Goal: Task Accomplishment & Management: Manage account settings

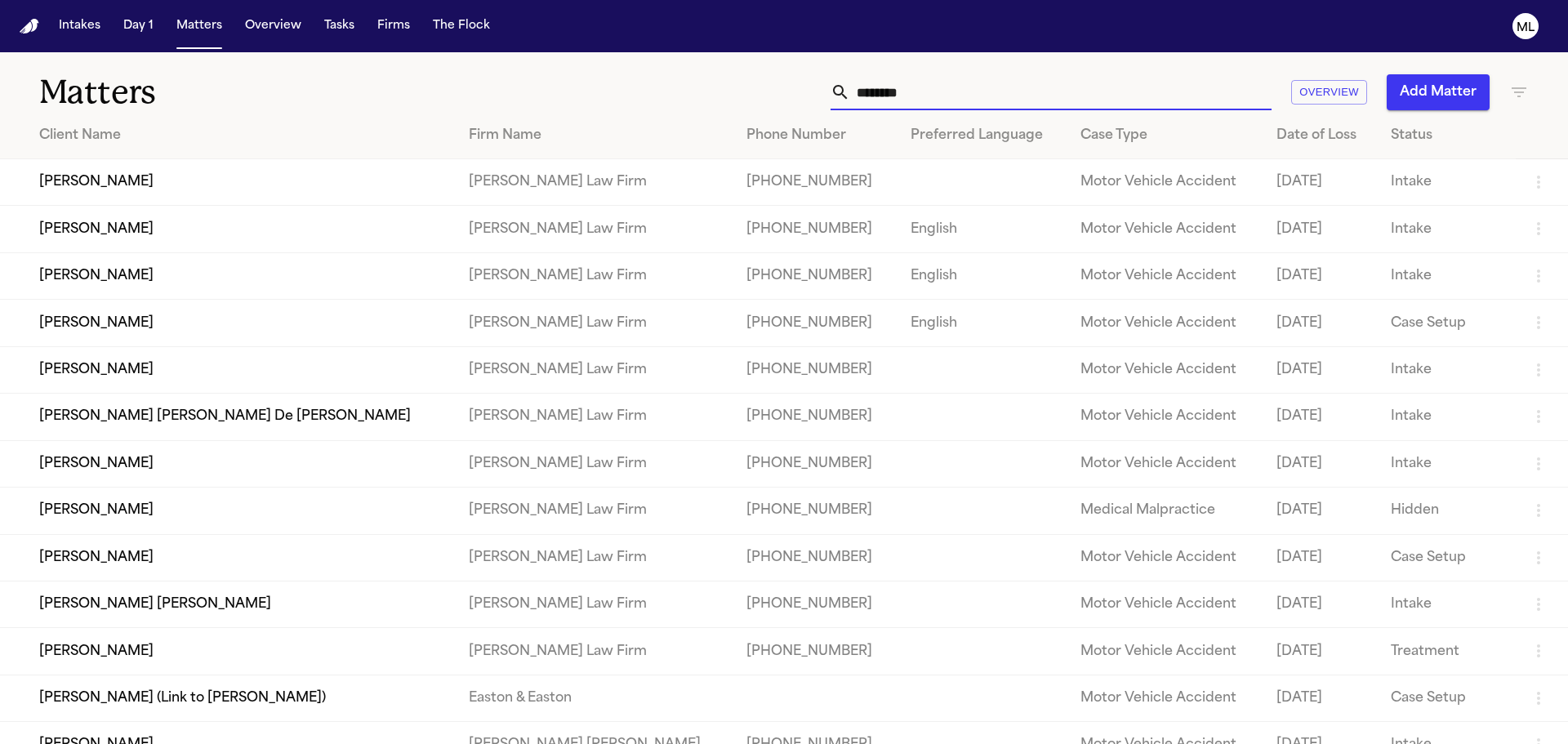
drag, startPoint x: 868, startPoint y: 101, endPoint x: 824, endPoint y: 101, distance: 44.0
click at [831, 101] on div "********" at bounding box center [1051, 92] width 441 height 36
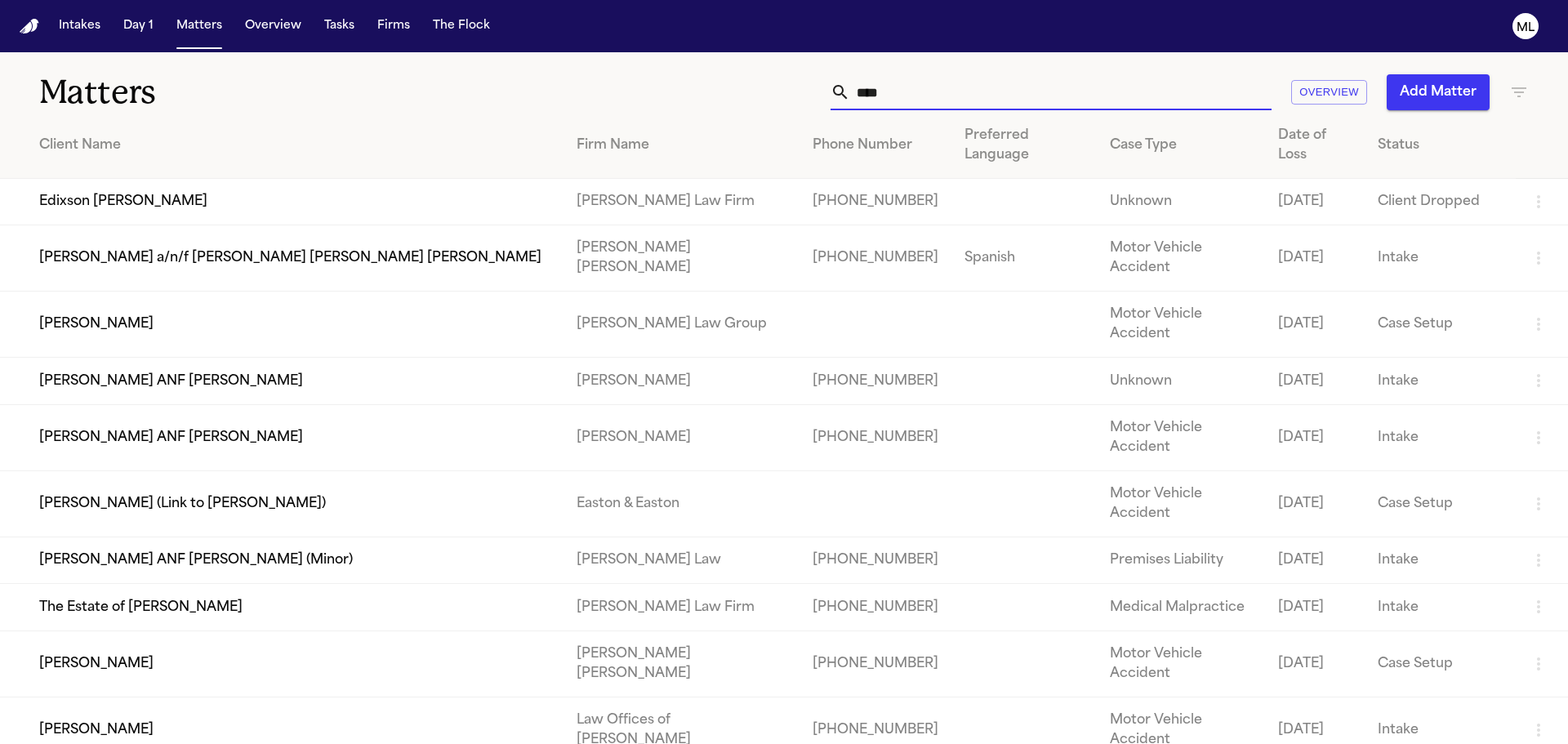
type input "****"
click at [276, 291] on td "[PERSON_NAME]" at bounding box center [281, 324] width 564 height 66
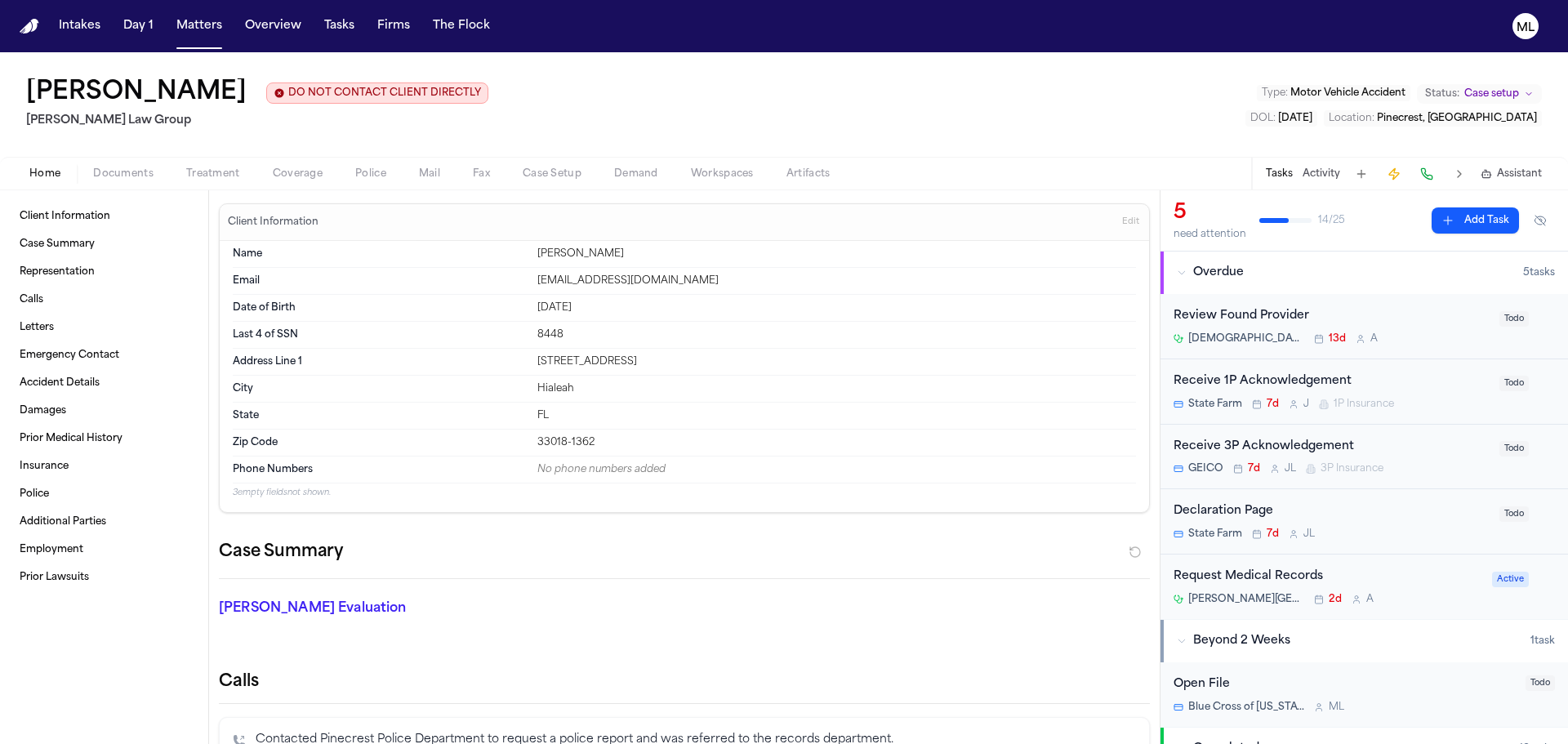
click at [144, 180] on span "Documents" at bounding box center [123, 174] width 60 height 14
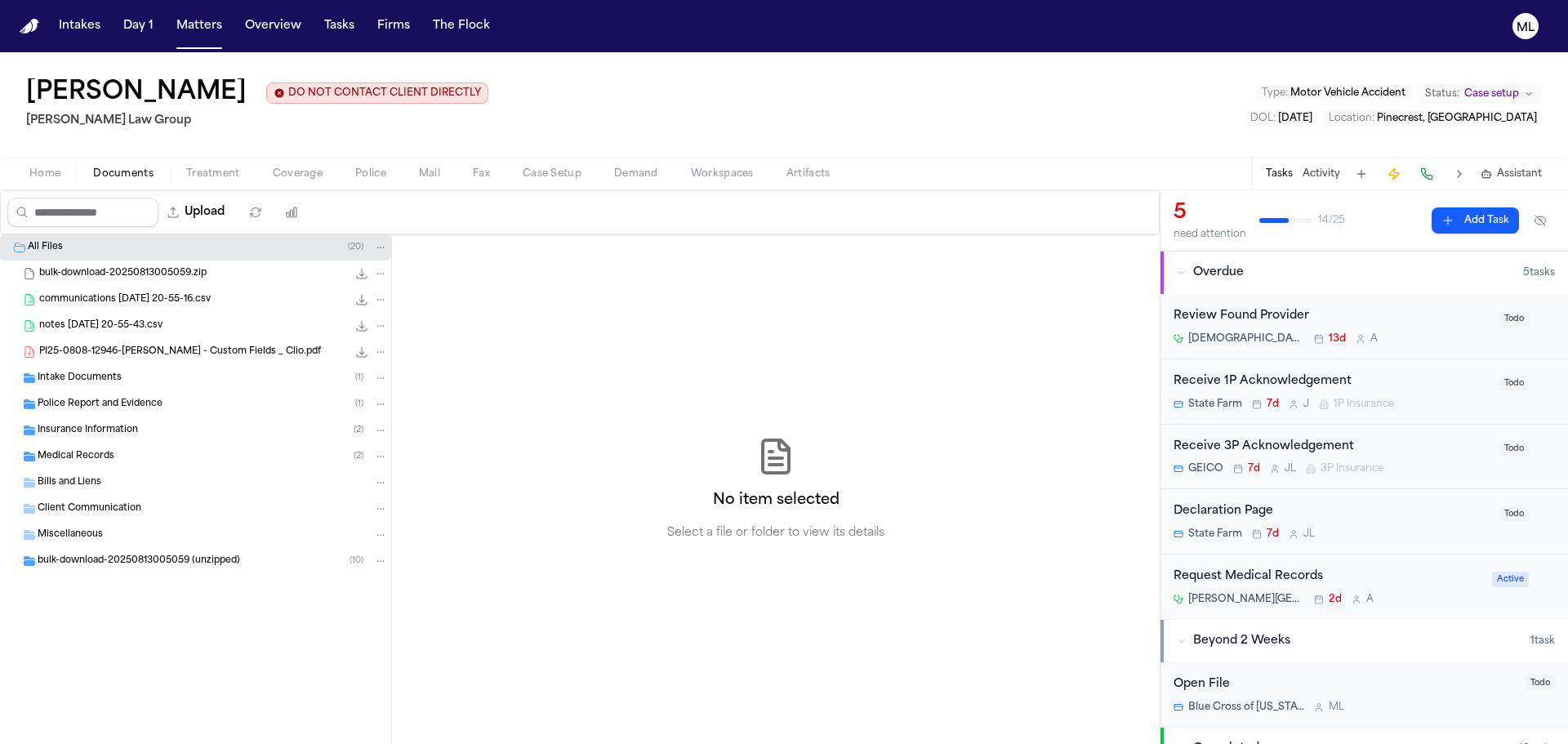
click at [100, 433] on span "Insurance Information" at bounding box center [88, 431] width 101 height 14
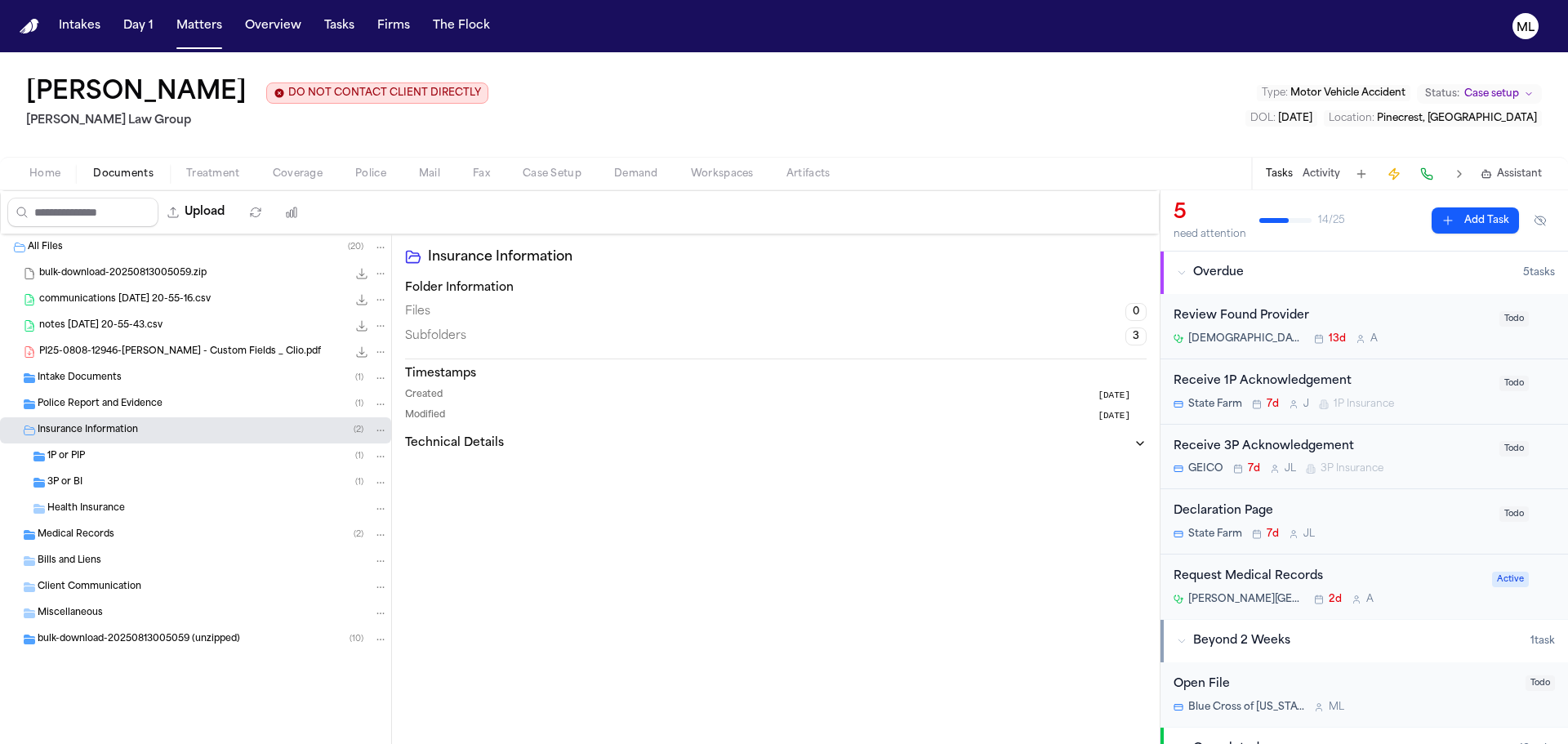
click at [206, 234] on div "All Files ( 20 )" at bounding box center [195, 247] width 391 height 26
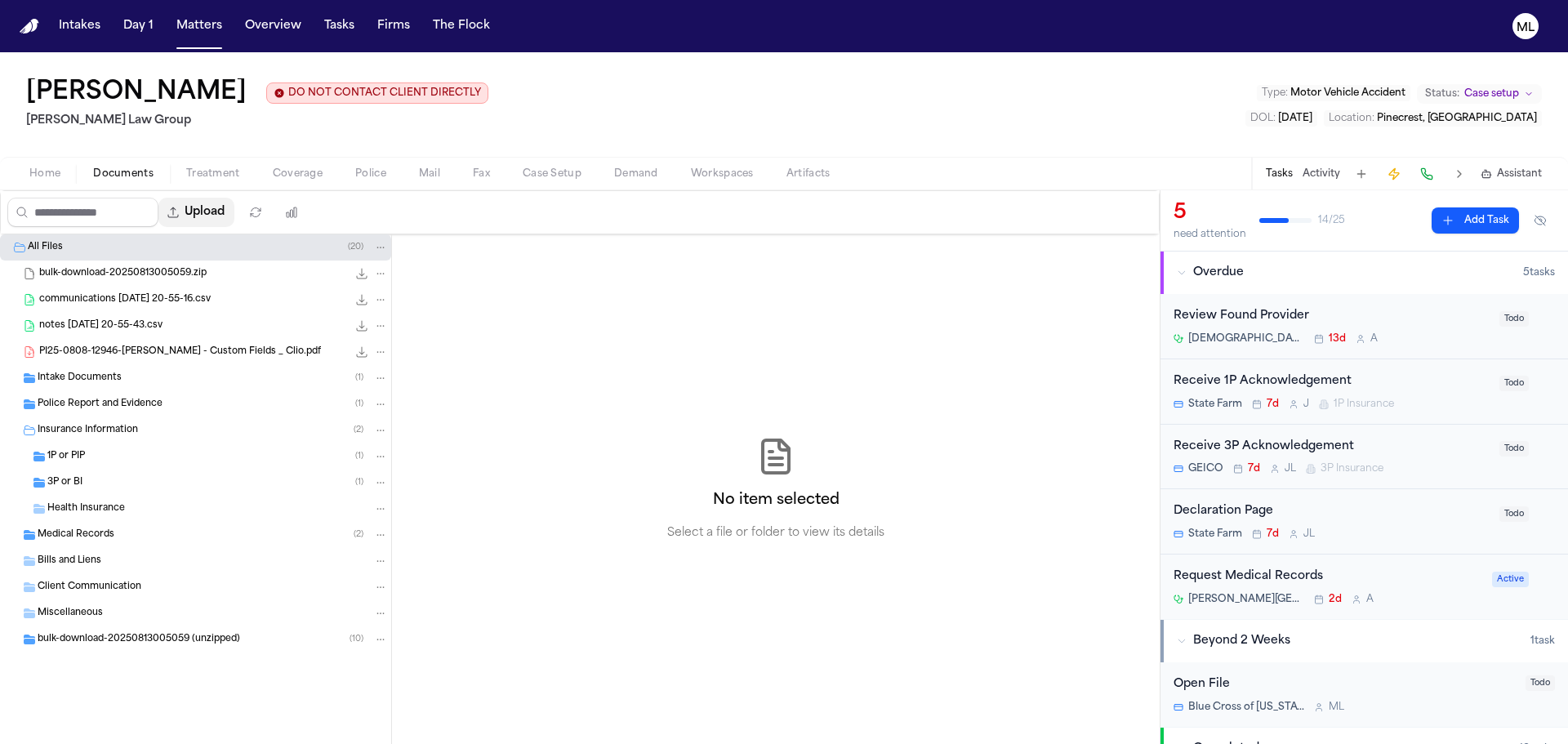
click at [217, 207] on button "Upload" at bounding box center [196, 212] width 76 height 29
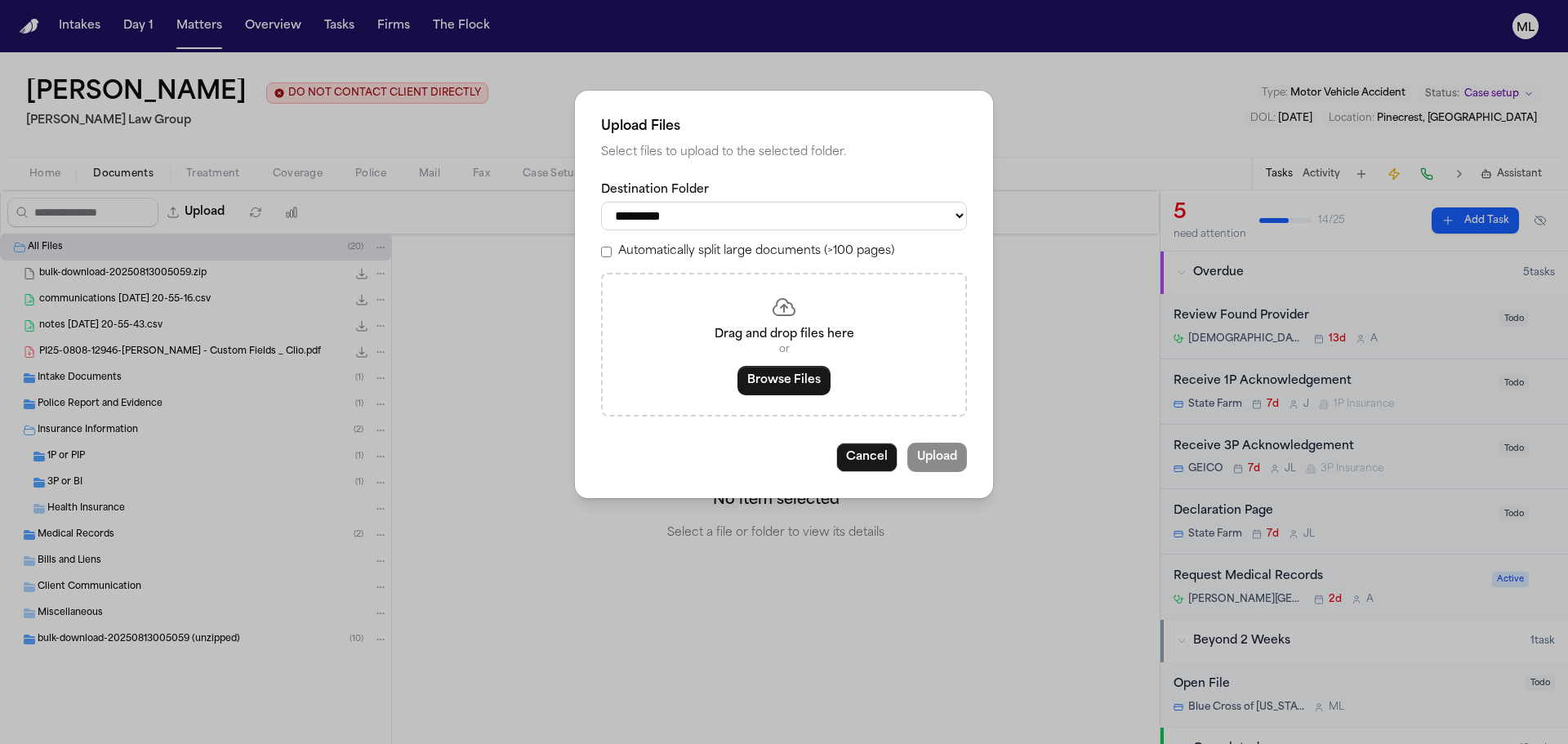
click at [760, 365] on div "Drag and drop files here or Browse Files" at bounding box center [784, 344] width 366 height 144
click at [761, 371] on button "Browse Files" at bounding box center [784, 380] width 93 height 29
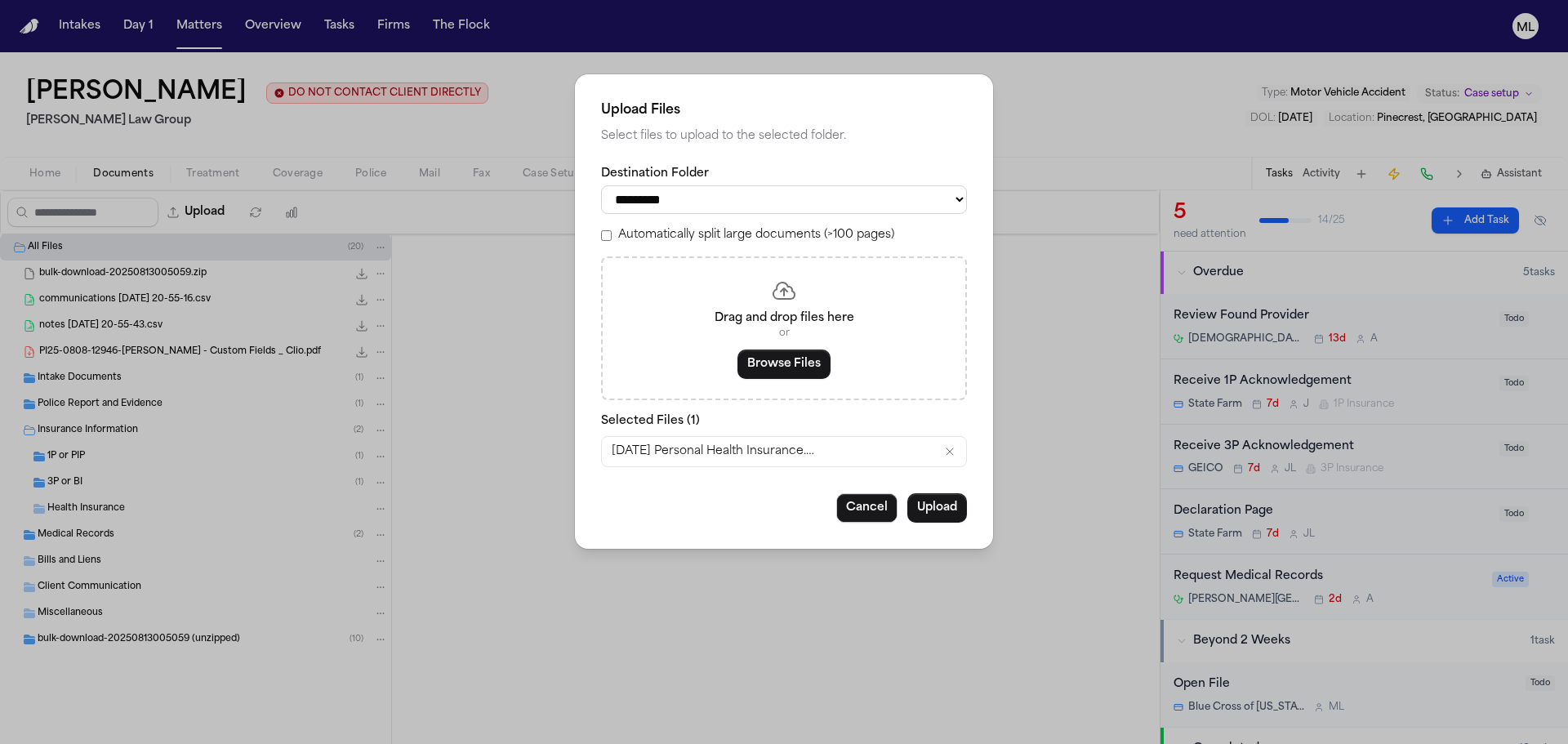
click at [934, 485] on div "**********" at bounding box center [784, 312] width 418 height 475
click at [932, 502] on button "Upload" at bounding box center [937, 508] width 60 height 29
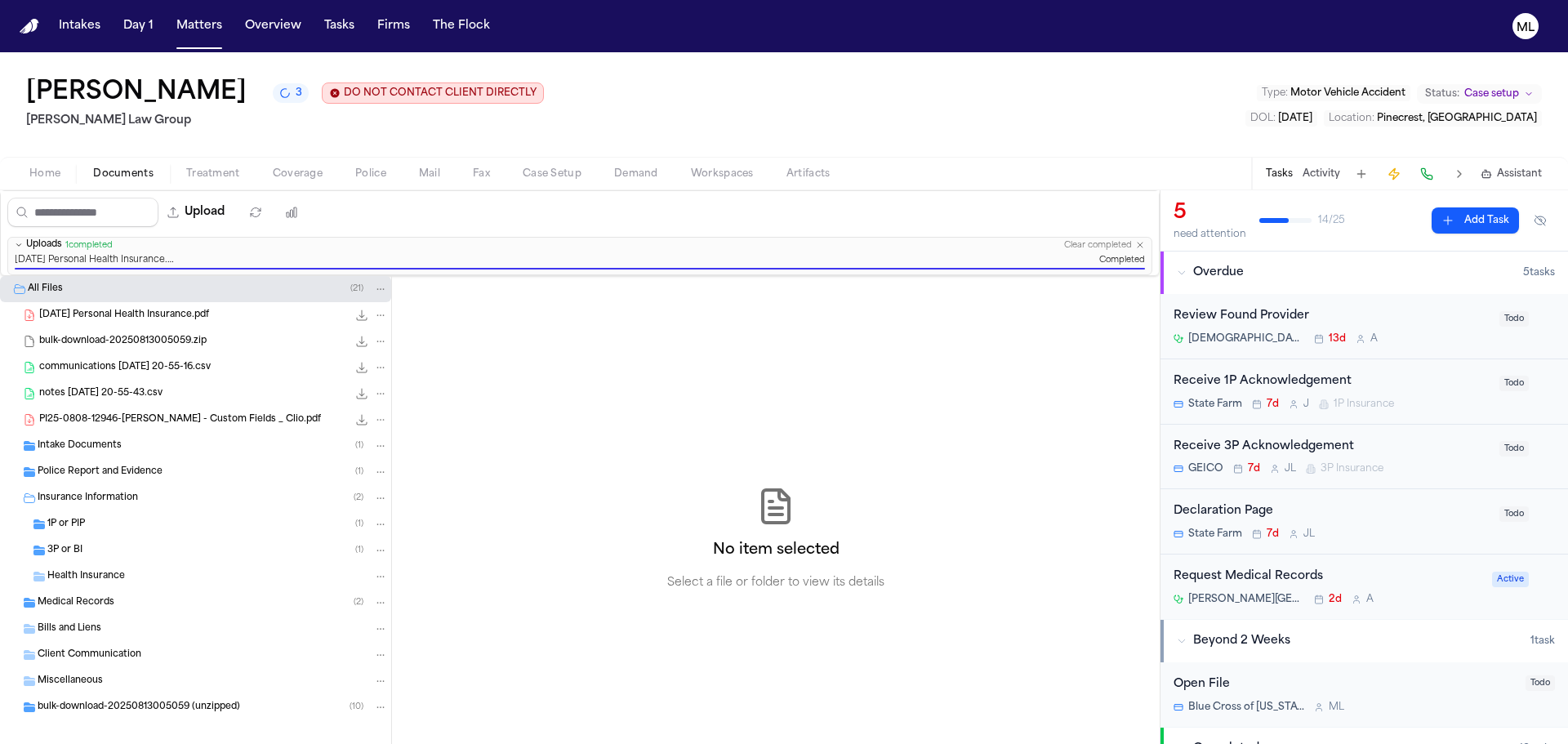
click at [192, 29] on button "Matters" at bounding box center [199, 26] width 59 height 29
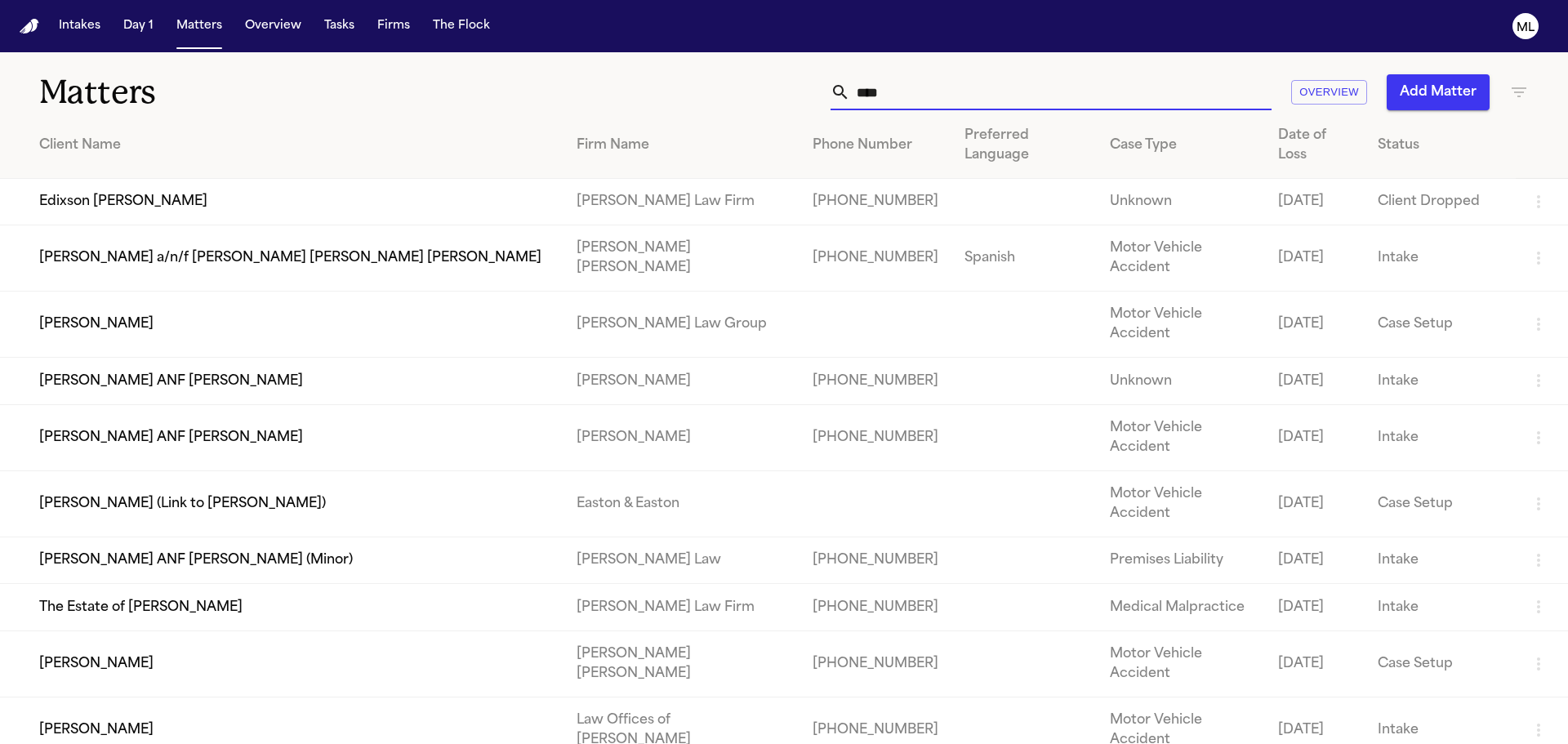
drag, startPoint x: 898, startPoint y: 96, endPoint x: 811, endPoint y: 85, distance: 87.7
click at [808, 90] on div "**** Overview Add Matter" at bounding box center [1001, 92] width 1056 height 36
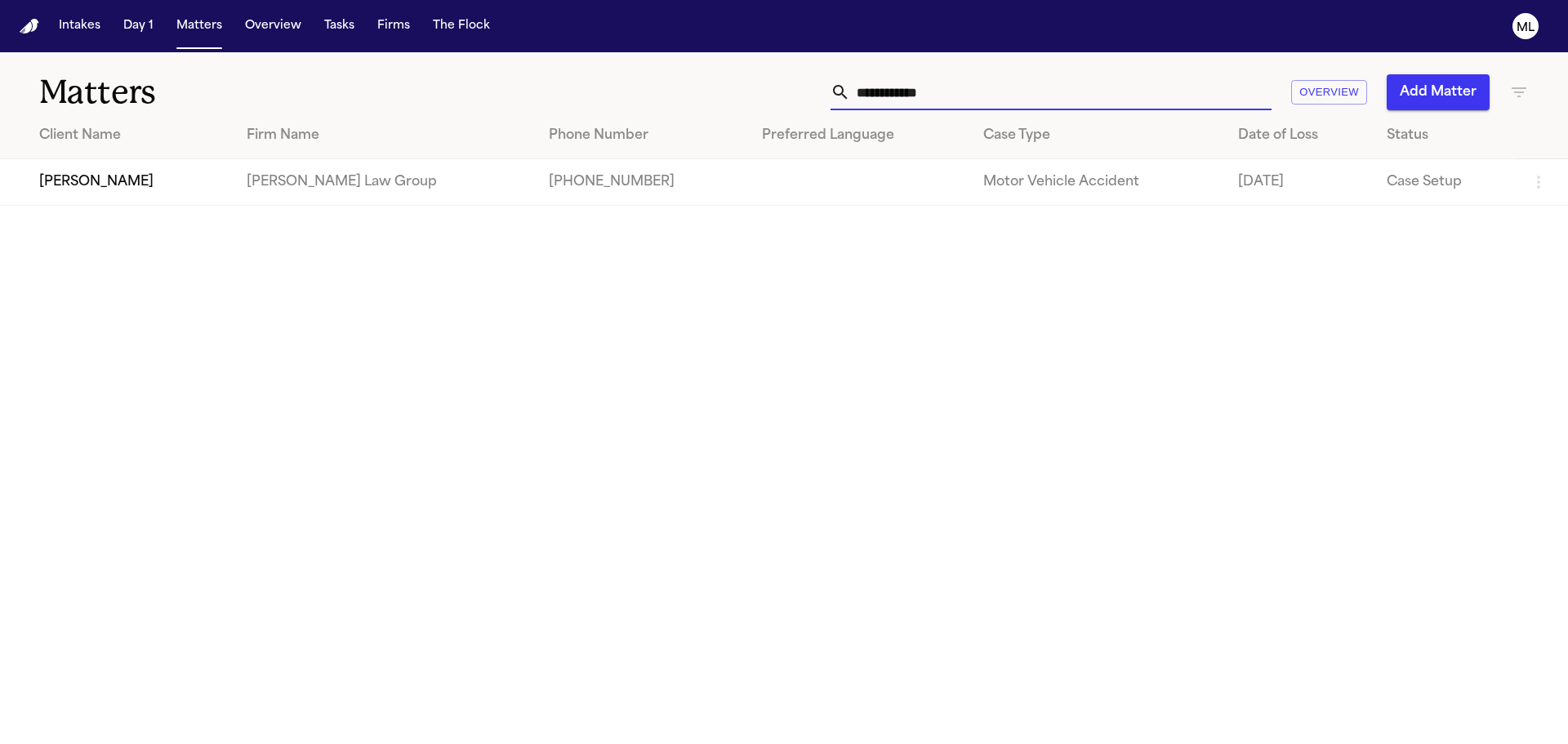
type input "**********"
click at [104, 170] on td "[PERSON_NAME]" at bounding box center [117, 183] width 234 height 46
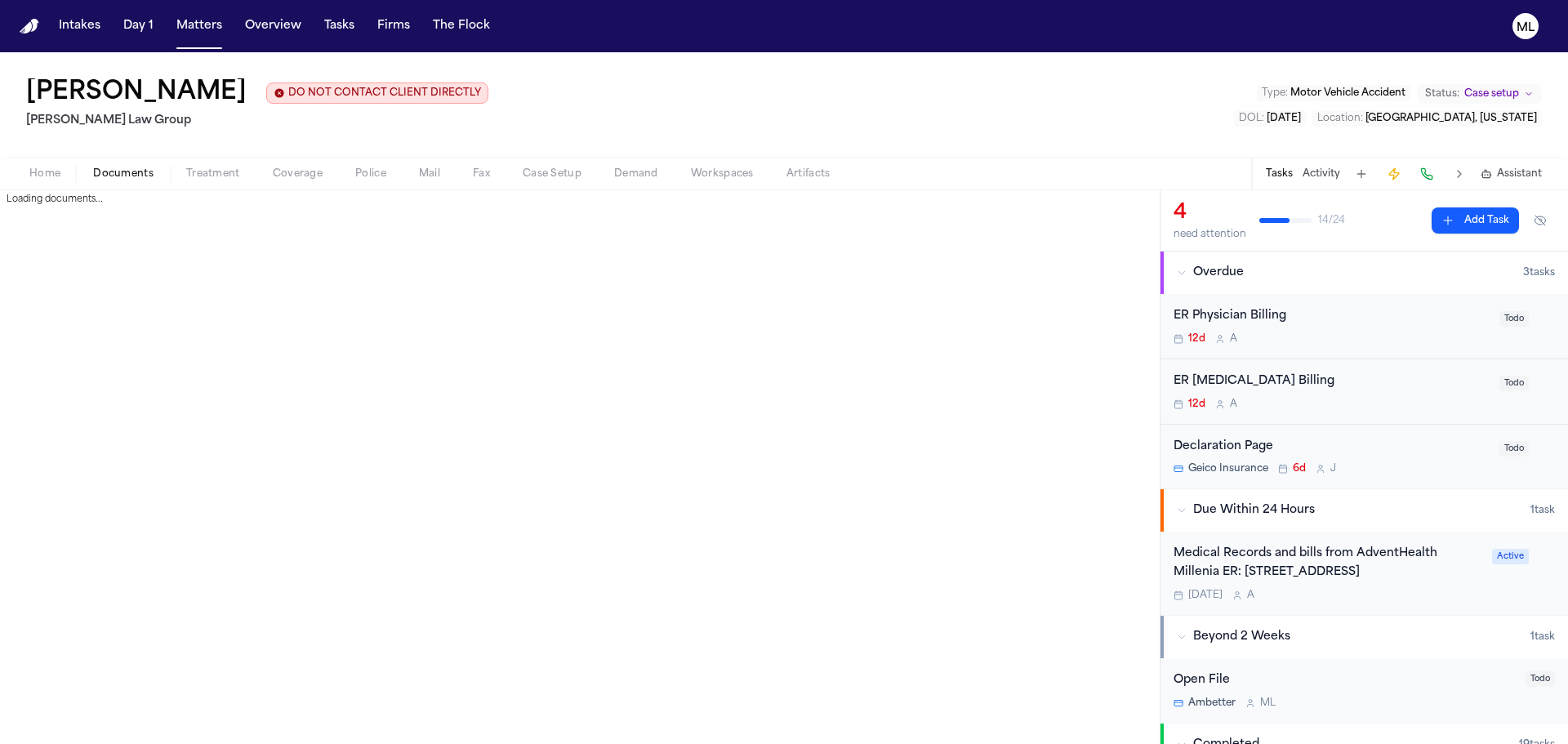
click at [134, 182] on span "button" at bounding box center [123, 183] width 80 height 2
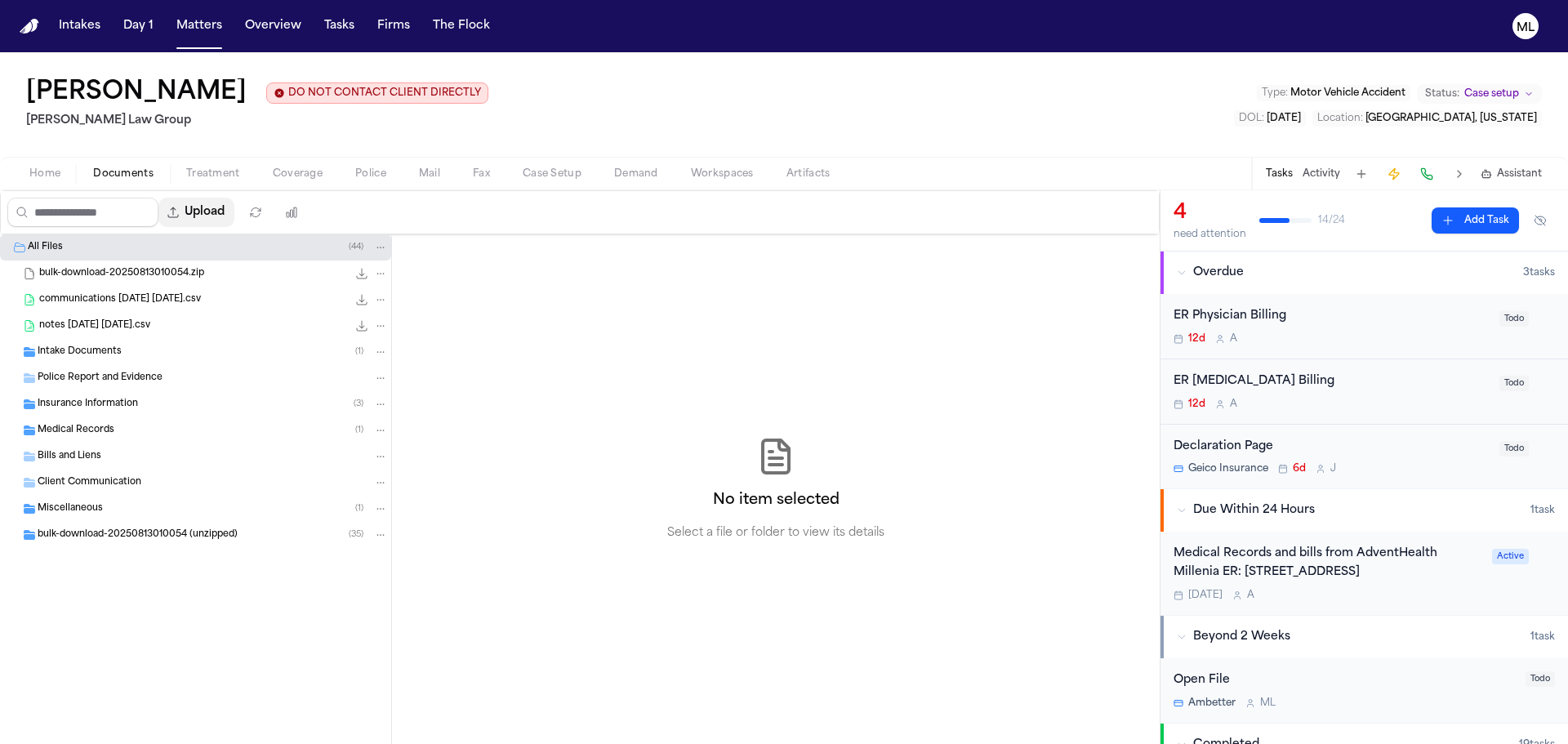
click at [226, 213] on button "Upload" at bounding box center [196, 212] width 76 height 29
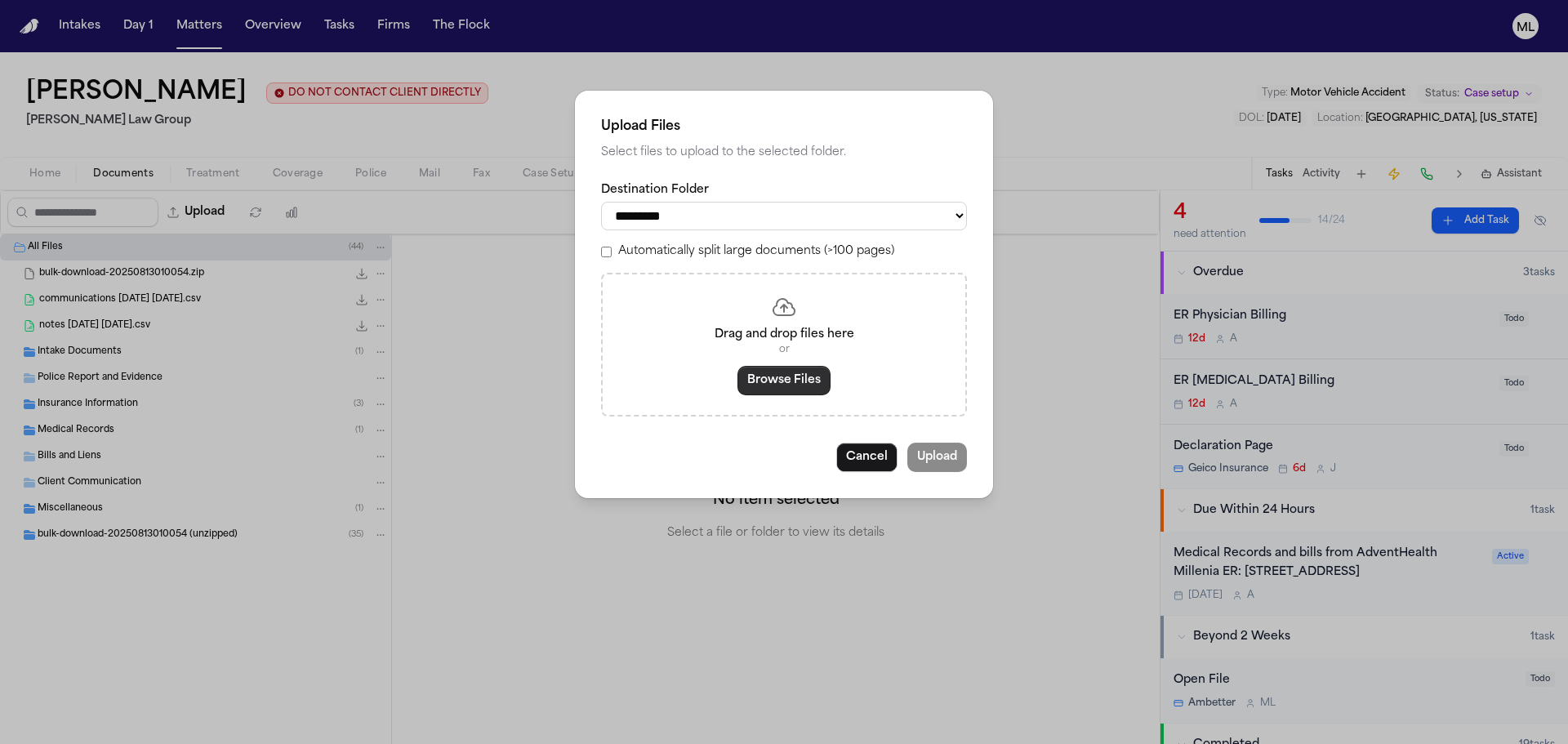
click at [767, 384] on button "Browse Files" at bounding box center [784, 380] width 93 height 29
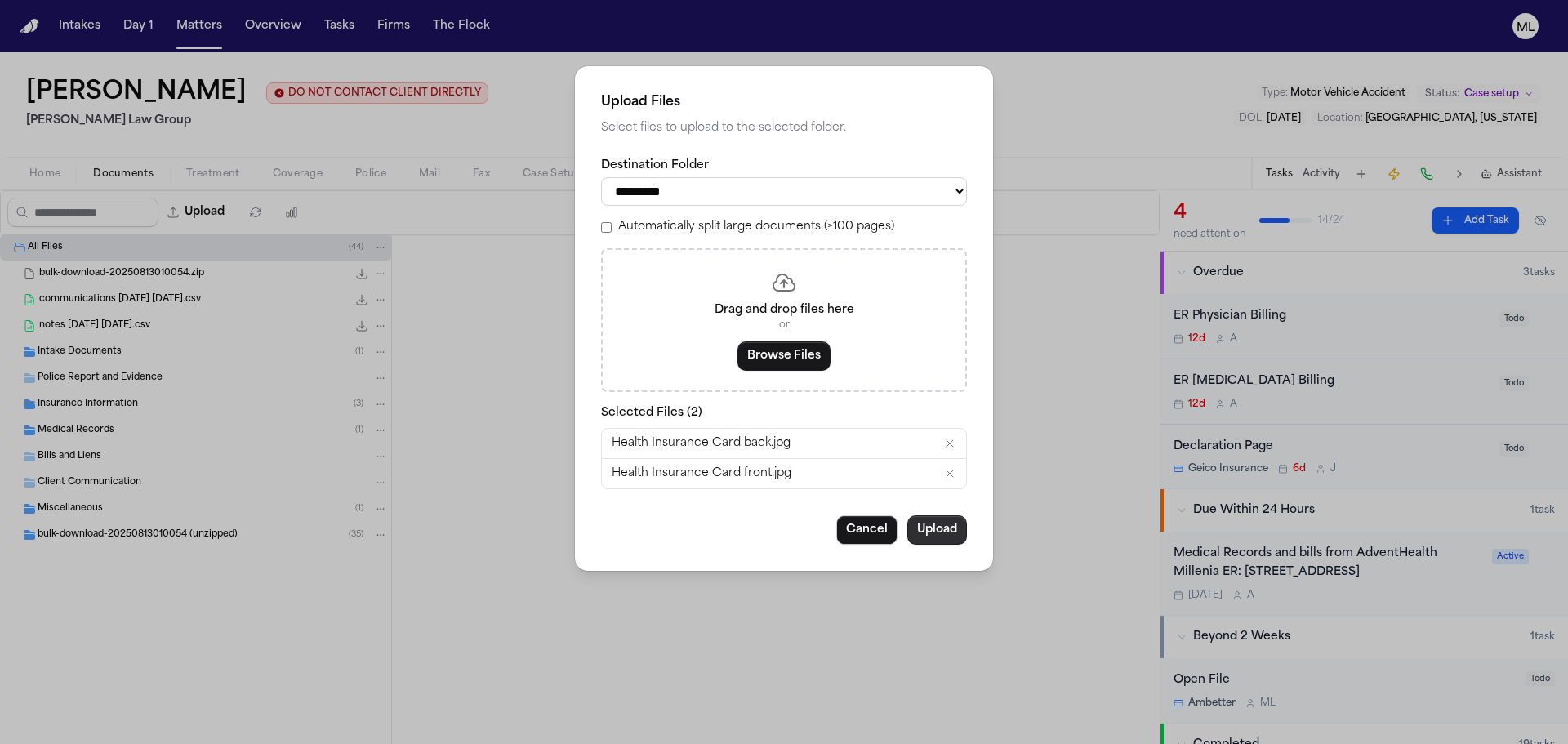
click at [916, 527] on button "Upload" at bounding box center [937, 530] width 60 height 29
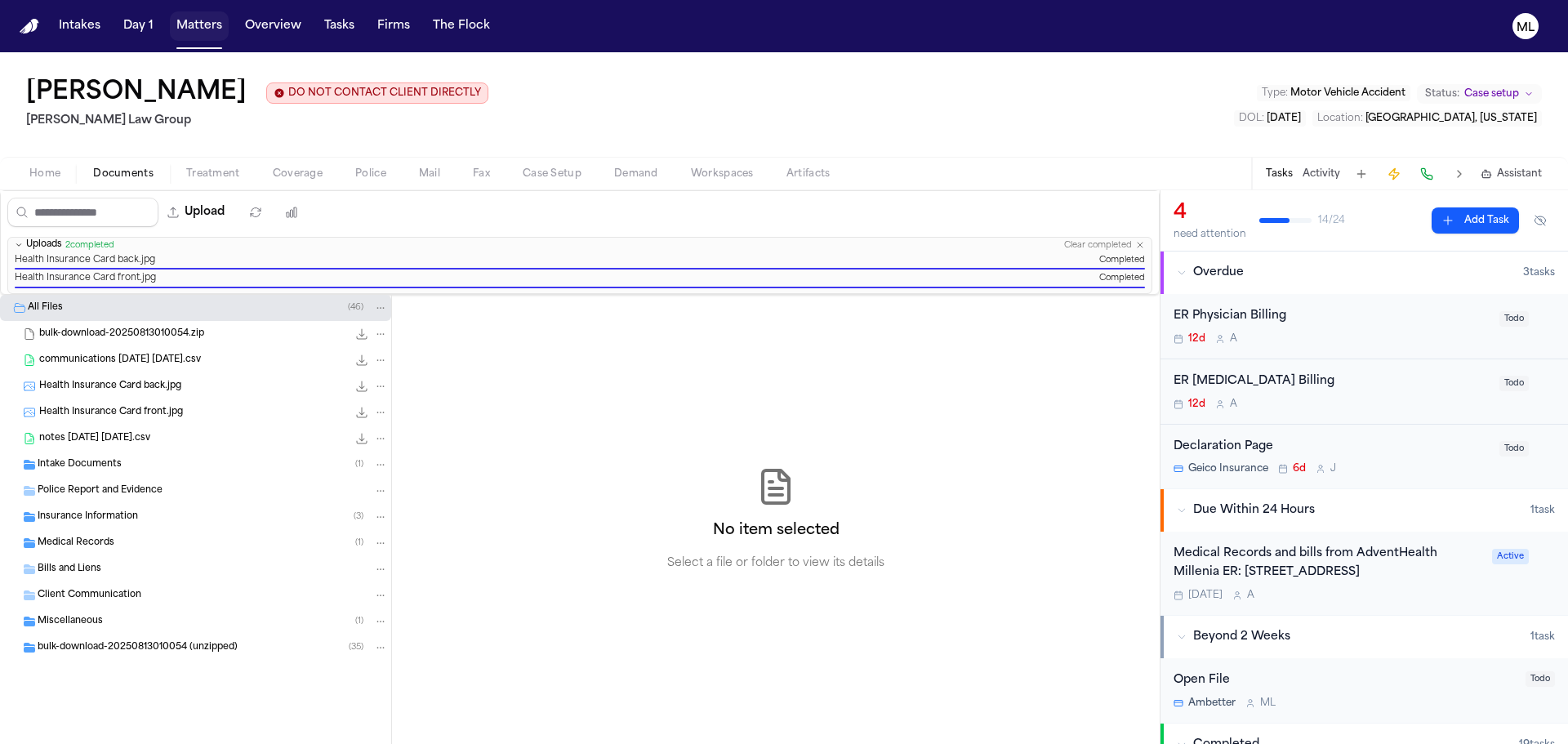
click at [189, 30] on button "Matters" at bounding box center [199, 26] width 59 height 29
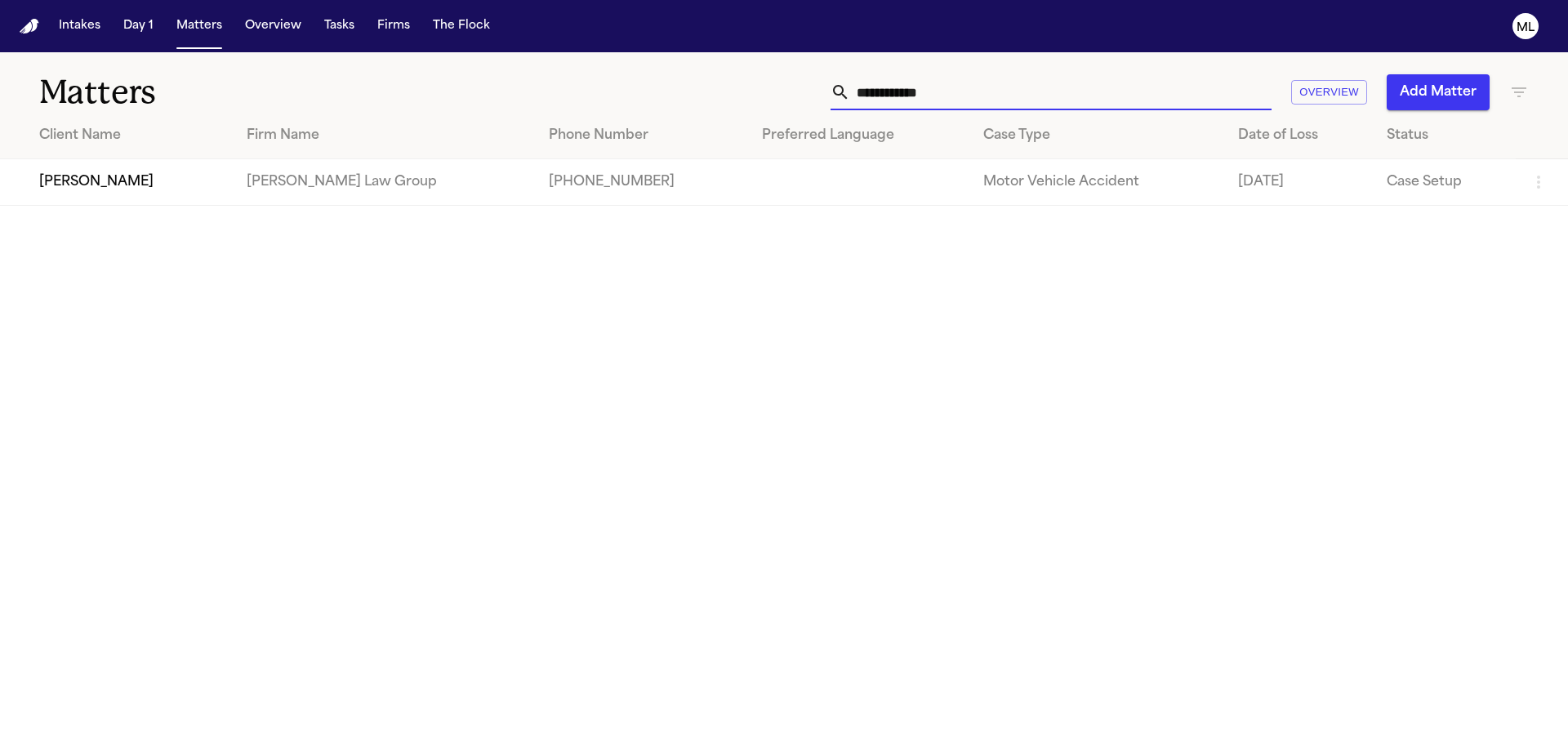
drag, startPoint x: 959, startPoint y: 100, endPoint x: 795, endPoint y: 99, distance: 164.0
click at [795, 99] on div "**********" at bounding box center [1001, 92] width 1056 height 36
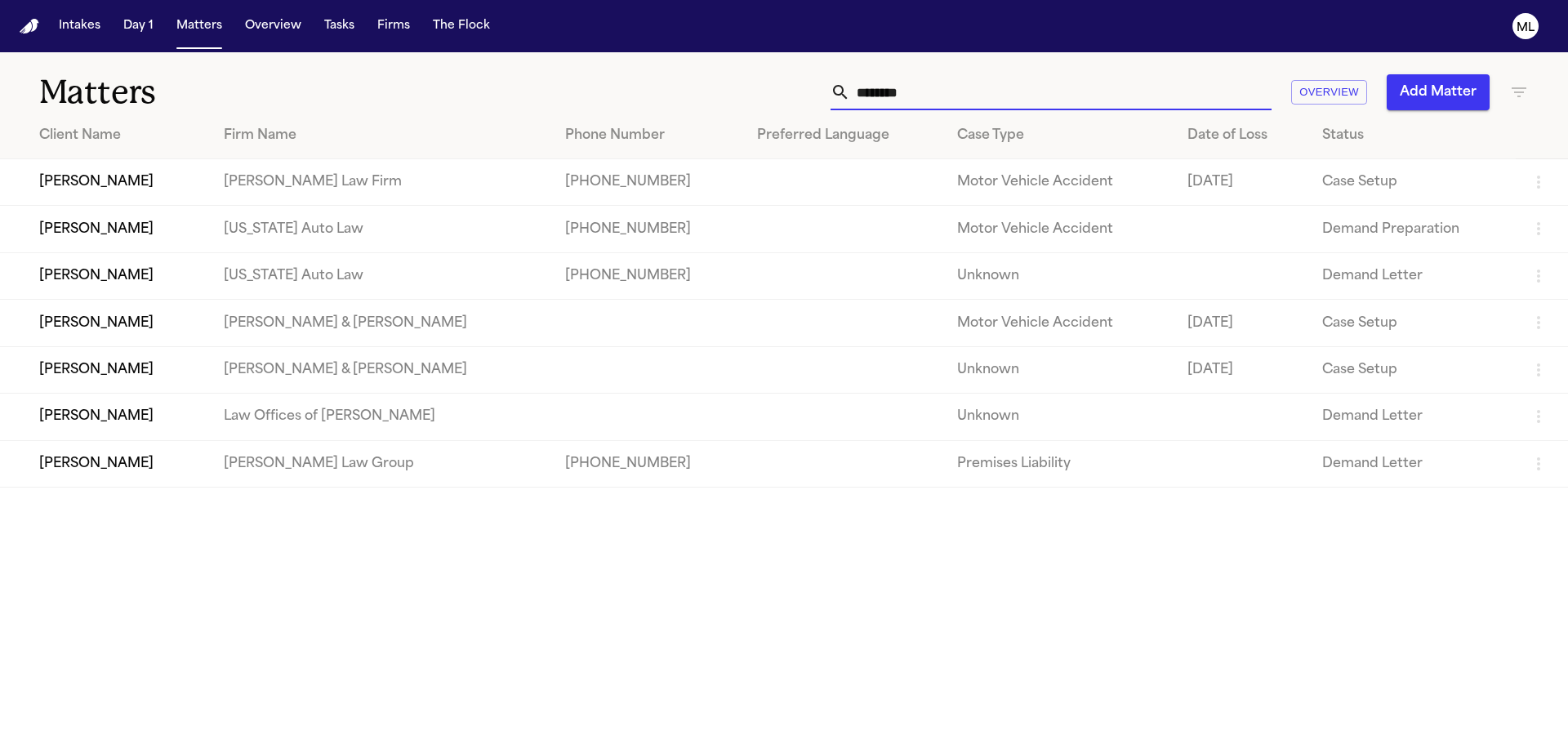
type input "********"
click at [481, 219] on td "[US_STATE] Auto Law" at bounding box center [381, 229] width 341 height 46
click at [408, 239] on td "[US_STATE] Auto Law" at bounding box center [381, 229] width 341 height 46
click at [93, 227] on td "[PERSON_NAME]" at bounding box center [105, 229] width 211 height 46
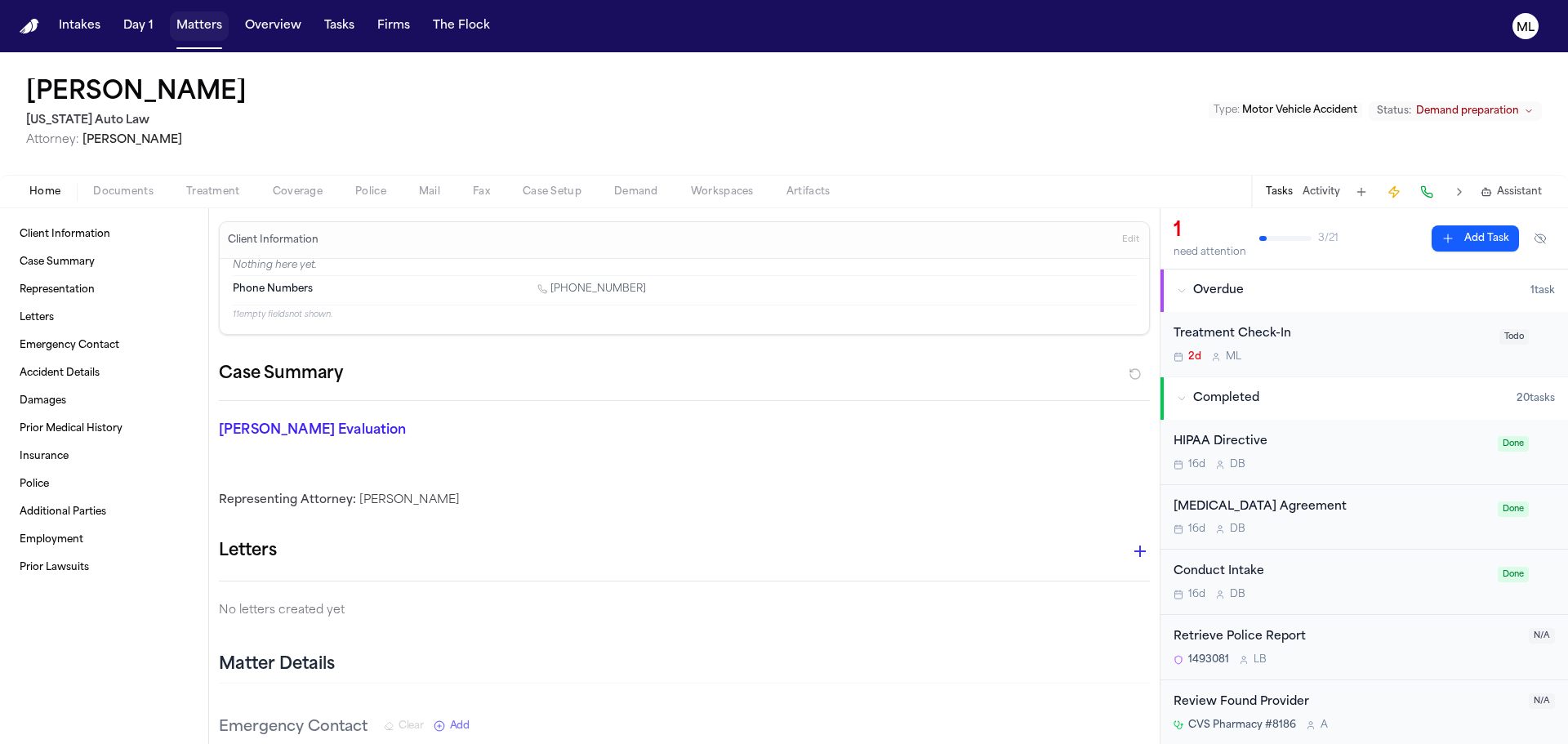
click at [194, 33] on button "Matters" at bounding box center [199, 26] width 59 height 29
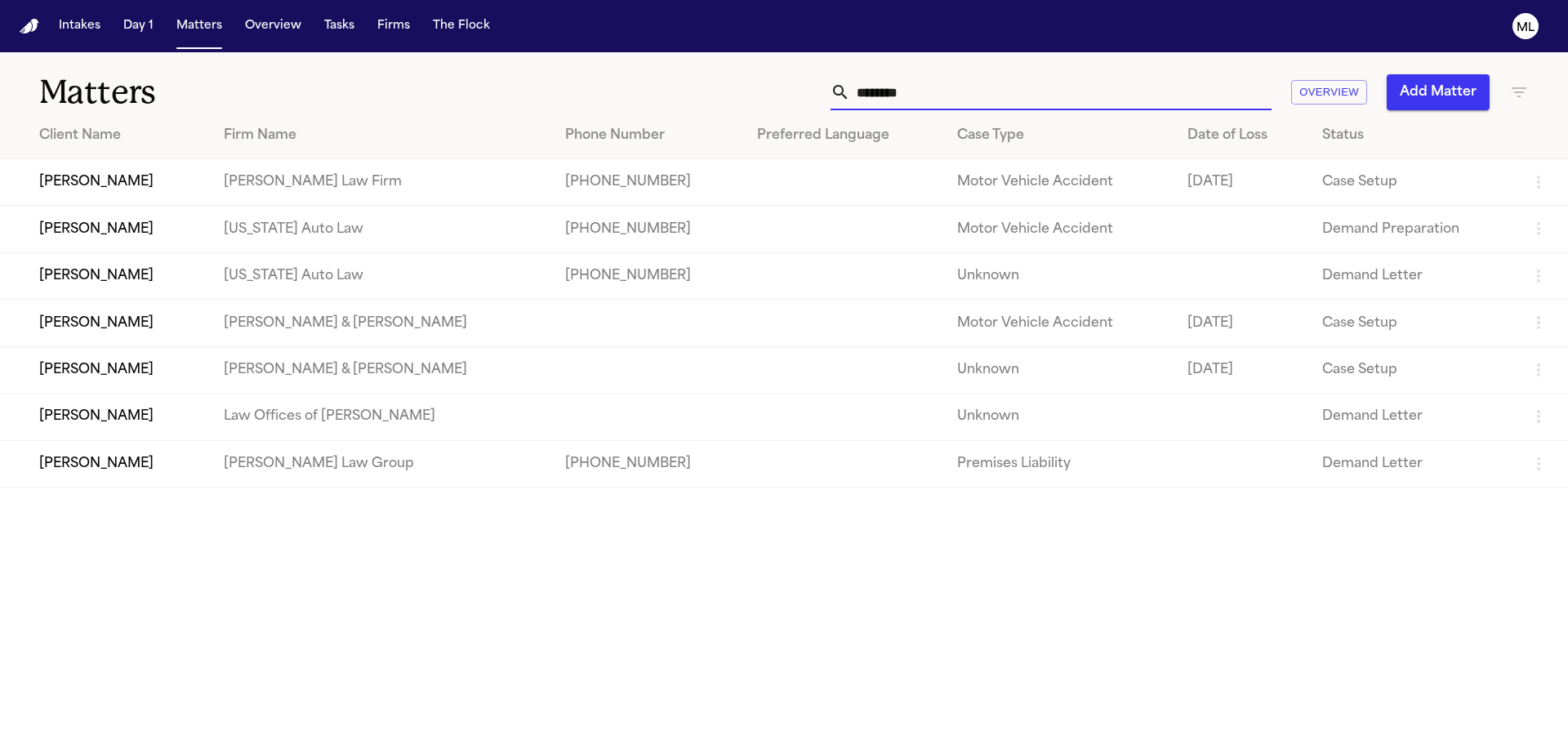
drag, startPoint x: 937, startPoint y: 82, endPoint x: 678, endPoint y: 90, distance: 259.1
click at [678, 91] on div "******** Overview Add Matter" at bounding box center [1001, 92] width 1056 height 36
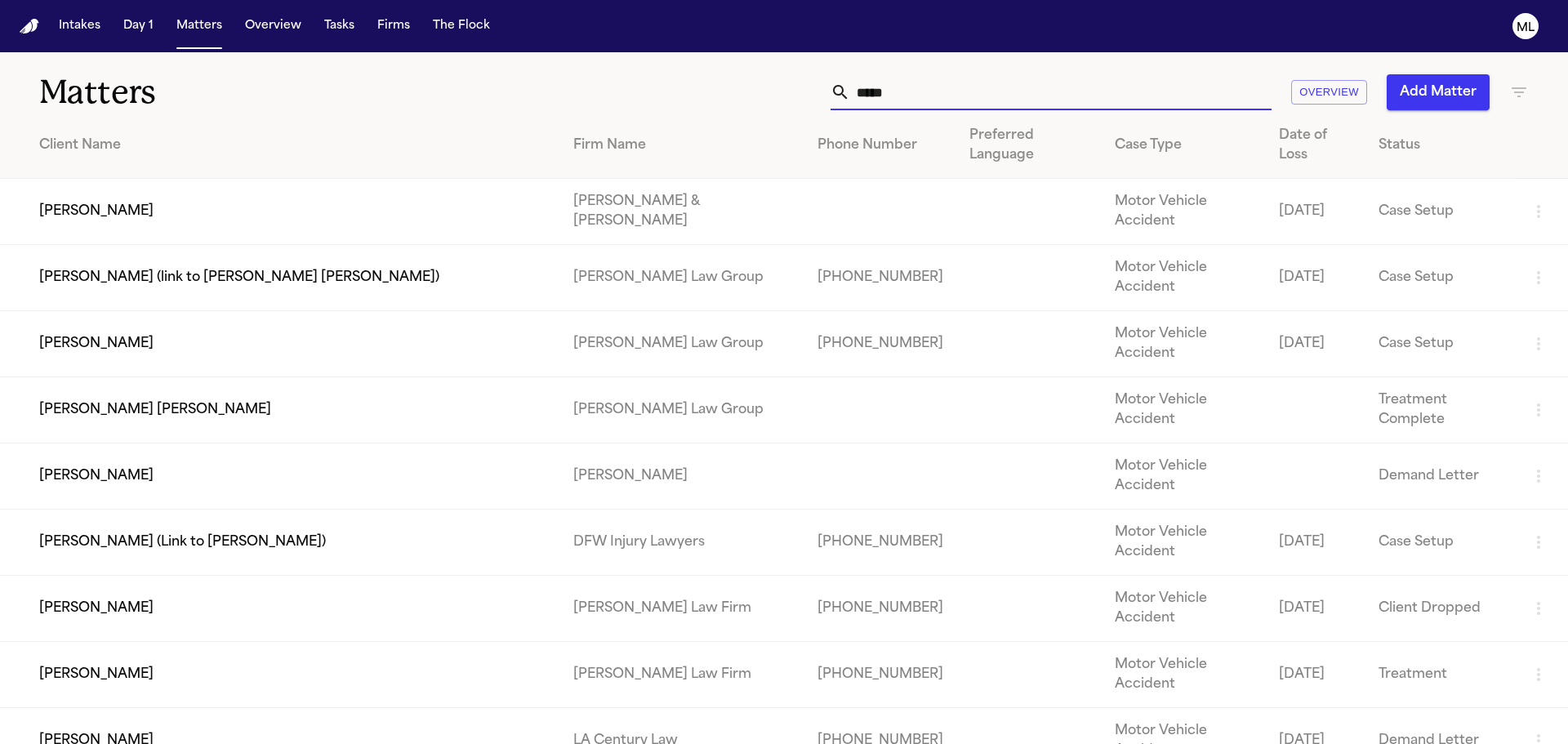
type input "*****"
click at [281, 312] on td "[PERSON_NAME]" at bounding box center [280, 344] width 560 height 66
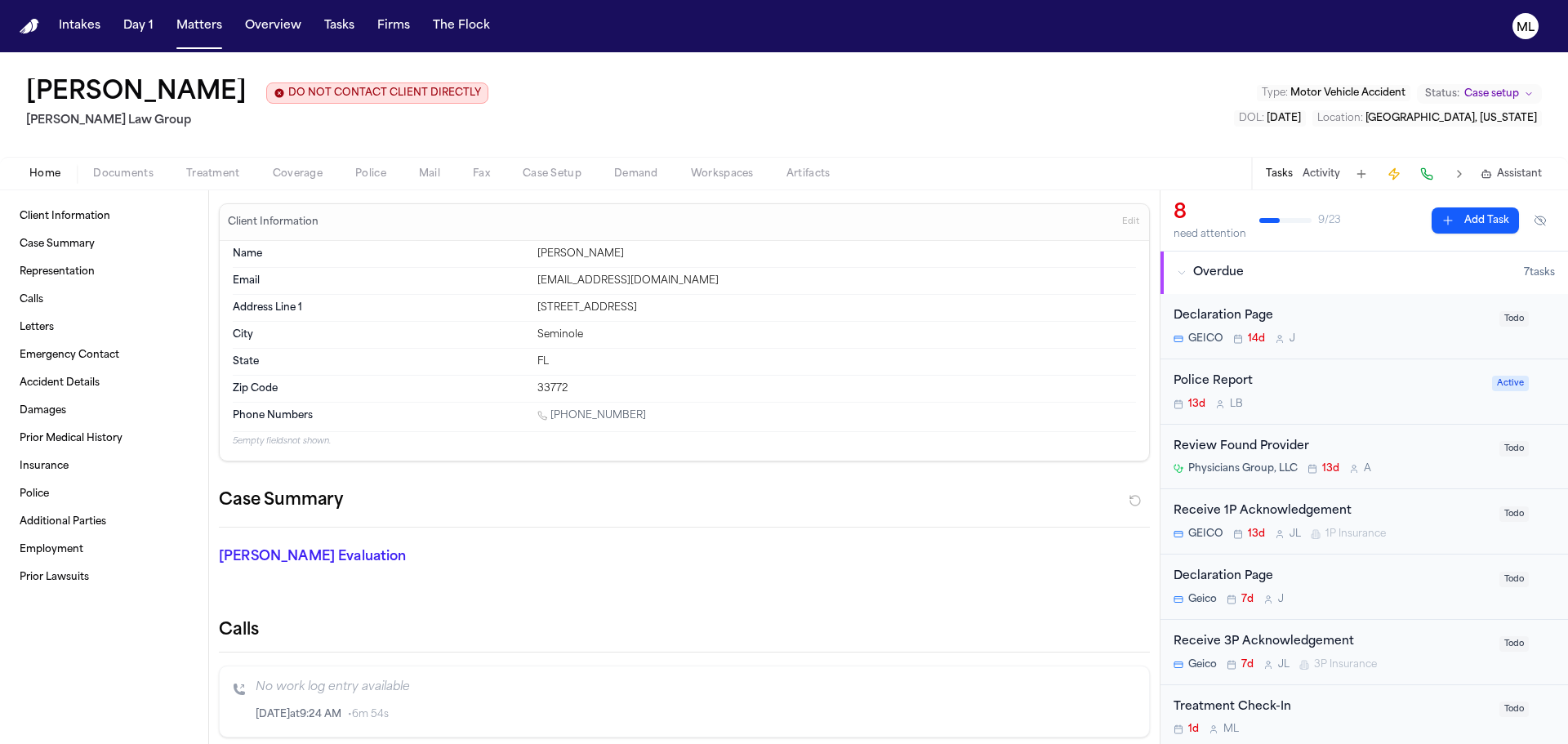
click at [124, 178] on span "Documents" at bounding box center [123, 174] width 60 height 14
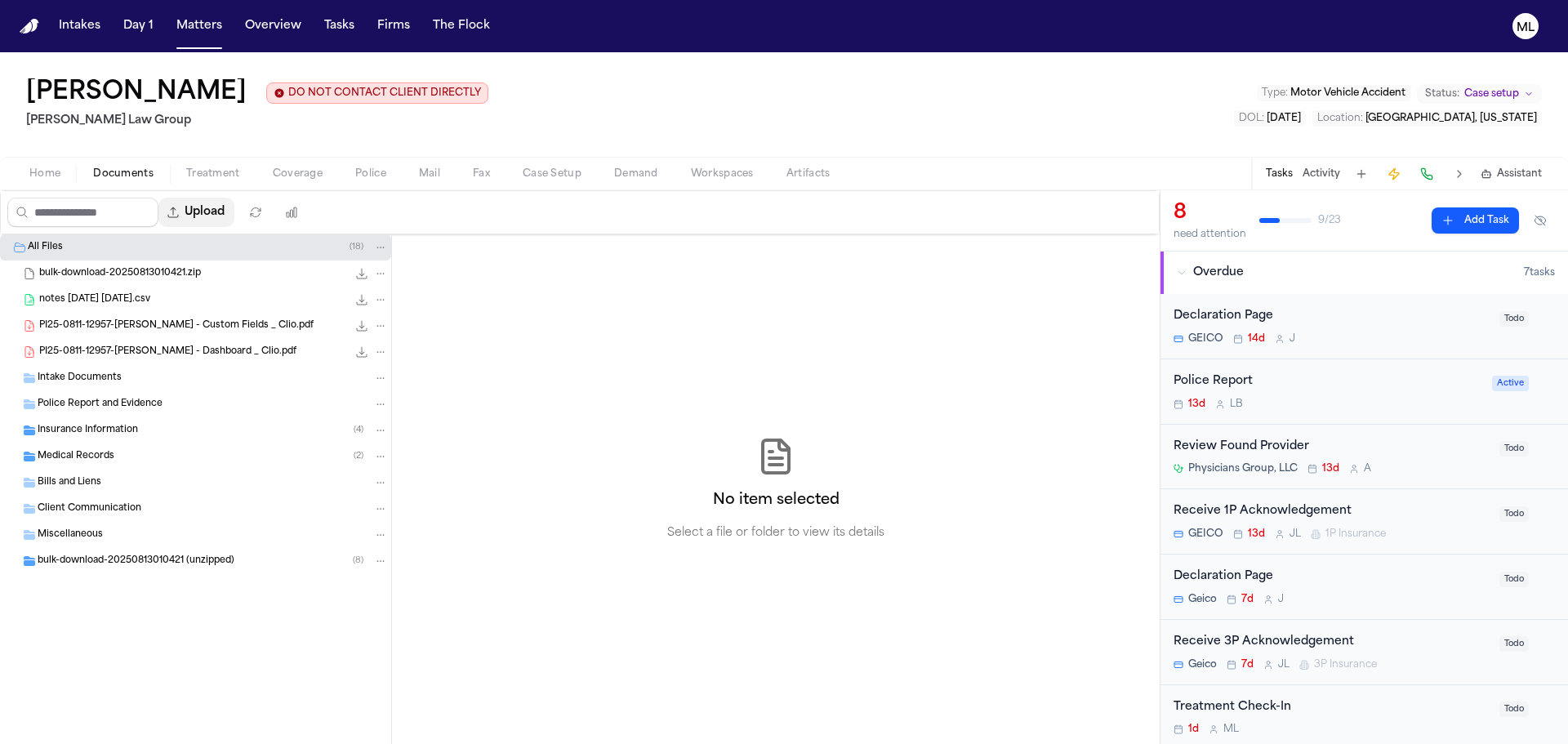
click at [224, 215] on button "Upload" at bounding box center [196, 212] width 76 height 29
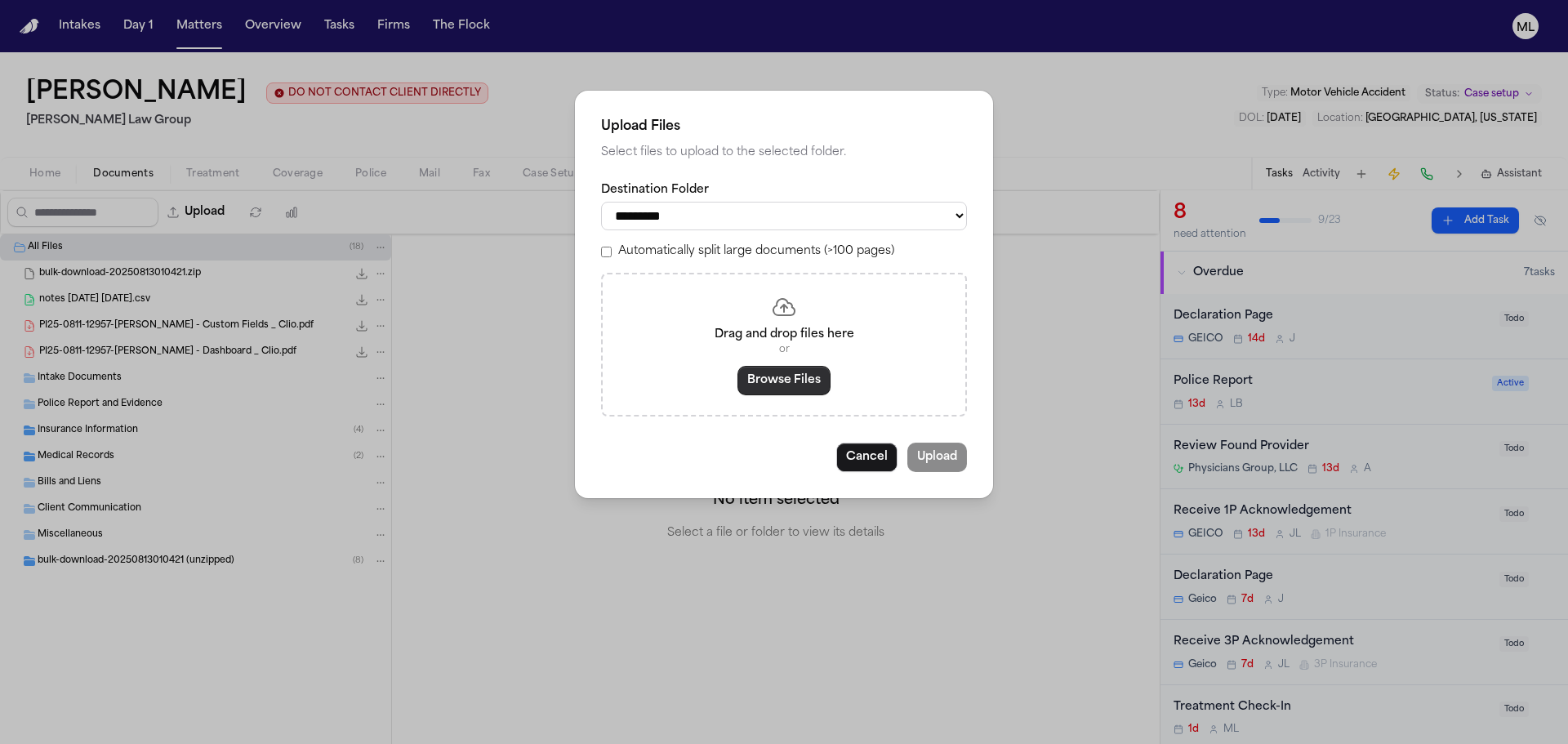
click at [759, 387] on button "Browse Files" at bounding box center [784, 380] width 93 height 29
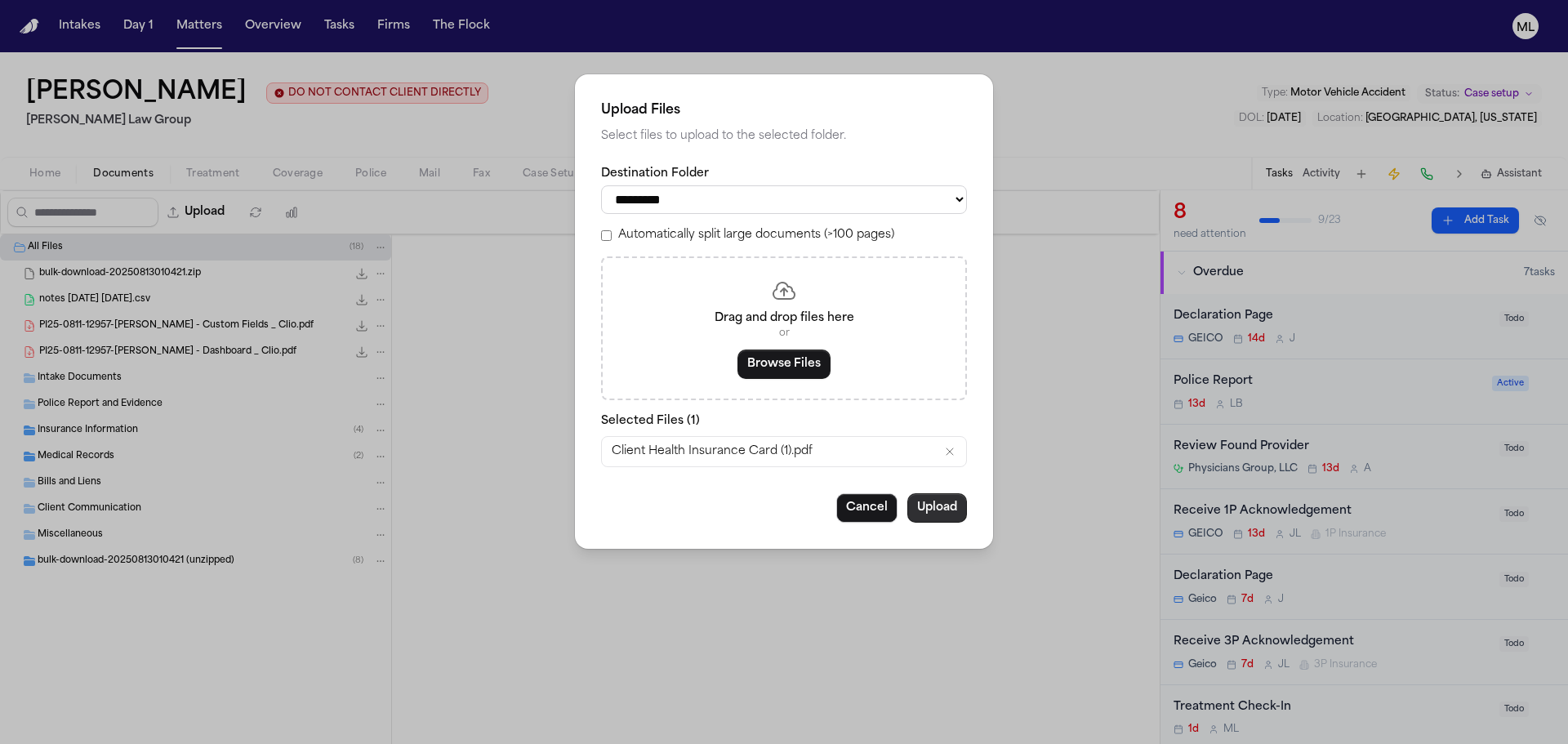
click at [929, 517] on button "Upload" at bounding box center [937, 508] width 60 height 29
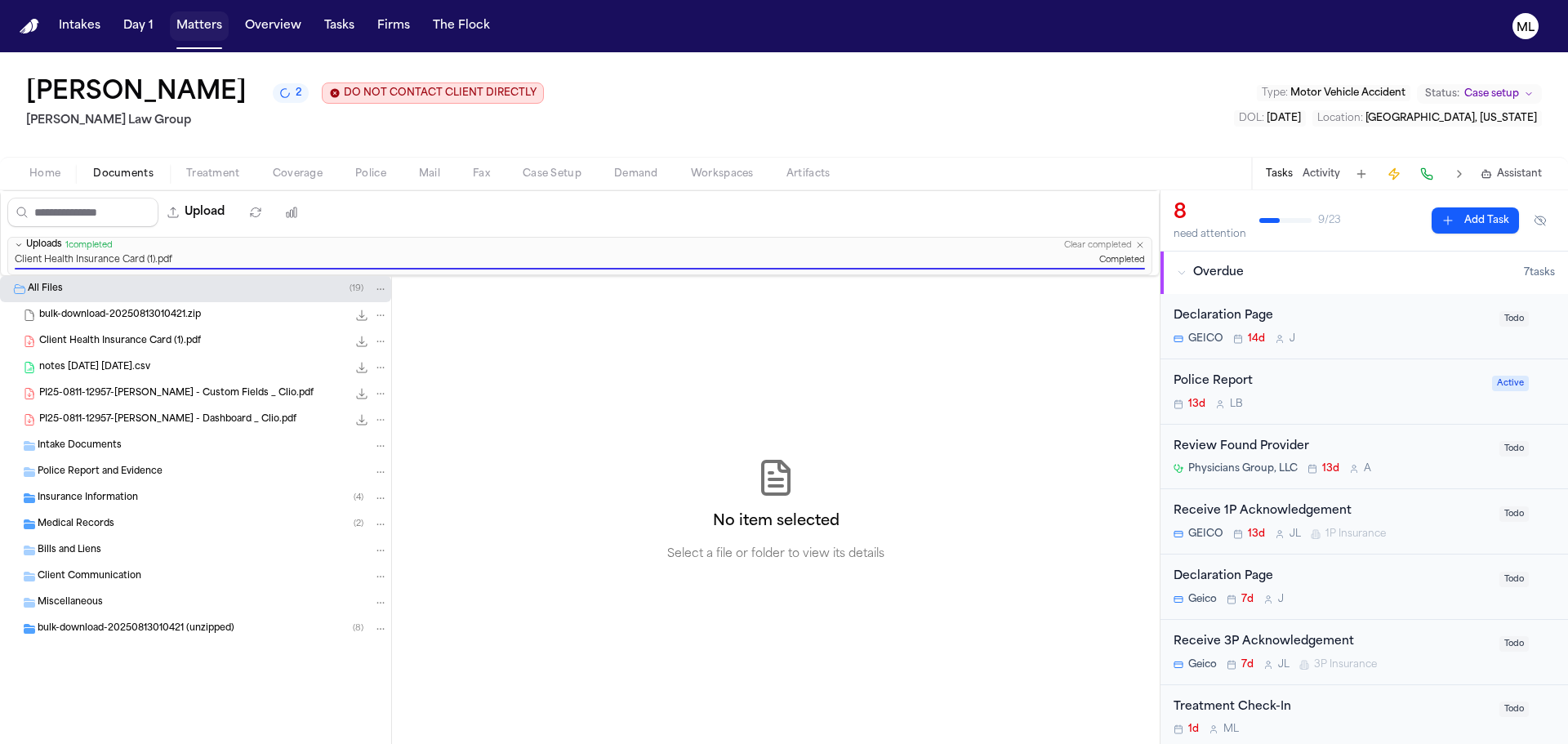
click at [186, 22] on button "Matters" at bounding box center [199, 26] width 59 height 29
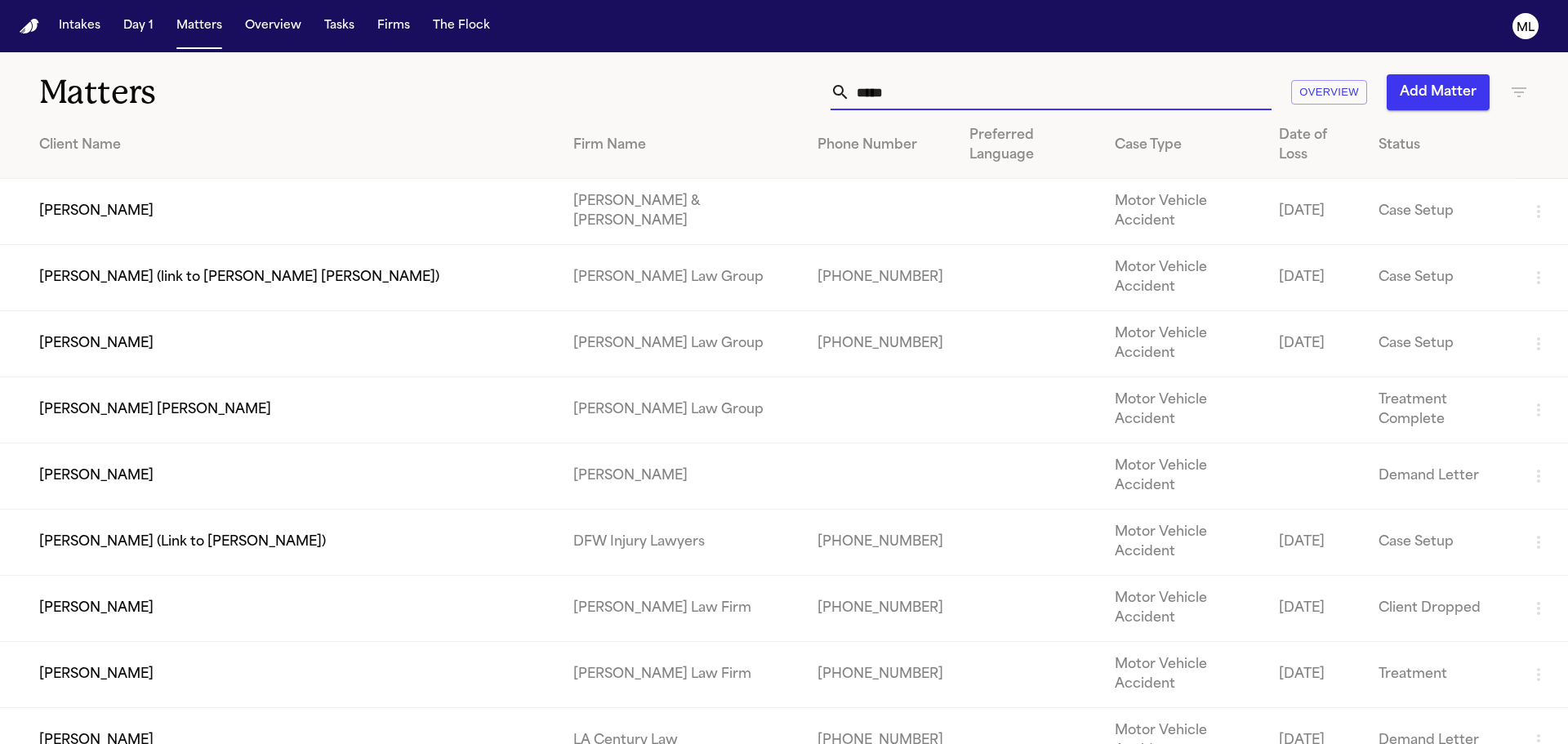
drag, startPoint x: 988, startPoint y: 98, endPoint x: 788, endPoint y: 65, distance: 202.7
click at [788, 65] on div "Matters ***** Overview Add Matter" at bounding box center [784, 82] width 1568 height 60
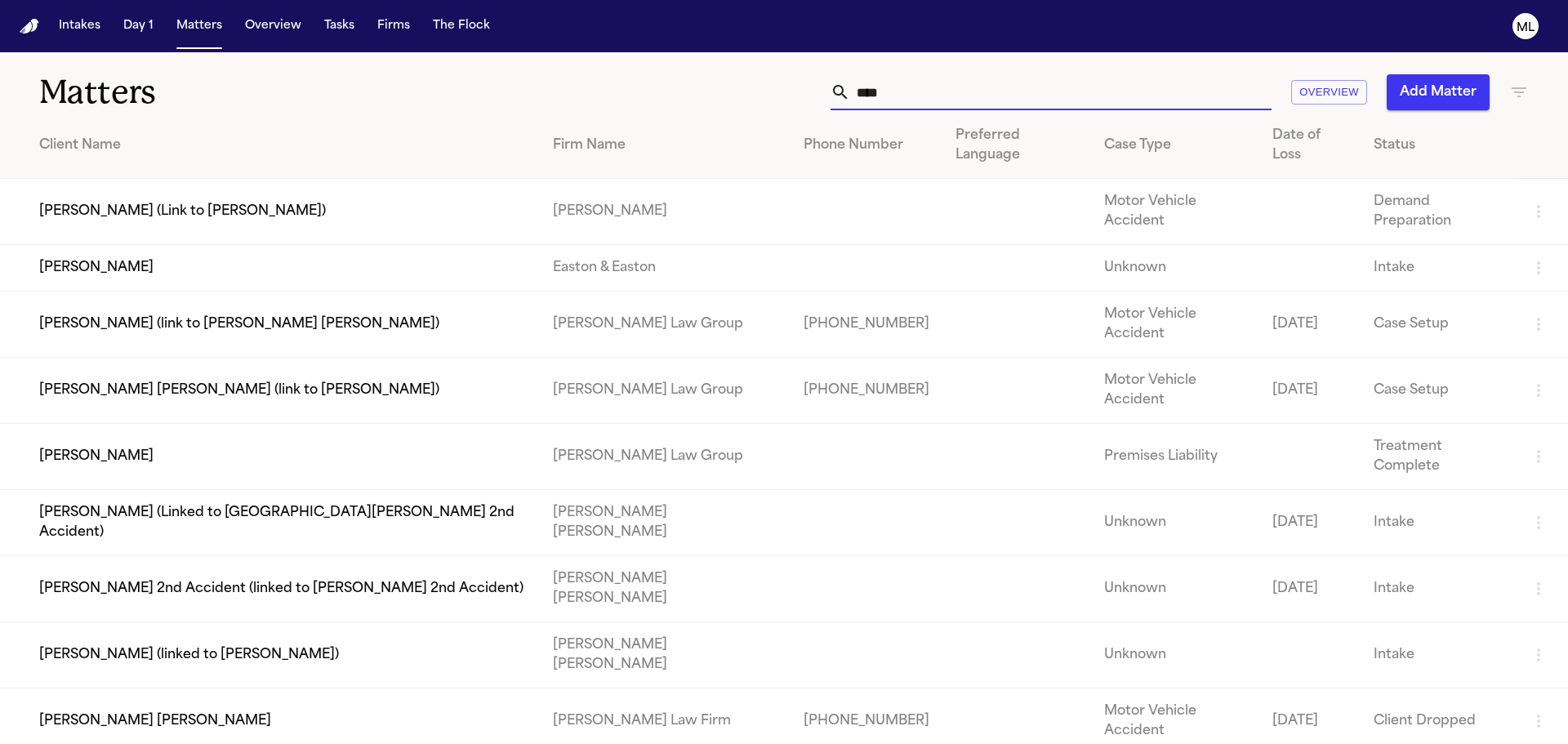
type input "****"
click at [425, 358] on td "[PERSON_NAME] [PERSON_NAME] (link to [PERSON_NAME])" at bounding box center [270, 391] width 540 height 66
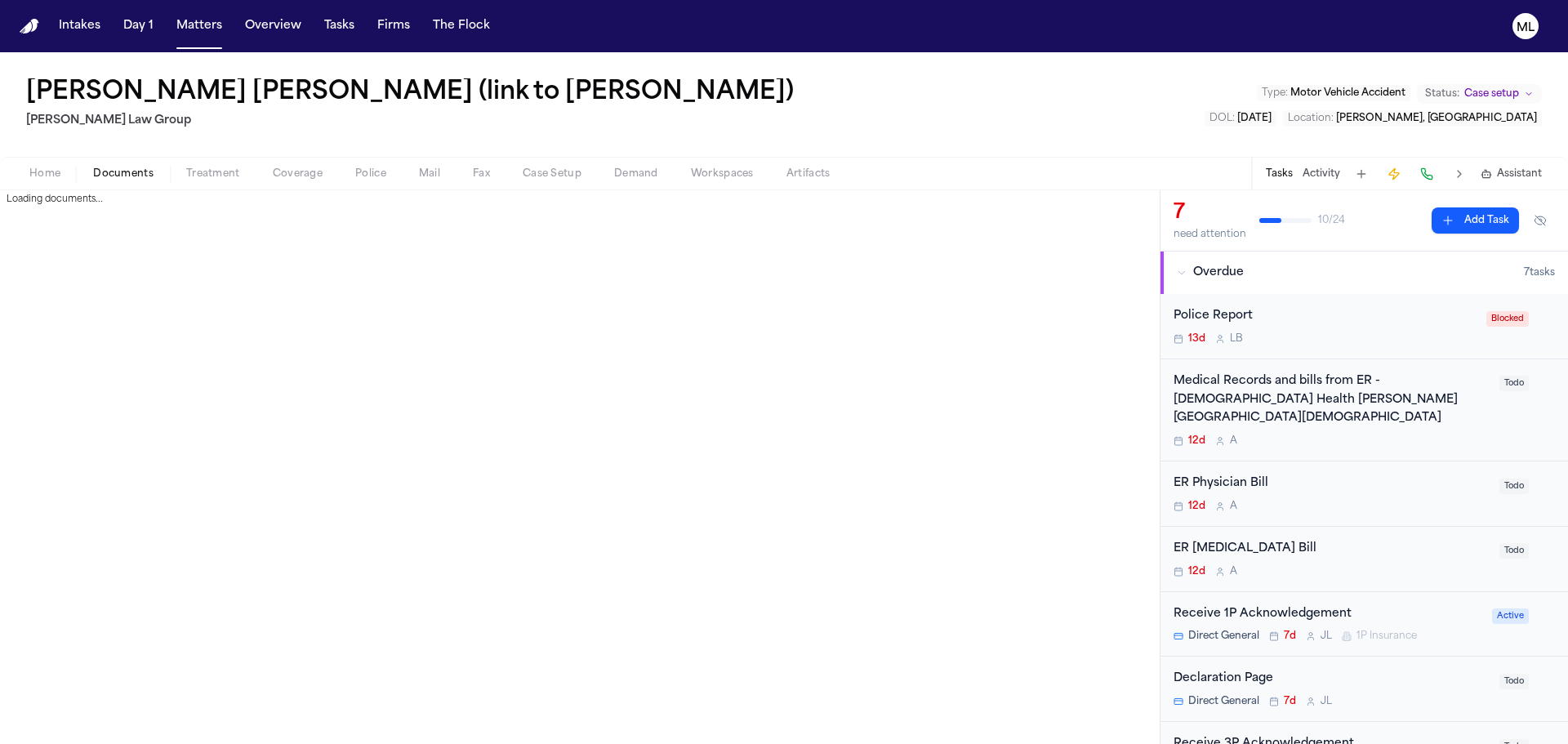
click at [124, 165] on button "Documents" at bounding box center [123, 174] width 93 height 19
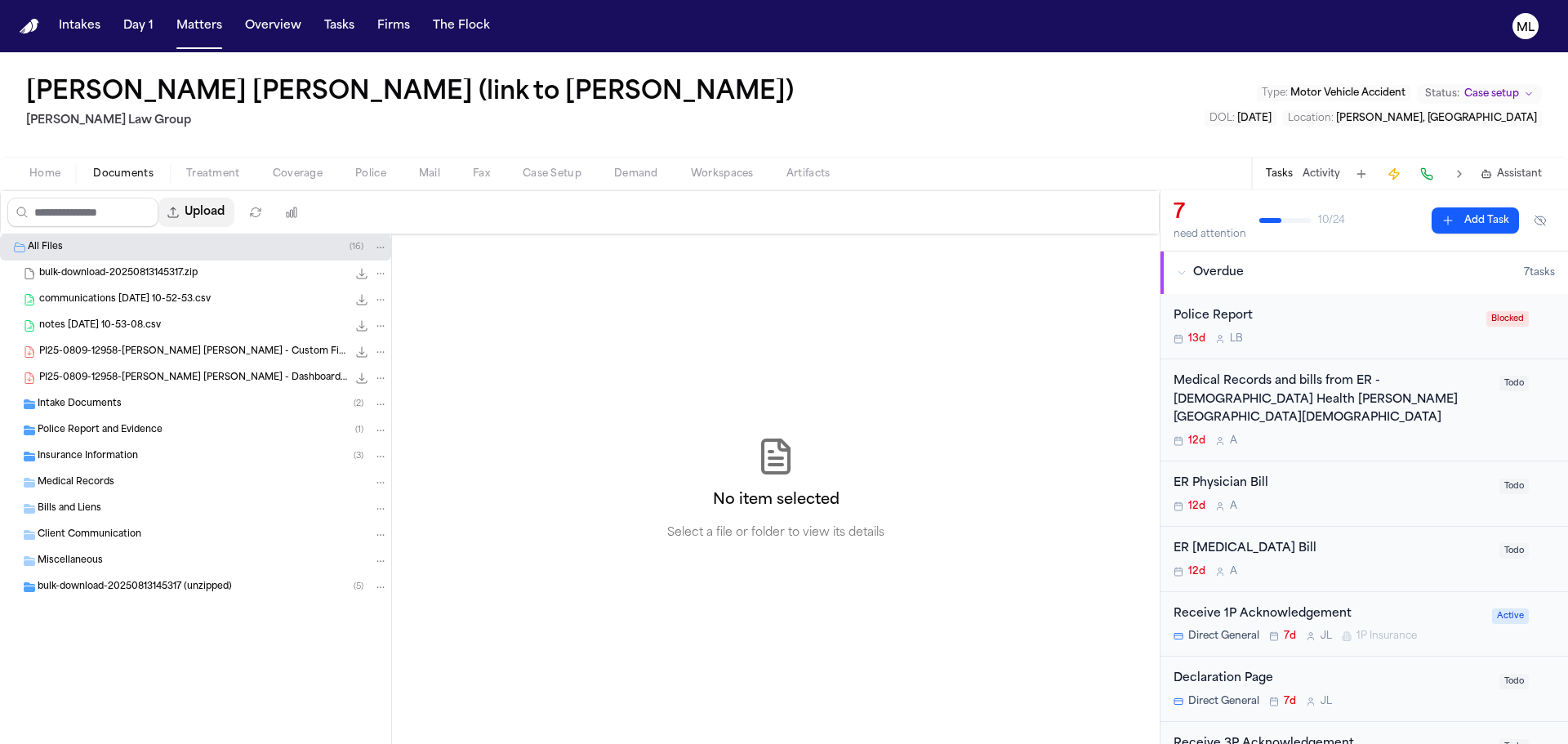
click at [206, 209] on button "Upload" at bounding box center [196, 212] width 76 height 29
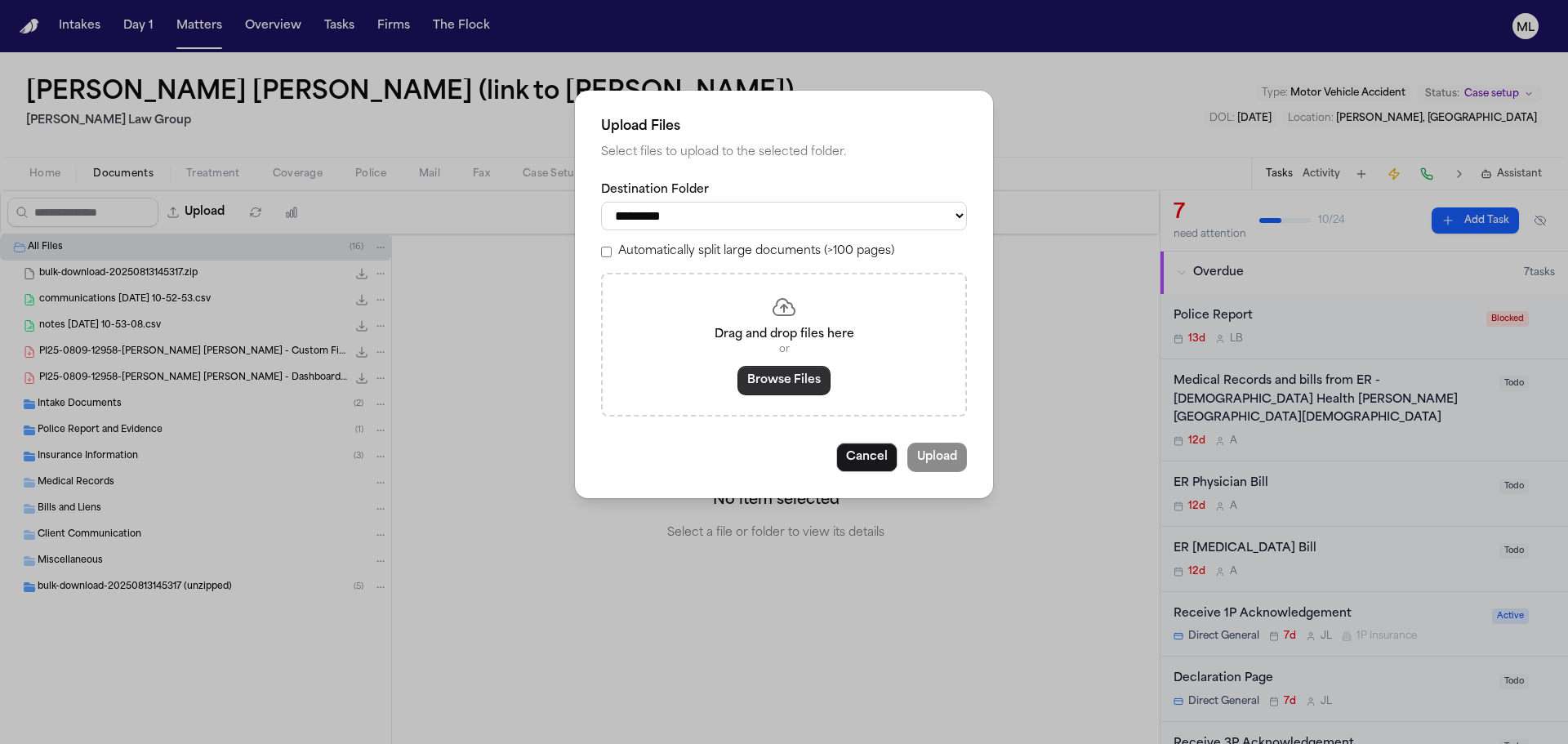
click at [772, 381] on button "Browse Files" at bounding box center [784, 380] width 93 height 29
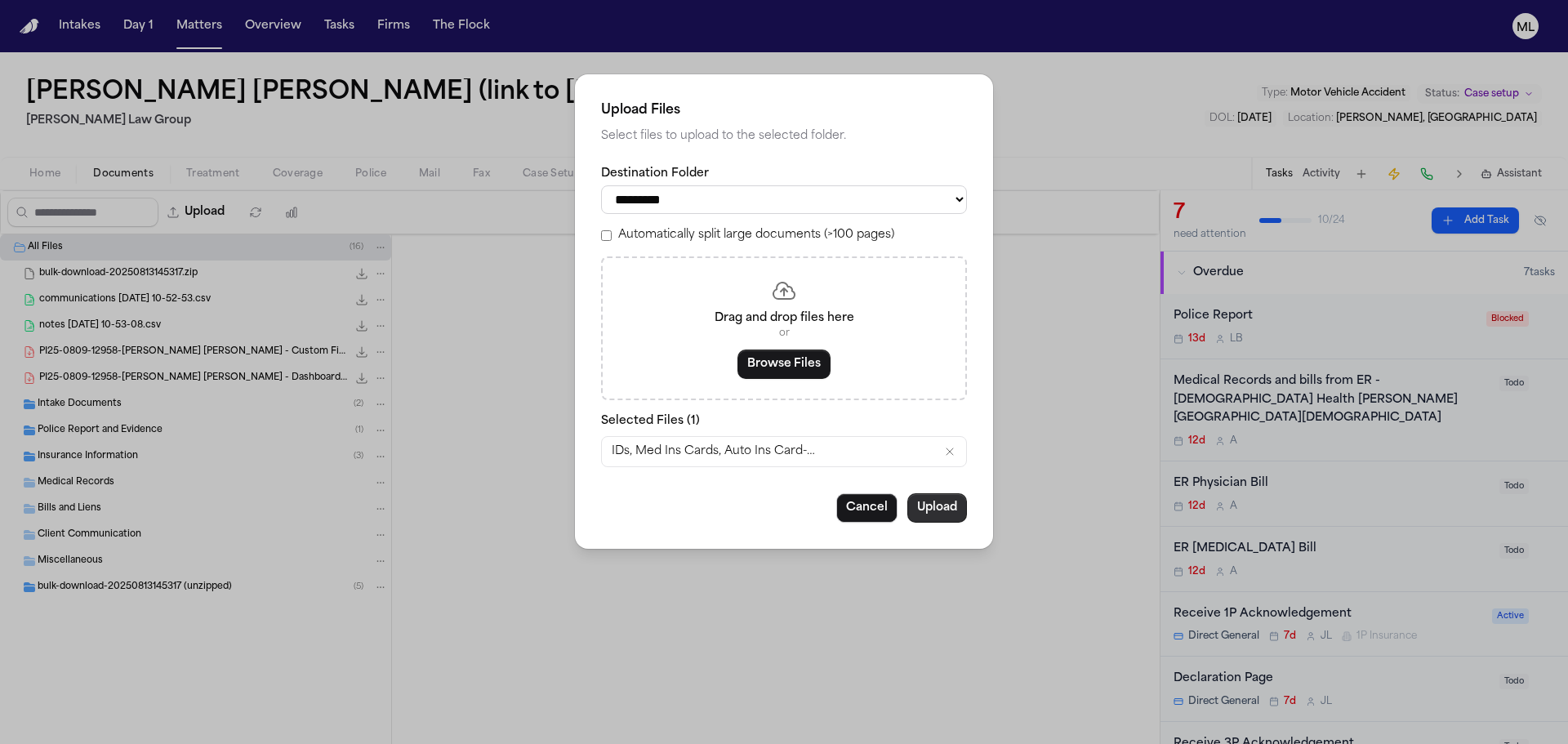
click at [947, 510] on button "Upload" at bounding box center [937, 508] width 60 height 29
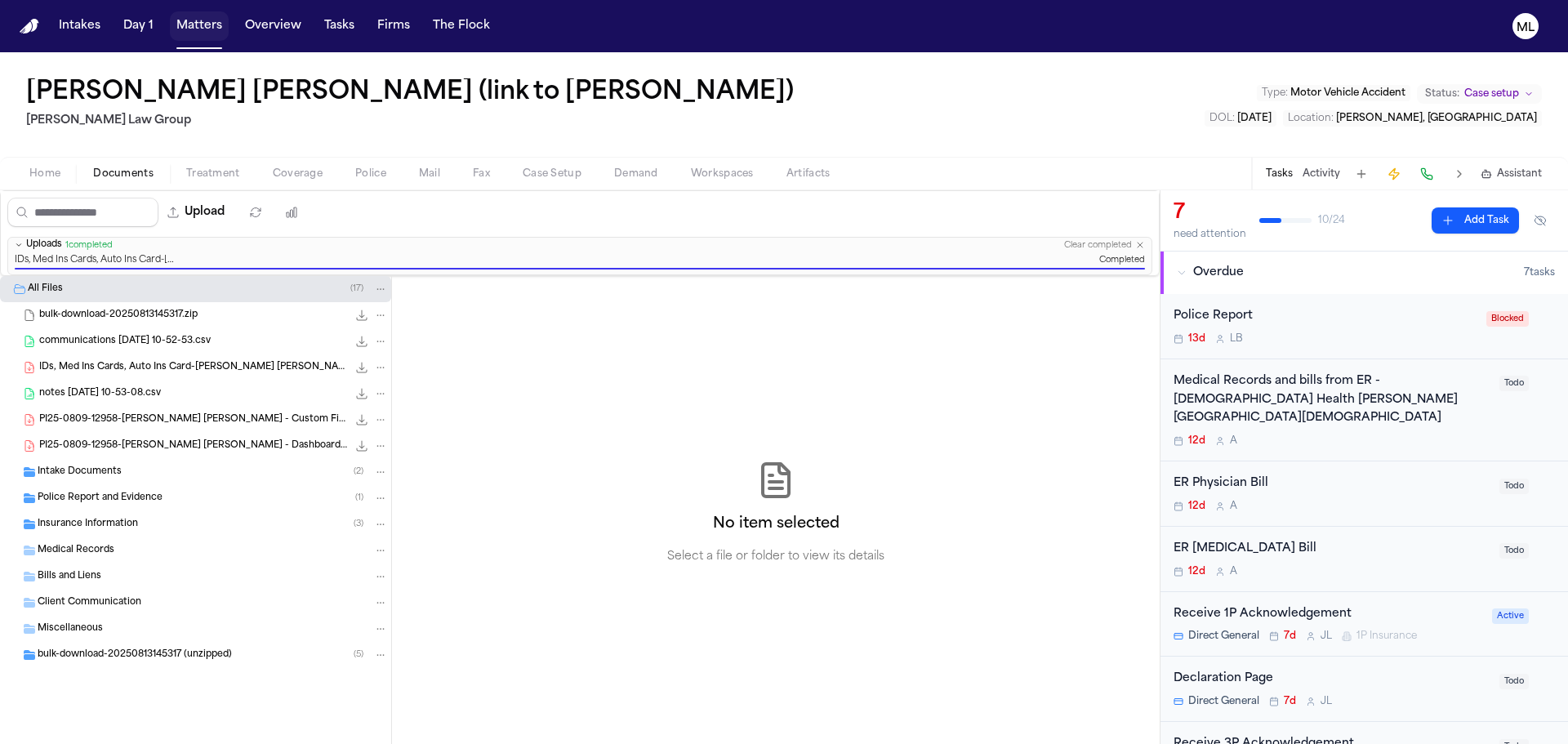
drag, startPoint x: 175, startPoint y: 29, endPoint x: 276, endPoint y: 26, distance: 101.0
click at [175, 28] on button "Matters" at bounding box center [199, 26] width 59 height 29
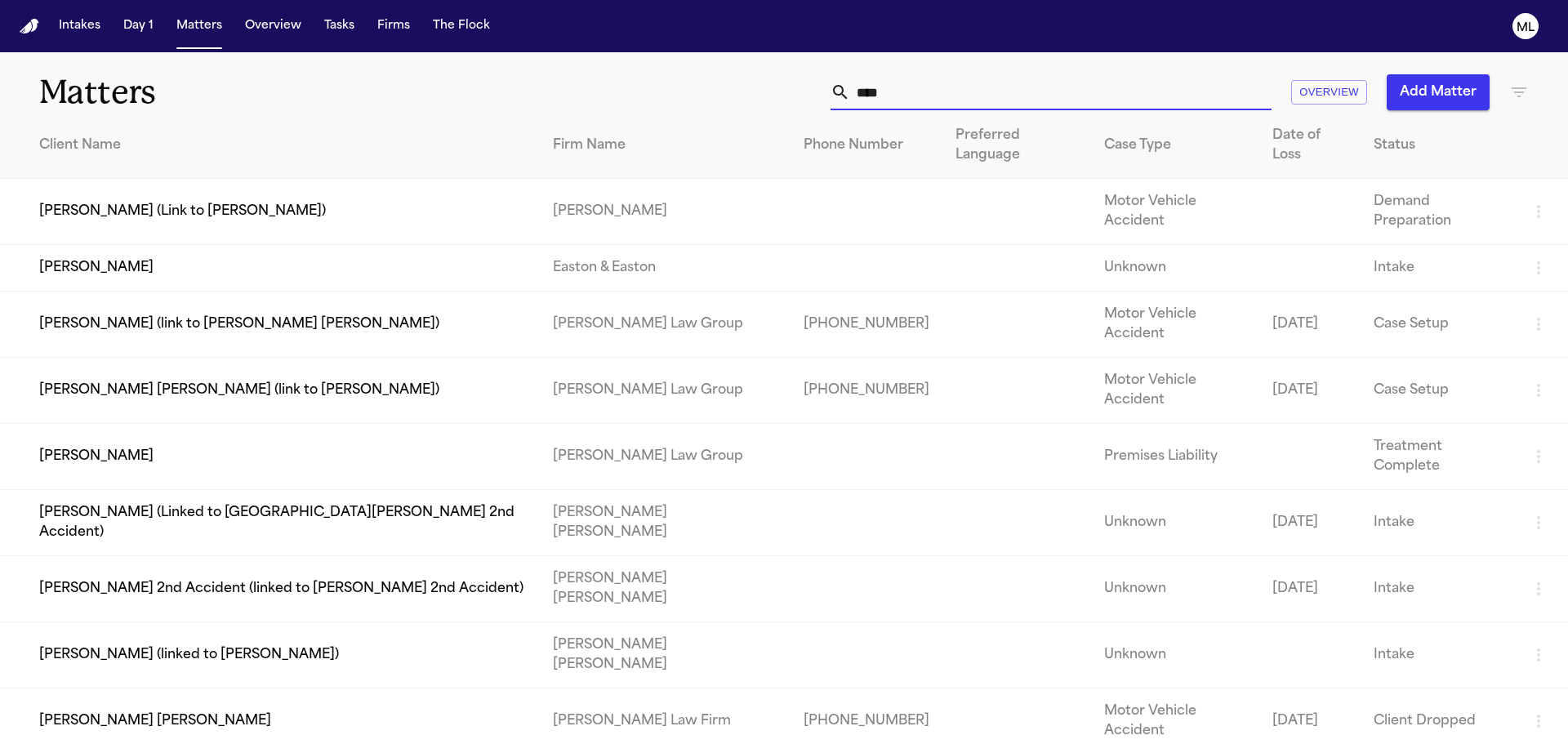
drag, startPoint x: 981, startPoint y: 92, endPoint x: 755, endPoint y: 68, distance: 227.3
click at [766, 73] on div "Matters **** Overview Add Matter" at bounding box center [784, 82] width 1568 height 60
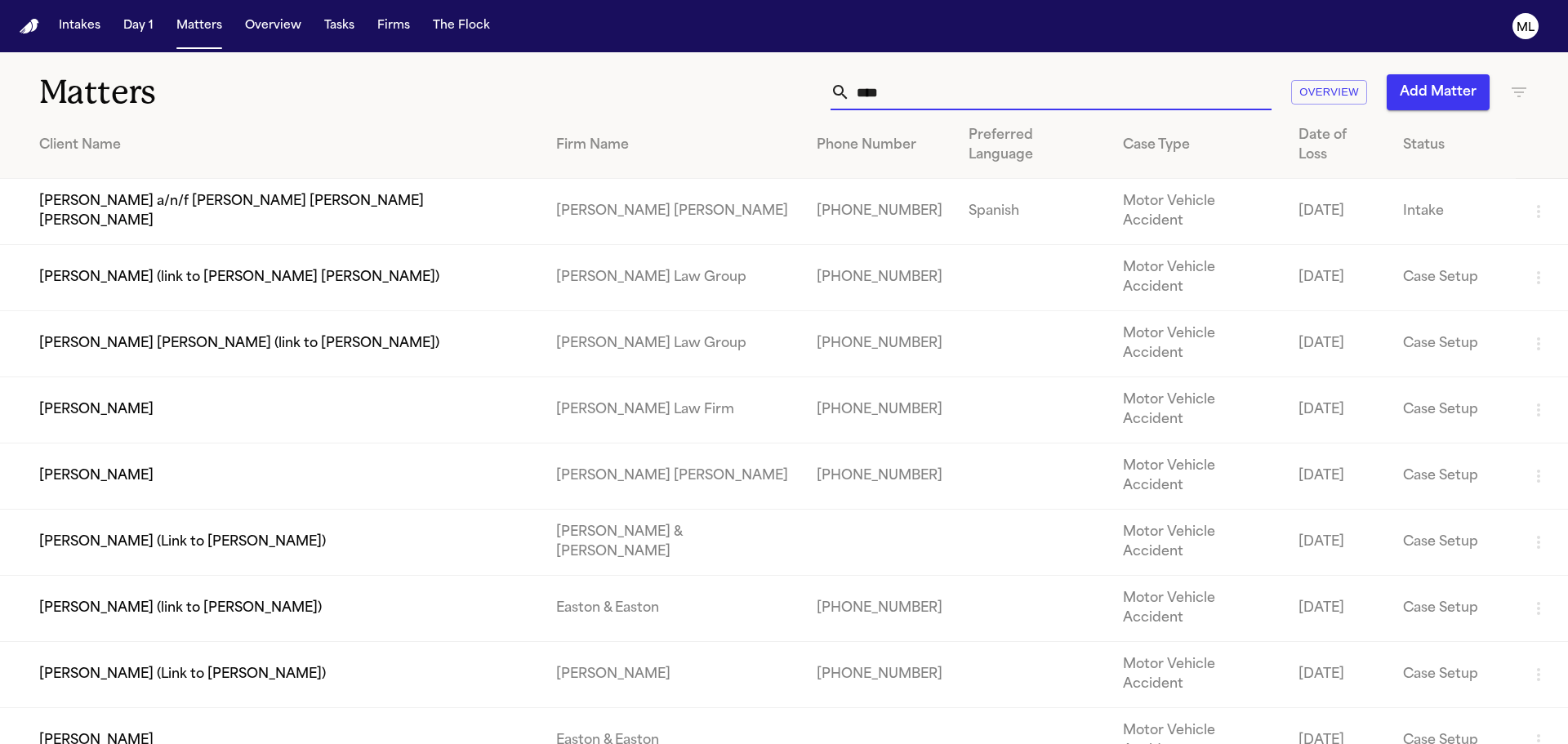
type input "****"
click at [350, 245] on td "[PERSON_NAME] (link to [PERSON_NAME] [PERSON_NAME])" at bounding box center [272, 278] width 544 height 66
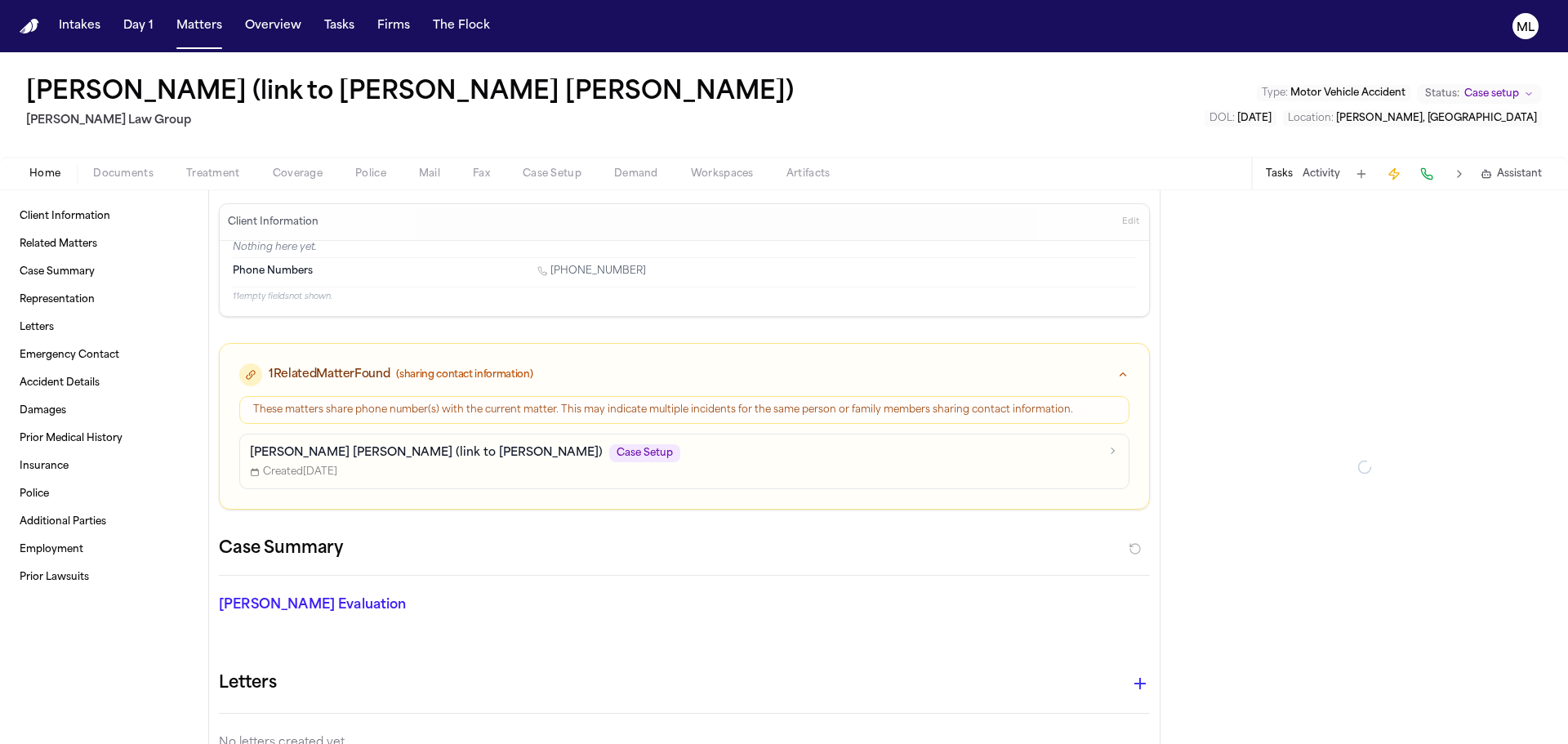
click at [119, 176] on span "Documents" at bounding box center [123, 174] width 60 height 14
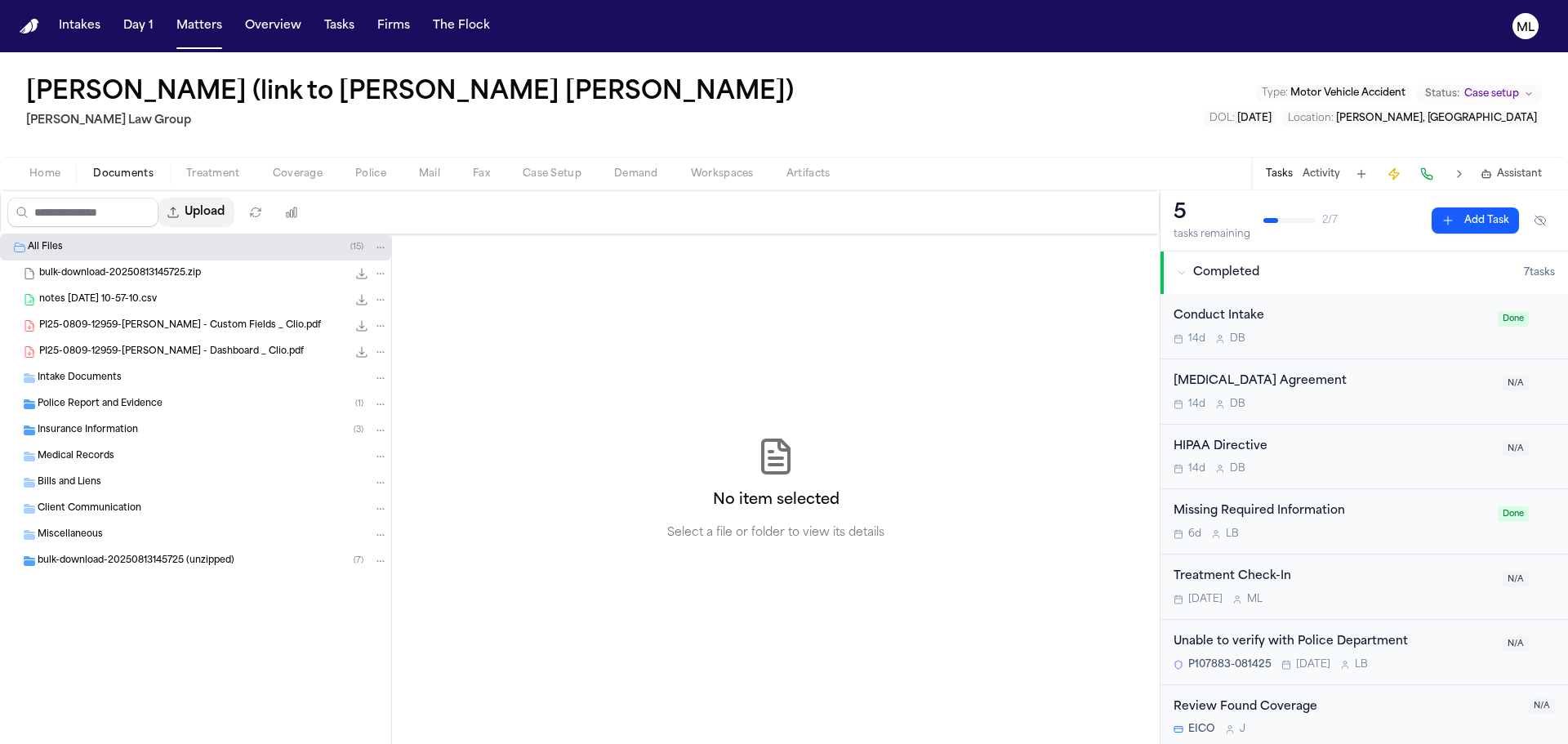
click at [212, 203] on button "Upload" at bounding box center [196, 212] width 76 height 29
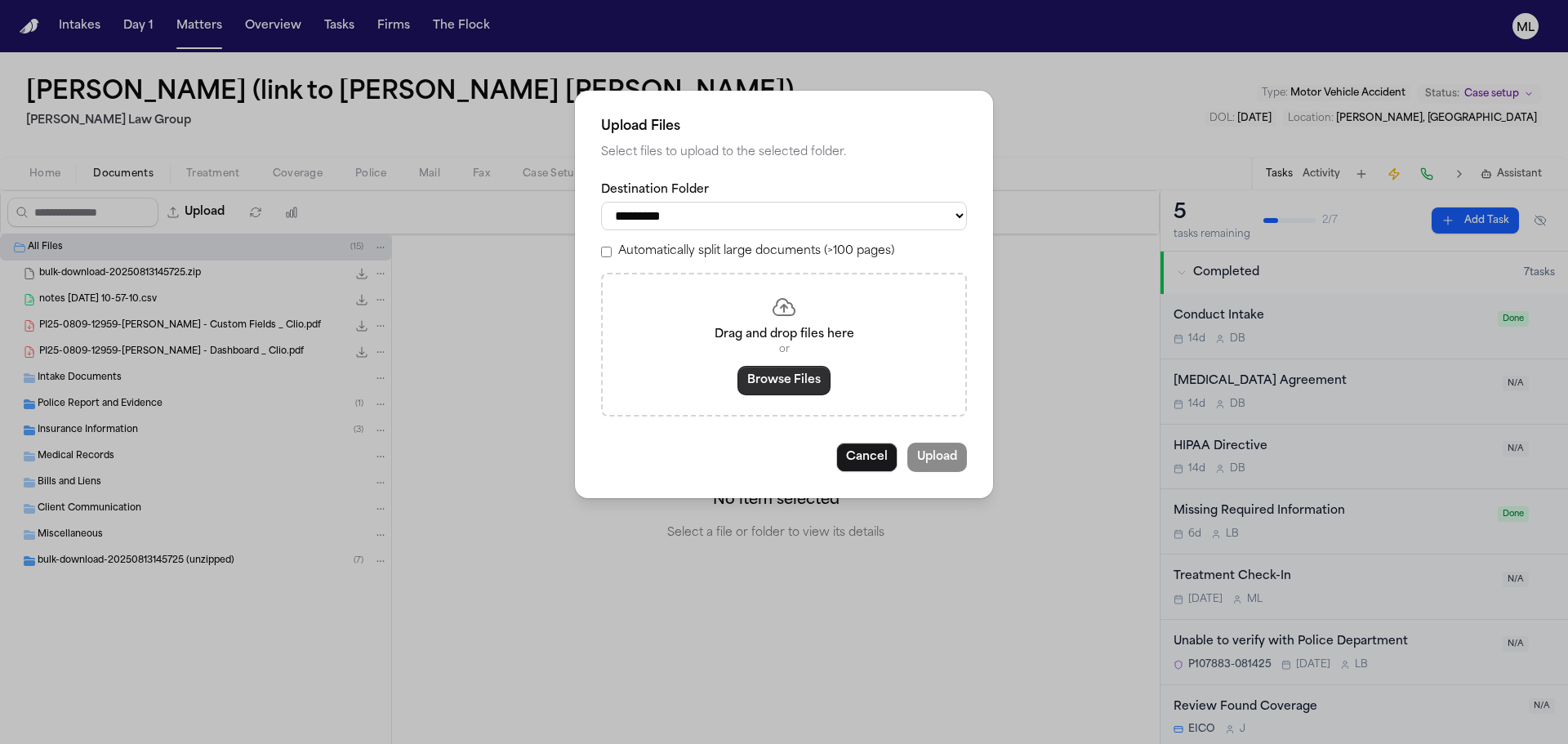
click at [822, 393] on button "Browse Files" at bounding box center [784, 380] width 93 height 29
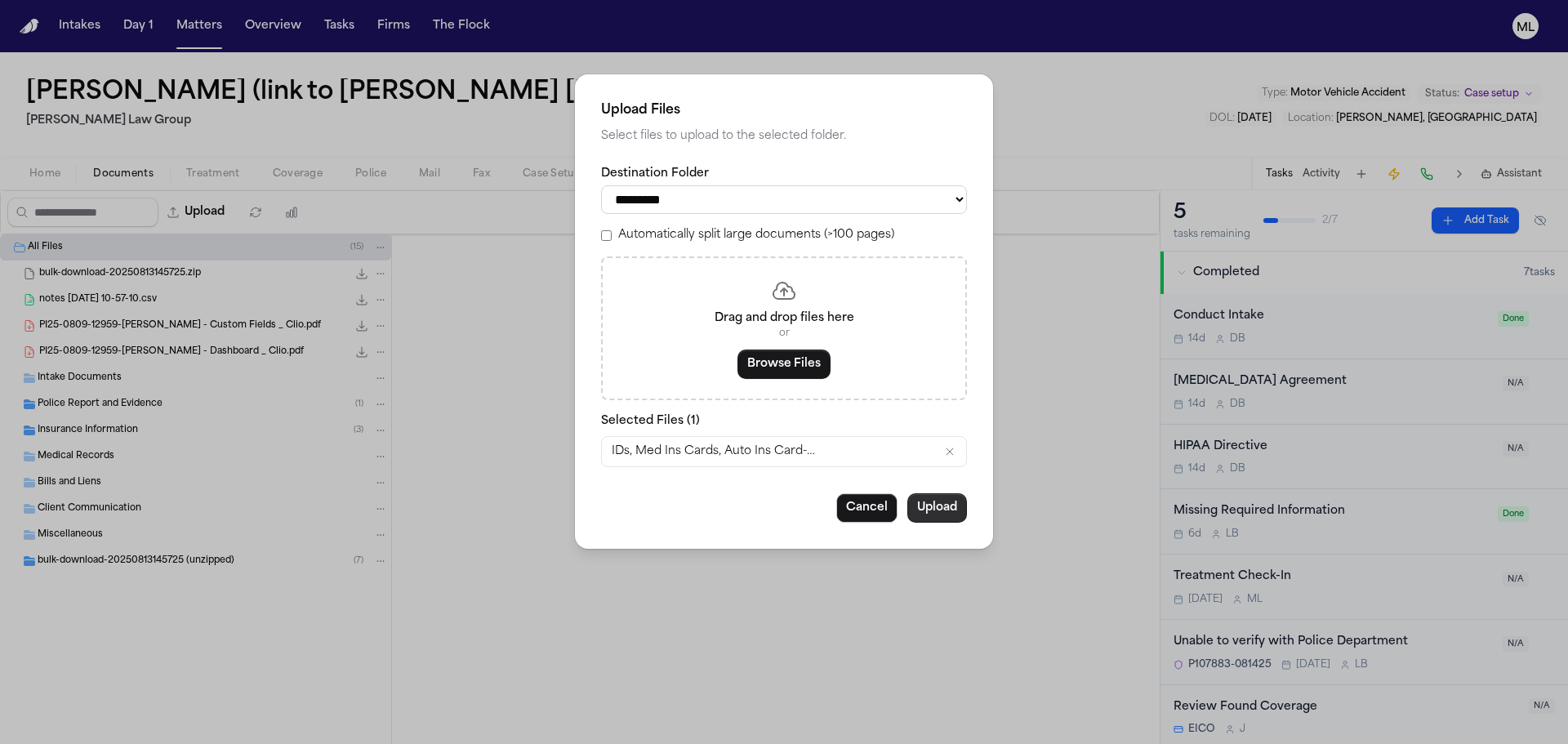
click at [951, 506] on button "Upload" at bounding box center [937, 508] width 60 height 29
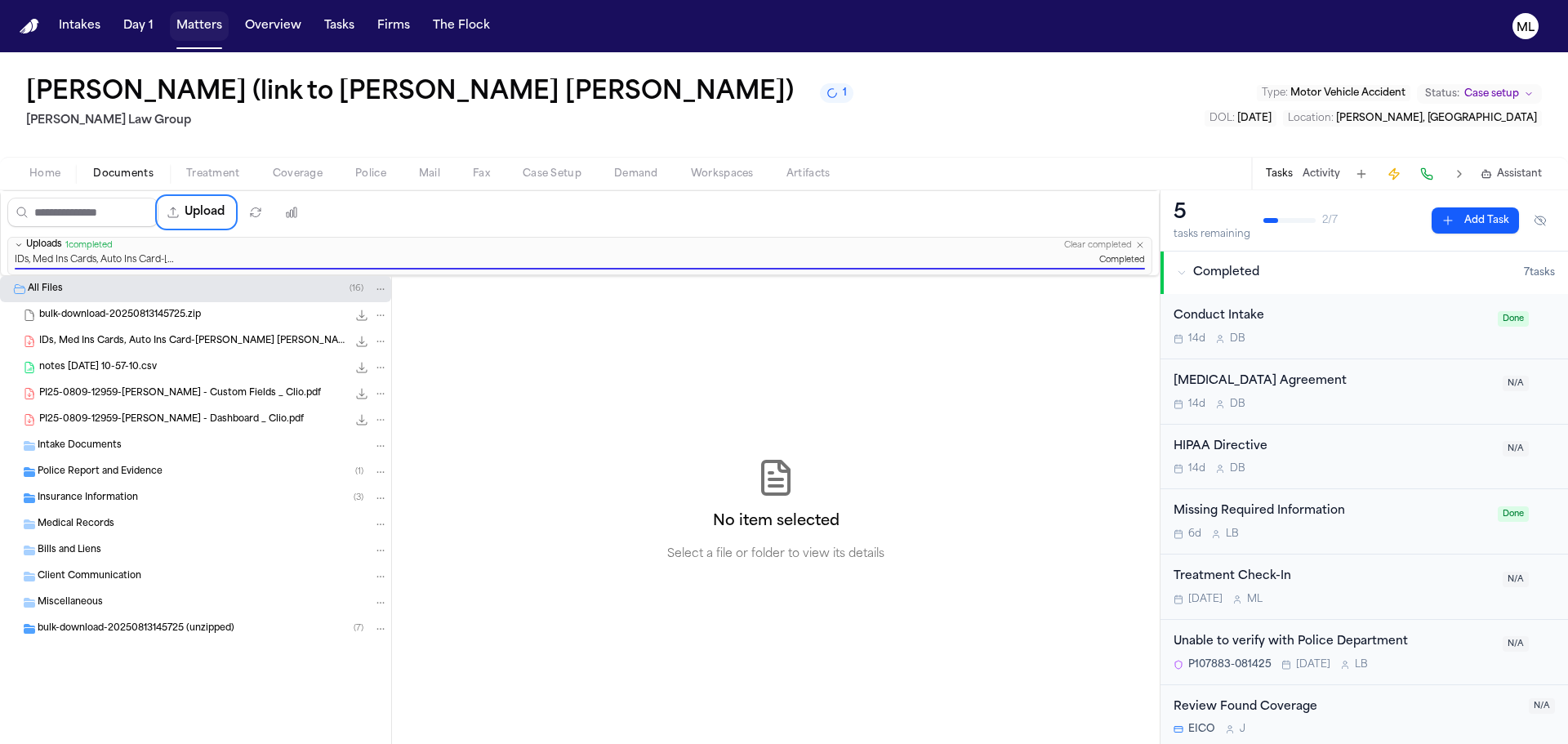
click at [193, 23] on button "Matters" at bounding box center [199, 26] width 59 height 29
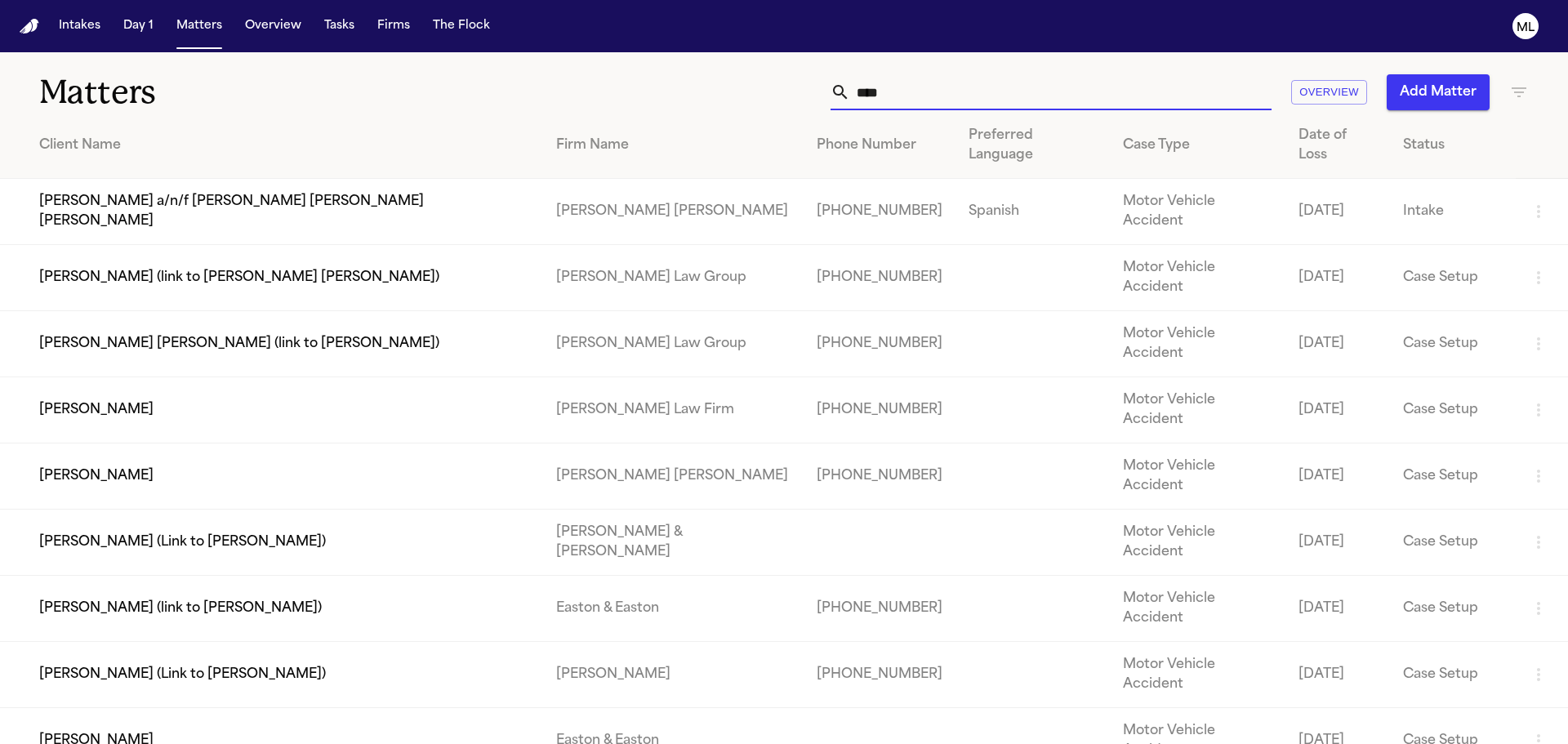
drag, startPoint x: 920, startPoint y: 98, endPoint x: 795, endPoint y: 98, distance: 125.0
click at [801, 103] on div "**** Overview Add Matter" at bounding box center [1001, 92] width 1056 height 36
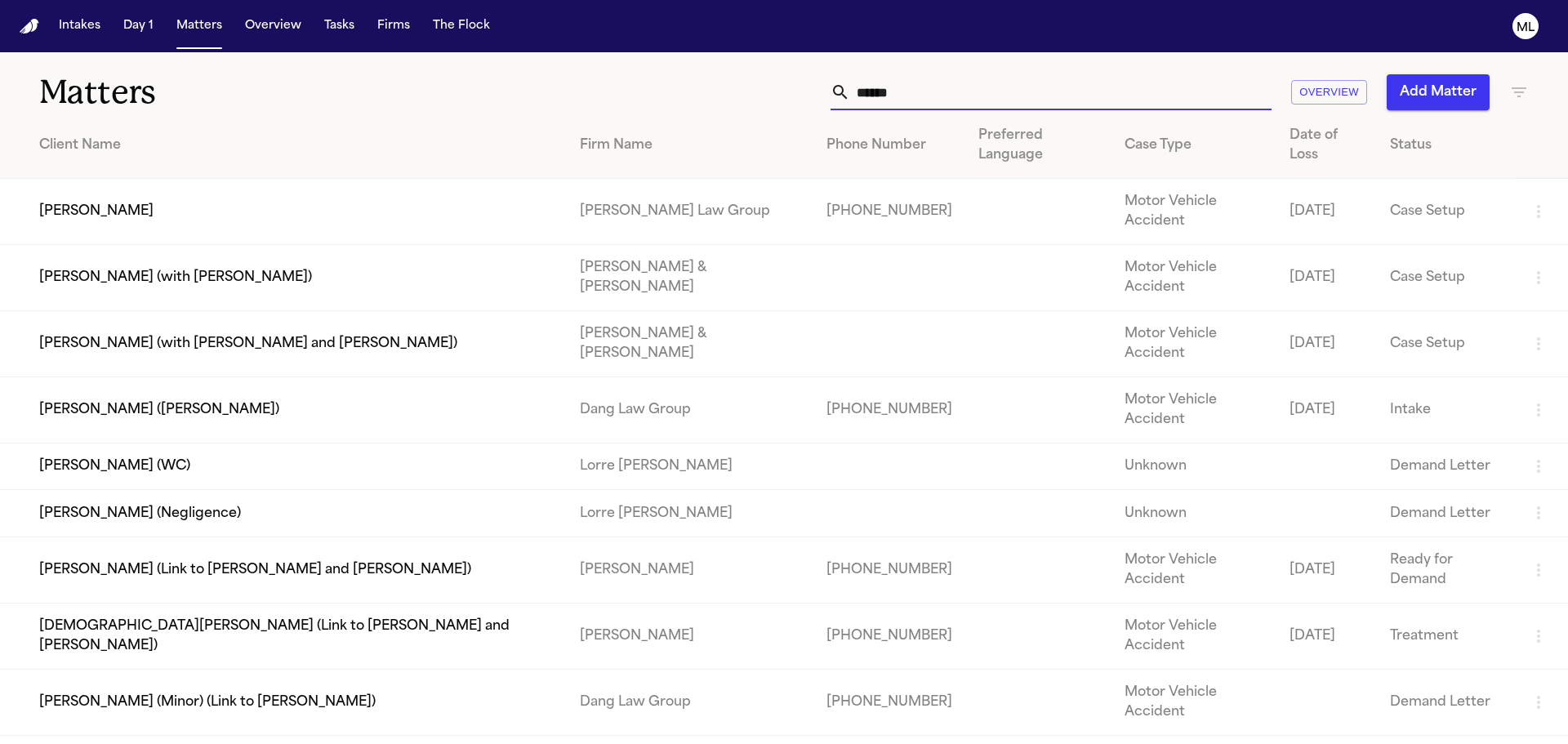
type input "******"
click at [355, 187] on td "[PERSON_NAME]" at bounding box center [283, 212] width 567 height 66
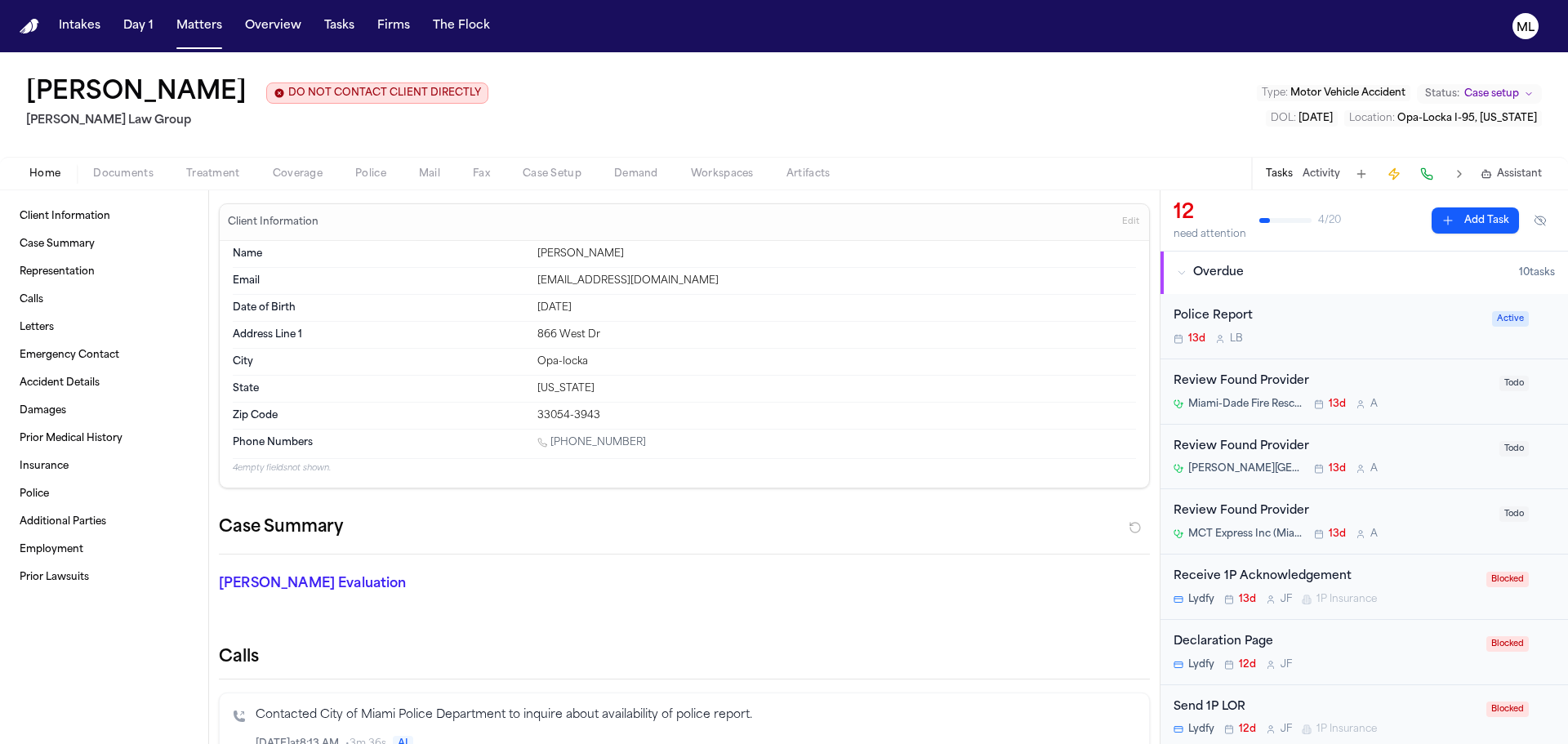
click at [138, 186] on div "Home Documents Treatment Coverage Police Mail Fax Case Setup Demand Workspaces …" at bounding box center [784, 173] width 1568 height 33
click at [135, 167] on span "Documents" at bounding box center [123, 174] width 60 height 14
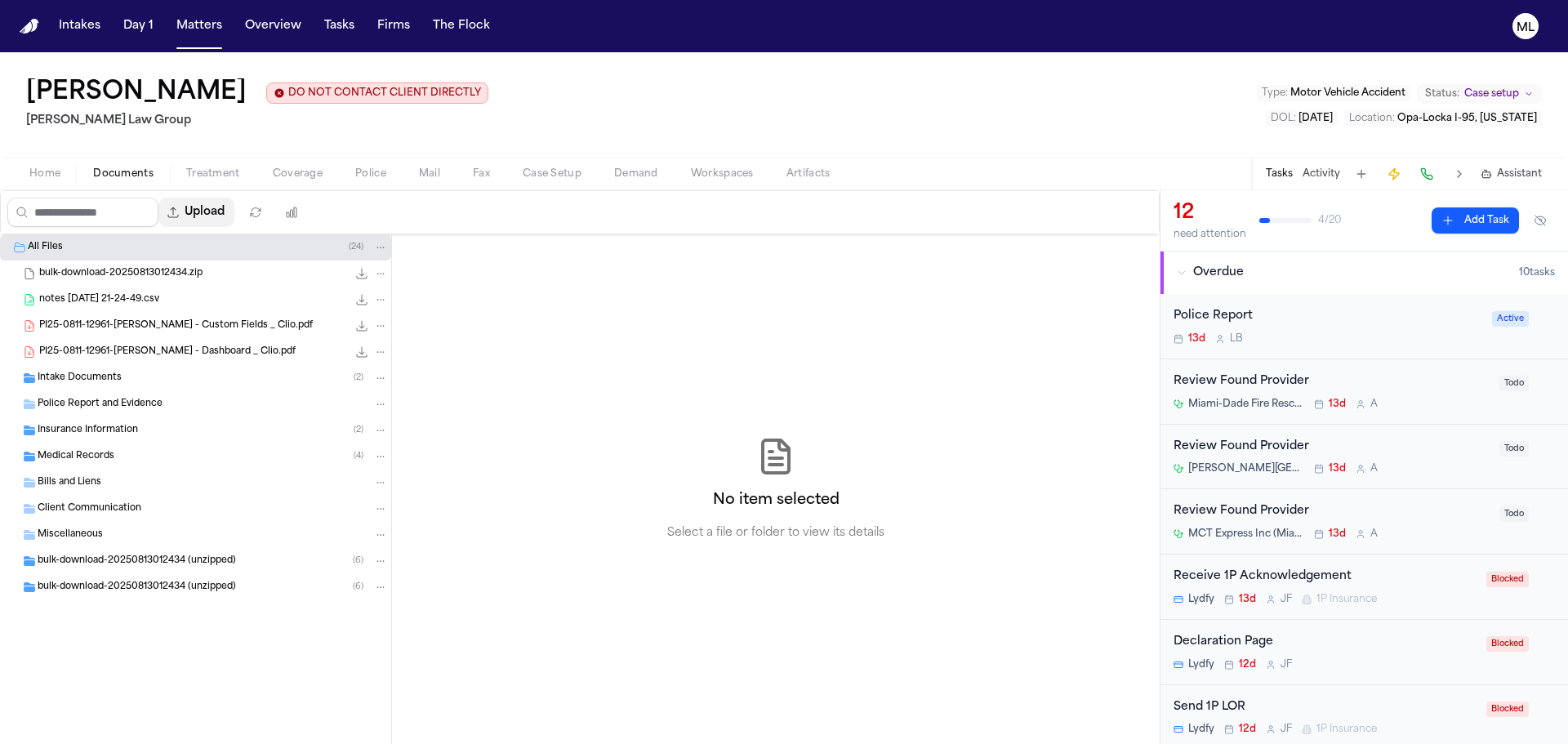
click at [204, 204] on button "Upload" at bounding box center [196, 212] width 76 height 29
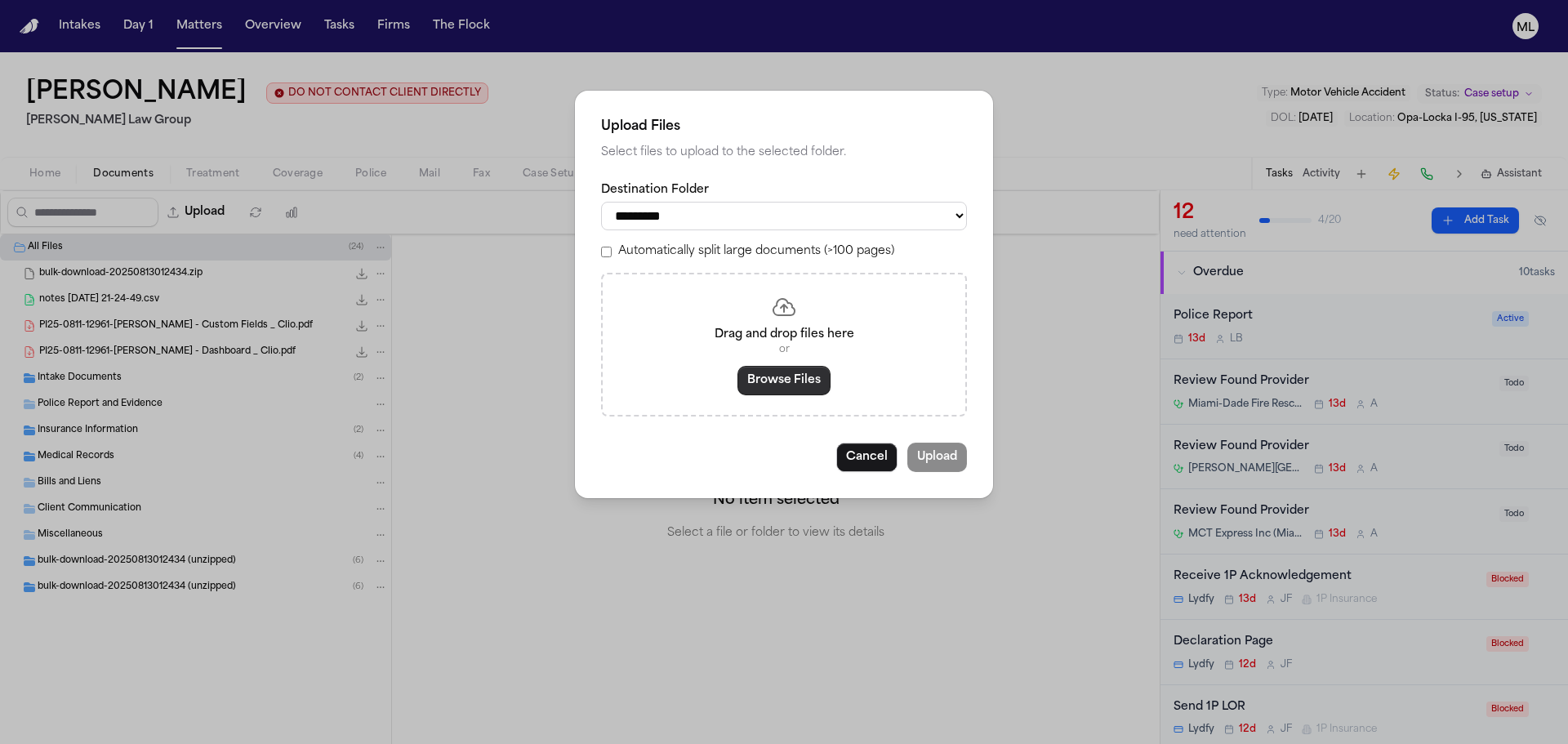
click at [745, 373] on button "Browse Files" at bounding box center [784, 380] width 93 height 29
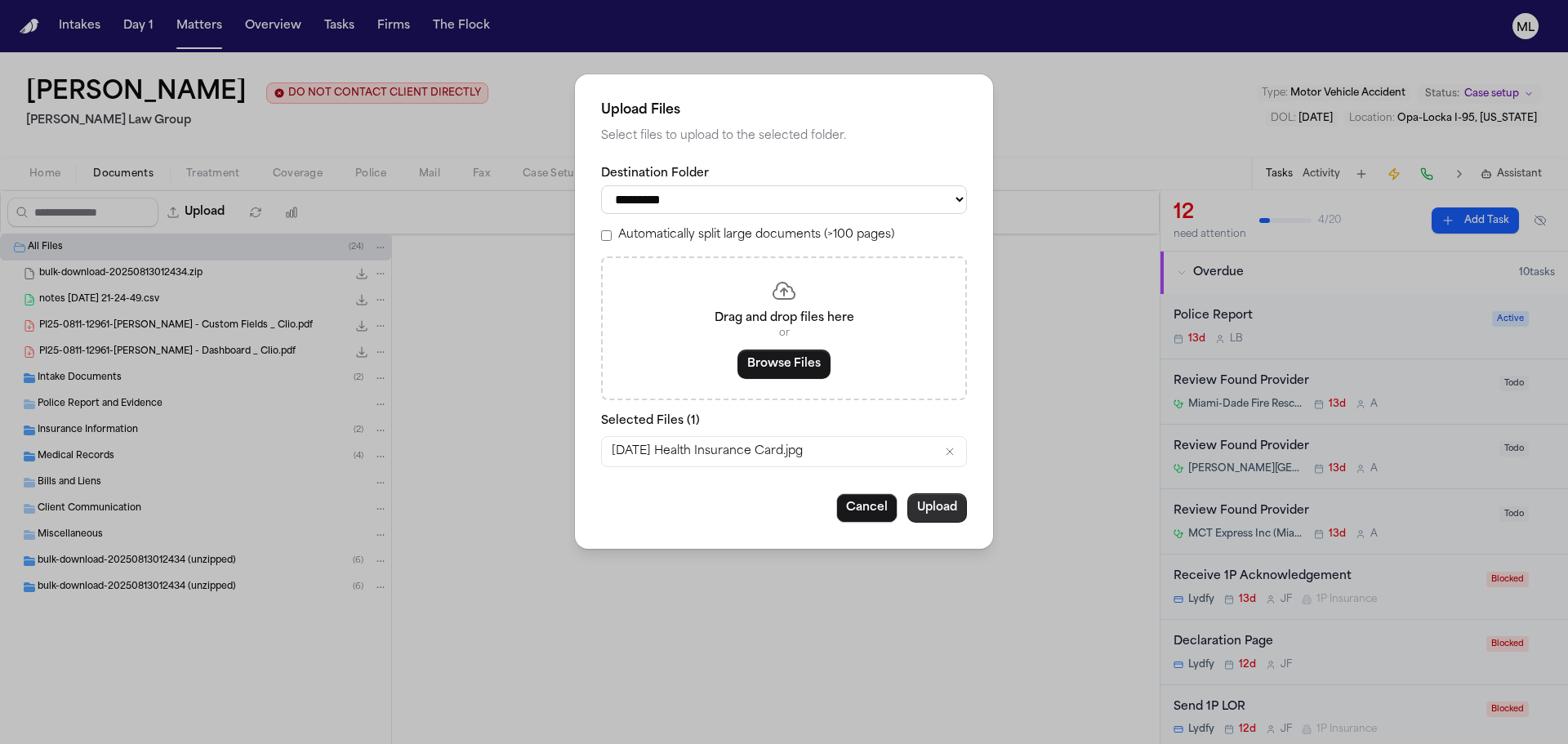
click at [962, 505] on button "Upload" at bounding box center [937, 508] width 60 height 29
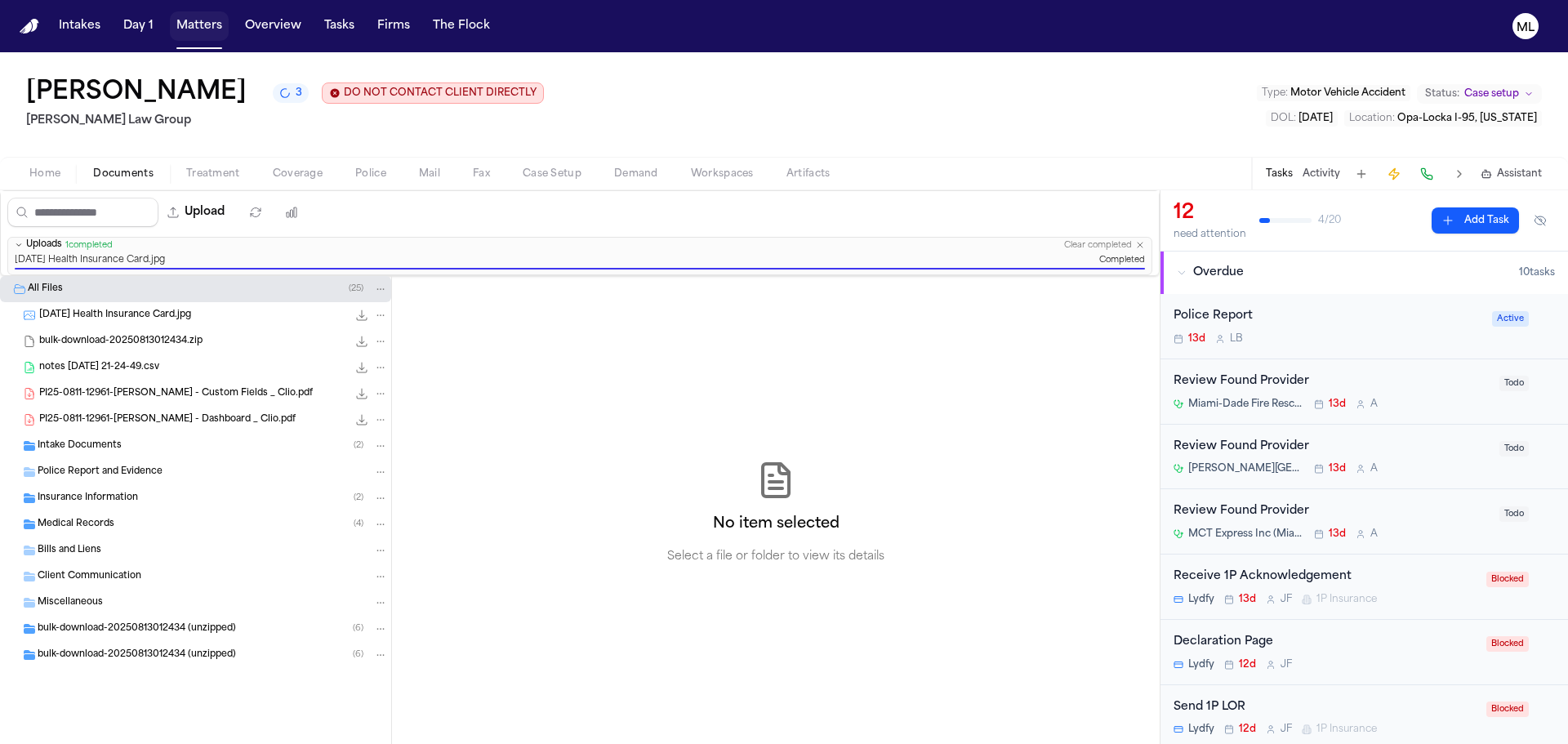
click at [192, 23] on button "Matters" at bounding box center [199, 26] width 59 height 29
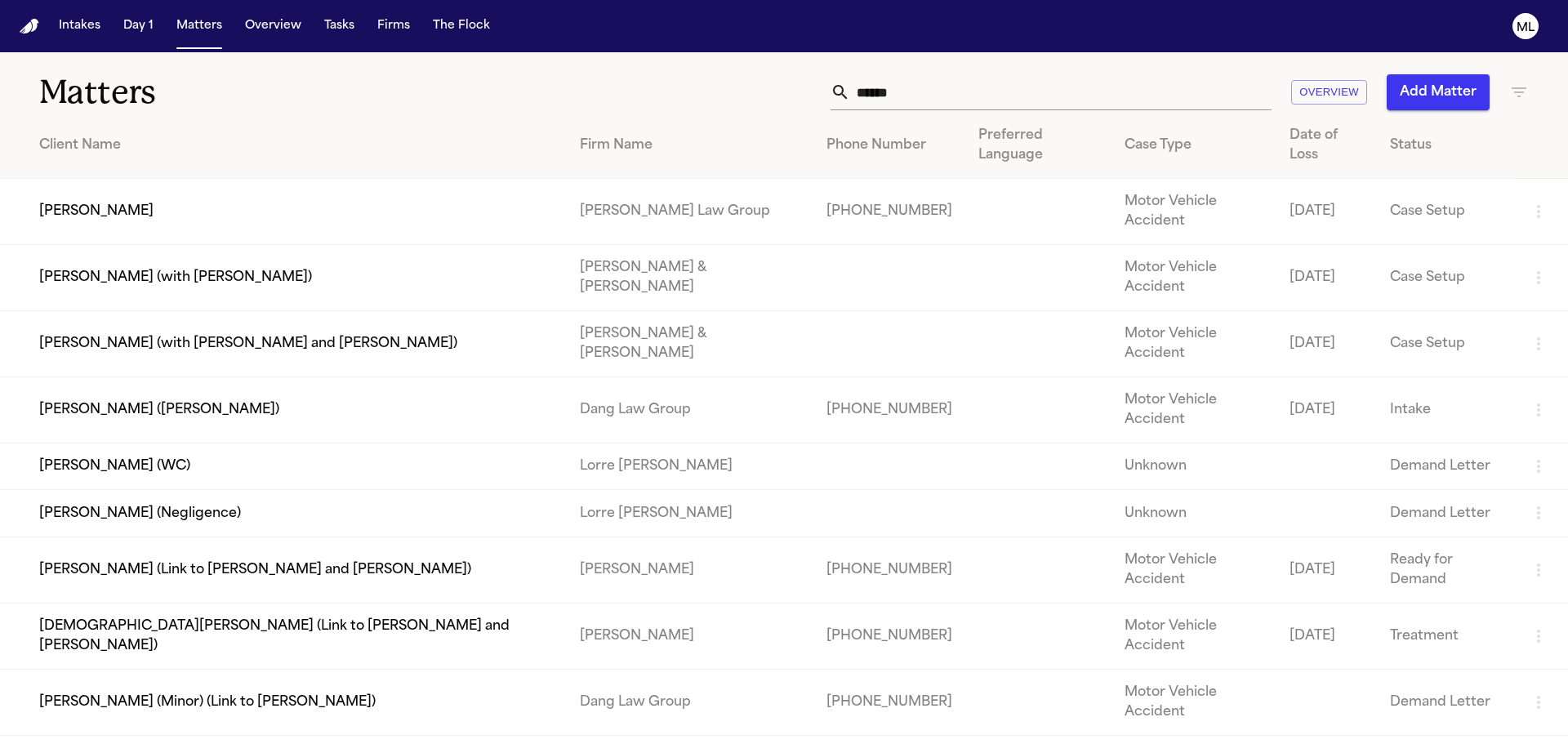
drag, startPoint x: 945, startPoint y: 95, endPoint x: 792, endPoint y: 98, distance: 153.0
click at [792, 98] on div "****** Overview Add Matter" at bounding box center [1001, 92] width 1056 height 36
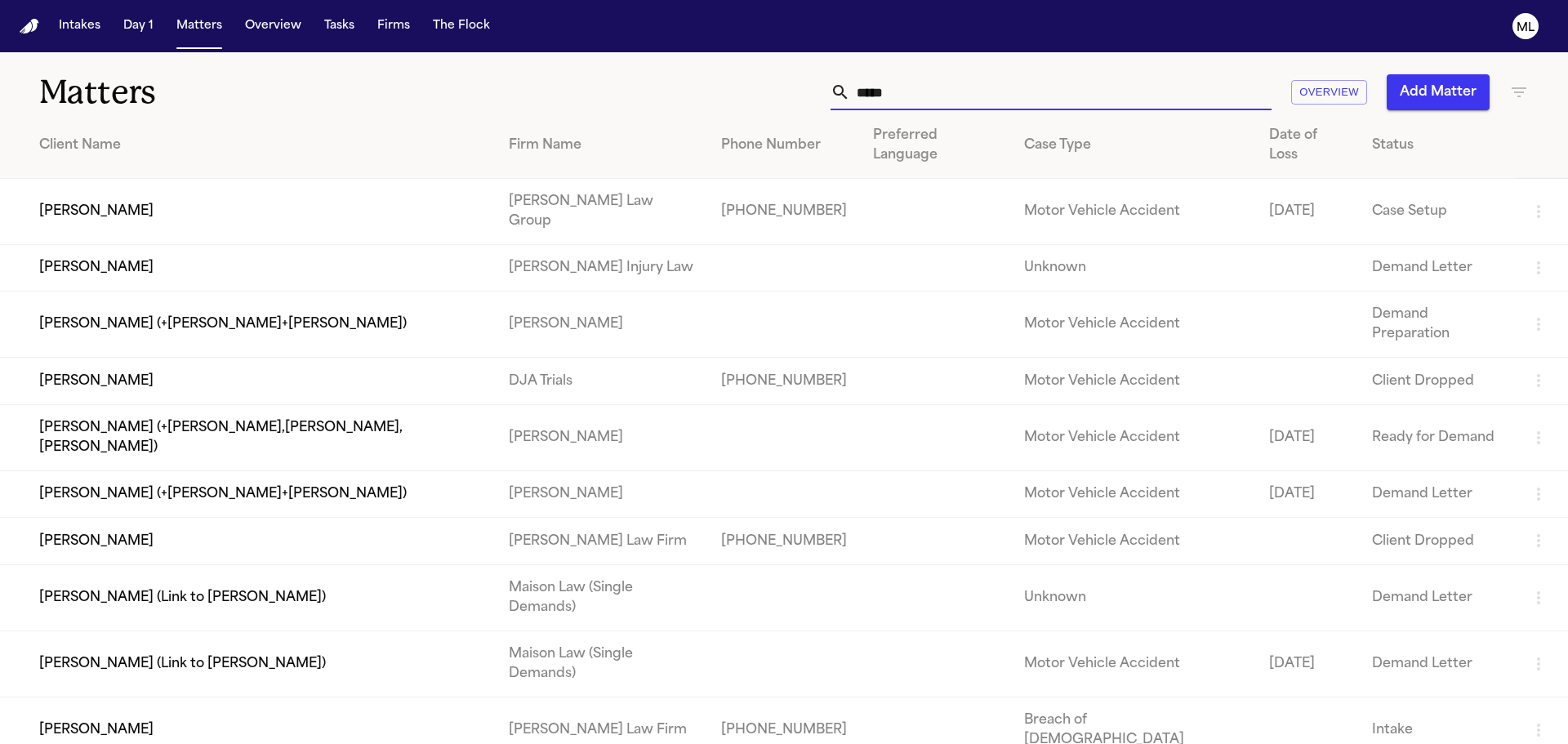
type input "*****"
click at [346, 179] on td "[PERSON_NAME]" at bounding box center [248, 212] width 496 height 66
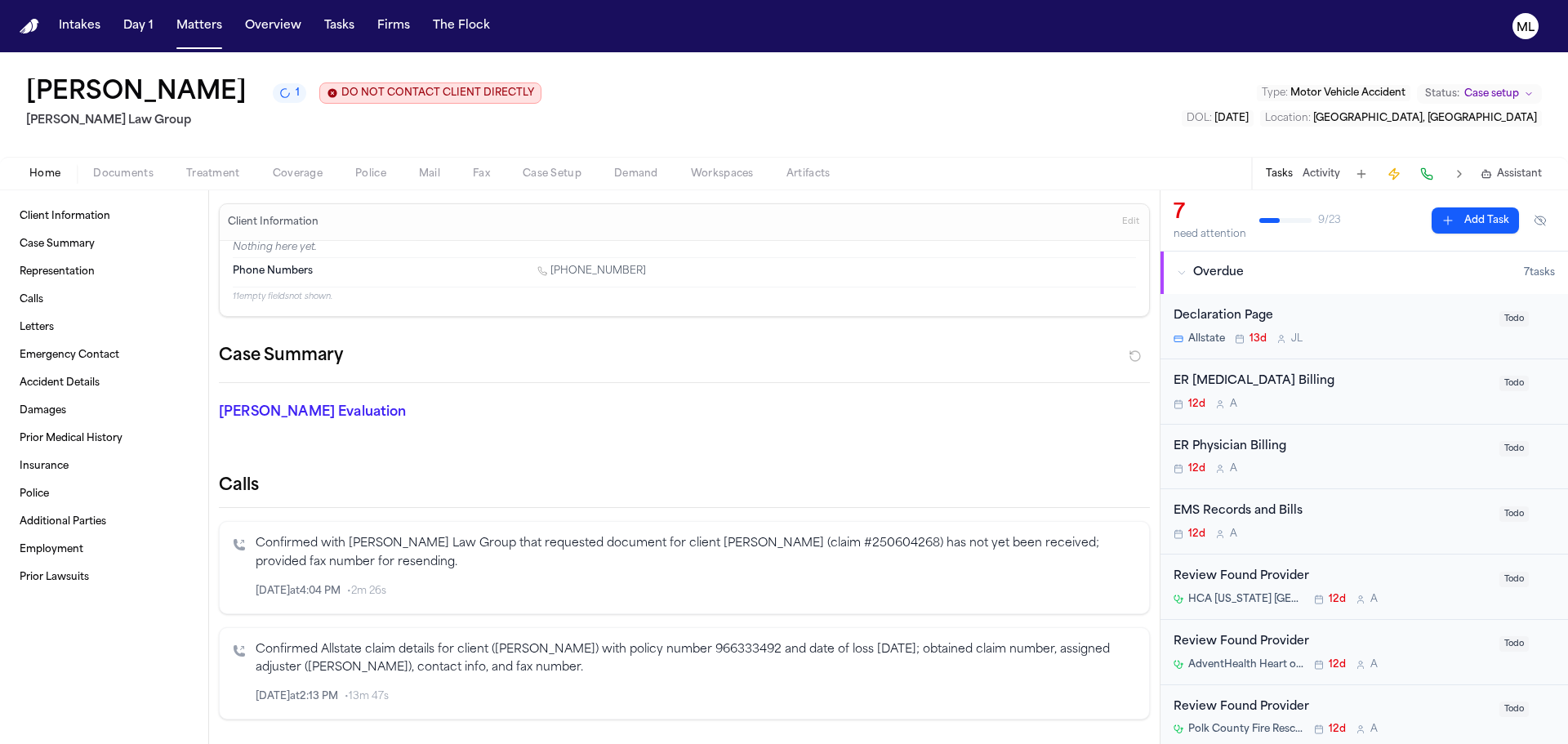
click at [119, 165] on button "Documents" at bounding box center [123, 174] width 93 height 19
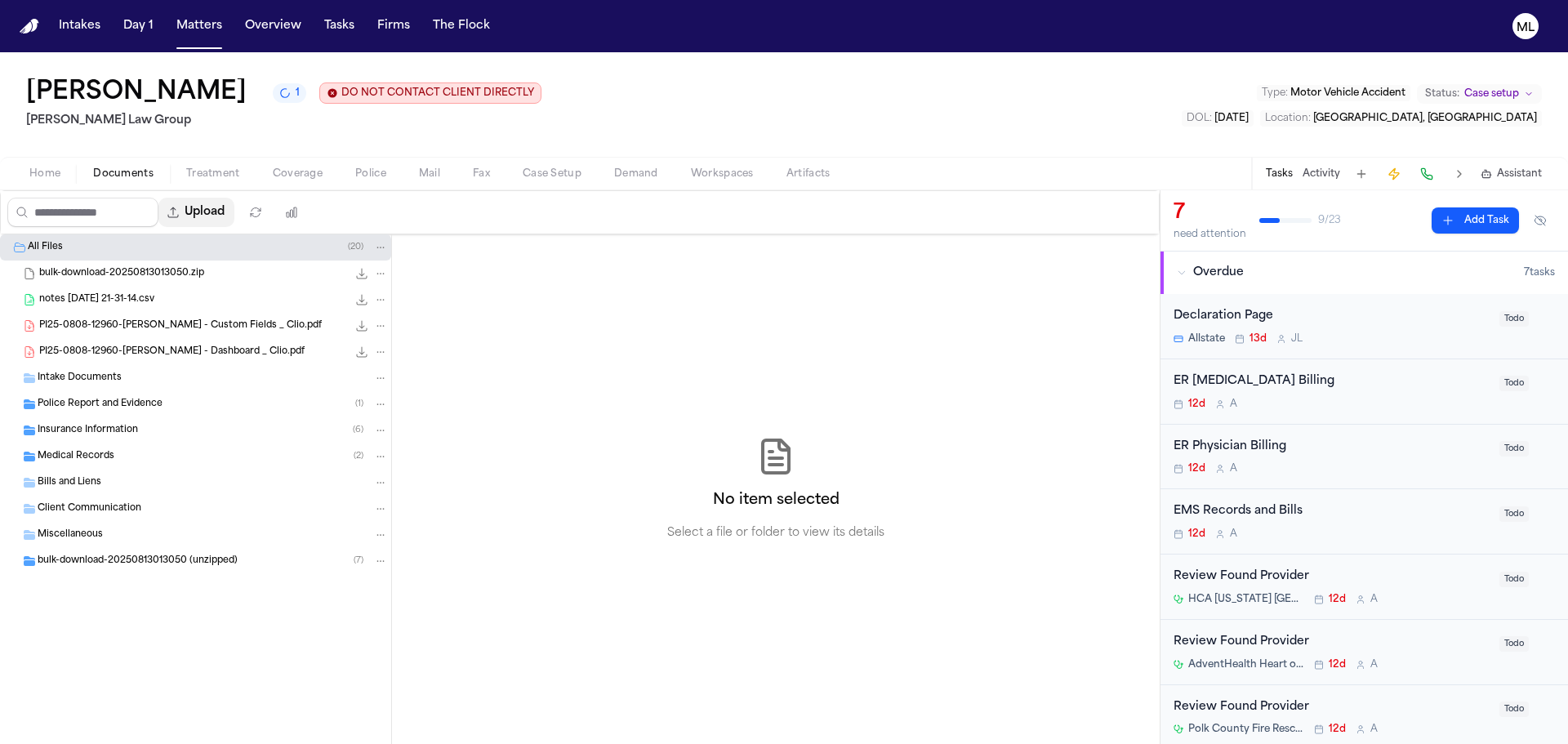
click at [213, 213] on button "Upload" at bounding box center [196, 212] width 76 height 29
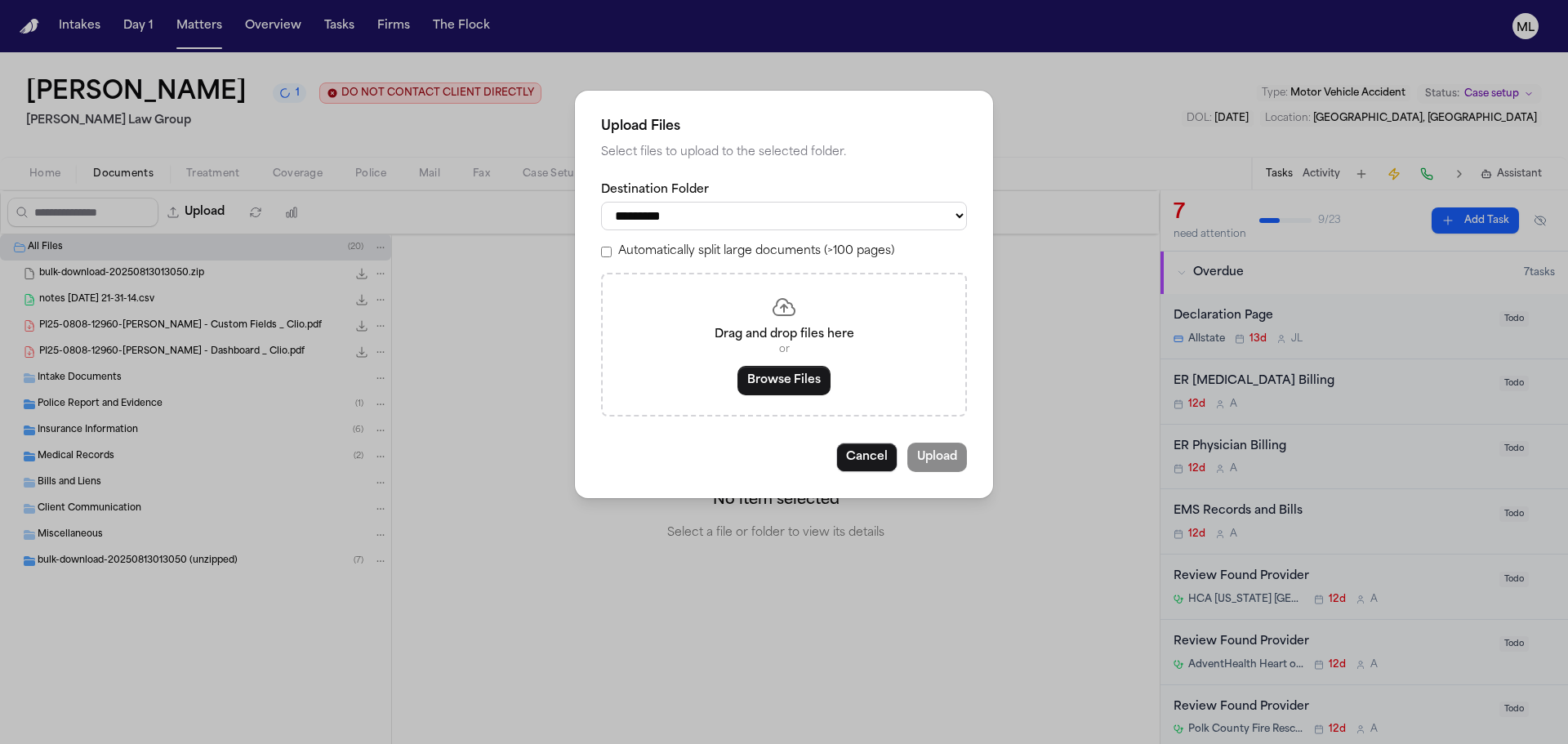
click at [816, 397] on div "Drag and drop files here or Browse Files" at bounding box center [784, 344] width 366 height 144
click at [794, 379] on button "Browse Files" at bounding box center [784, 380] width 93 height 29
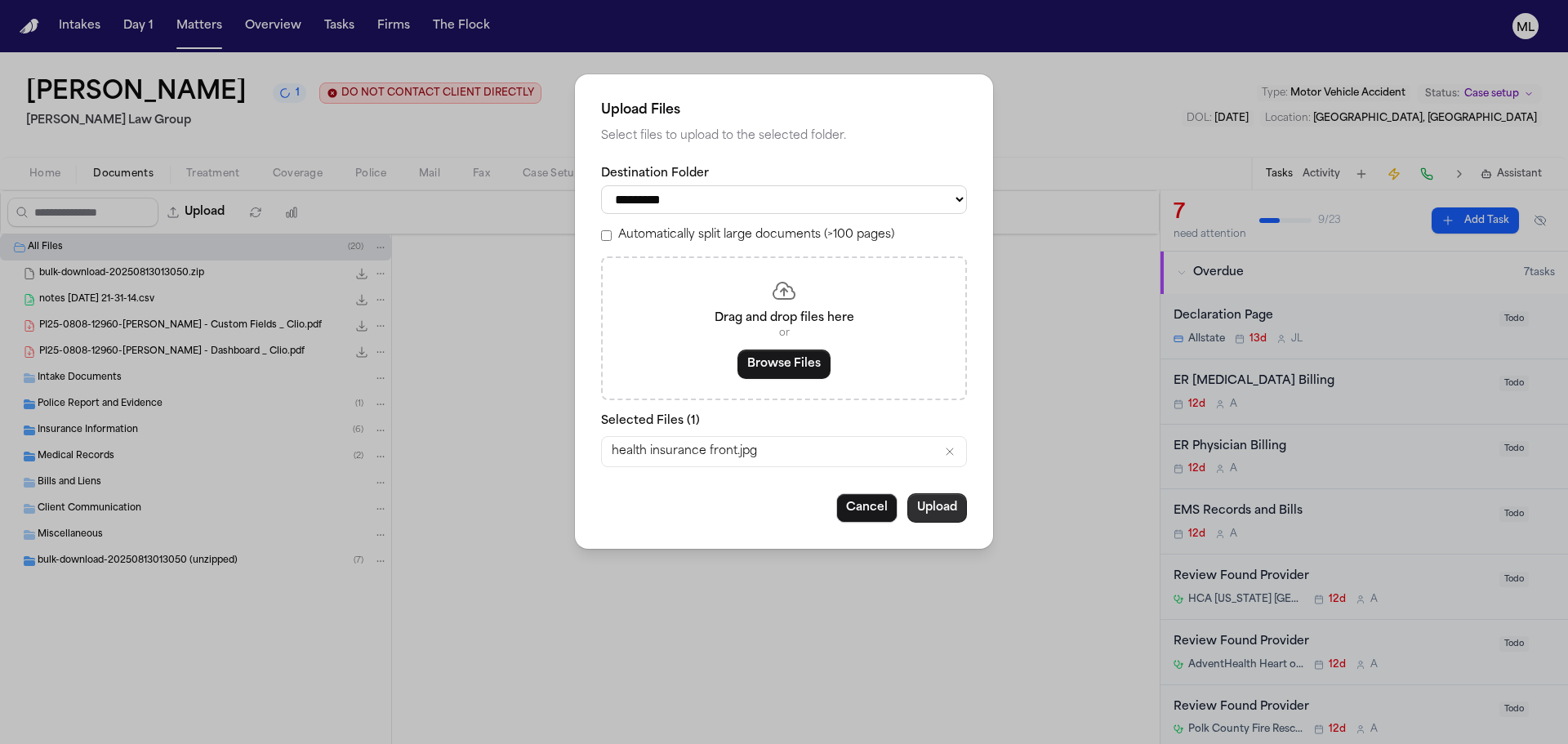
click at [926, 506] on button "Upload" at bounding box center [937, 508] width 60 height 29
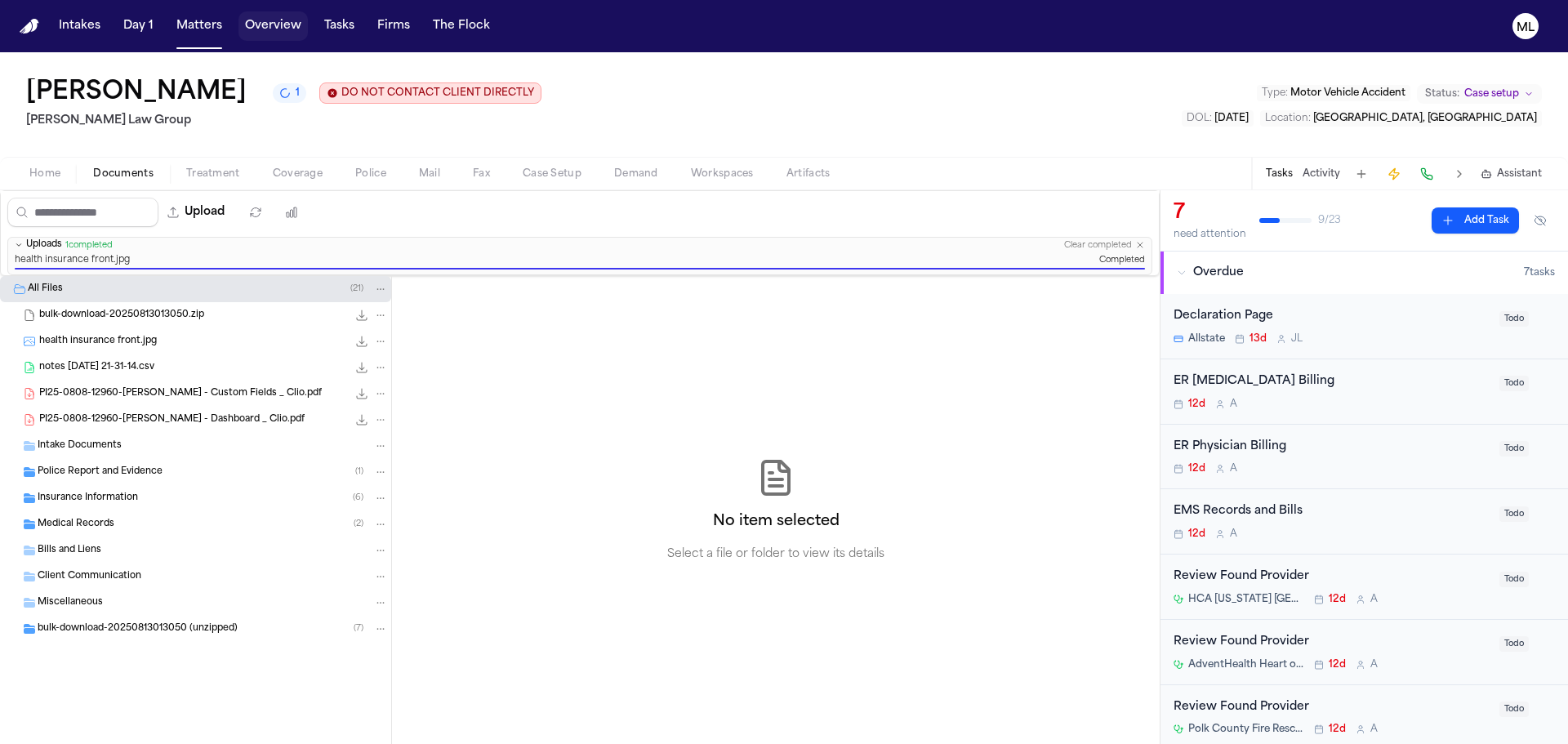
click at [254, 19] on button "Overview" at bounding box center [274, 26] width 70 height 29
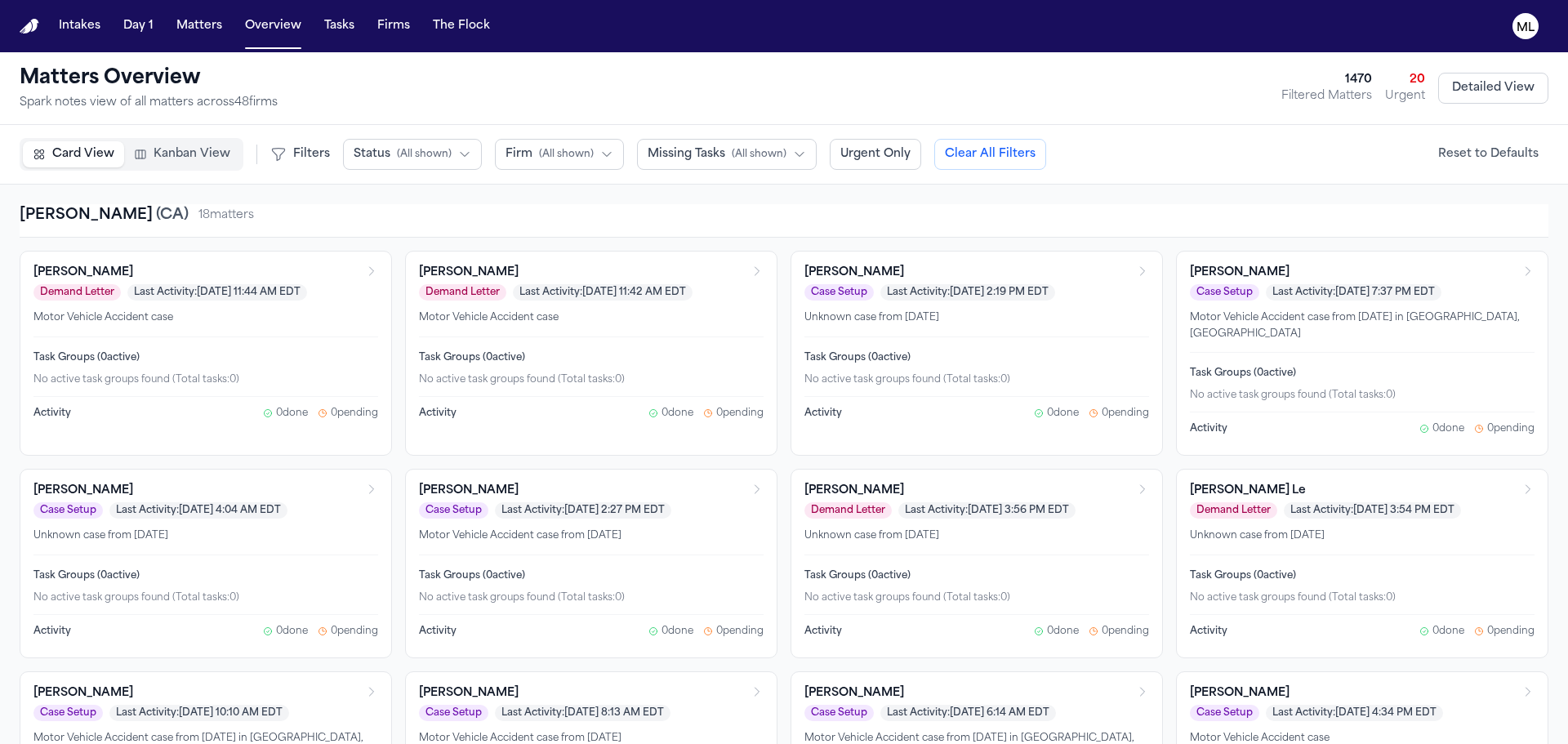
click at [185, 22] on button "Matters" at bounding box center [199, 26] width 59 height 29
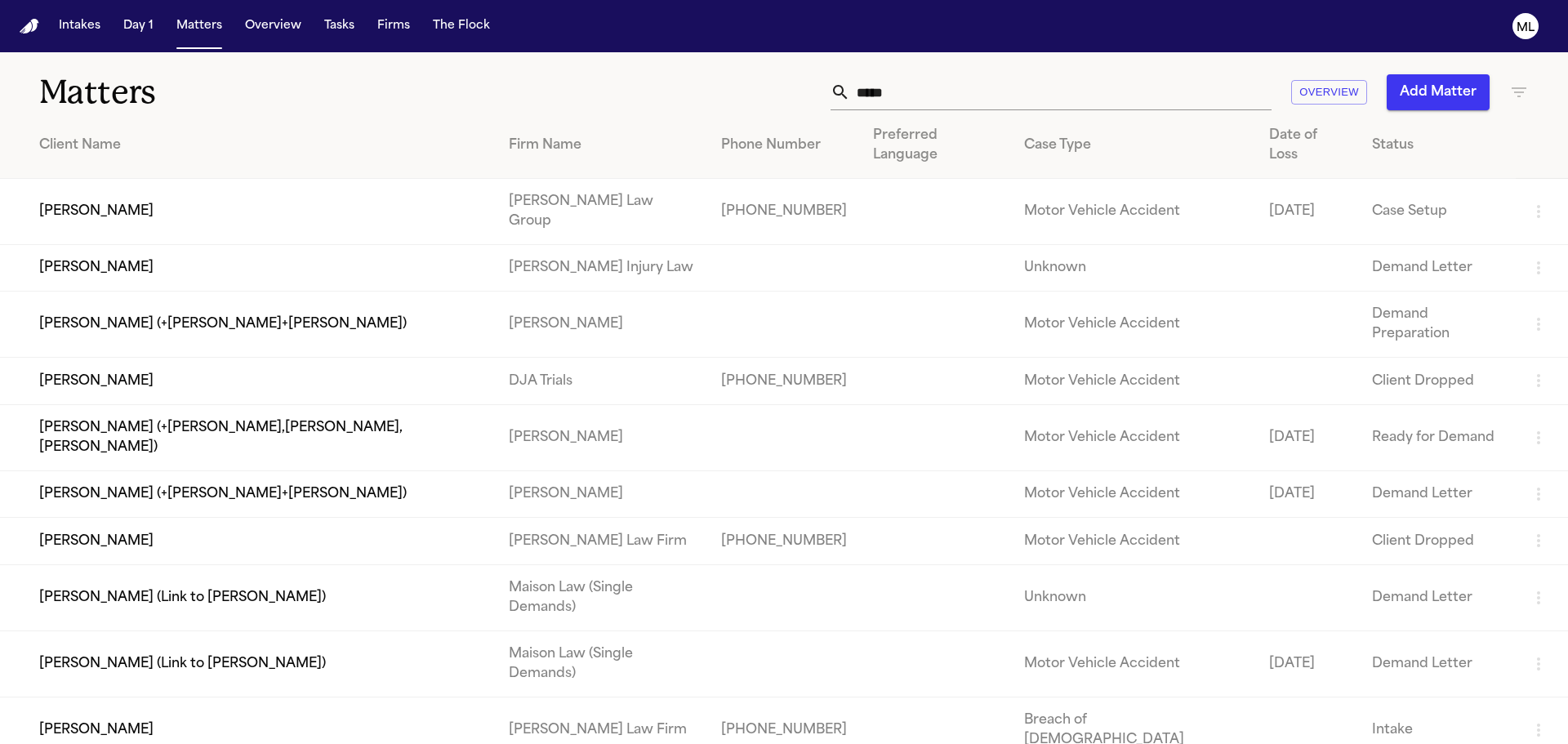
drag, startPoint x: 938, startPoint y: 104, endPoint x: 732, endPoint y: 103, distance: 206.0
click at [732, 103] on div "***** Overview Add Matter" at bounding box center [1001, 92] width 1056 height 36
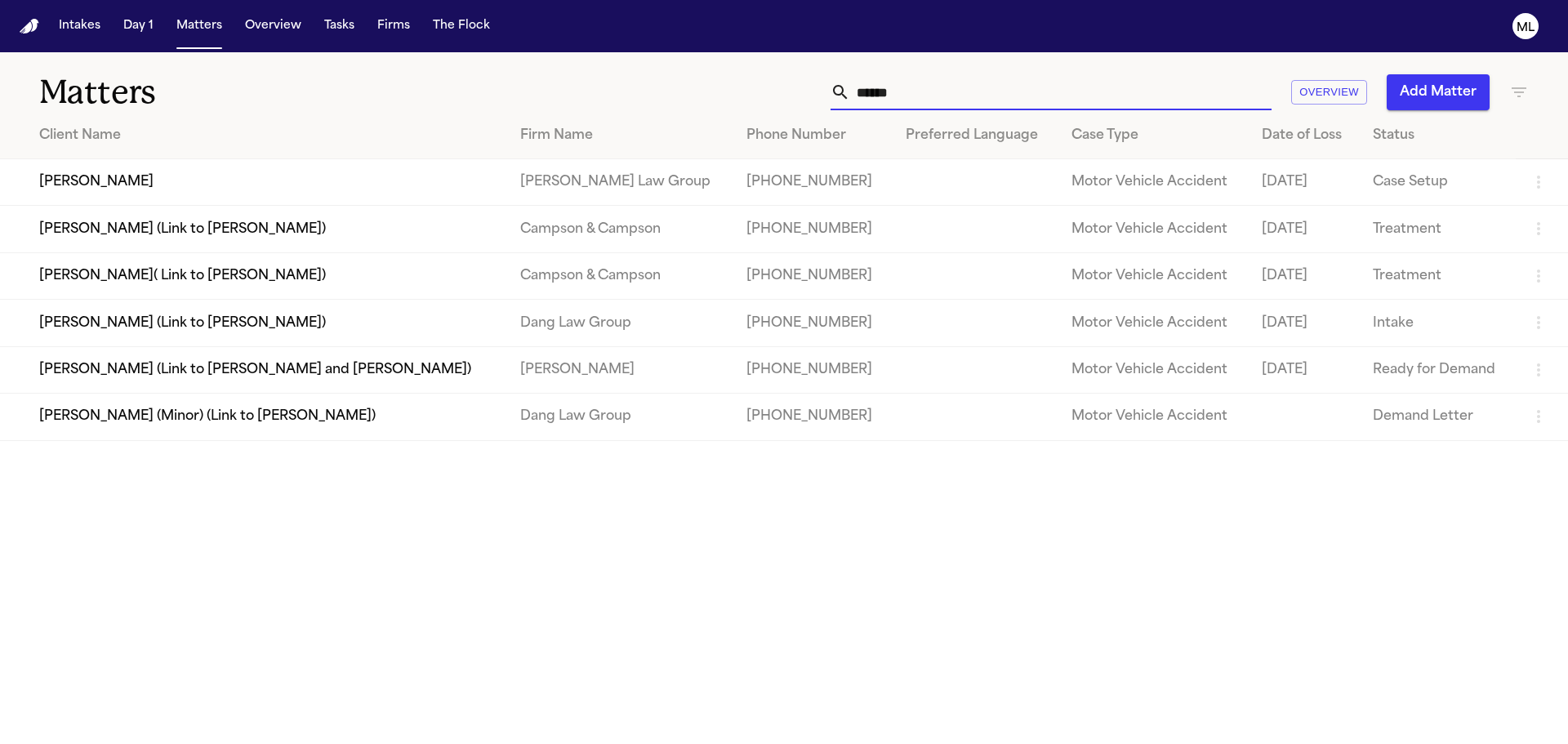
type input "******"
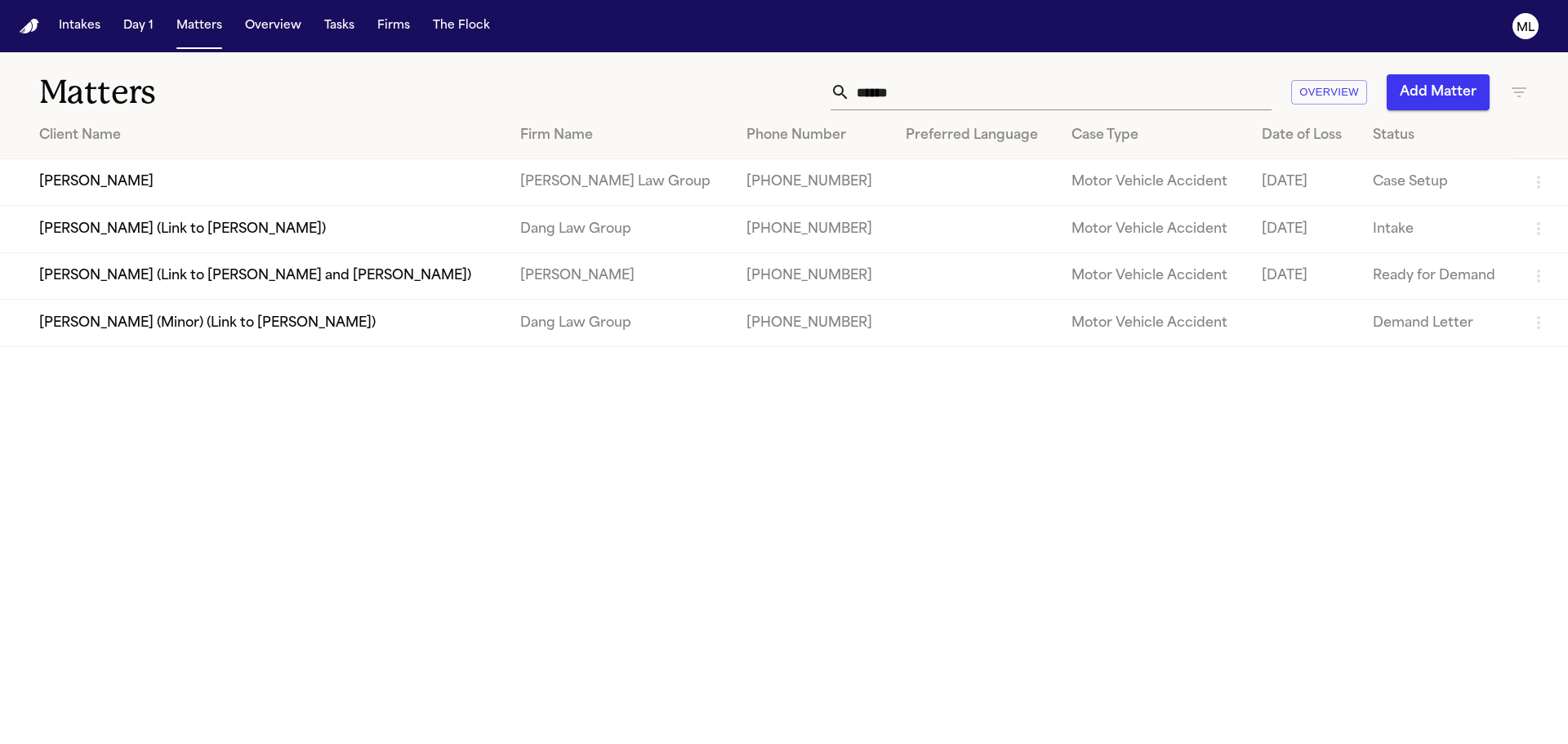
click at [378, 178] on td "[PERSON_NAME]" at bounding box center [253, 183] width 507 height 46
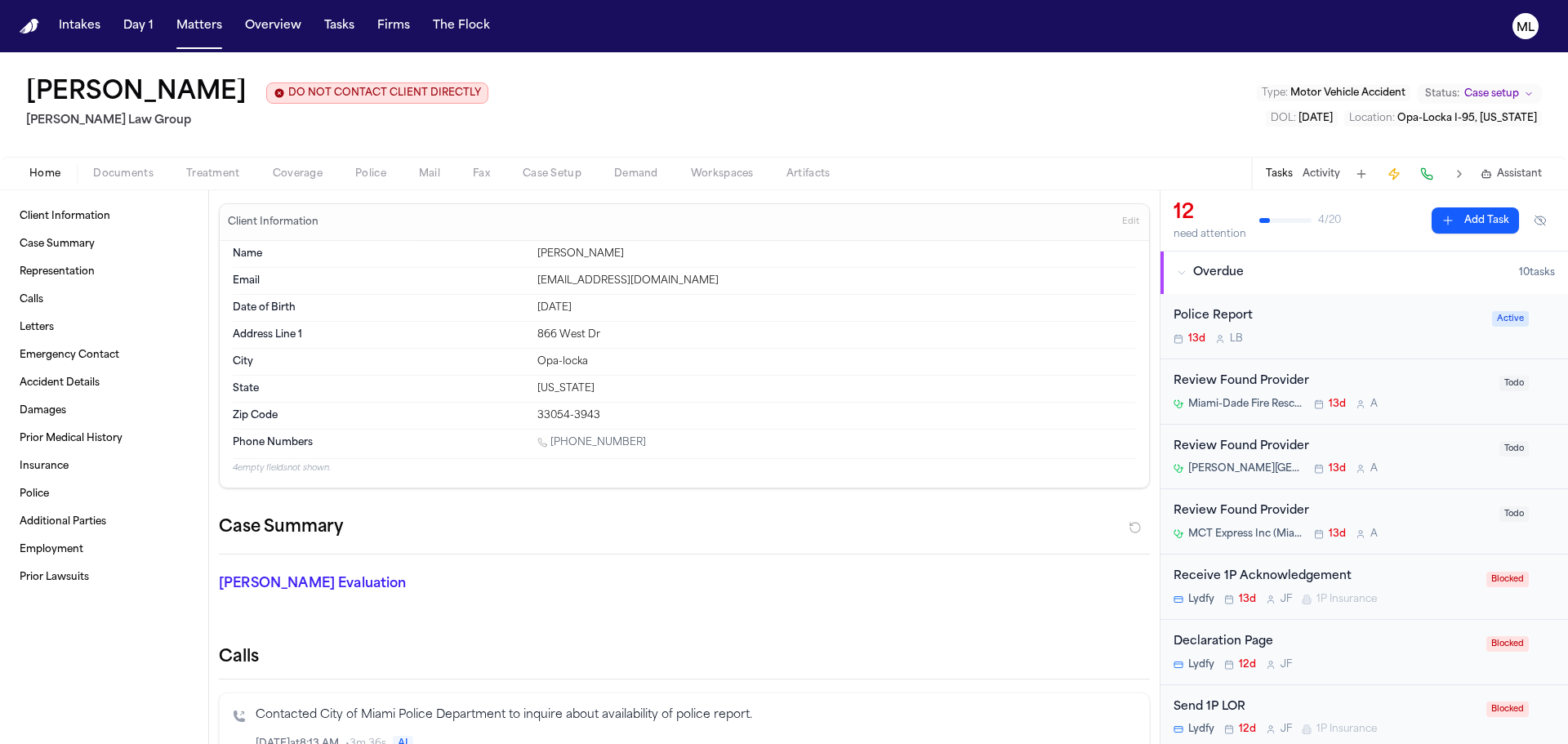
click at [146, 176] on span "Documents" at bounding box center [123, 174] width 60 height 14
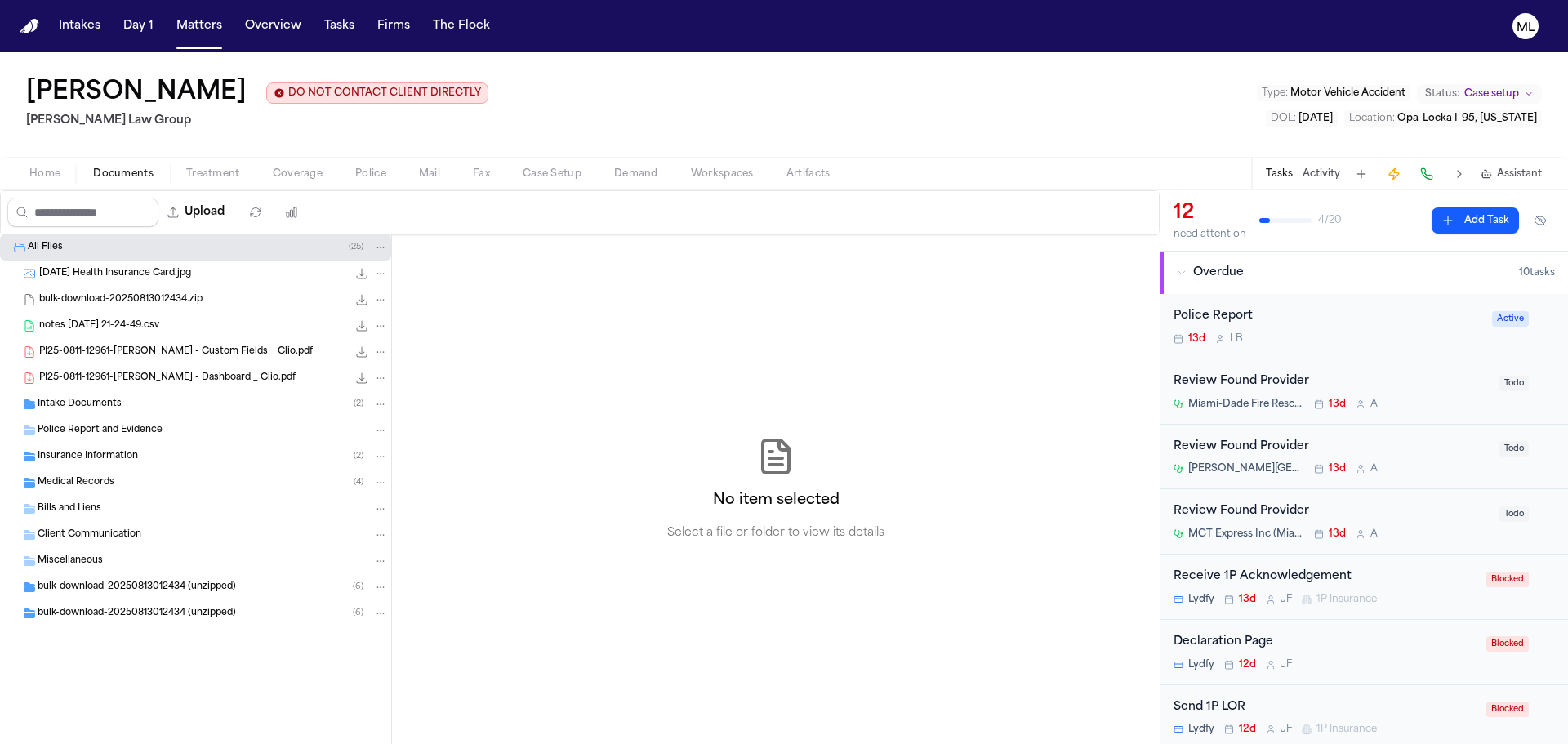
click at [112, 455] on span "Insurance Information" at bounding box center [88, 457] width 101 height 14
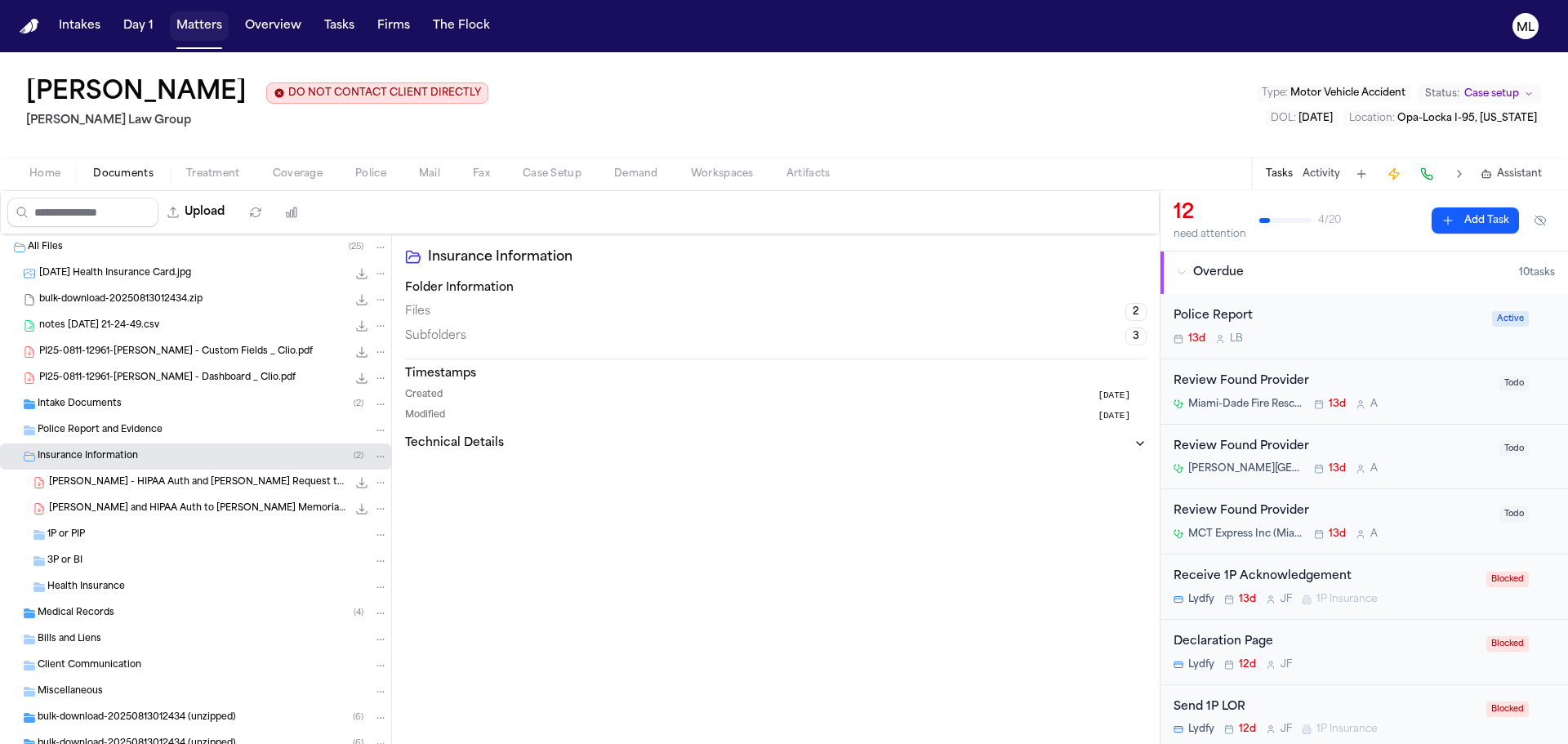
click at [208, 32] on button "Matters" at bounding box center [199, 26] width 59 height 29
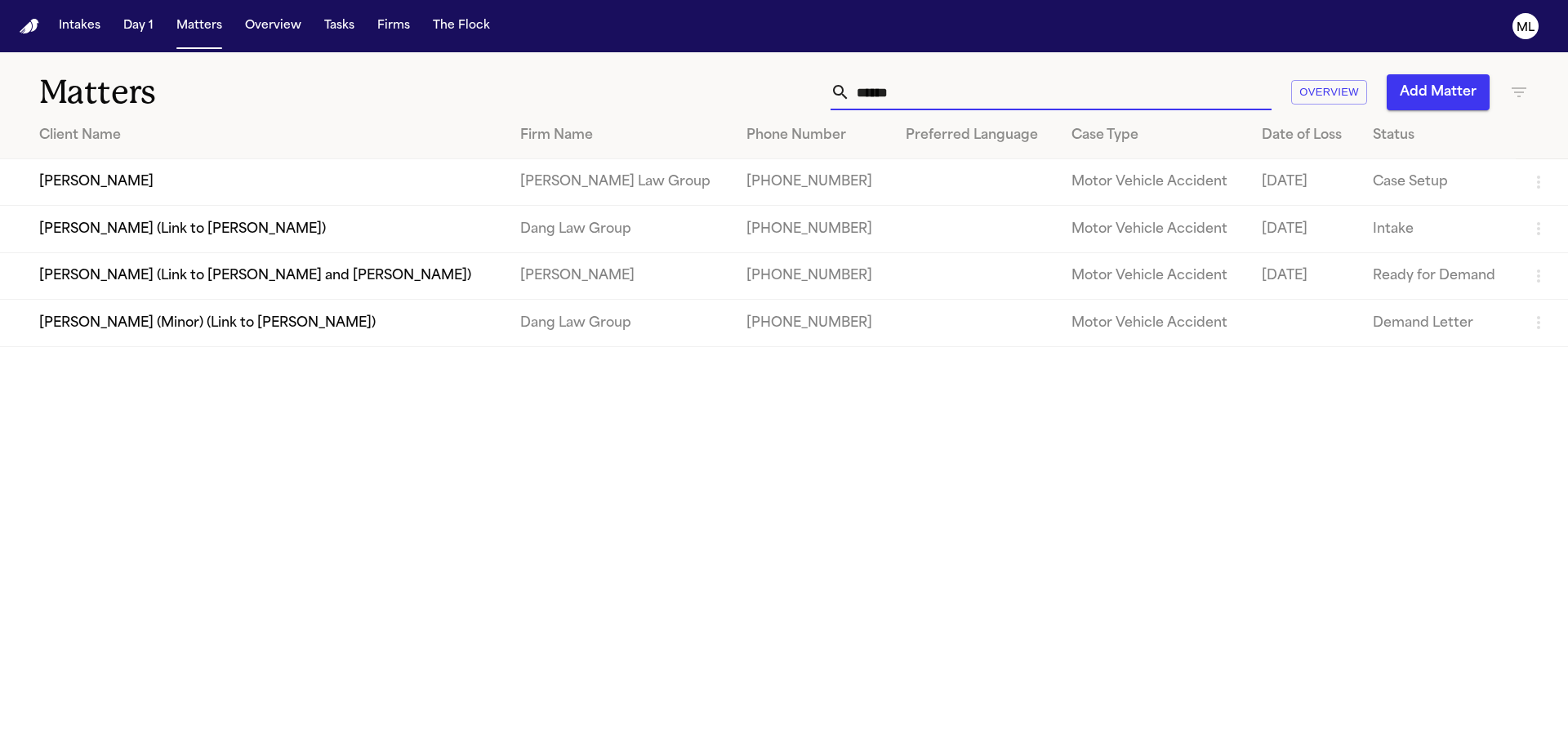
drag, startPoint x: 955, startPoint y: 82, endPoint x: 790, endPoint y: 79, distance: 165.0
click at [779, 89] on div "****** Overview Add Matter" at bounding box center [1001, 92] width 1056 height 36
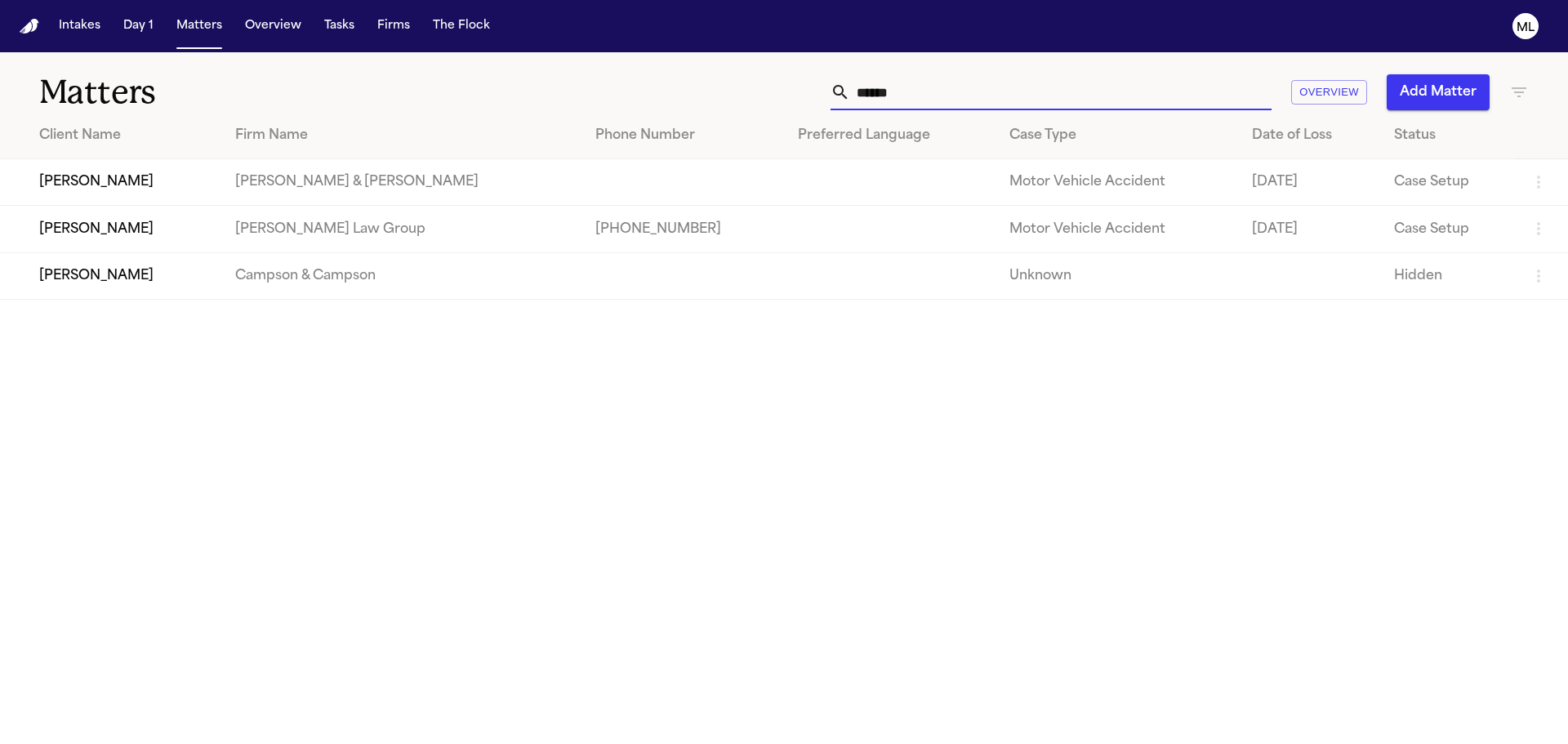
type input "******"
click at [222, 229] on td "[PERSON_NAME]" at bounding box center [111, 229] width 222 height 46
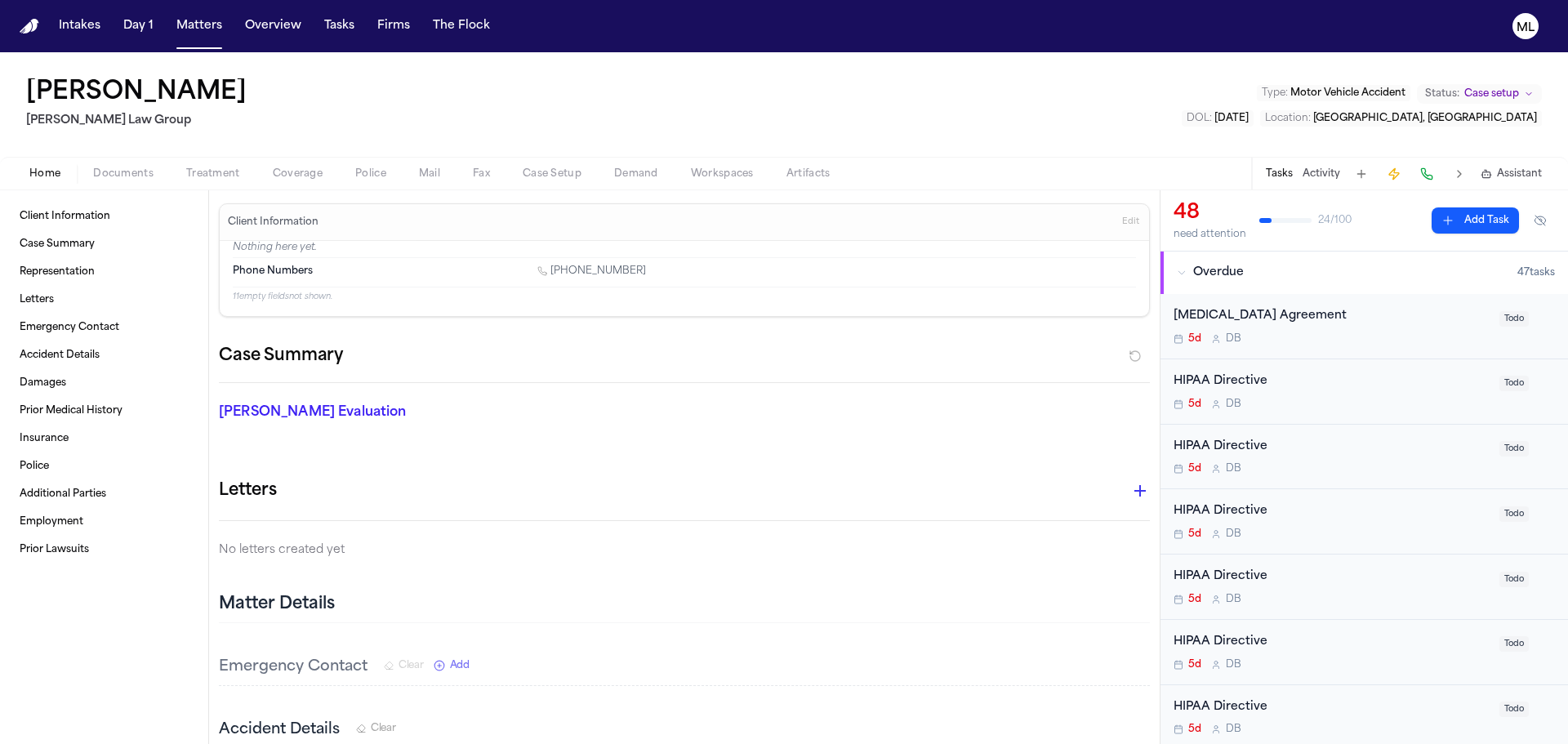
click at [131, 181] on button "Documents" at bounding box center [123, 174] width 93 height 19
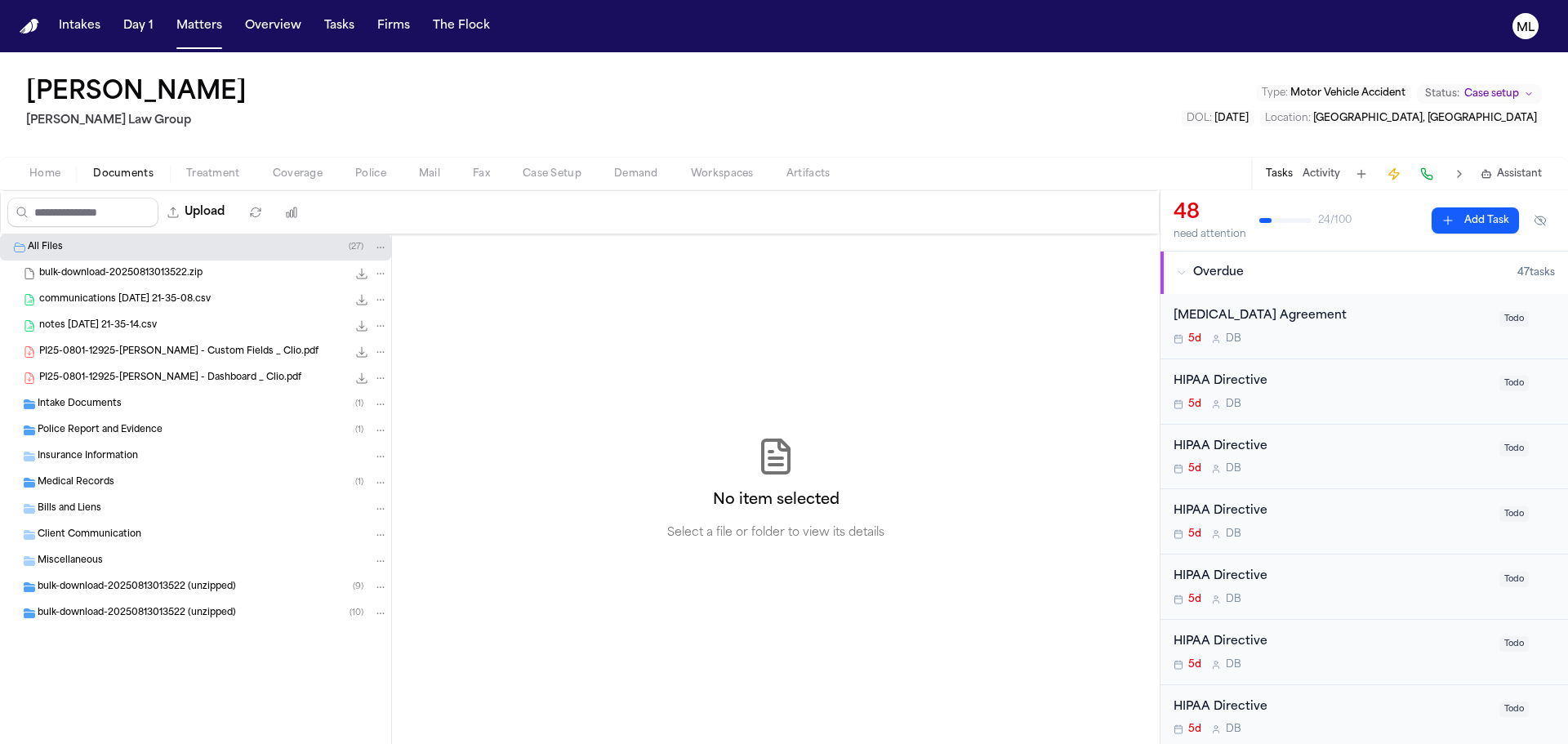
click at [104, 402] on span "Intake Documents" at bounding box center [79, 404] width 84 height 14
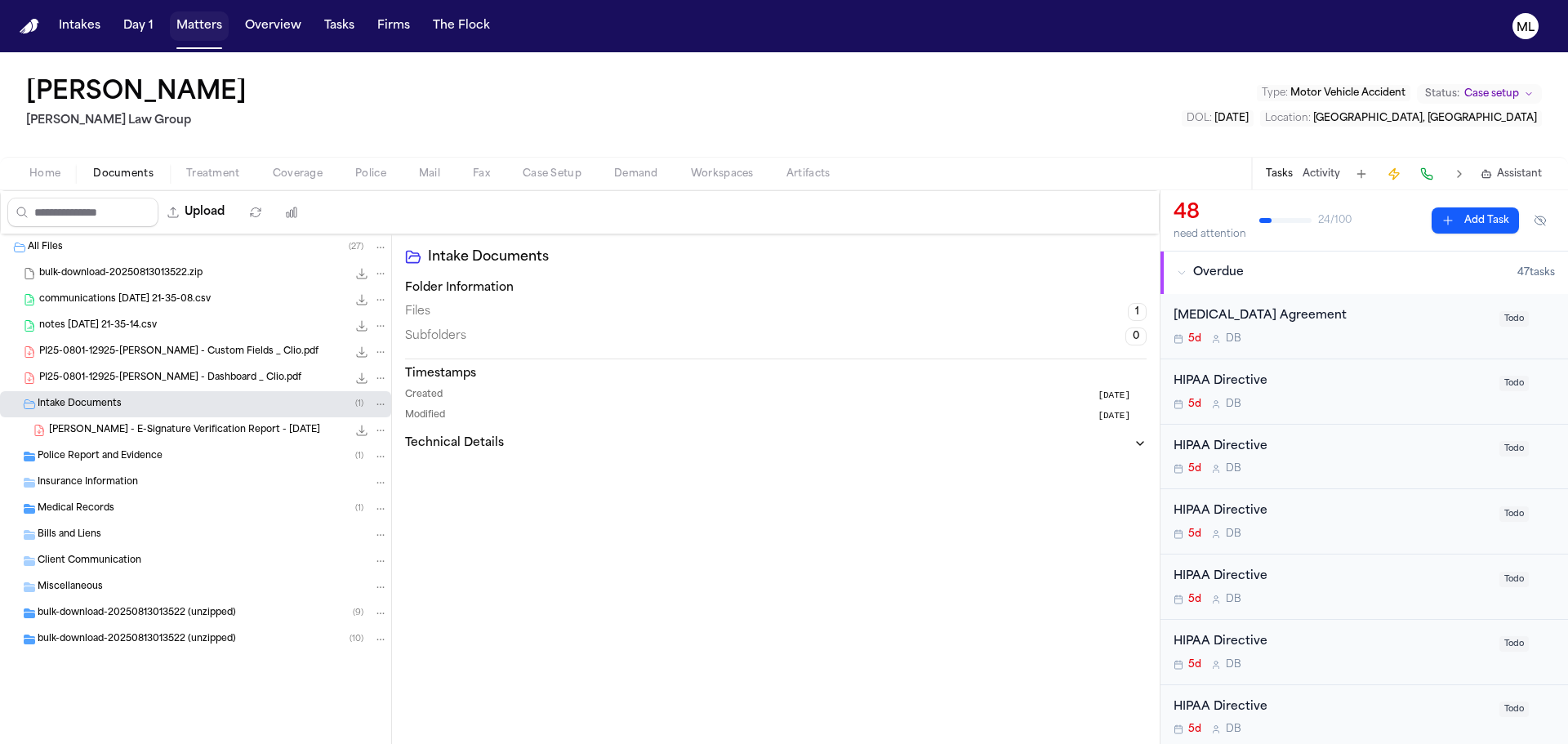
click at [183, 18] on button "Matters" at bounding box center [199, 26] width 59 height 29
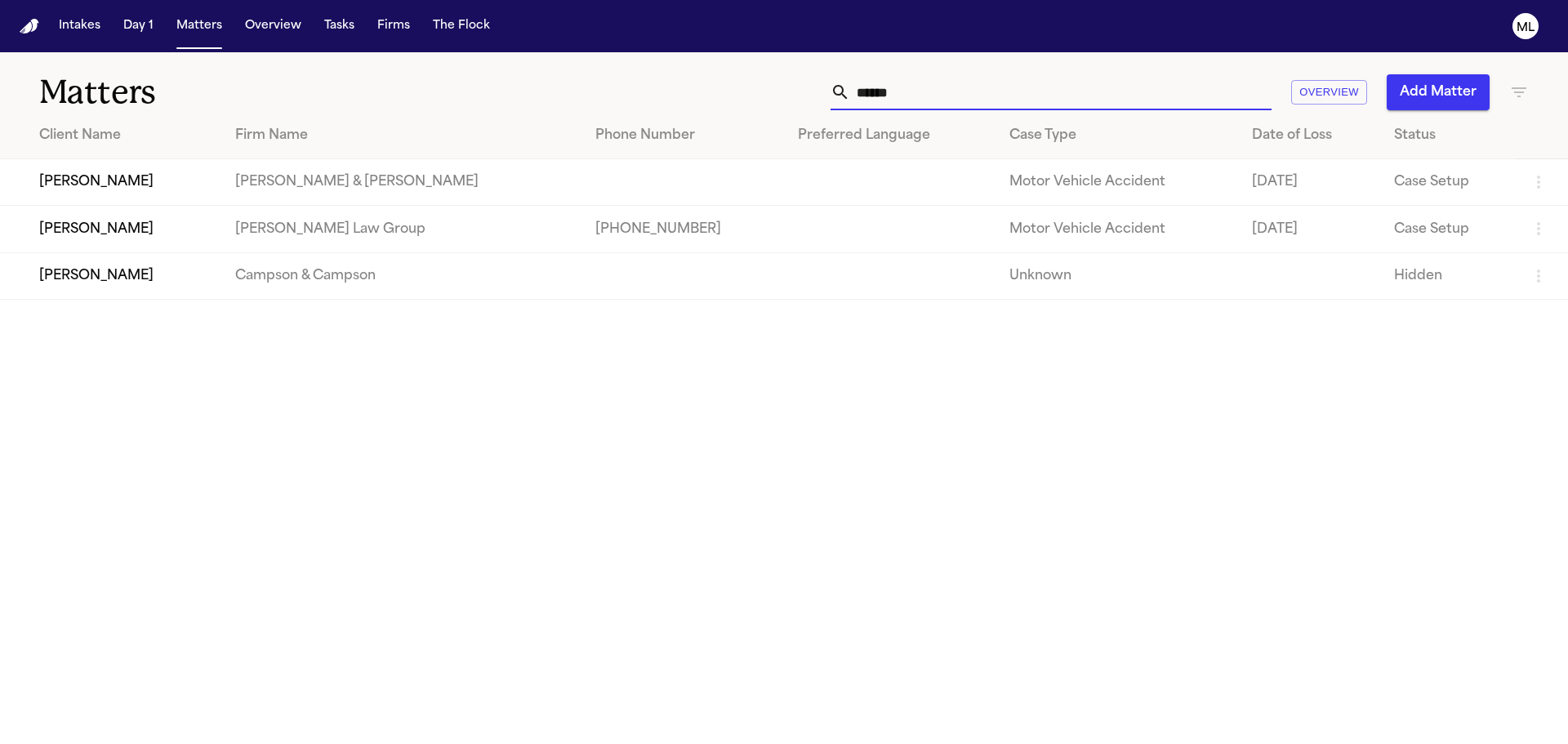
drag, startPoint x: 946, startPoint y: 104, endPoint x: 759, endPoint y: 87, distance: 187.8
click at [765, 97] on div "****** Overview Add Matter" at bounding box center [1001, 92] width 1056 height 36
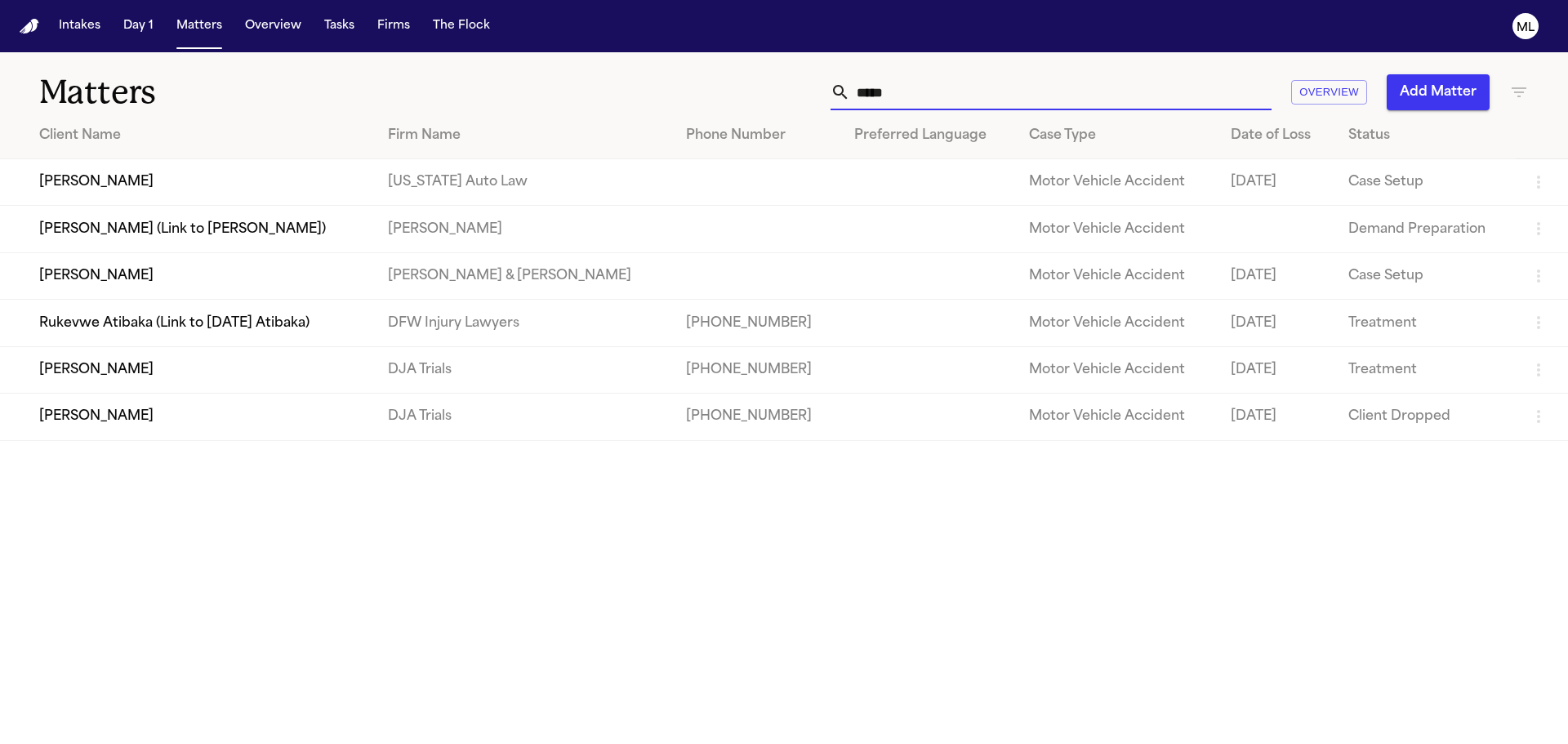
type input "*****"
click at [297, 167] on td "Kevin Rowley" at bounding box center [188, 183] width 375 height 46
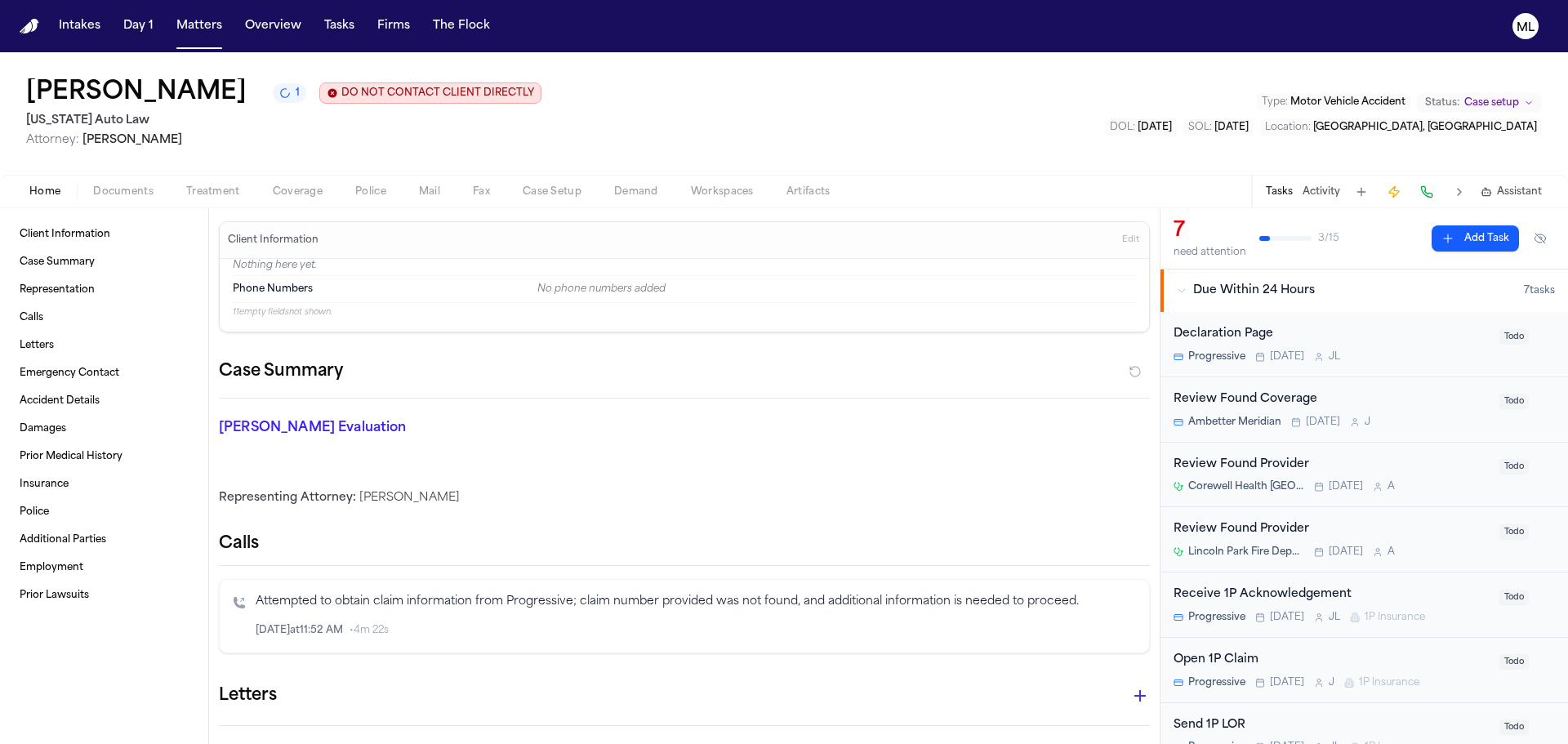
click at [113, 189] on span "Documents" at bounding box center [123, 193] width 60 height 14
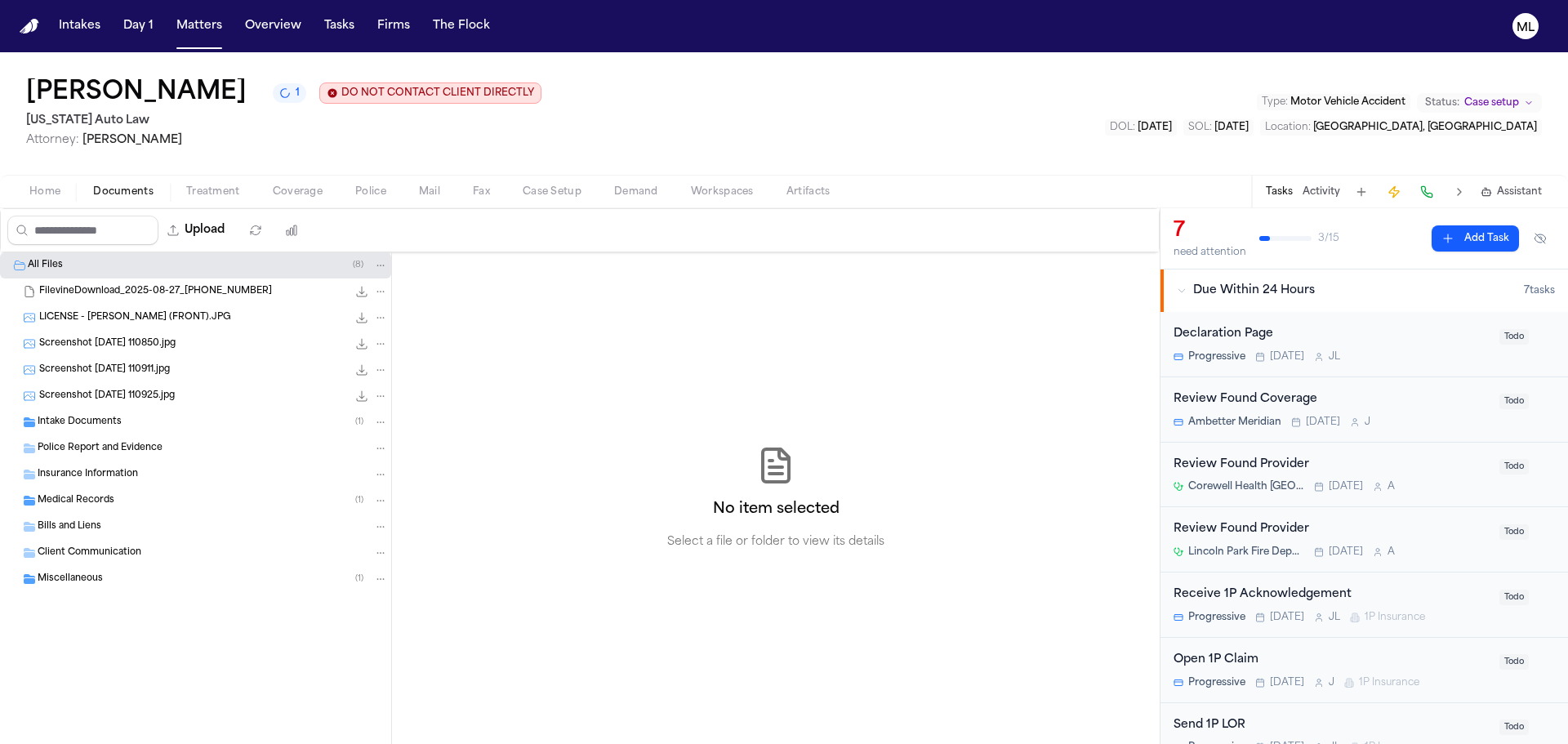
click at [129, 415] on div "Intake Documents ( 1 )" at bounding box center [213, 422] width 350 height 15
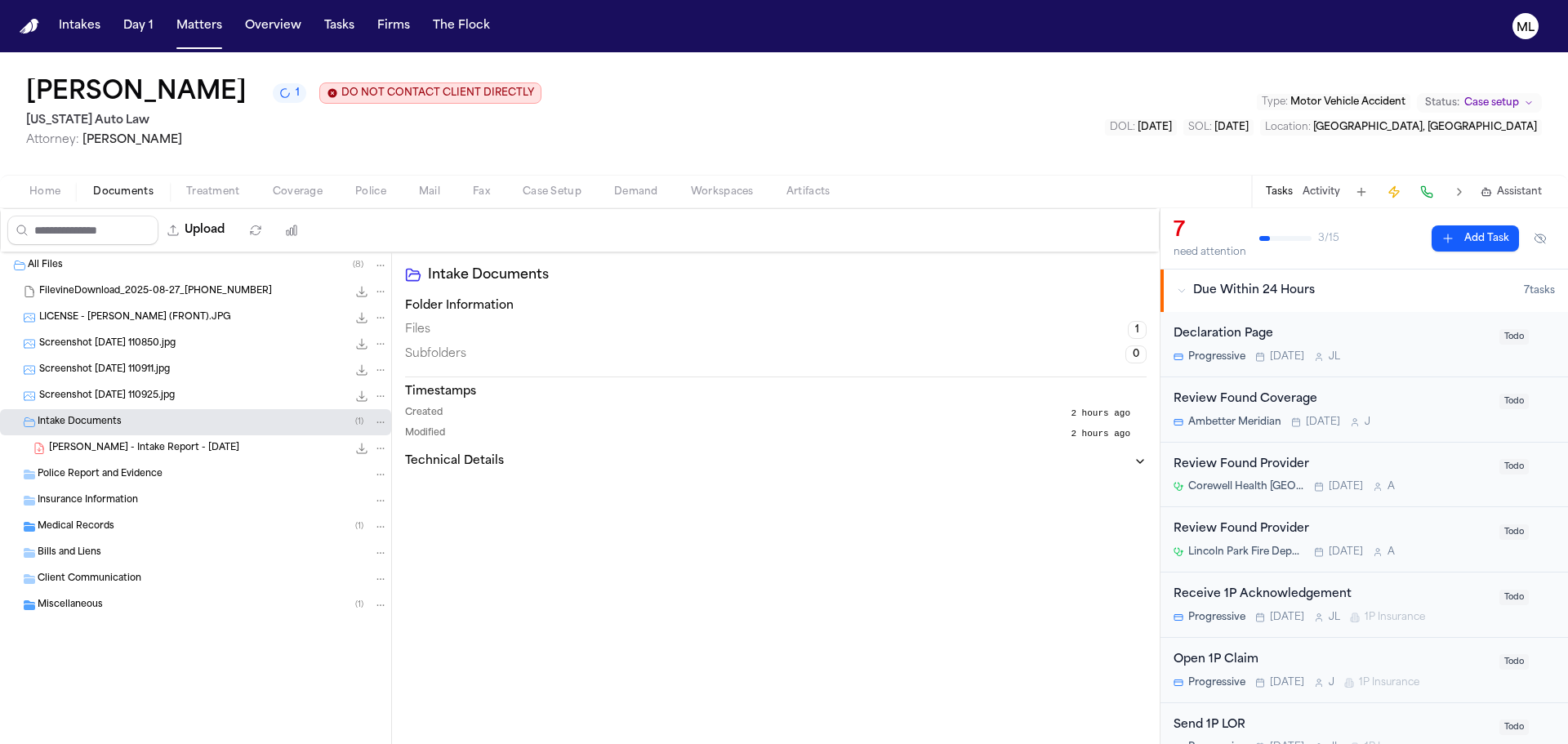
click at [129, 288] on span "FilevineDownload_2025-08-27_16-14-21-950" at bounding box center [156, 292] width 233 height 14
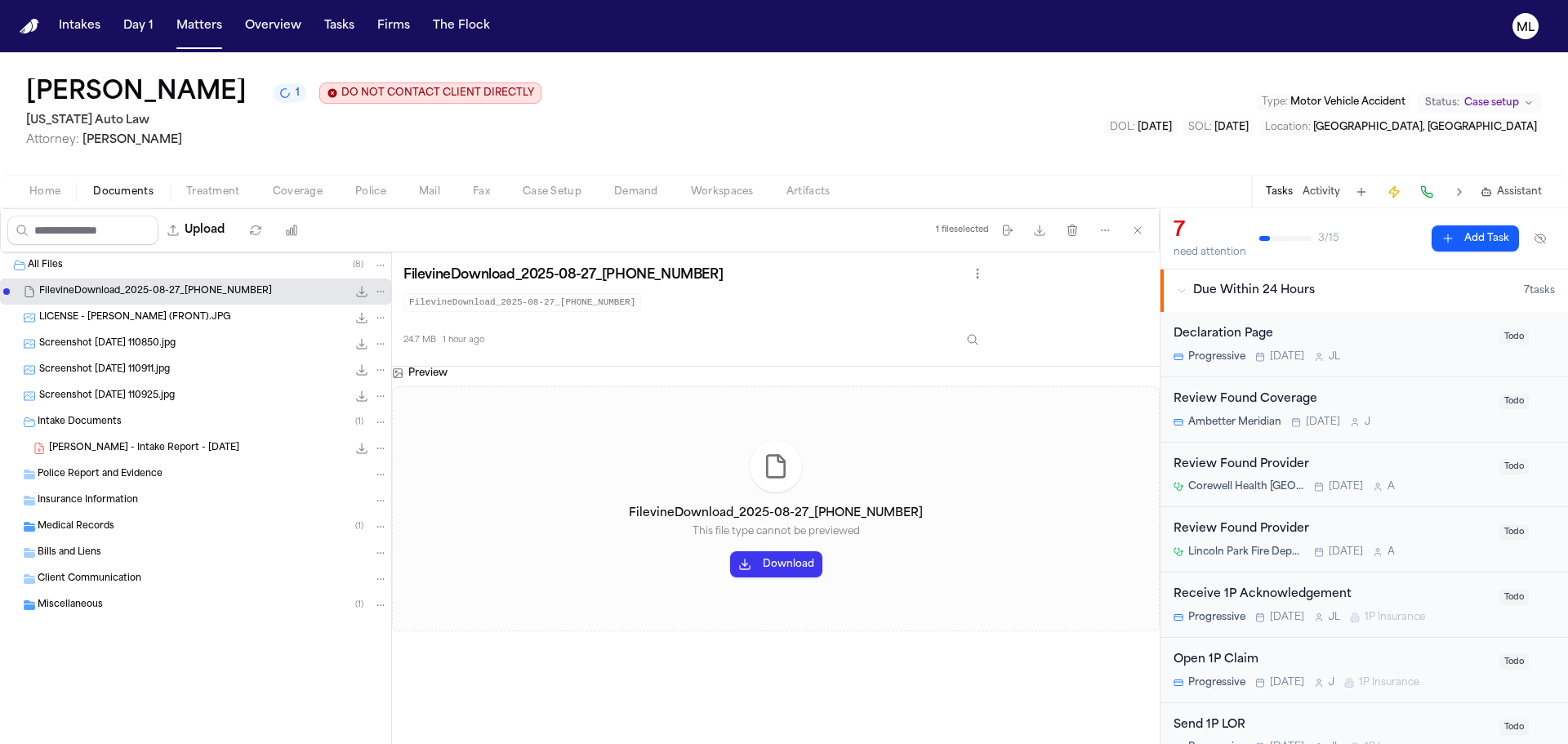
click at [129, 306] on div "LICENSE - ROWLEY (FRONT).JPG 614.2 KB • JPG" at bounding box center [195, 317] width 391 height 26
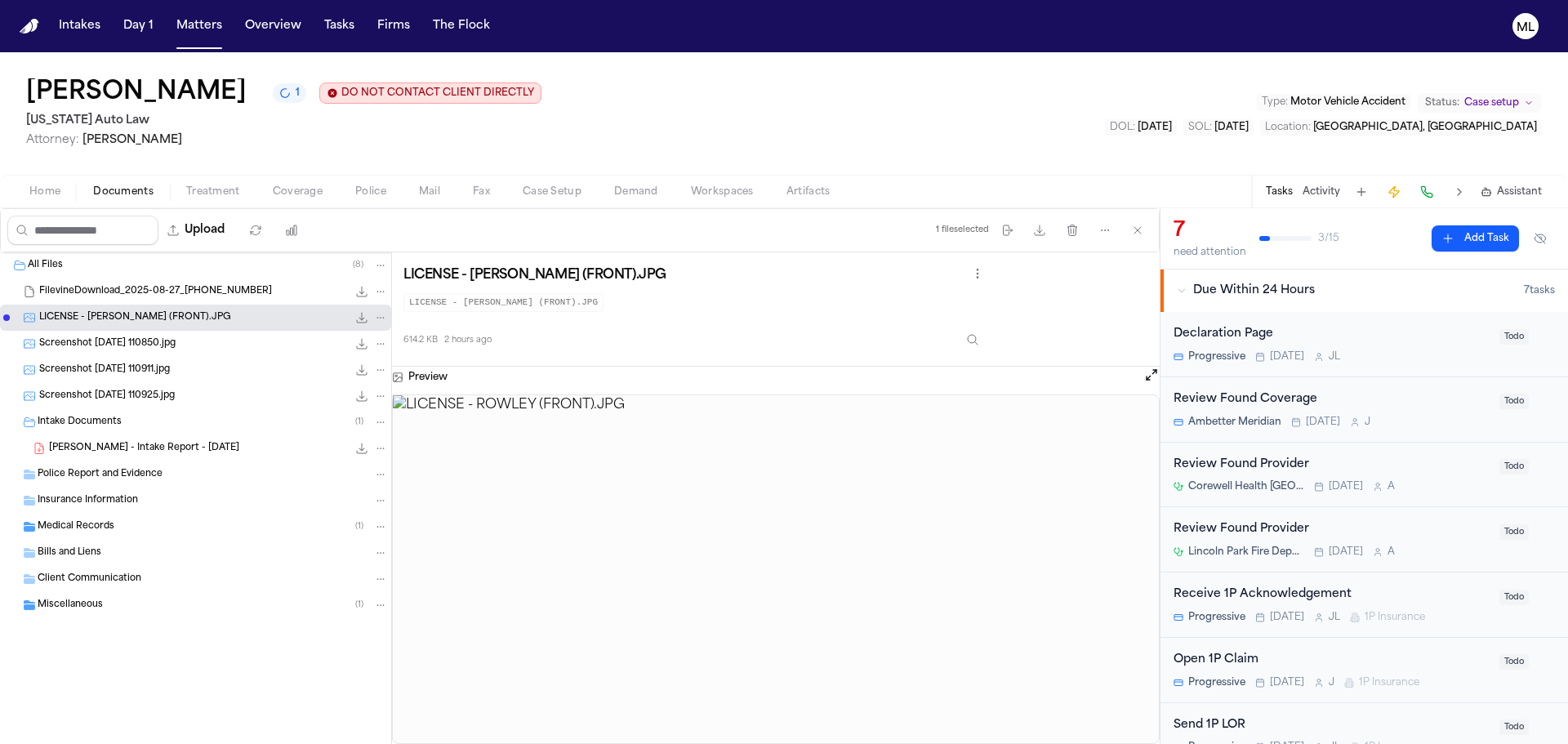
click at [126, 345] on span "Screenshot 2025-08-27 110850.jpg" at bounding box center [107, 344] width 136 height 14
click at [128, 360] on div "Screenshot 2025-08-27 110911.jpg 187.3 KB • JPG" at bounding box center [195, 370] width 391 height 26
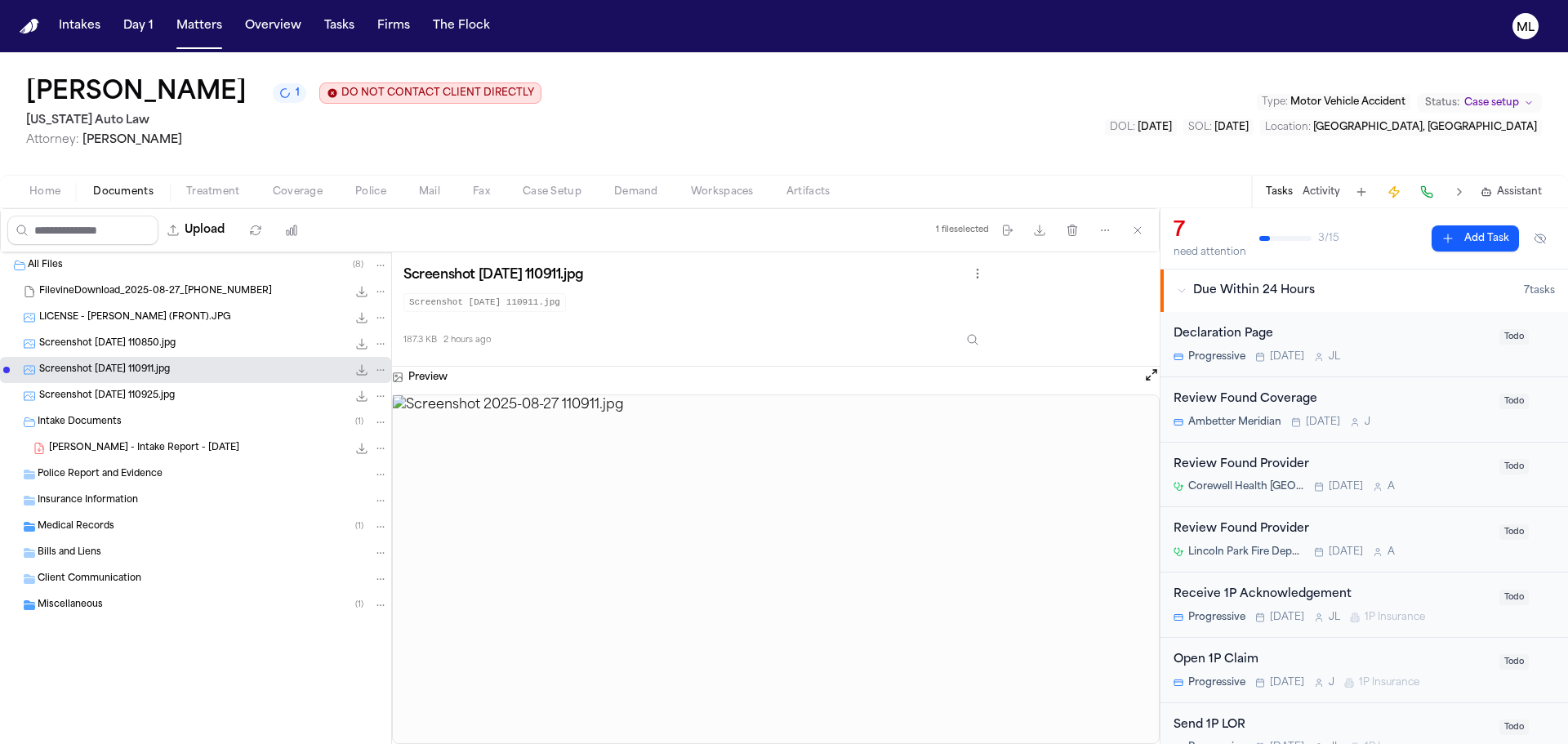
click at [131, 396] on span "Screenshot 2025-08-27 110925.jpg" at bounding box center [107, 397] width 135 height 14
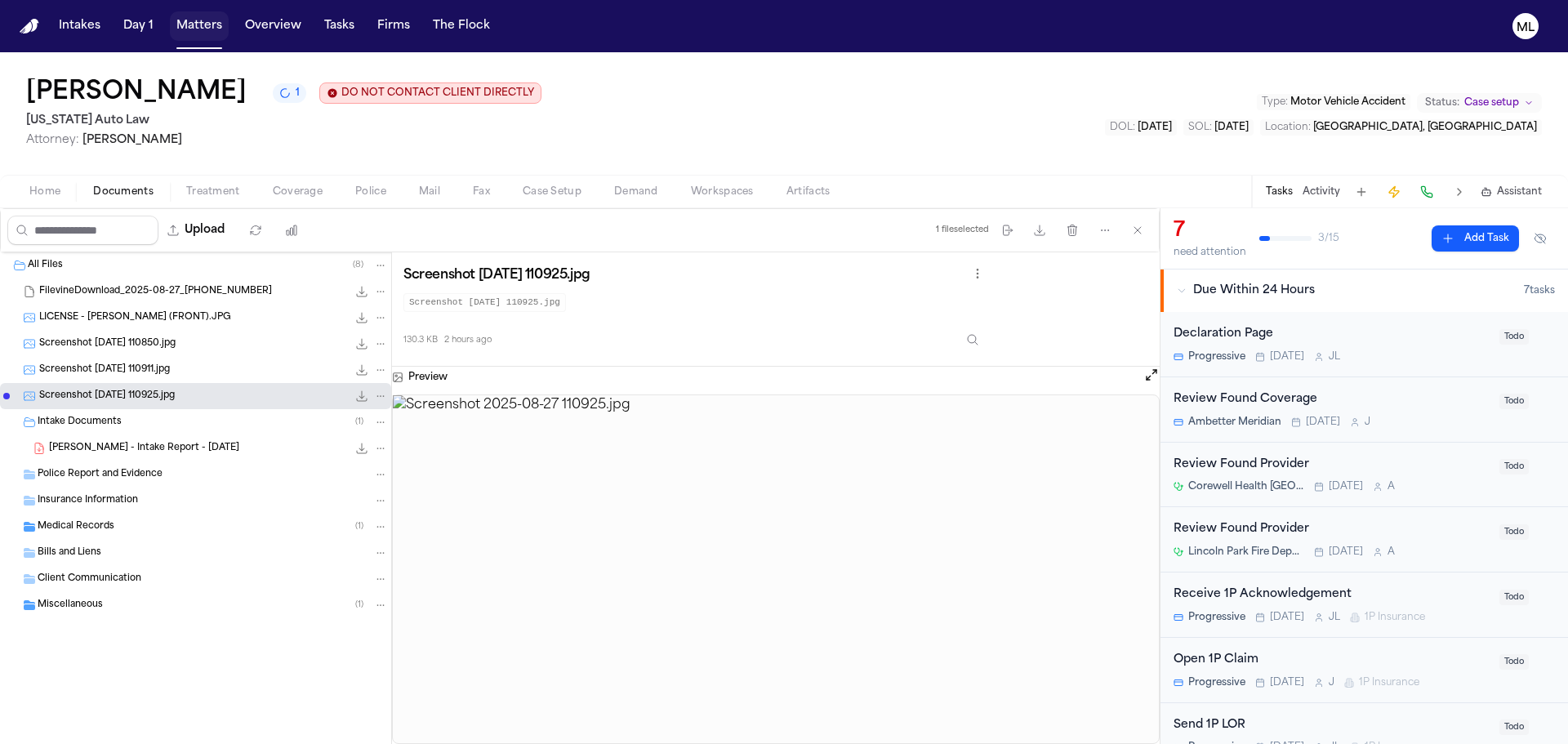
click at [199, 29] on button "Matters" at bounding box center [199, 26] width 59 height 29
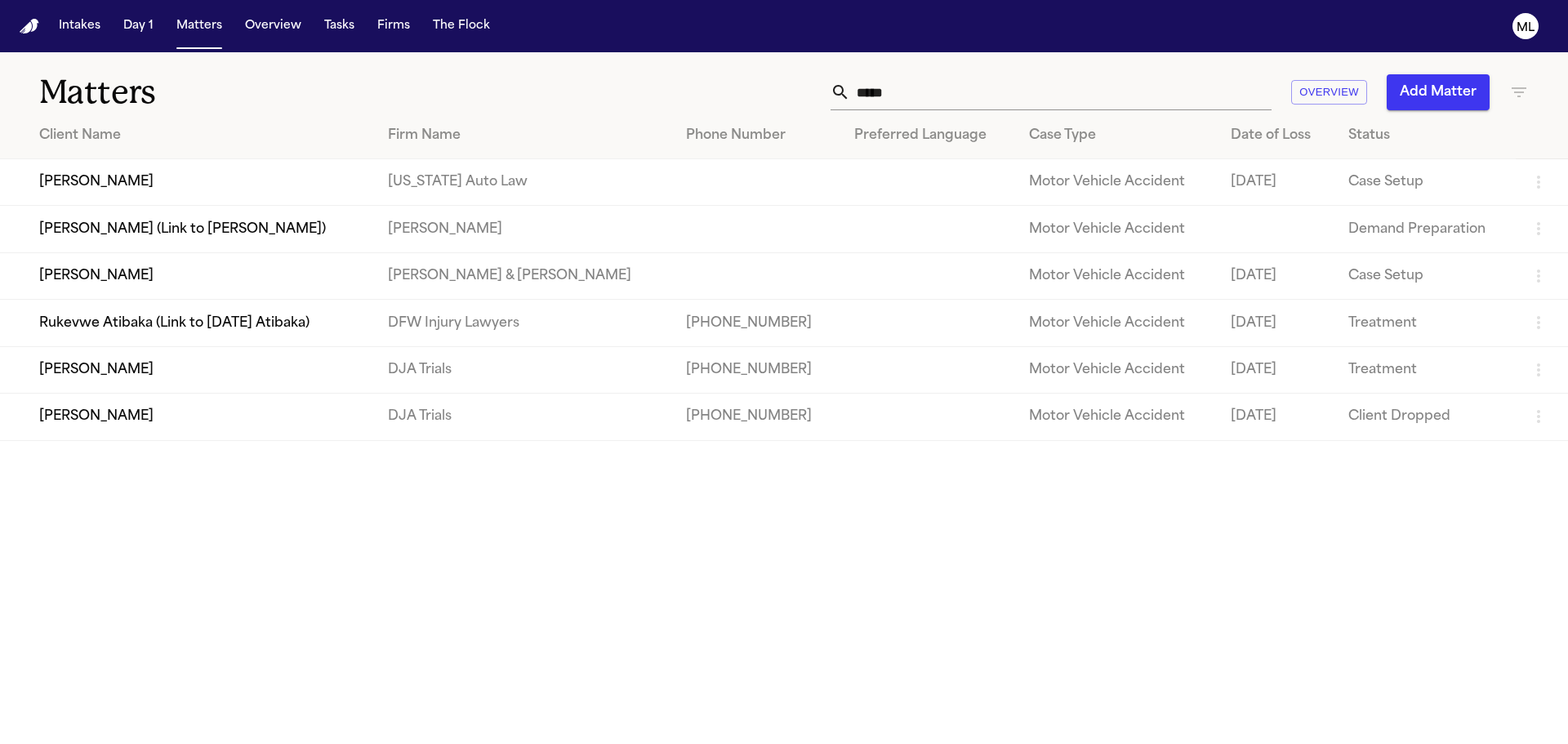
drag, startPoint x: 885, startPoint y: 88, endPoint x: 783, endPoint y: 99, distance: 102.6
click at [783, 99] on div "***** Overview Add Matter" at bounding box center [1001, 92] width 1056 height 36
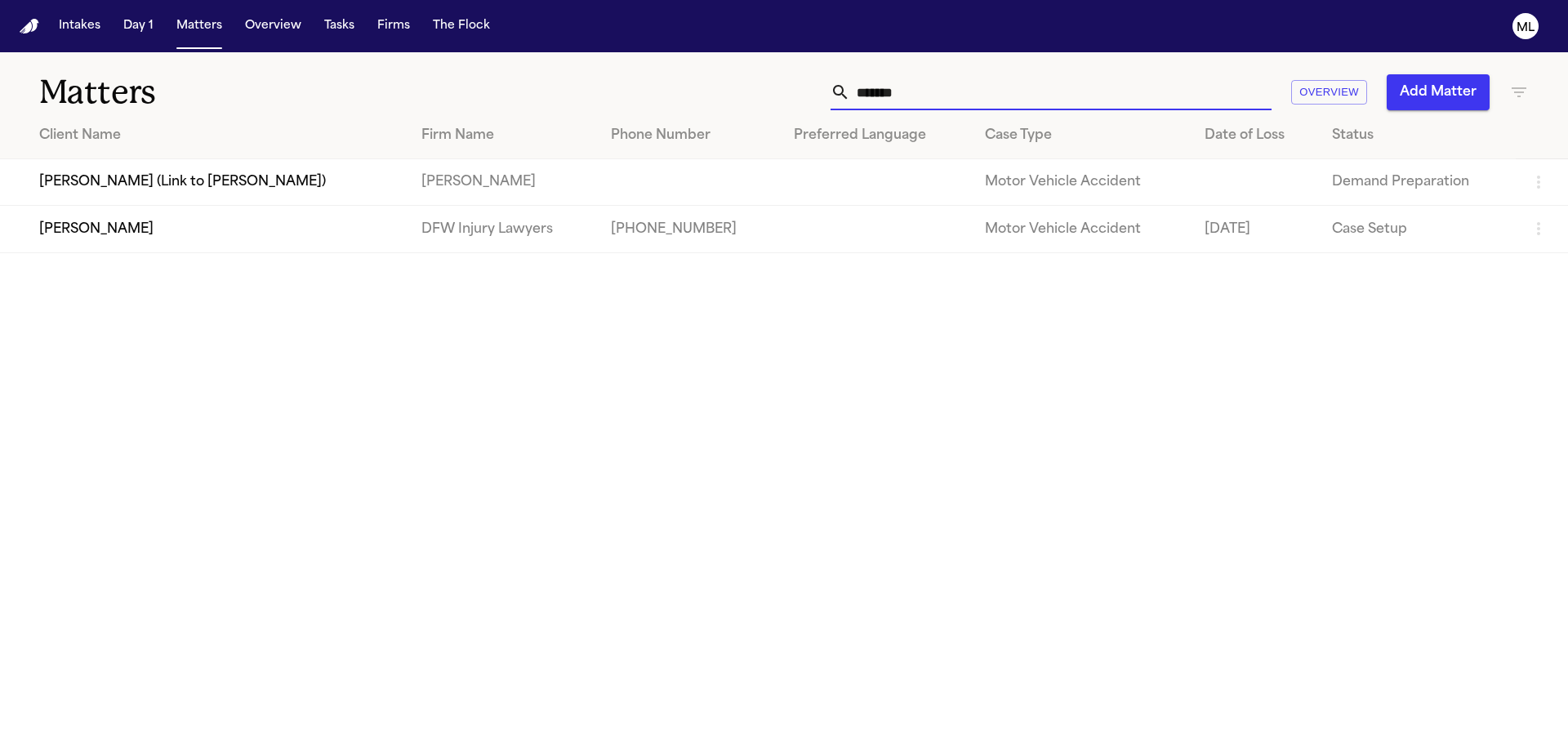
type input "*******"
click at [165, 223] on td "Vanessa Hansken" at bounding box center [204, 229] width 408 height 46
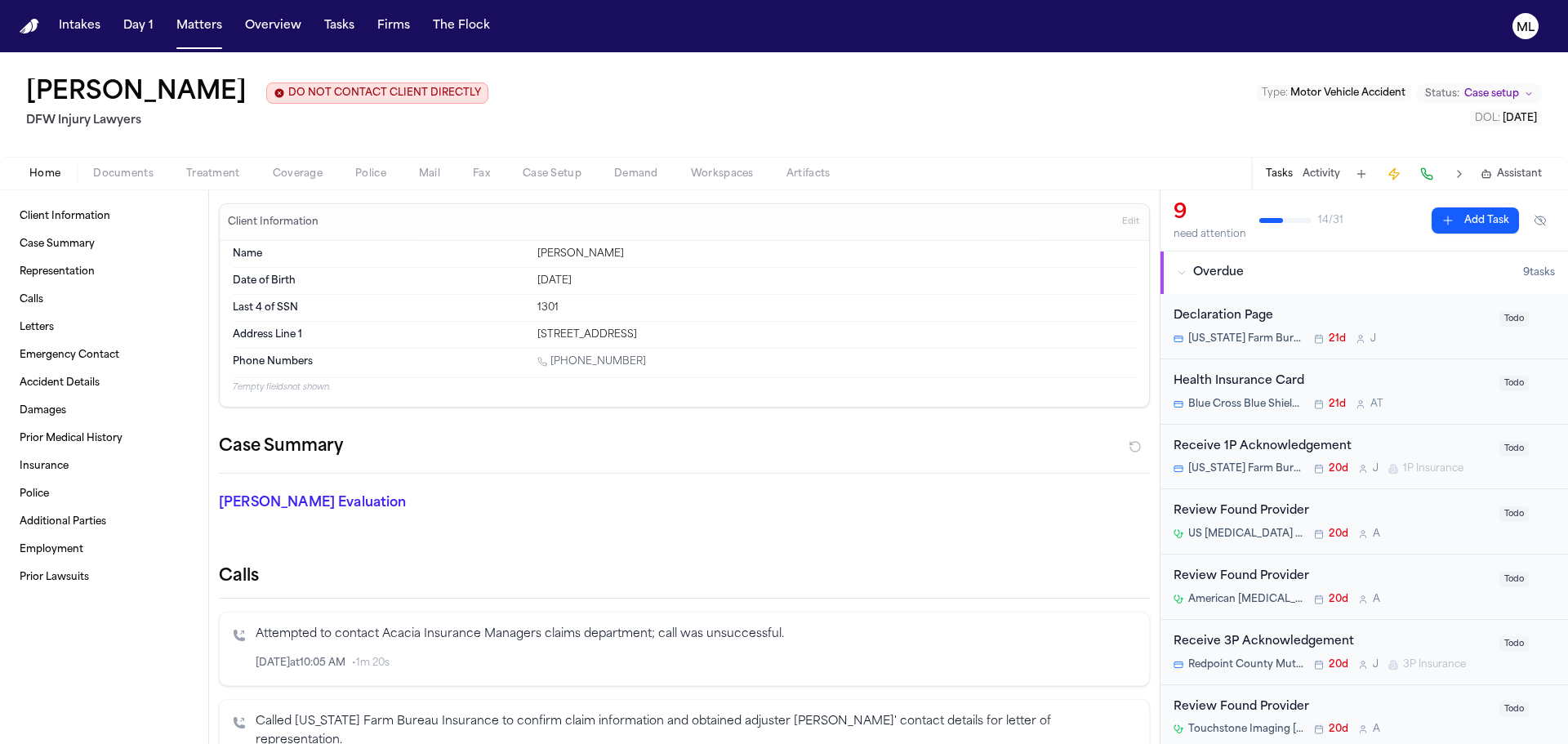
click at [1441, 329] on div "Declaration Page Texas Farm Bureau Insurance 21d J" at bounding box center [1331, 327] width 316 height 39
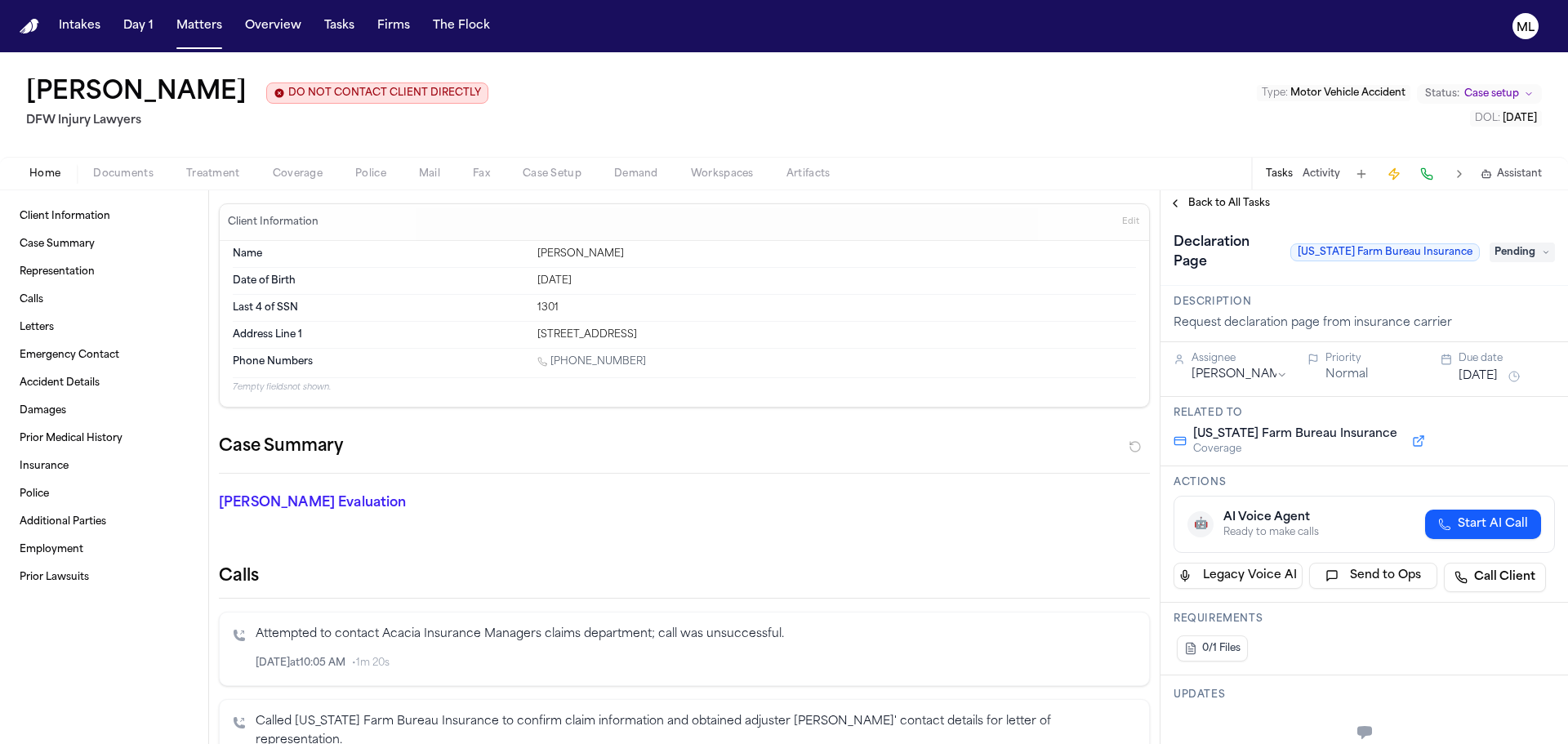
click at [1519, 252] on span "Pending" at bounding box center [1523, 253] width 66 height 19
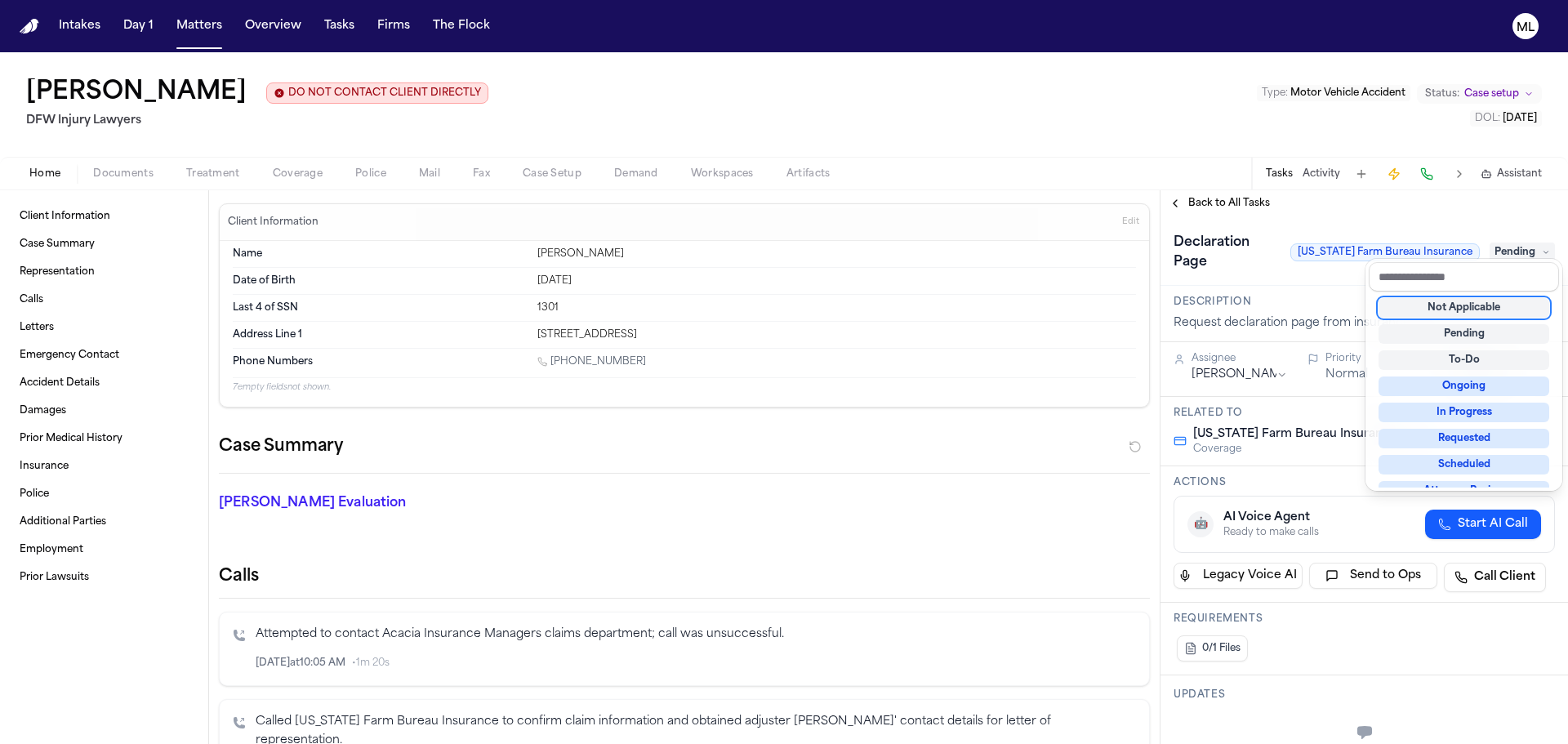
click at [1489, 317] on div "Not Applicable Pending To-Do Ongoing In Progress Requested Scheduled Attorney R…" at bounding box center [1464, 389] width 191 height 196
click at [1486, 315] on div "Not Applicable" at bounding box center [1464, 308] width 170 height 19
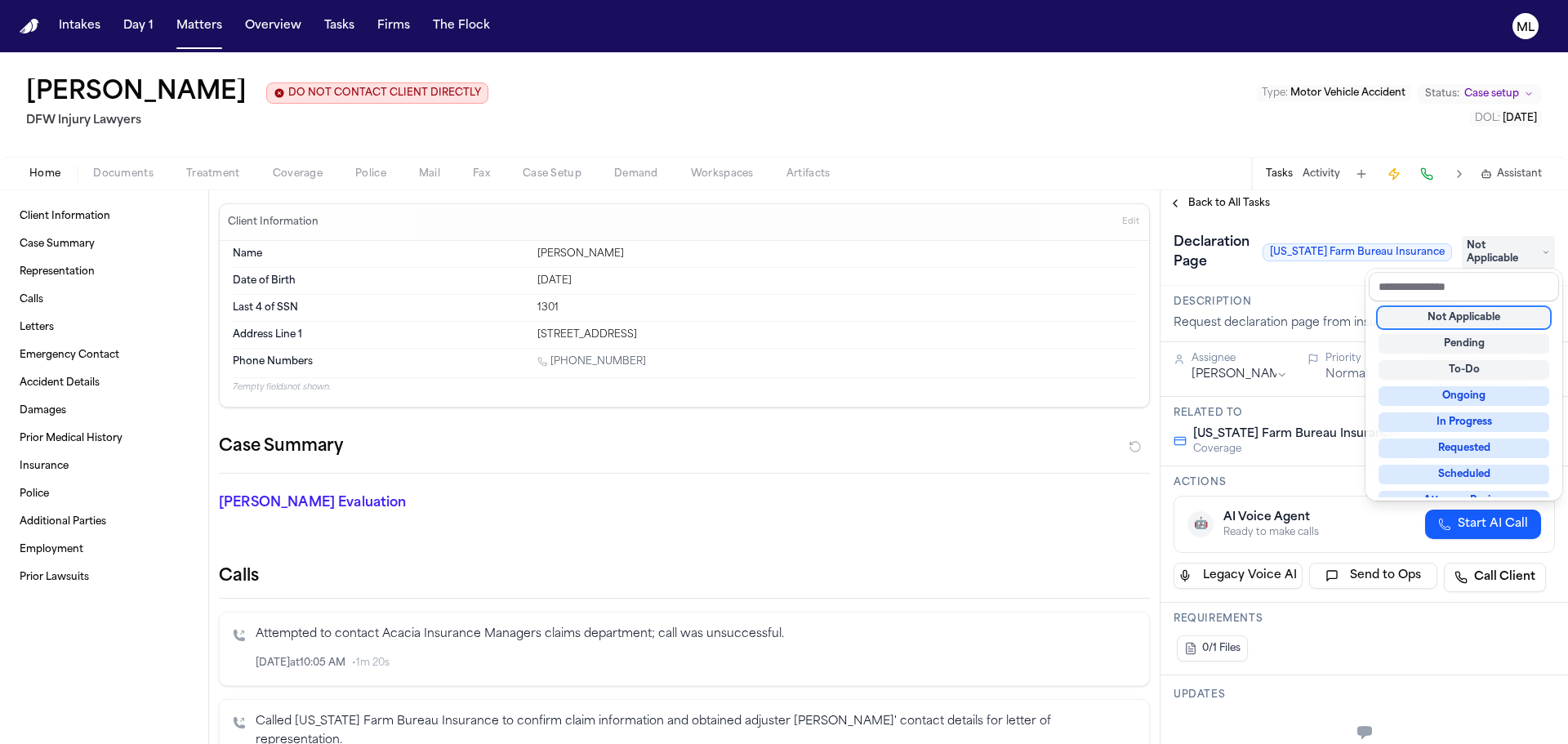
click at [1184, 200] on div "**********" at bounding box center [1364, 467] width 407 height 554
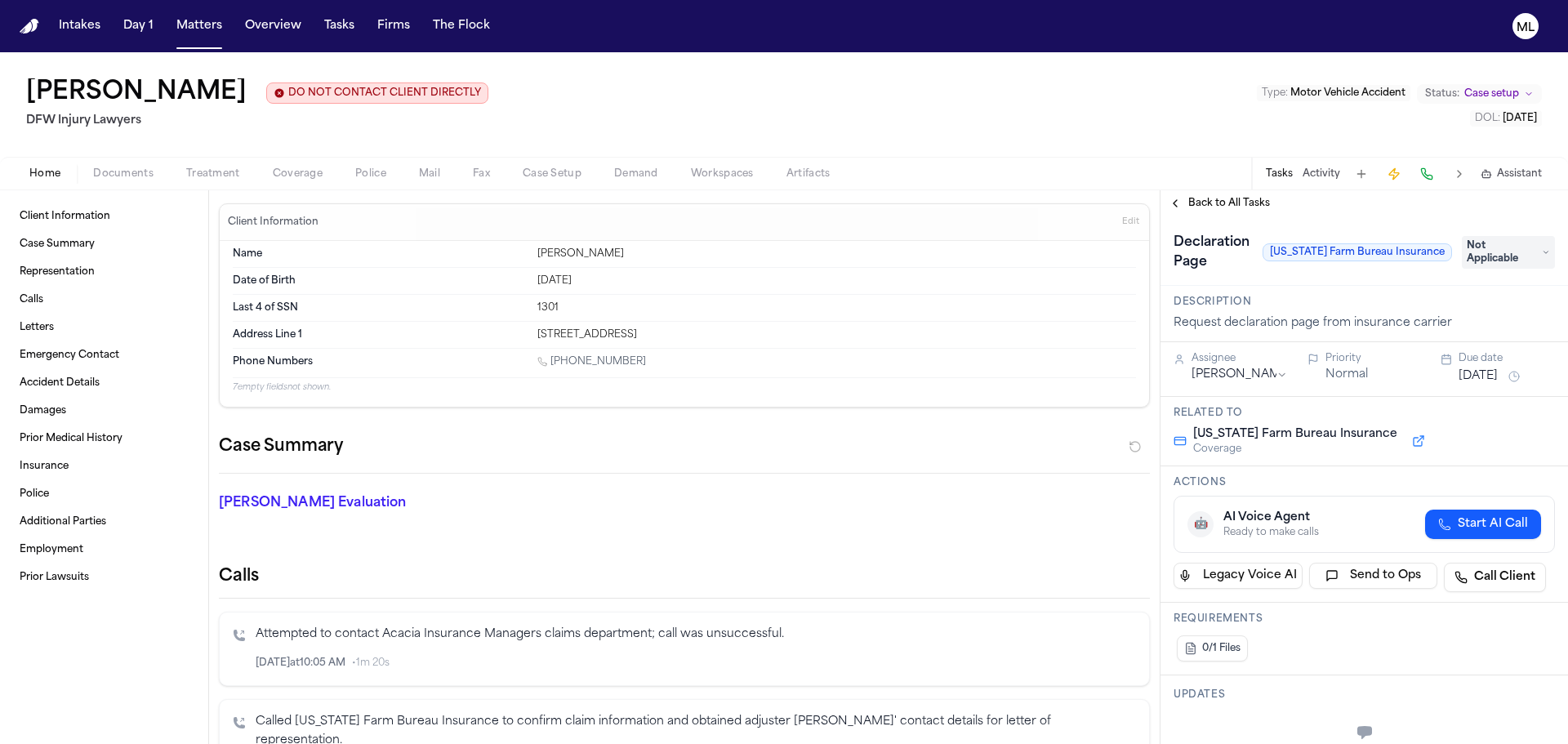
click at [1200, 203] on span "Back to All Tasks" at bounding box center [1229, 204] width 81 height 14
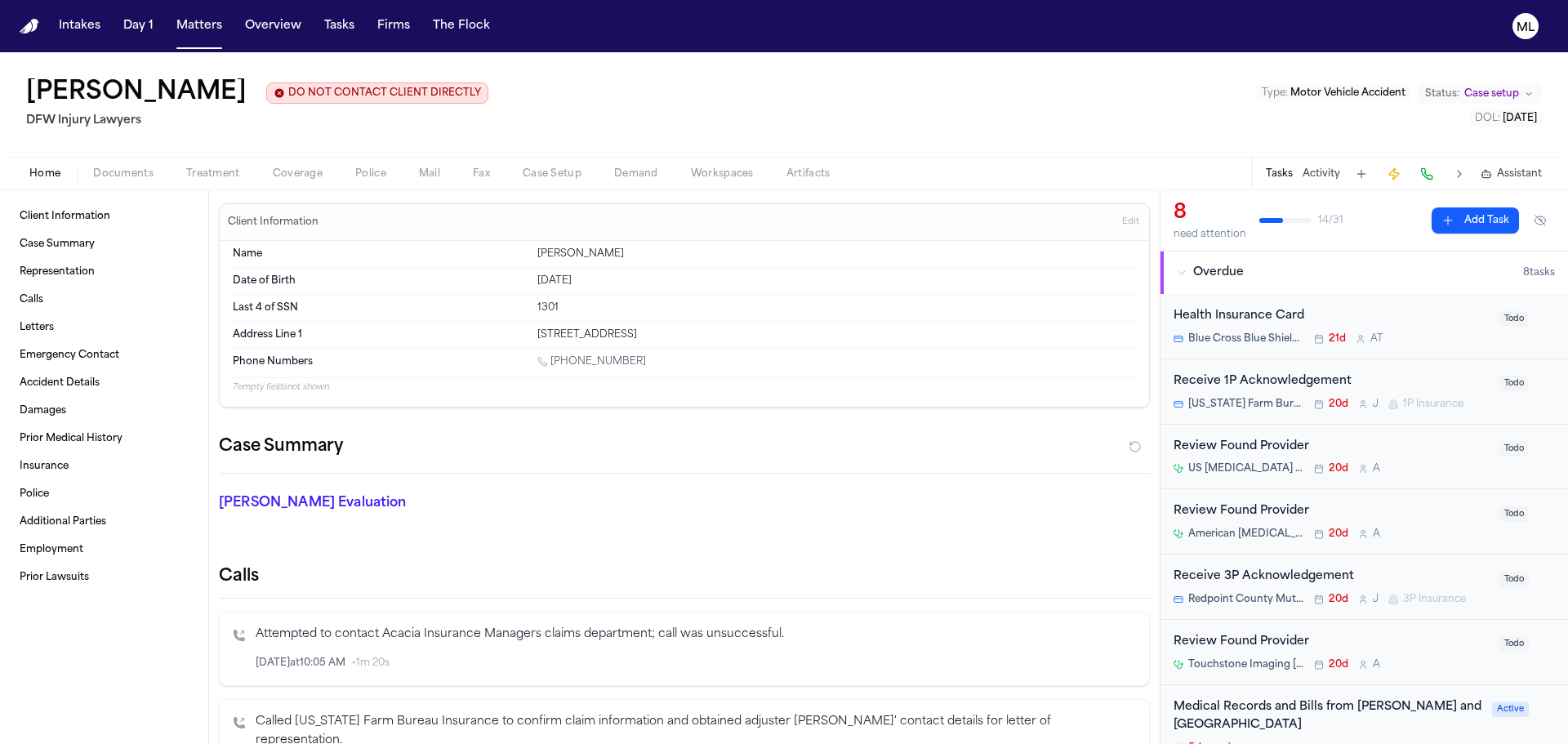
click at [1456, 322] on div "Health Insurance Card" at bounding box center [1331, 316] width 316 height 18
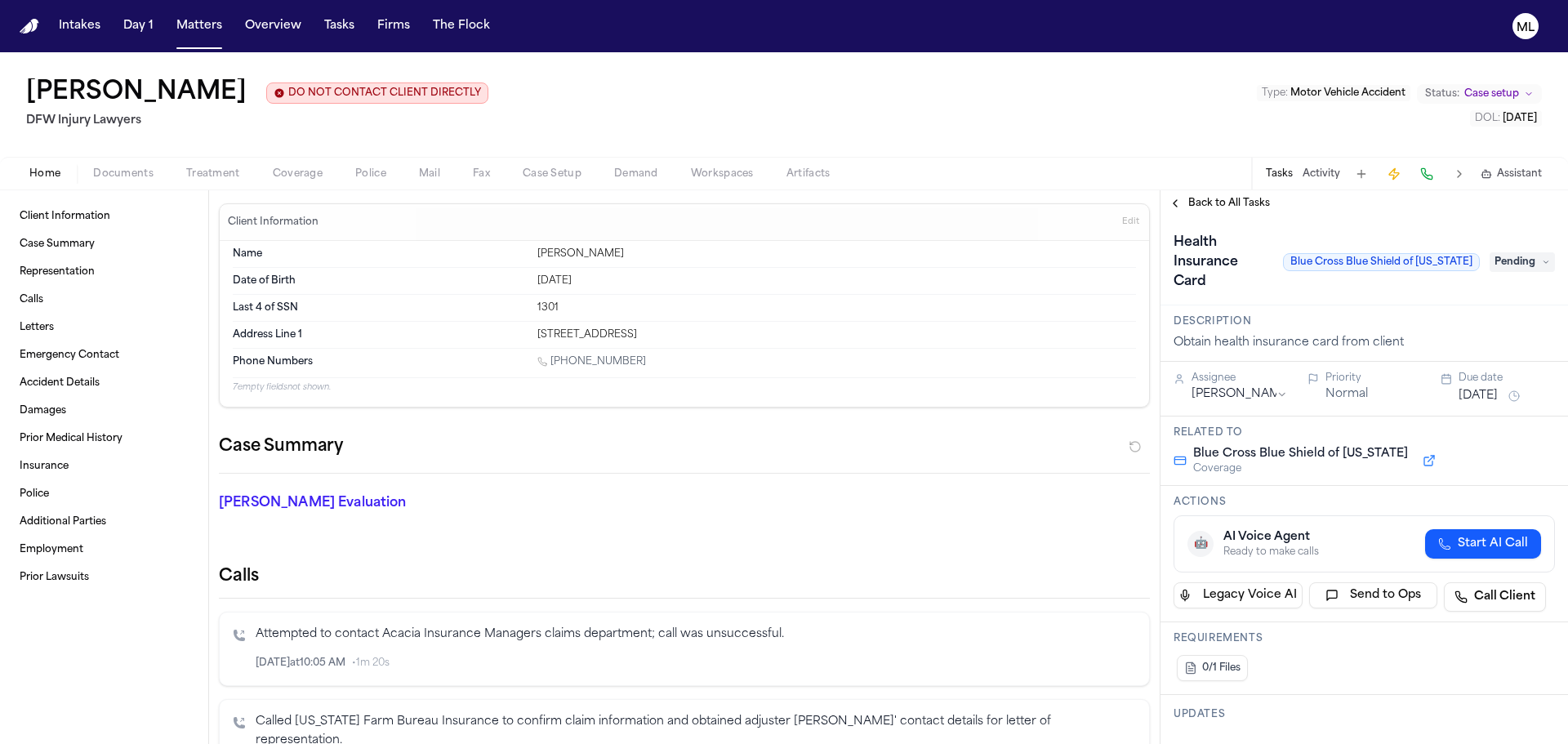
click at [1502, 254] on span "Pending" at bounding box center [1523, 262] width 66 height 19
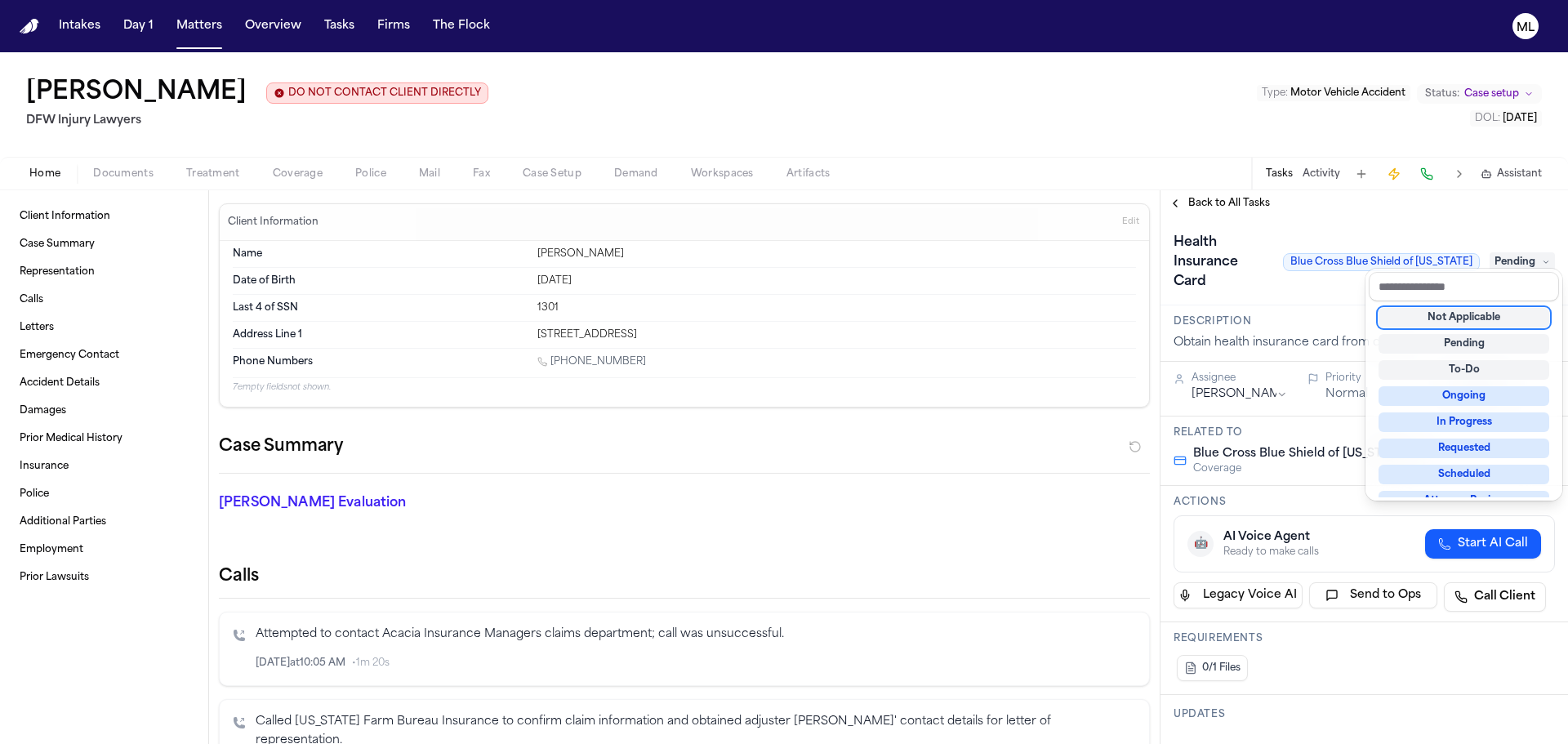
click at [1210, 202] on div "**********" at bounding box center [1364, 467] width 407 height 554
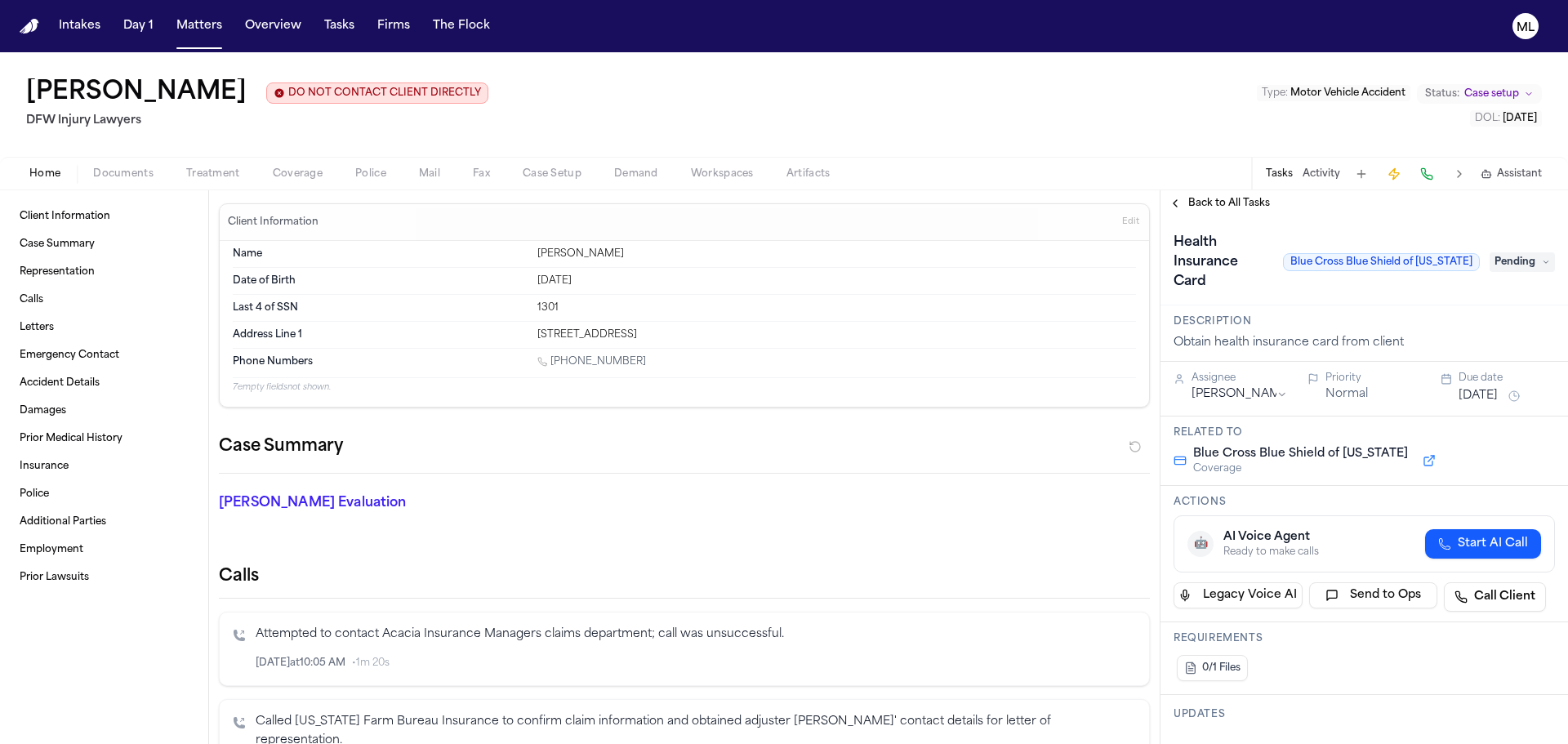
click at [1210, 202] on span "Back to All Tasks" at bounding box center [1229, 204] width 81 height 14
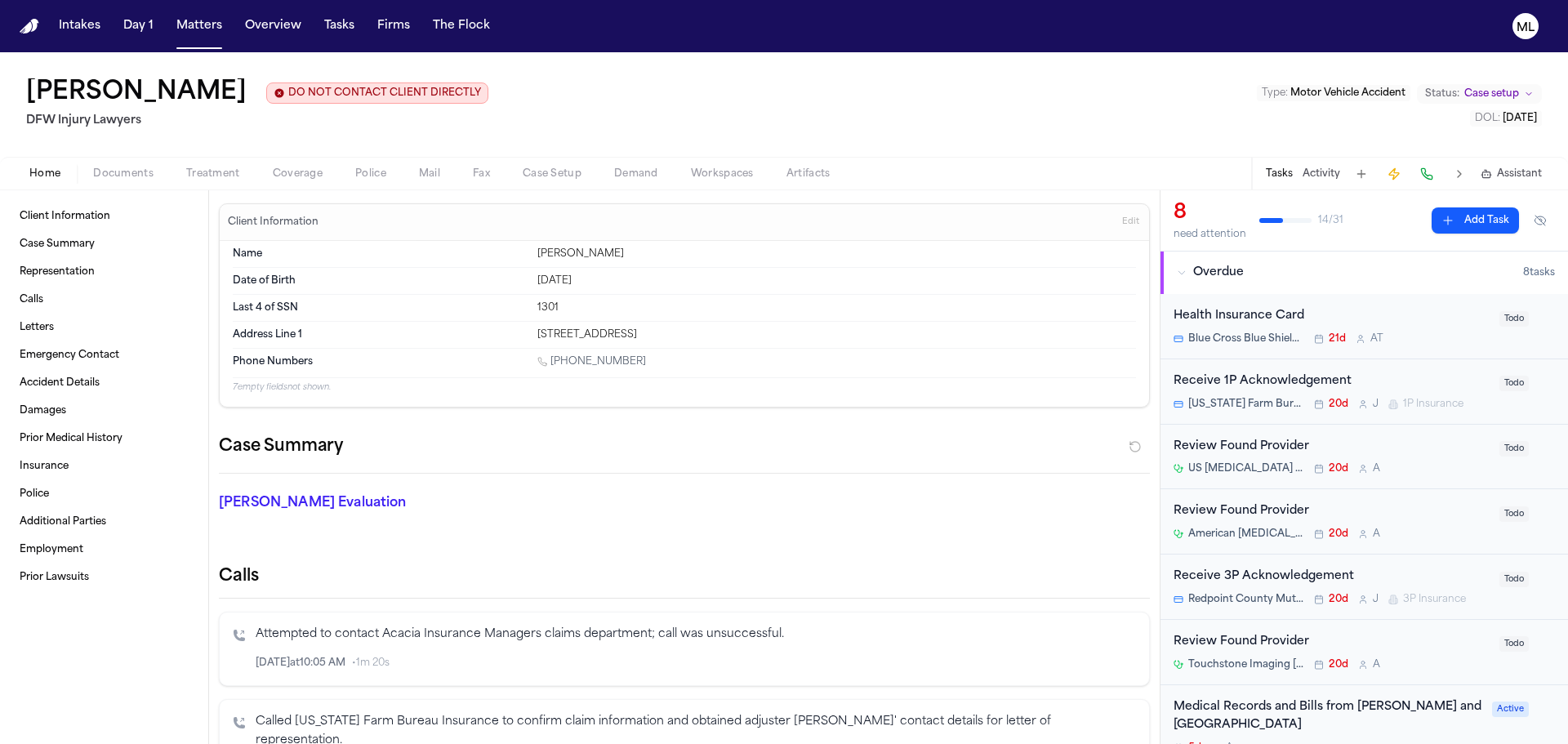
click at [1455, 454] on div "Review Found Provider" at bounding box center [1331, 447] width 316 height 18
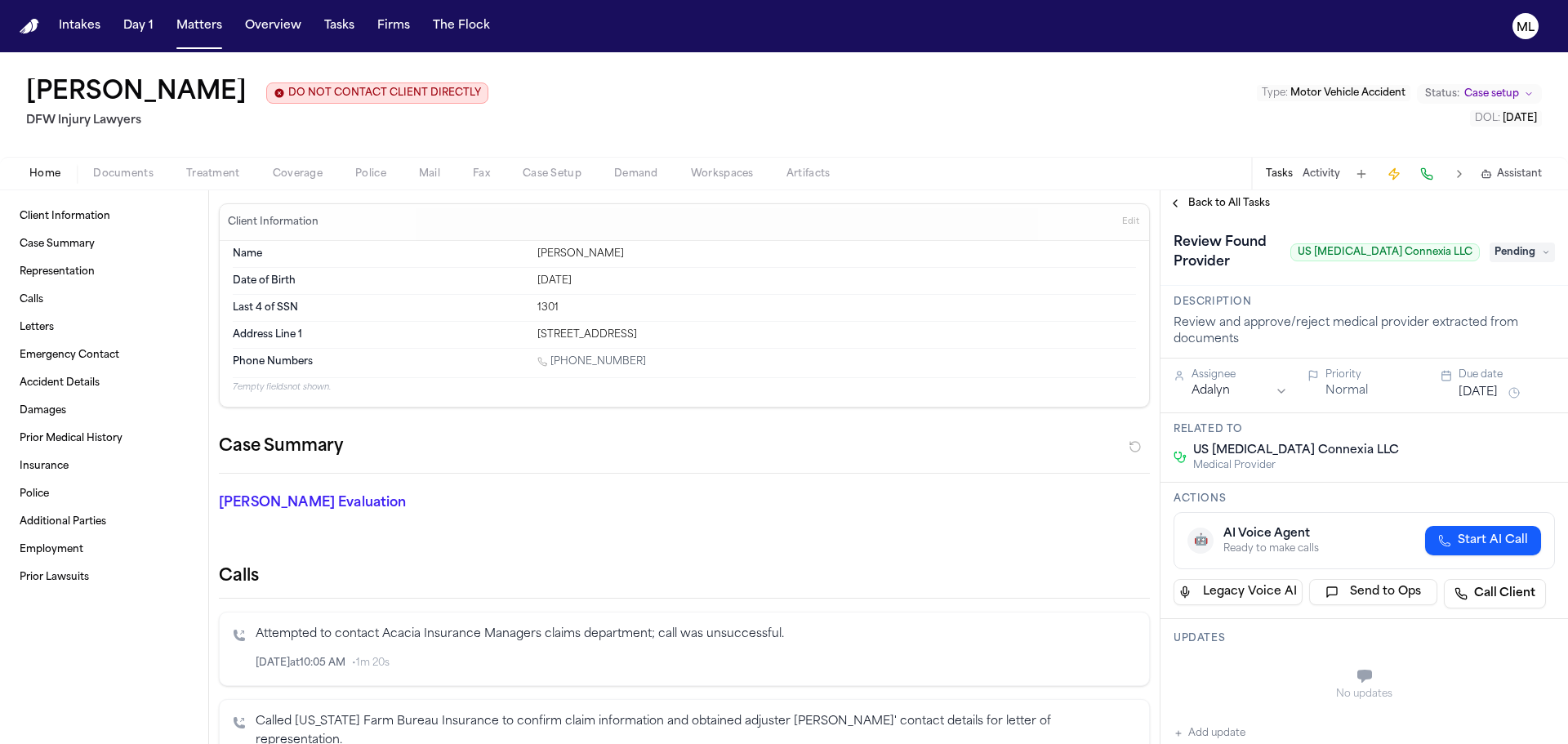
click at [1504, 263] on div "Review Found Provider US Radiology Connexia LLC Pending" at bounding box center [1364, 252] width 381 height 45
click at [1507, 255] on span "Pending" at bounding box center [1523, 253] width 66 height 19
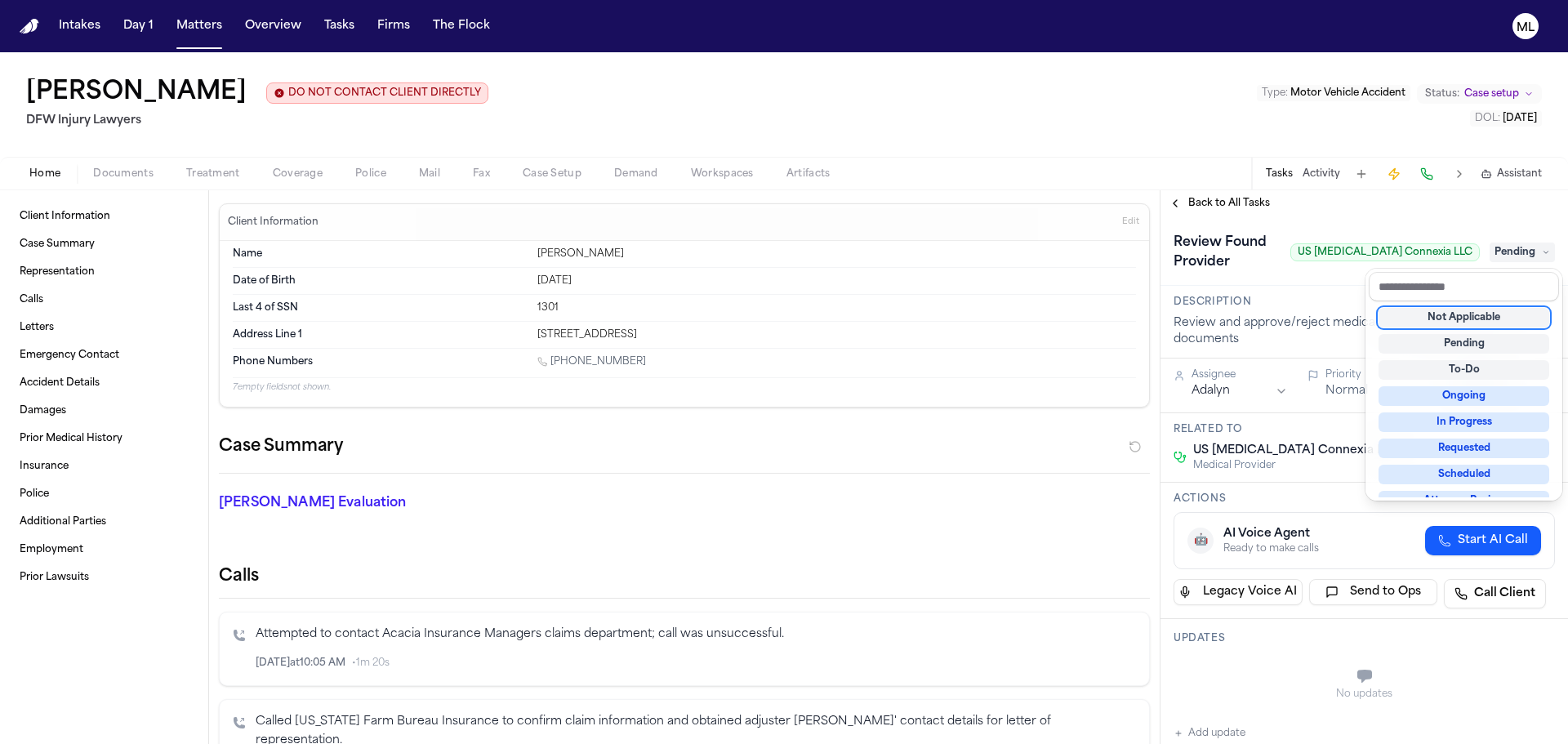
click at [1486, 314] on div "Not Applicable" at bounding box center [1464, 317] width 170 height 19
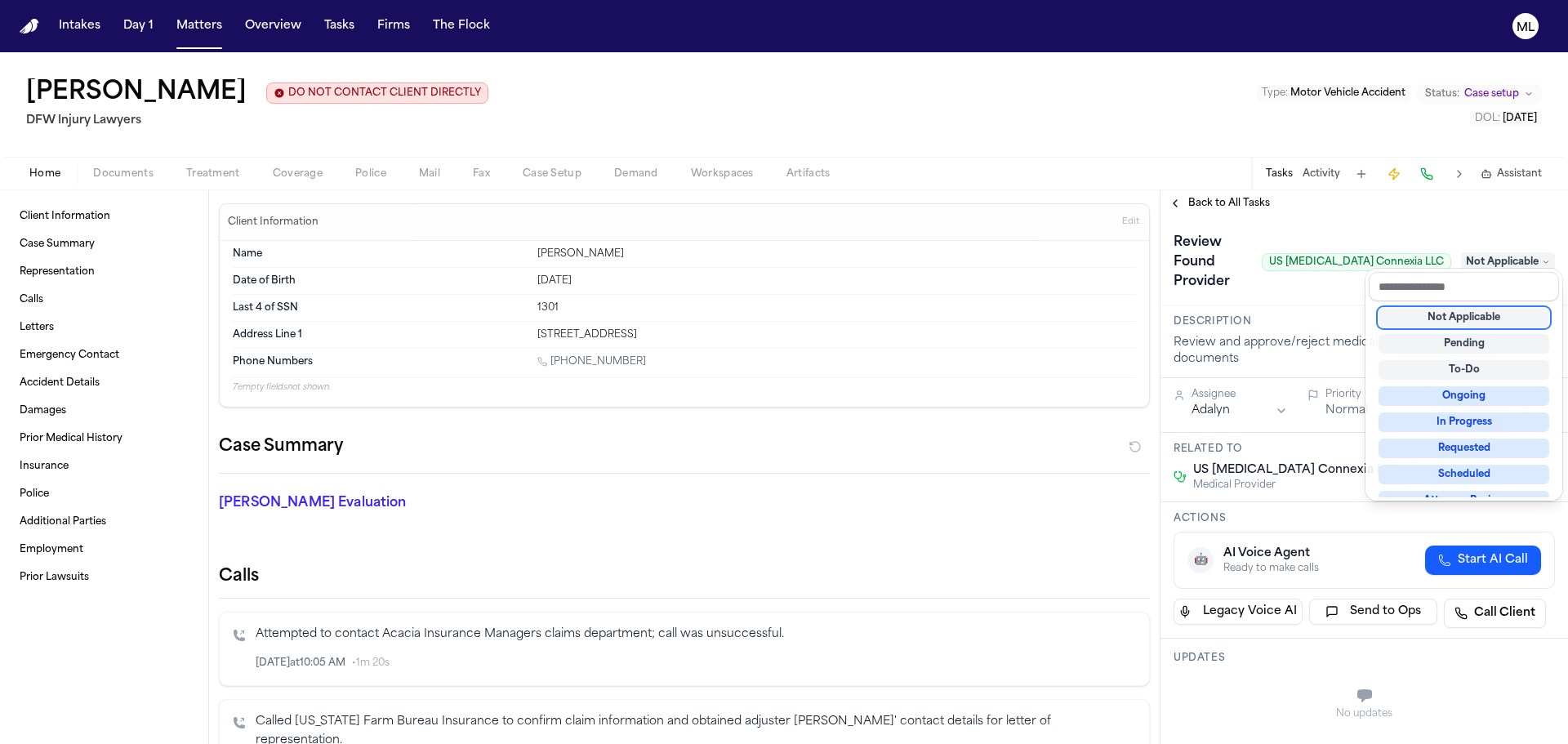
click at [1221, 211] on div "**********" at bounding box center [1364, 467] width 407 height 554
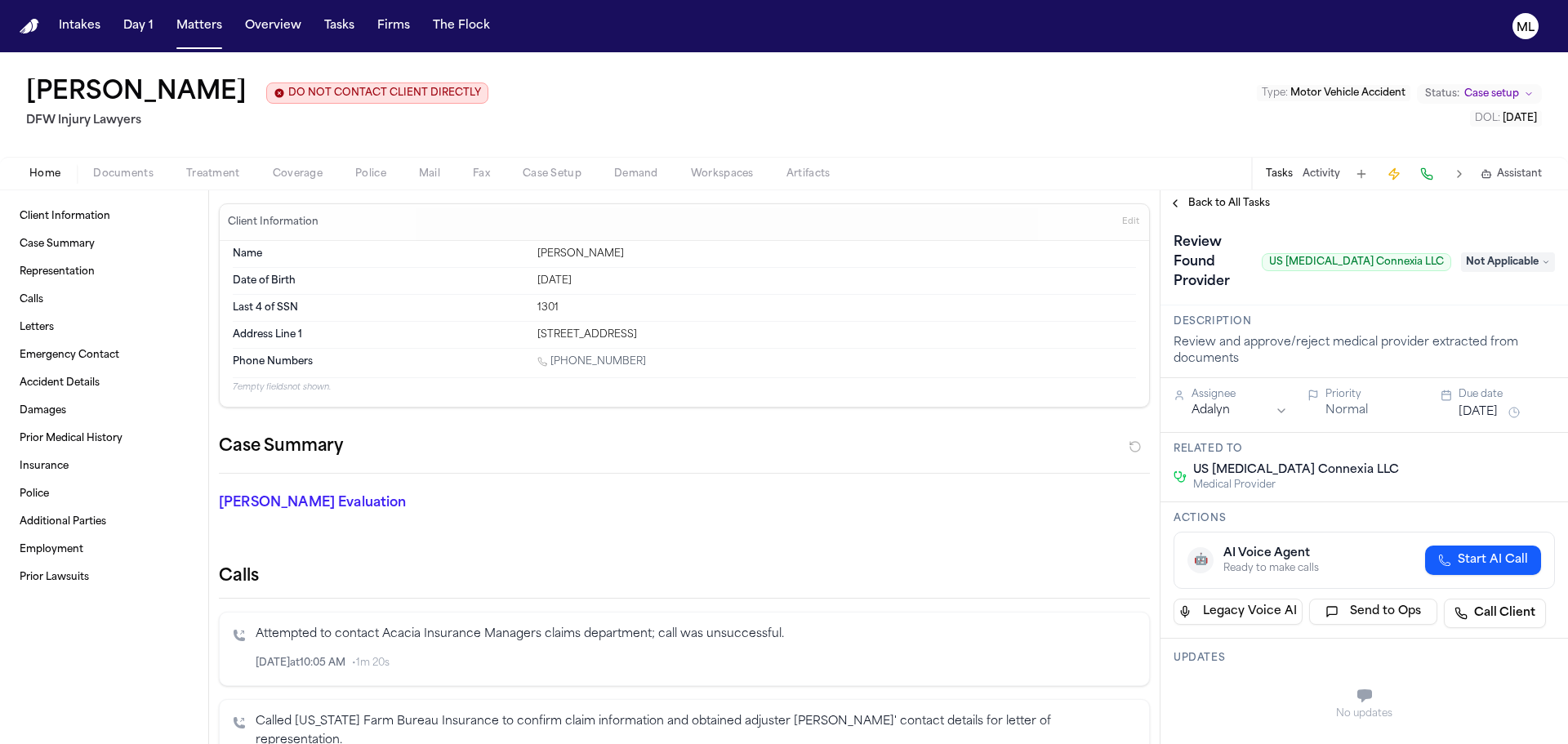
click at [1223, 207] on span "Back to All Tasks" at bounding box center [1229, 204] width 81 height 14
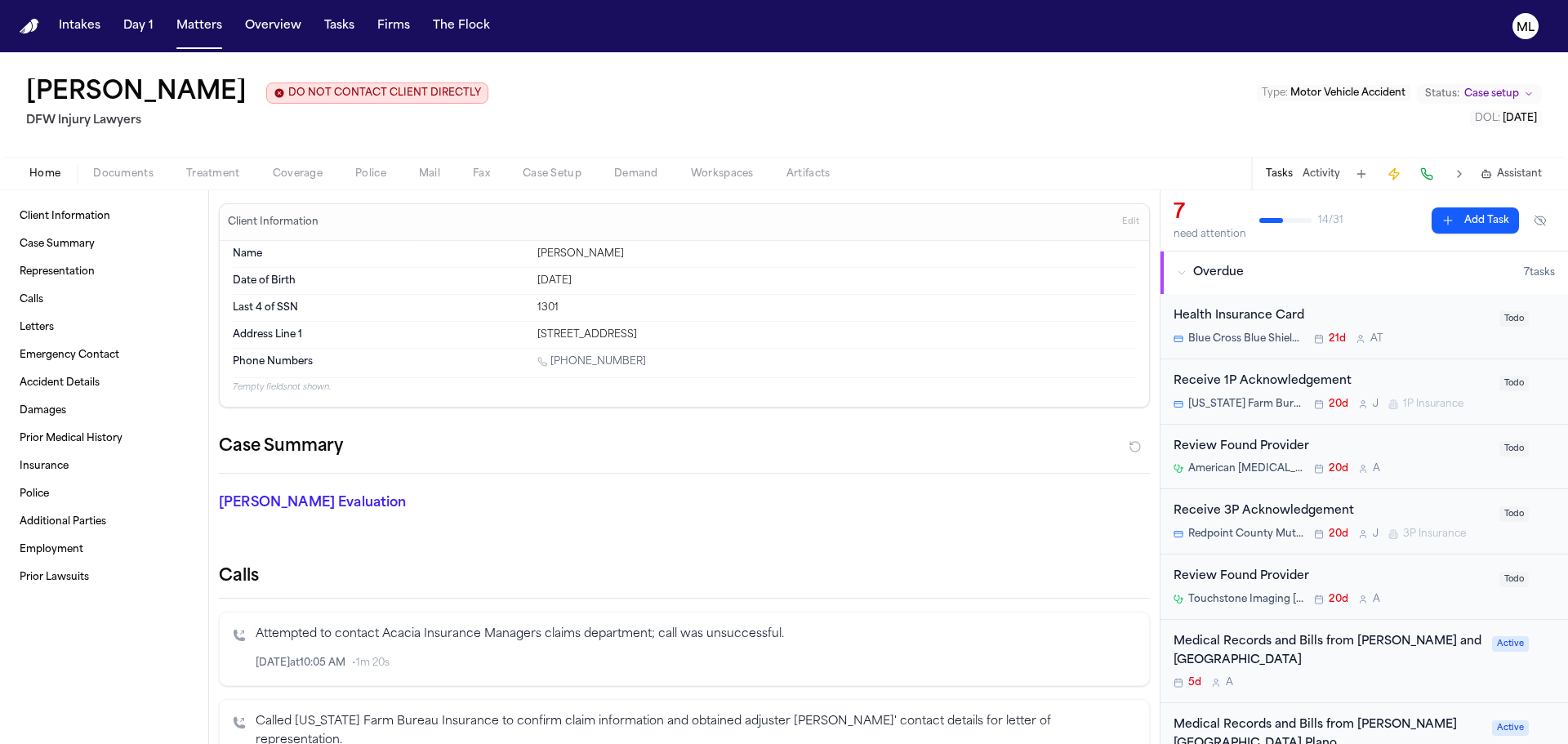
click at [1422, 461] on div "Review Found Provider American Radiology Associates 20d A" at bounding box center [1331, 458] width 316 height 39
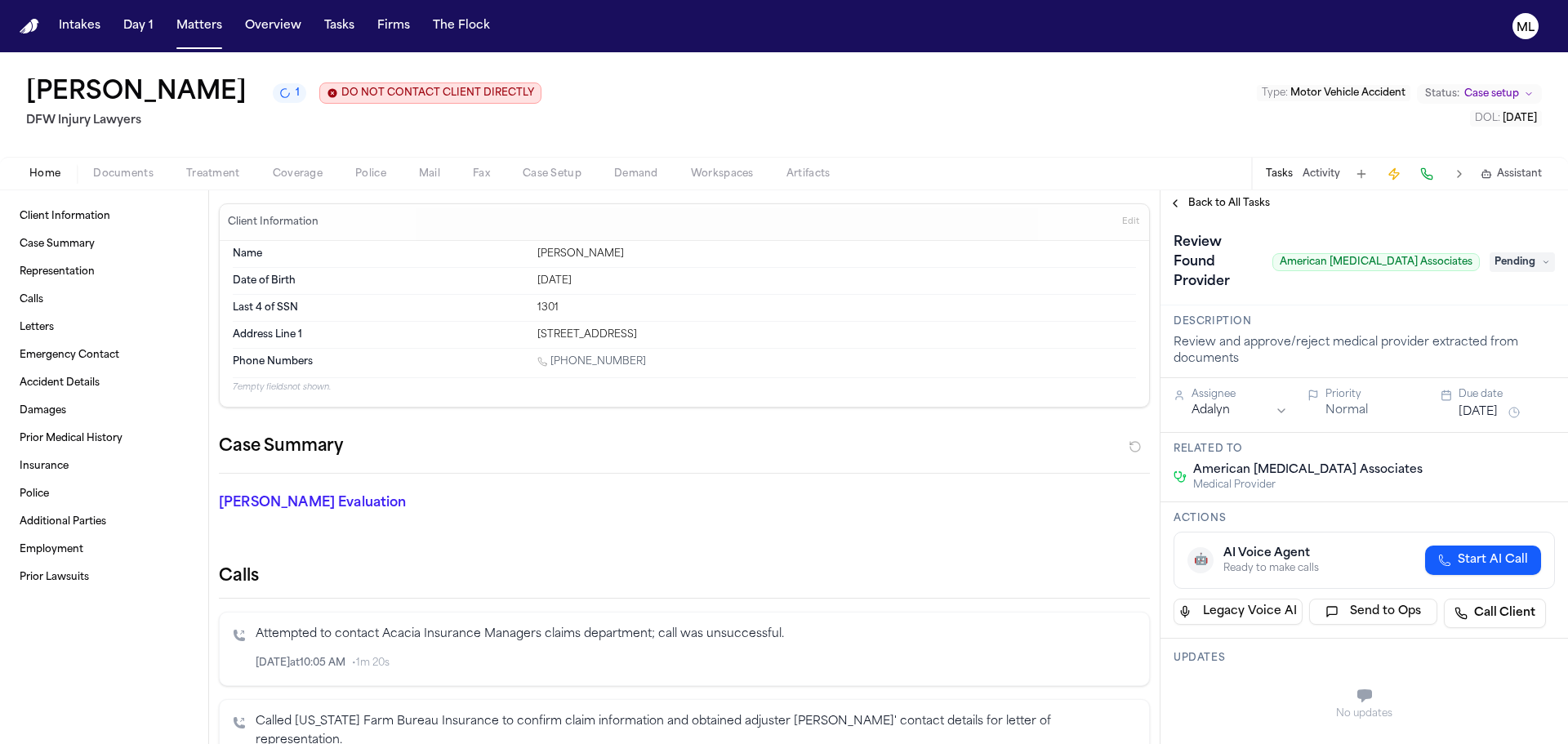
click at [1499, 253] on span "Pending" at bounding box center [1523, 262] width 66 height 19
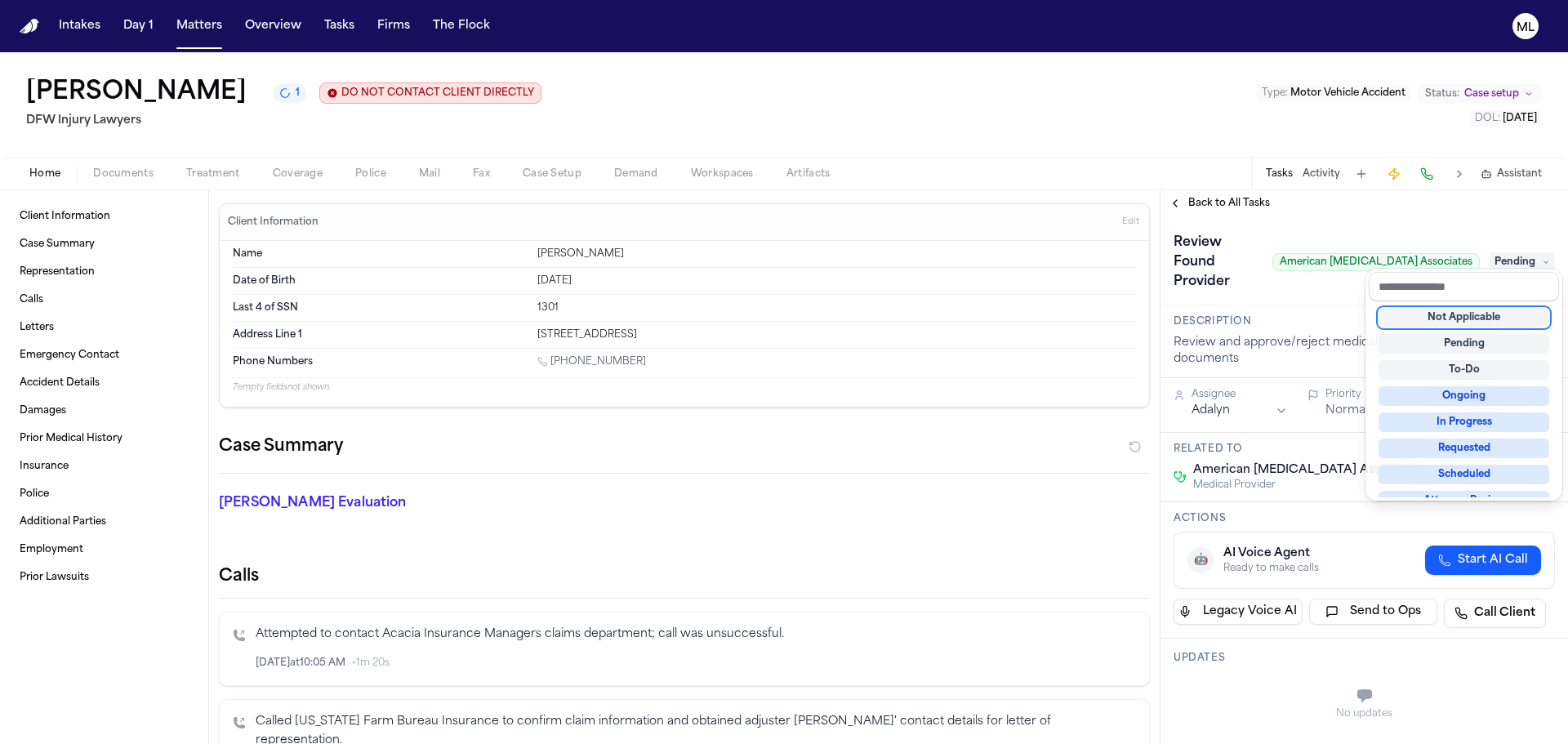
click at [1443, 319] on div "Not Applicable" at bounding box center [1464, 317] width 170 height 19
click at [1236, 187] on div "Vanessa Hansken 1 DO NOT CONTACT CLIENT DIRECTLY DO NOT CONTACT DFW Injury Lawy…" at bounding box center [784, 398] width 1568 height 692
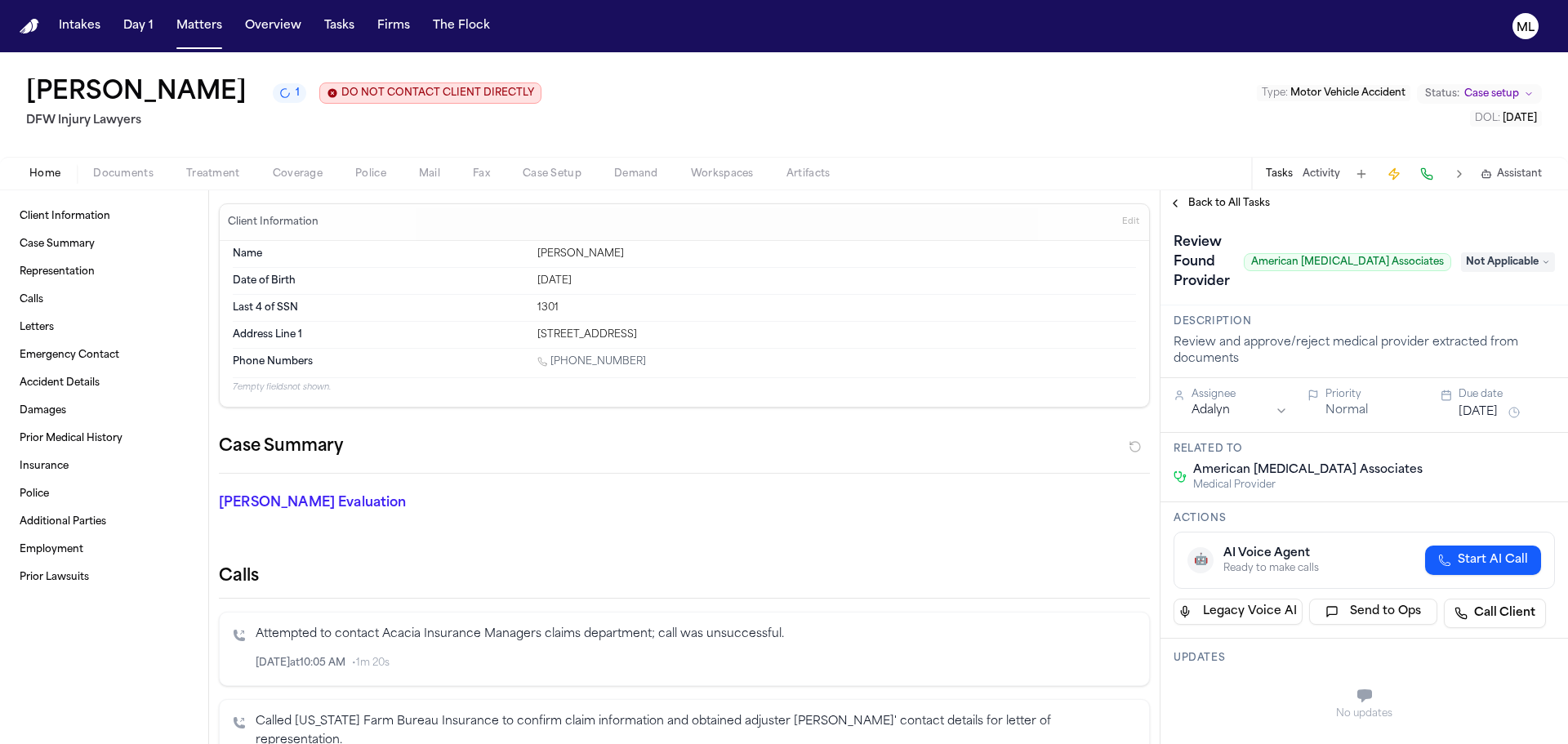
click at [1222, 195] on div "Back to All Tasks" at bounding box center [1364, 203] width 407 height 26
click at [1219, 200] on span "Back to All Tasks" at bounding box center [1229, 204] width 81 height 14
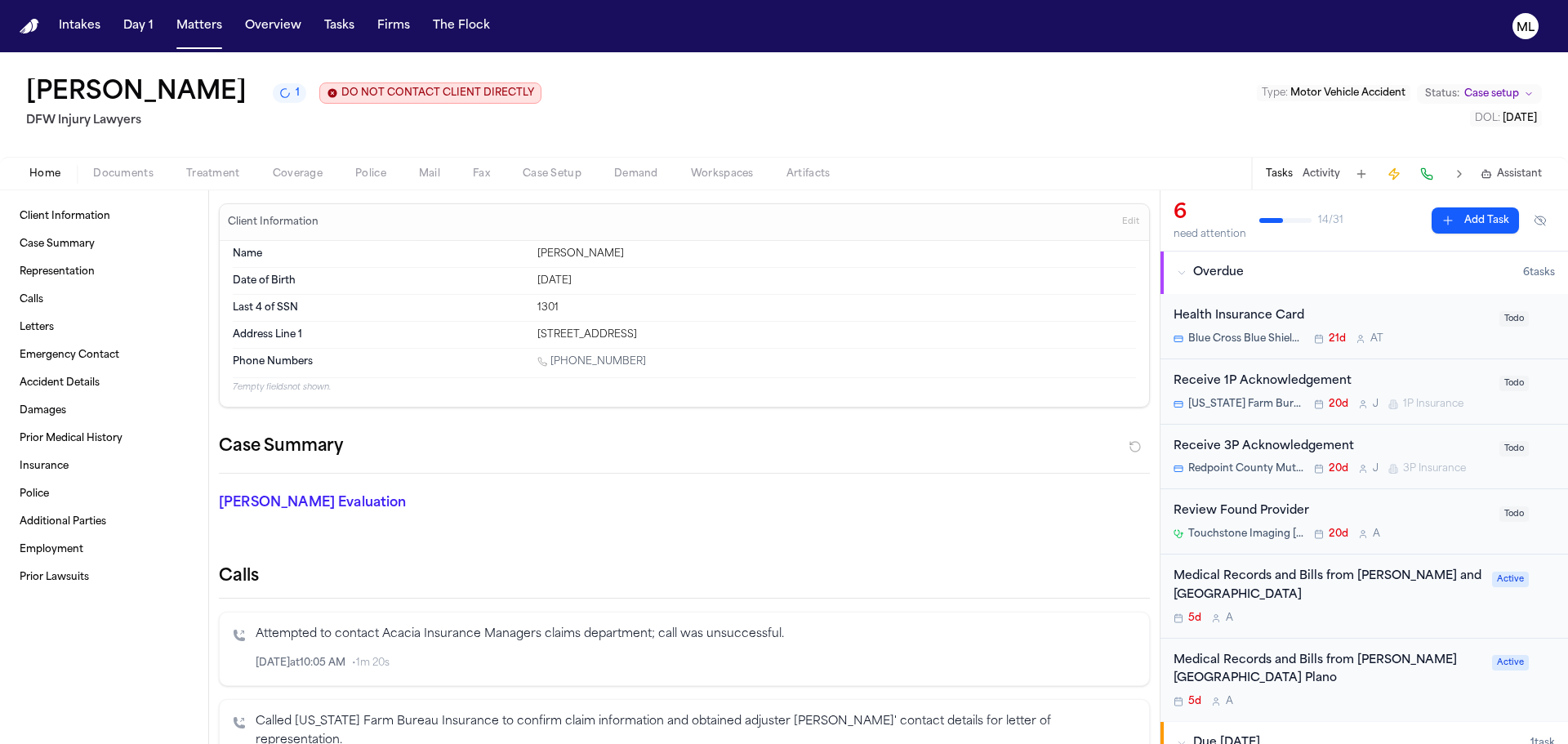
click at [1441, 510] on div "Review Found Provider" at bounding box center [1331, 511] width 316 height 18
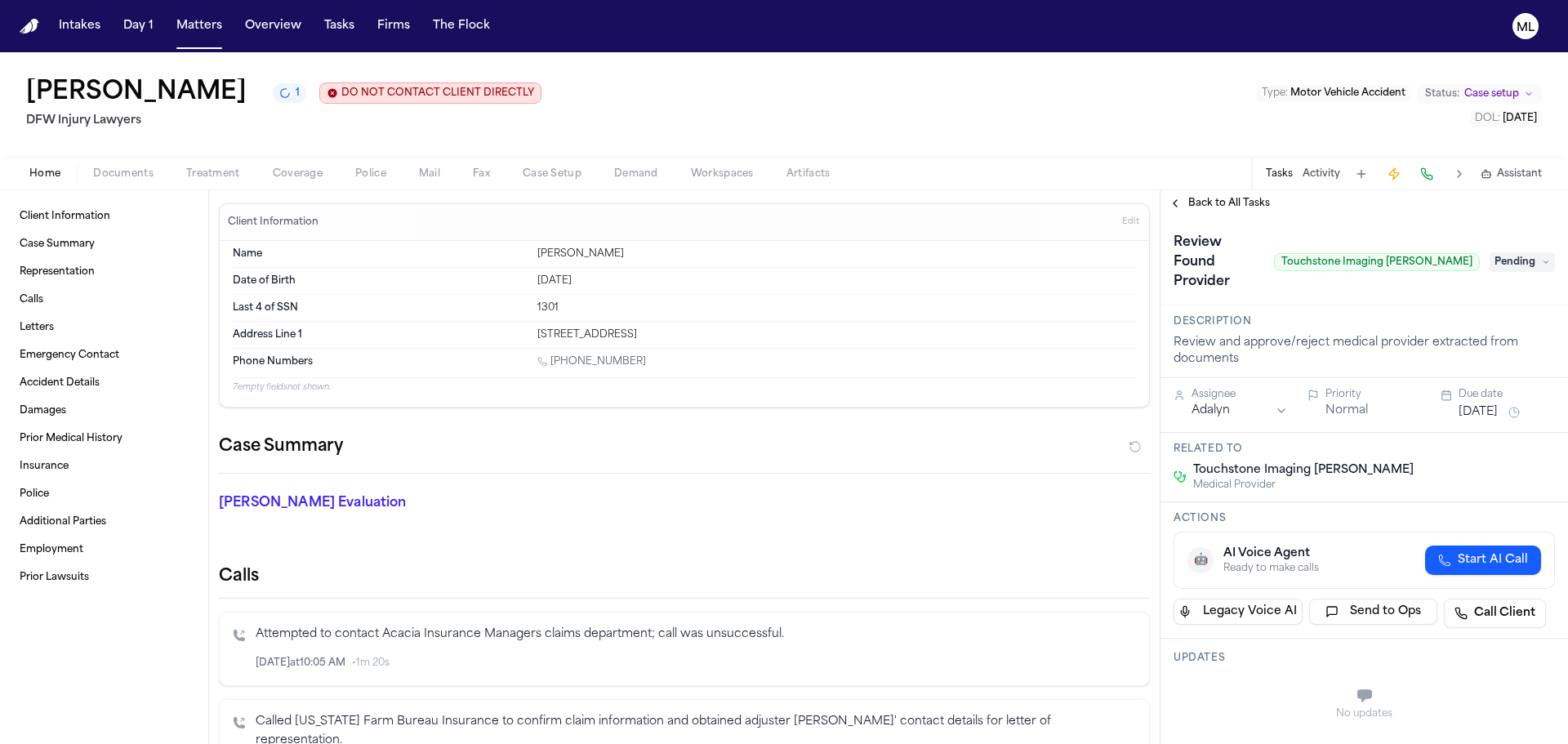
click at [1502, 254] on span "Pending" at bounding box center [1523, 262] width 66 height 19
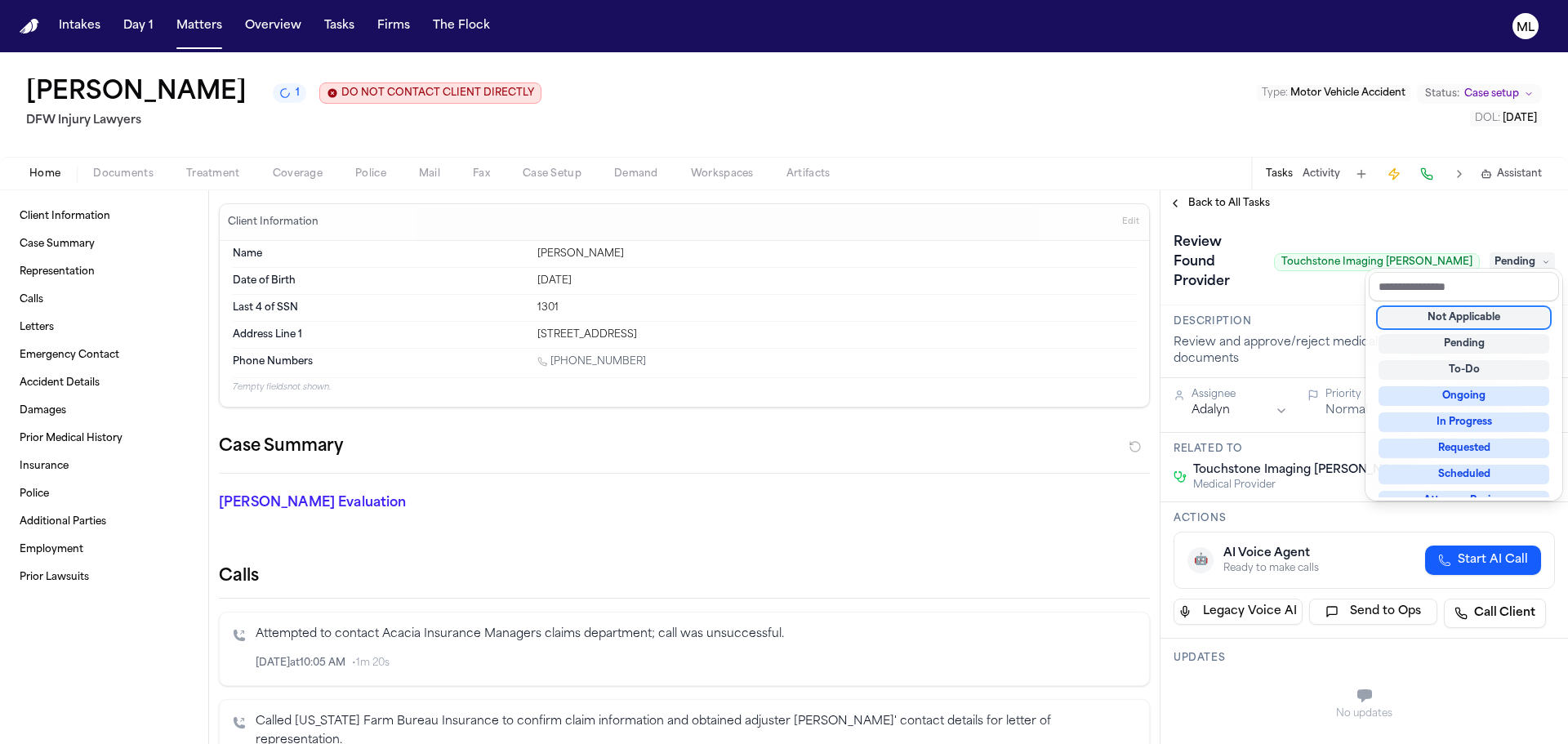
click at [1476, 310] on div "Not Applicable" at bounding box center [1464, 317] width 170 height 19
click at [1209, 208] on div "**********" at bounding box center [1364, 467] width 407 height 554
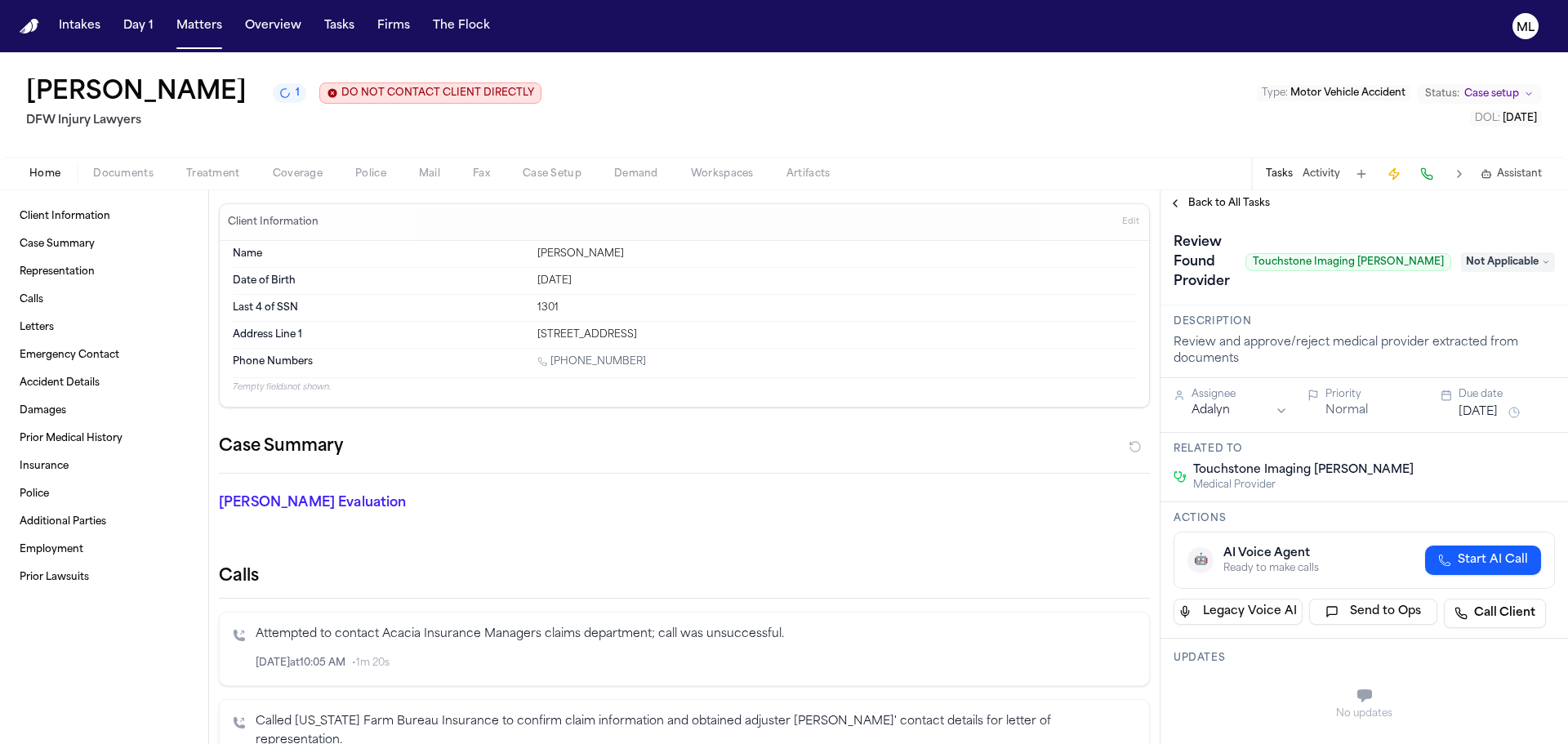
click at [1209, 207] on span "Back to All Tasks" at bounding box center [1229, 204] width 81 height 14
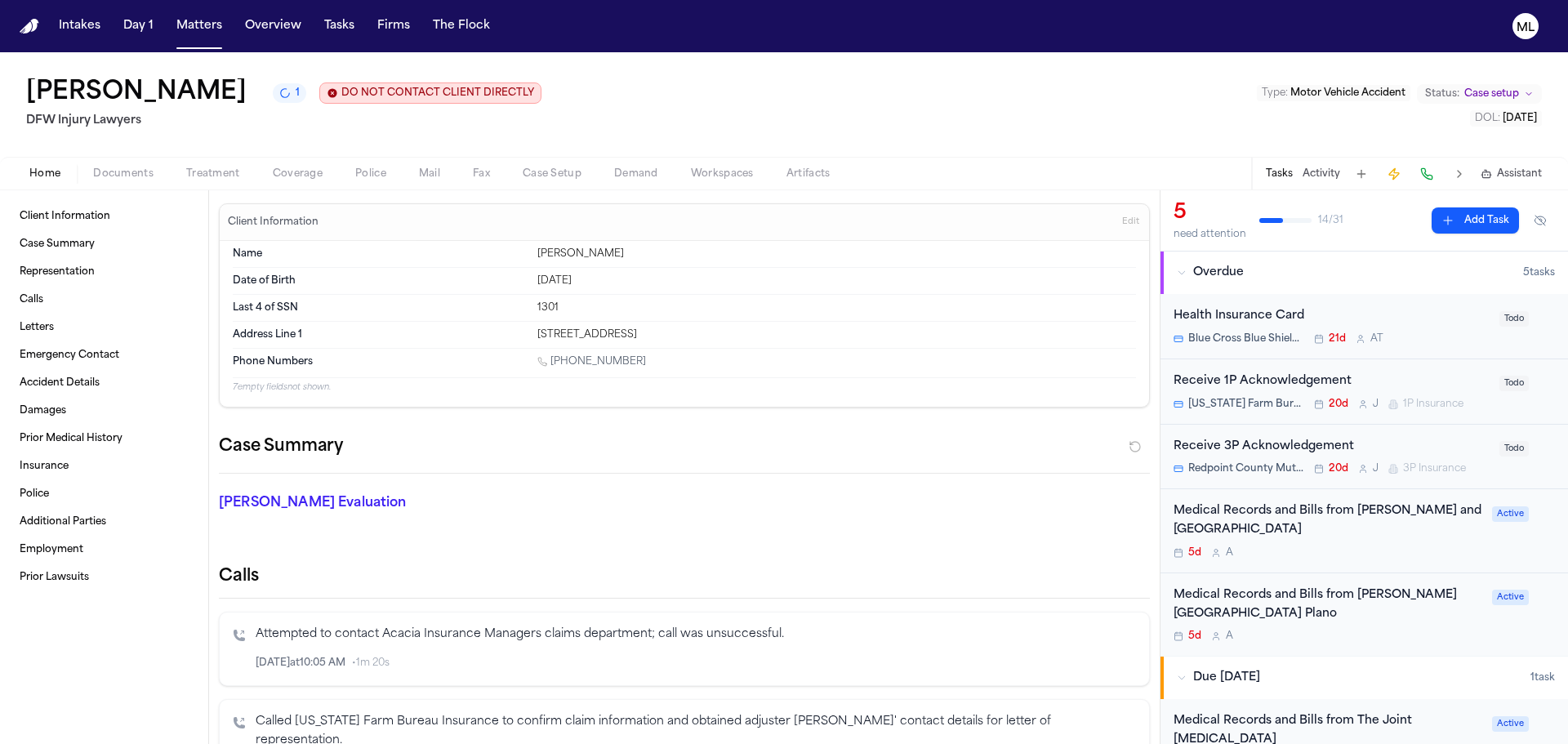
scroll to position [164, 0]
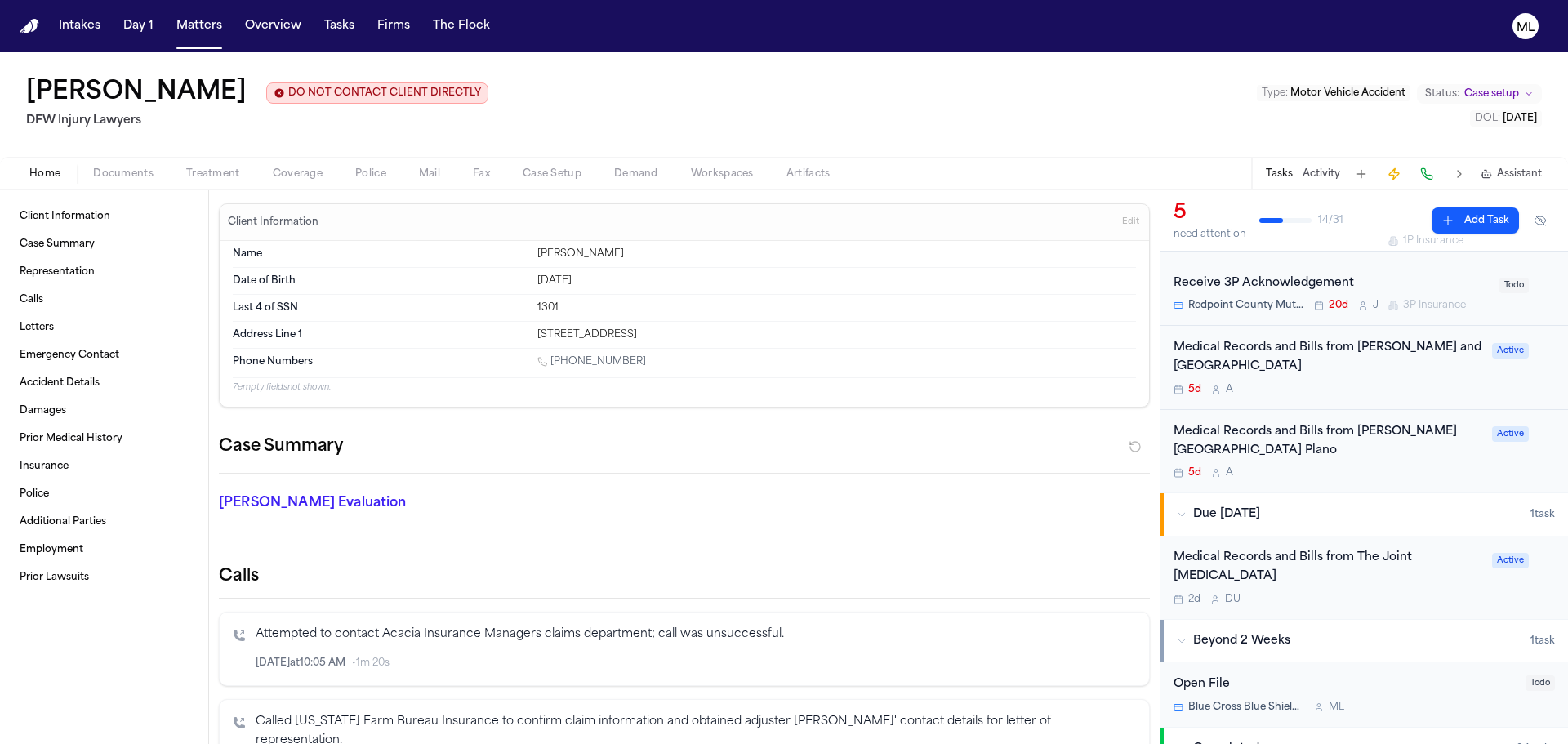
click at [1392, 398] on div "Medical Records and Bills from Baylor Scott and White Pain Management Center 5d…" at bounding box center [1364, 368] width 407 height 84
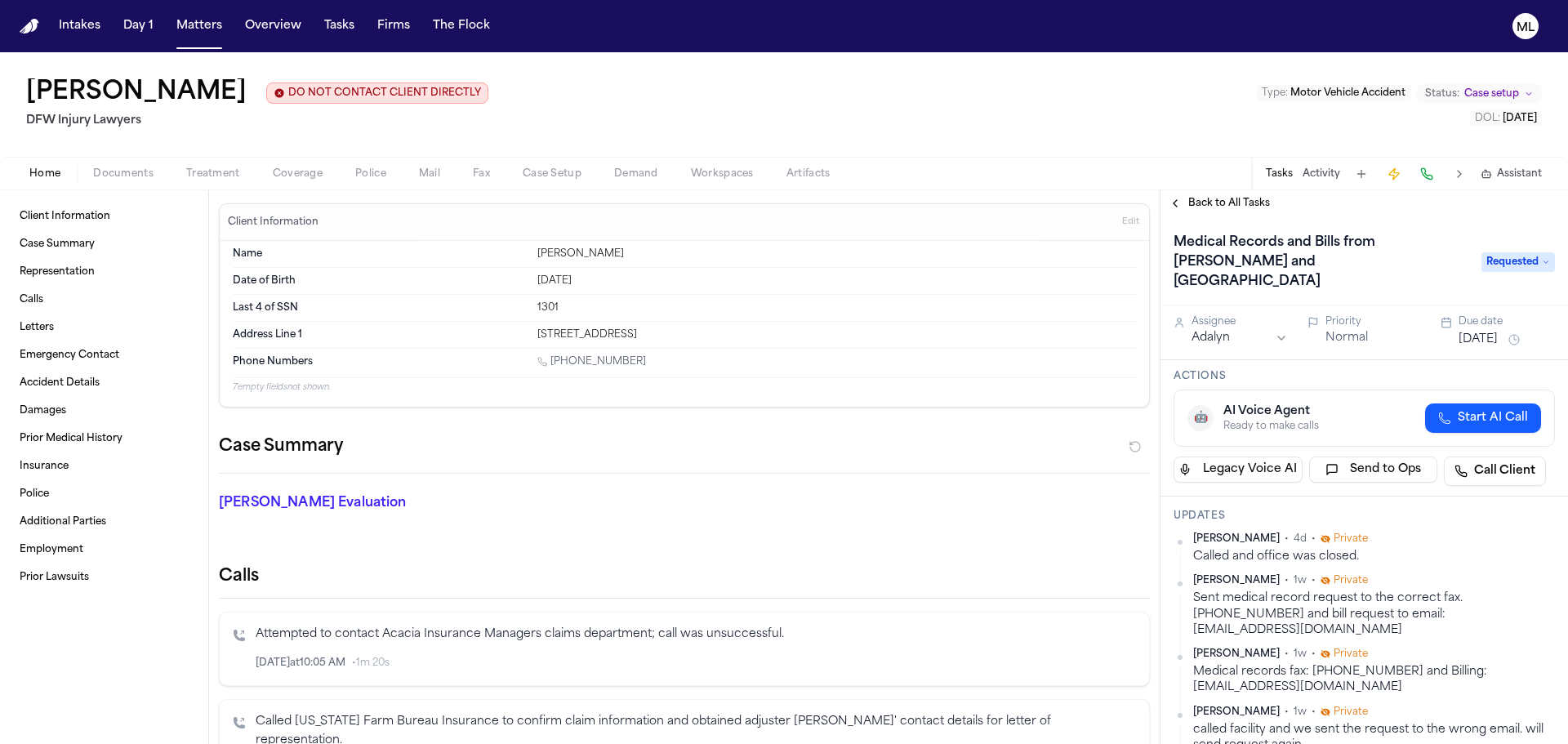
click at [1212, 203] on span "Back to All Tasks" at bounding box center [1229, 204] width 81 height 14
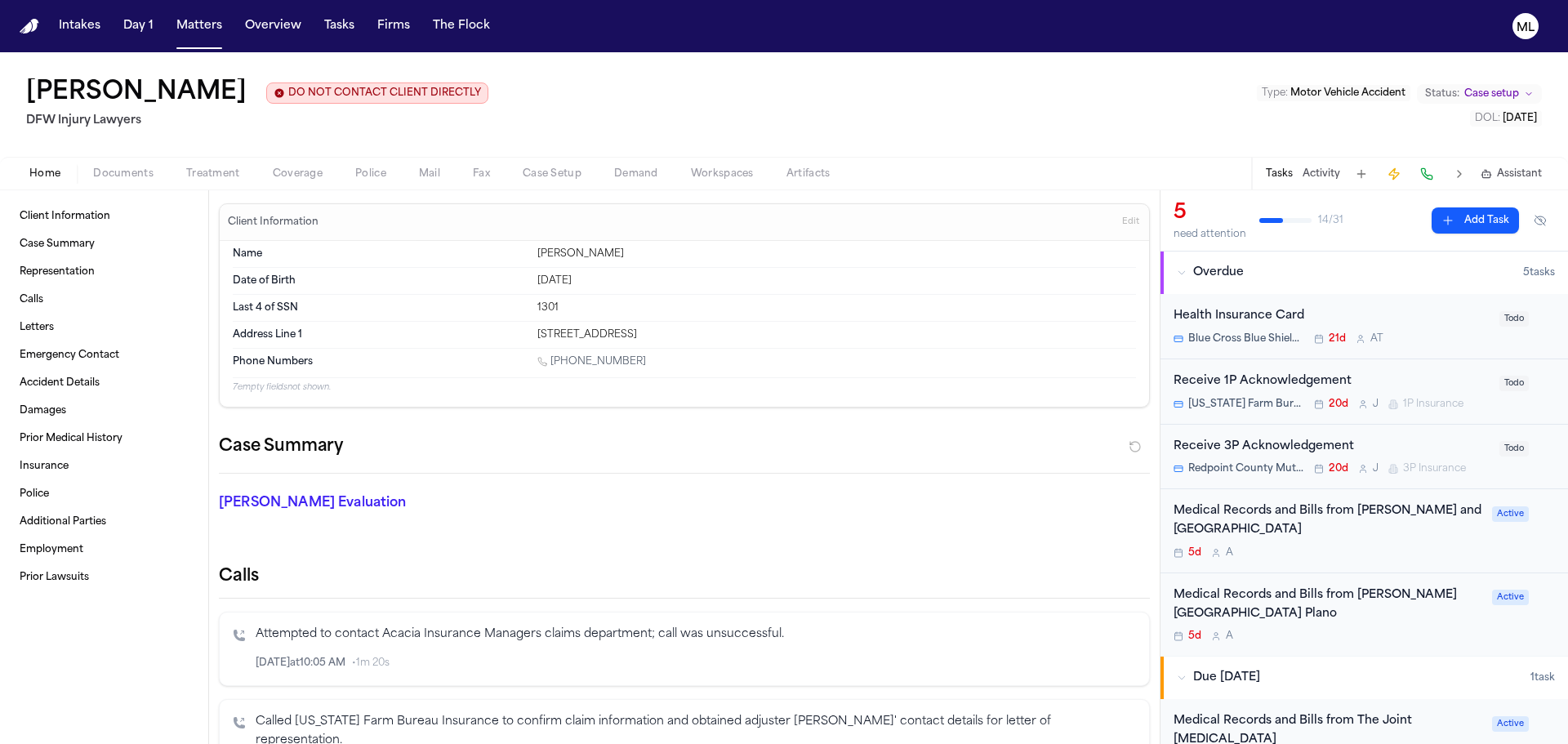
click at [1386, 634] on div "5d A" at bounding box center [1327, 637] width 309 height 14
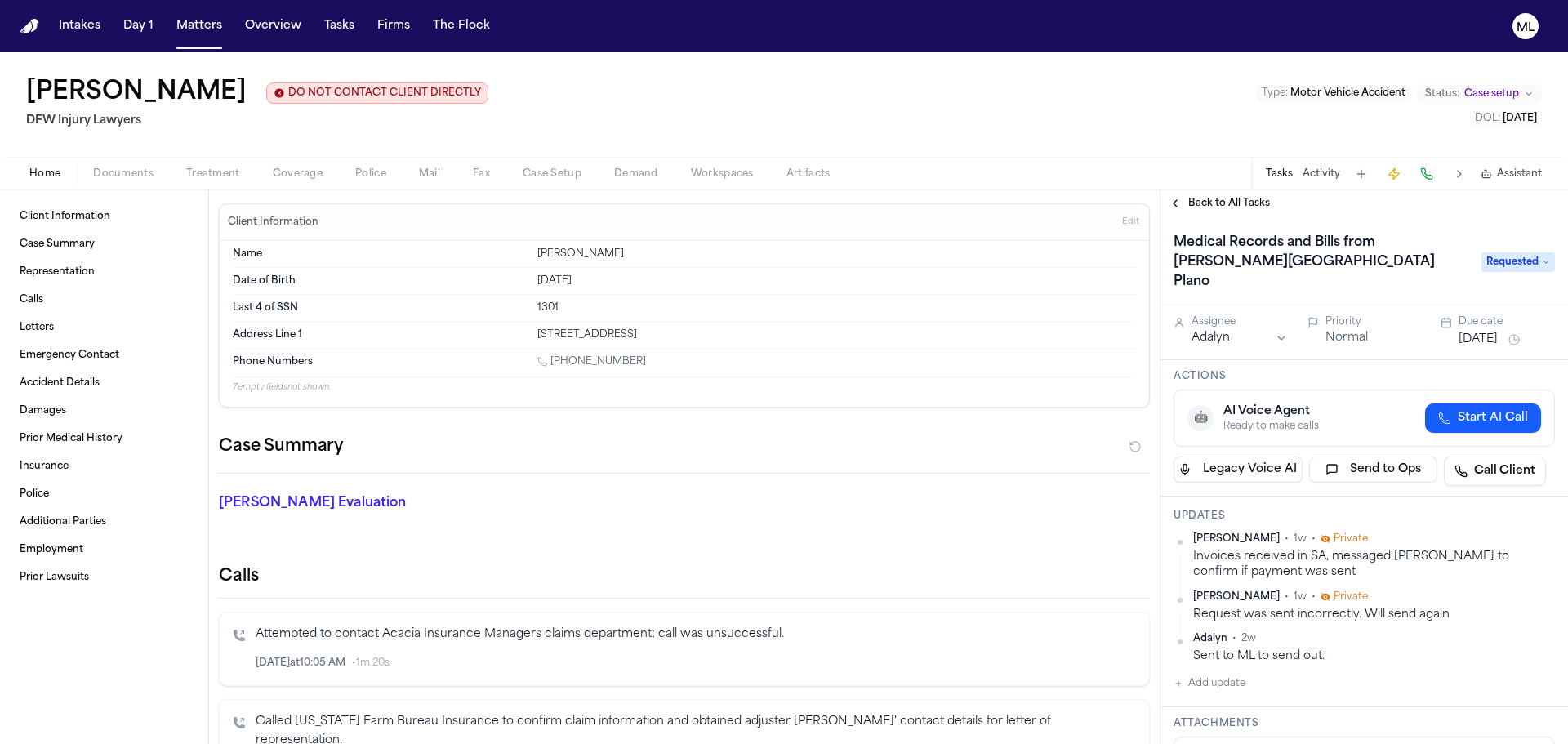
scroll to position [164, 0]
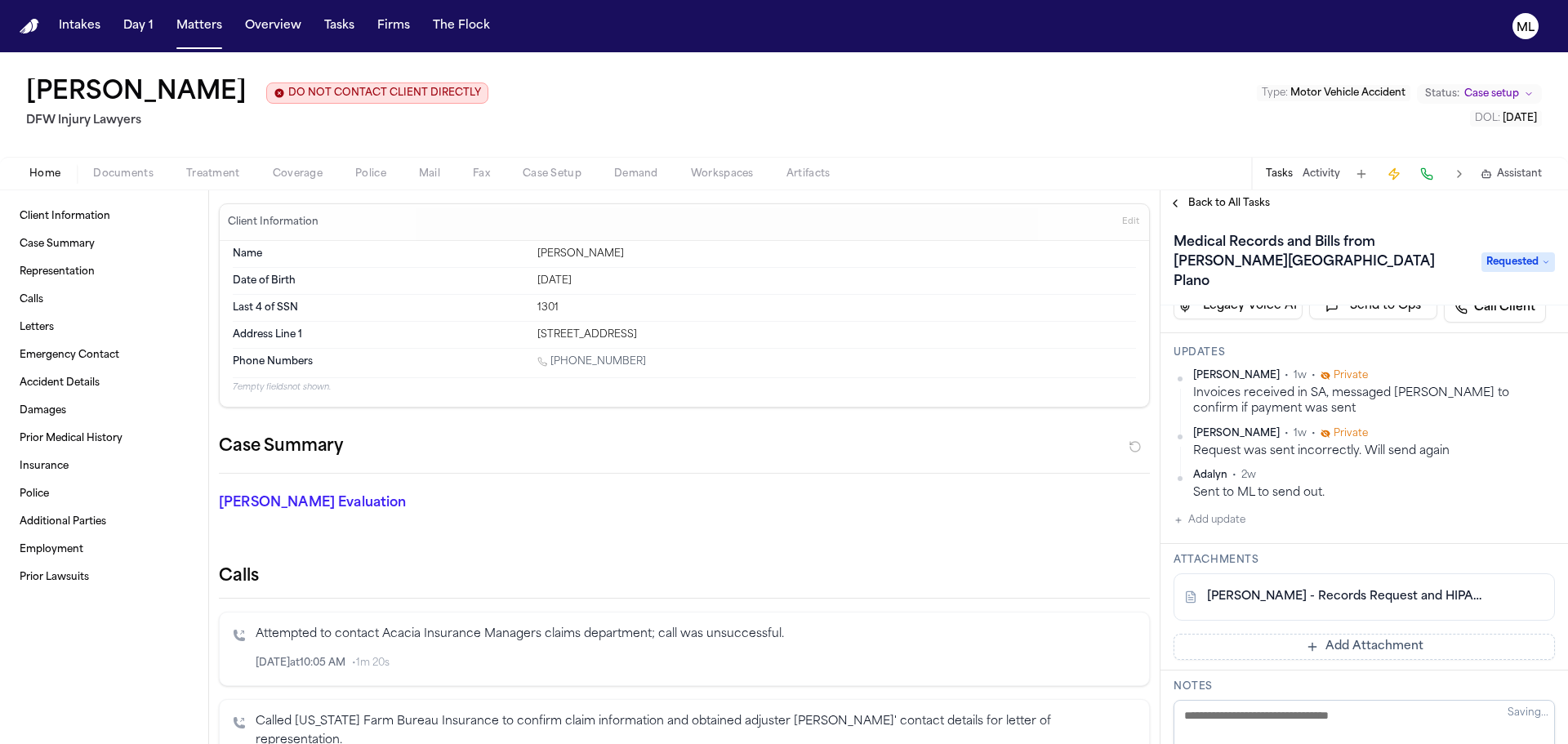
click at [1231, 202] on span "Back to All Tasks" at bounding box center [1229, 204] width 81 height 14
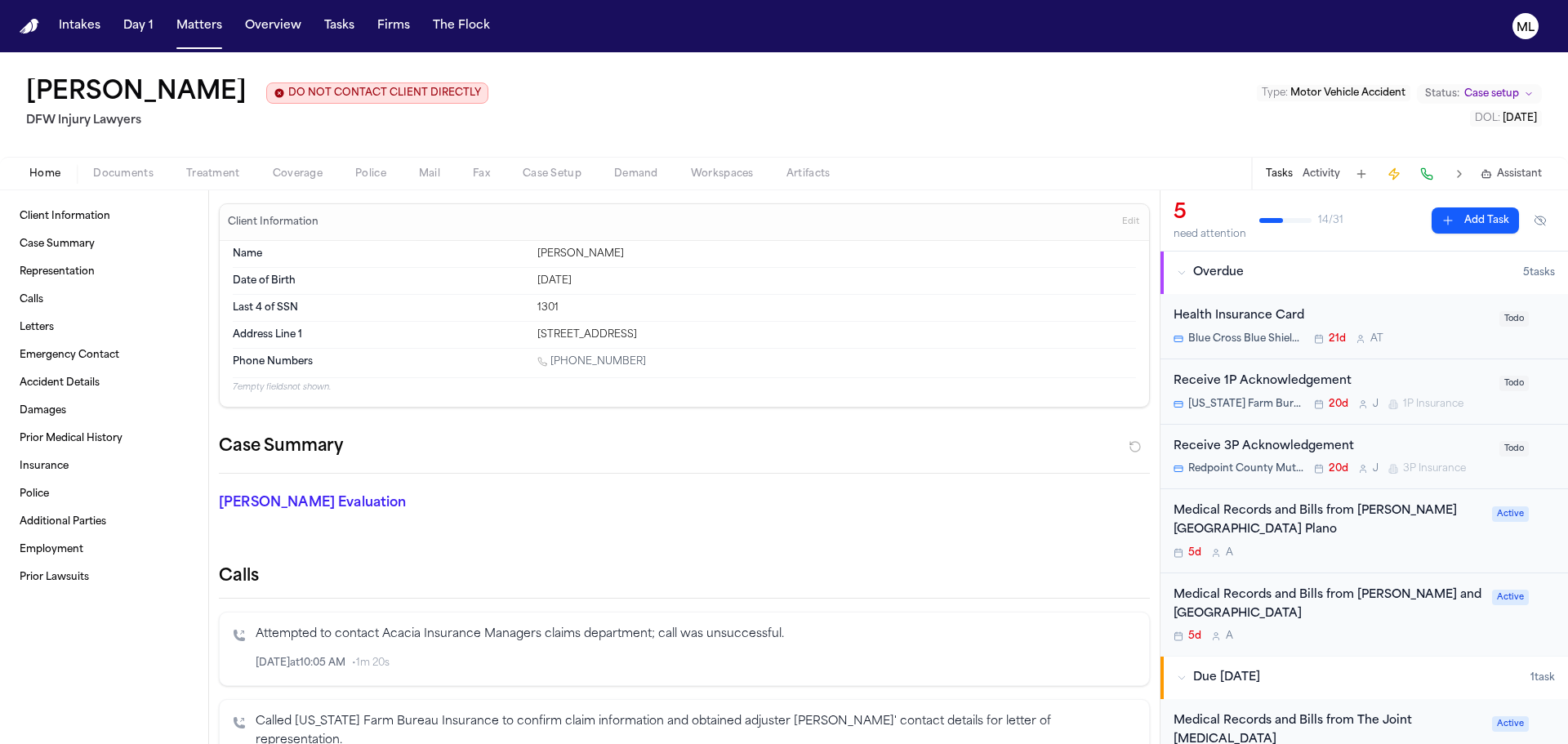
click at [107, 186] on div "Home Documents Treatment Coverage Police Mail Fax Case Setup Demand Workspaces …" at bounding box center [784, 173] width 1568 height 33
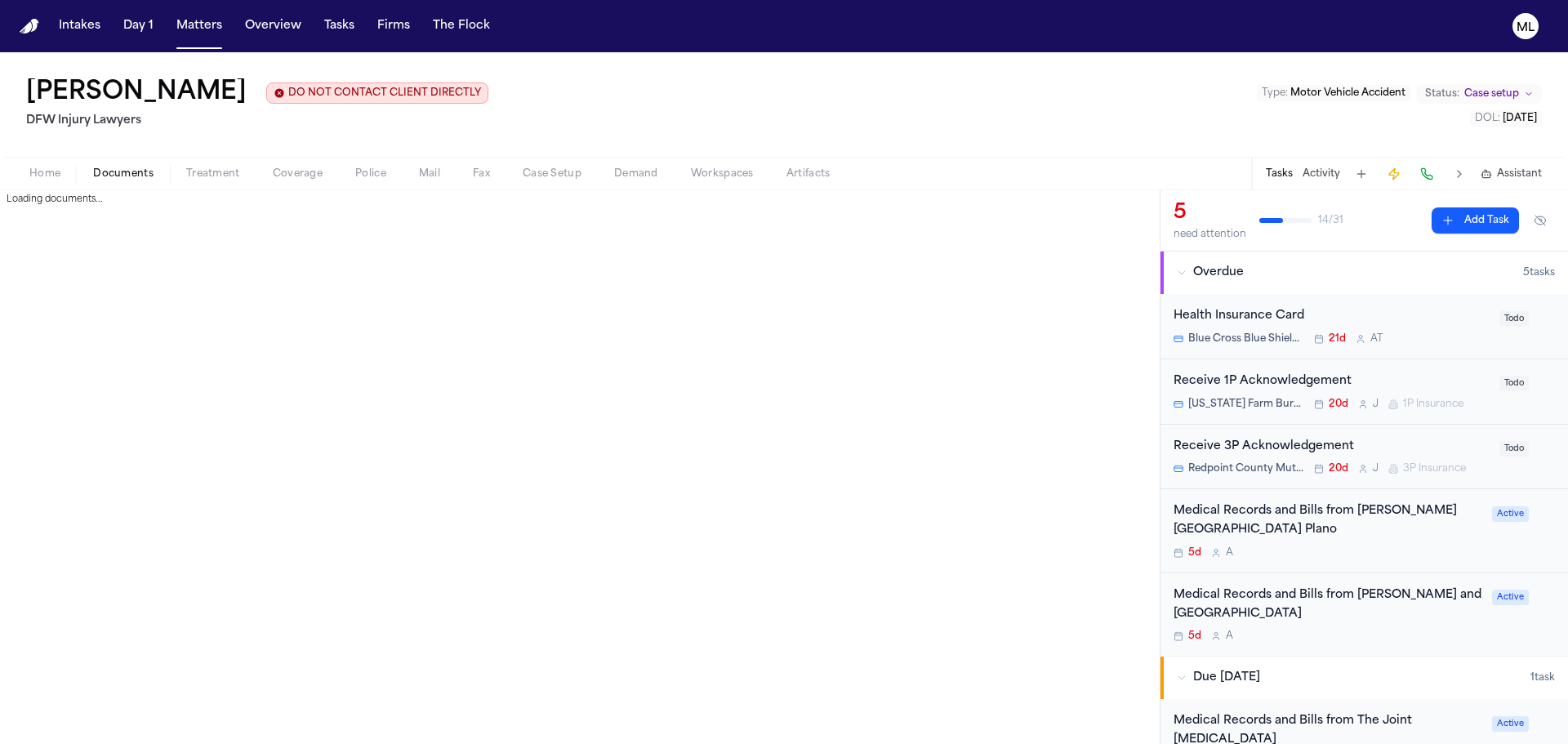
click at [117, 174] on span "Documents" at bounding box center [123, 174] width 60 height 14
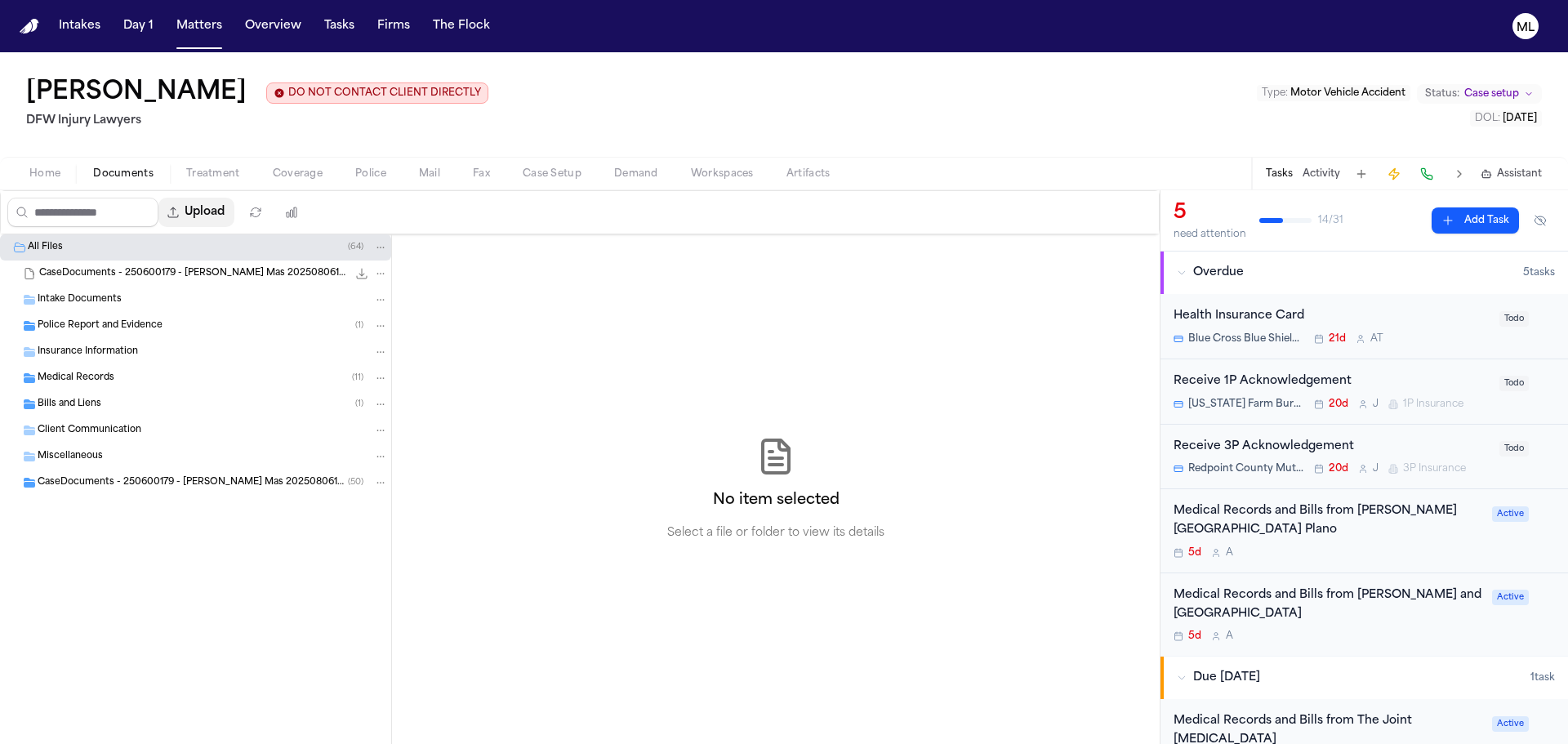
click at [221, 214] on button "Upload" at bounding box center [196, 212] width 76 height 29
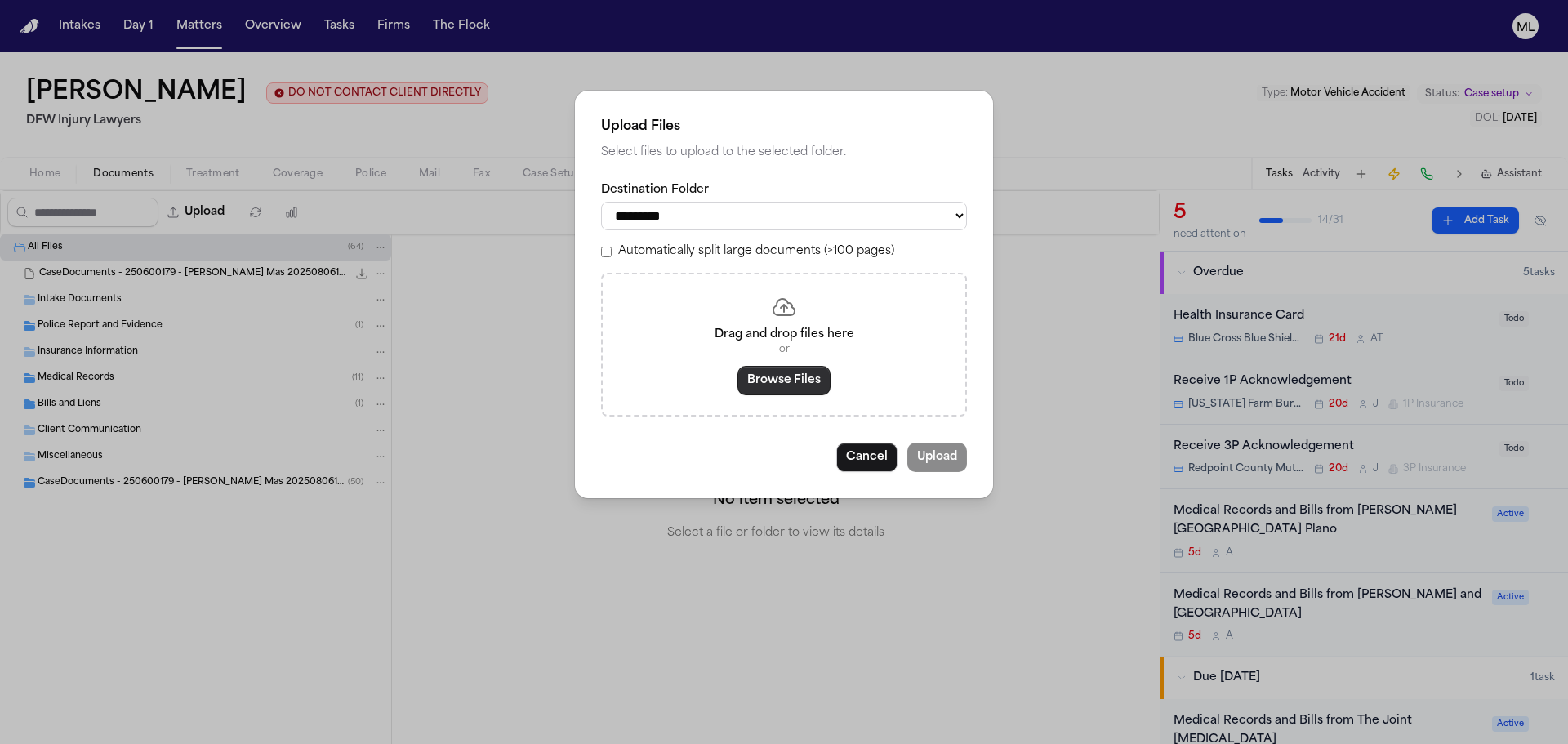
click at [807, 389] on button "Browse Files" at bounding box center [784, 380] width 93 height 29
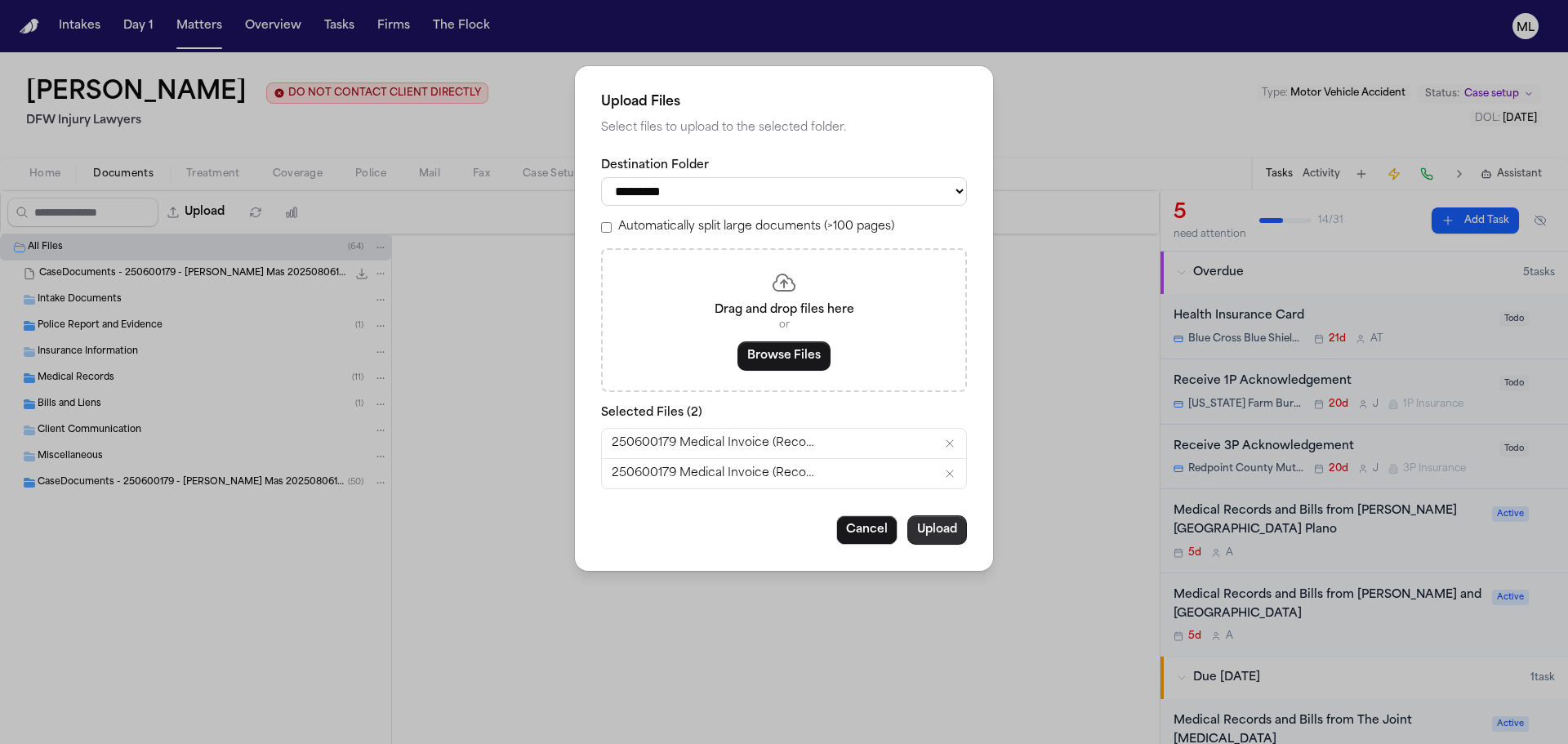
click at [934, 543] on button "Upload" at bounding box center [937, 530] width 60 height 29
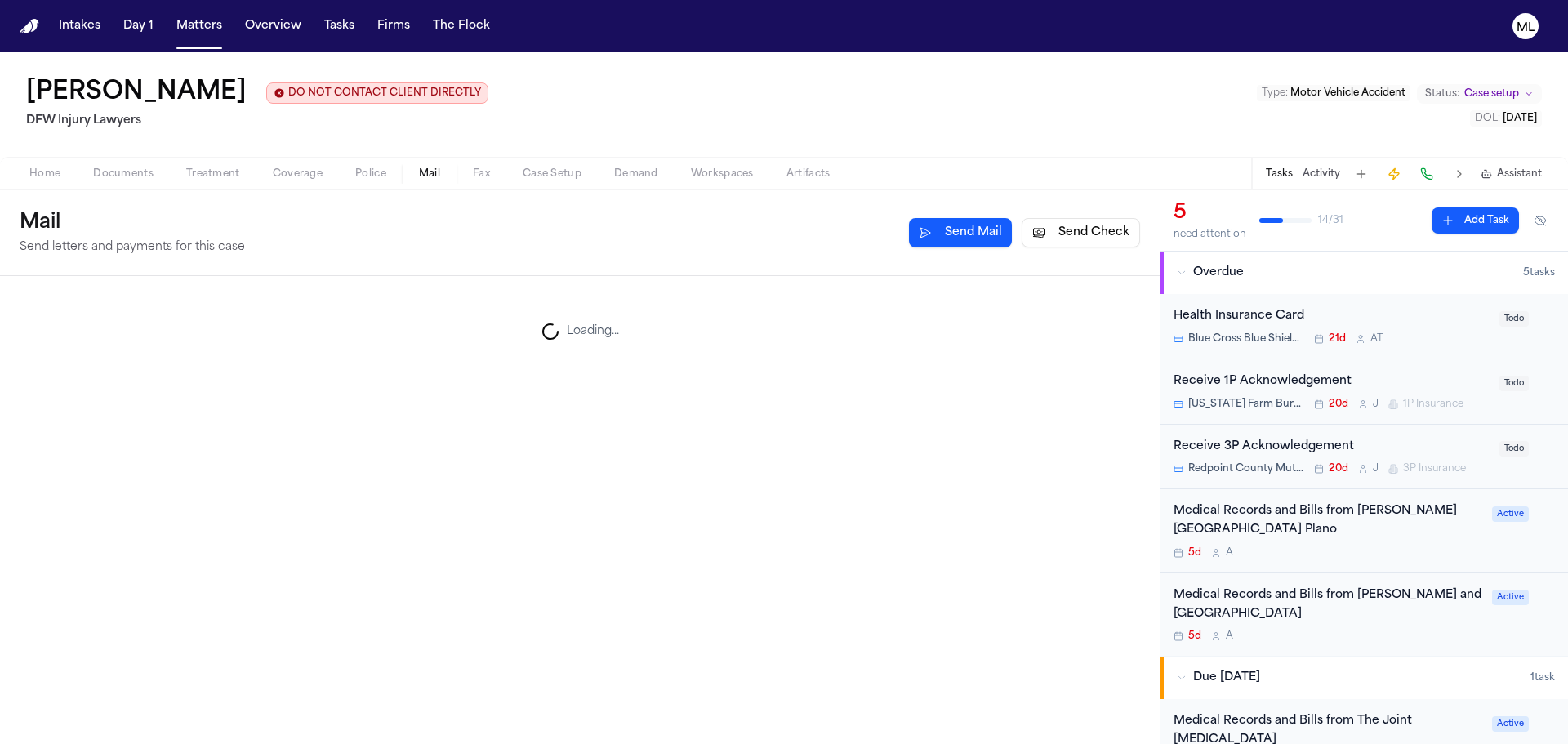
click at [435, 177] on span "Mail" at bounding box center [429, 174] width 21 height 14
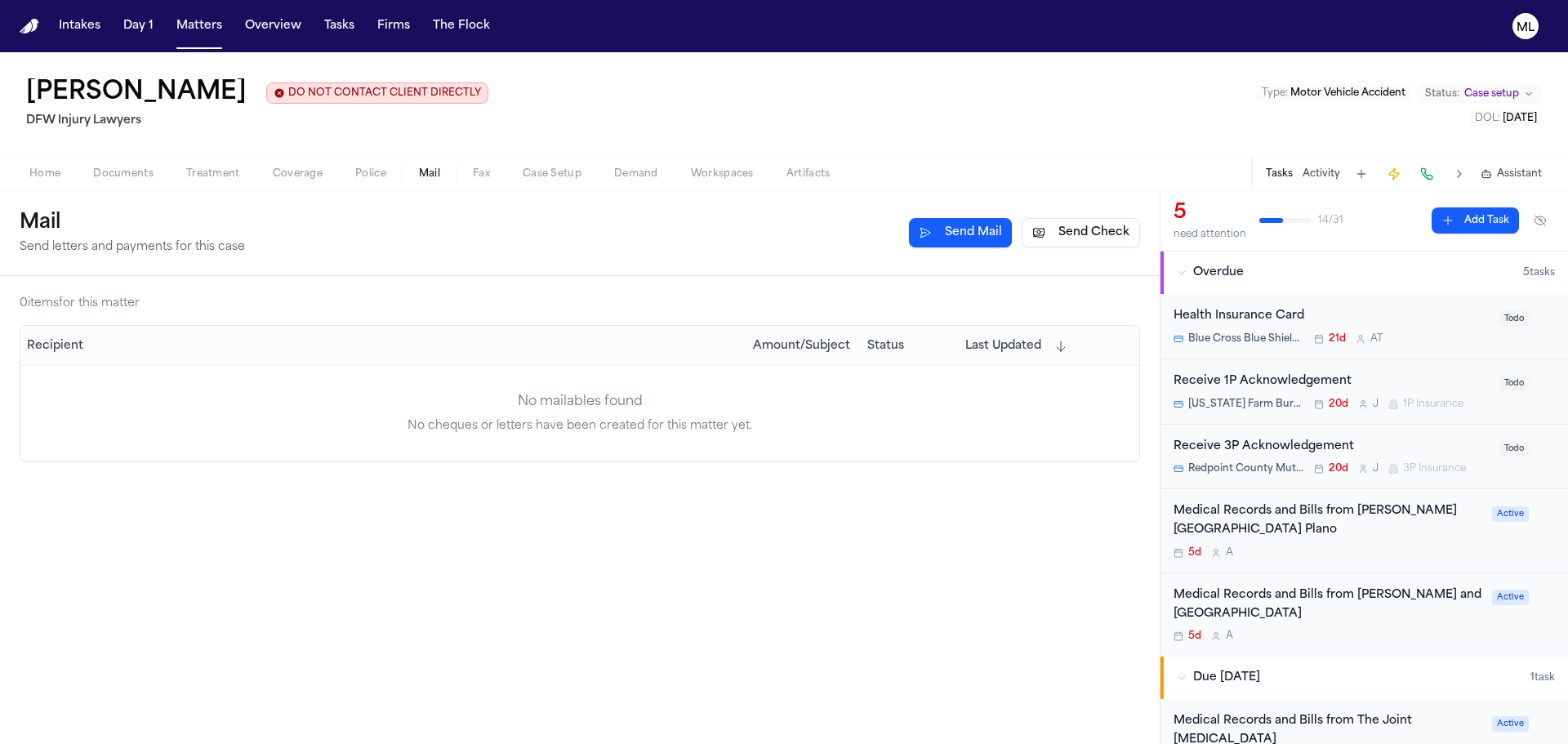
click at [1095, 239] on button "Send Check" at bounding box center [1080, 232] width 118 height 29
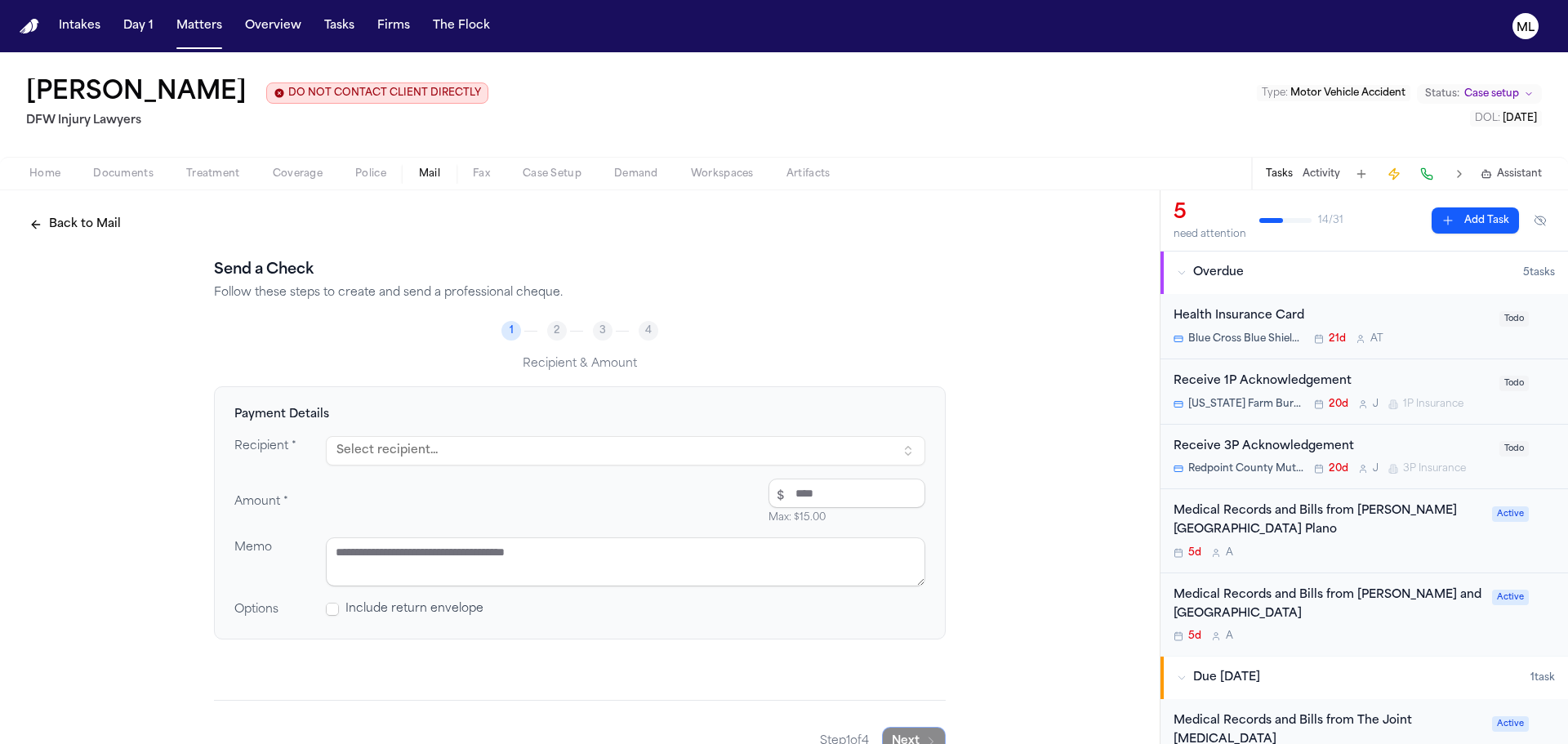
click at [627, 439] on button "Select recipient..." at bounding box center [626, 451] width 600 height 29
type input "*"
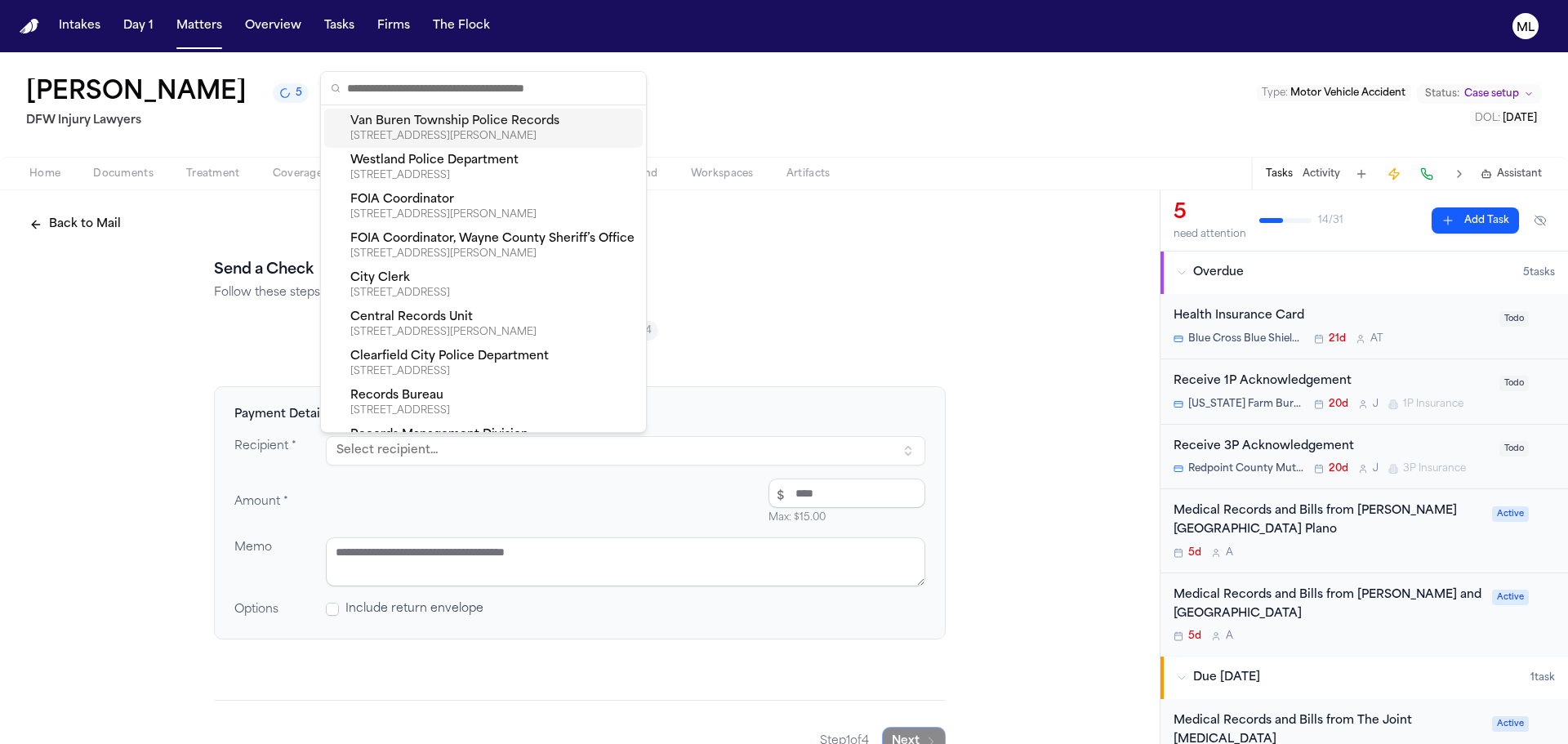
click at [818, 297] on p "Follow these steps to create and send a professional cheque." at bounding box center [579, 293] width 732 height 16
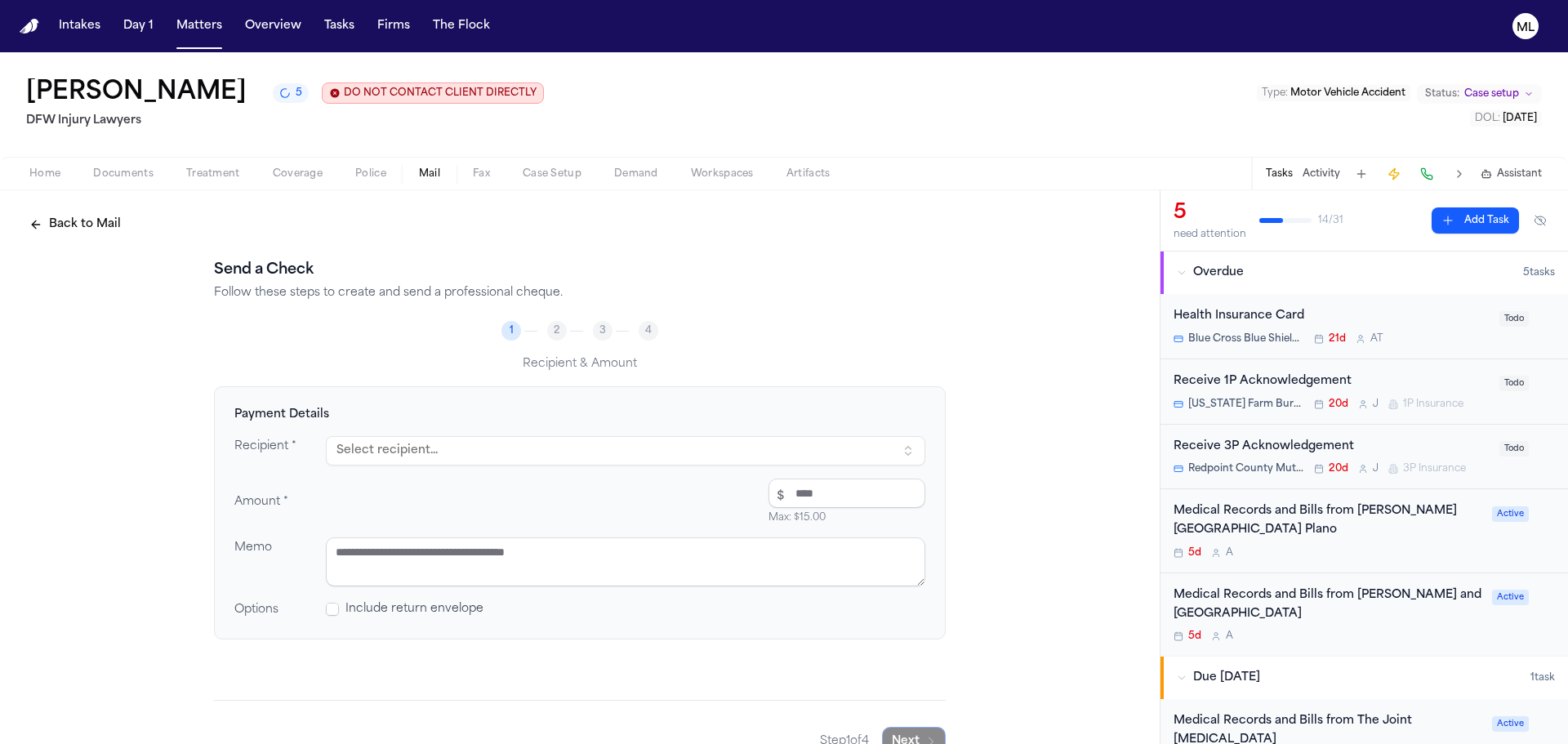
click at [71, 220] on button "Back to Mail" at bounding box center [74, 224] width 111 height 29
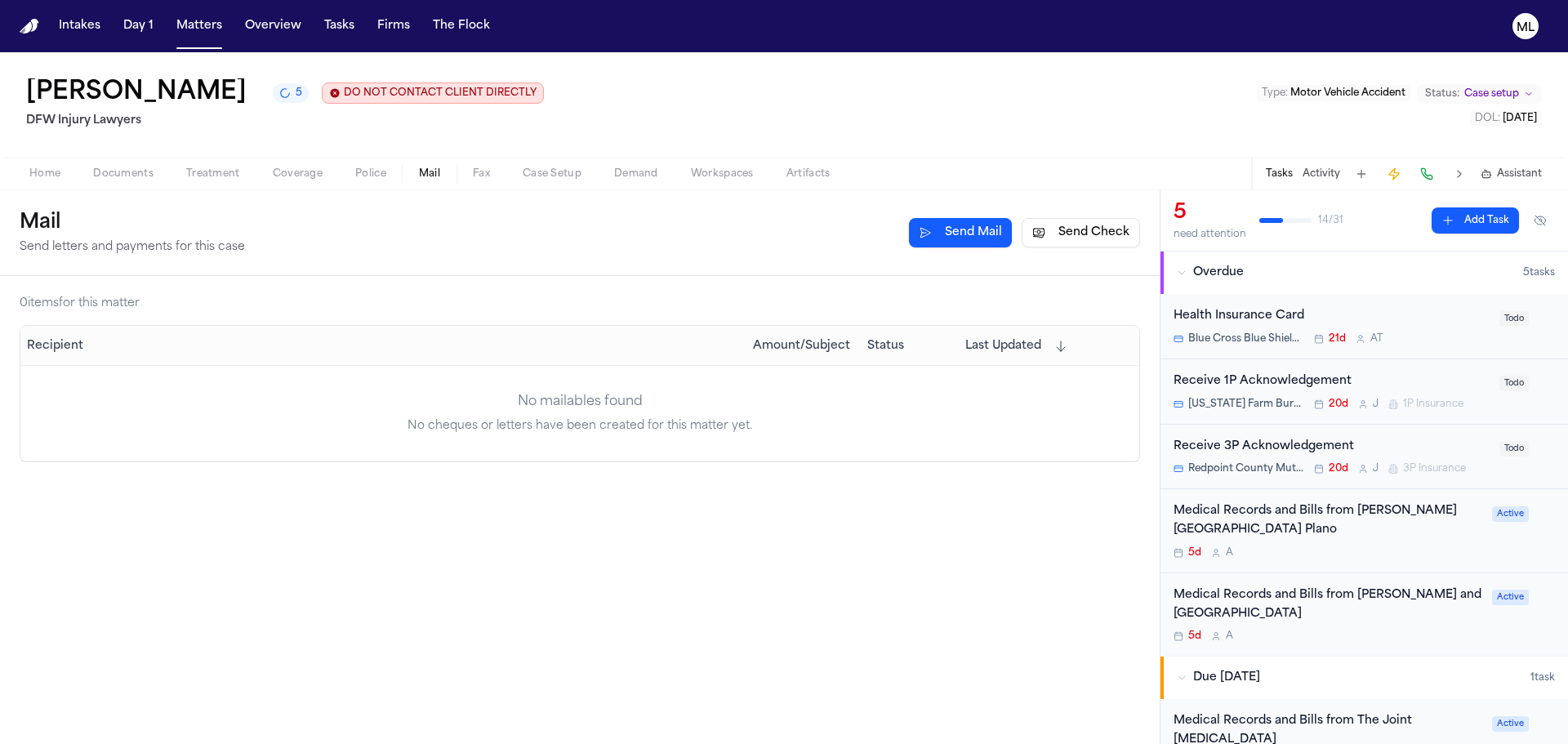
click at [429, 179] on span "Mail" at bounding box center [429, 174] width 21 height 14
click at [922, 253] on div "Mail Send letters and payments for this case Send Mail Send Check" at bounding box center [579, 232] width 1121 height 45
click at [936, 240] on button "Send Mail" at bounding box center [961, 232] width 103 height 29
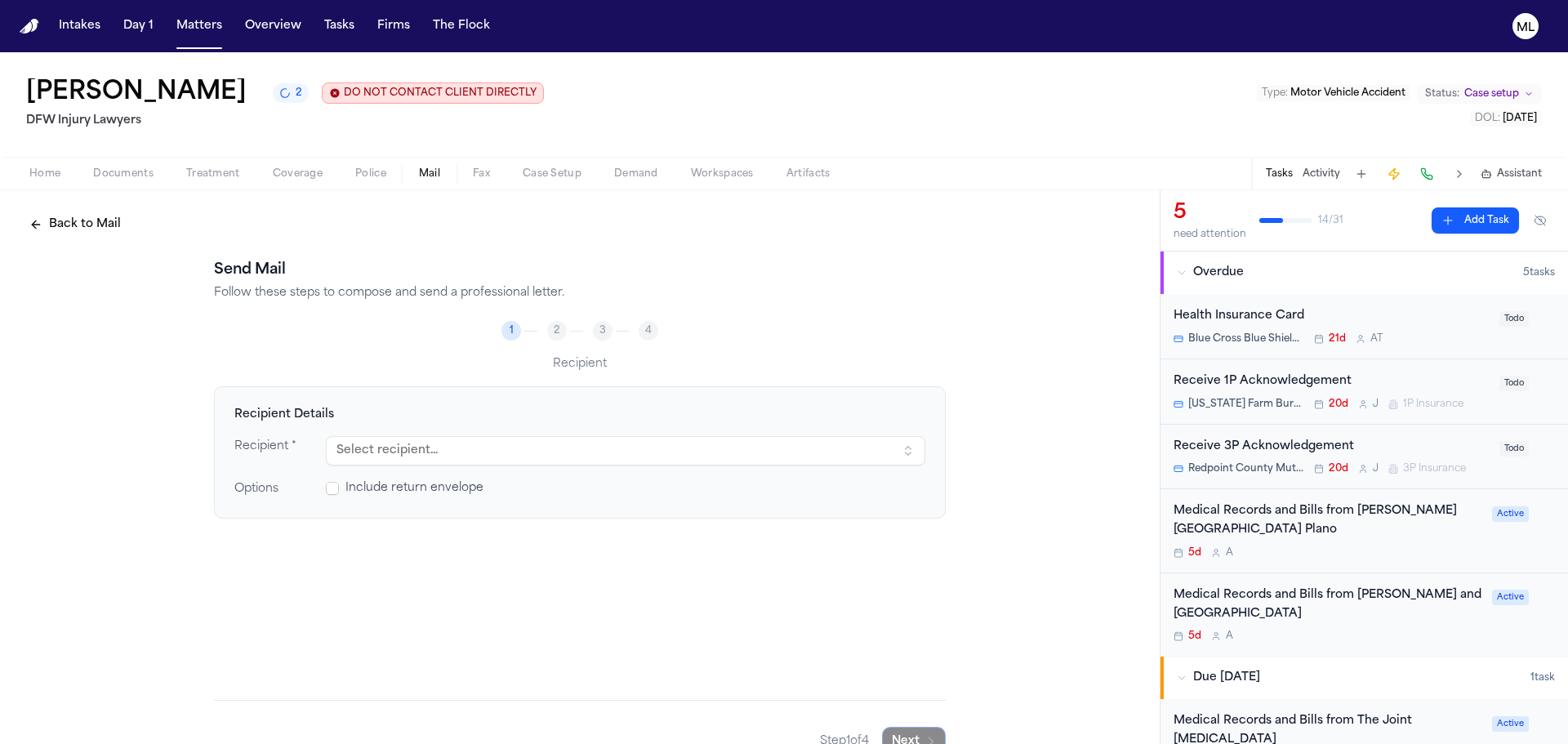
click at [745, 446] on button "Select recipient..." at bounding box center [626, 451] width 600 height 29
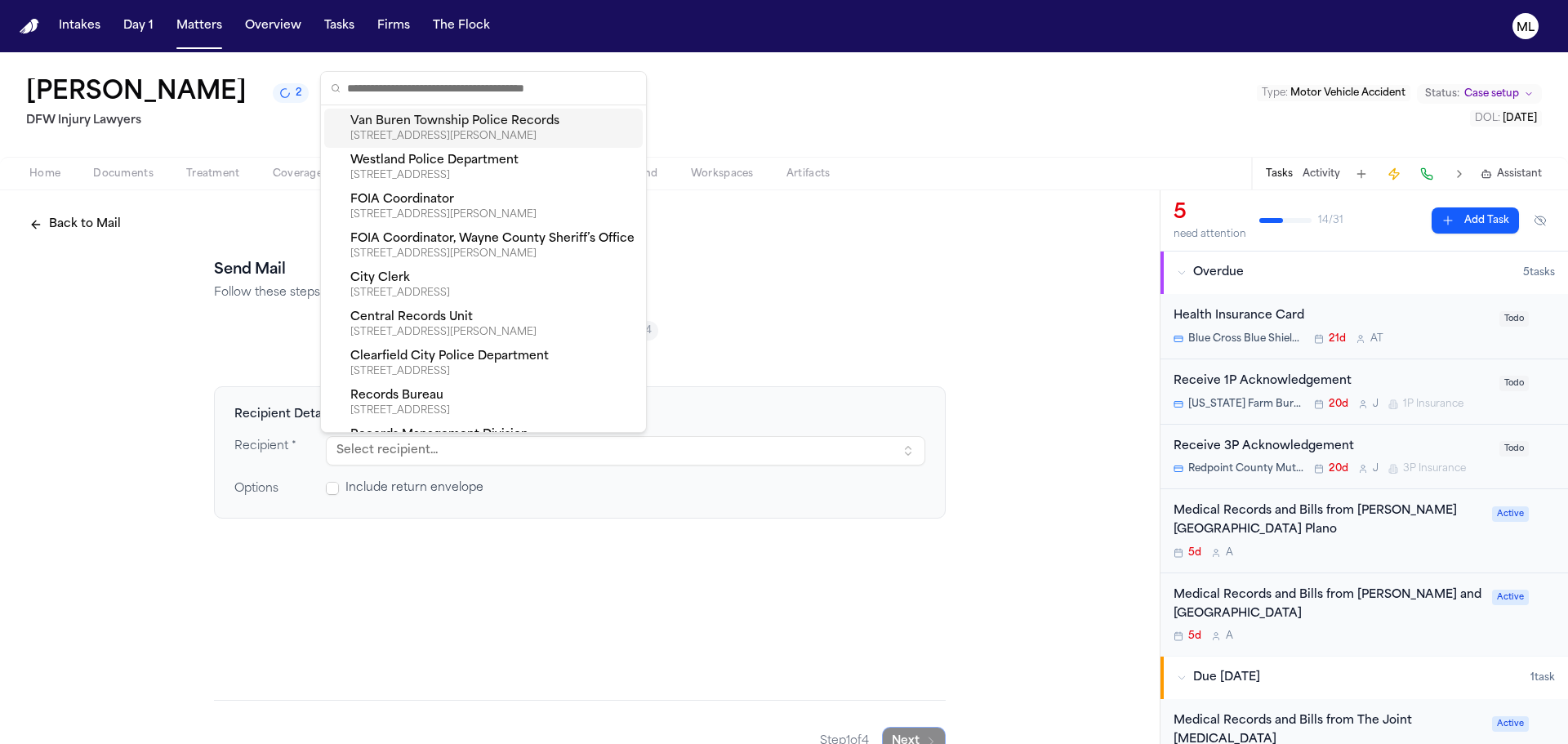
click at [745, 446] on button "Select recipient..." at bounding box center [626, 451] width 600 height 29
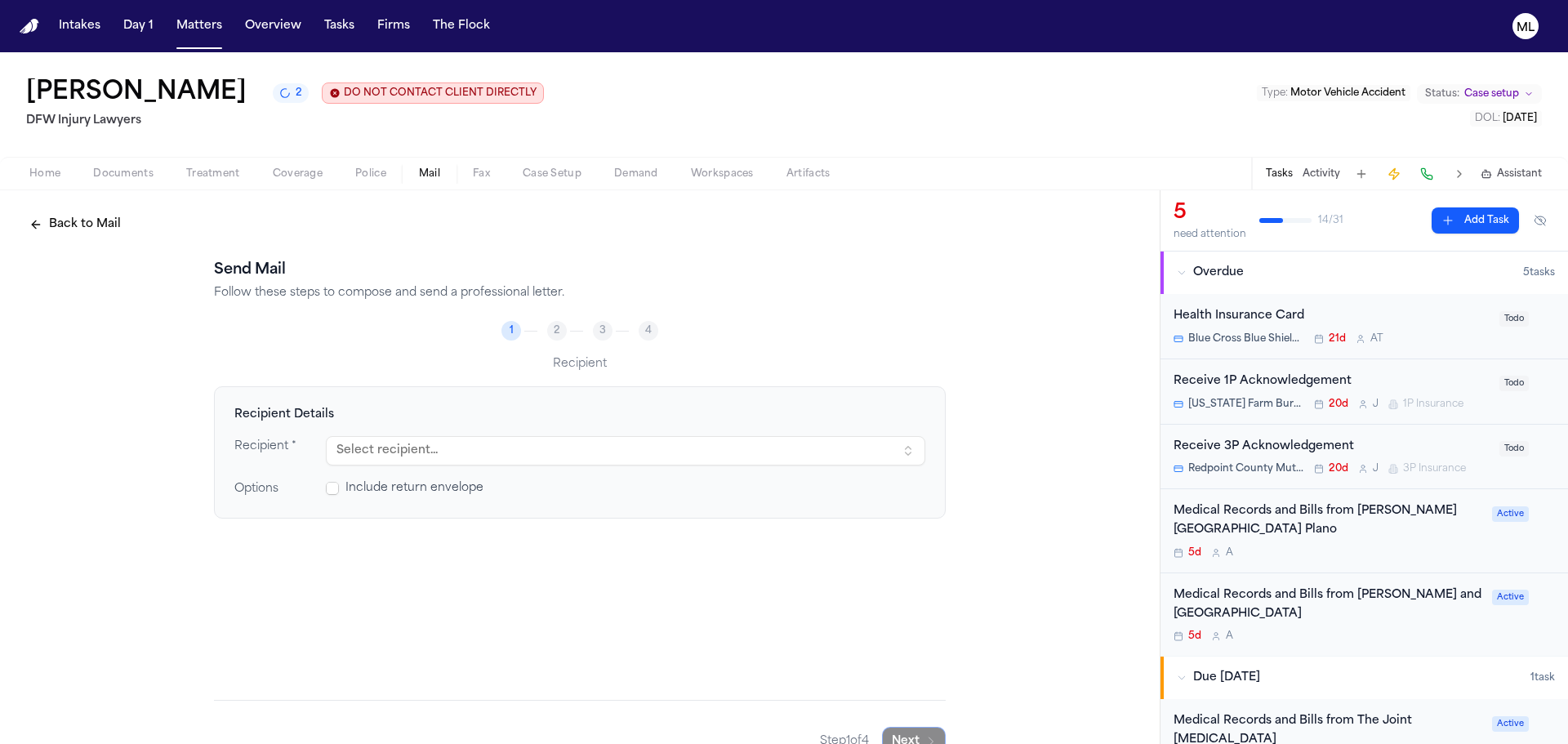
click at [430, 175] on span "Mail" at bounding box center [429, 174] width 21 height 14
click at [1357, 174] on button at bounding box center [1362, 174] width 23 height 23
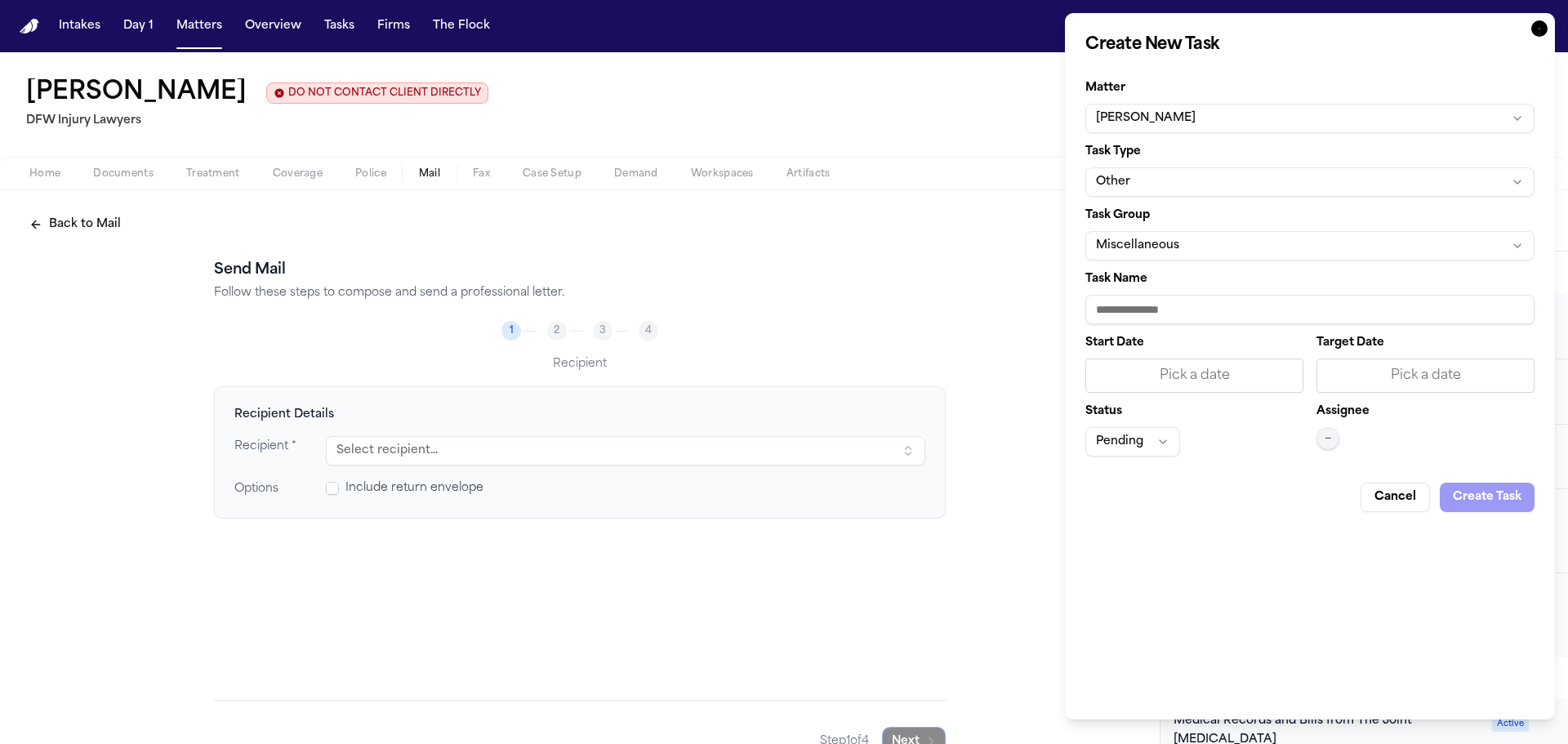
click at [1402, 493] on button "Cancel" at bounding box center [1396, 497] width 70 height 29
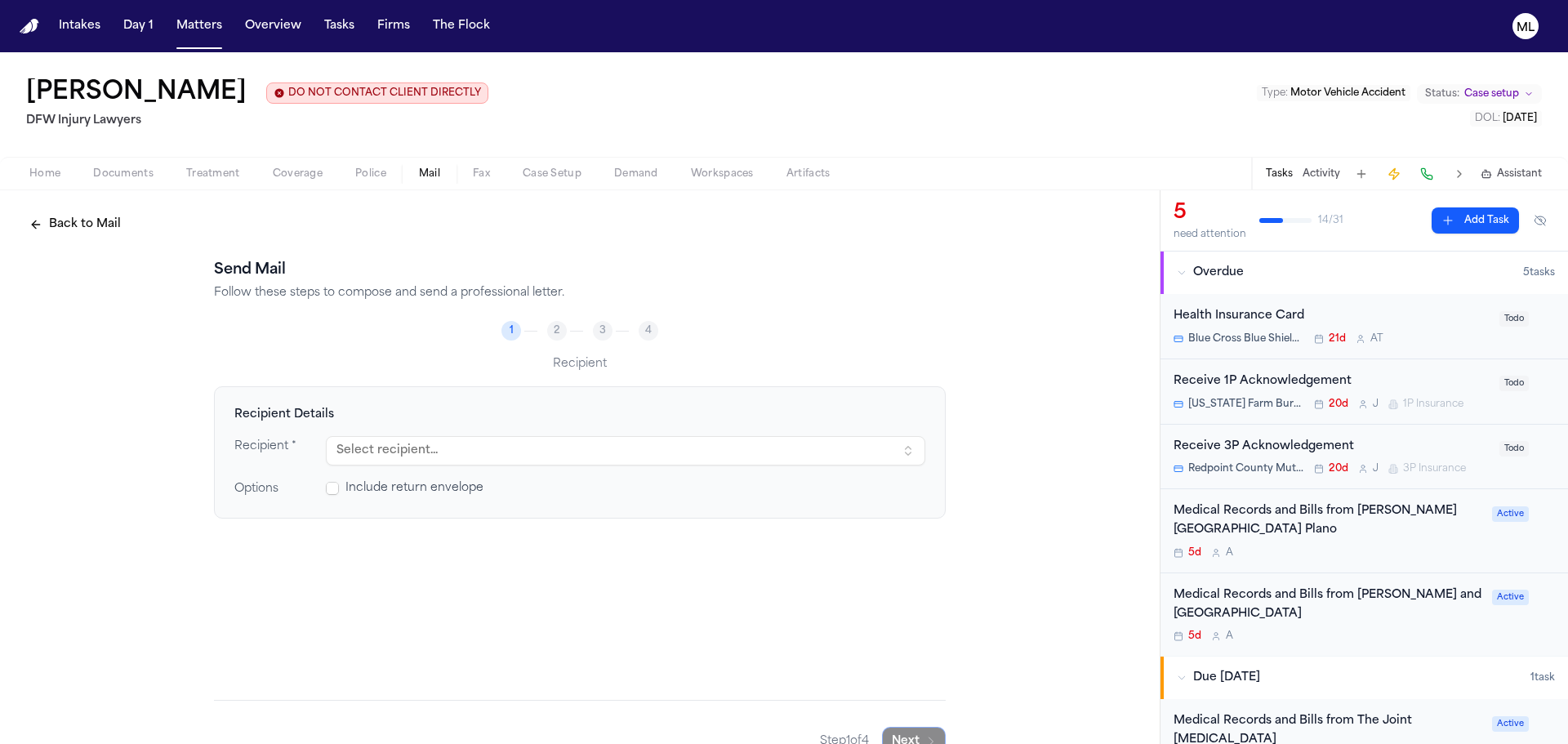
click at [1321, 175] on button "Activity" at bounding box center [1321, 174] width 38 height 14
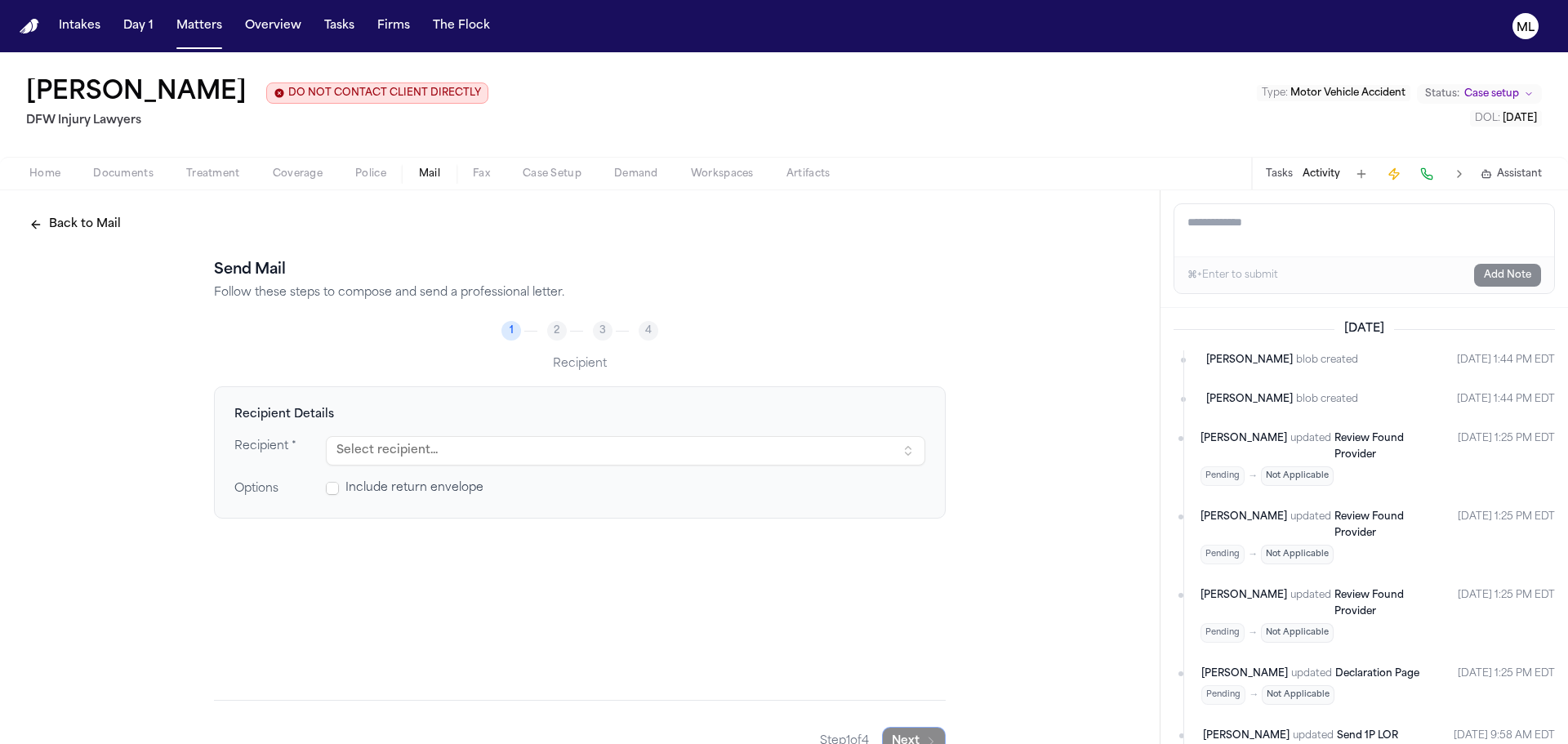
click at [1461, 180] on button at bounding box center [1460, 174] width 23 height 23
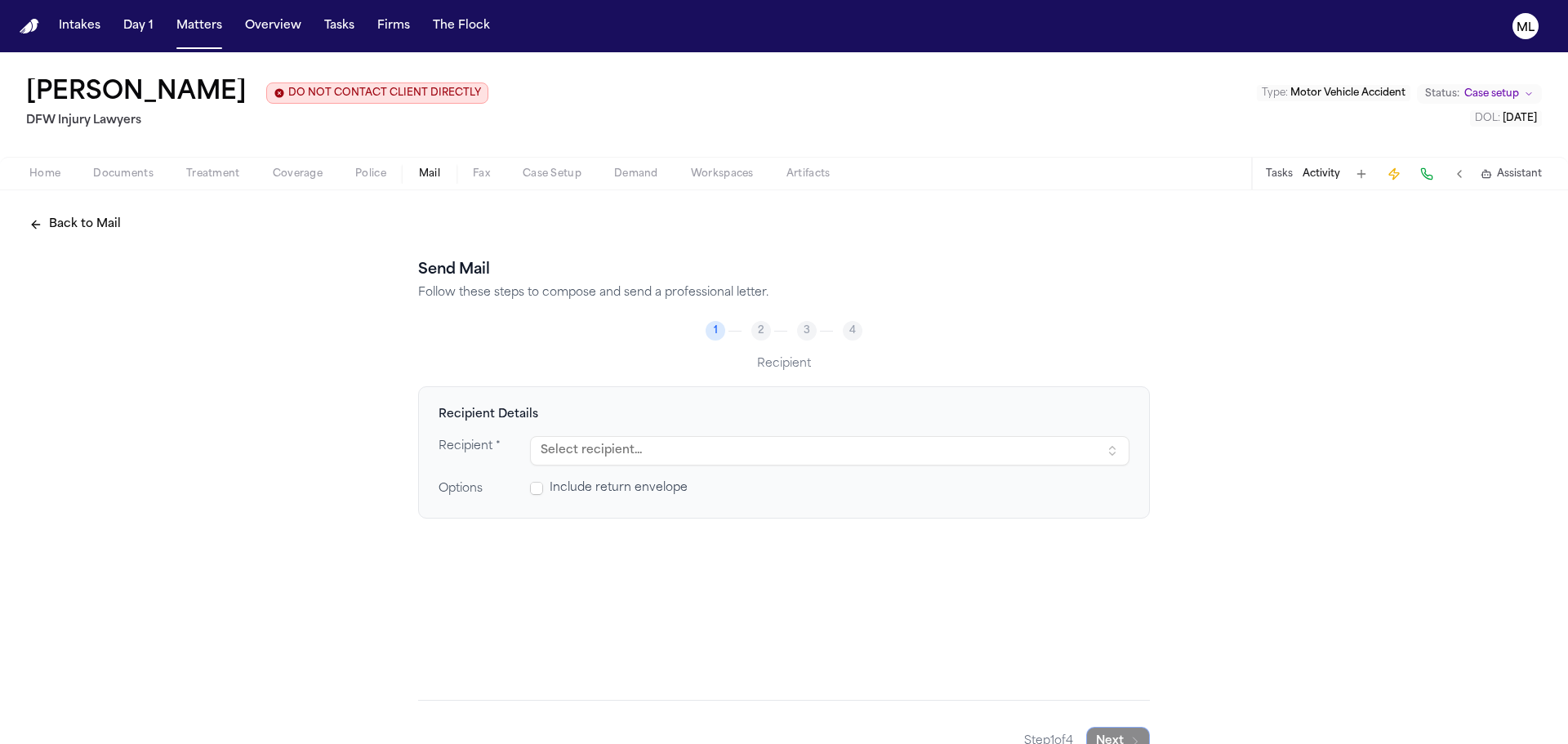
click at [1461, 180] on button at bounding box center [1460, 174] width 23 height 23
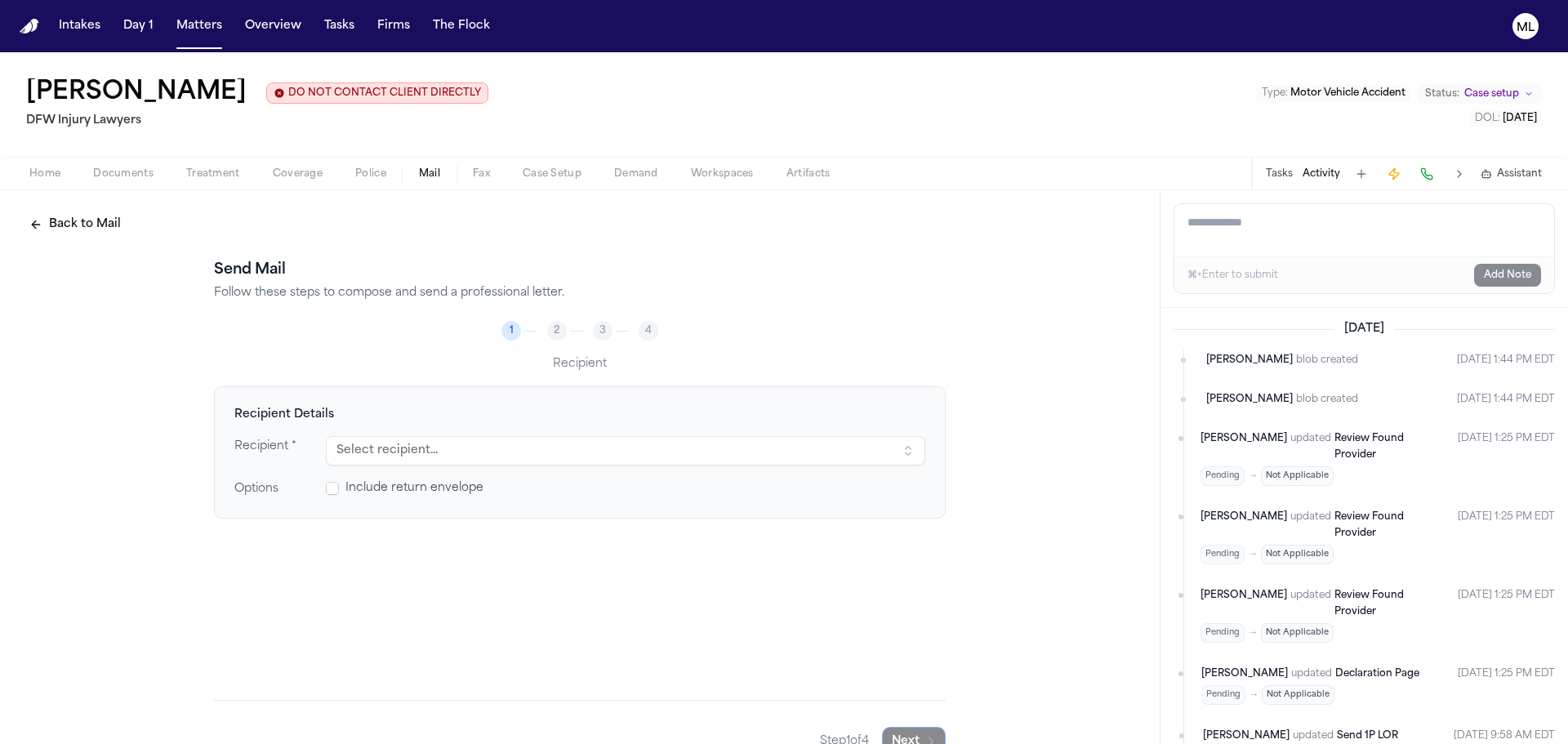
click at [1504, 171] on span "Assistant" at bounding box center [1520, 174] width 44 height 14
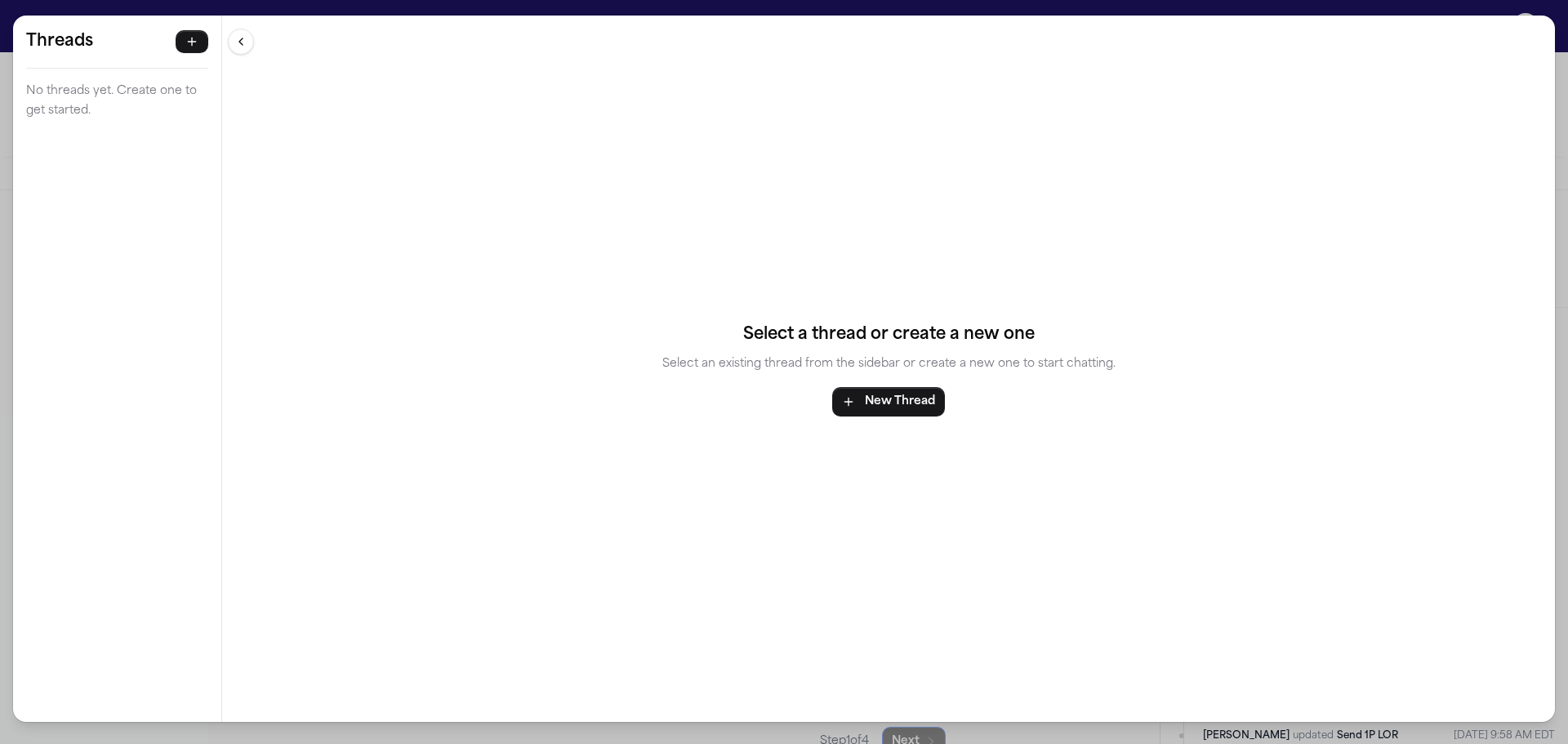
click at [0, 126] on div "Threads No threads yet. Create one to get started. Threads No threads yet. Crea…" at bounding box center [784, 372] width 1568 height 744
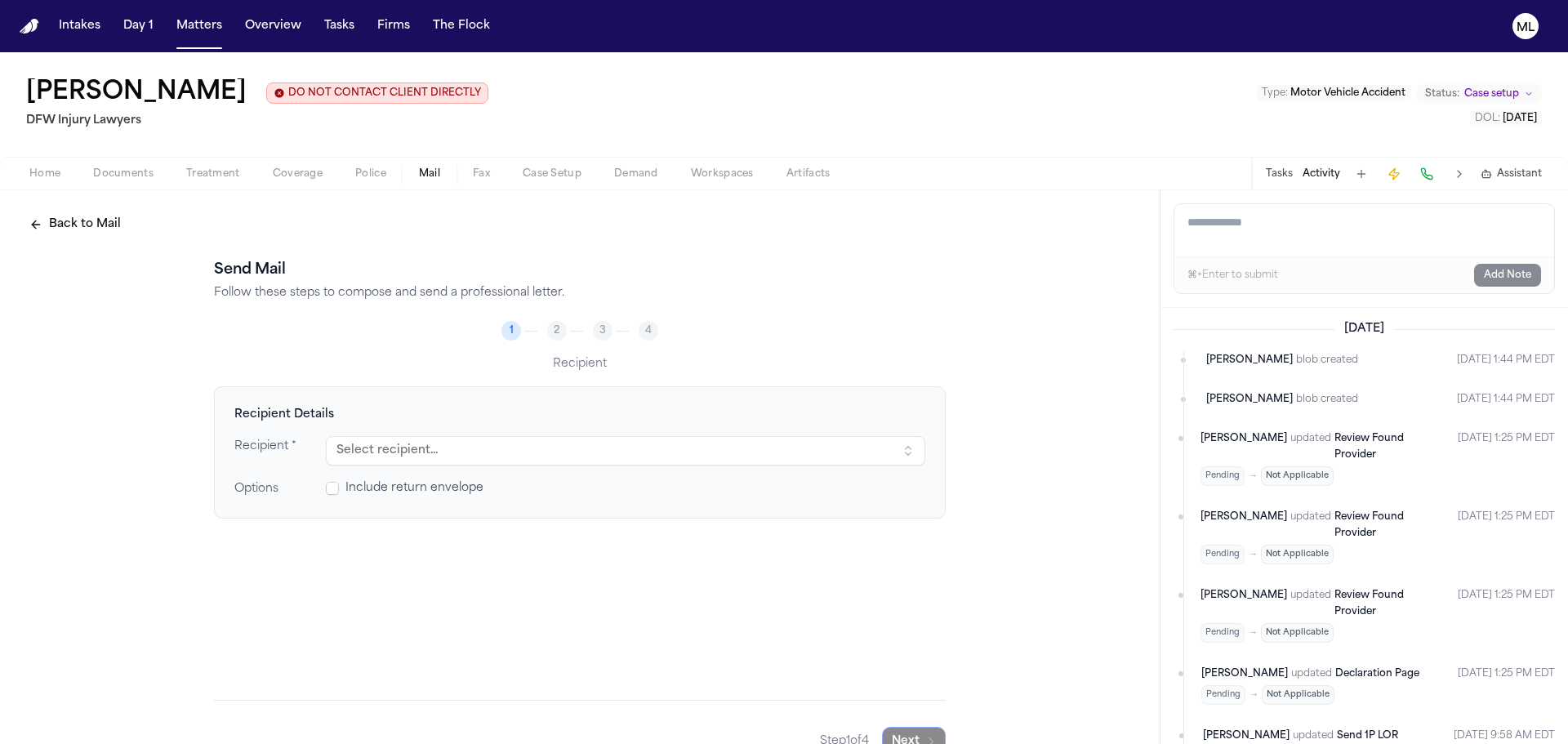
click at [448, 451] on button "Select recipient..." at bounding box center [626, 451] width 600 height 29
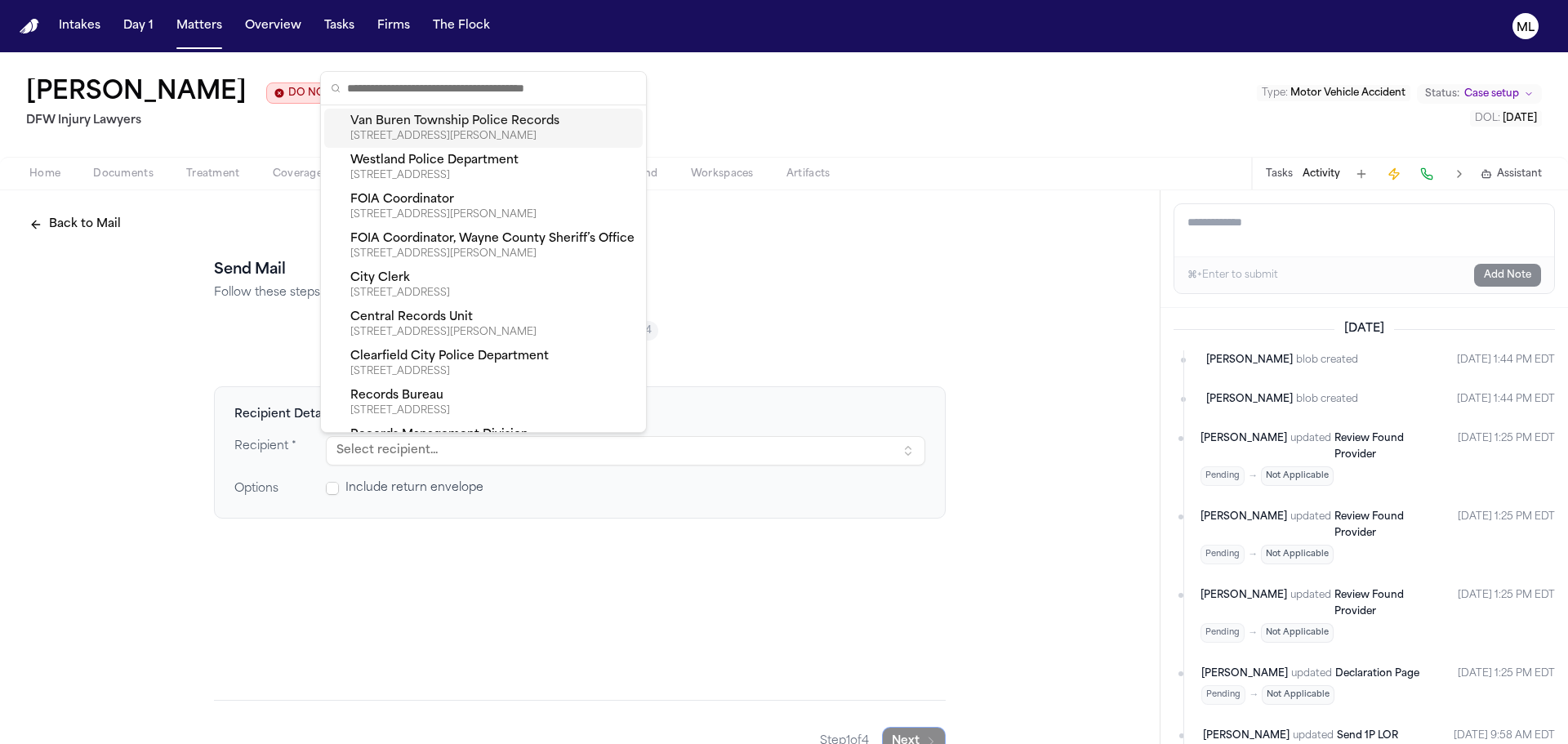
click at [448, 451] on button "Select recipient..." at bounding box center [626, 451] width 600 height 29
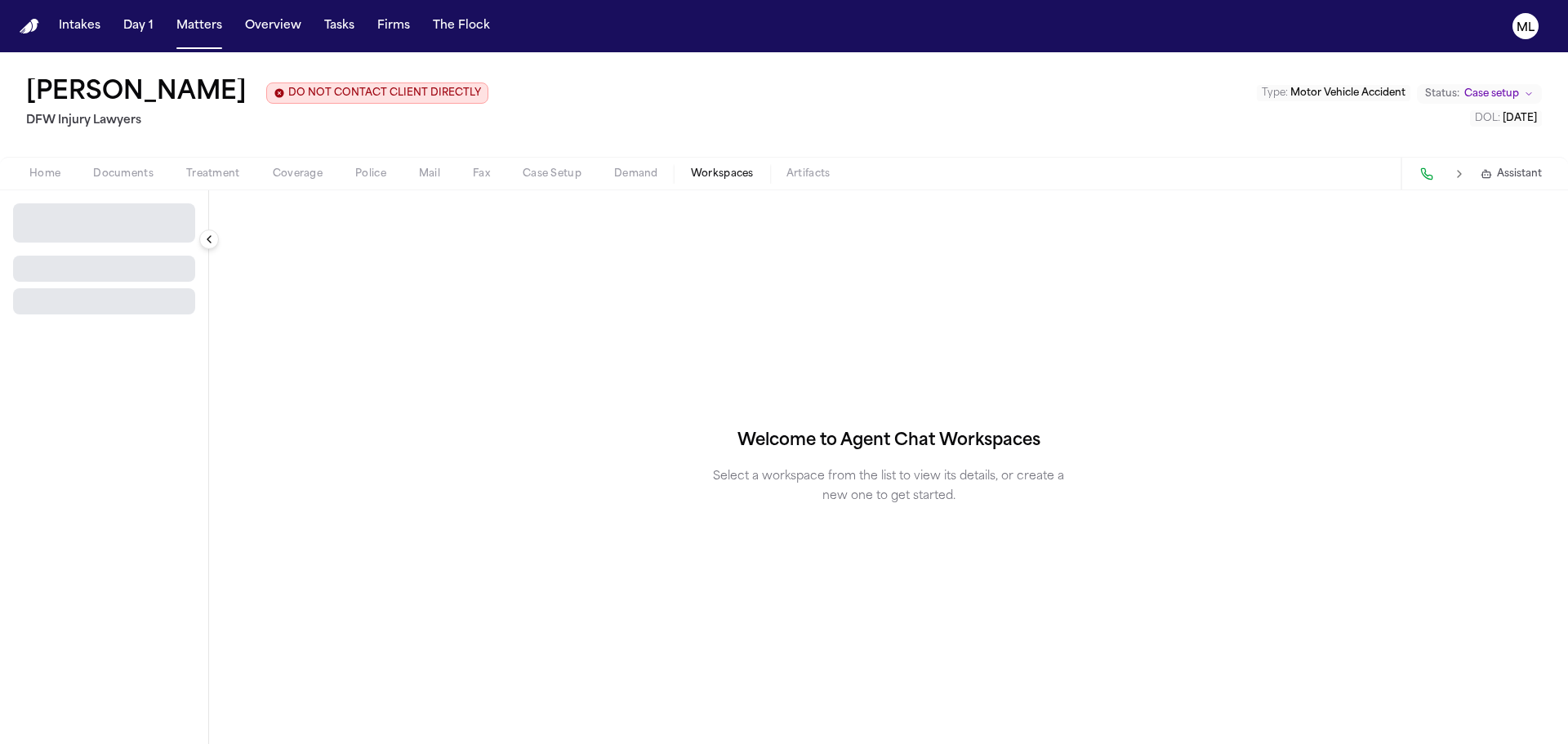
click at [728, 176] on span "Workspaces" at bounding box center [722, 174] width 63 height 14
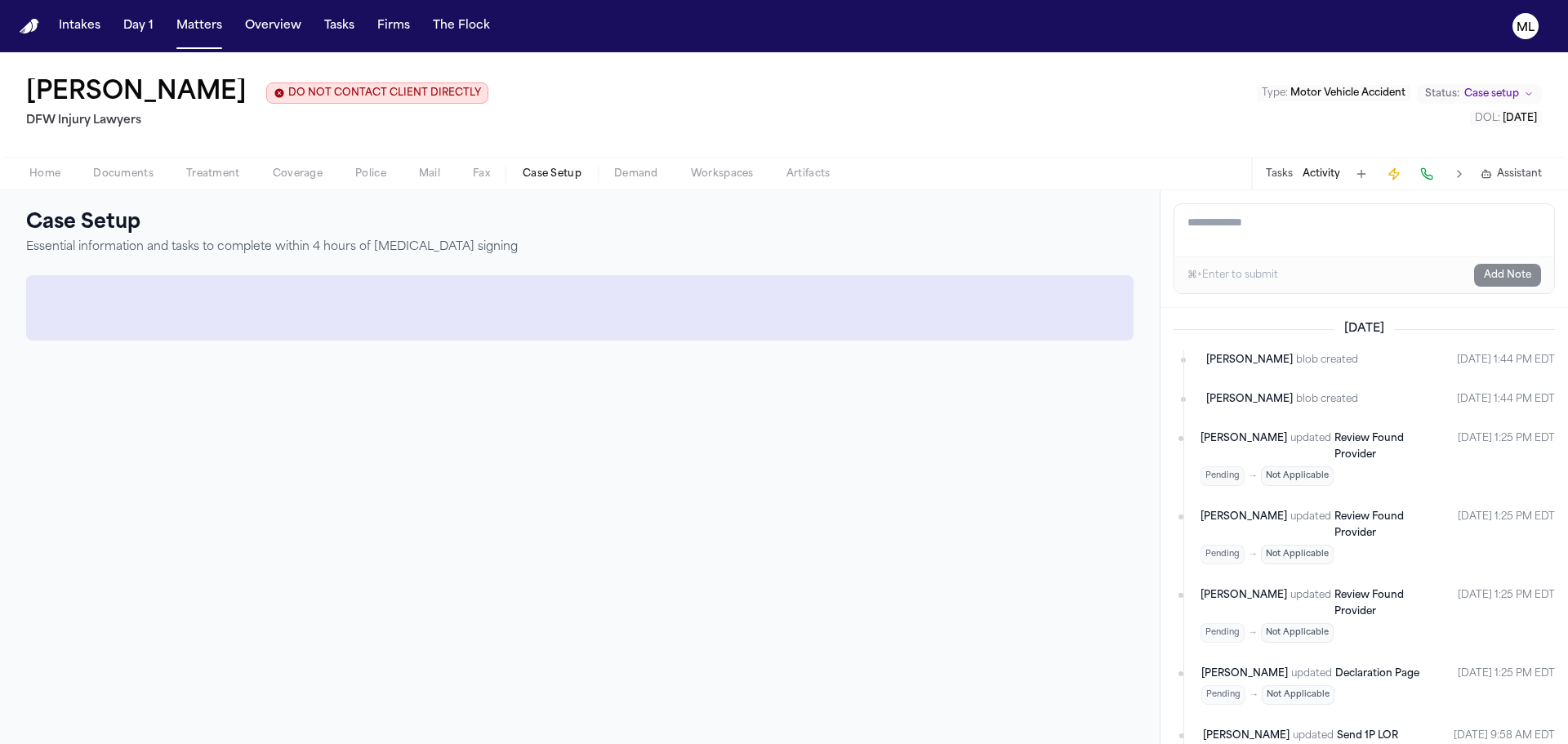
click at [553, 167] on span "Case Setup" at bounding box center [551, 174] width 59 height 14
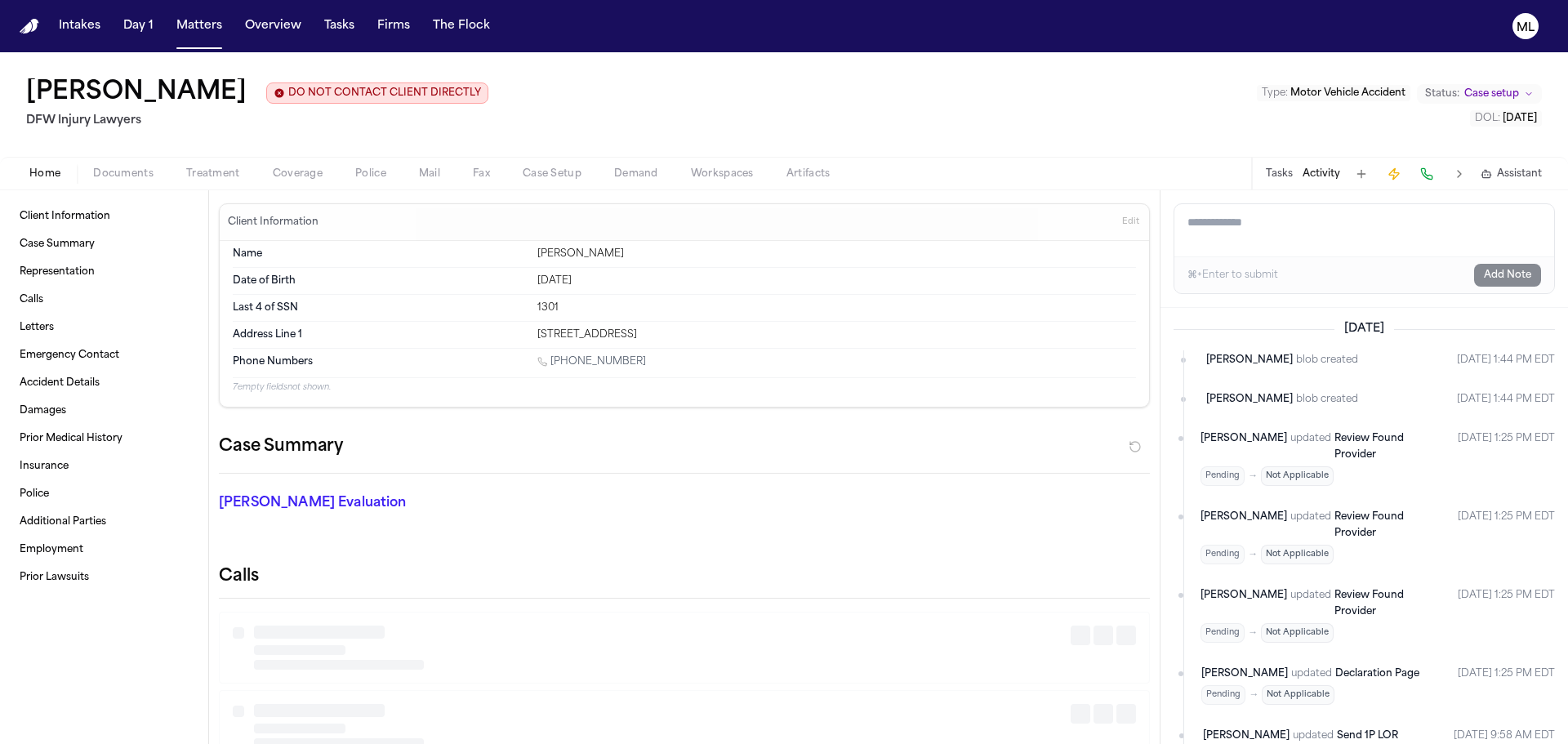
click at [50, 170] on span "Home" at bounding box center [44, 174] width 31 height 14
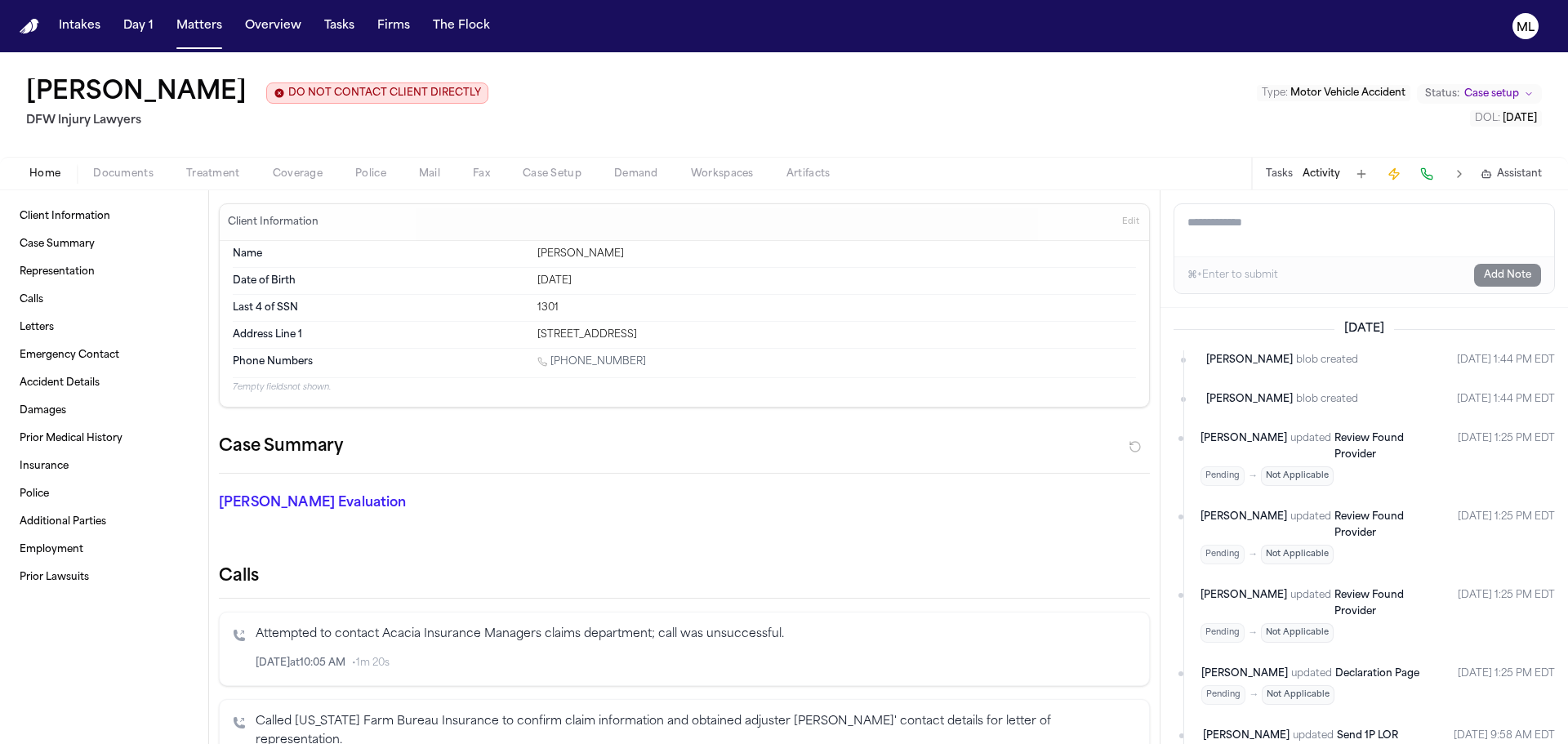
click at [432, 171] on span "Mail" at bounding box center [429, 174] width 21 height 14
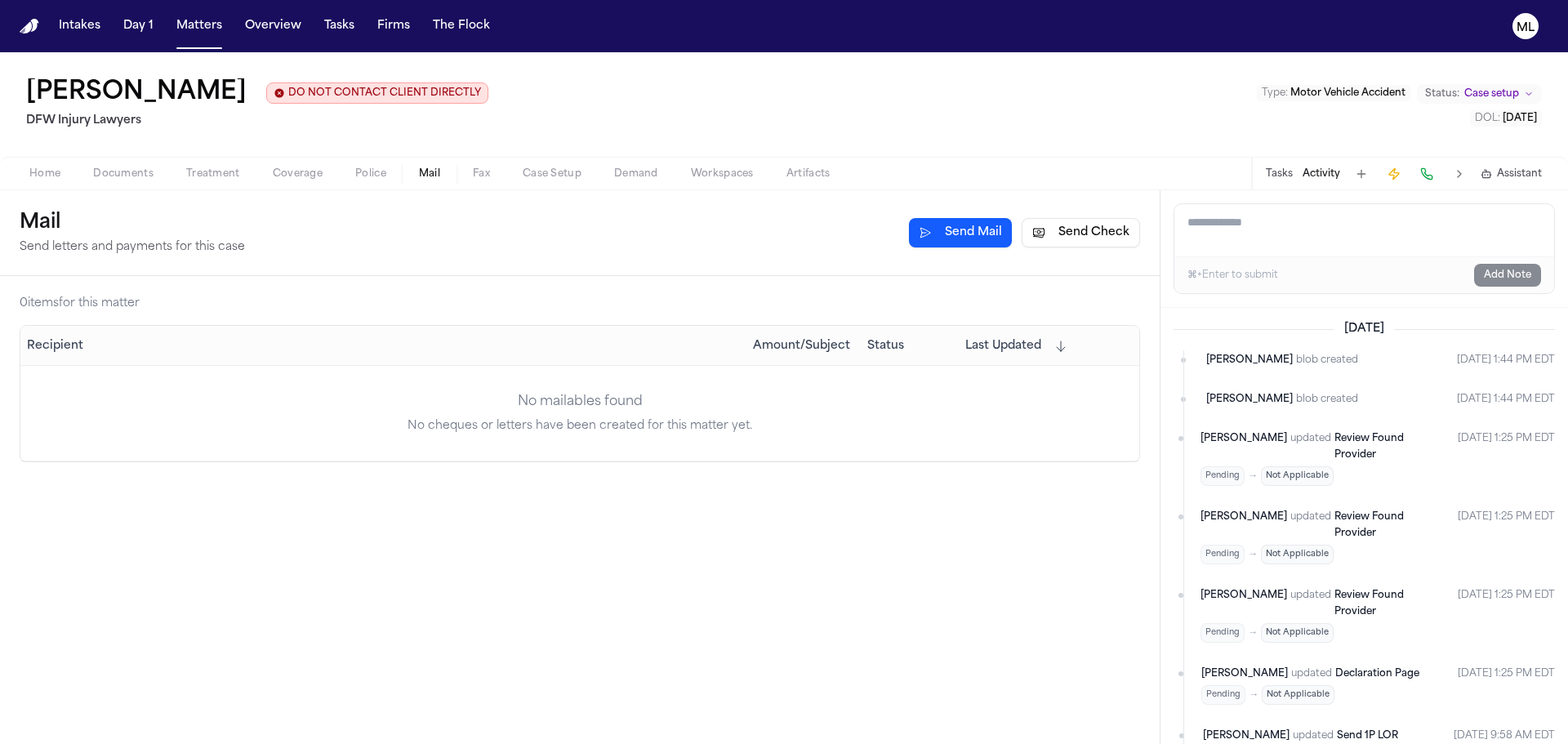
click at [1082, 239] on button "Send Check" at bounding box center [1080, 232] width 118 height 29
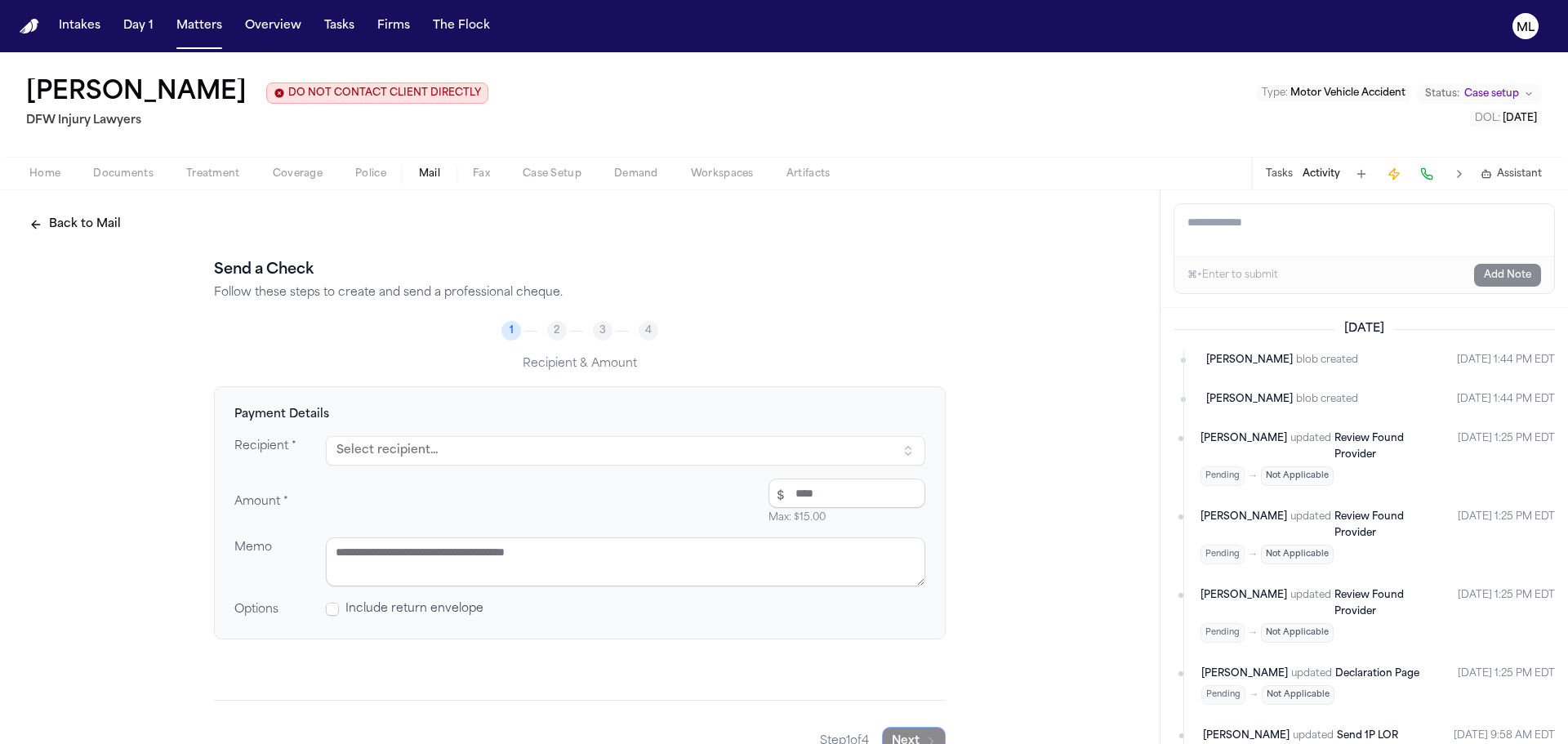
click at [514, 449] on button "Select recipient..." at bounding box center [626, 451] width 600 height 29
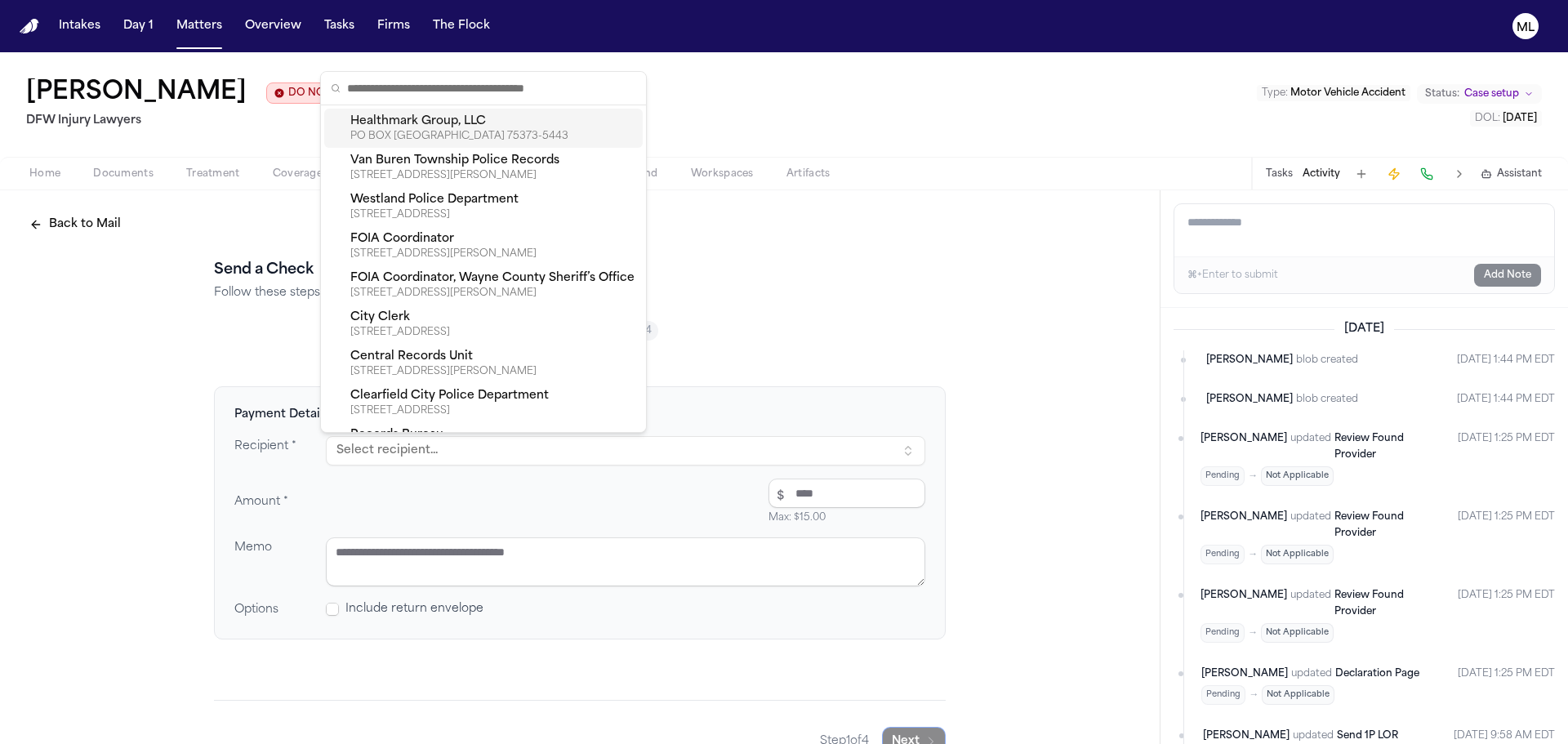
click at [520, 137] on div "PO BOX 735443, DALLAS, TX, 75373-5443" at bounding box center [493, 136] width 286 height 14
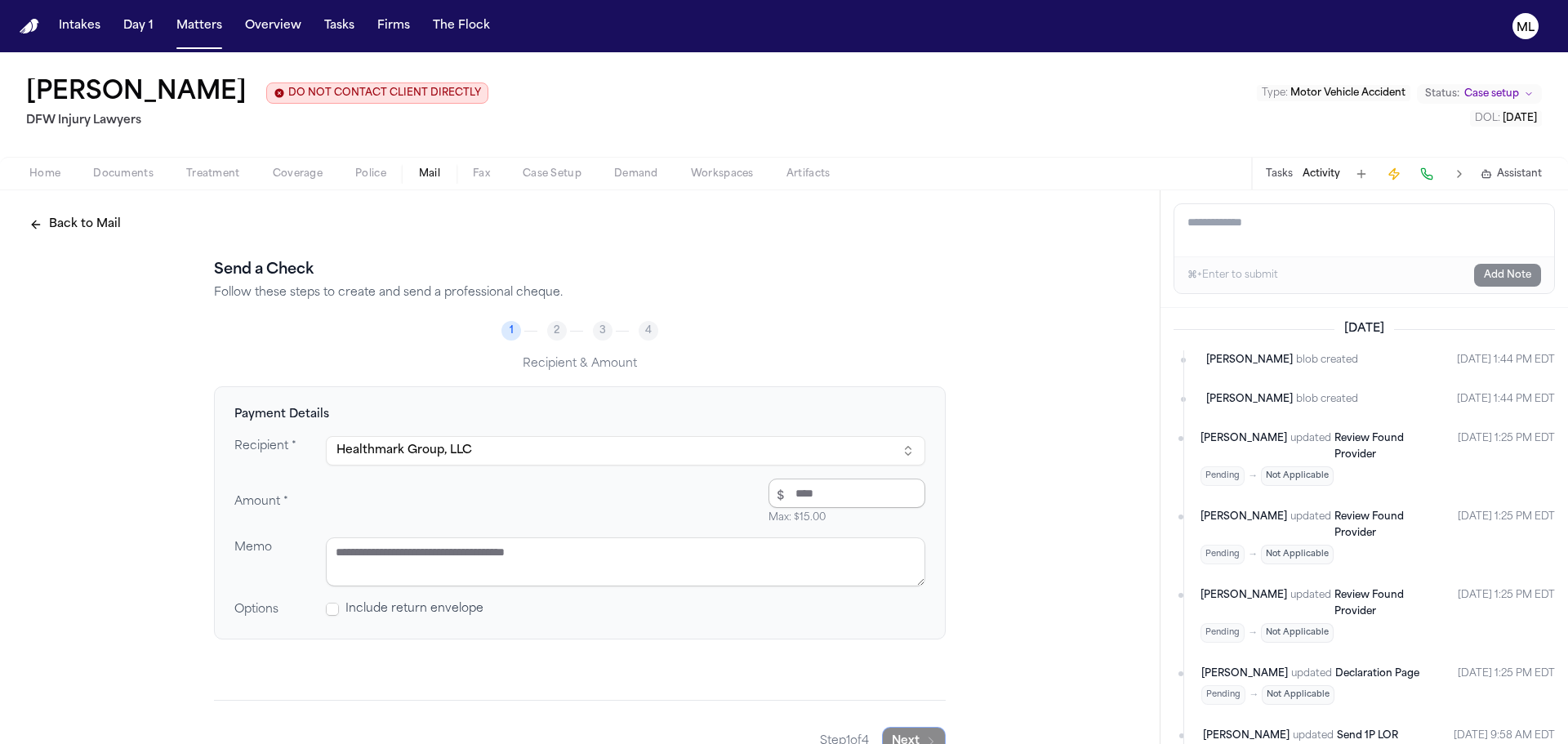
click at [820, 485] on input "number" at bounding box center [847, 493] width 157 height 29
type input "*"
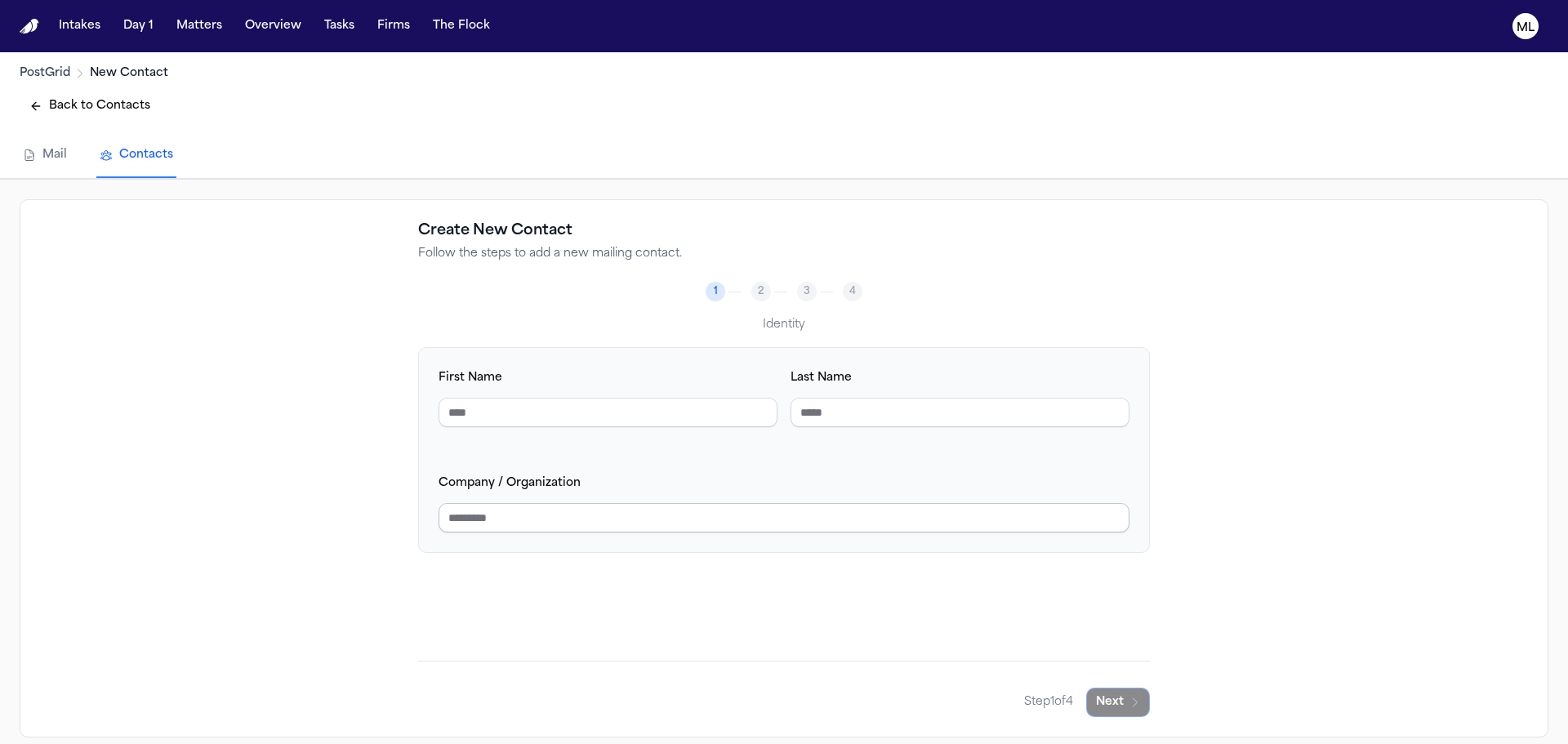
click at [534, 505] on input "Company / Organization" at bounding box center [784, 518] width 691 height 29
type input "**********"
click at [1106, 706] on button "Next" at bounding box center [1118, 702] width 64 height 29
click at [864, 410] on input "Phone Number" at bounding box center [960, 412] width 339 height 29
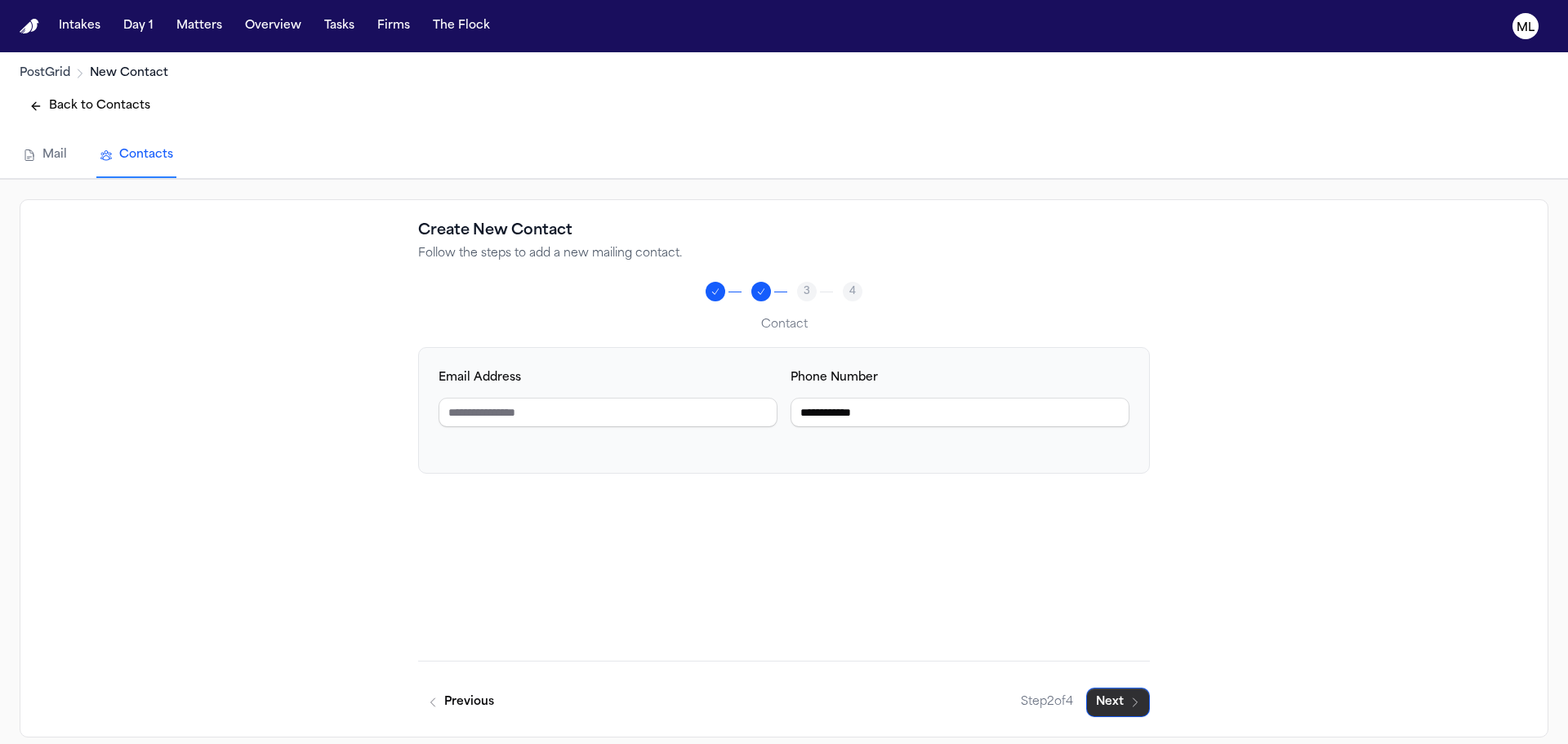
type input "**********"
click at [1092, 703] on button "Next" at bounding box center [1118, 702] width 64 height 29
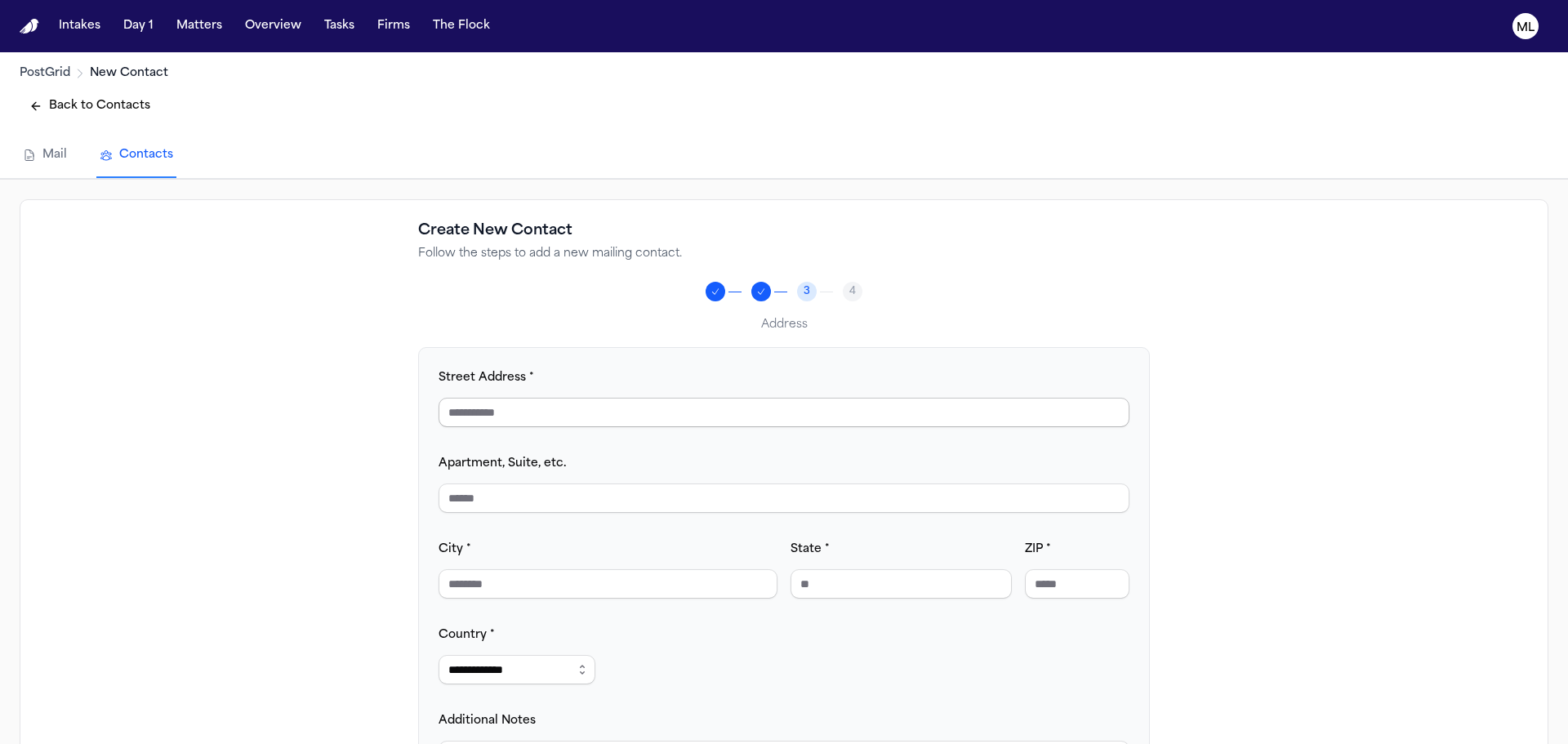
click at [520, 418] on input "Street Address *" at bounding box center [784, 412] width 691 height 29
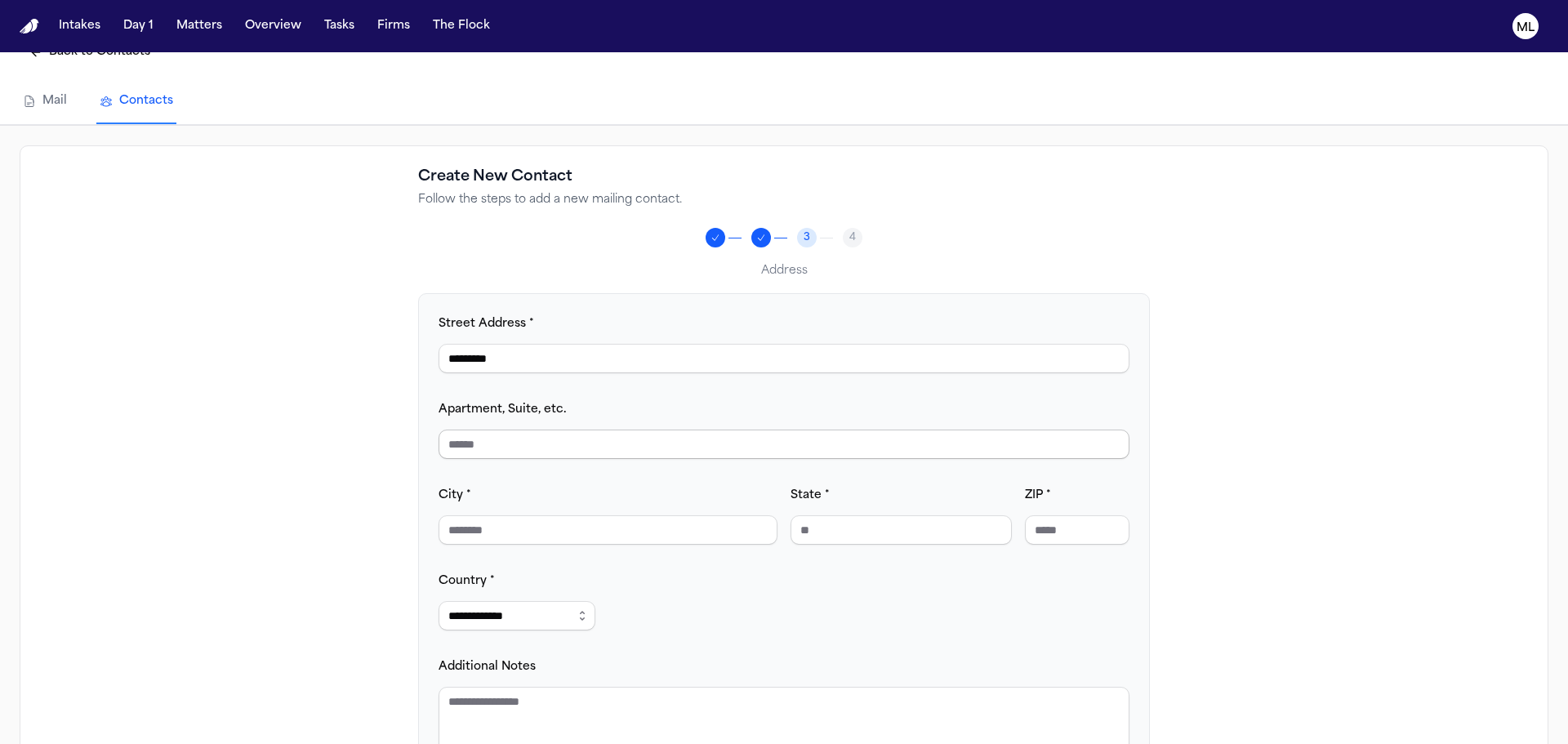
scroll to position [81, 0]
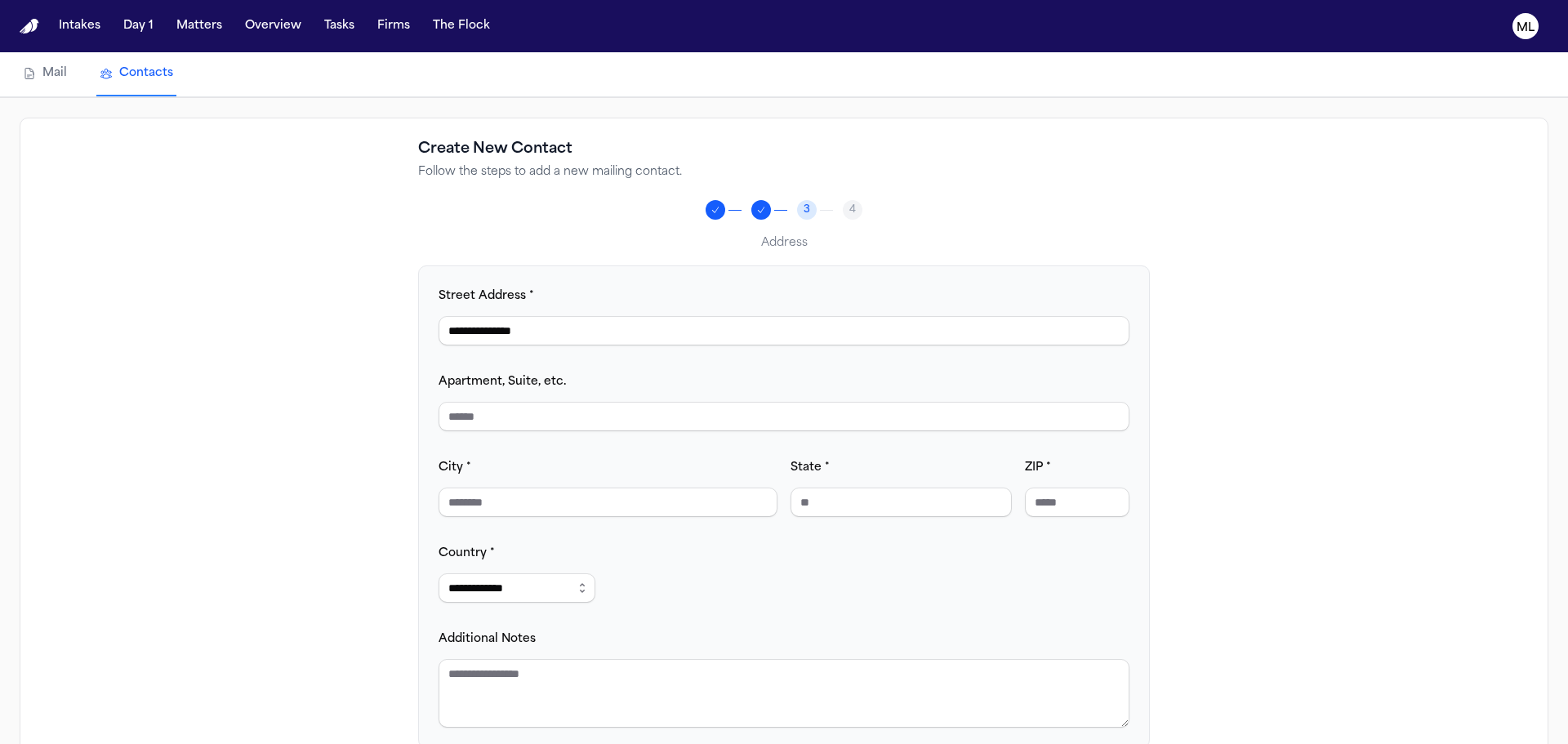
type input "**********"
click at [534, 527] on div "**********" at bounding box center [784, 507] width 691 height 442
click at [545, 498] on input "City *" at bounding box center [607, 502] width 339 height 29
type input "*"
type input "******"
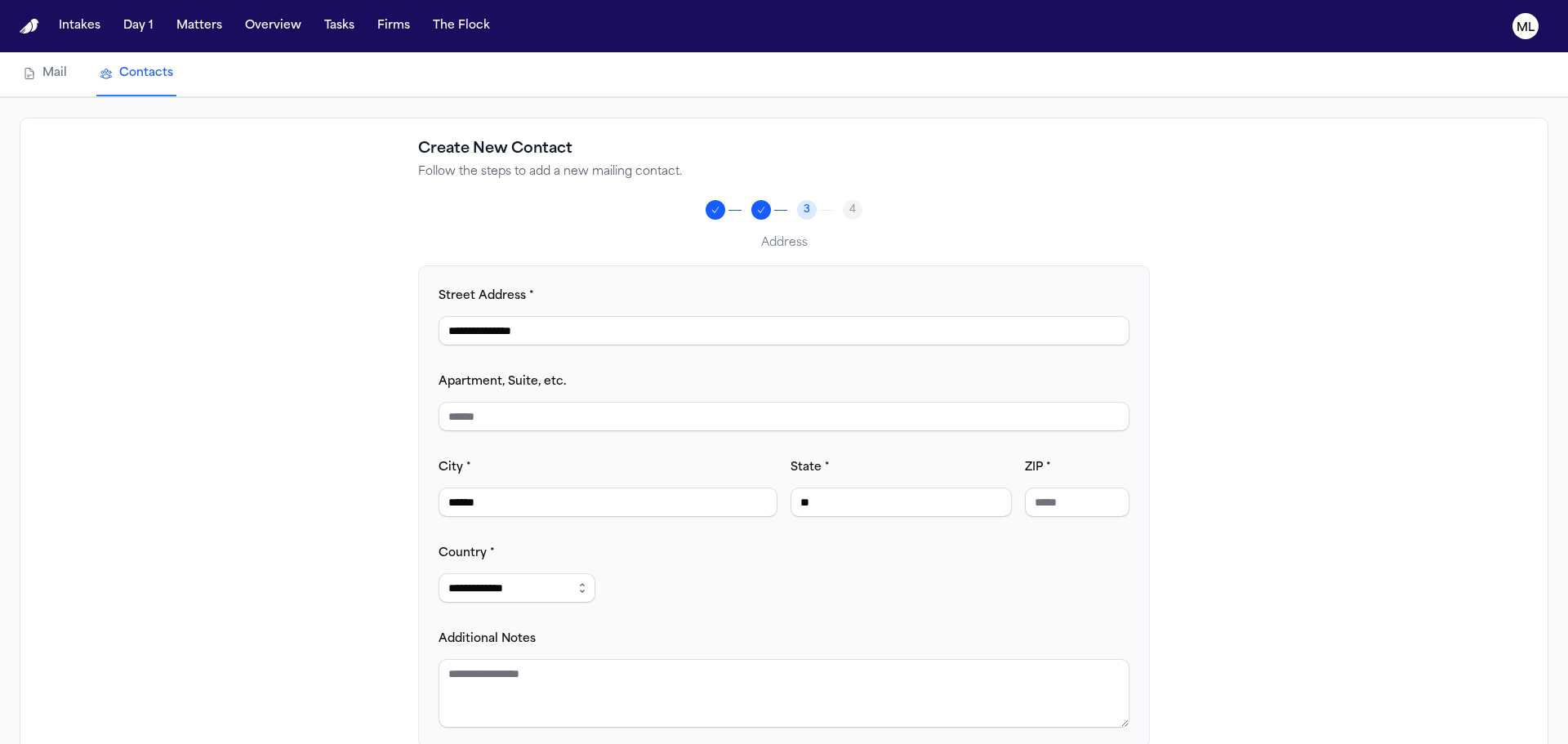
type input "**"
type input "*****"
click at [526, 673] on textarea "Additional Notes" at bounding box center [784, 693] width 691 height 69
type textarea "**********"
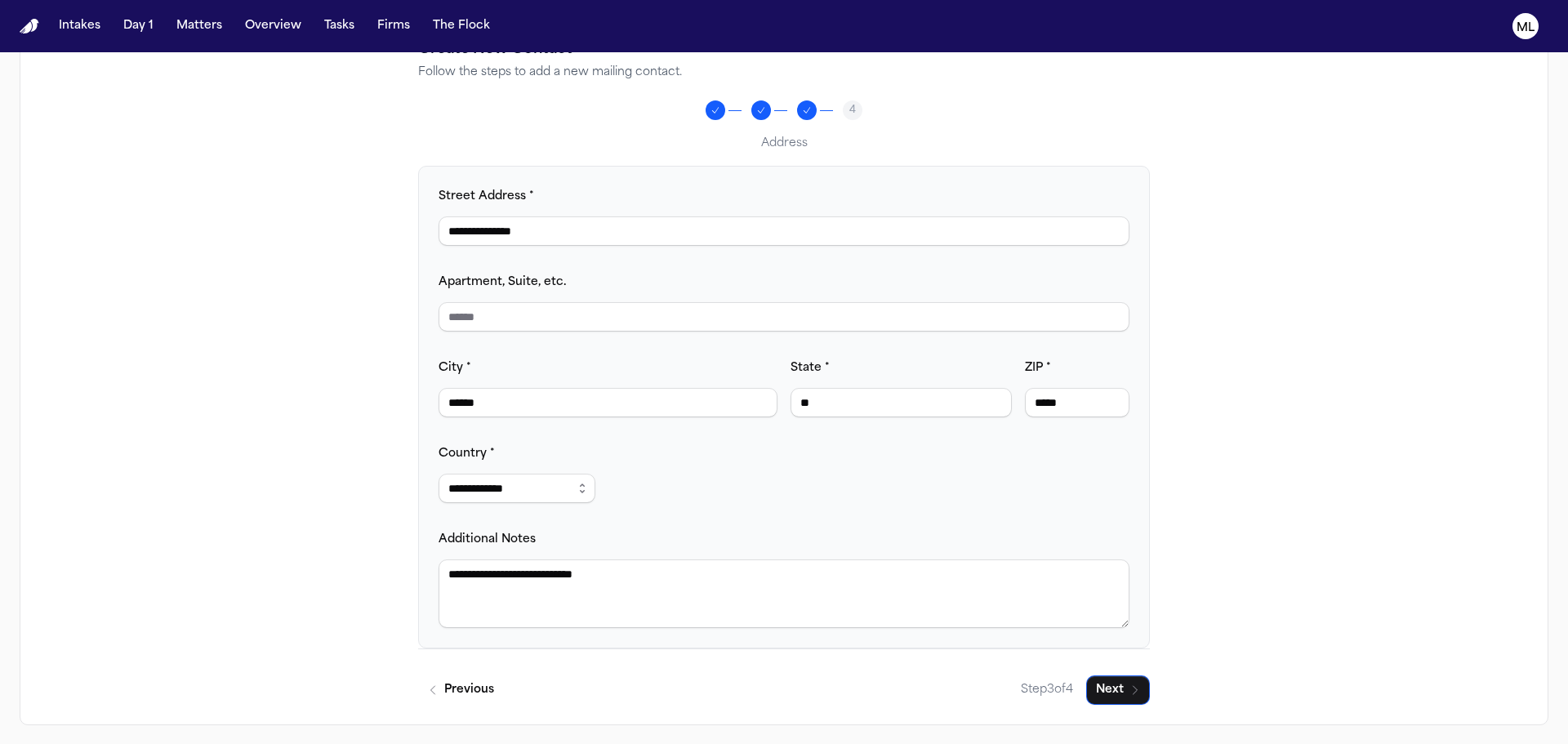
scroll to position [182, 0]
click at [1115, 690] on button "Next" at bounding box center [1118, 689] width 64 height 29
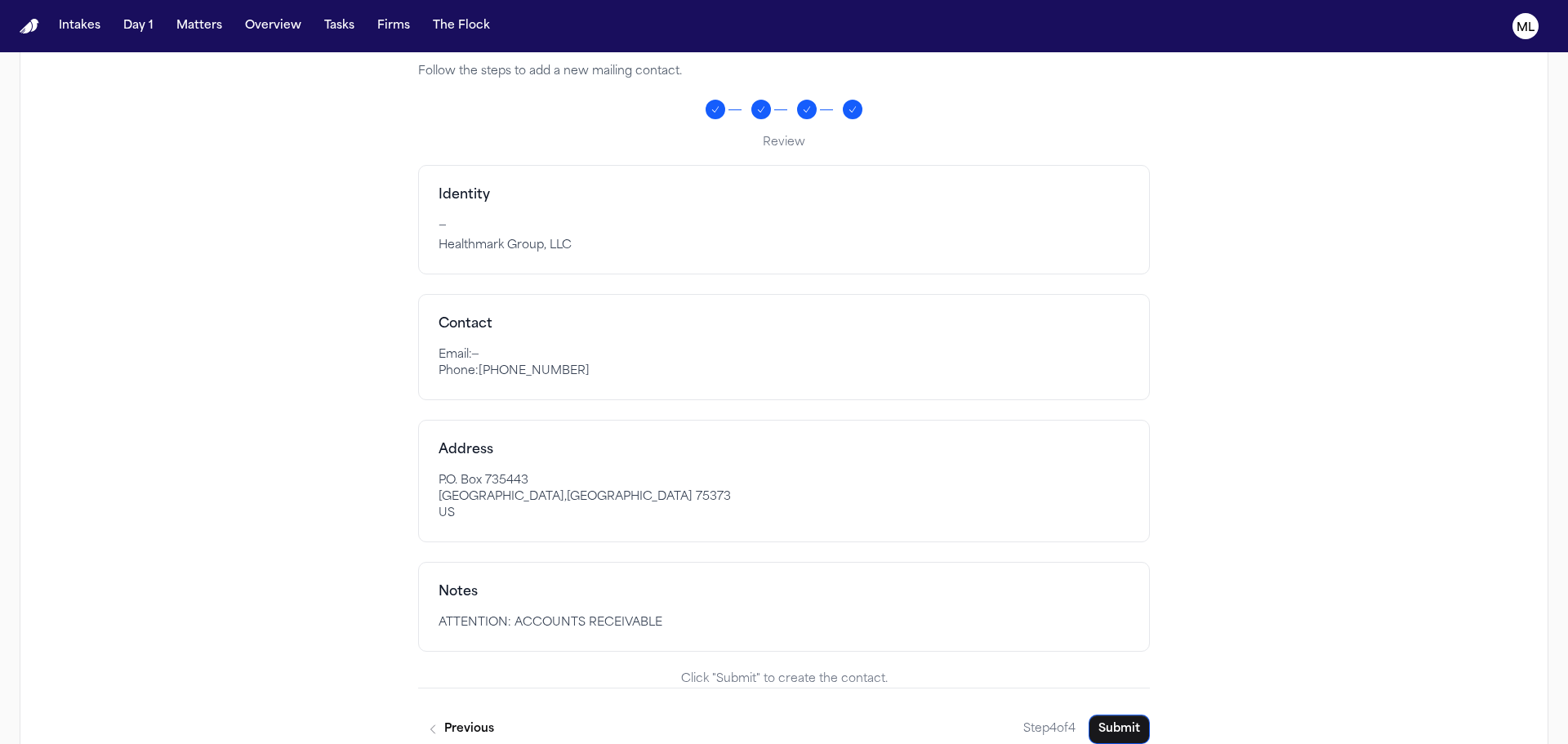
scroll to position [223, 0]
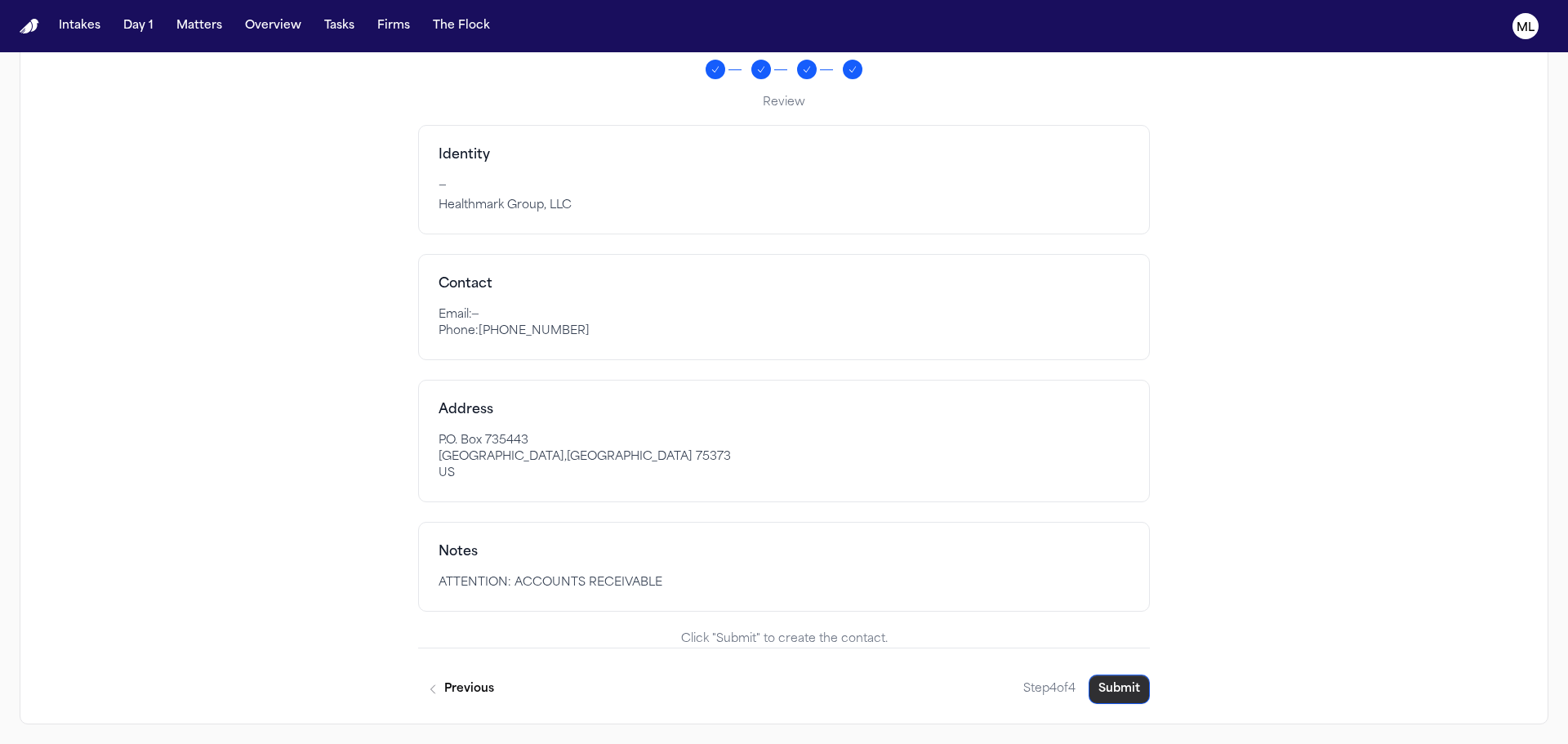
click at [1089, 685] on button "Submit" at bounding box center [1119, 689] width 61 height 29
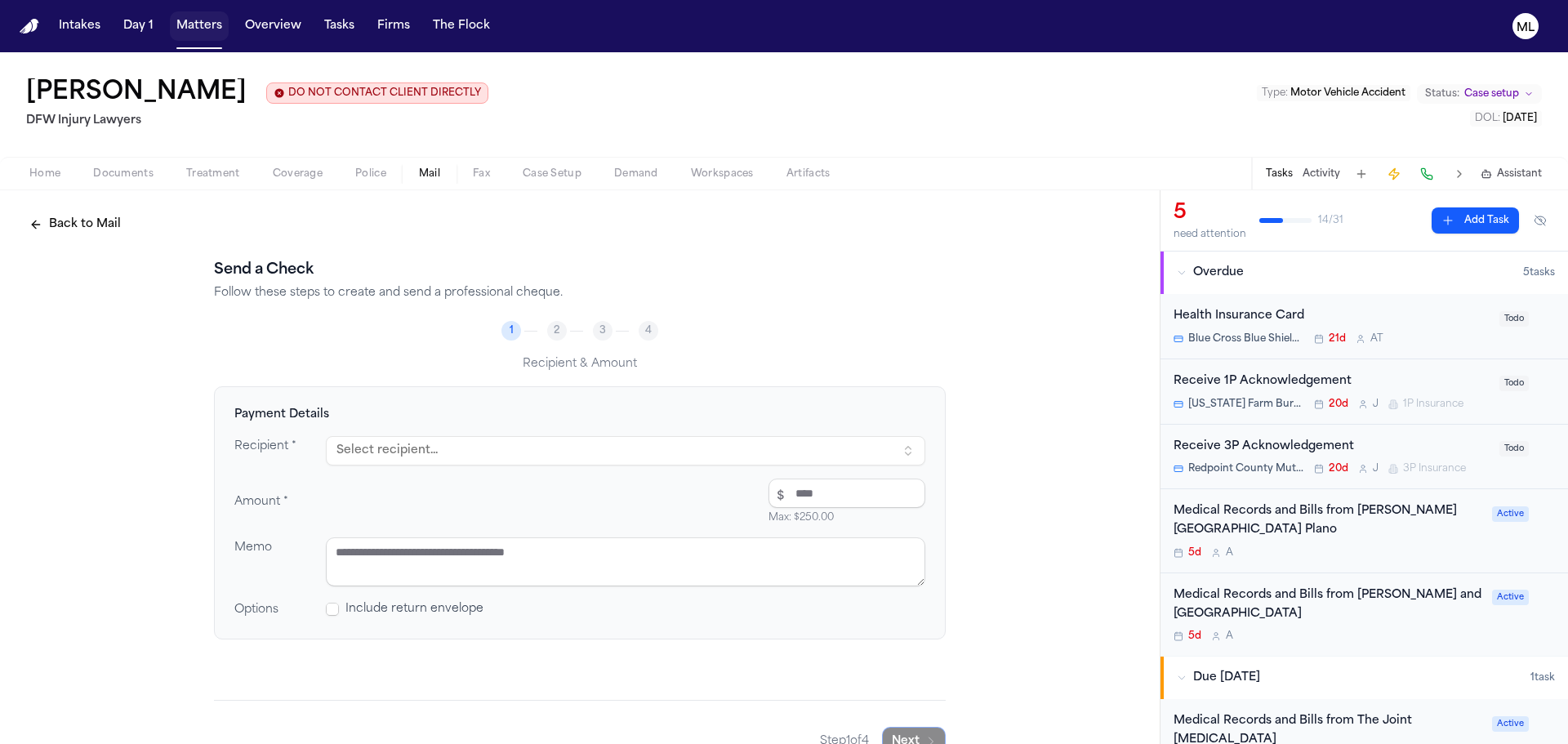
click at [195, 25] on button "Matters" at bounding box center [199, 26] width 59 height 29
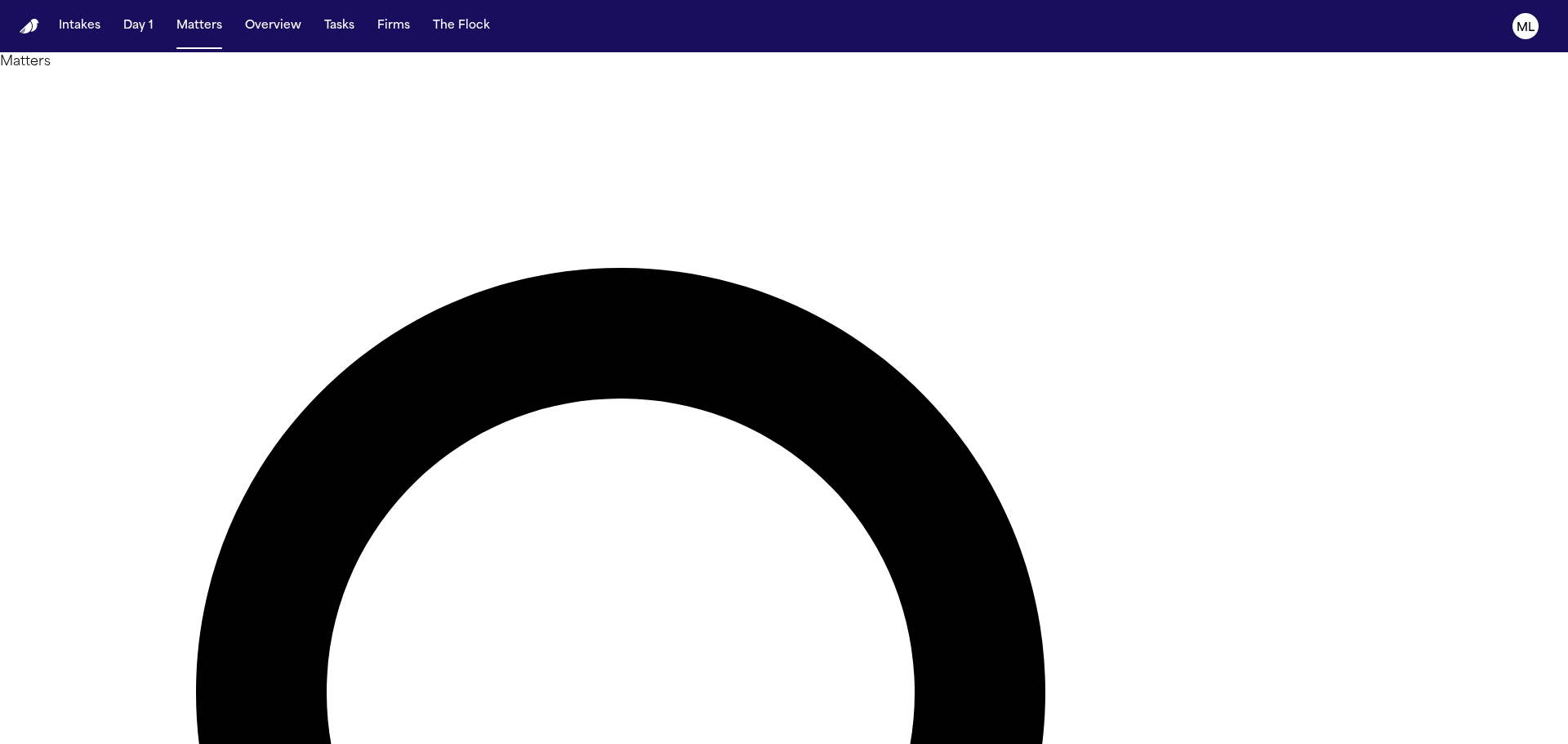
type input "*"
type input "*******"
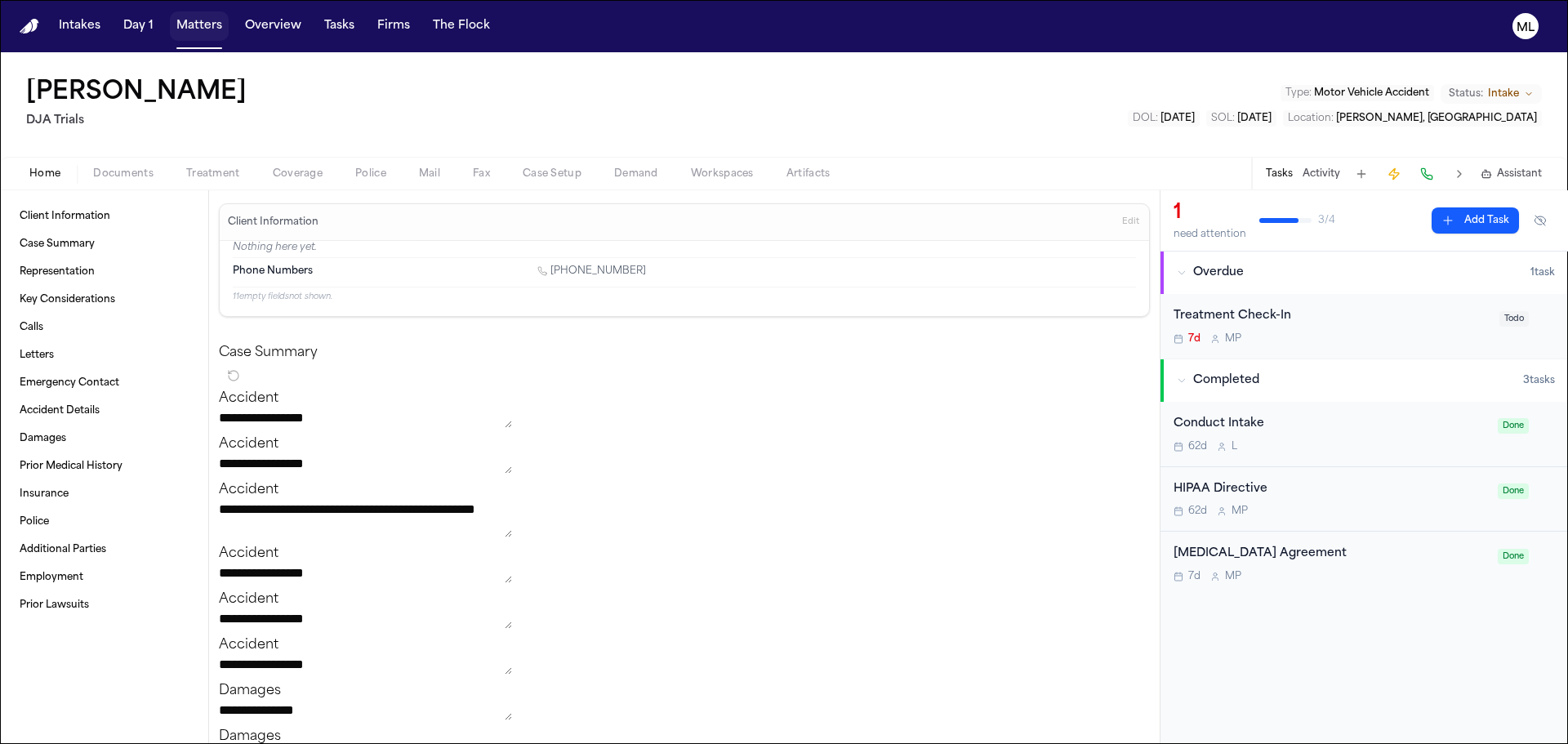
click at [195, 37] on button "Matters" at bounding box center [199, 26] width 59 height 29
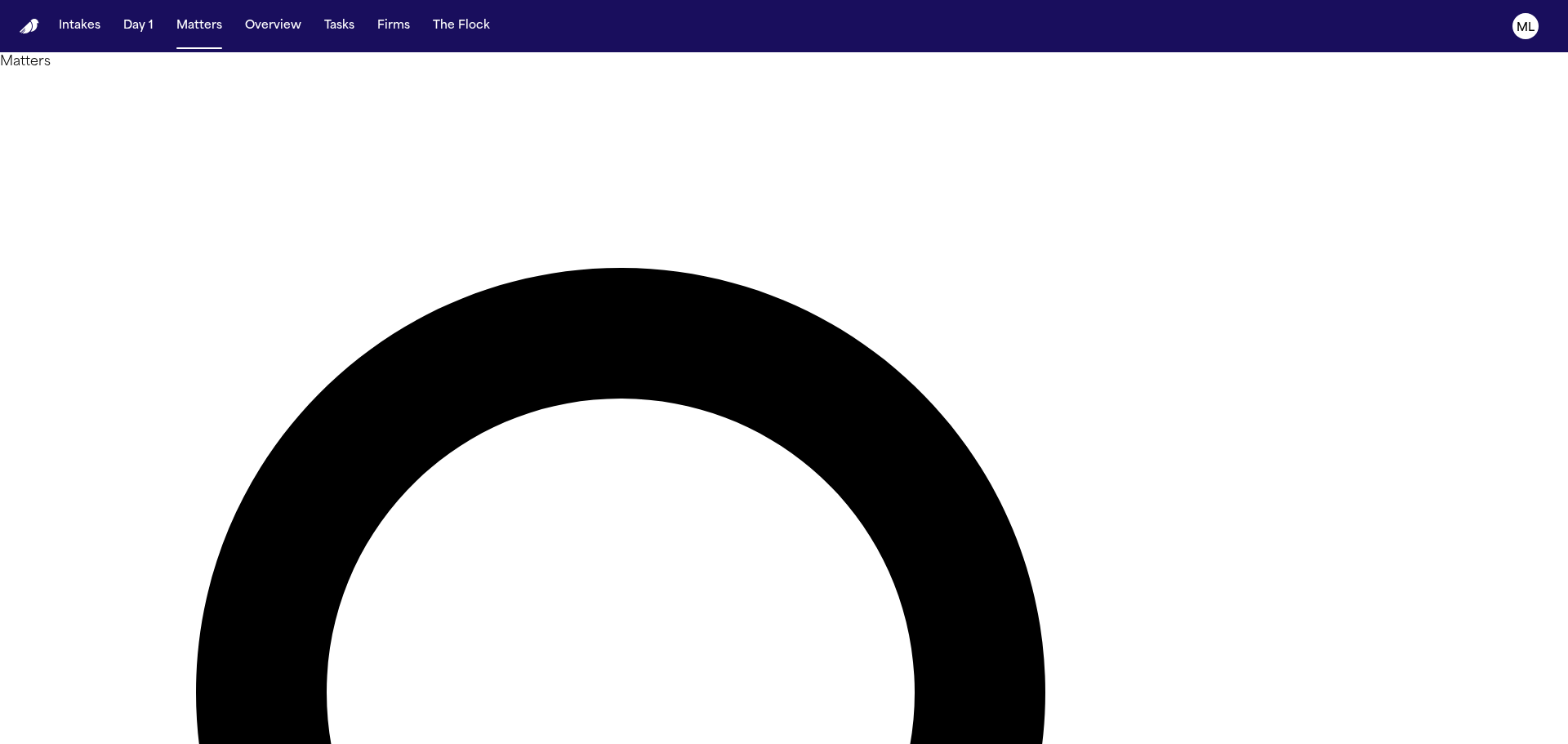
drag, startPoint x: 957, startPoint y: 93, endPoint x: 655, endPoint y: 76, distance: 302.5
type input "******"
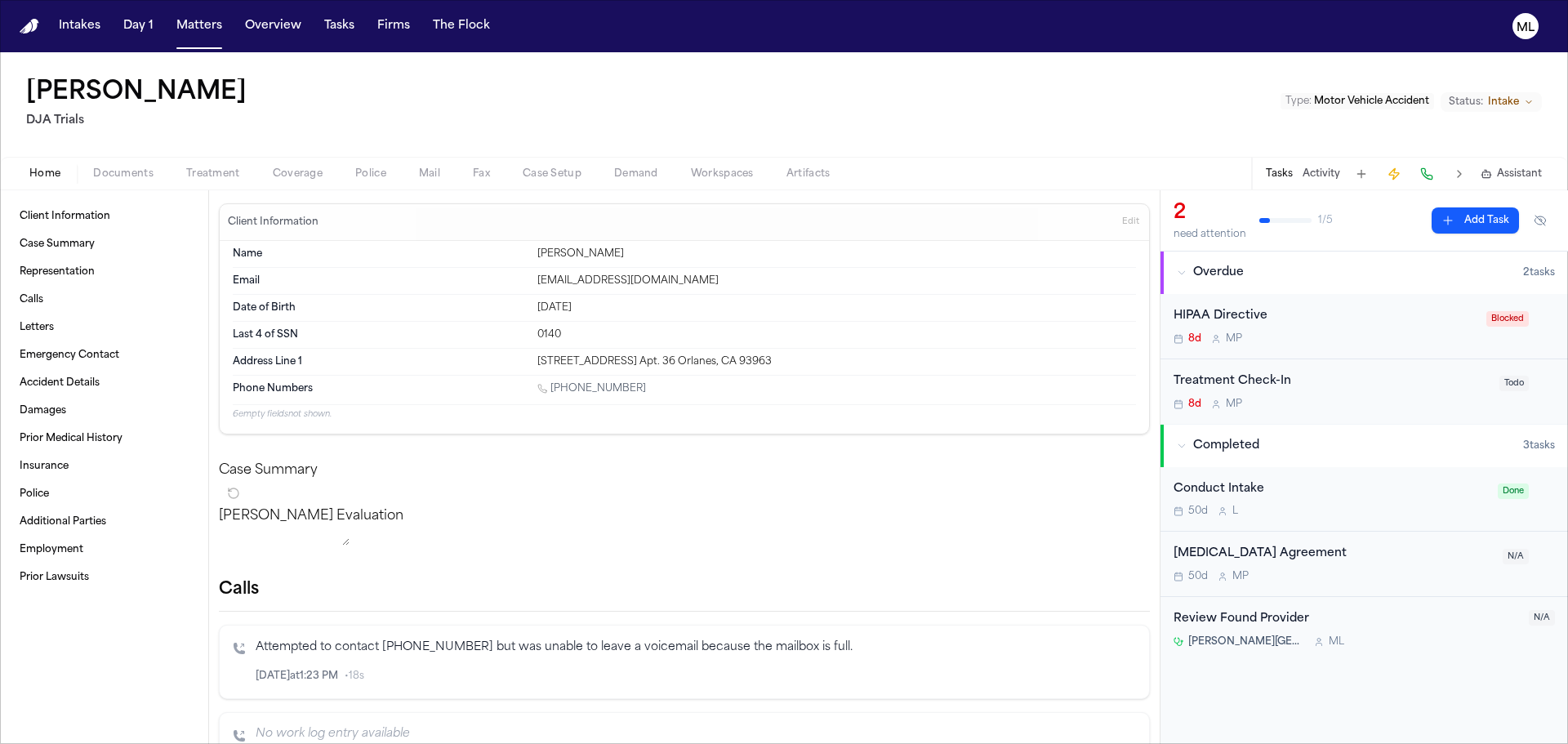
click at [140, 181] on button "Documents" at bounding box center [123, 174] width 93 height 19
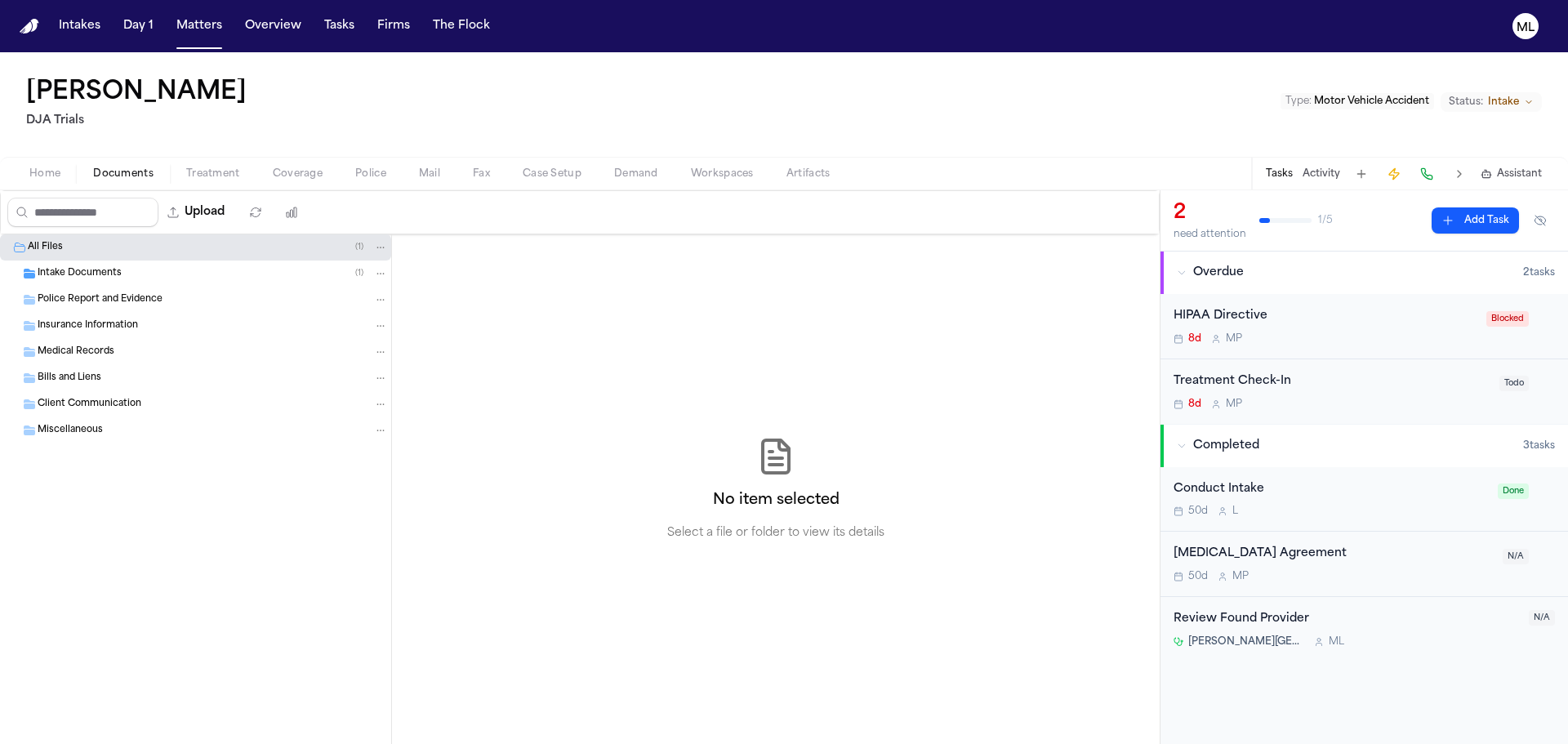
click at [110, 276] on span "Intake Documents" at bounding box center [79, 274] width 84 height 14
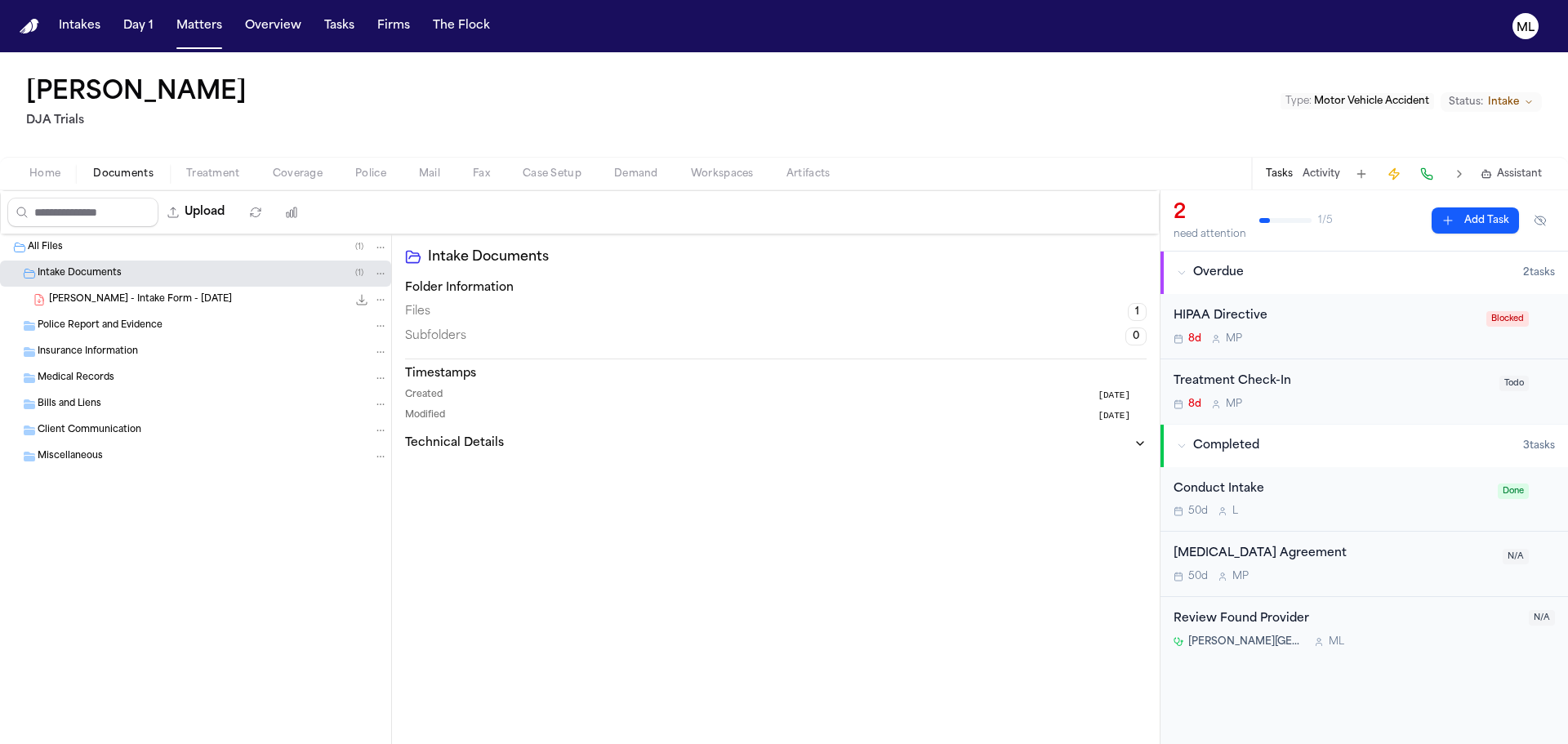
click at [113, 296] on span "M. Halvorson - Intake Form - 7.3.25" at bounding box center [140, 300] width 183 height 14
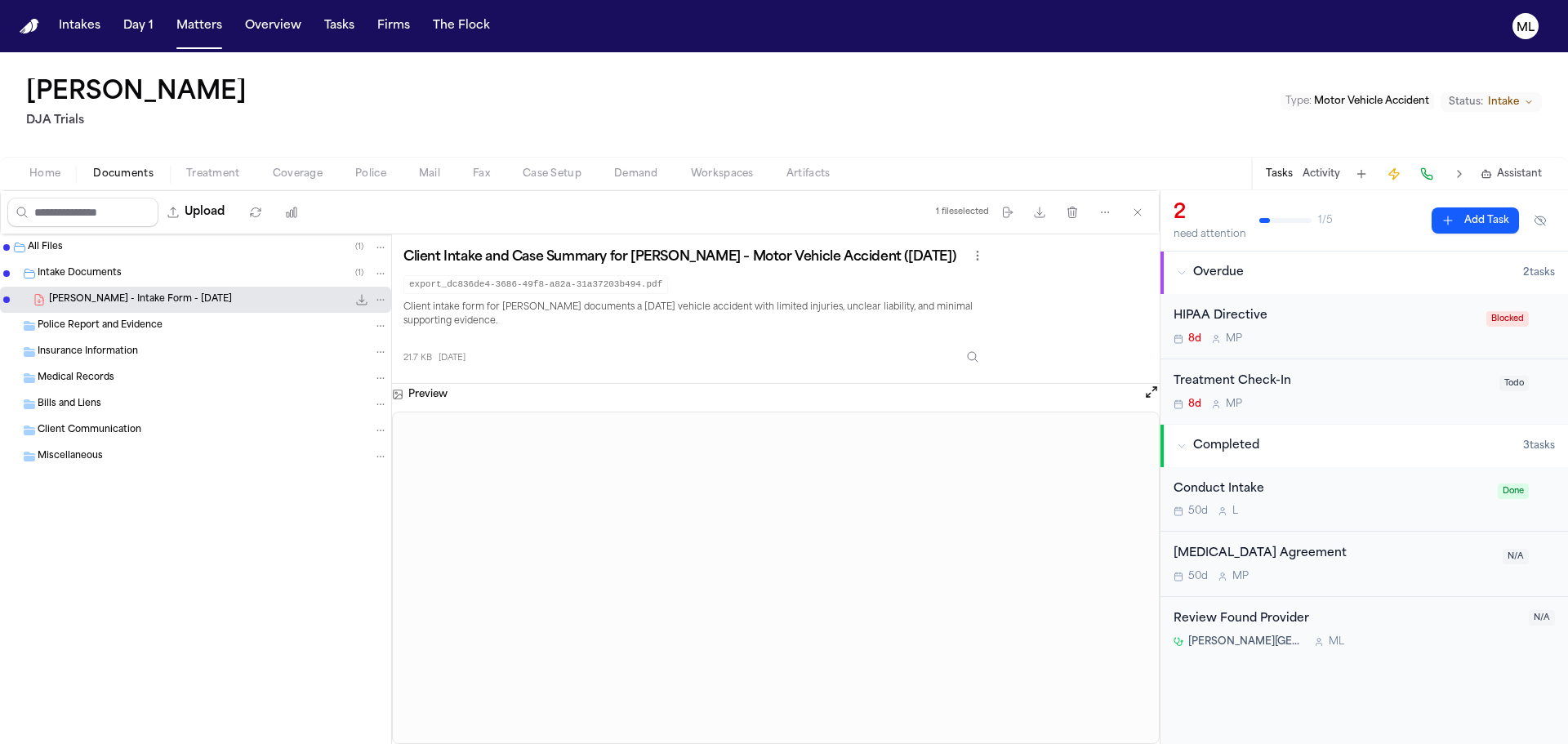
click at [1343, 475] on div "Conduct Intake 50d L Done" at bounding box center [1364, 500] width 407 height 66
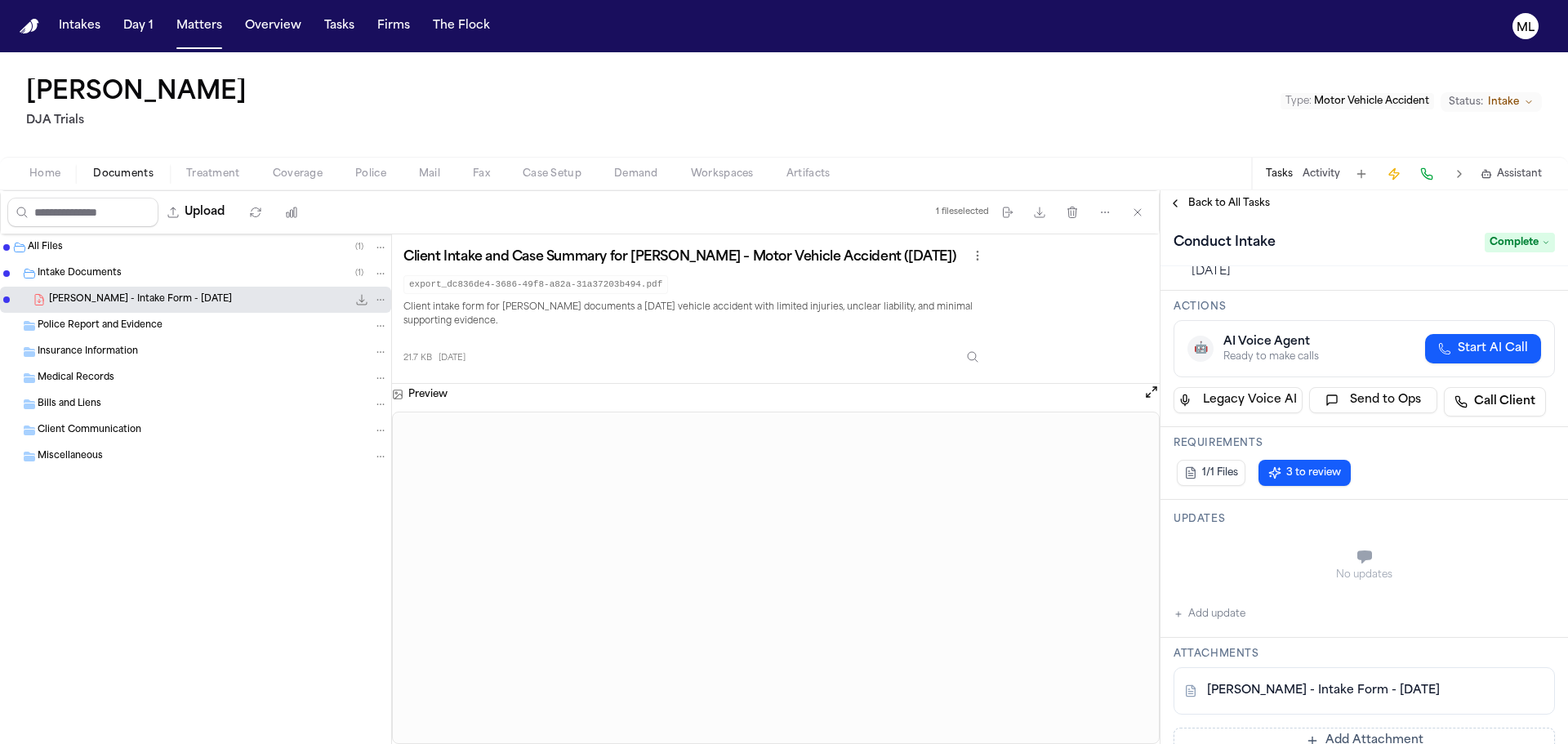
scroll to position [245, 0]
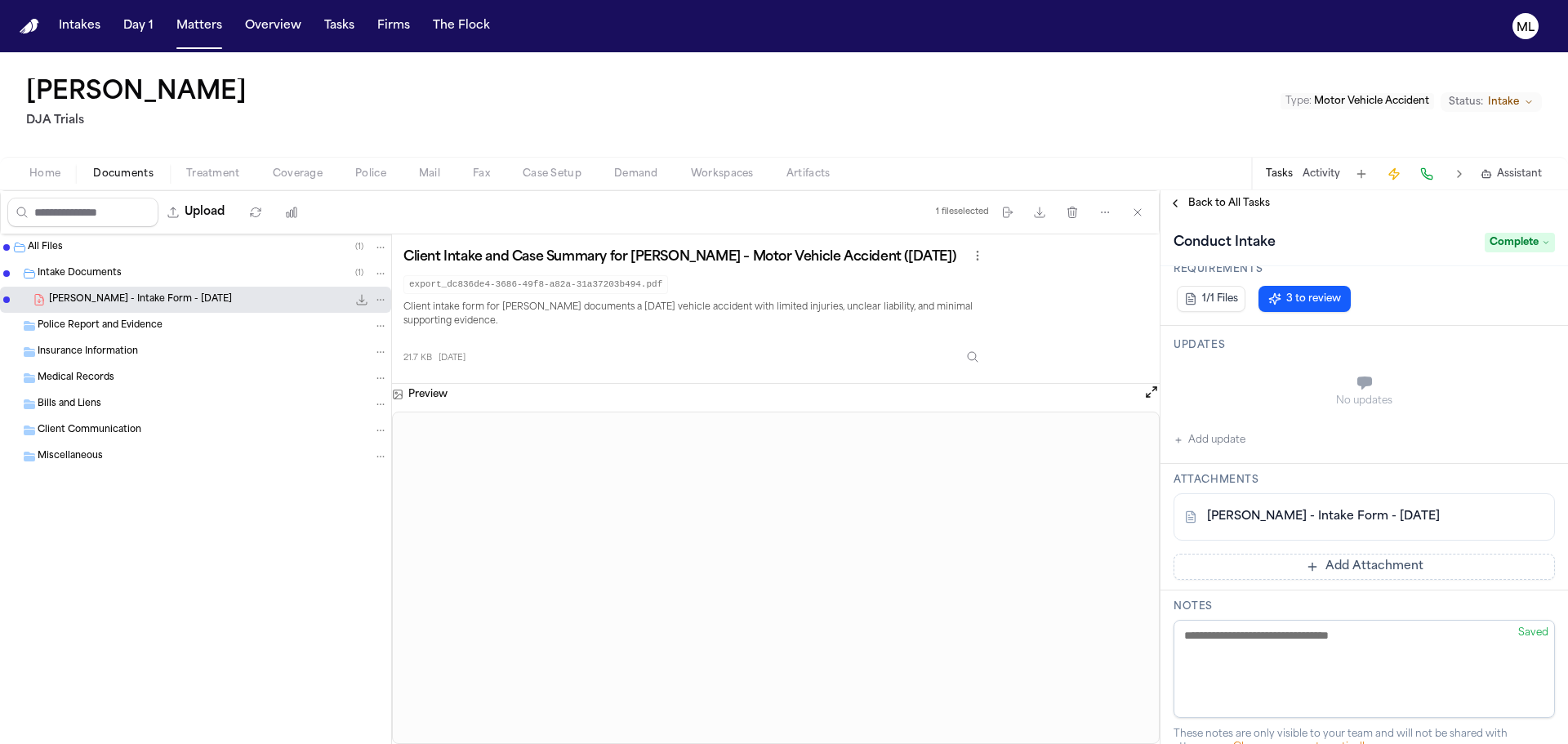
click at [1216, 212] on div "Back to All Tasks" at bounding box center [1364, 203] width 407 height 26
click at [1216, 209] on span "Back to All Tasks" at bounding box center [1229, 204] width 81 height 14
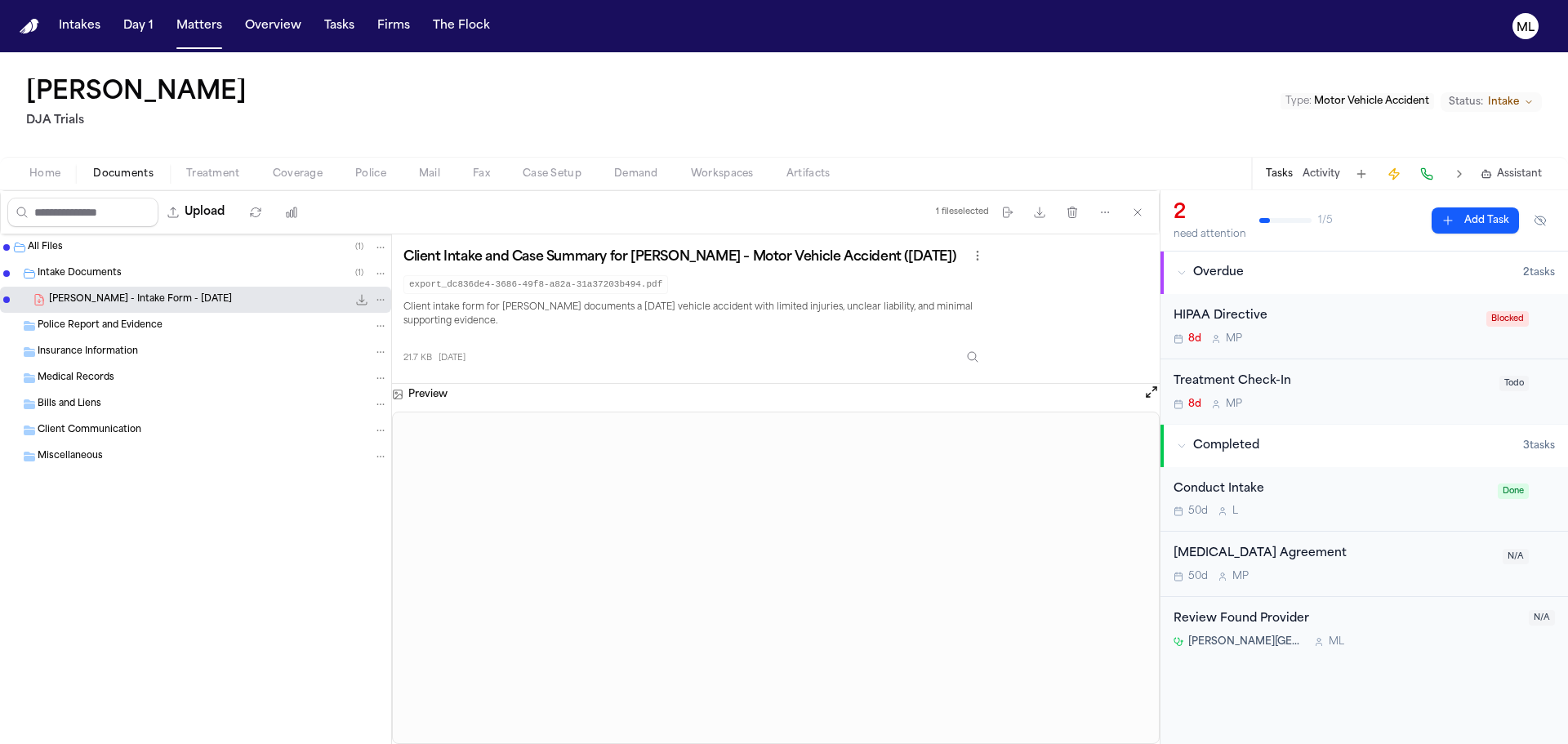
click at [1357, 576] on div "50d M P" at bounding box center [1333, 577] width 319 height 14
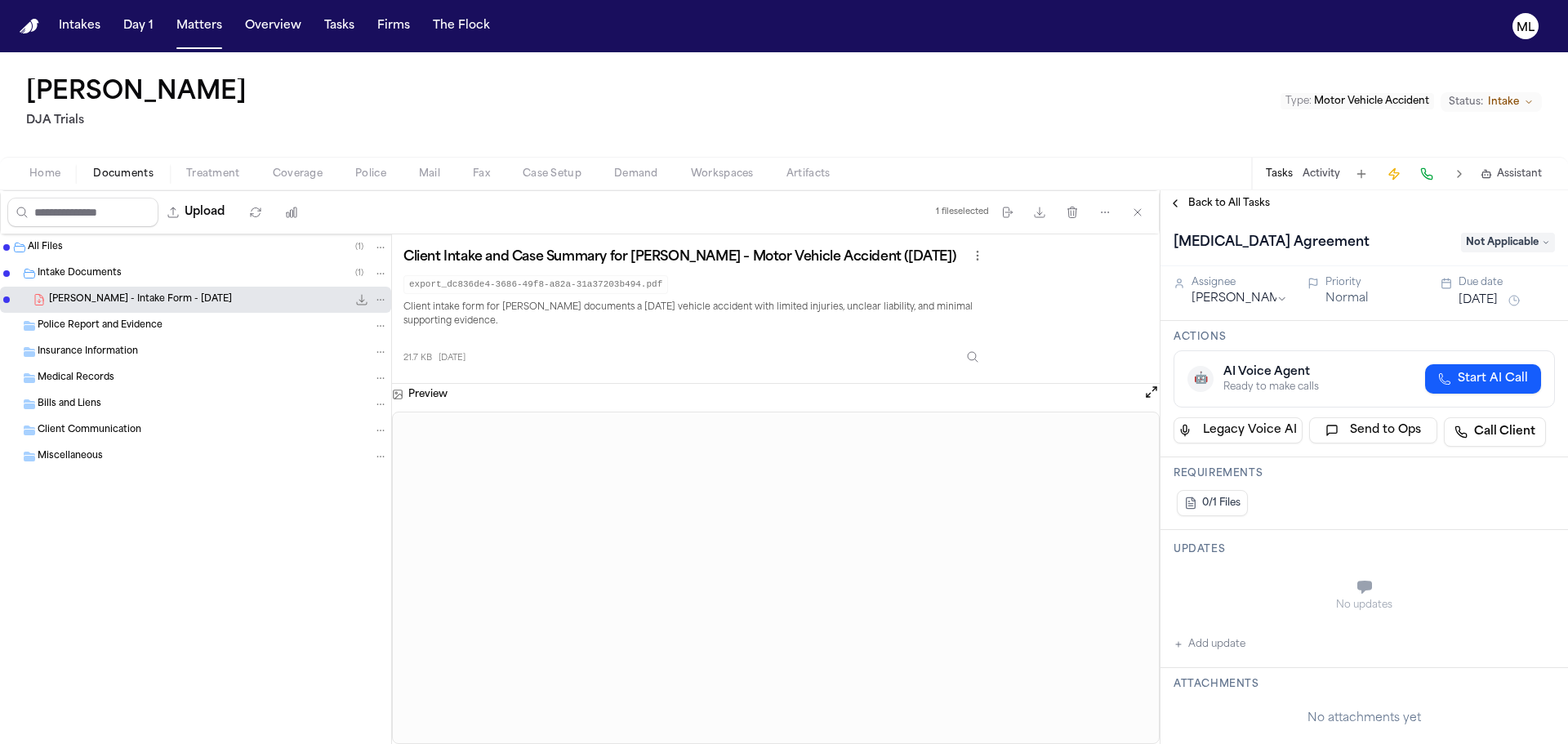
click at [1205, 199] on span "Back to All Tasks" at bounding box center [1229, 204] width 81 height 14
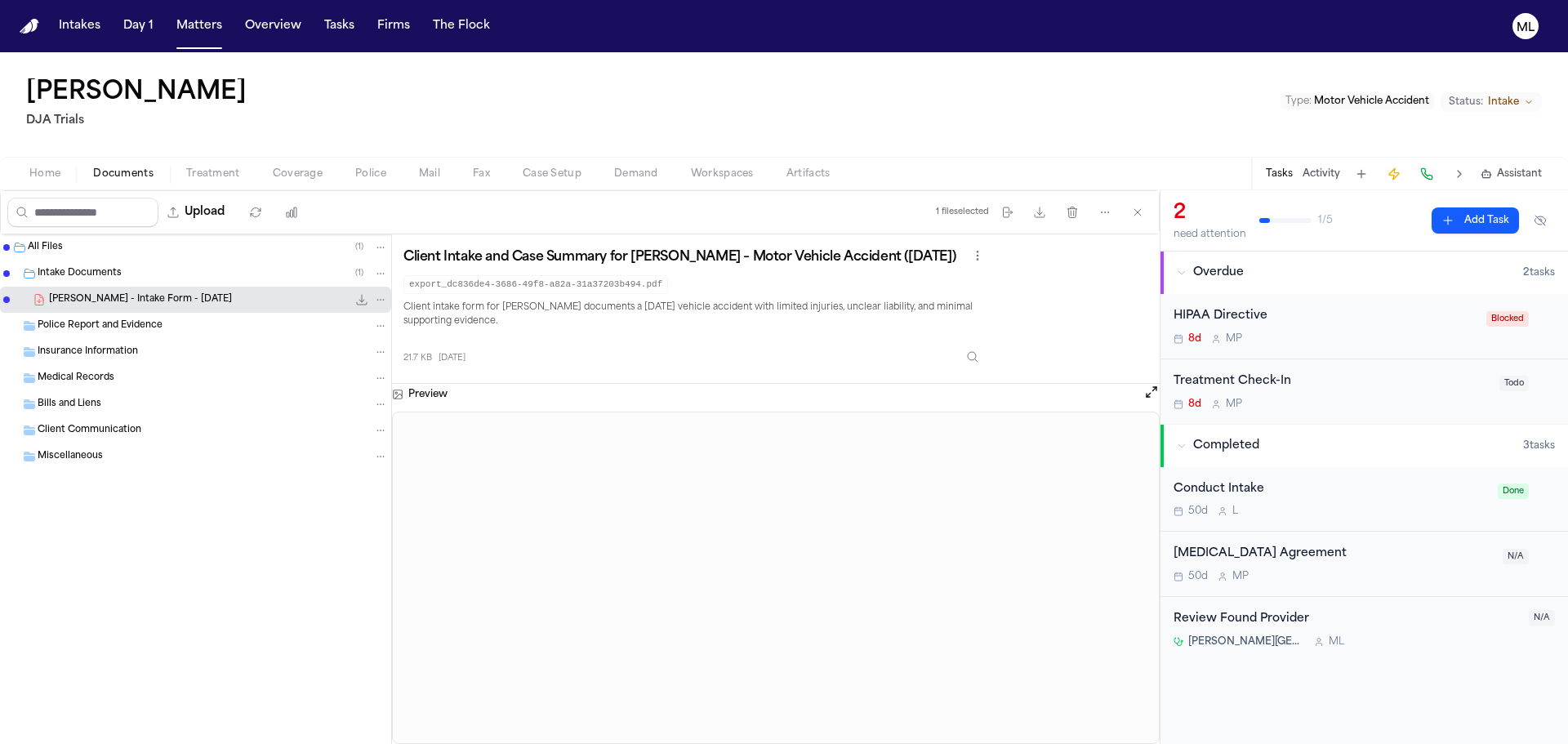
click at [1376, 336] on div "8d M P" at bounding box center [1324, 340] width 303 height 14
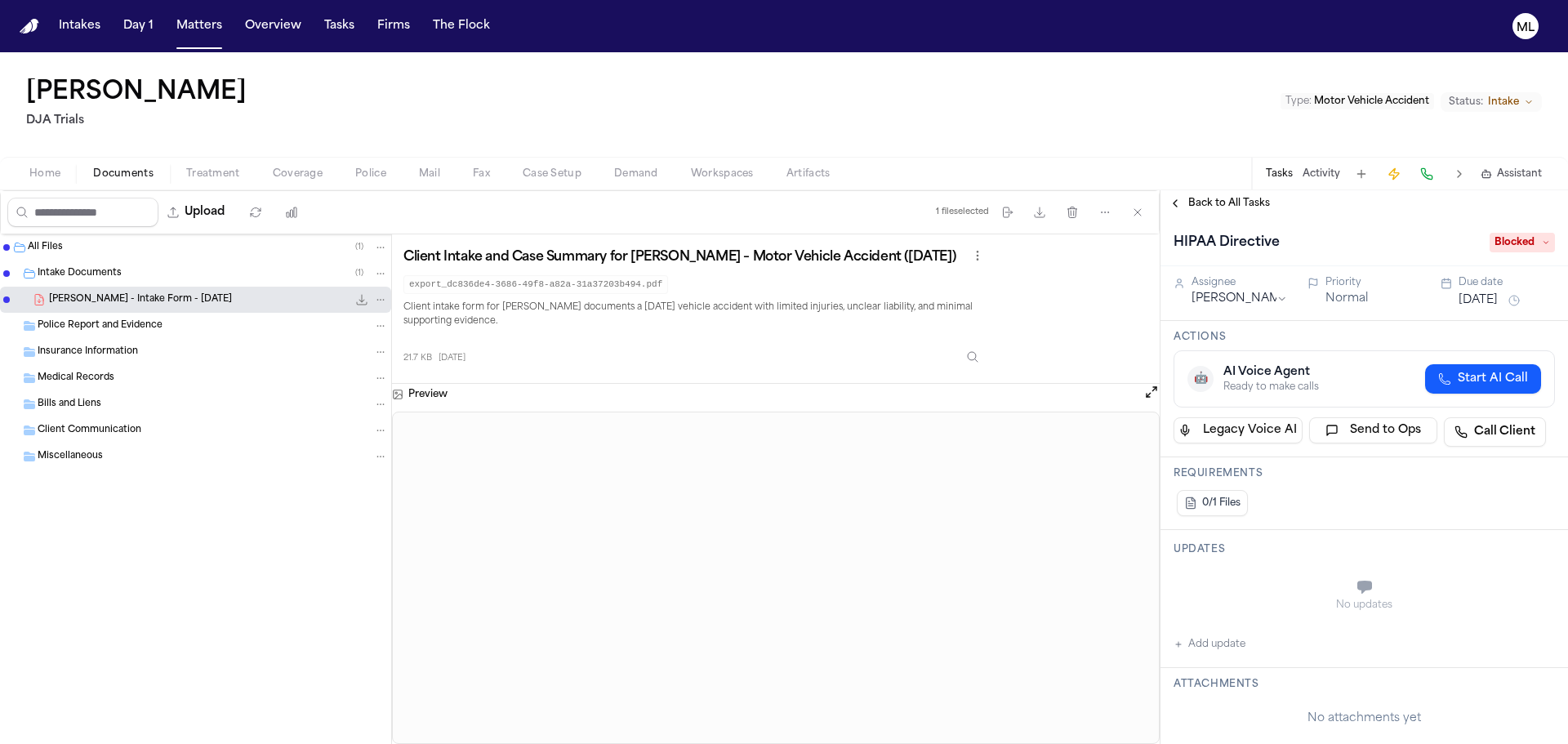
click at [1515, 253] on div "HIPAA Directive Blocked" at bounding box center [1364, 242] width 381 height 26
click at [1515, 240] on span "Blocked" at bounding box center [1523, 243] width 66 height 19
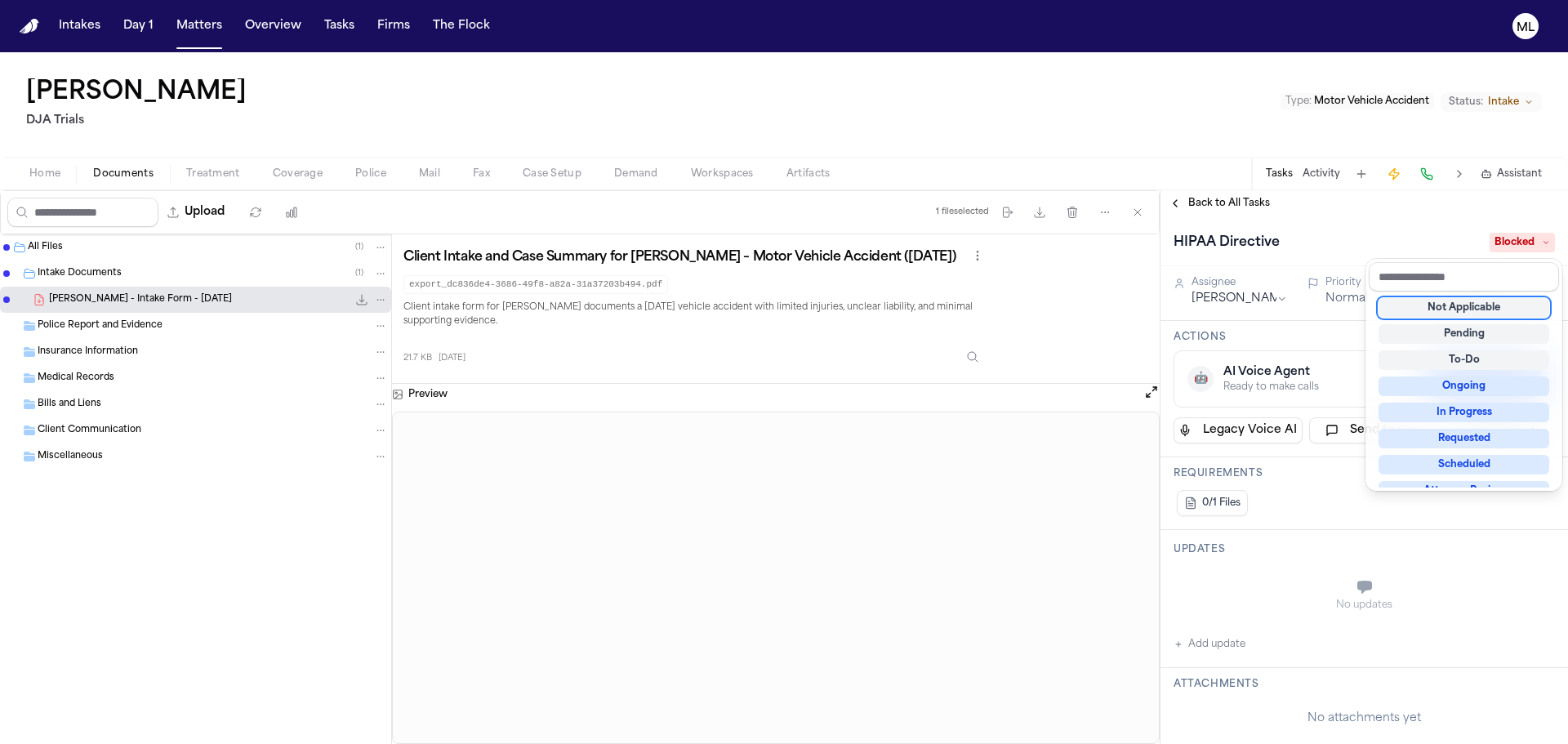
click at [1482, 295] on div "Not Applicable Pending To-Do Ongoing In Progress Requested Scheduled Attorney R…" at bounding box center [1464, 389] width 191 height 196
click at [1469, 308] on div "Not Applicable" at bounding box center [1464, 308] width 170 height 19
click at [1224, 202] on div "Back to All Tasks HIPAA Directive Not Applicable Assignee Michelle Pimienta Pri…" at bounding box center [1364, 467] width 407 height 554
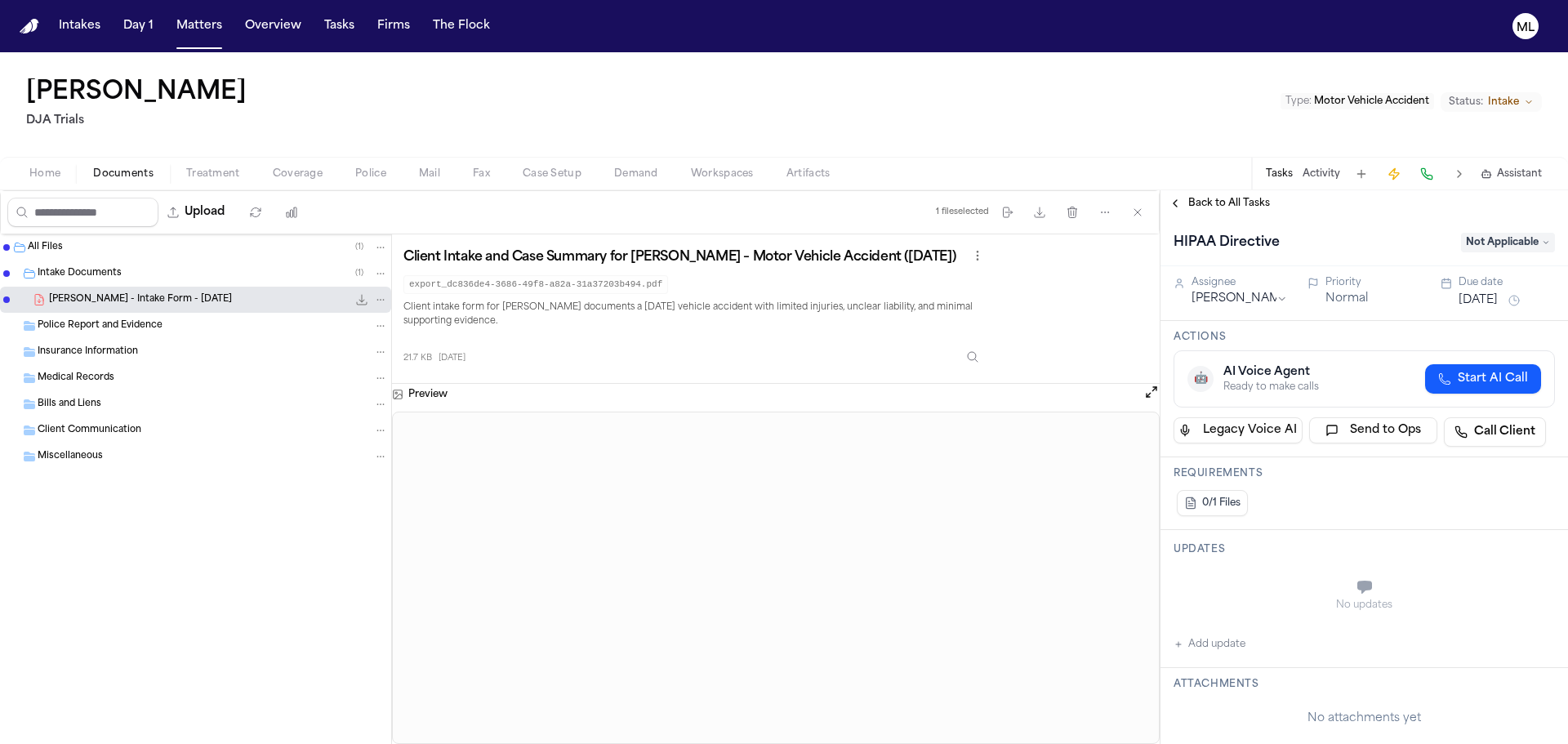
click at [1247, 206] on span "Back to All Tasks" at bounding box center [1229, 204] width 81 height 14
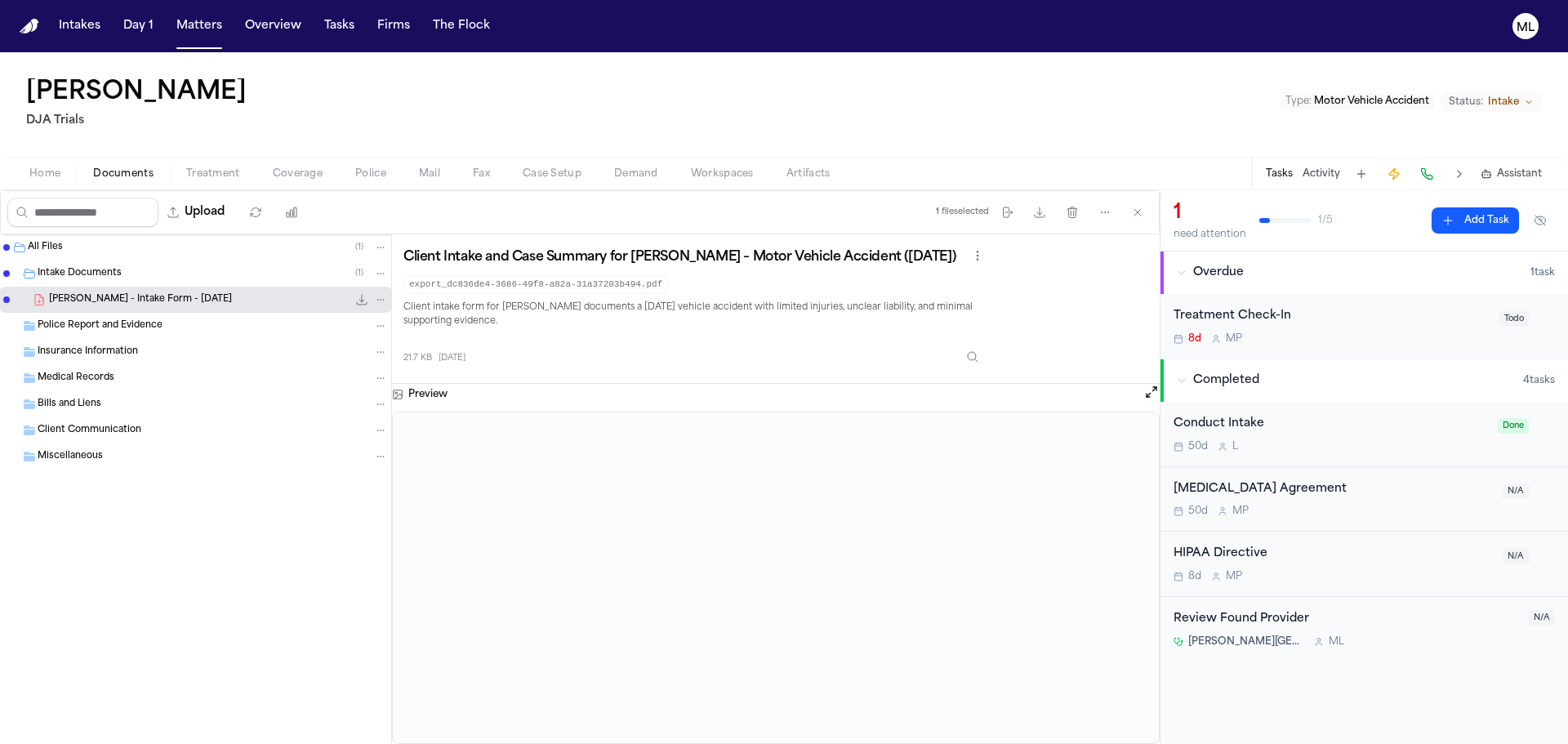
click at [1400, 313] on div "Treatment Check-In" at bounding box center [1331, 316] width 316 height 18
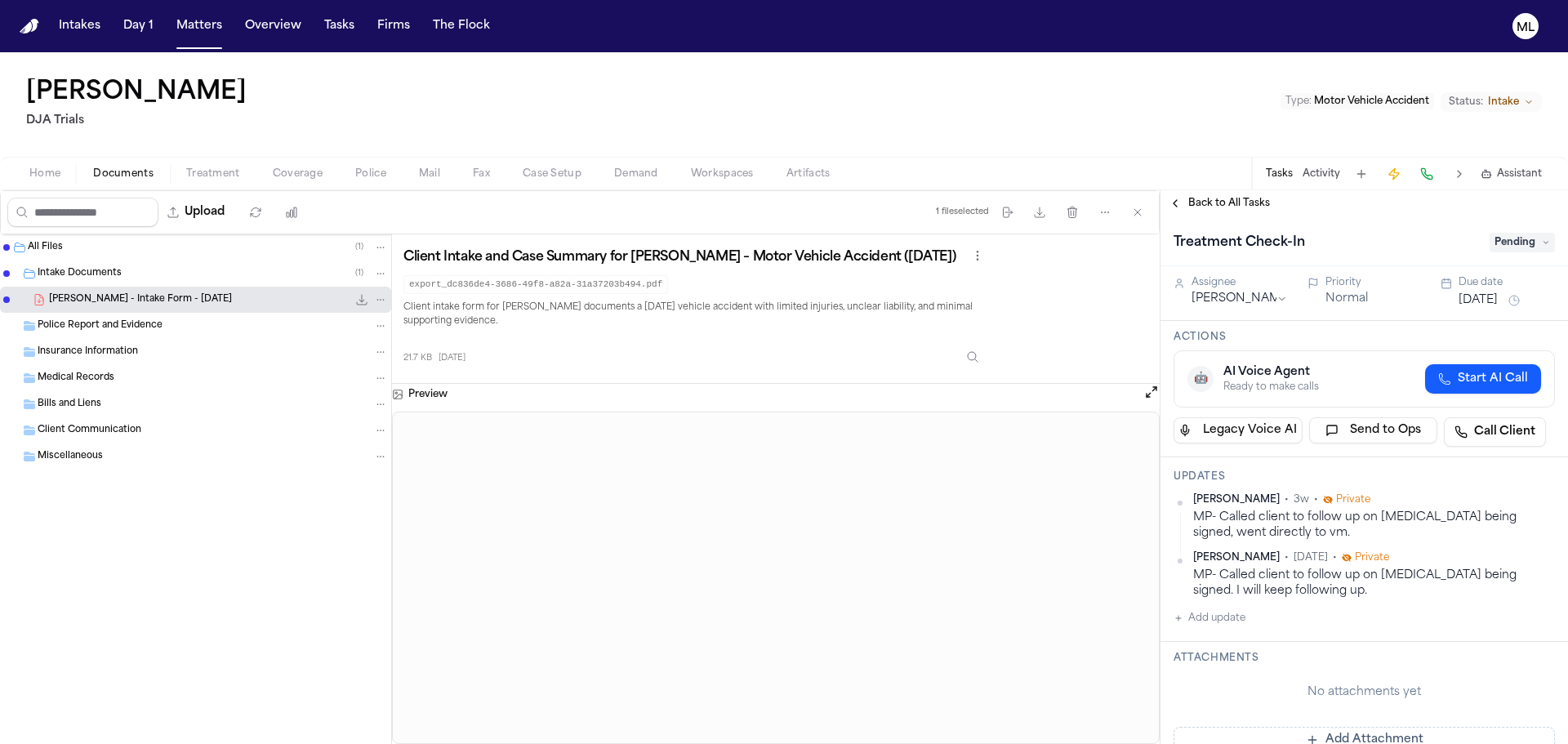
click at [1509, 242] on span "Pending" at bounding box center [1523, 243] width 66 height 19
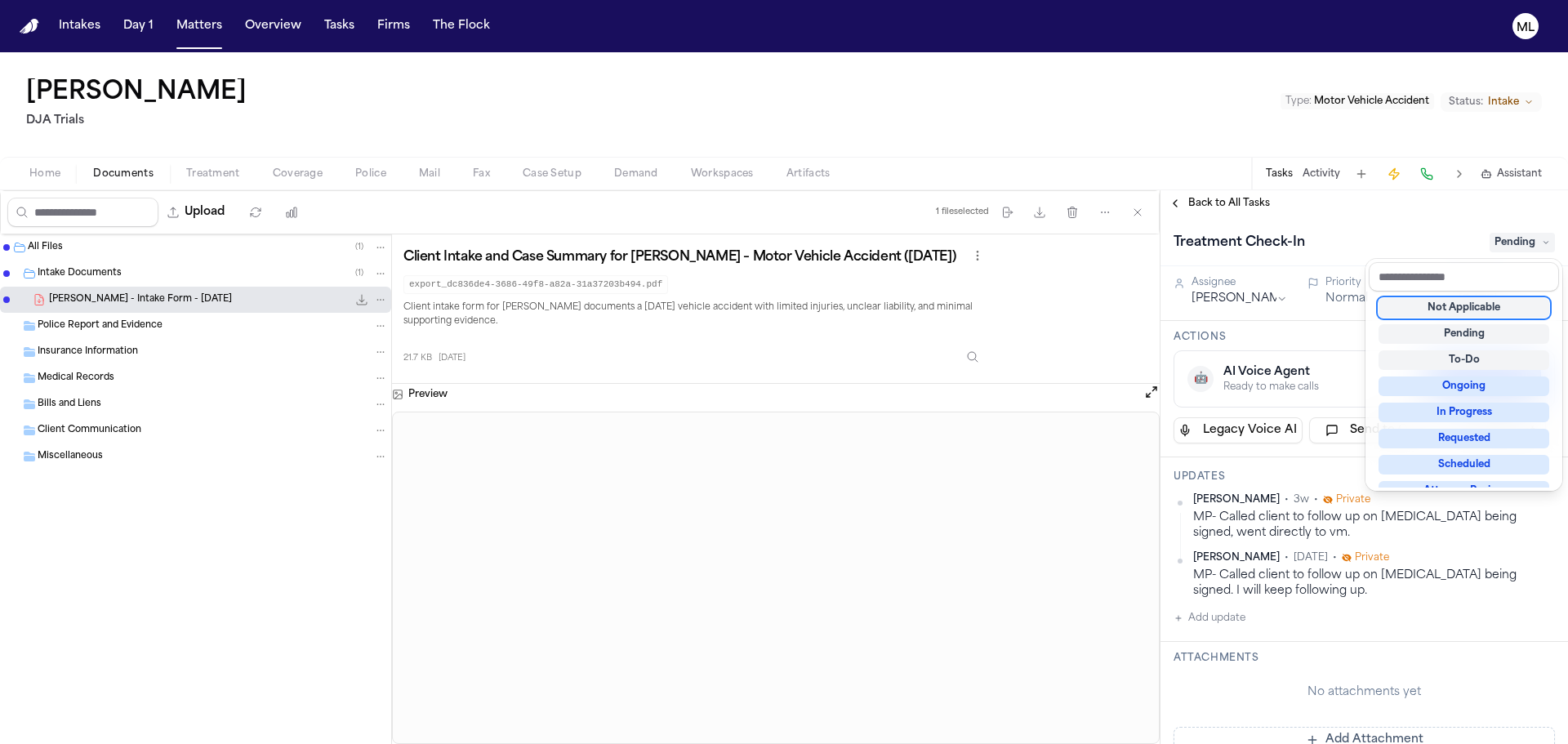
click at [1452, 315] on div "Not Applicable" at bounding box center [1464, 308] width 170 height 19
click at [1211, 199] on div "Back to All Tasks Treatment Check-In Not Applicable Assignee Michelle Pimienta …" at bounding box center [1364, 467] width 407 height 554
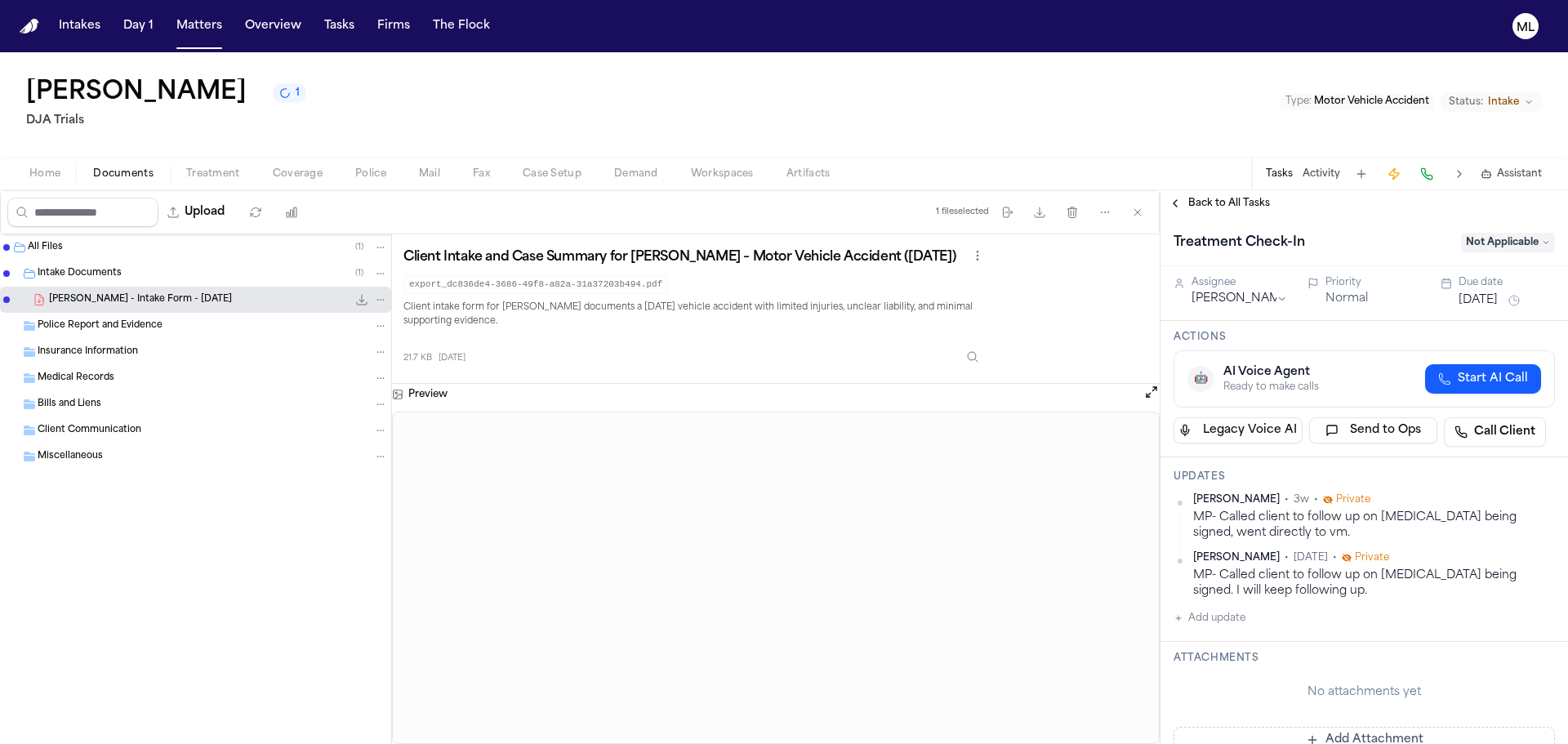
click at [1211, 199] on span "Back to All Tasks" at bounding box center [1229, 204] width 81 height 14
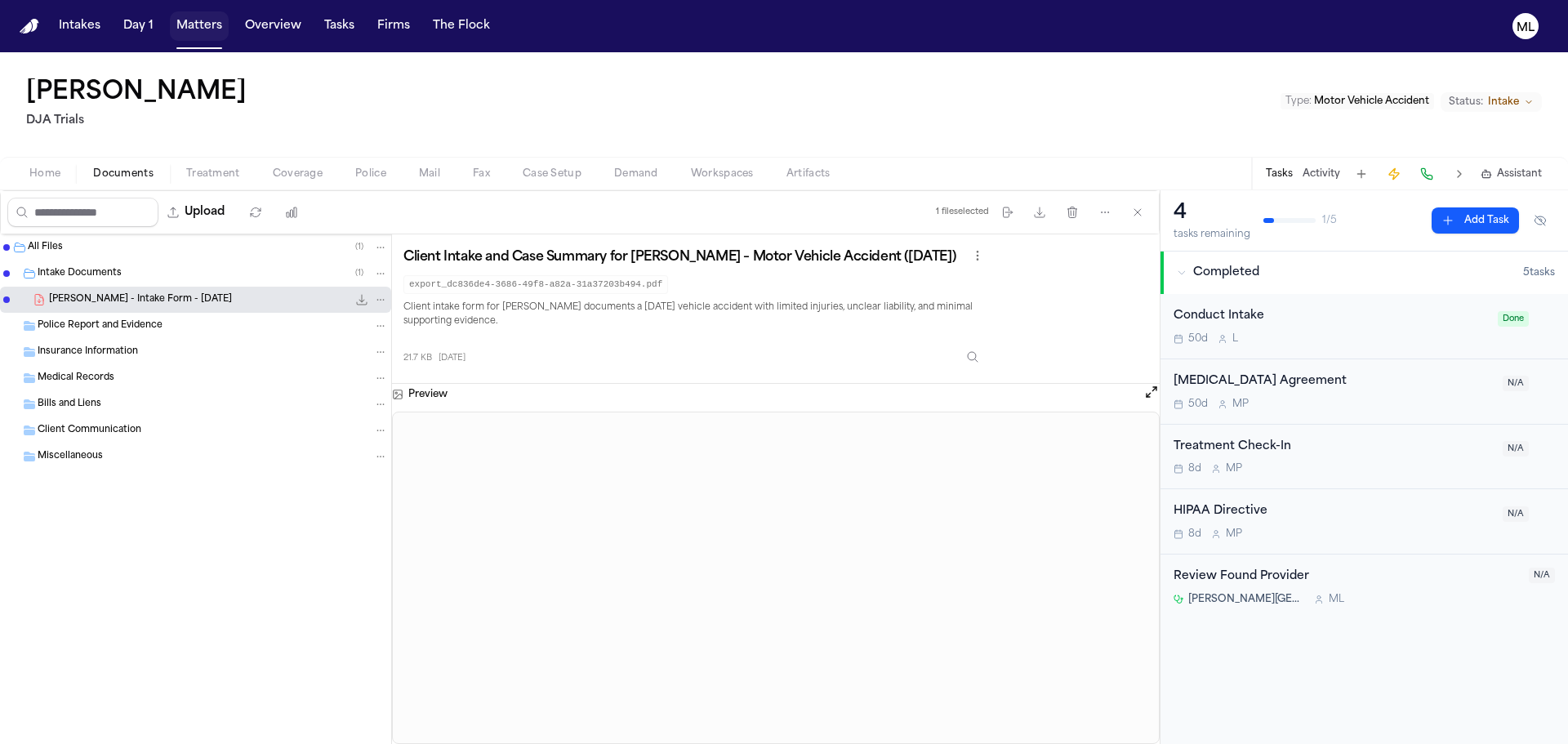
click at [185, 29] on button "Matters" at bounding box center [199, 26] width 59 height 29
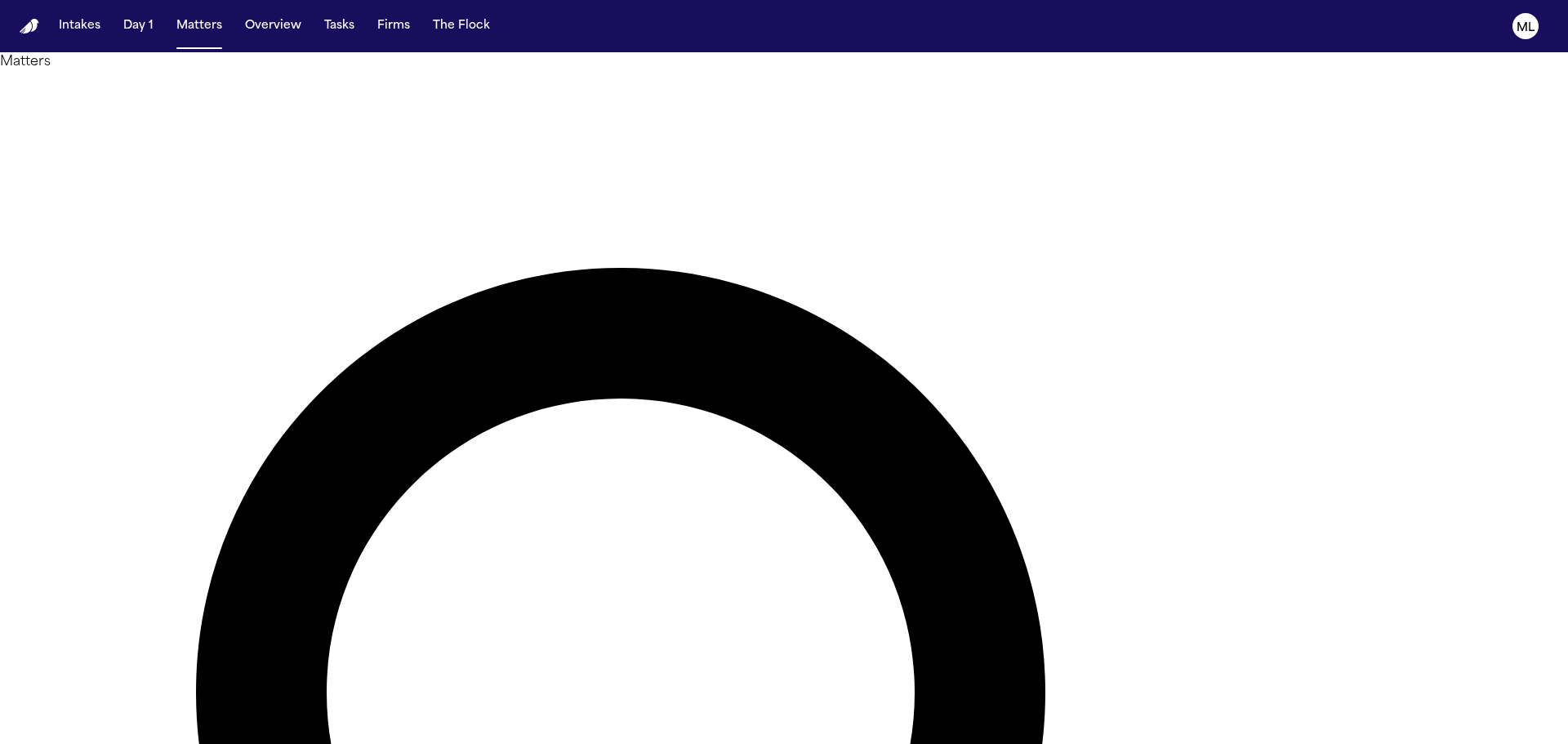
drag, startPoint x: 936, startPoint y: 107, endPoint x: 765, endPoint y: 95, distance: 171.4
type input "******"
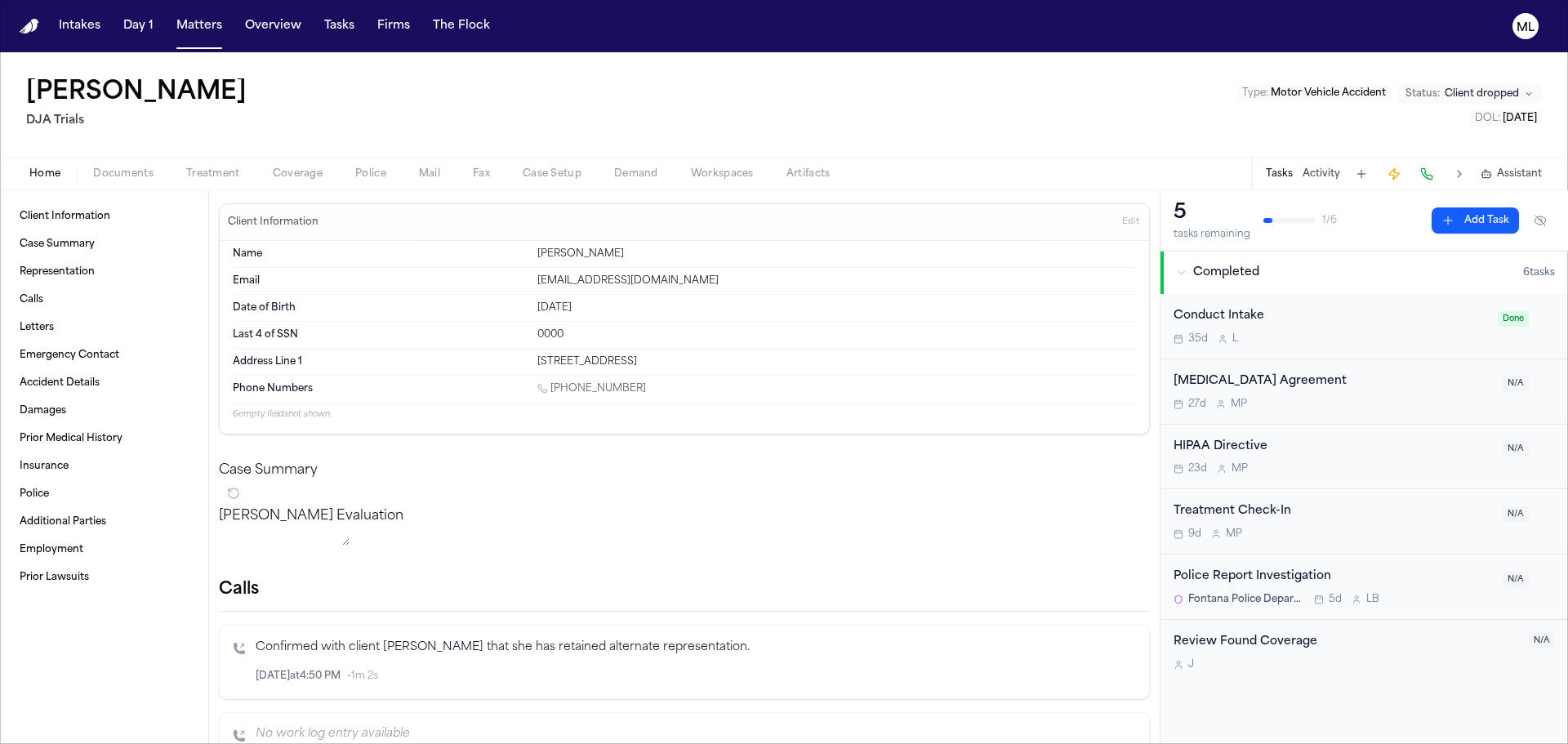
click at [129, 170] on span "Documents" at bounding box center [123, 174] width 60 height 14
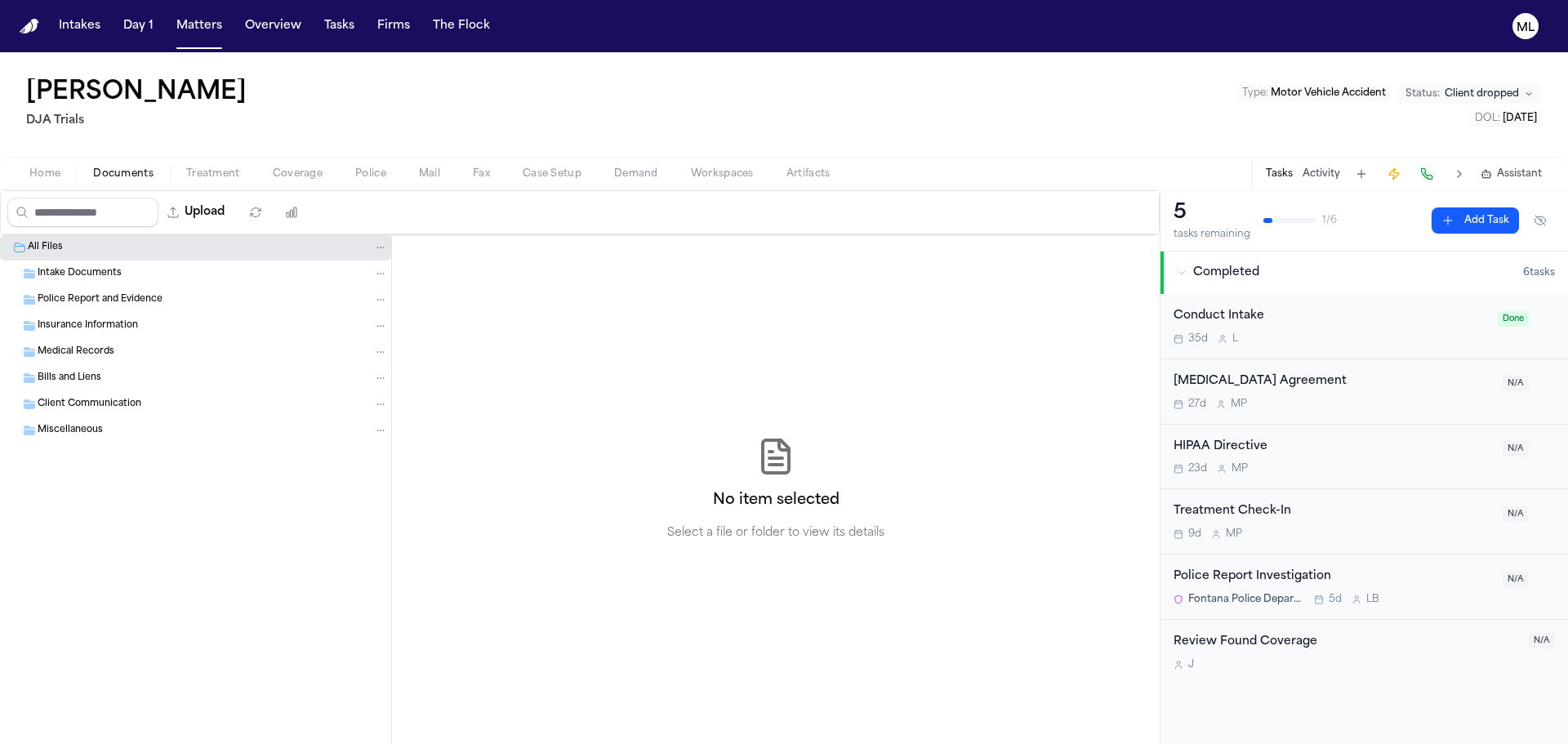
click at [59, 177] on span "Home" at bounding box center [44, 174] width 31 height 14
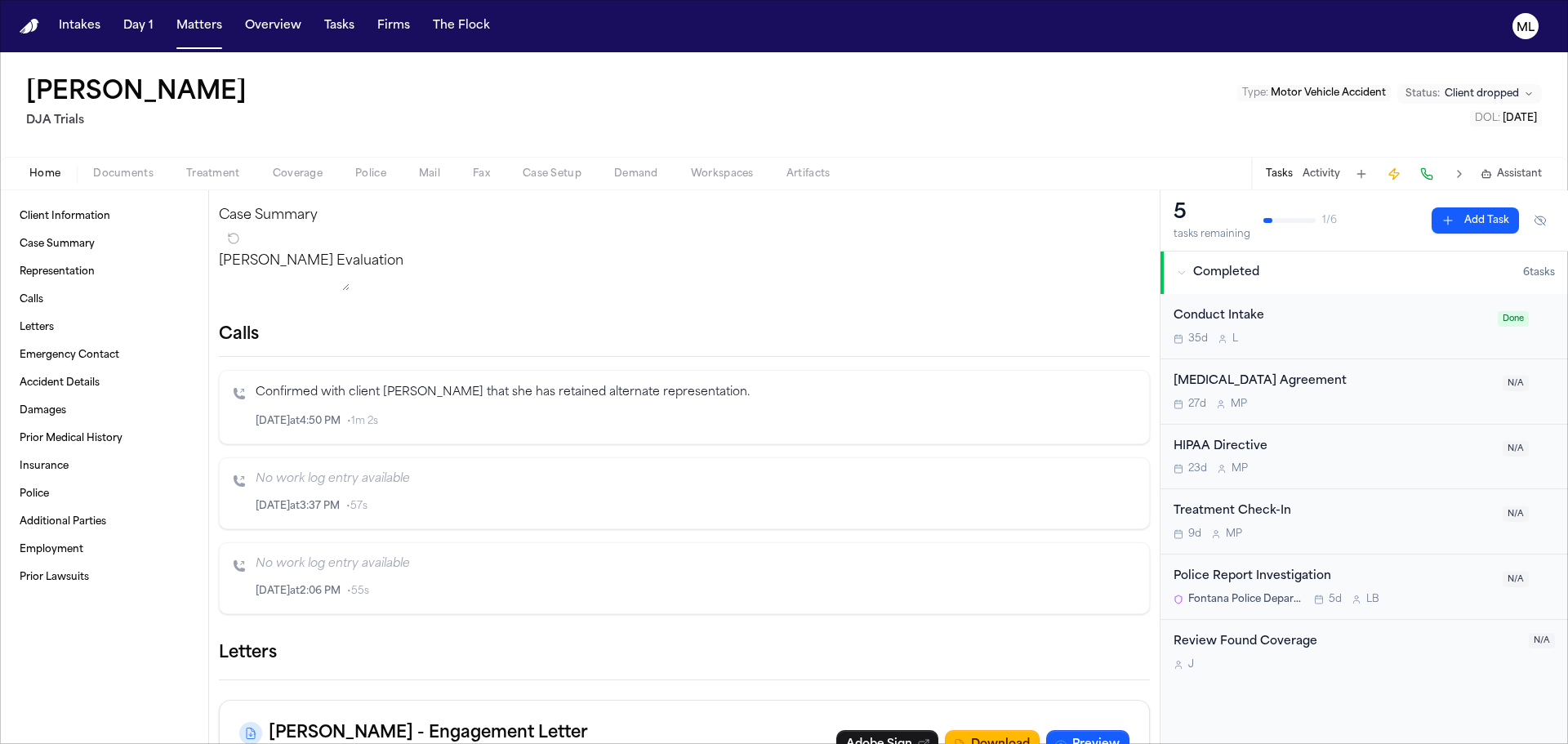
scroll to position [245, 0]
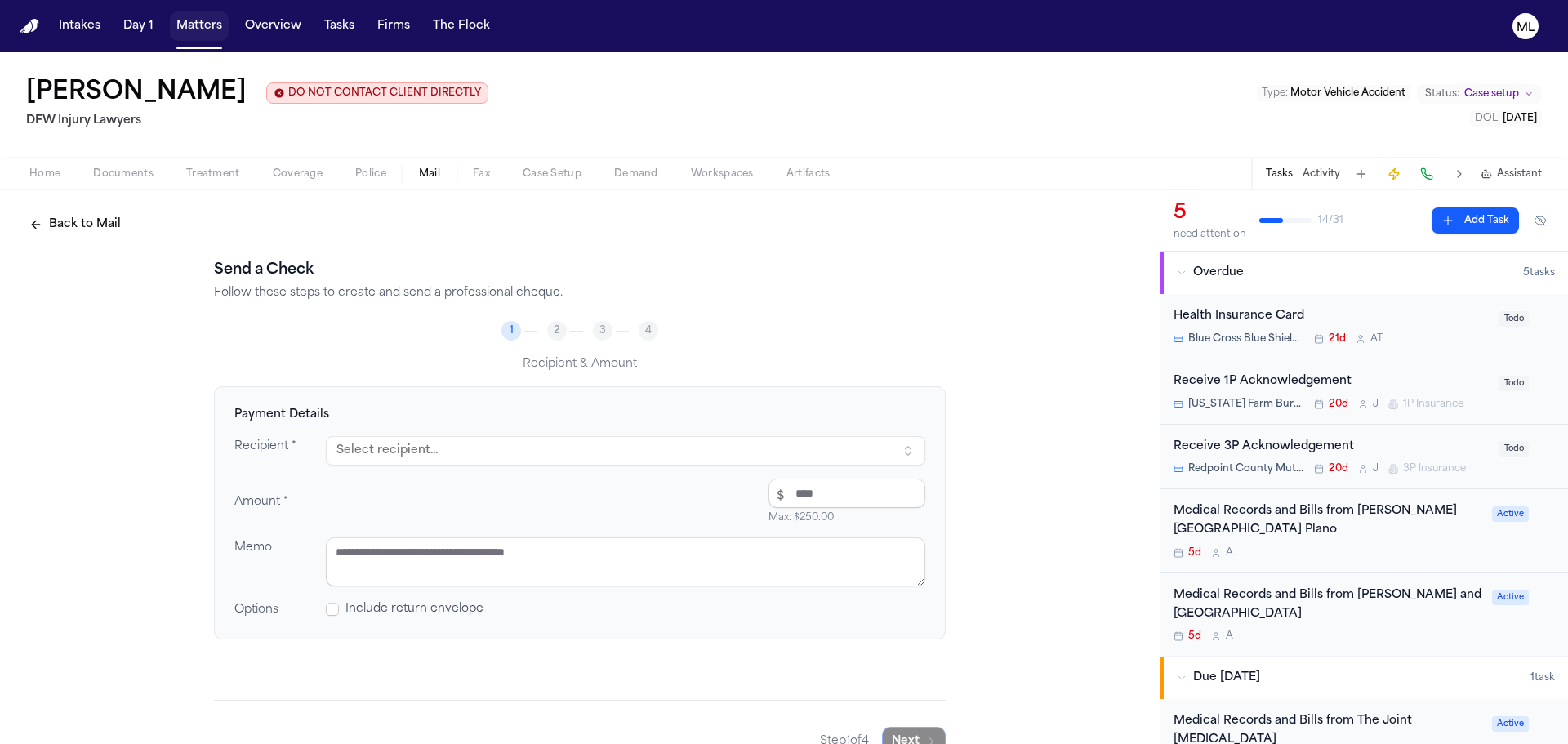
click at [203, 27] on button "Matters" at bounding box center [199, 26] width 59 height 29
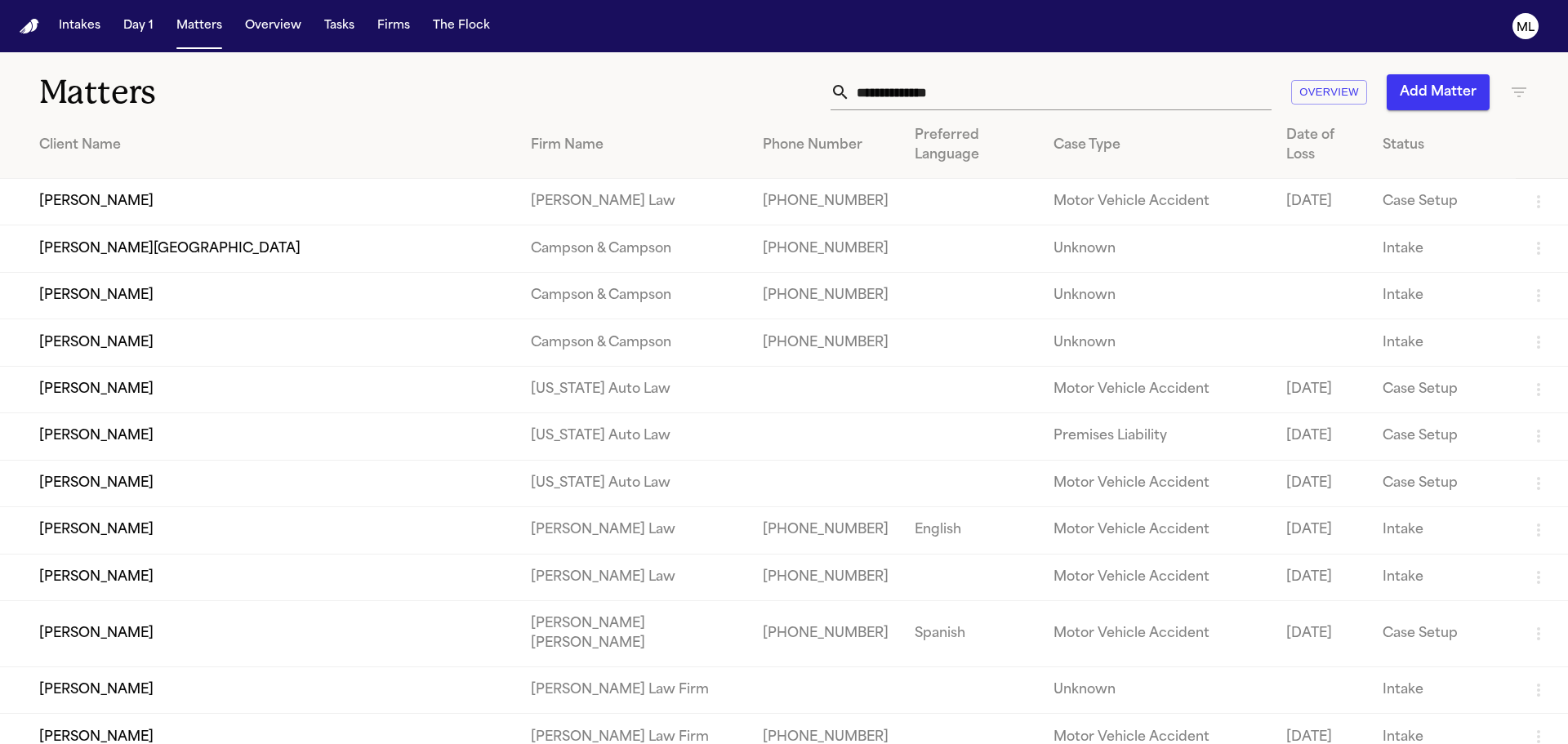
click at [964, 86] on input "text" at bounding box center [1061, 92] width 422 height 36
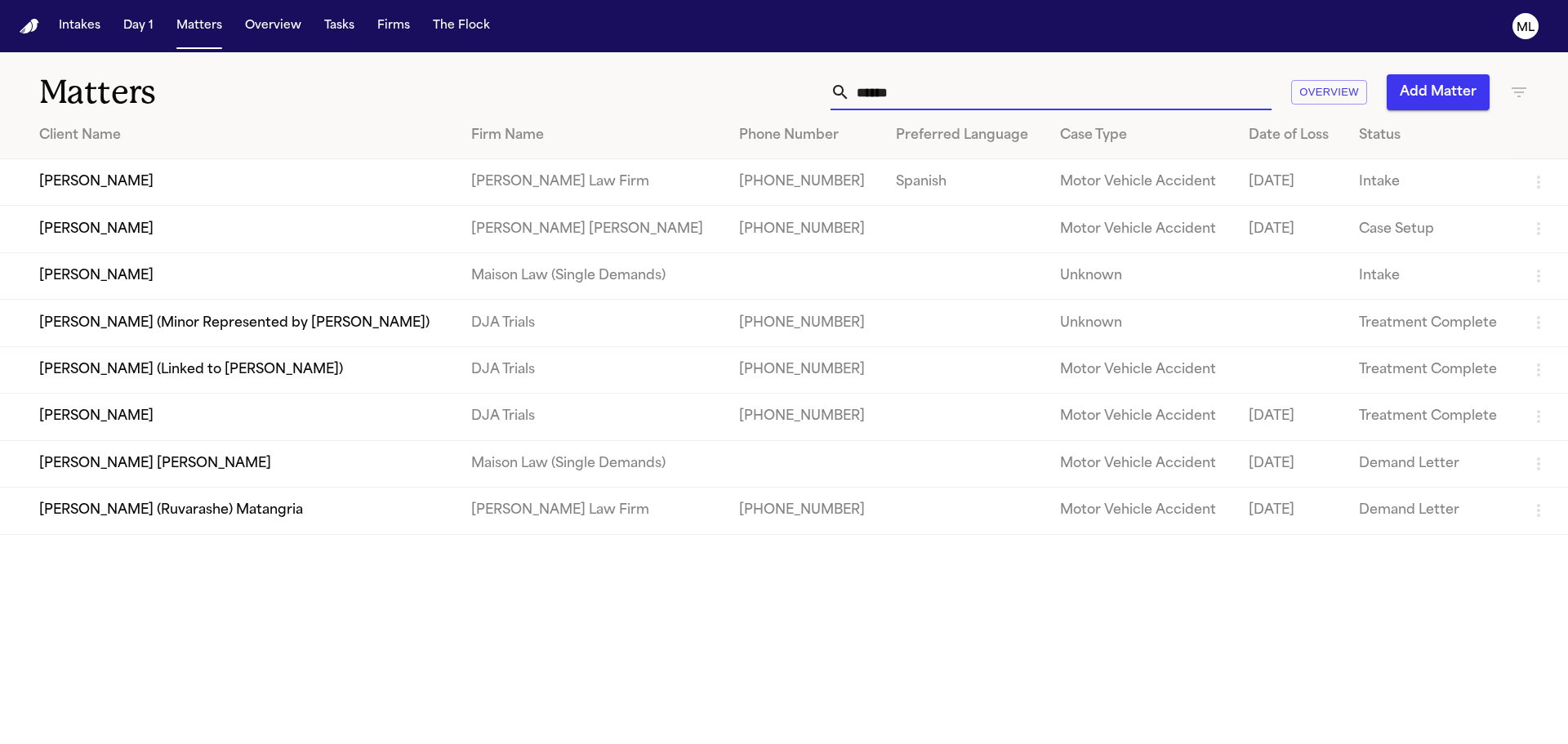
type input "******"
click at [230, 410] on td "Teresa Flores" at bounding box center [229, 417] width 459 height 46
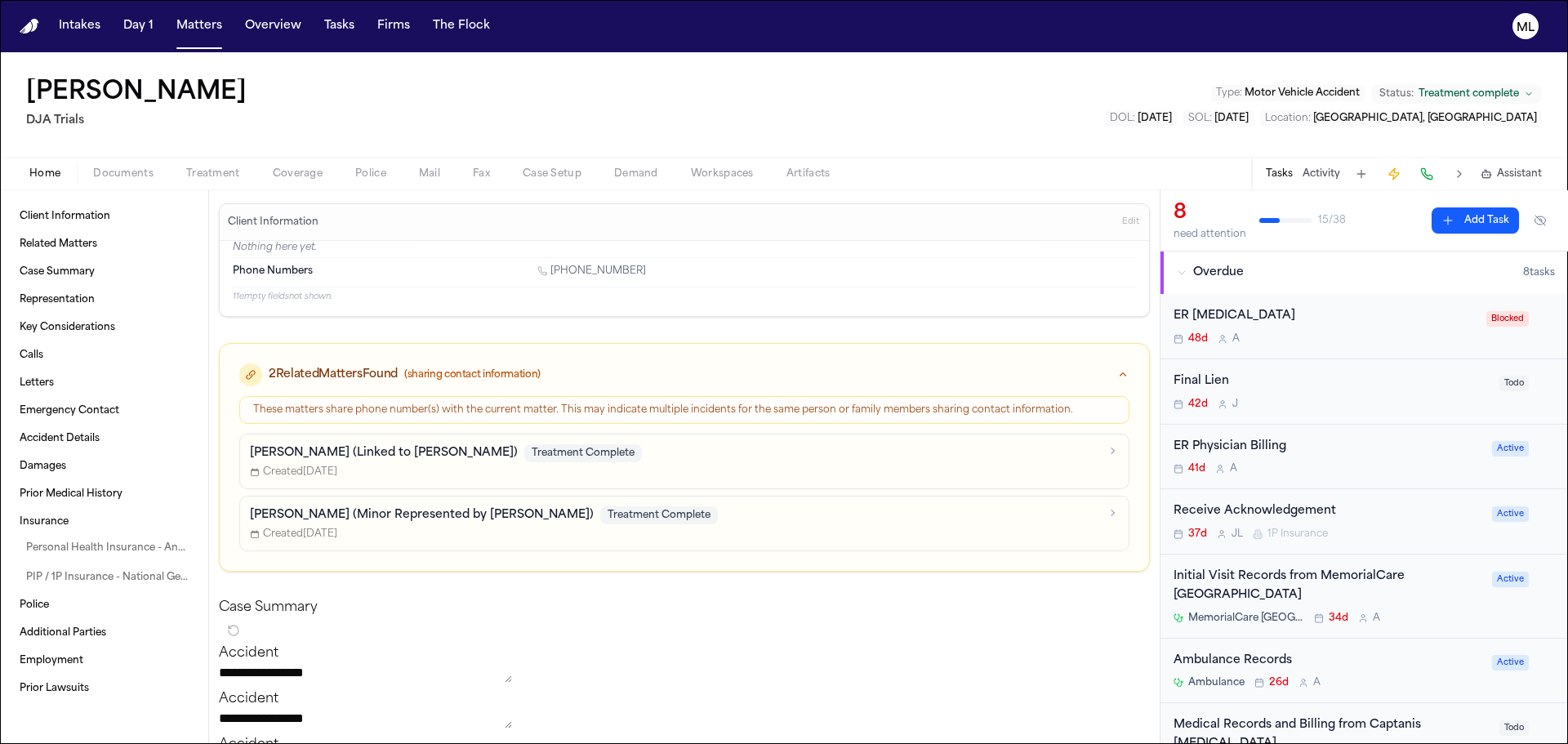
click at [1405, 608] on div "Initial Visit Records from MemorialCare Long Beach Medical Center MemorialCare …" at bounding box center [1327, 596] width 309 height 57
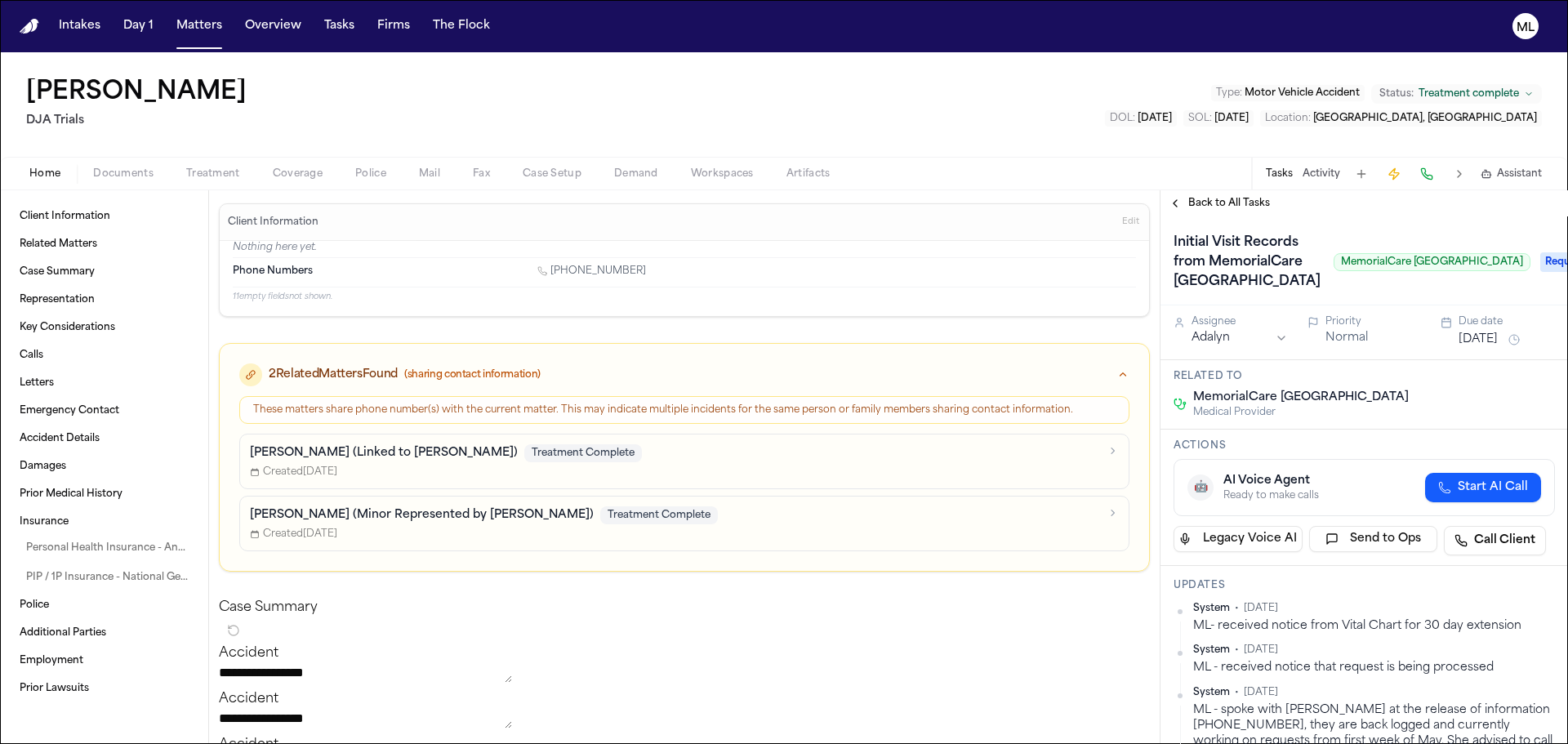
click at [1213, 217] on div "Initial Visit Records from MemorialCare Long Beach Medical Center MemorialCare …" at bounding box center [1364, 261] width 407 height 89
click at [1222, 200] on span "Back to All Tasks" at bounding box center [1229, 204] width 81 height 14
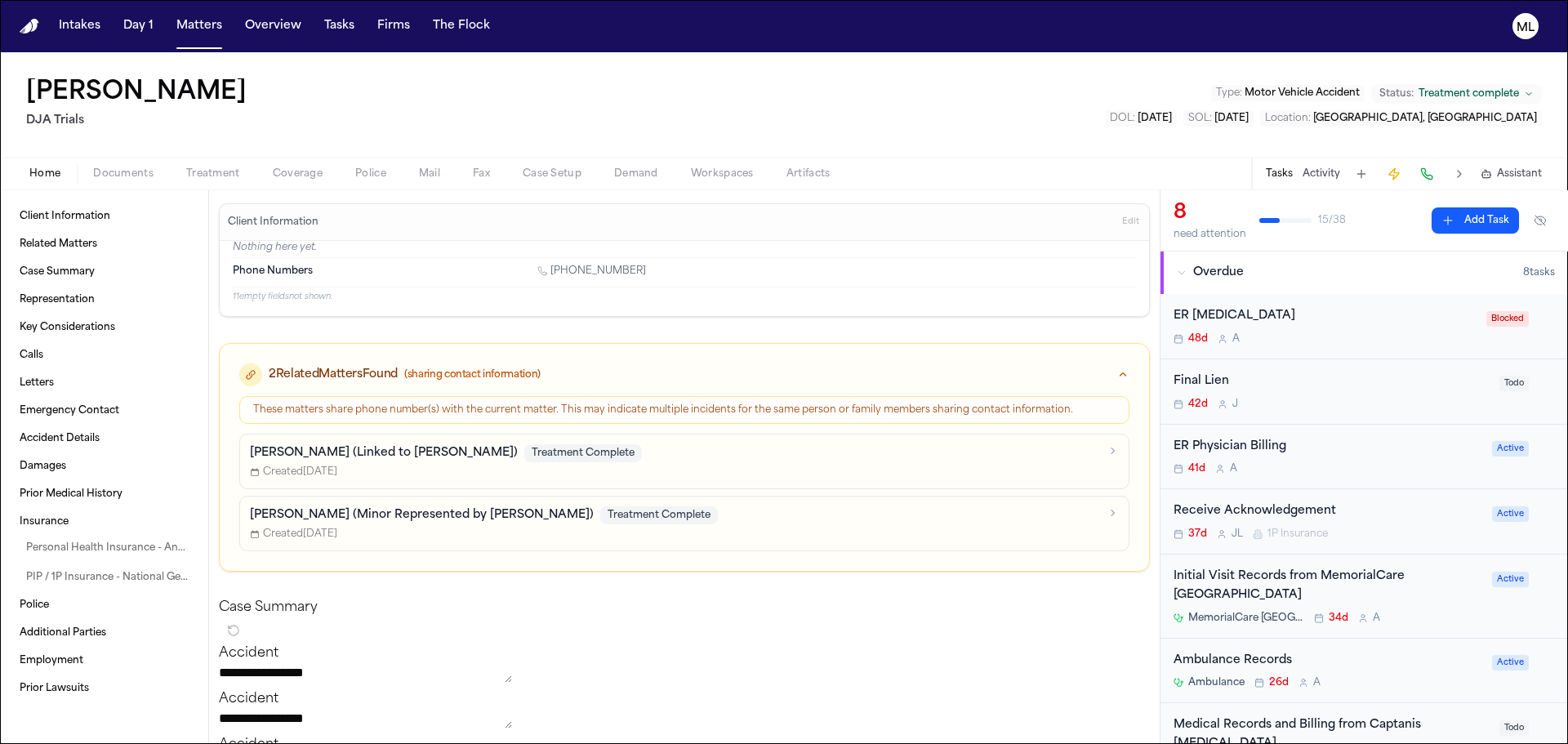
click at [1422, 606] on div "Initial Visit Records from MemorialCare Long Beach Medical Center MemorialCare …" at bounding box center [1327, 596] width 309 height 57
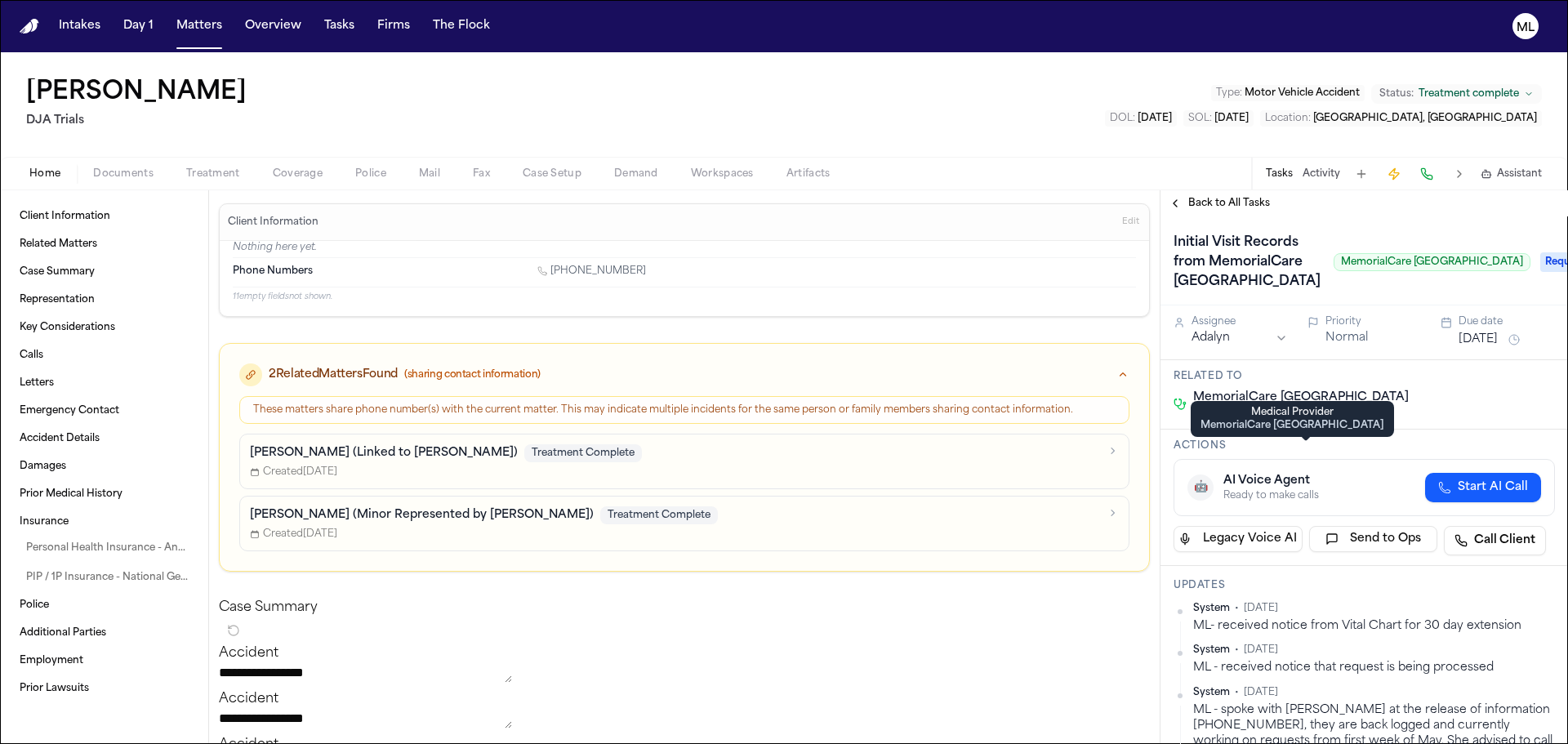
click at [1226, 207] on span "Back to All Tasks" at bounding box center [1229, 204] width 81 height 14
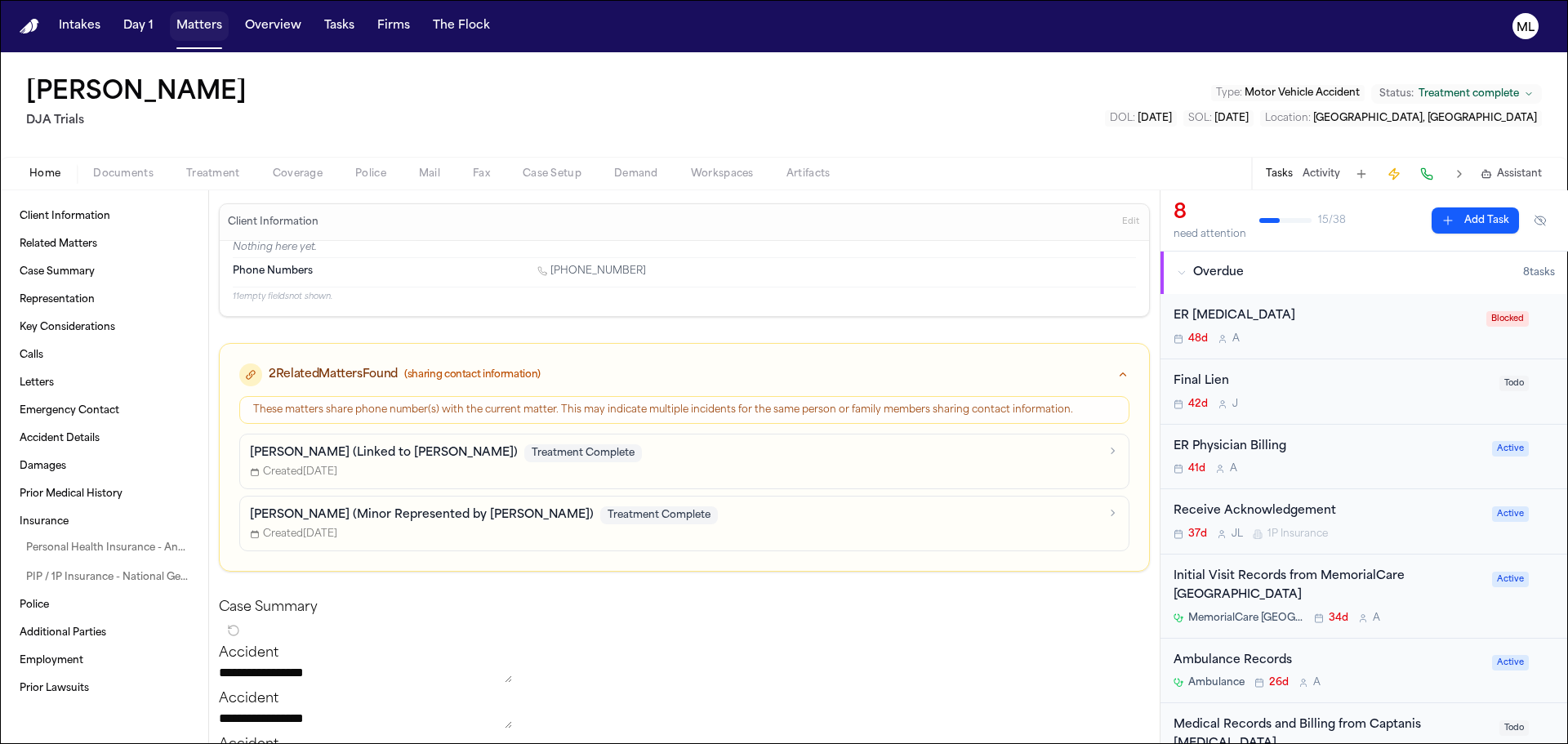
click at [197, 27] on button "Matters" at bounding box center [199, 26] width 59 height 29
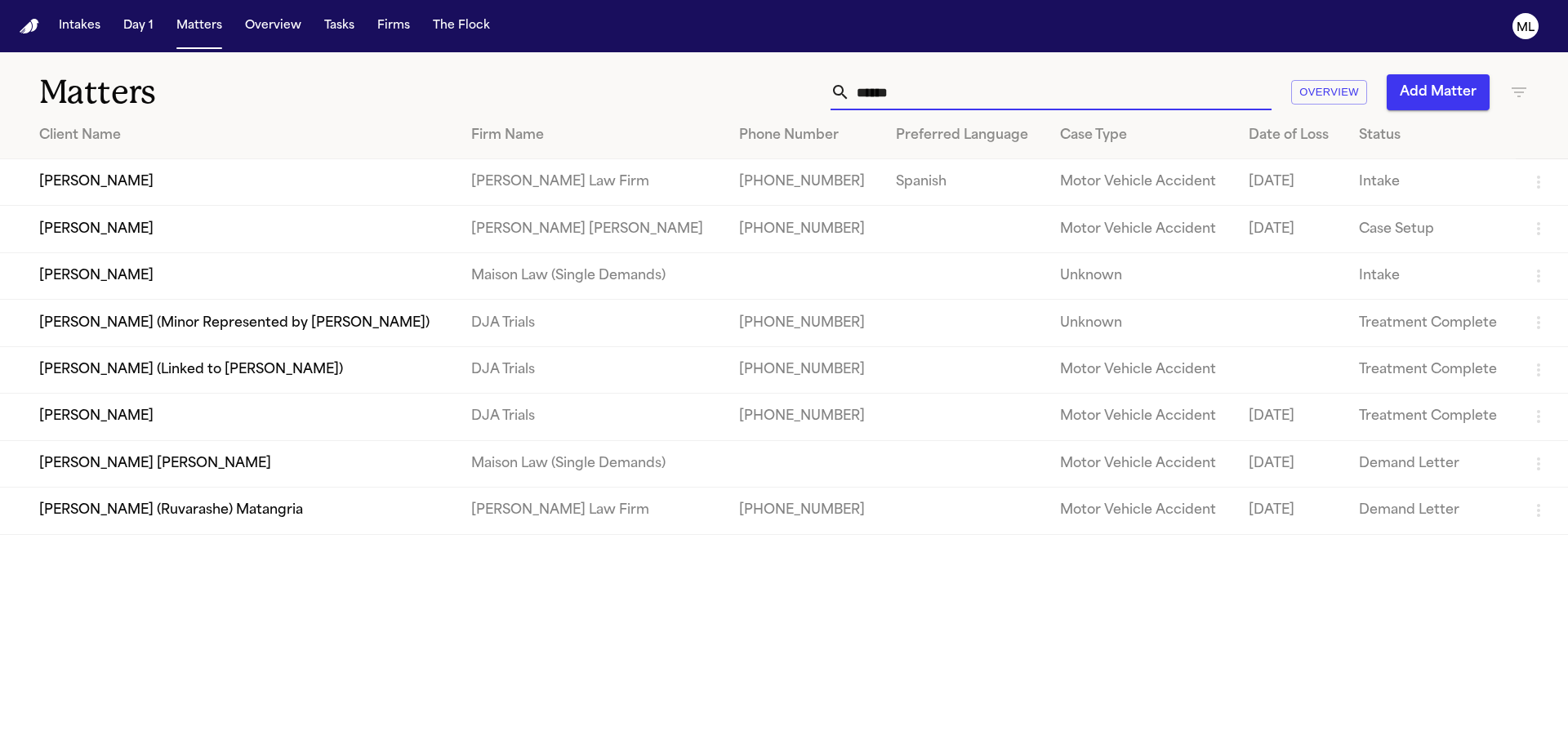
drag, startPoint x: 917, startPoint y: 94, endPoint x: 779, endPoint y: 103, distance: 138.3
click at [779, 103] on div "****** Overview Add Matter" at bounding box center [1001, 92] width 1056 height 36
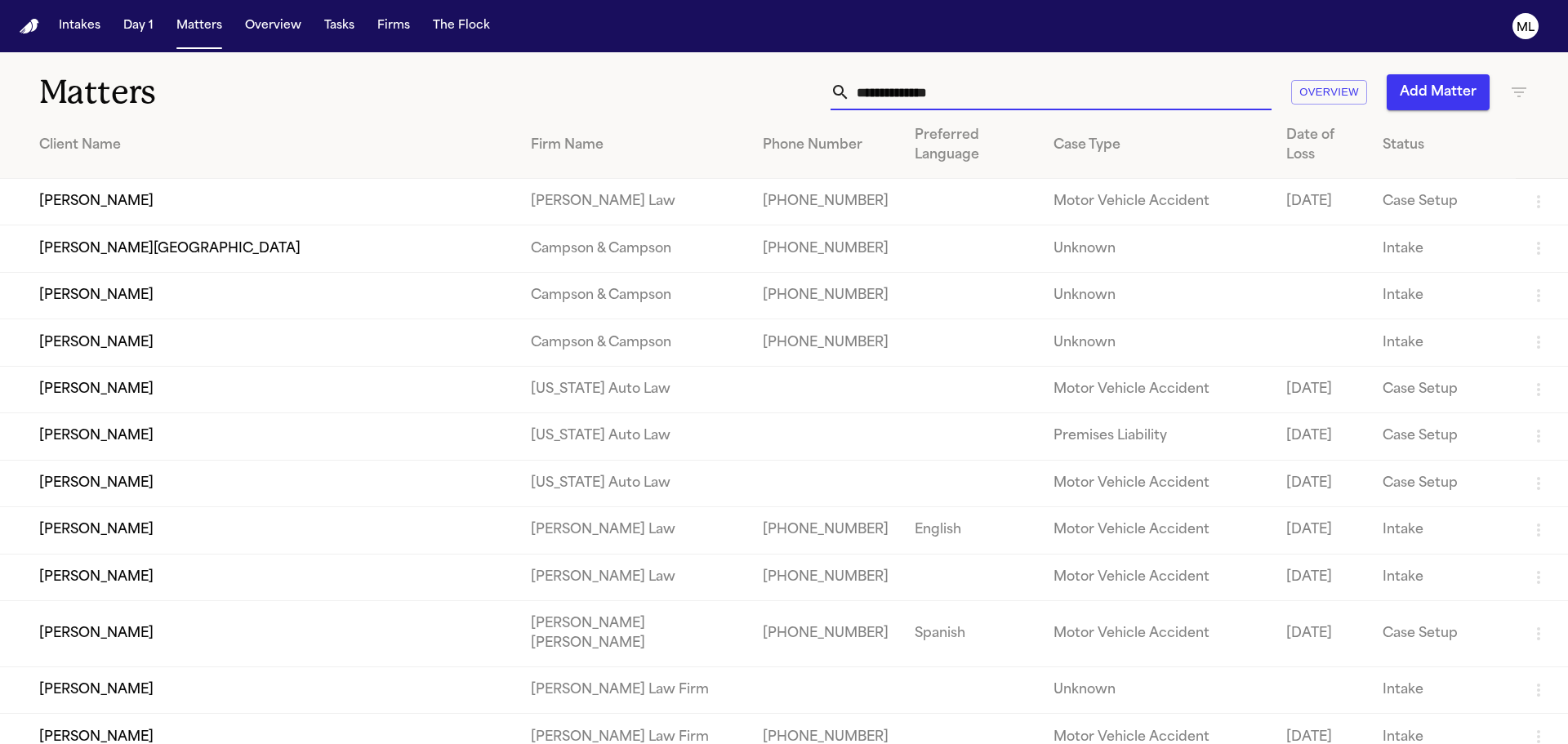
click at [930, 97] on input "text" at bounding box center [1061, 92] width 422 height 36
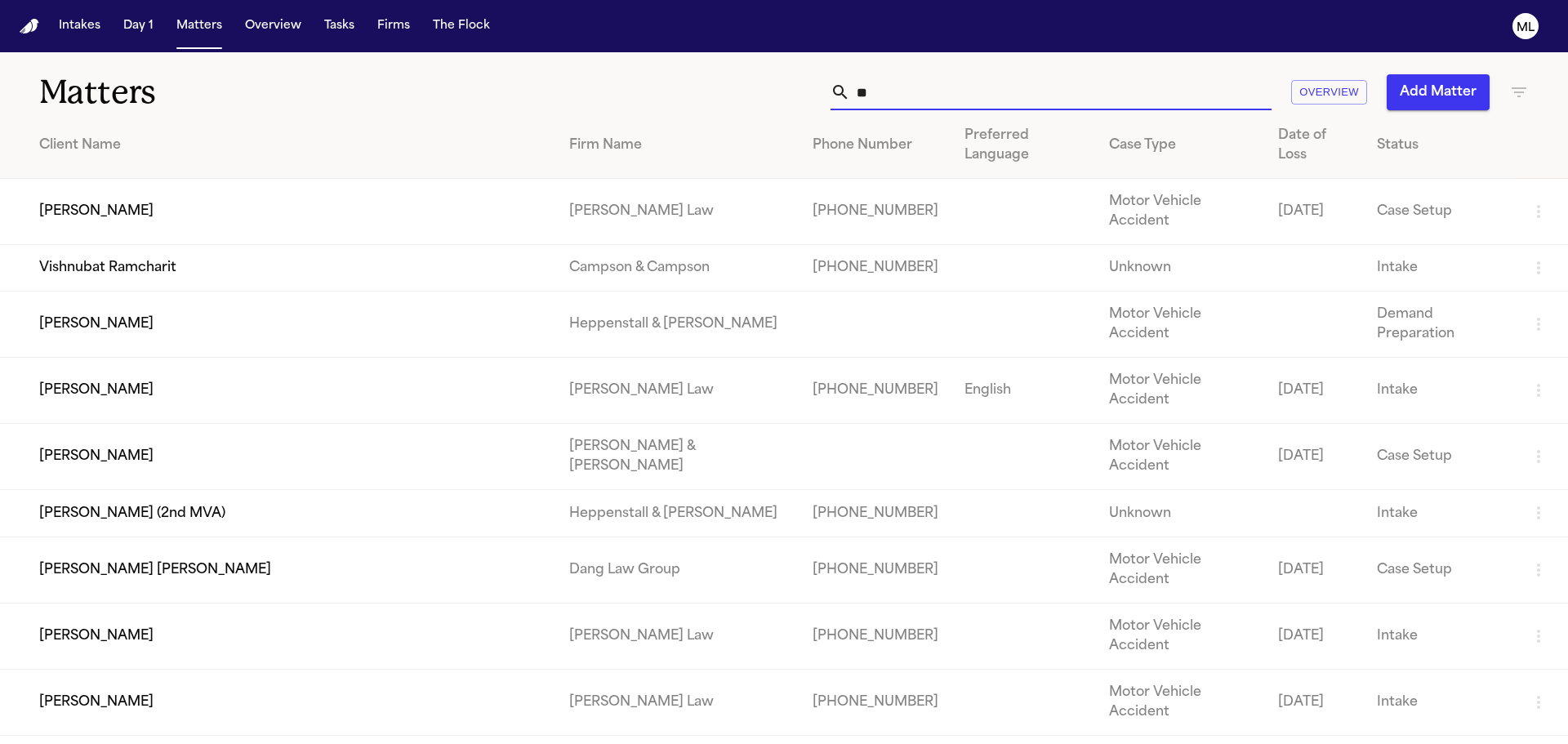
type input "*"
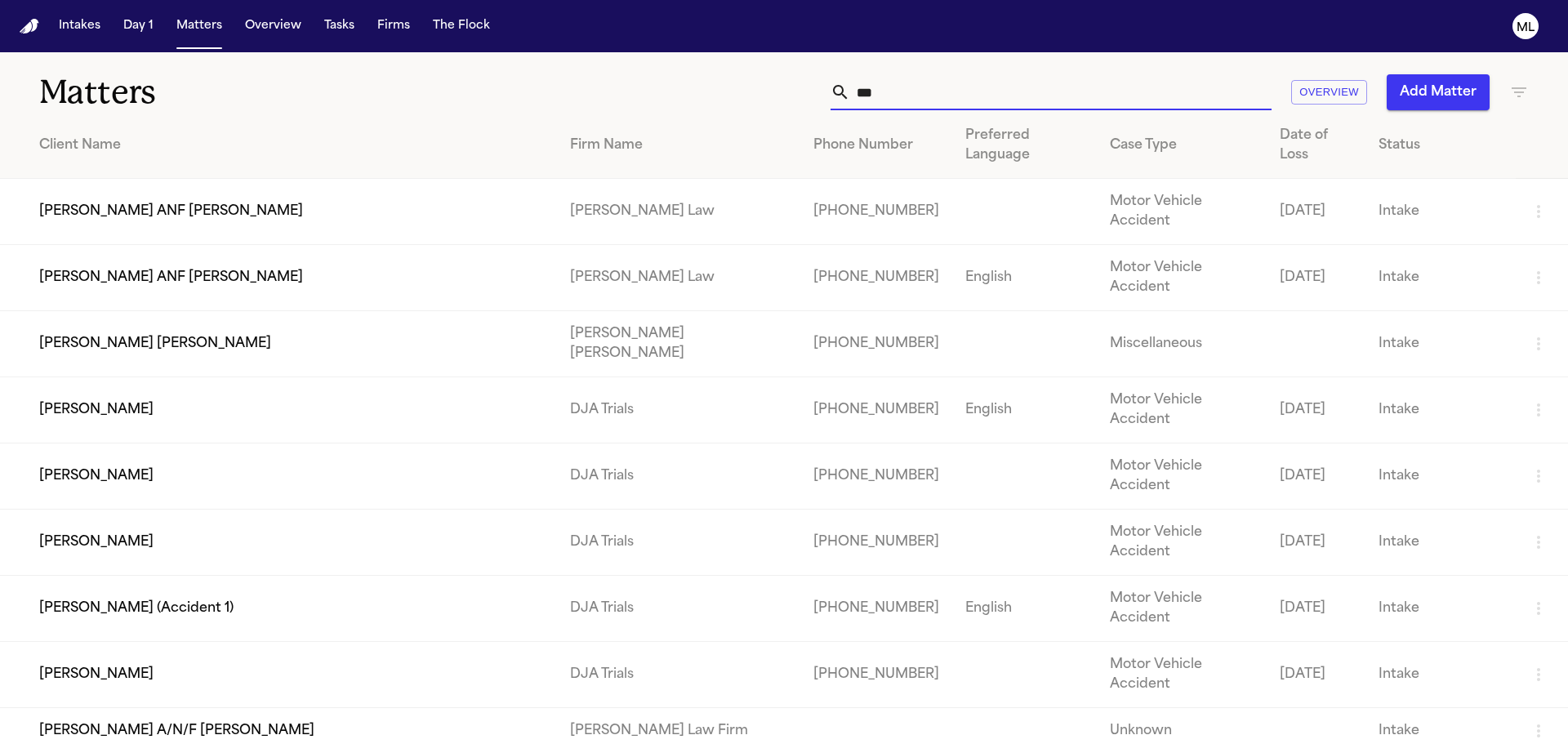
type input "***"
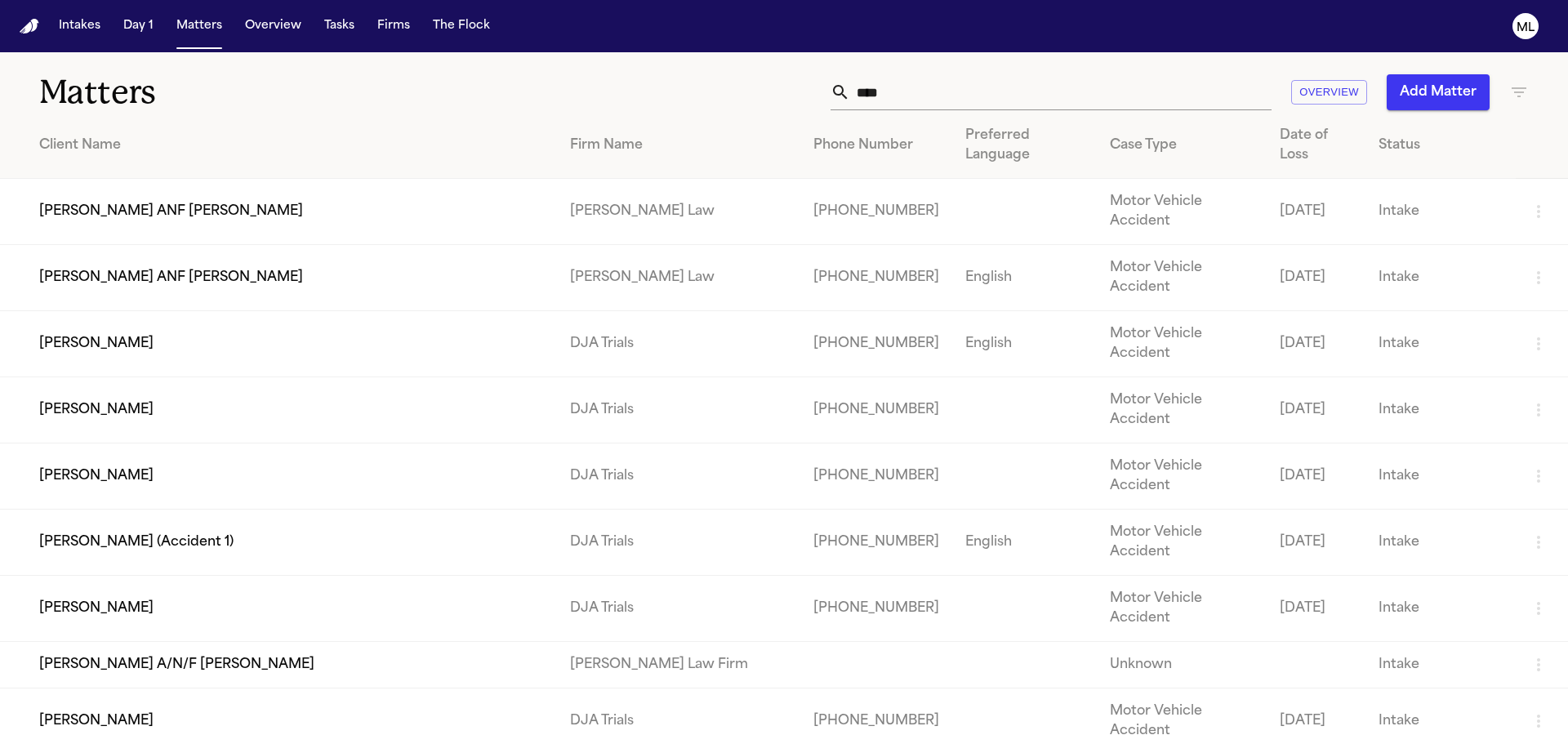
click at [1515, 86] on icon "button" at bounding box center [1520, 92] width 19 height 19
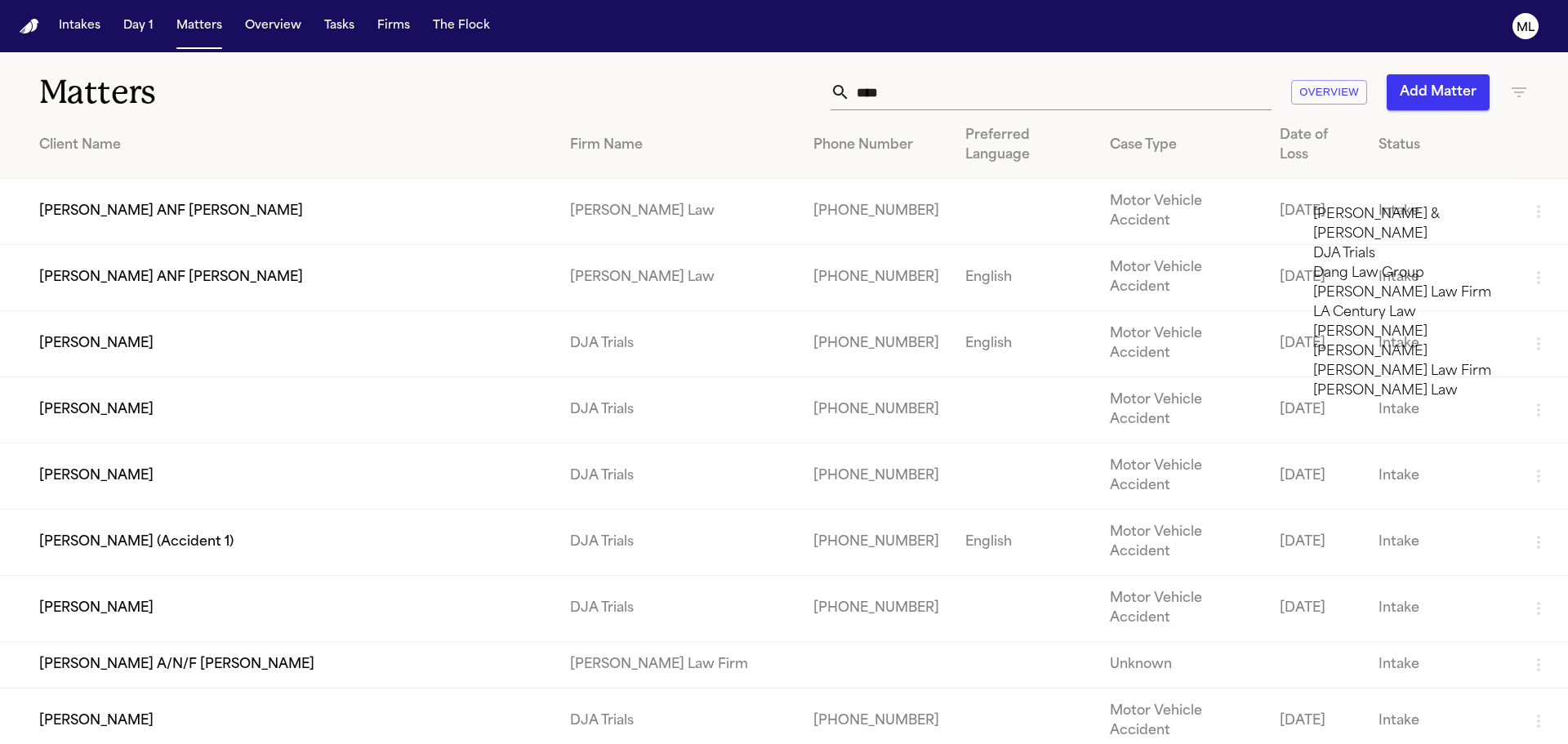
click at [1383, 250] on li "DJA Trials" at bounding box center [1430, 253] width 232 height 19
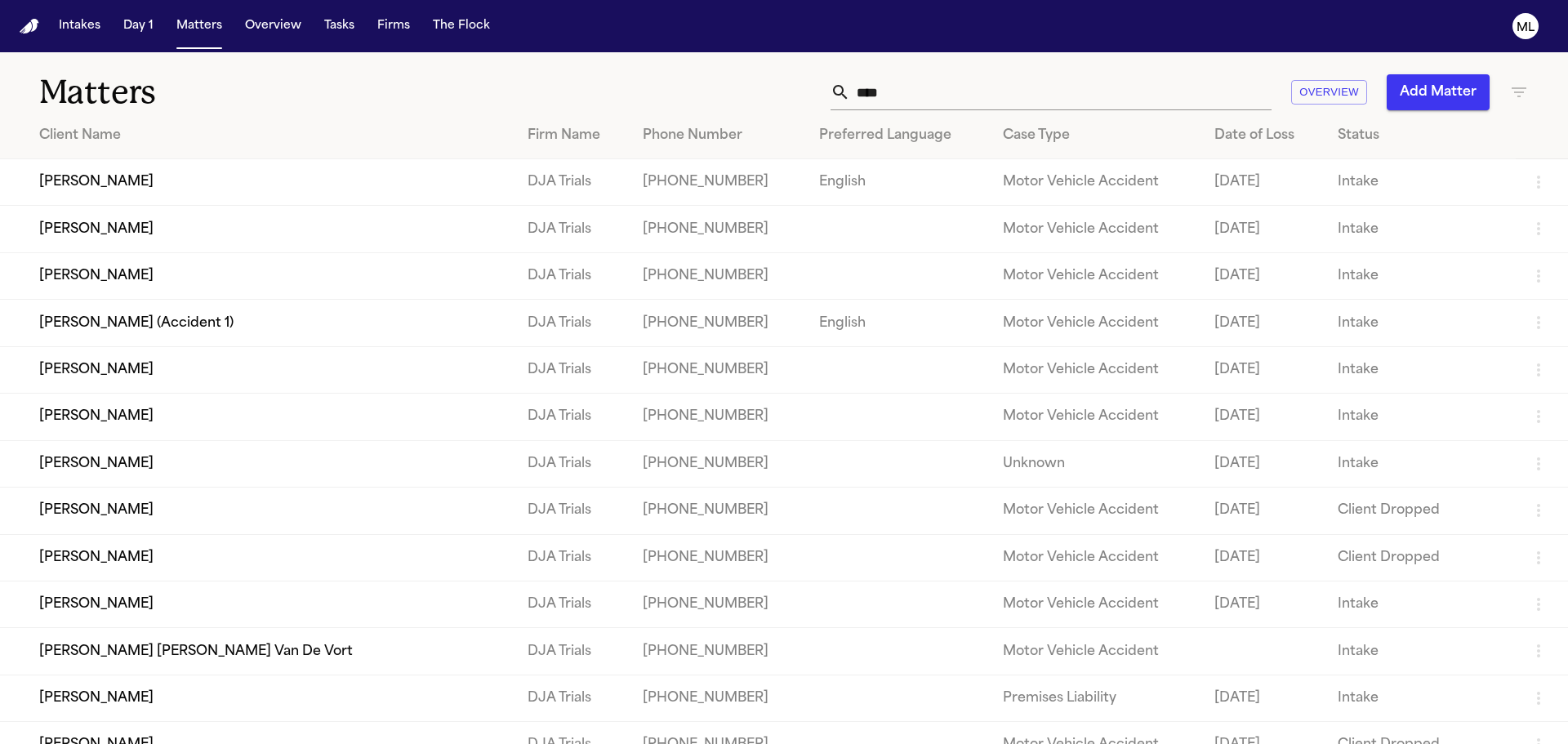
click at [400, 743] on div at bounding box center [784, 744] width 1568 height 0
drag, startPoint x: 904, startPoint y: 99, endPoint x: 797, endPoint y: 108, distance: 107.4
click at [797, 108] on div "*** Overview Add Matter" at bounding box center [1001, 92] width 1056 height 36
click at [893, 85] on input "***" at bounding box center [1061, 92] width 422 height 36
type input "*"
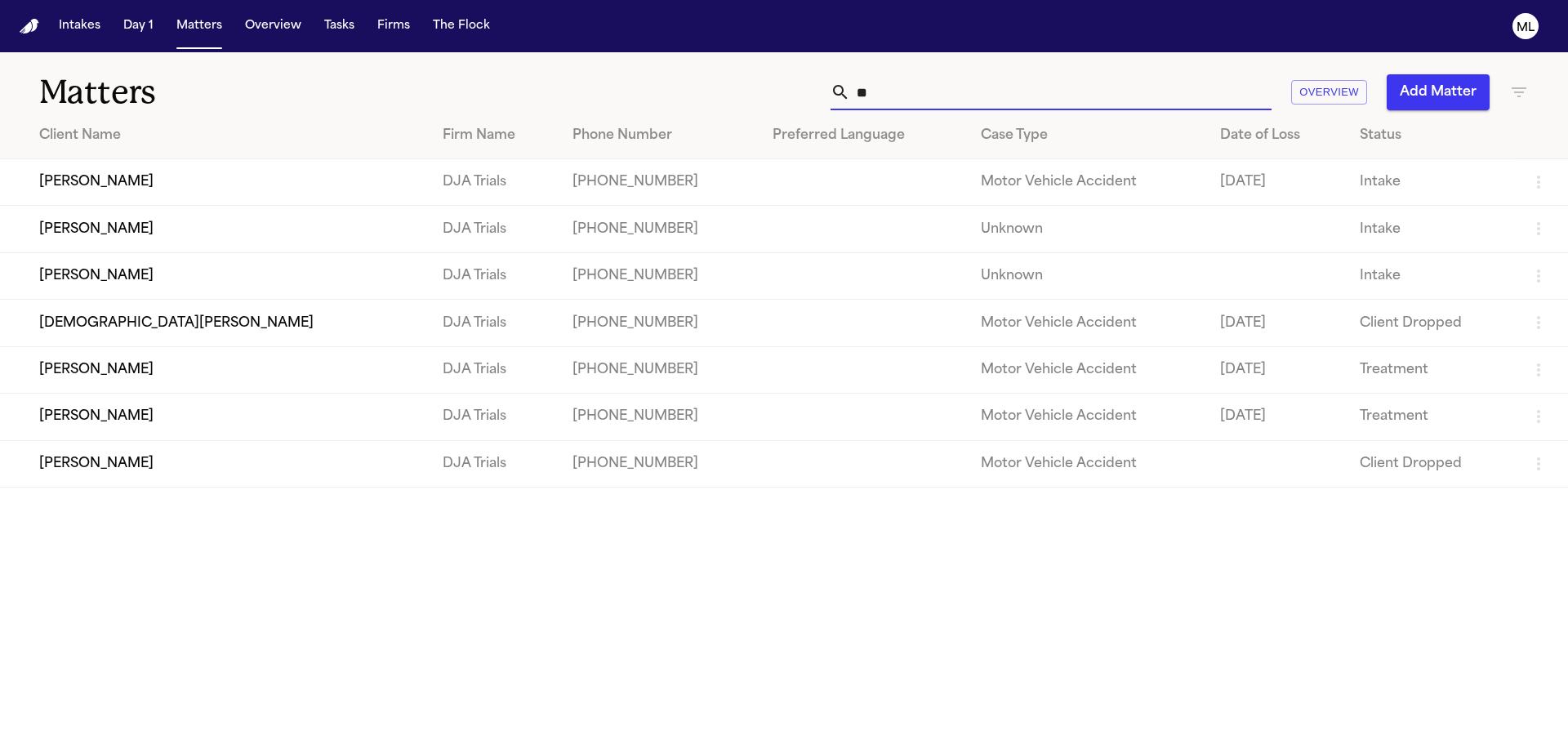
type input "*"
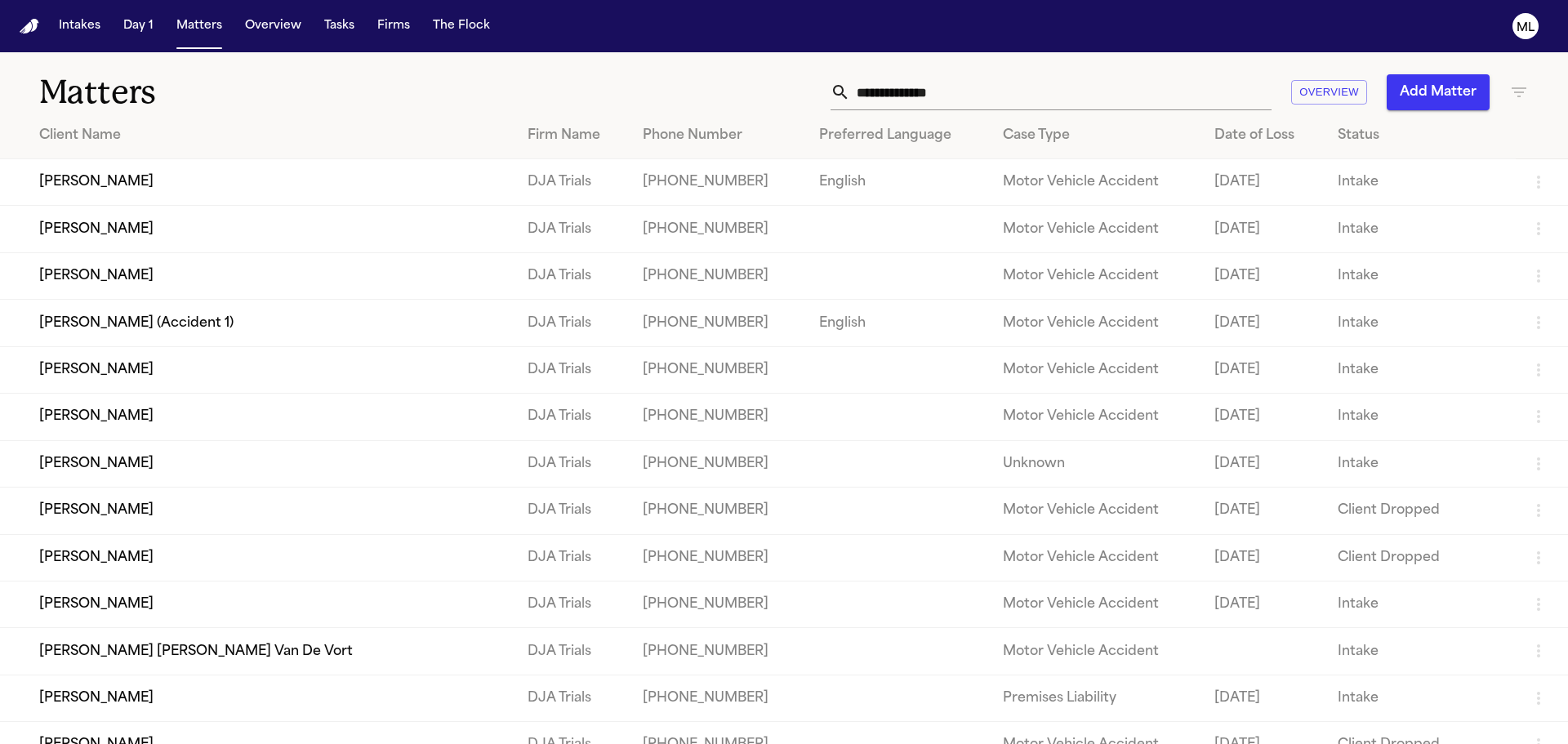
click at [623, 79] on div "Overview Add Matter" at bounding box center [1001, 92] width 1056 height 36
click at [211, 32] on button "Matters" at bounding box center [199, 26] width 59 height 29
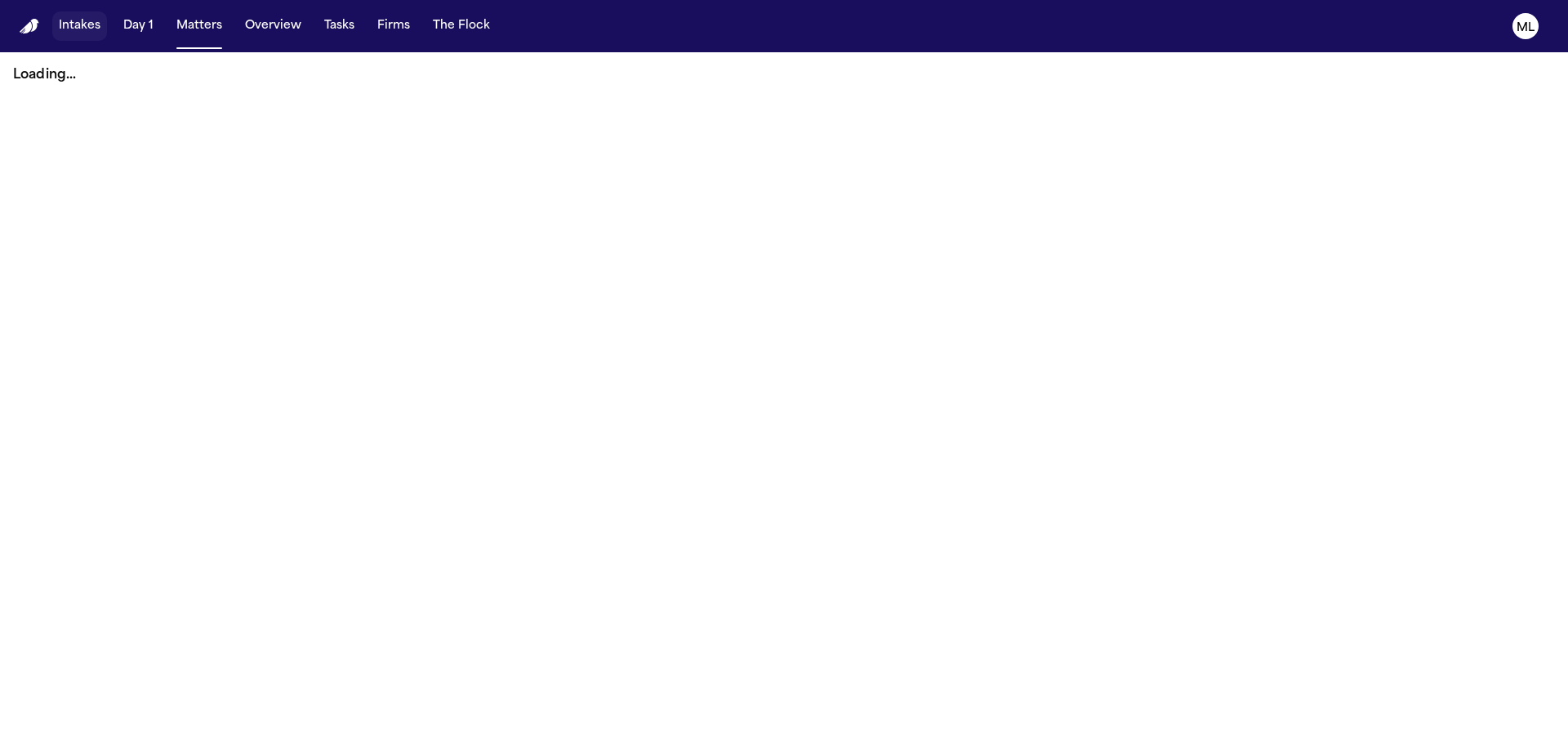
click at [89, 20] on button "Intakes" at bounding box center [79, 26] width 55 height 29
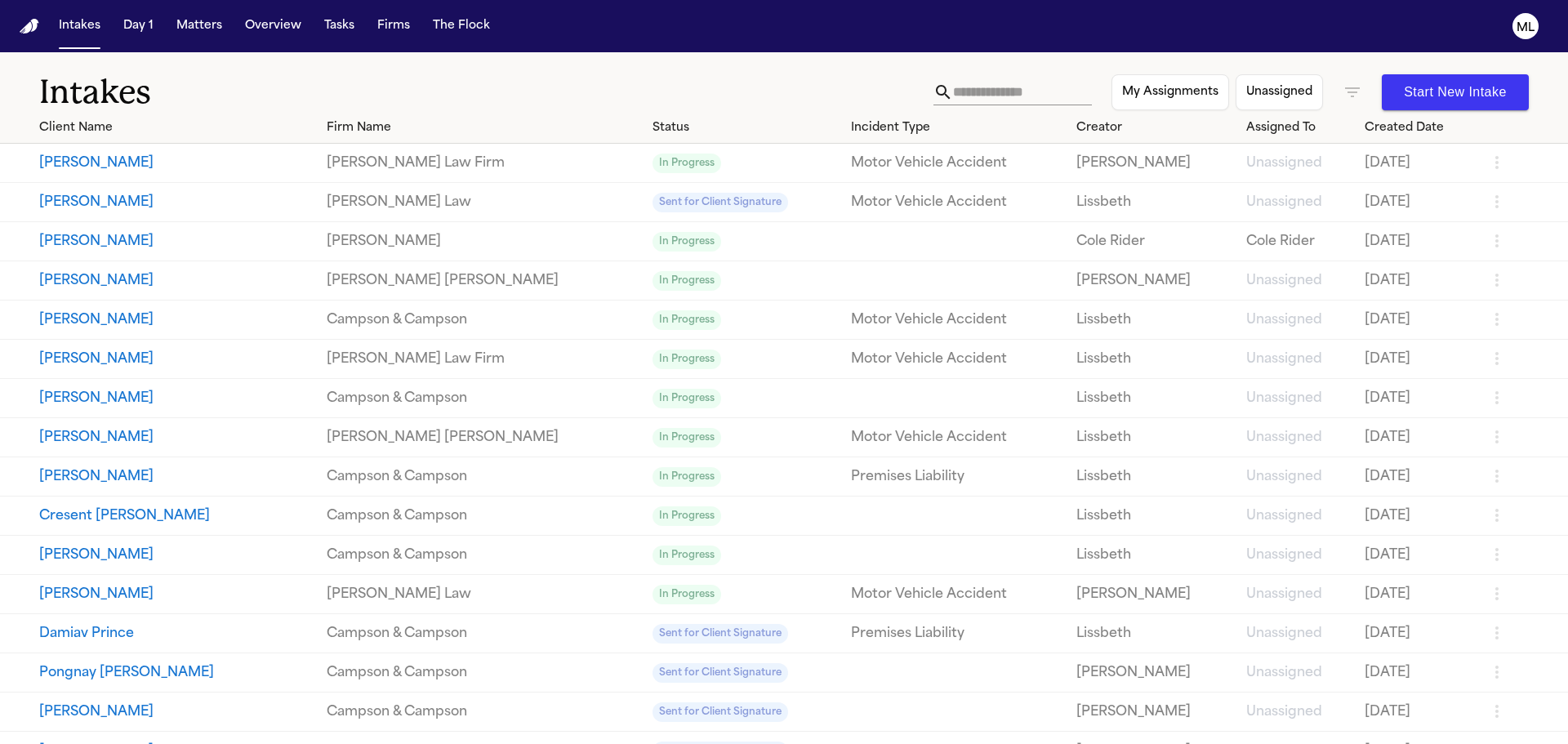
click at [959, 95] on input "text" at bounding box center [1022, 92] width 139 height 26
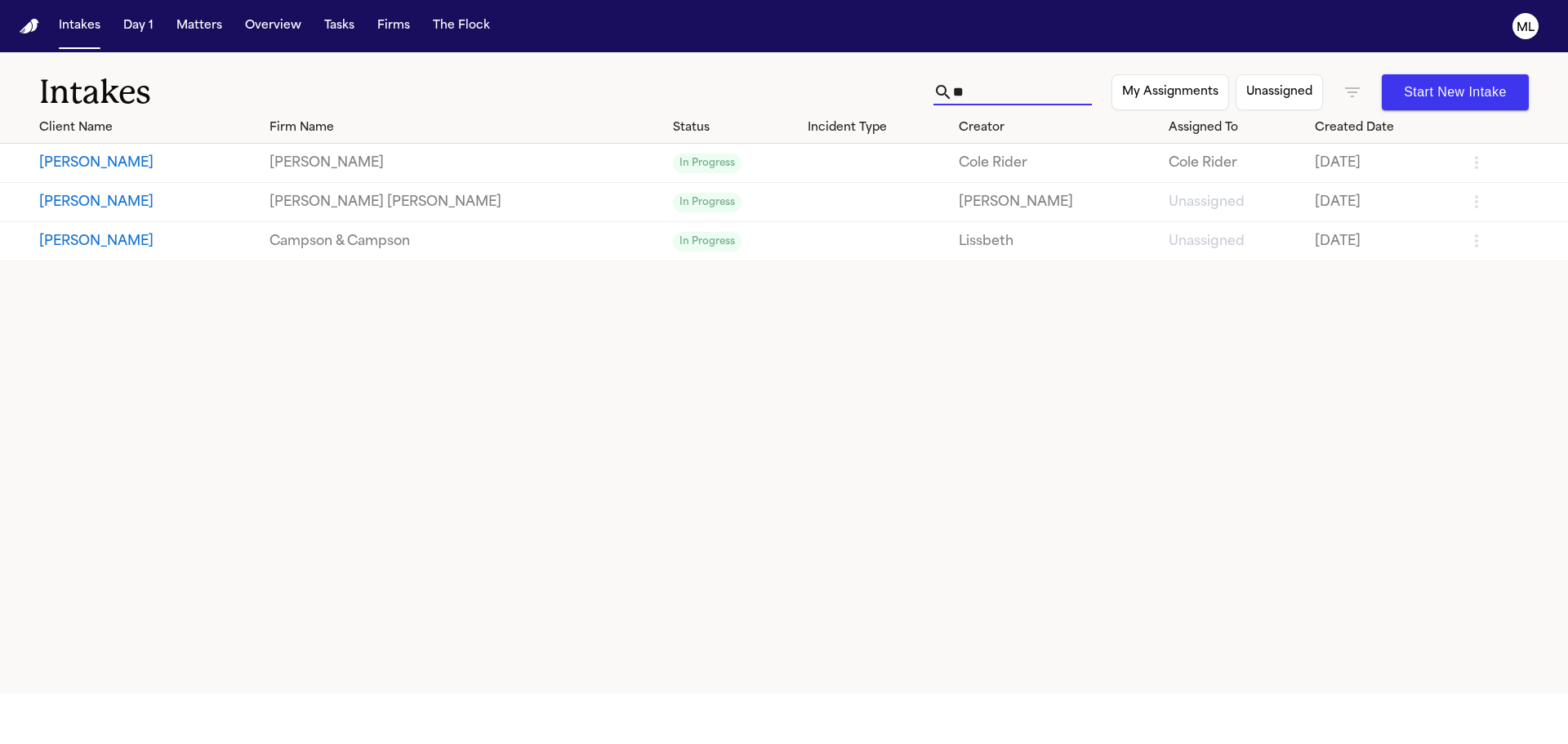
type input "*"
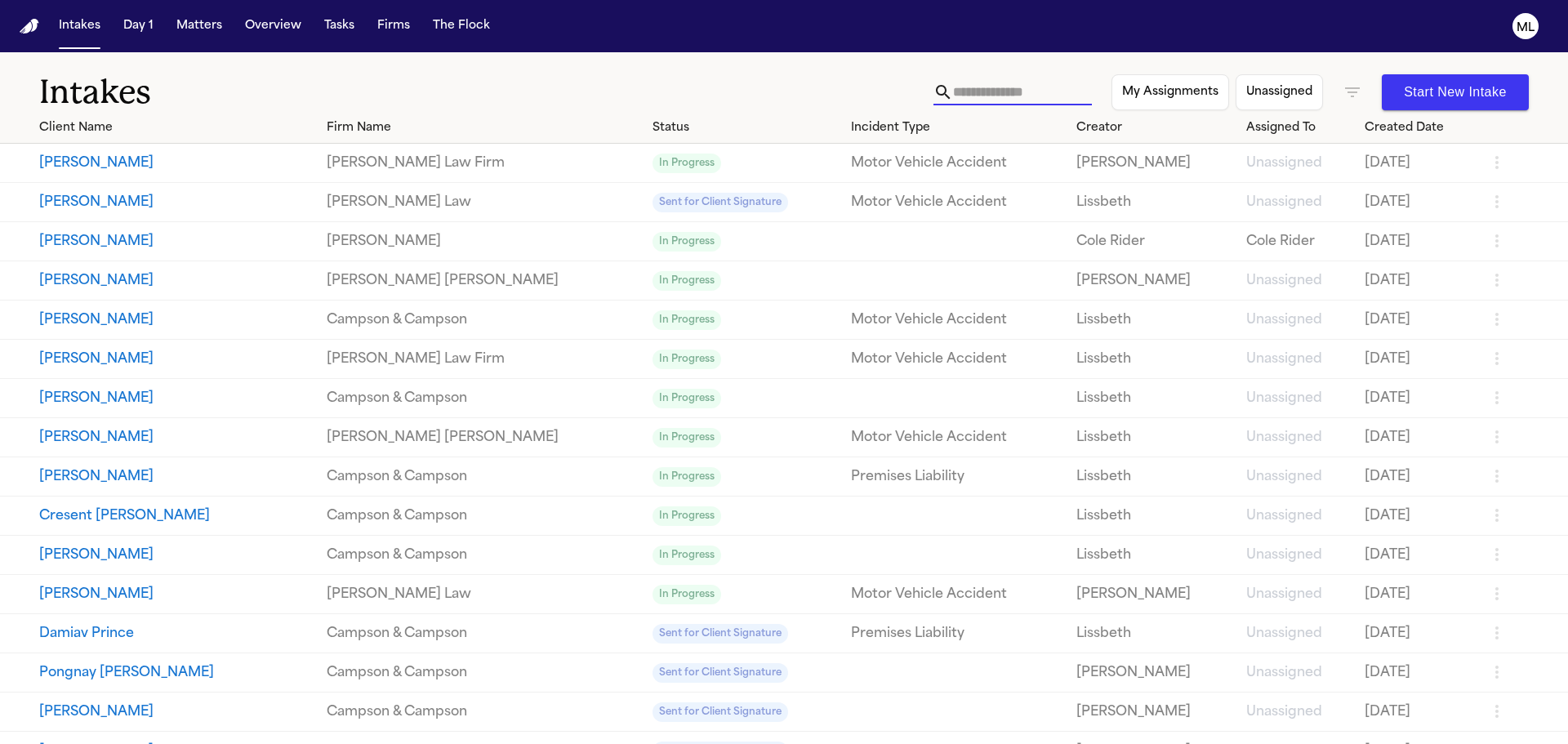
click at [1343, 91] on icon "button" at bounding box center [1352, 92] width 19 height 19
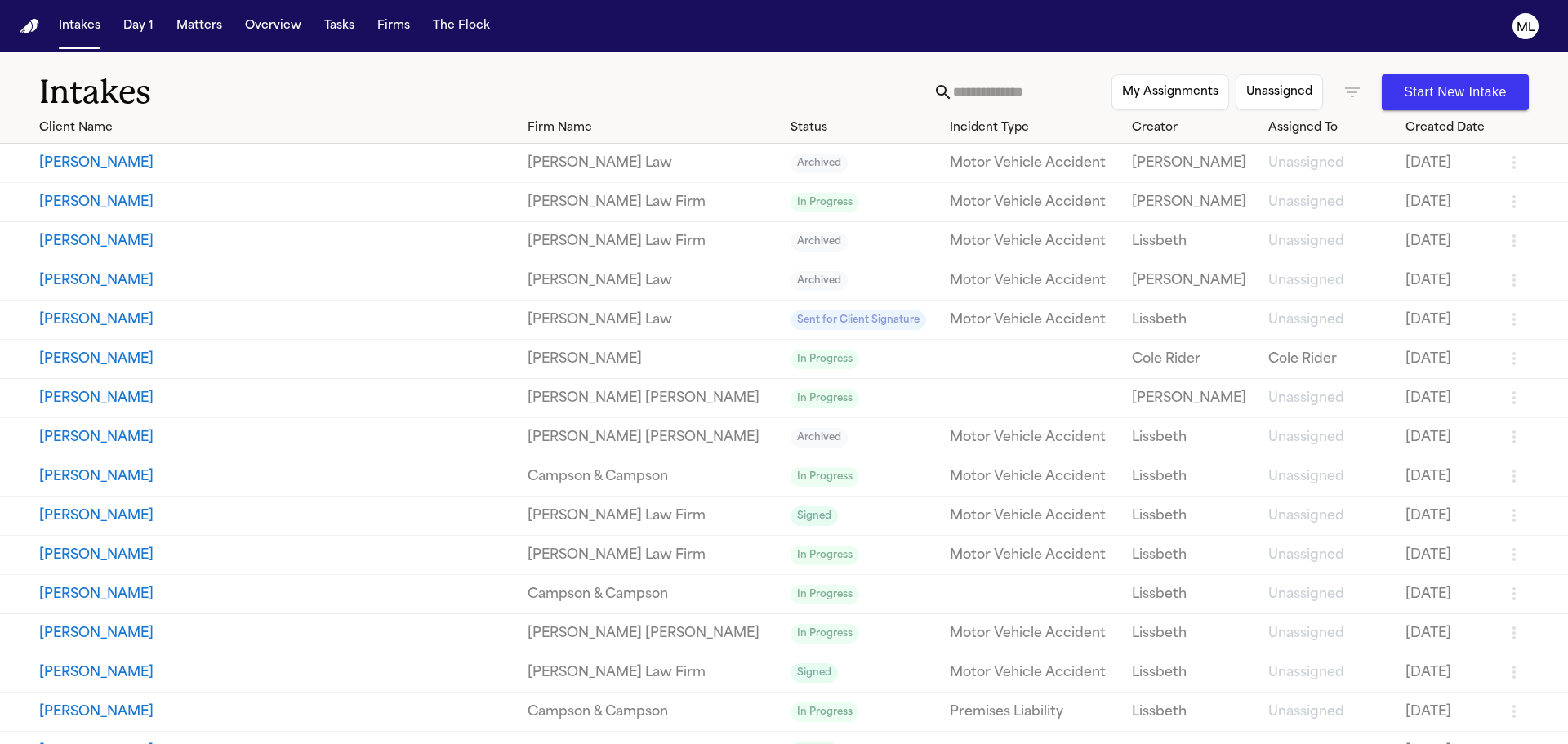
click at [930, 743] on div at bounding box center [784, 744] width 1568 height 0
click at [953, 94] on input "text" at bounding box center [1022, 92] width 139 height 26
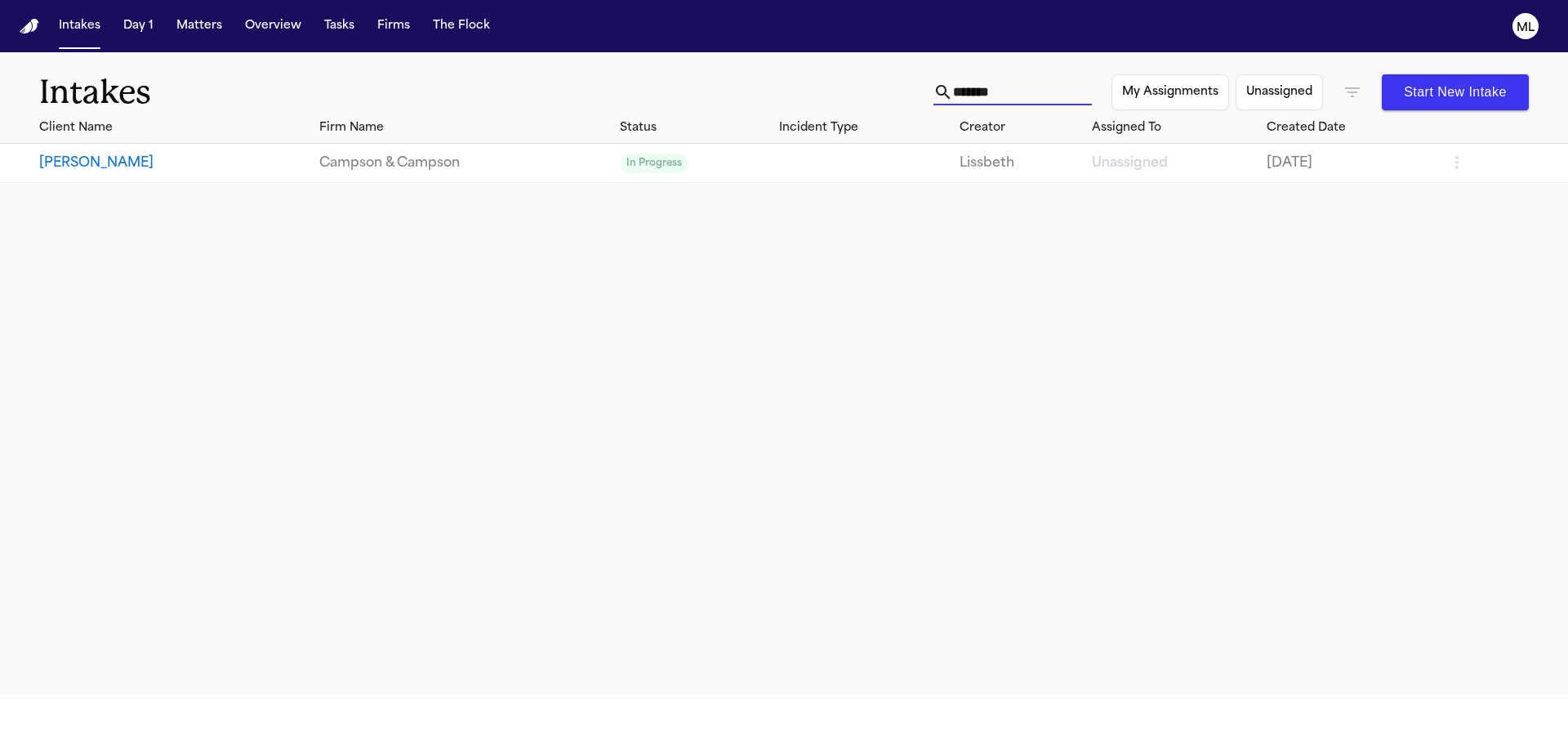
drag, startPoint x: 876, startPoint y: 87, endPoint x: 831, endPoint y: 89, distance: 45.0
click at [831, 89] on div "Intakes ******* My Assignments Unassigned Start New Intake" at bounding box center [784, 82] width 1568 height 60
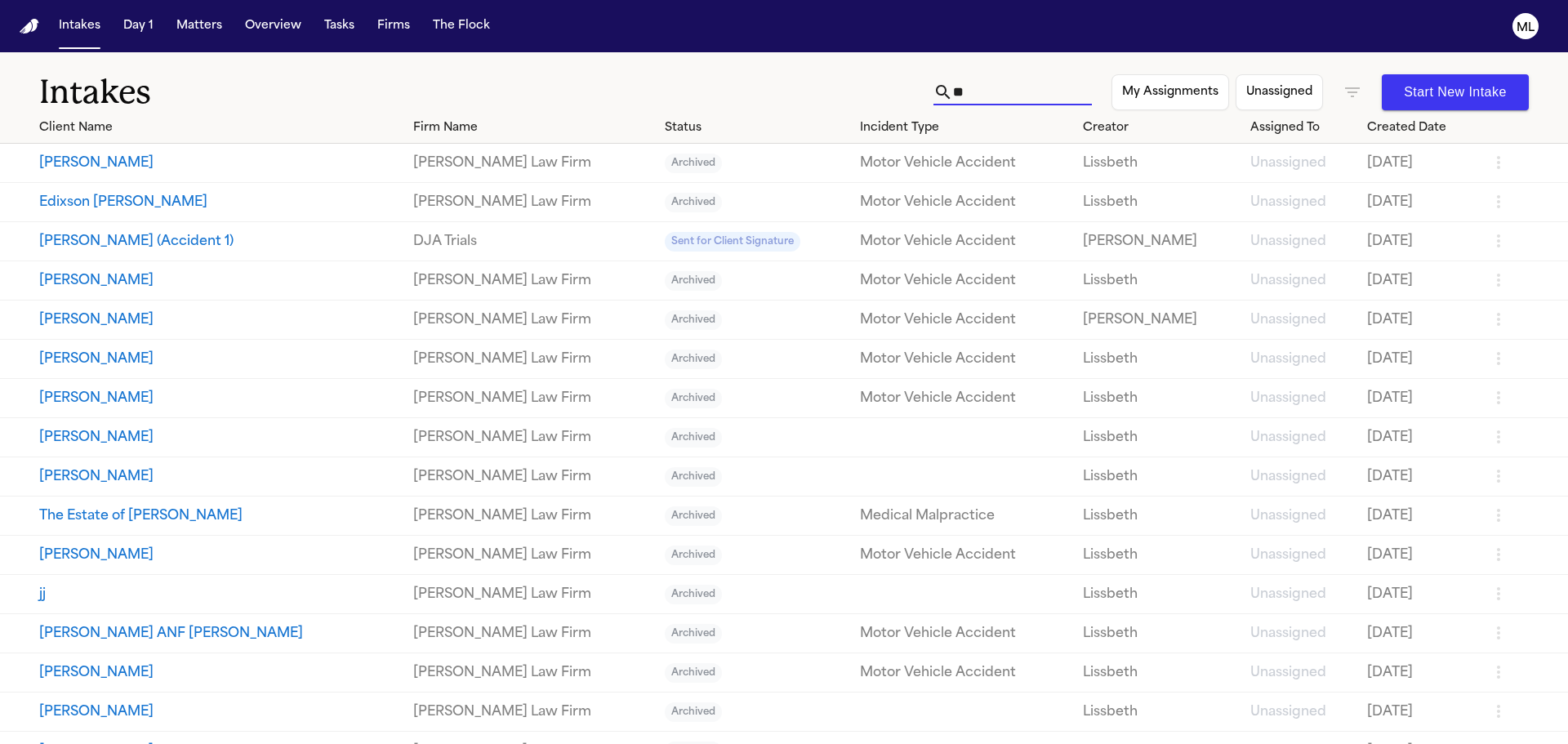
type input "*"
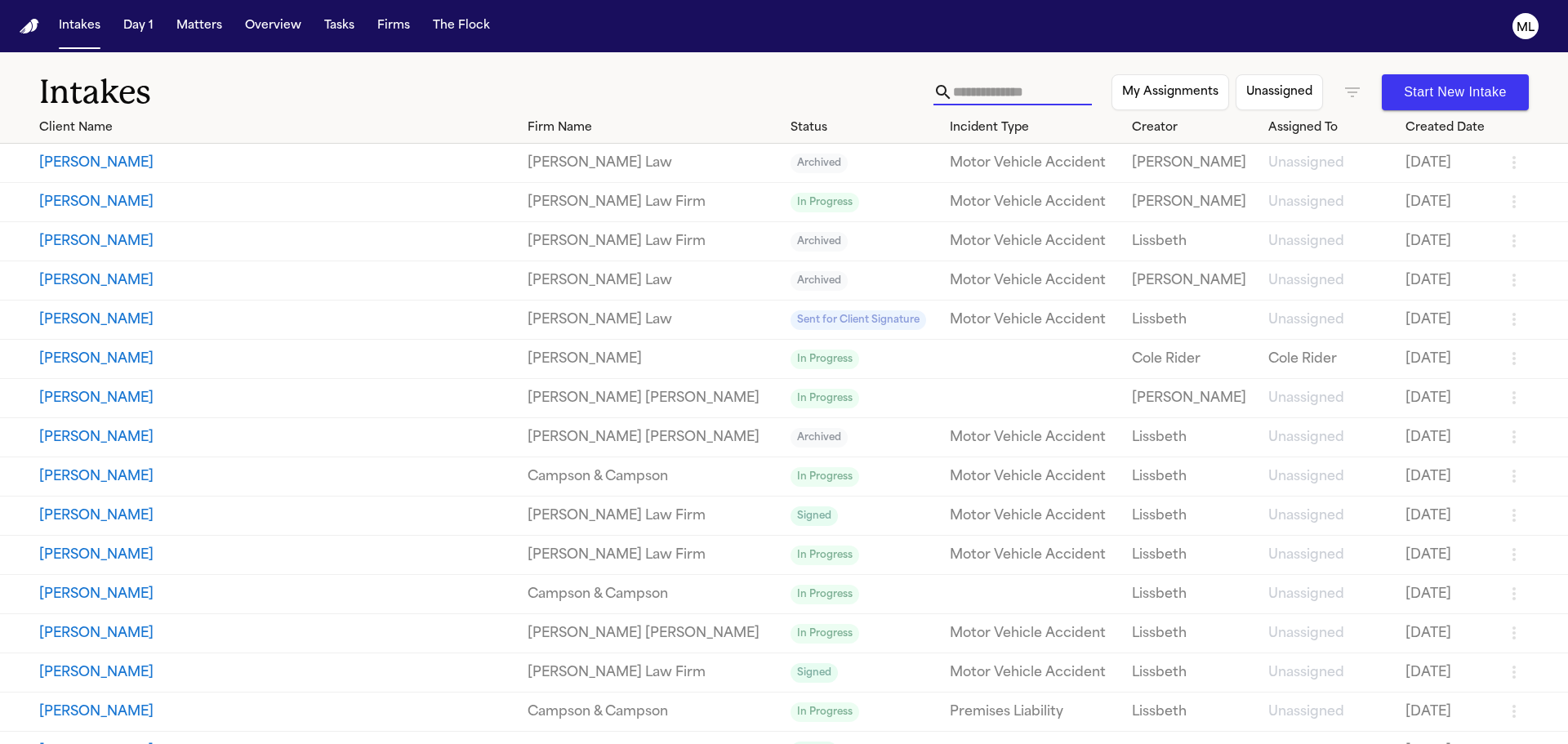
click at [955, 97] on input "text" at bounding box center [1022, 92] width 139 height 26
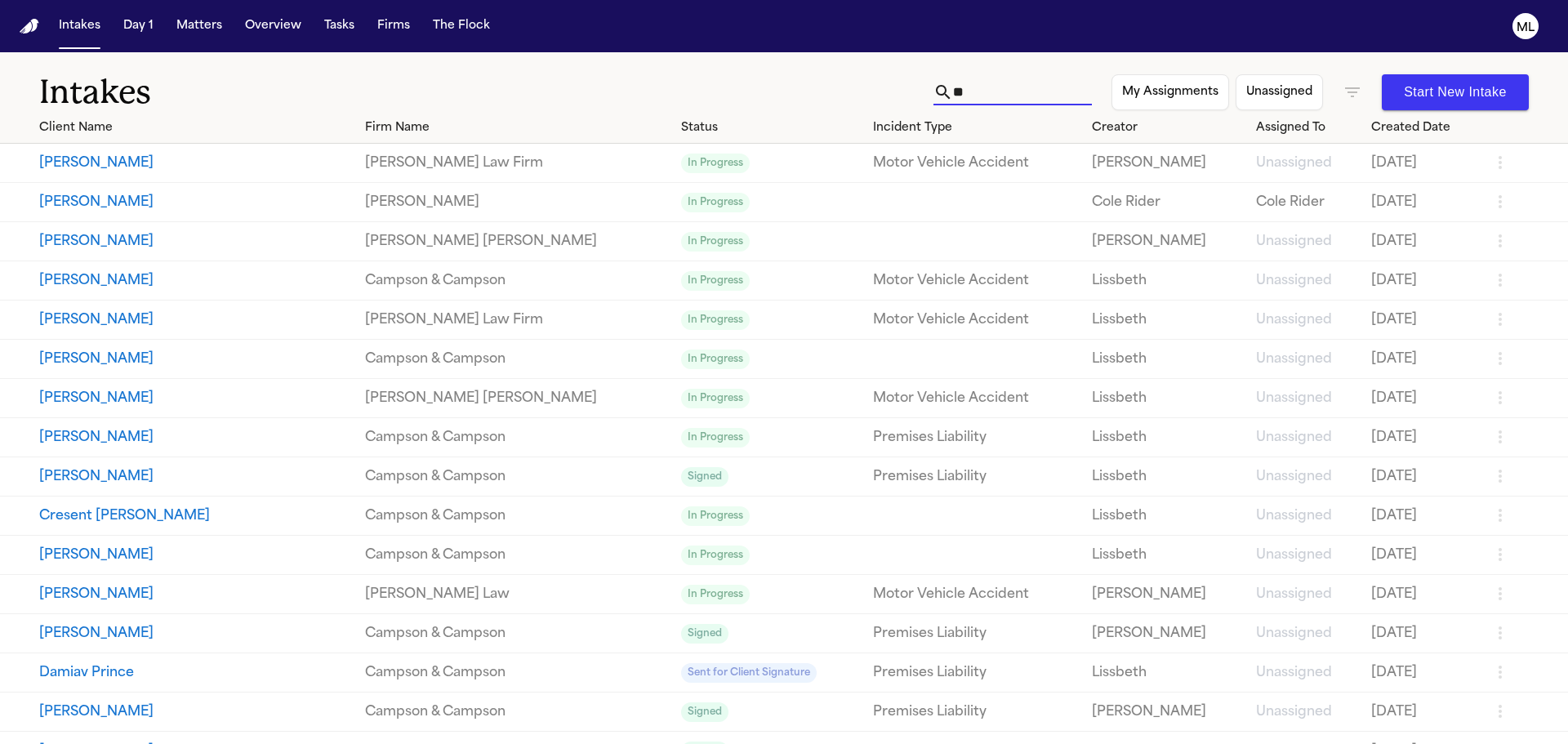
type input "*"
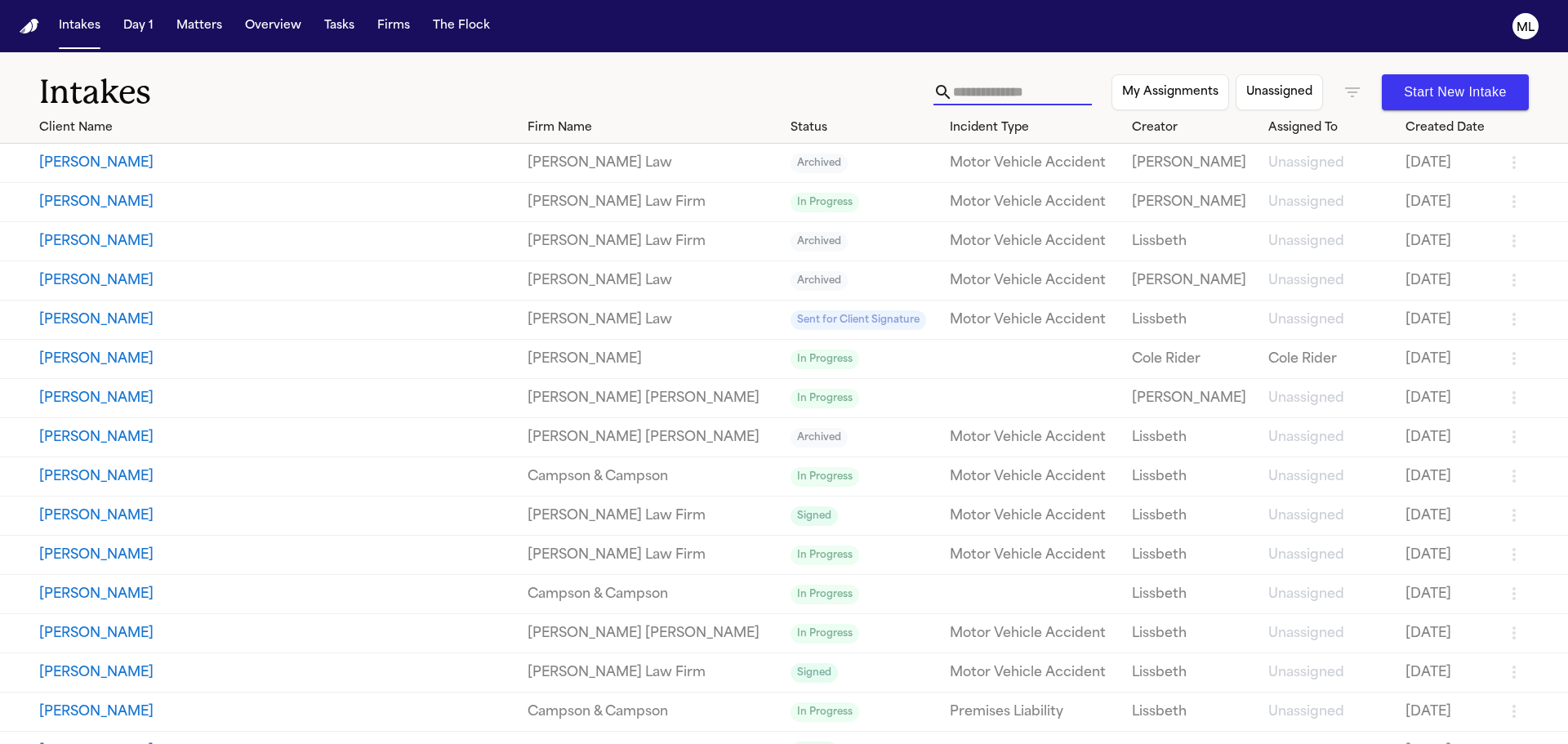
click at [1006, 88] on input "text" at bounding box center [1022, 92] width 139 height 26
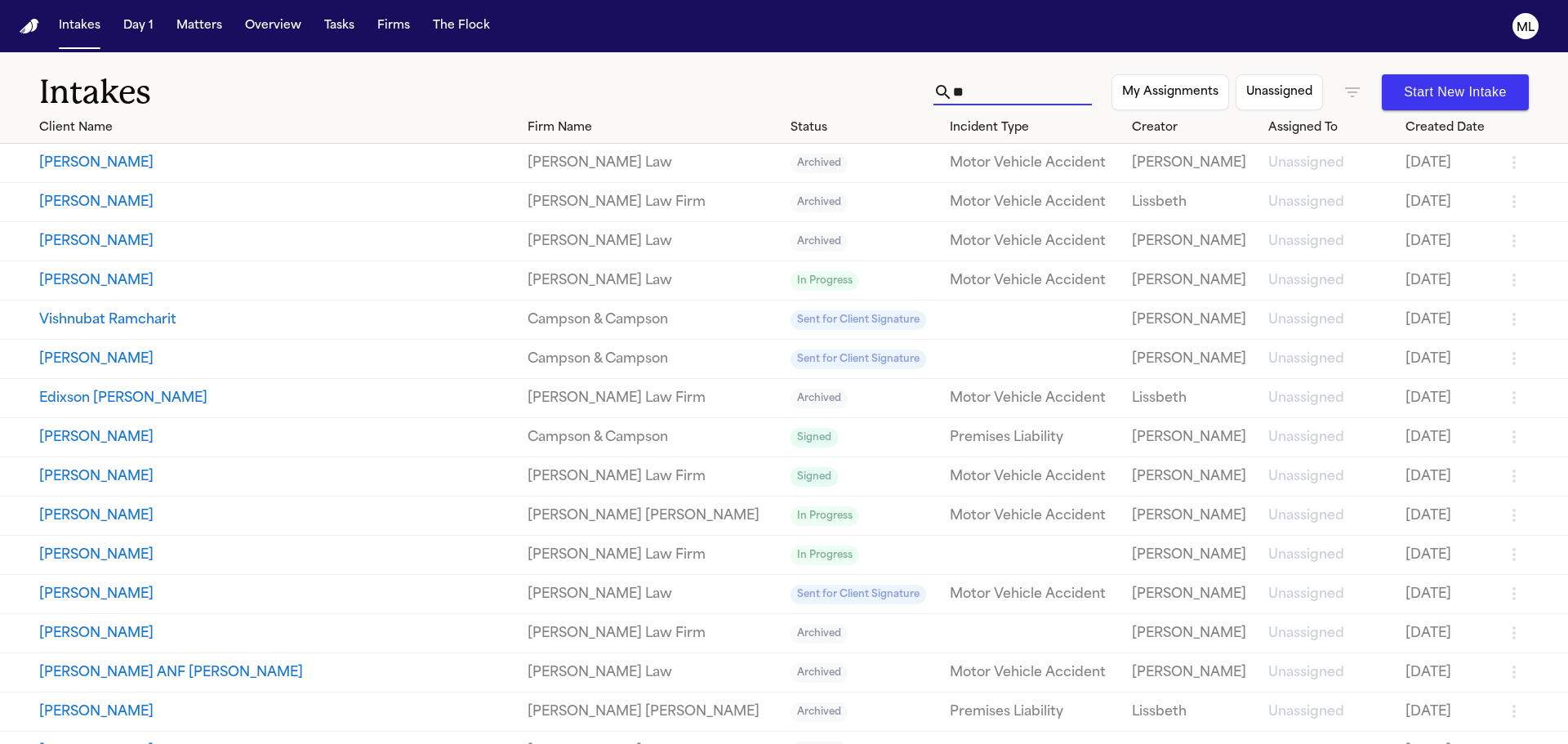
type input "*"
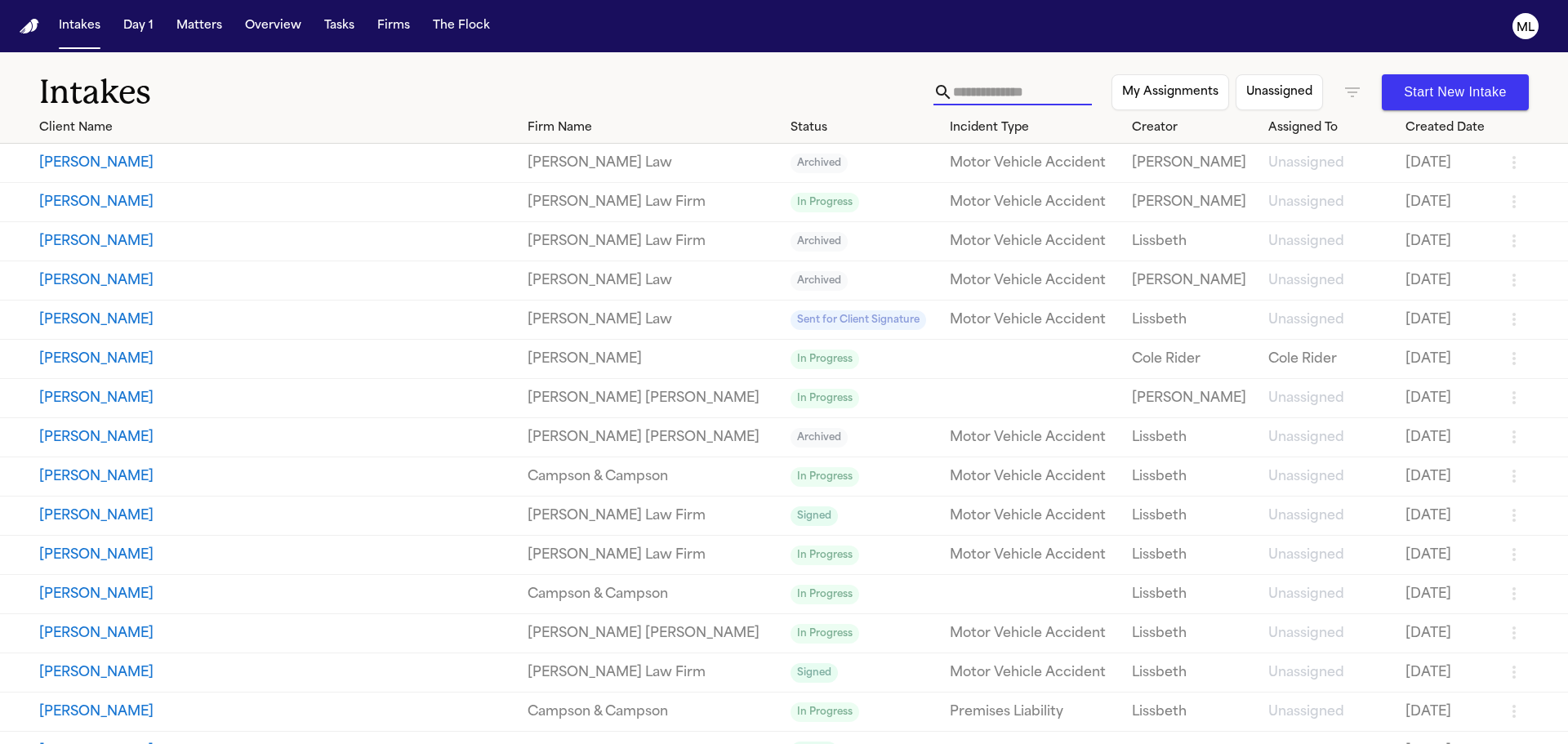
click at [954, 93] on input "text" at bounding box center [1022, 92] width 139 height 26
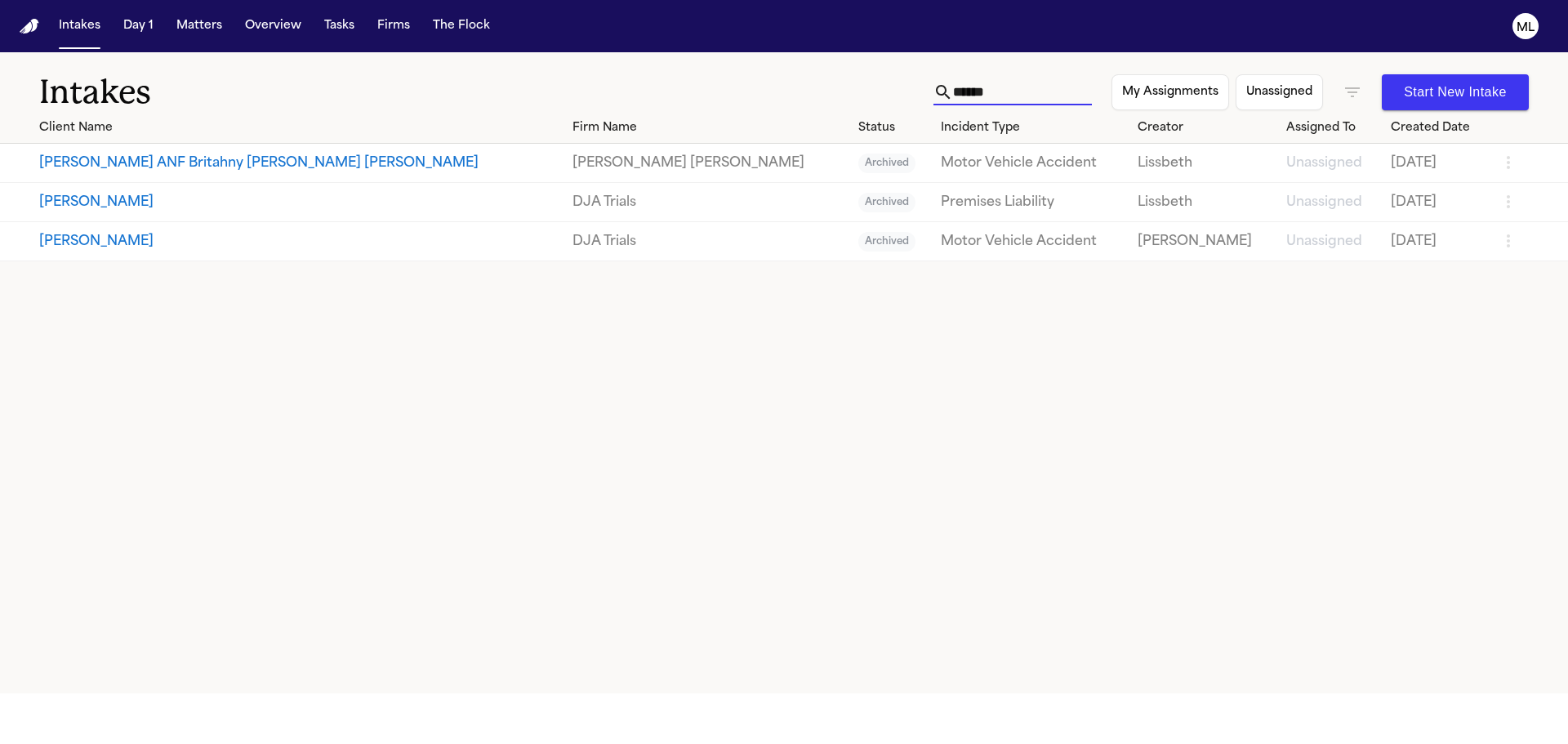
type input "******"
click at [248, 250] on button "[PERSON_NAME]" at bounding box center [300, 242] width 520 height 19
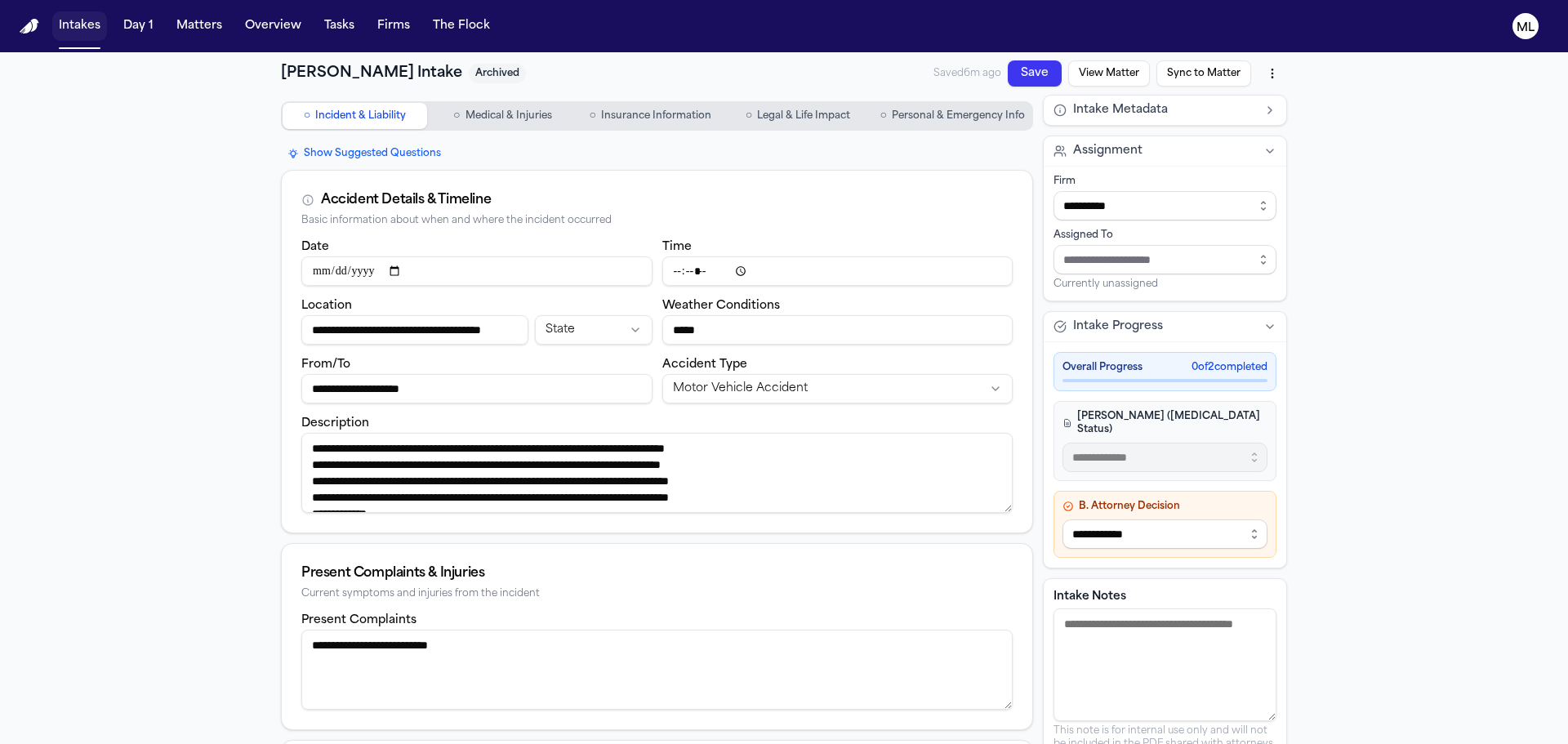
click at [78, 28] on button "Intakes" at bounding box center [79, 26] width 55 height 29
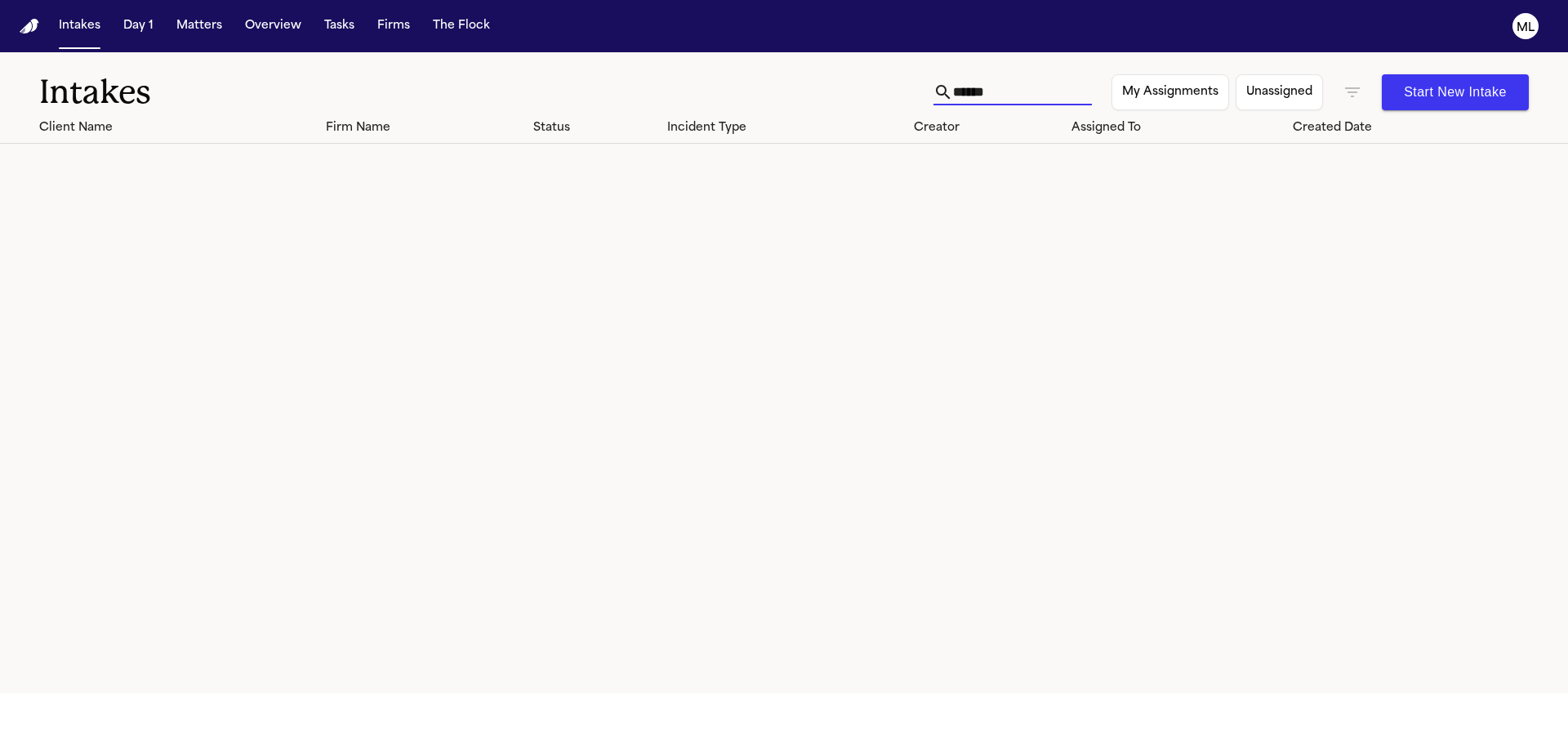
drag, startPoint x: 995, startPoint y: 88, endPoint x: 884, endPoint y: 88, distance: 111.0
click at [884, 88] on div "Intakes ****** My Assignments Unassigned Start New Intake" at bounding box center [784, 82] width 1568 height 60
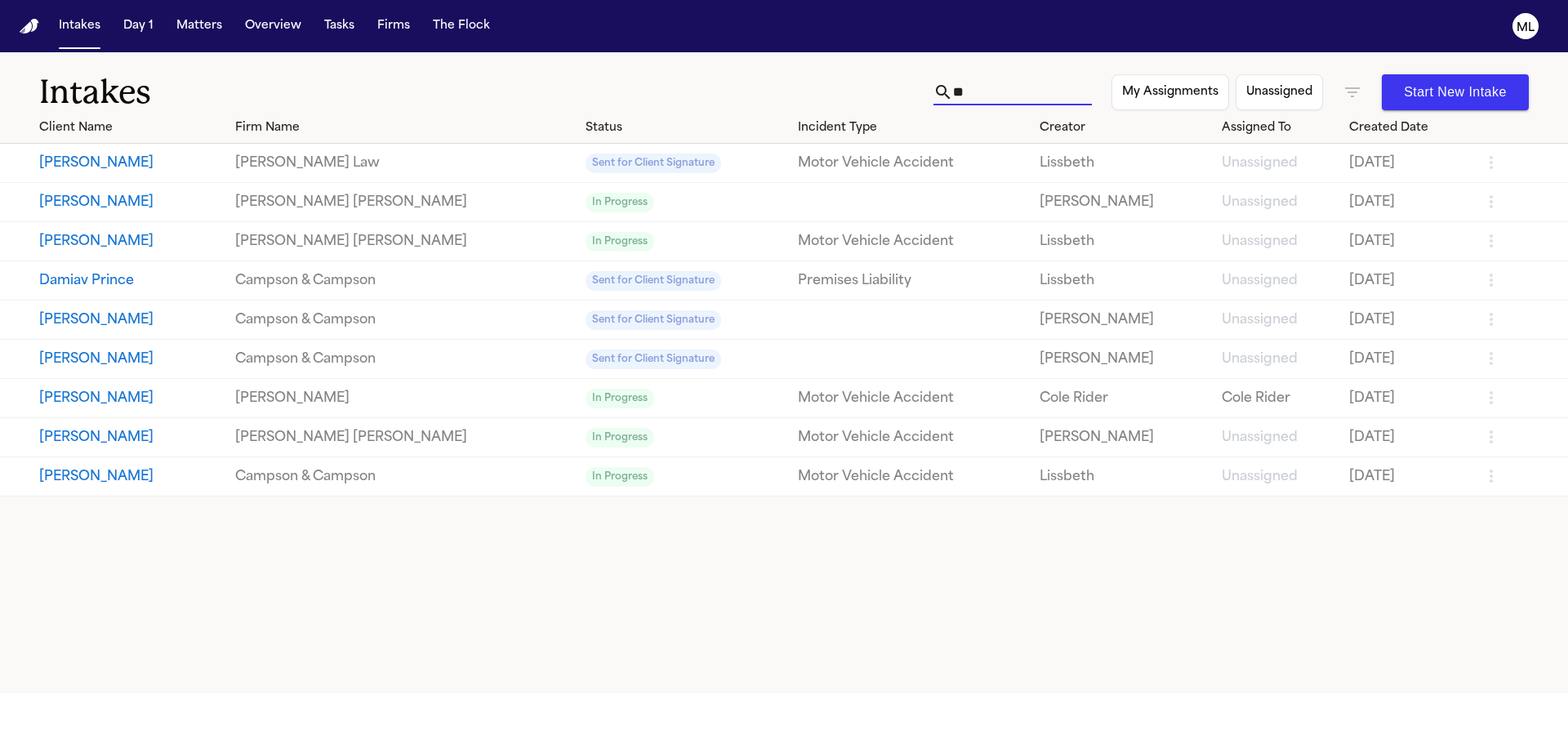
type input "*"
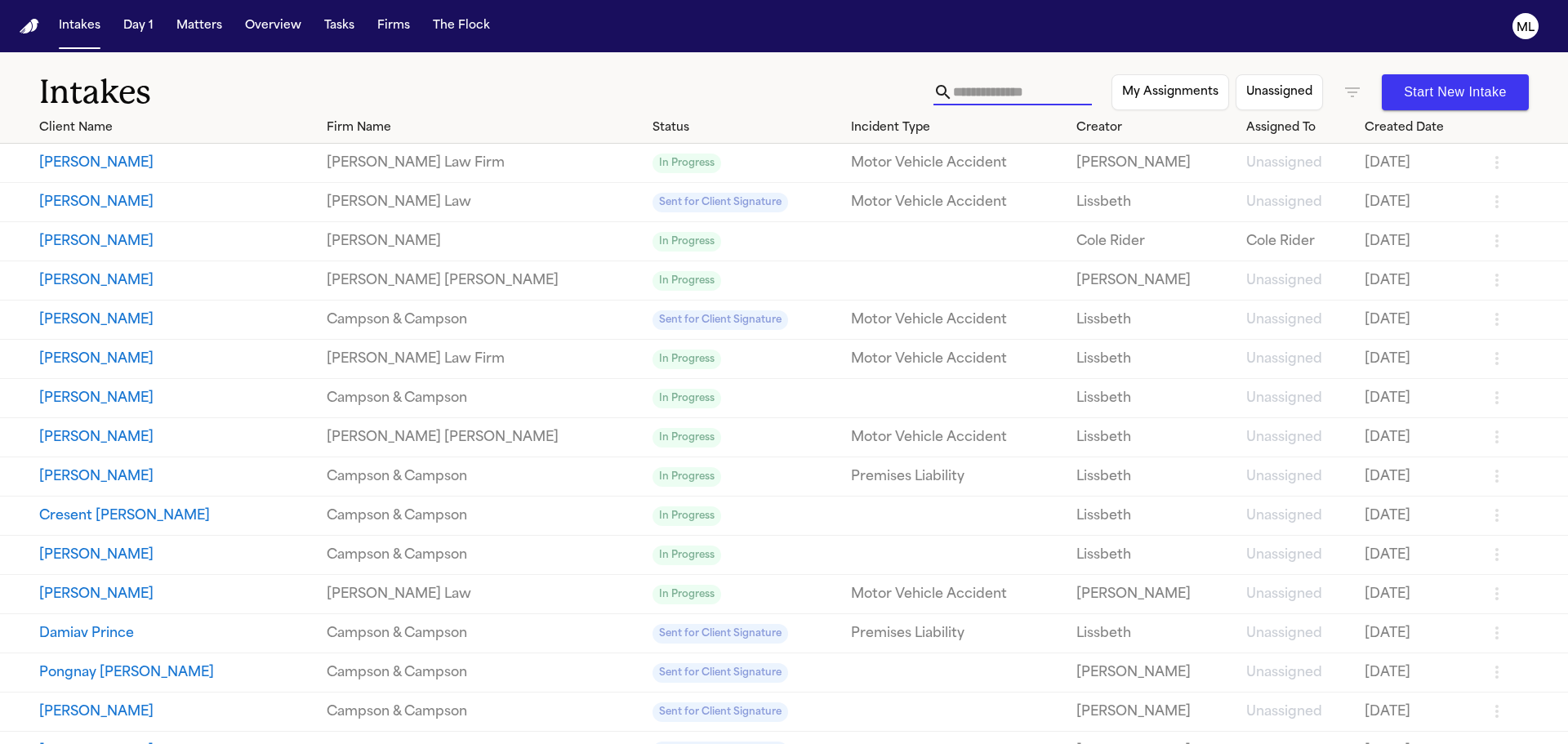
click at [953, 97] on input "text" at bounding box center [1022, 92] width 139 height 26
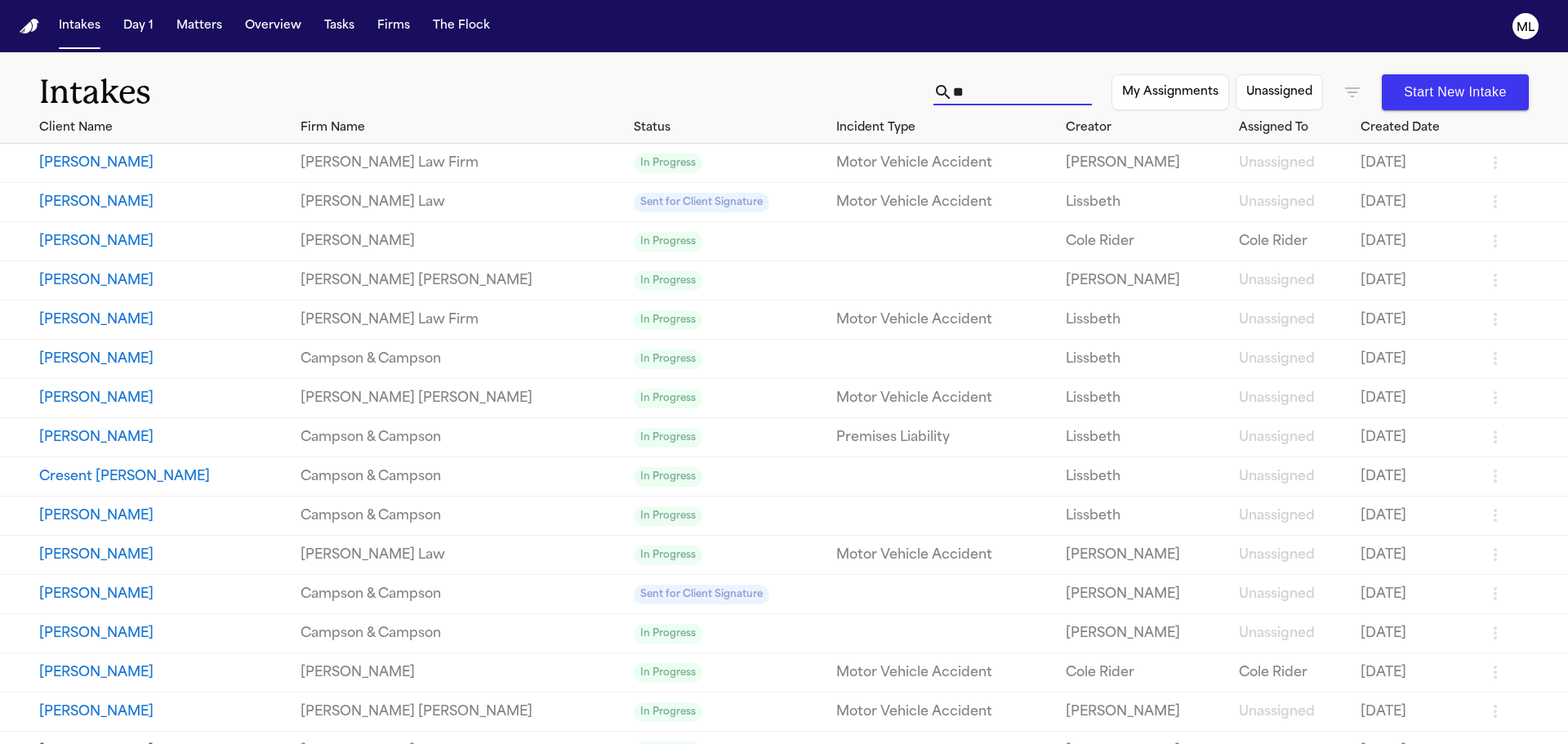
type input "*"
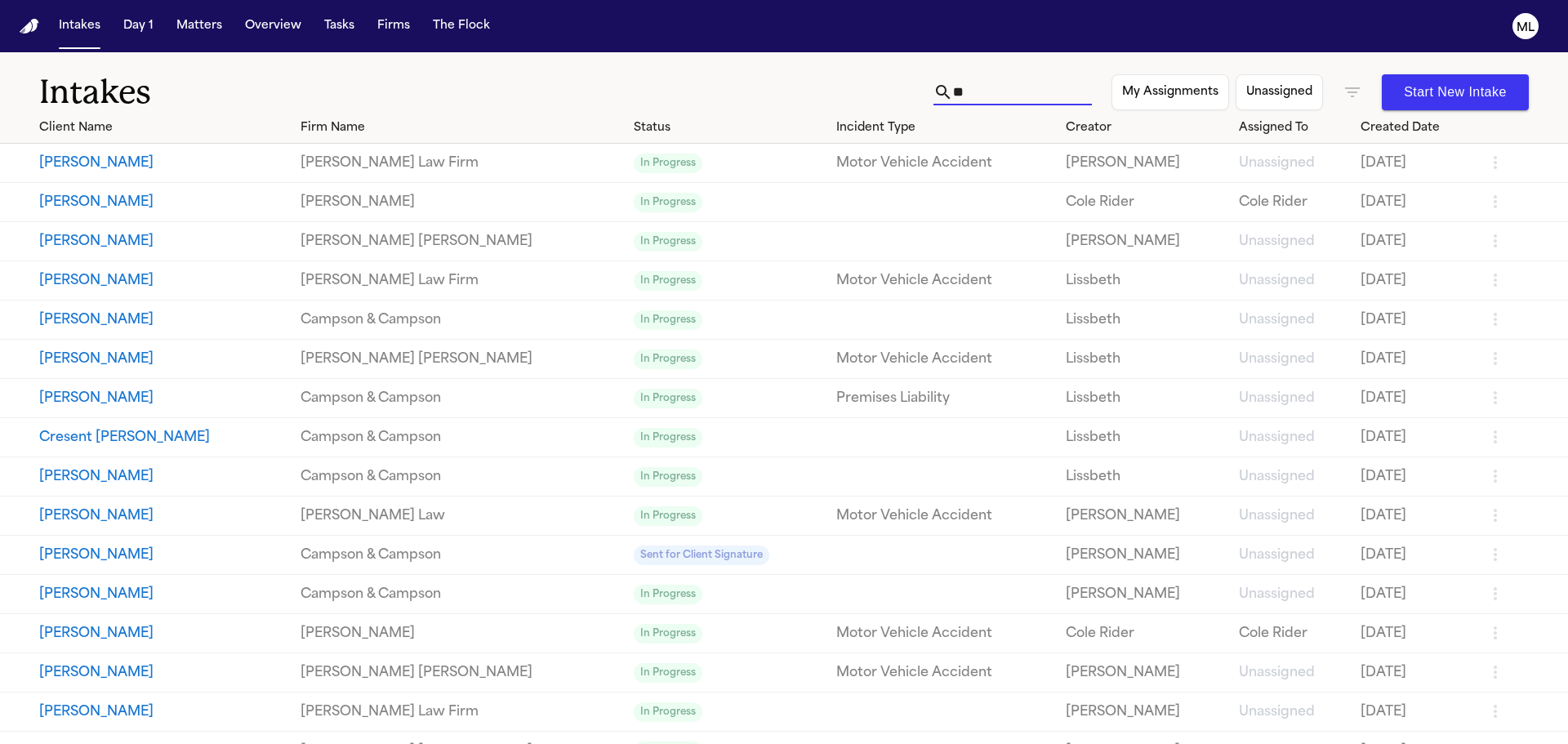
type input "*"
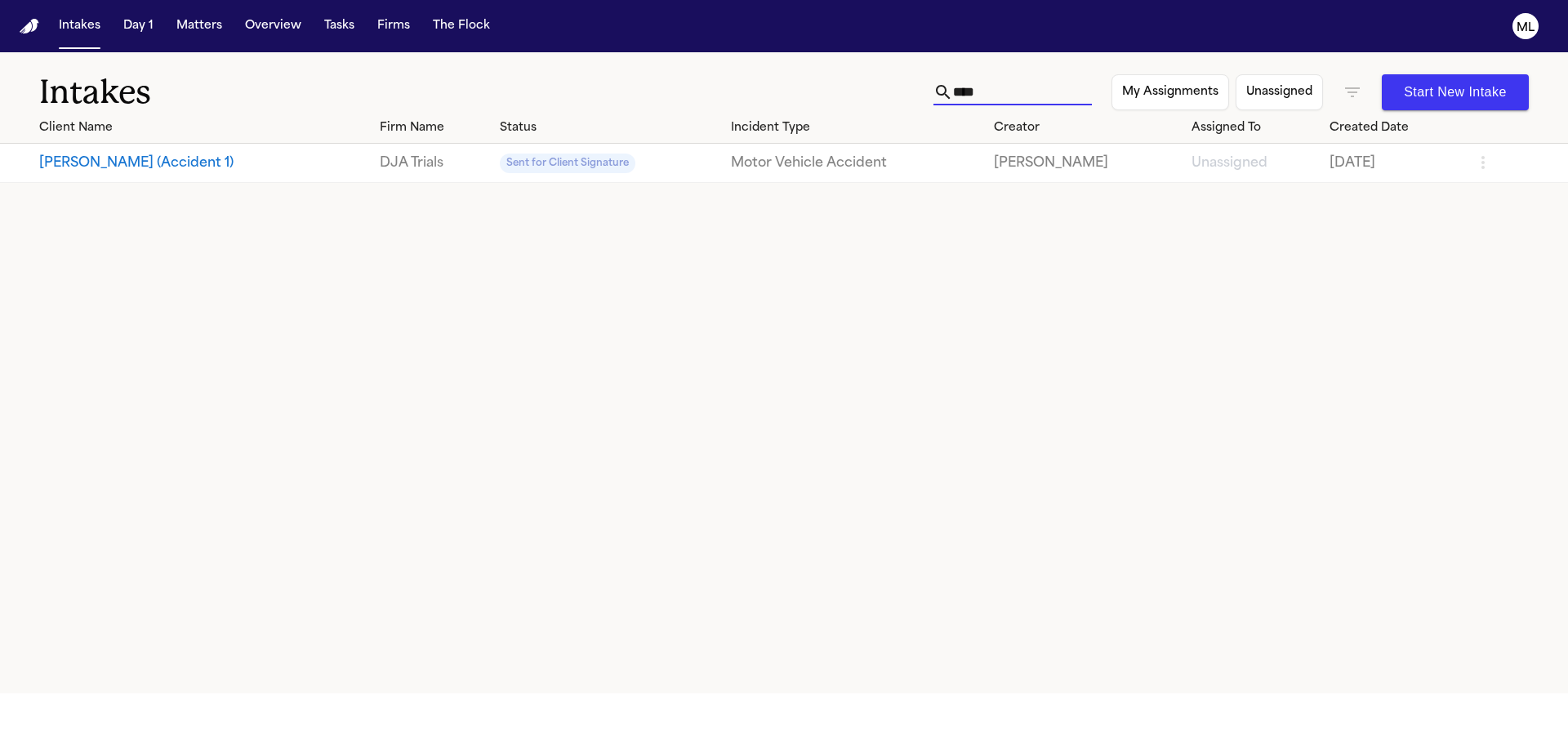
type input "****"
click at [106, 163] on button "[PERSON_NAME] (Accident 1)" at bounding box center [203, 164] width 328 height 19
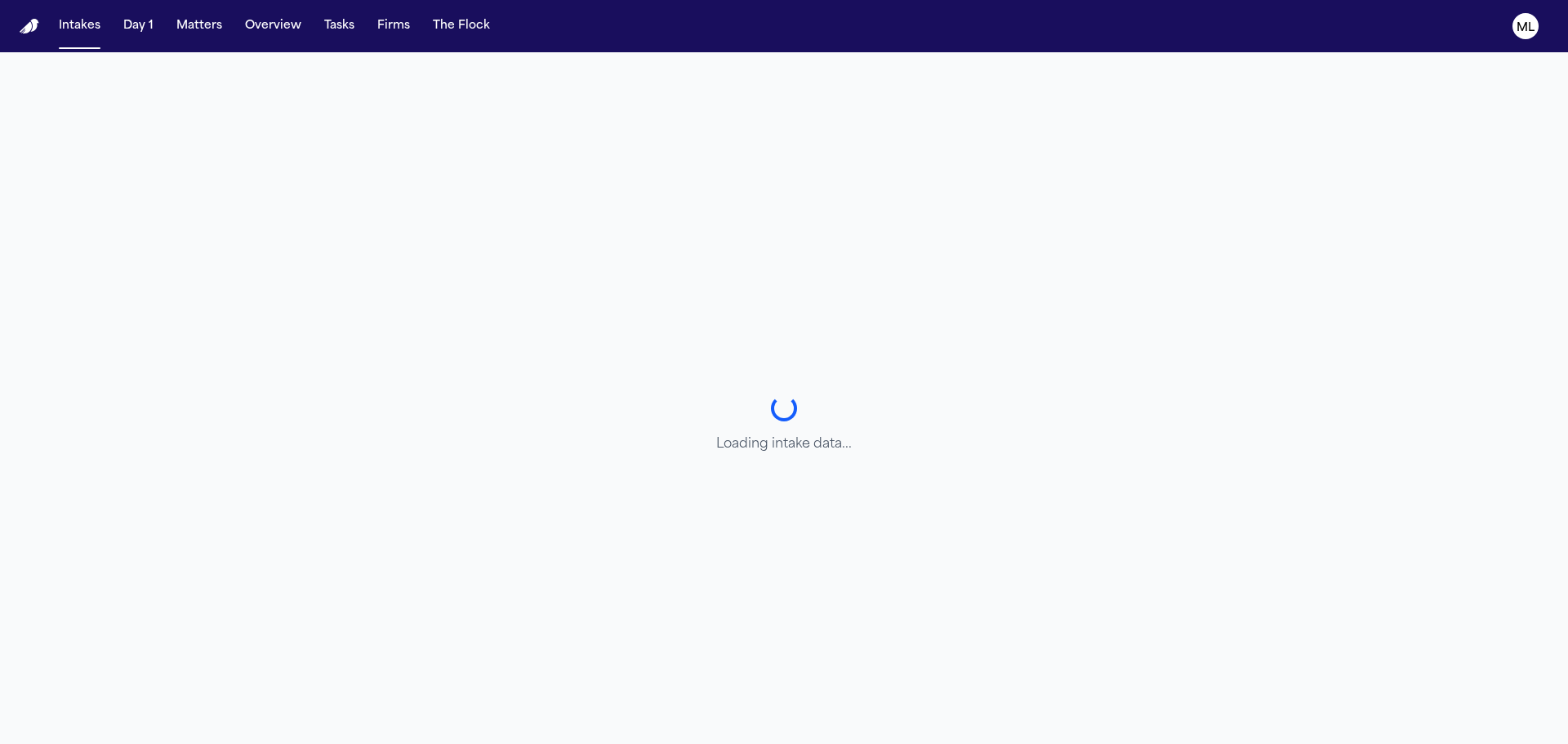
select select "**********"
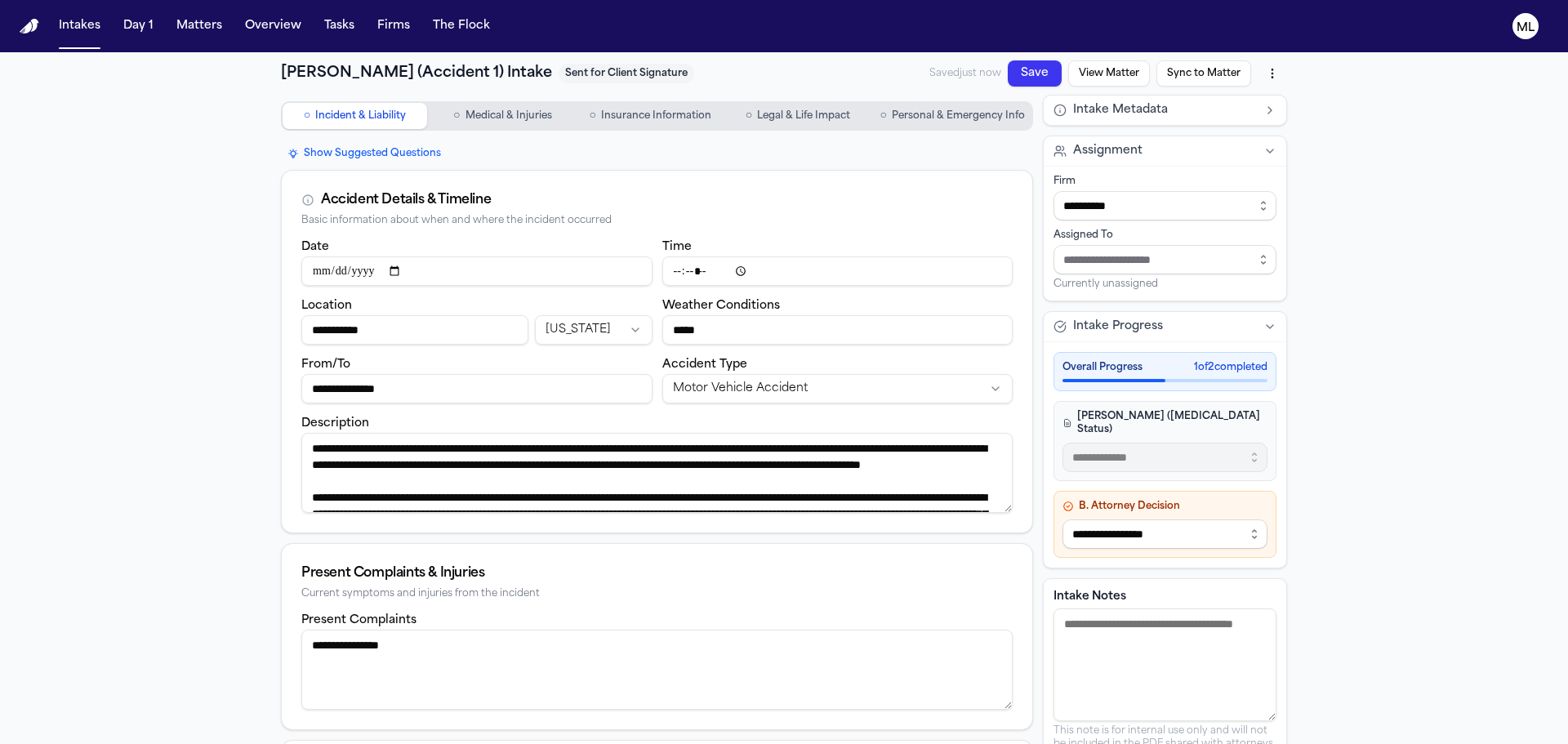
click at [1106, 78] on button "View Matter" at bounding box center [1109, 73] width 81 height 26
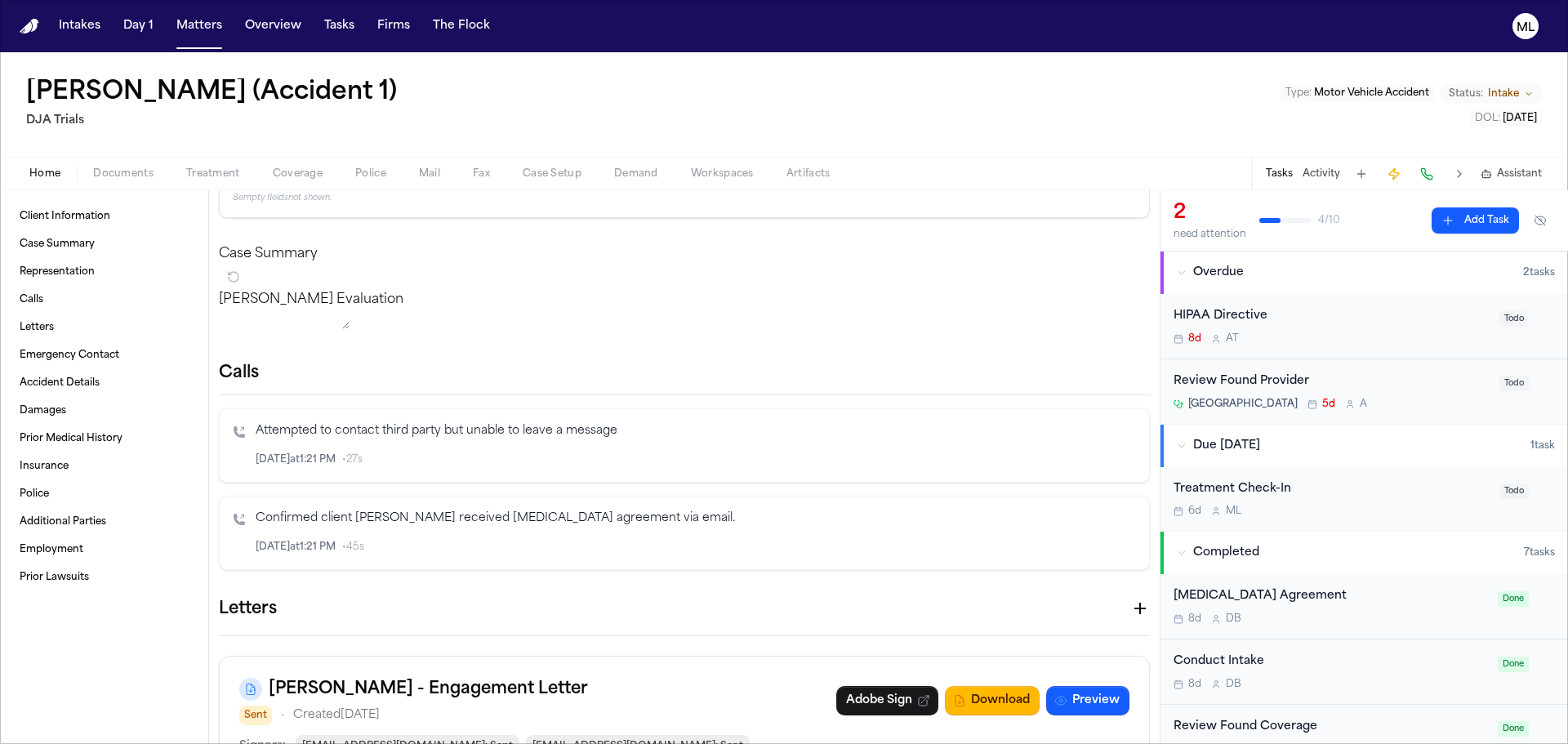
scroll to position [164, 0]
click at [207, 8] on nav "Intakes Day 1 Matters Overview Tasks Firms The Flock ML" at bounding box center [784, 26] width 1568 height 52
click at [204, 20] on button "Matters" at bounding box center [199, 26] width 59 height 29
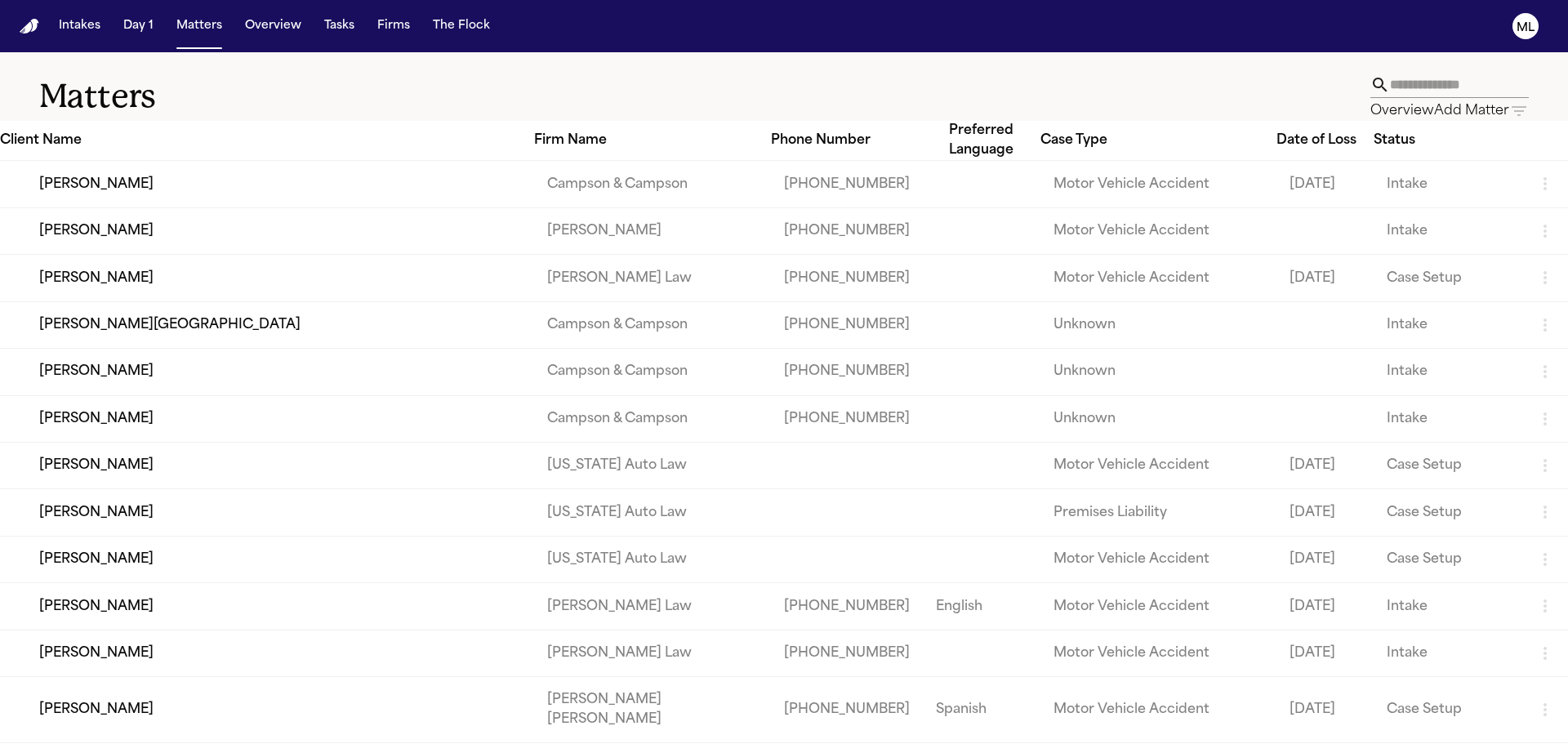
click at [1390, 98] on input "text" at bounding box center [1460, 84] width 139 height 26
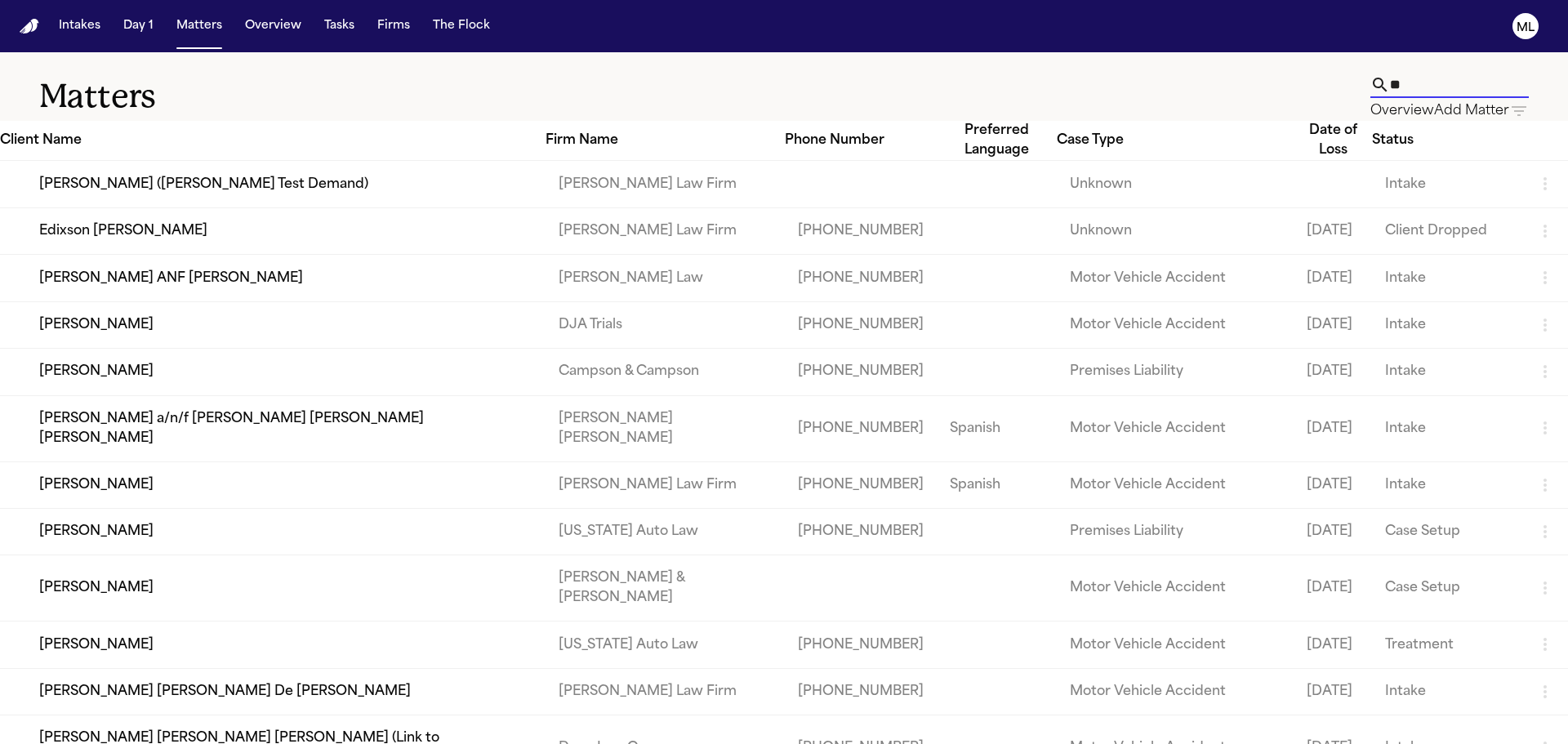
type input "*"
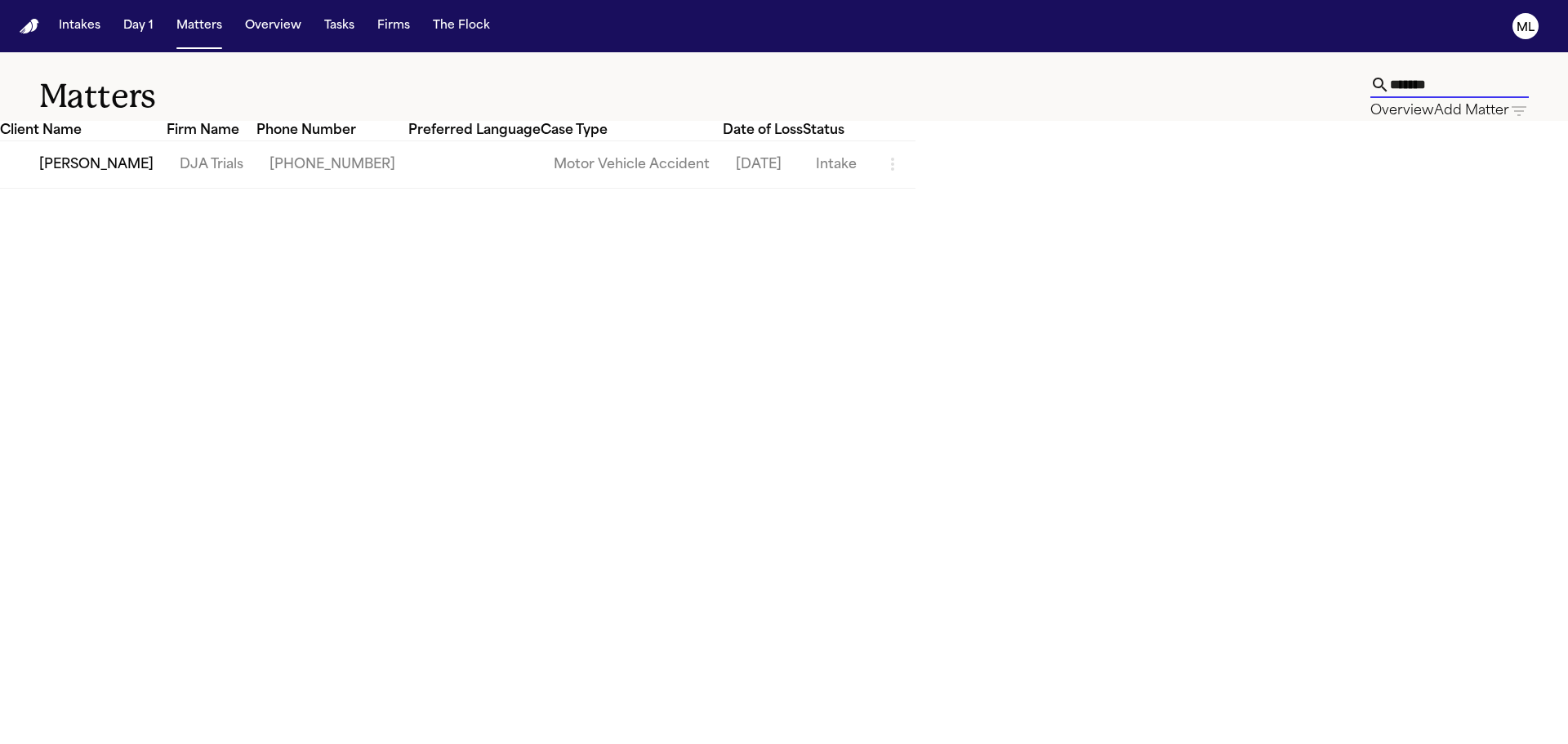
type input "*******"
click at [166, 187] on td "[PERSON_NAME]" at bounding box center [83, 164] width 166 height 46
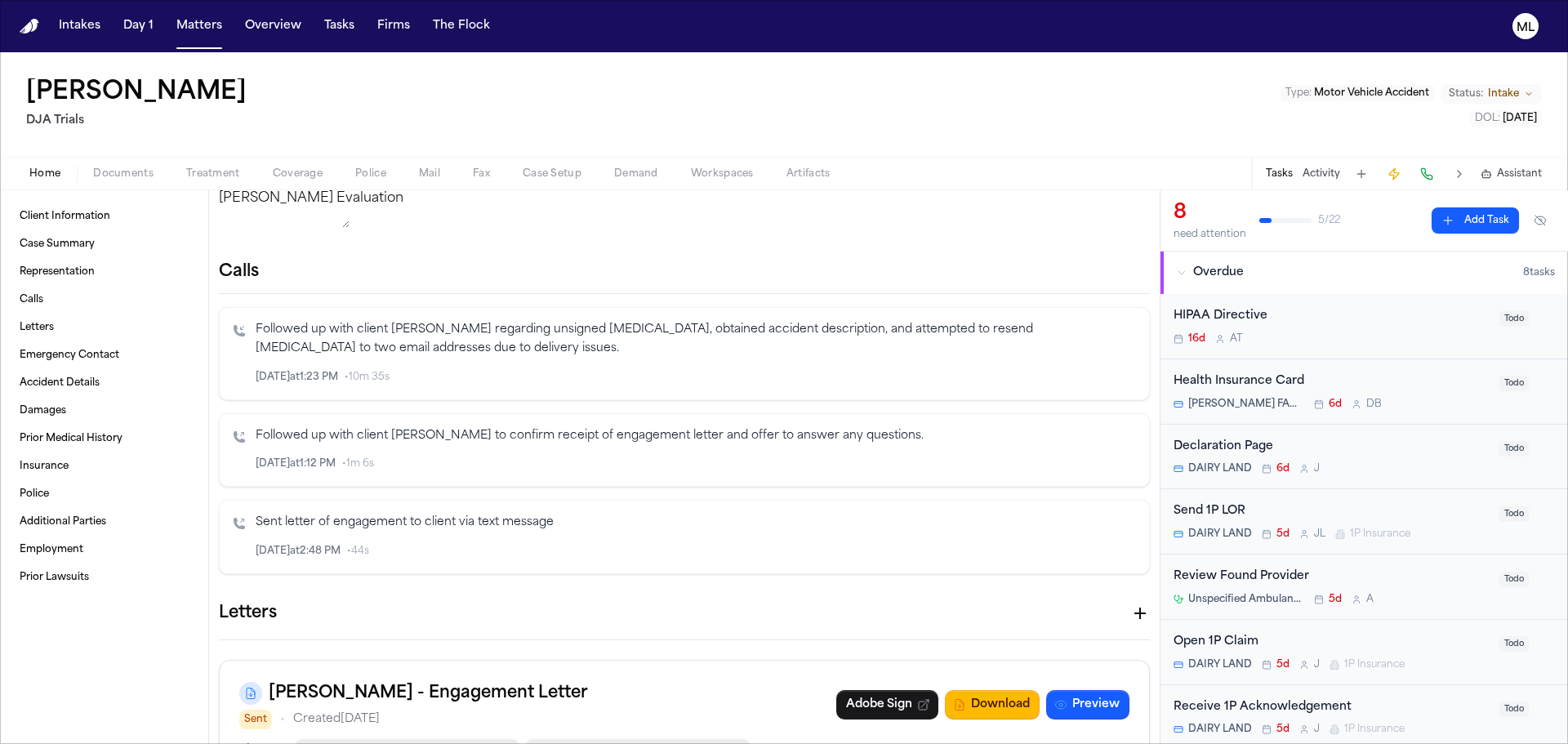
scroll to position [245, 0]
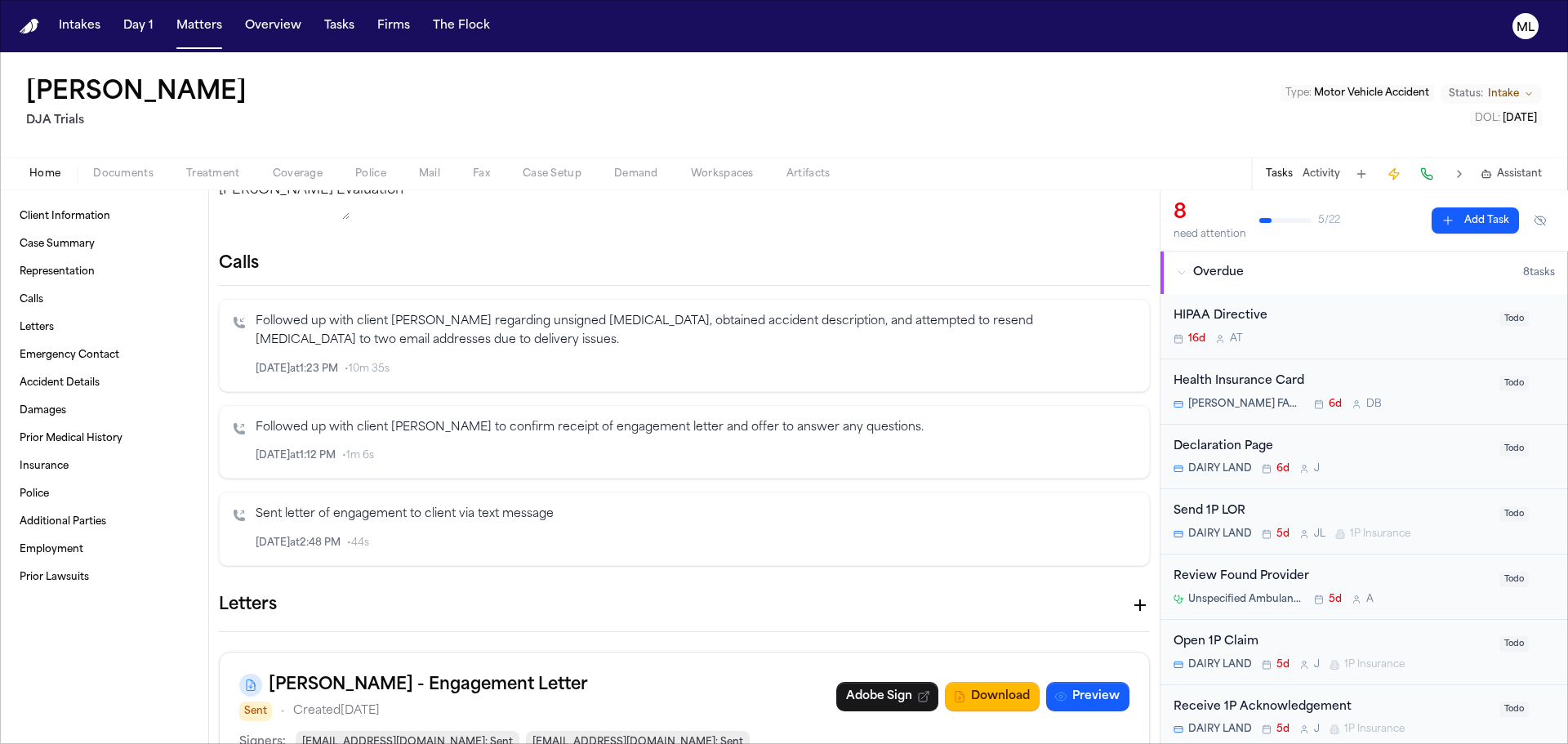
drag, startPoint x: 360, startPoint y: 93, endPoint x: 31, endPoint y: 83, distance: 329.2
click at [31, 83] on div "Jocelyn Rowel-Venegas DJA Trials Type : Motor Vehicle Accident Status: Intake D…" at bounding box center [784, 104] width 1568 height 104
copy h1 "[PERSON_NAME]"
click at [186, 34] on button "Matters" at bounding box center [199, 26] width 59 height 29
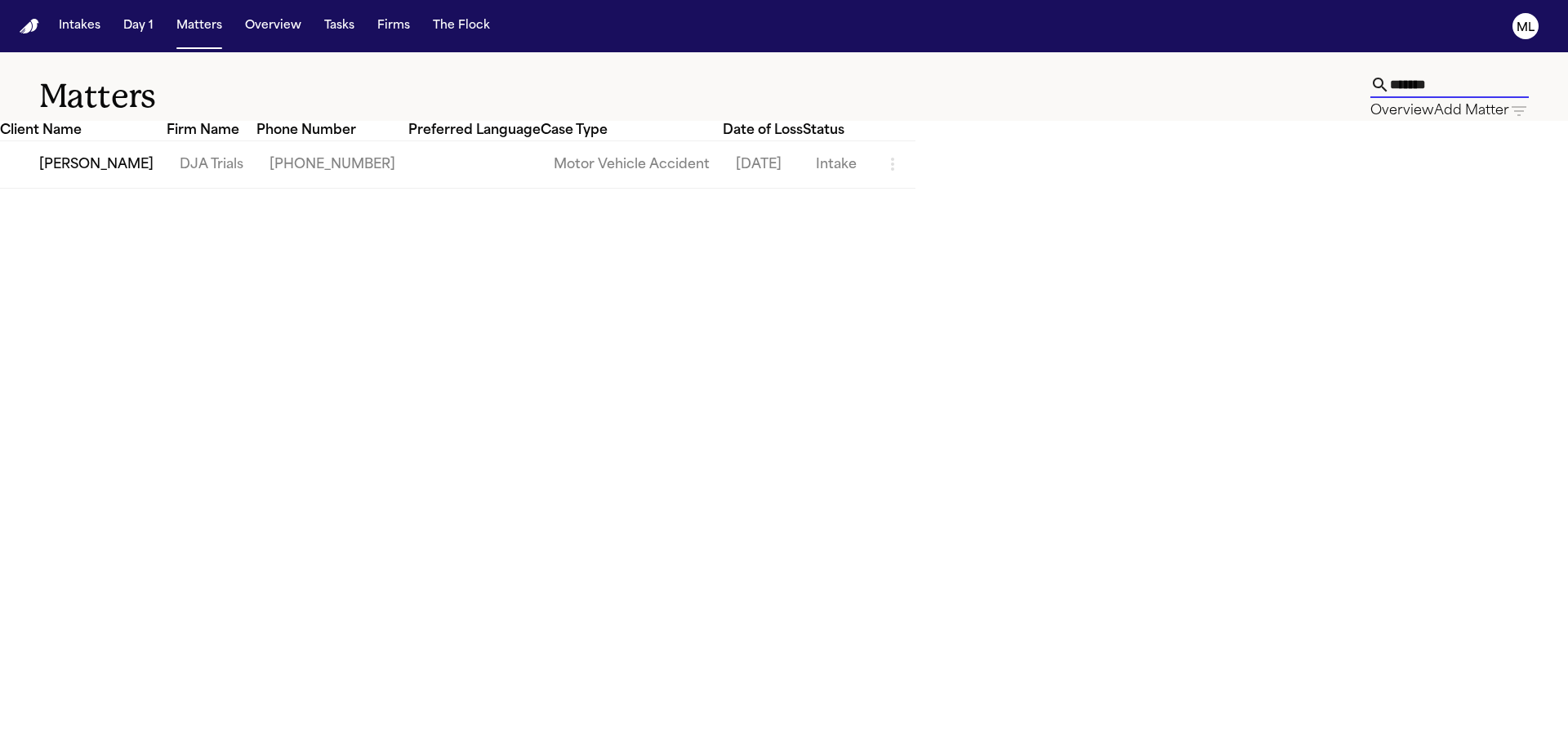
drag, startPoint x: 1021, startPoint y: 105, endPoint x: 738, endPoint y: 100, distance: 283.0
click at [1371, 104] on div "******* Overview Add Matter" at bounding box center [1450, 96] width 159 height 49
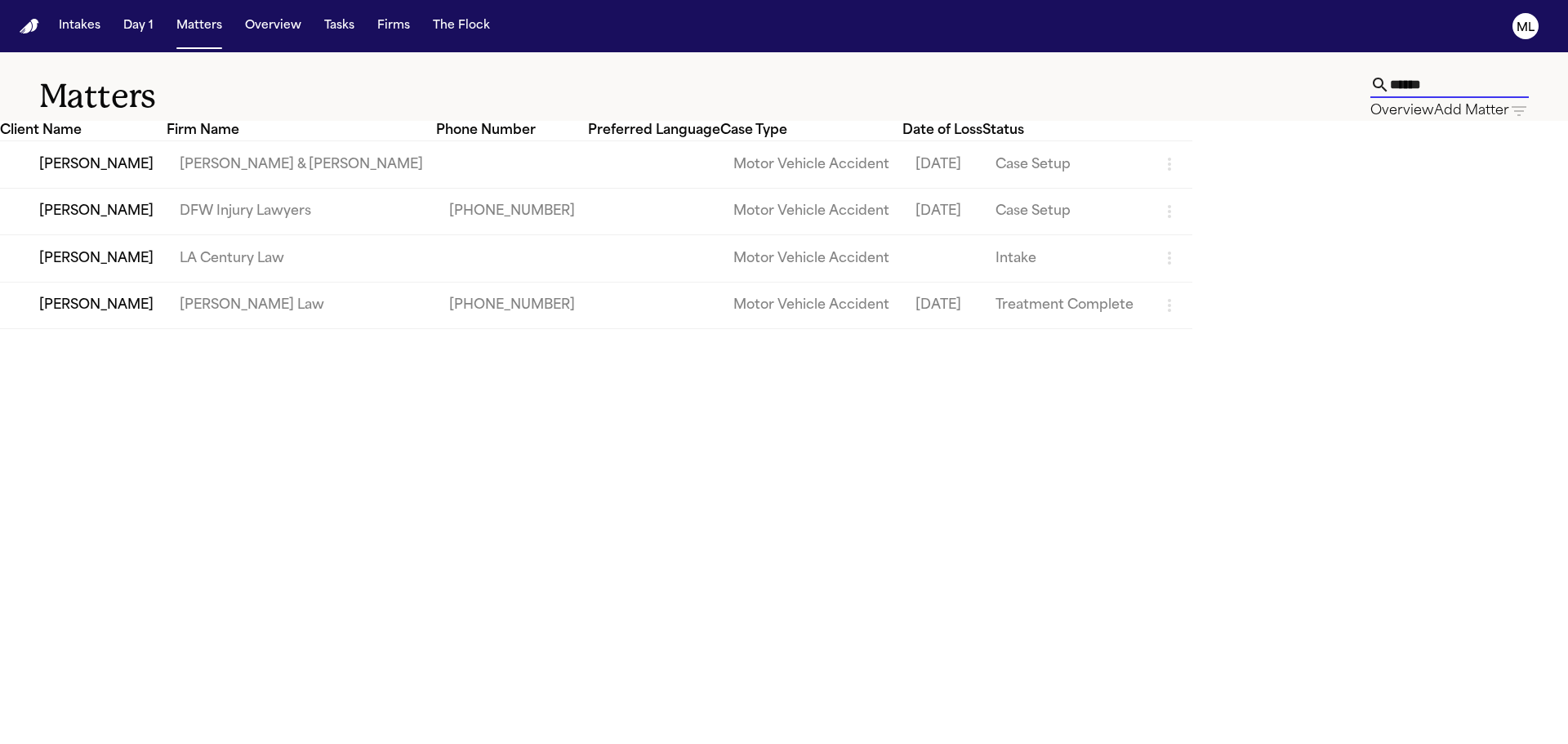
type input "******"
click at [166, 234] on td "[PERSON_NAME]" at bounding box center [83, 211] width 166 height 46
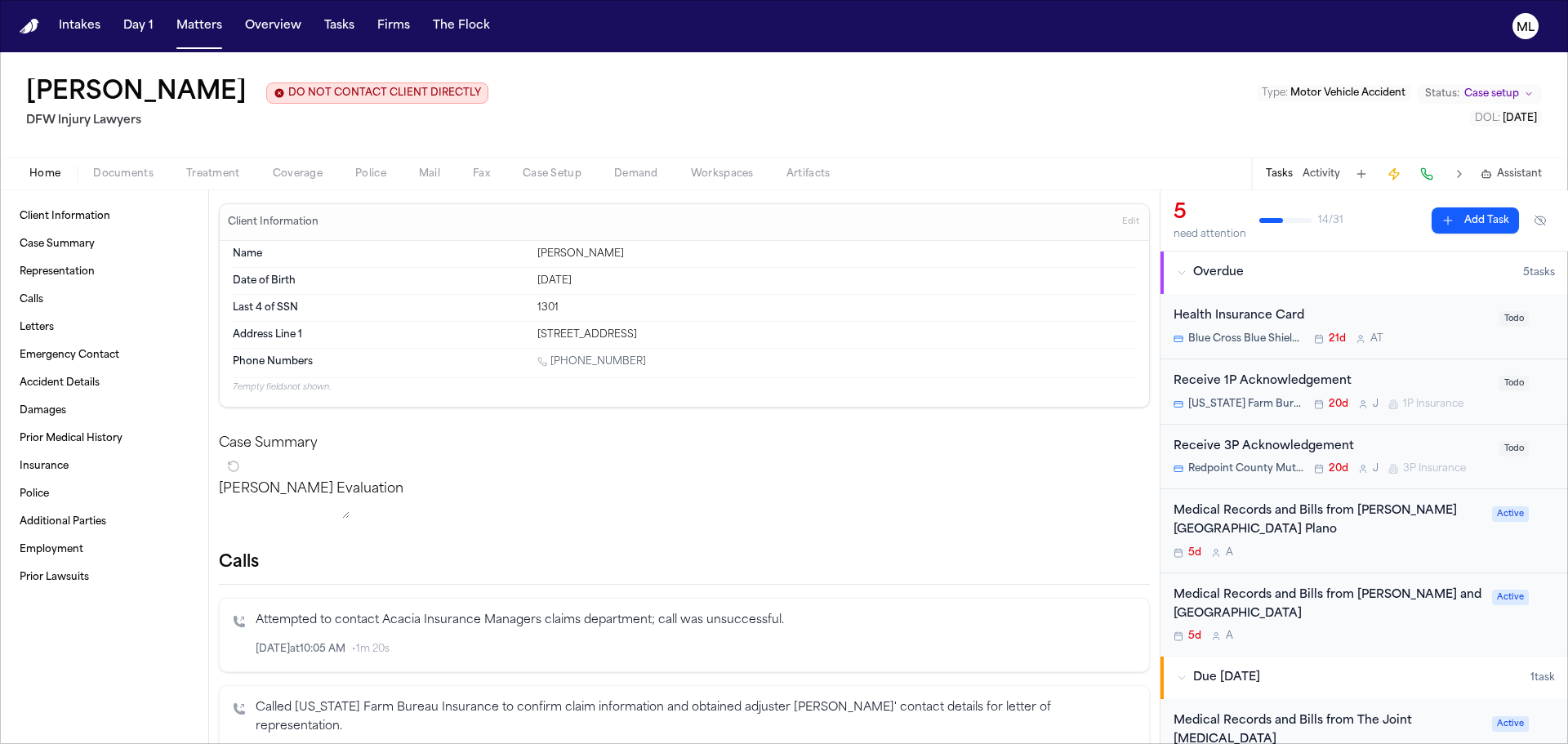
click at [433, 176] on span "Mail" at bounding box center [429, 174] width 21 height 14
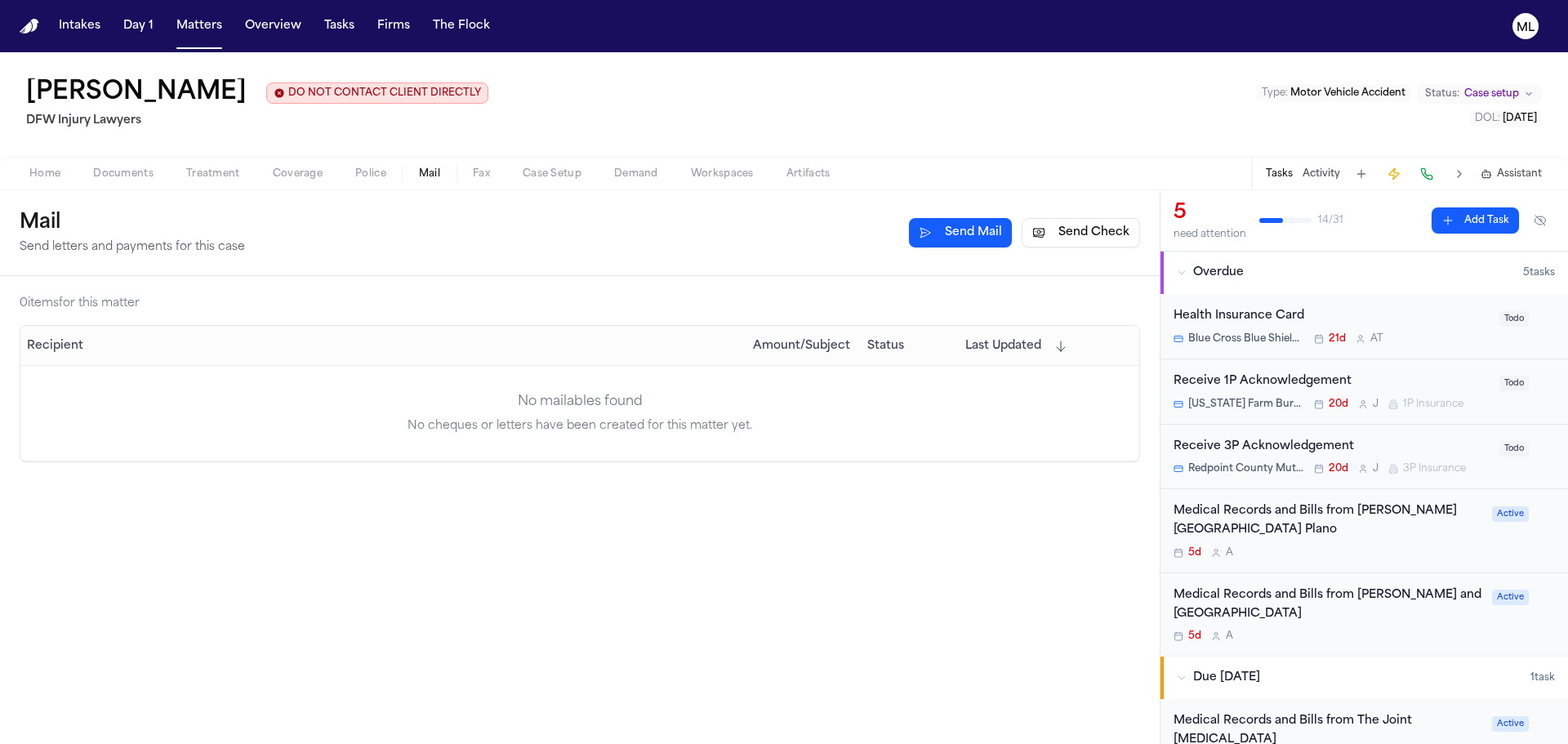
click at [1070, 240] on button "Send Check" at bounding box center [1080, 232] width 118 height 29
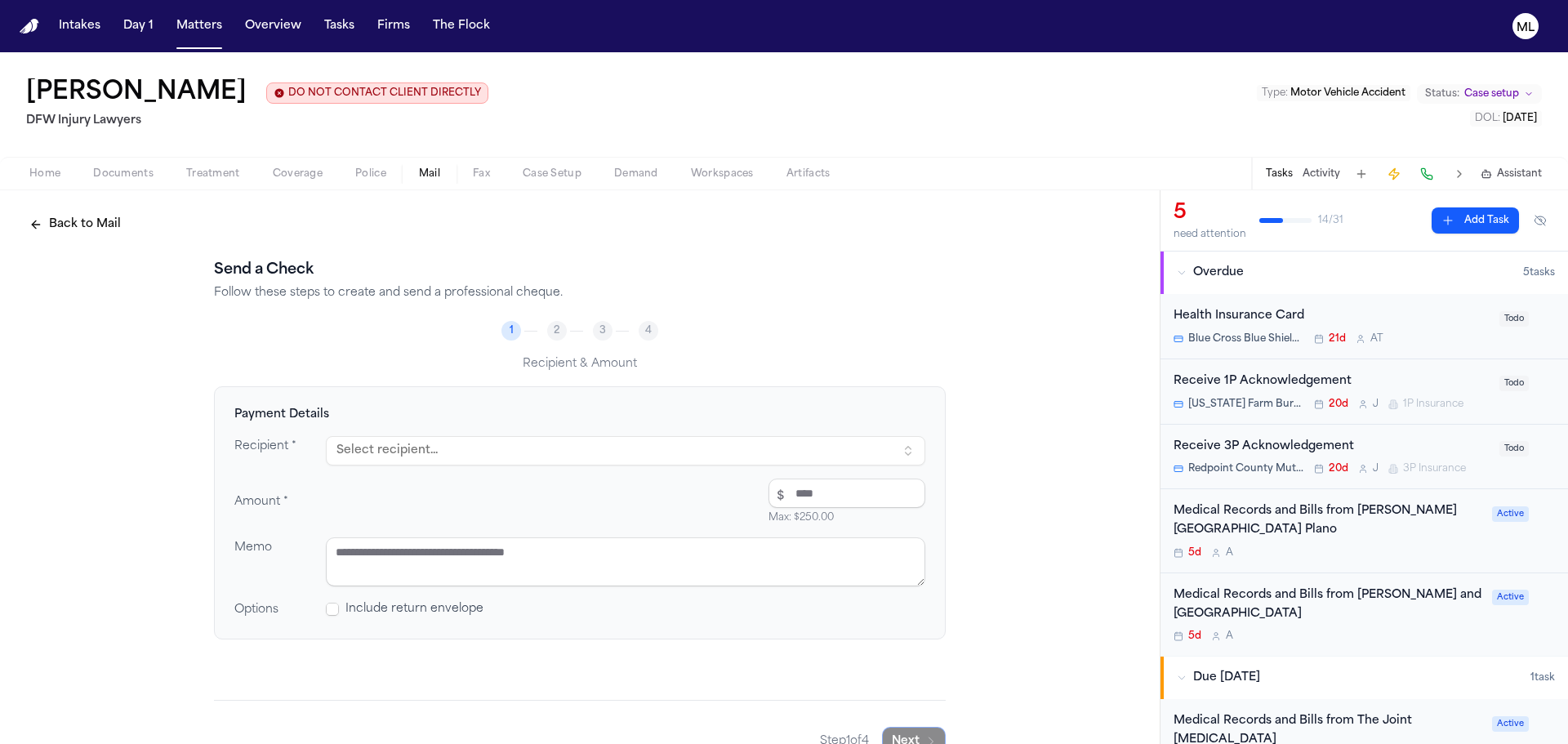
click at [494, 435] on div "Payment Details Recipient * Select recipient... Amount * $ Max: $ 250.00 Memo O…" at bounding box center [579, 513] width 732 height 253
click at [488, 444] on button "Select recipient..." at bounding box center [626, 451] width 600 height 29
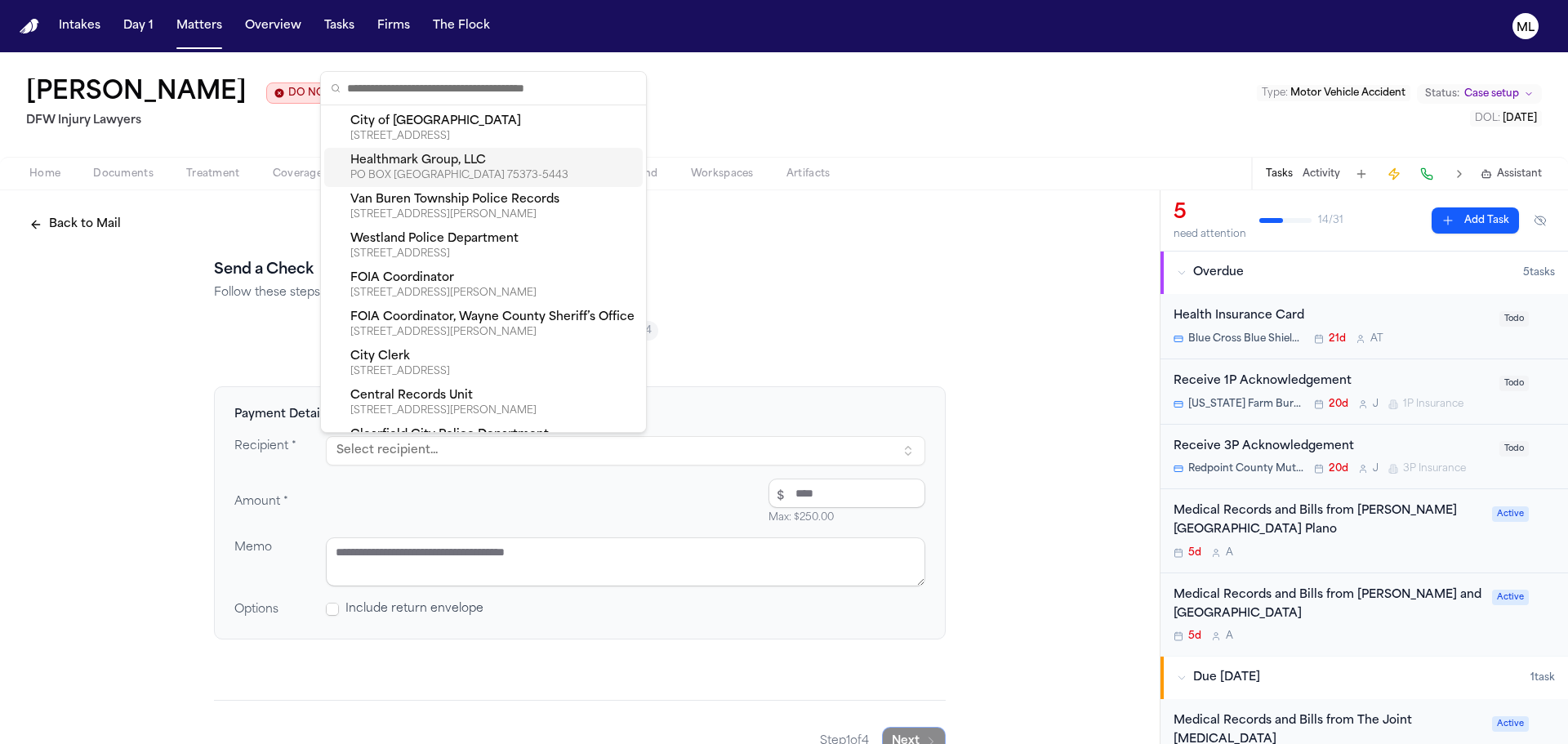
click at [429, 168] on div "Healthmark Group, LLC" at bounding box center [493, 161] width 286 height 16
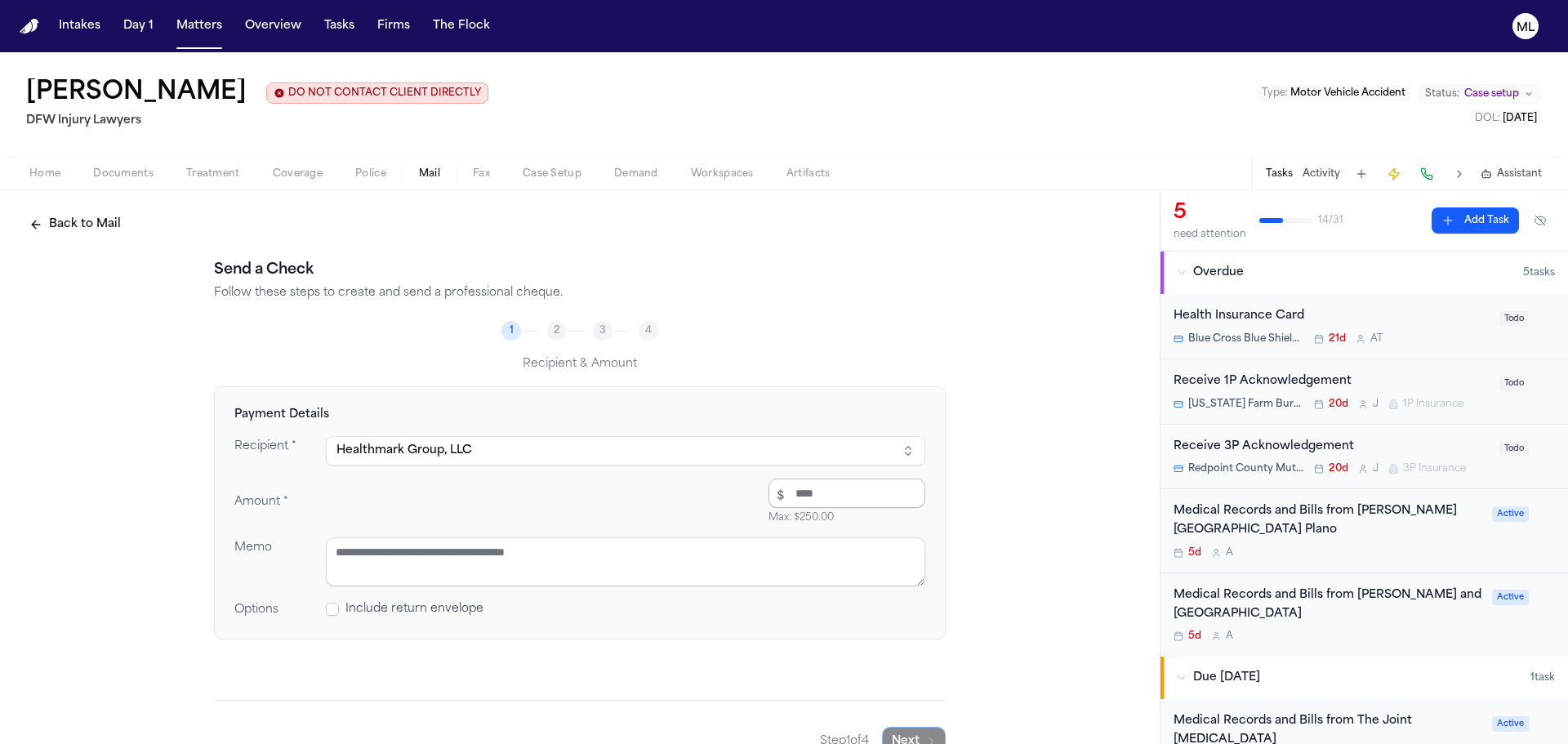
click at [818, 500] on input "number" at bounding box center [847, 493] width 157 height 29
type input "******"
click at [486, 552] on textarea at bounding box center [626, 562] width 600 height 49
type textarea "*"
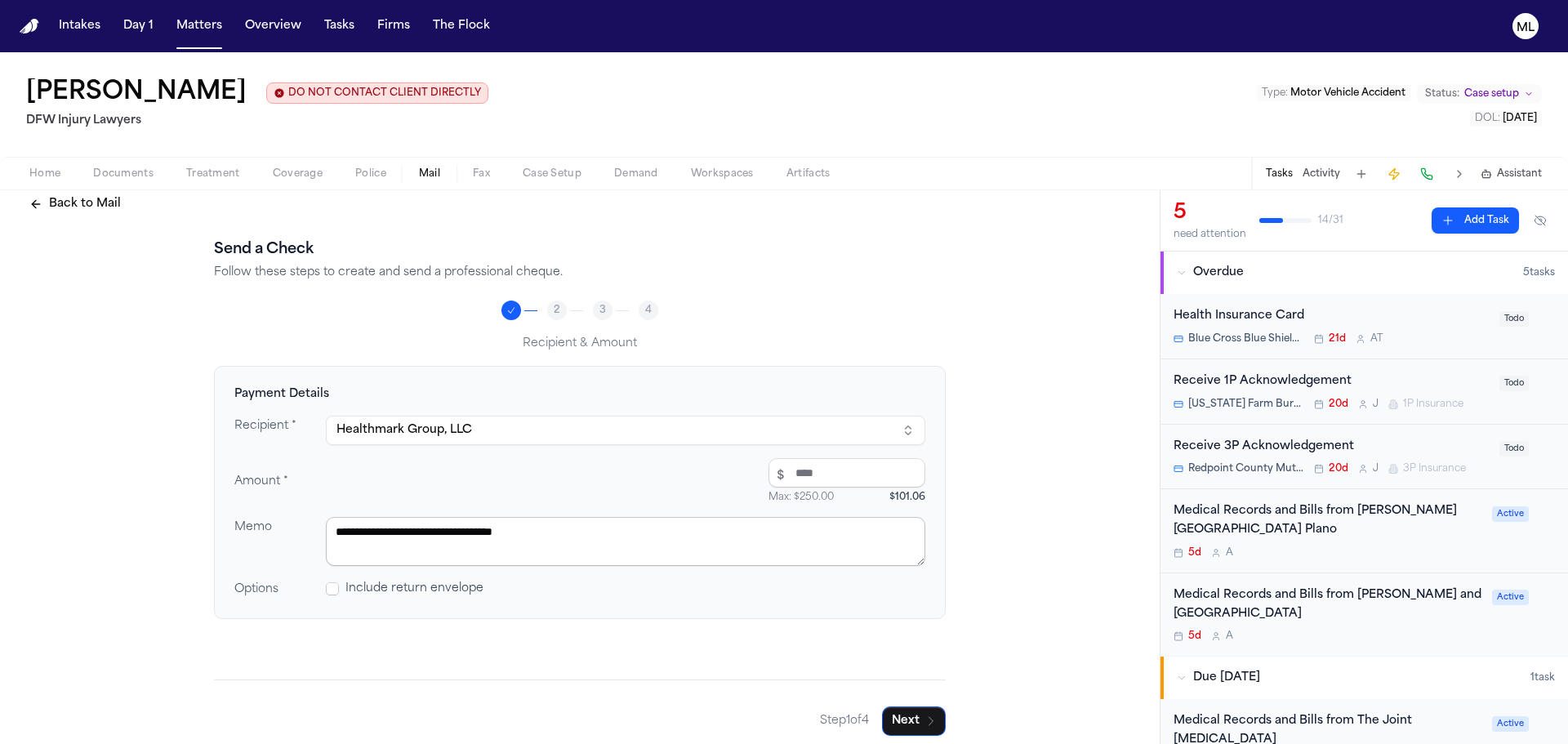
scroll to position [32, 0]
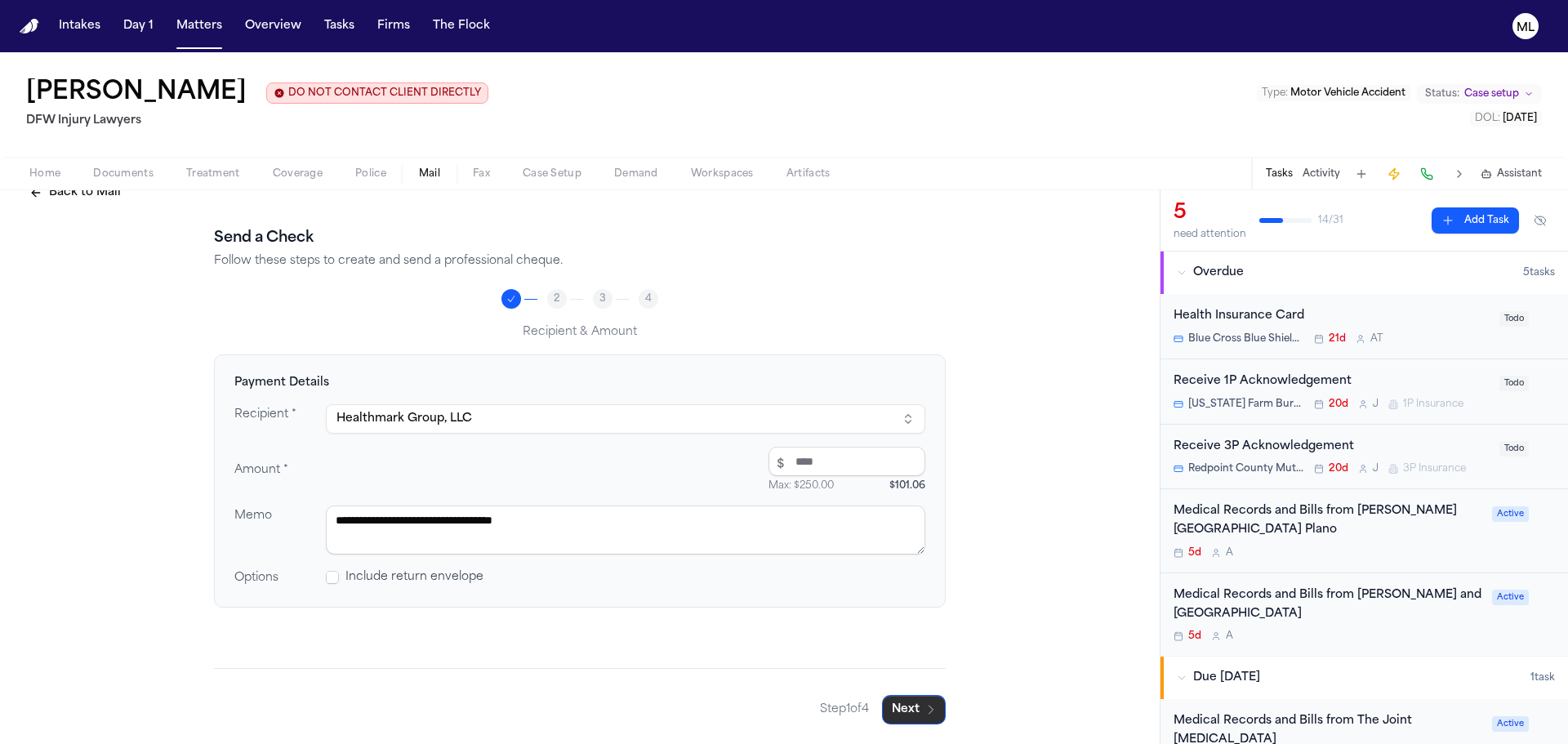
type textarea "**********"
click at [901, 706] on button "Next" at bounding box center [914, 710] width 64 height 29
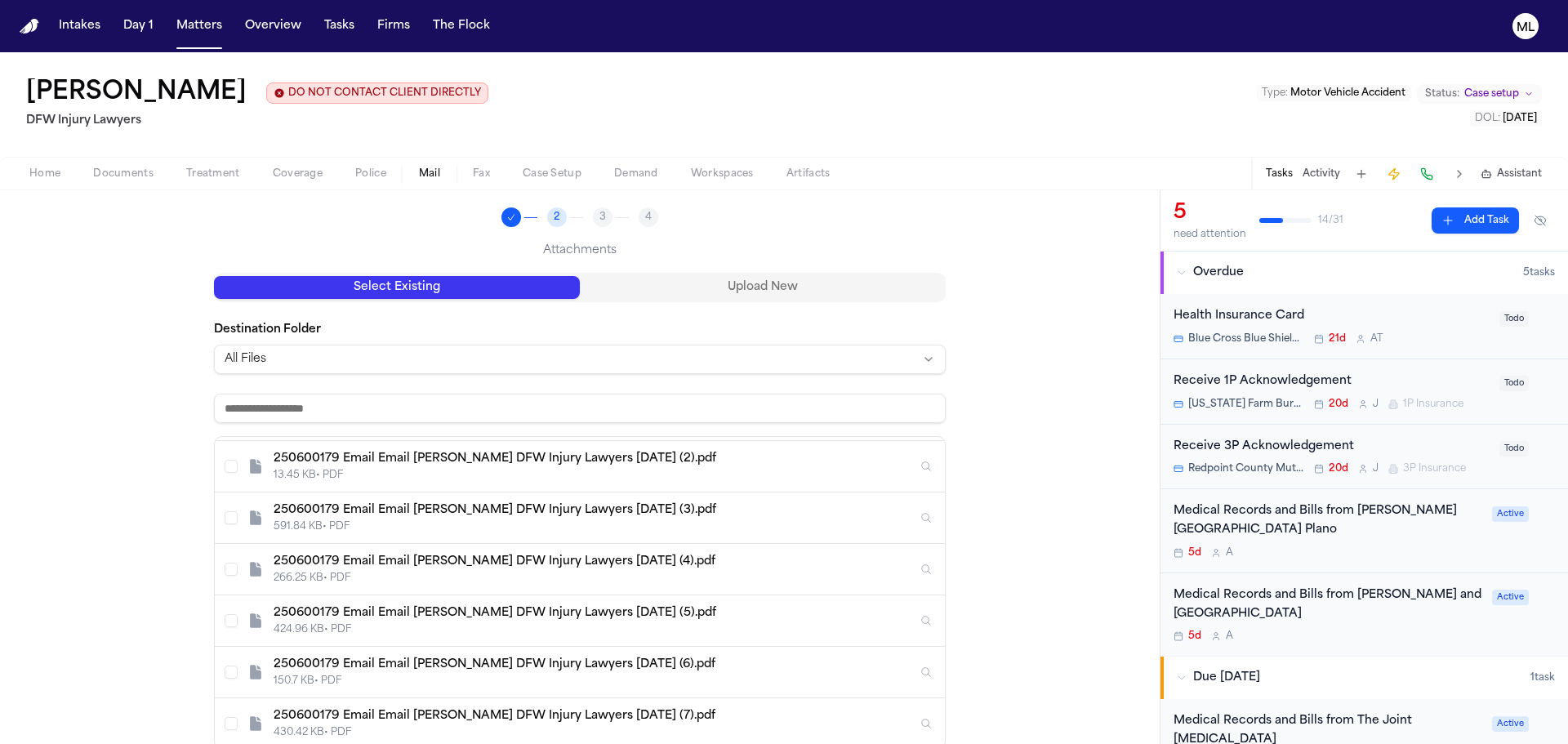
scroll to position [408, 0]
click at [544, 410] on input at bounding box center [579, 408] width 732 height 29
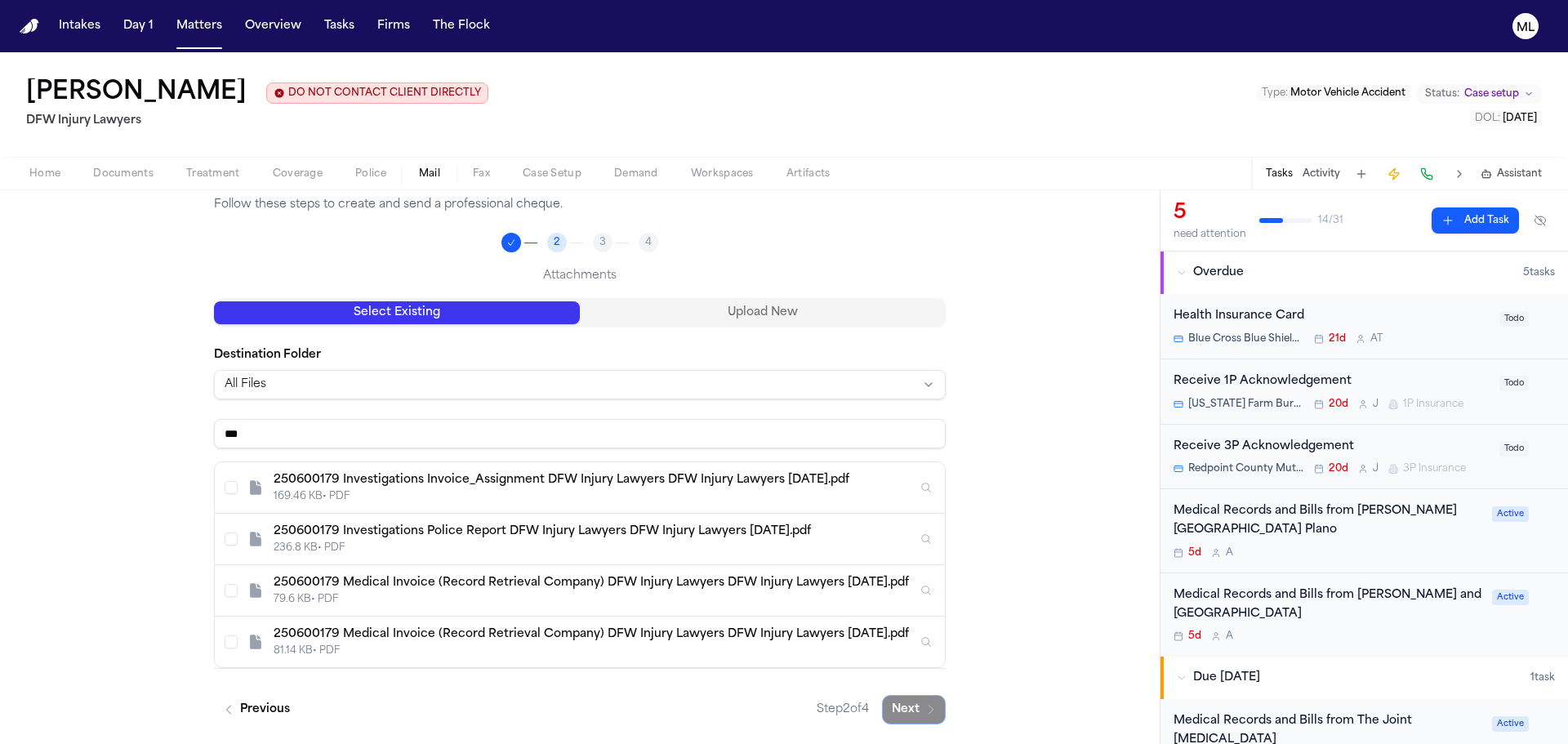
scroll to position [37, 0]
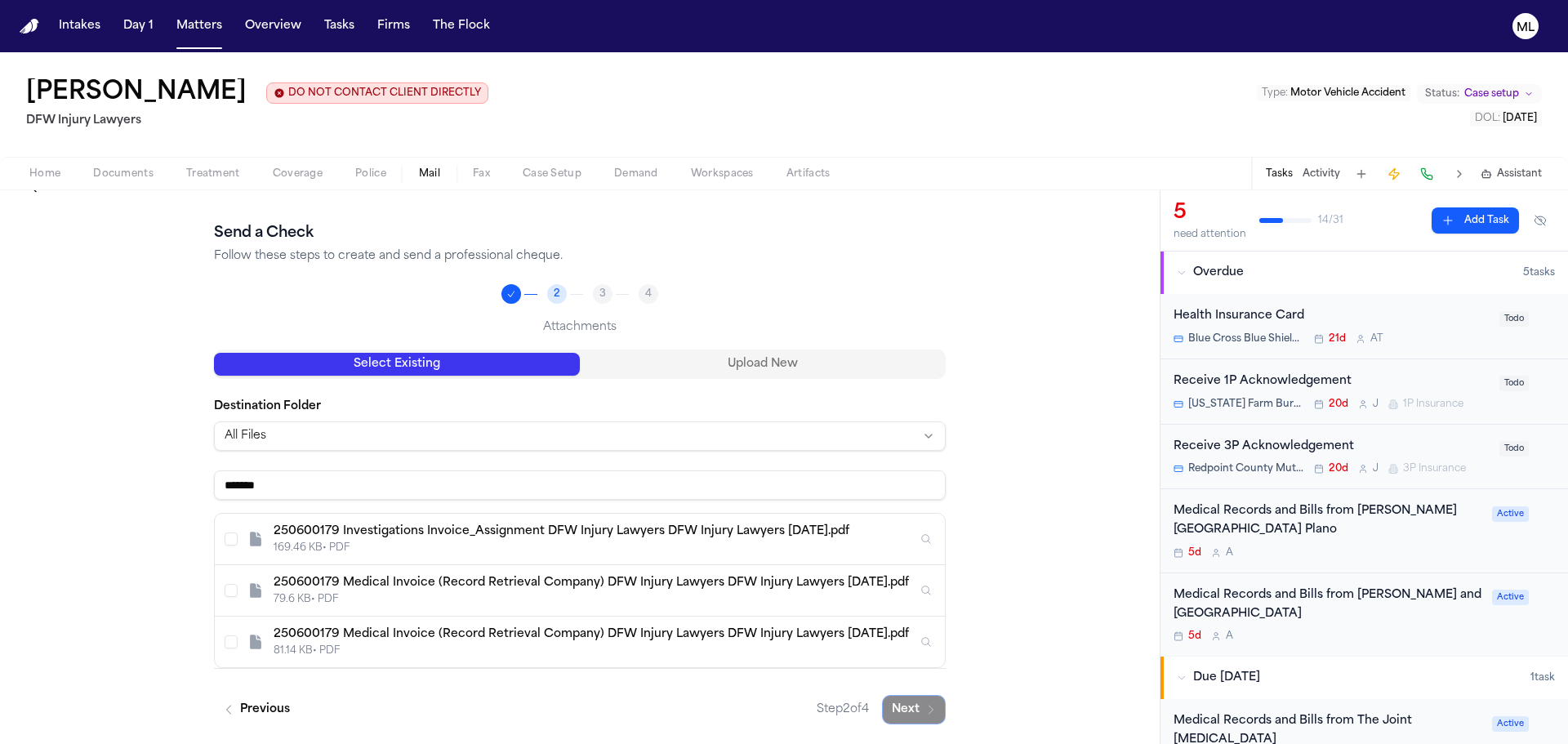
type input "*******"
click at [731, 629] on div "250600179 Medical Invoice (Record Retrieval Company) DFW Injury Lawyers DFW Inj…" at bounding box center [595, 635] width 643 height 16
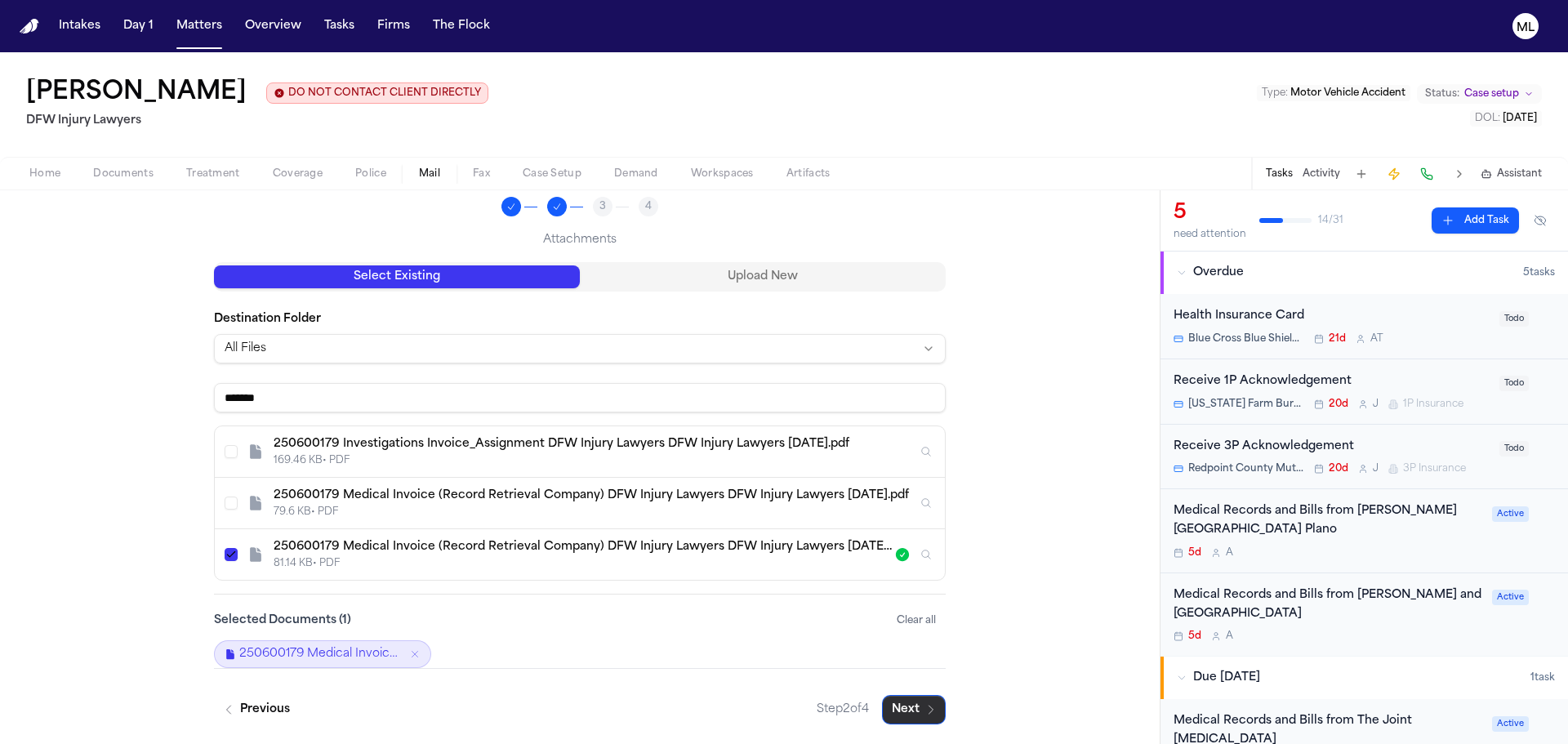
click at [902, 706] on button "Next" at bounding box center [914, 710] width 64 height 29
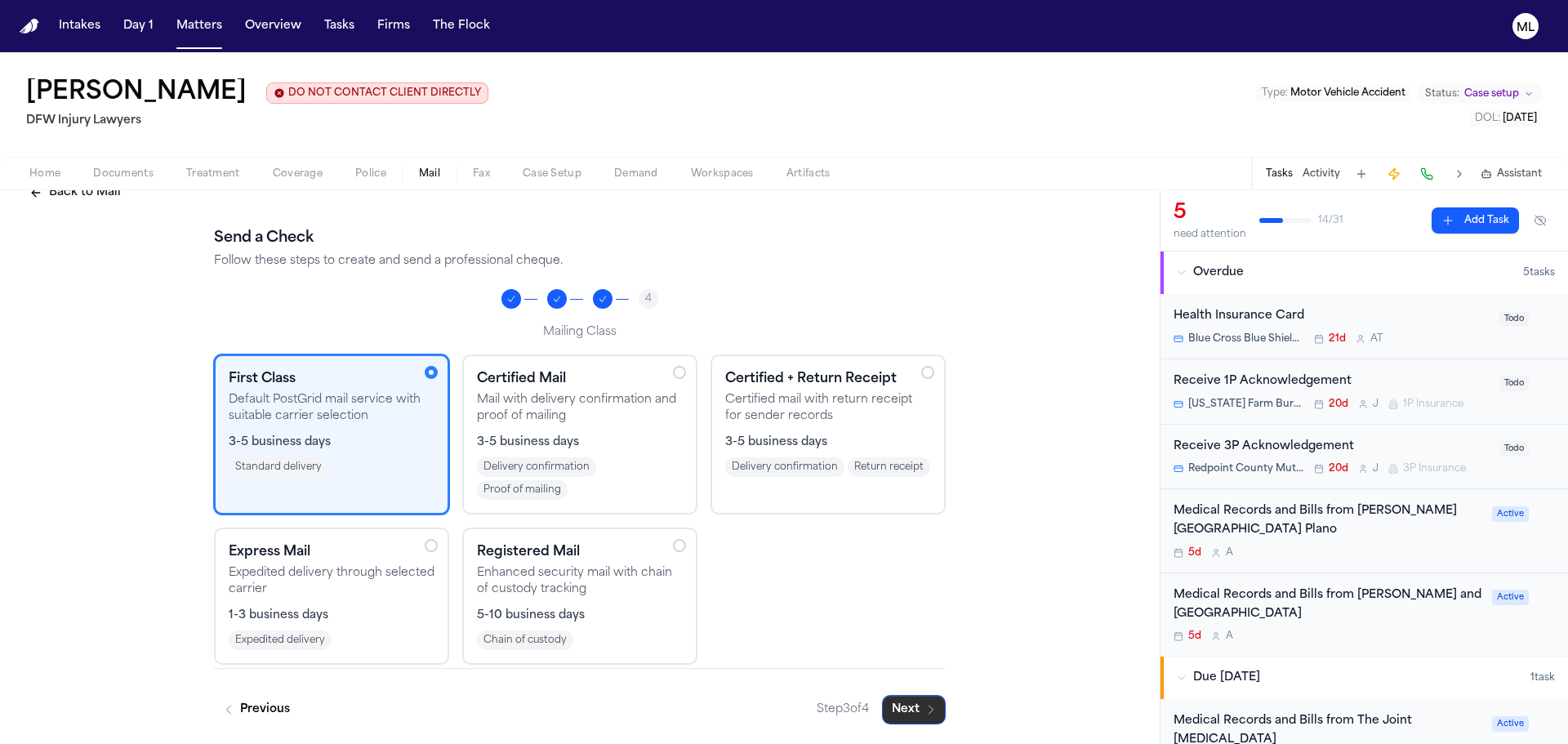
scroll to position [32, 0]
click at [899, 701] on button "Next" at bounding box center [914, 710] width 64 height 29
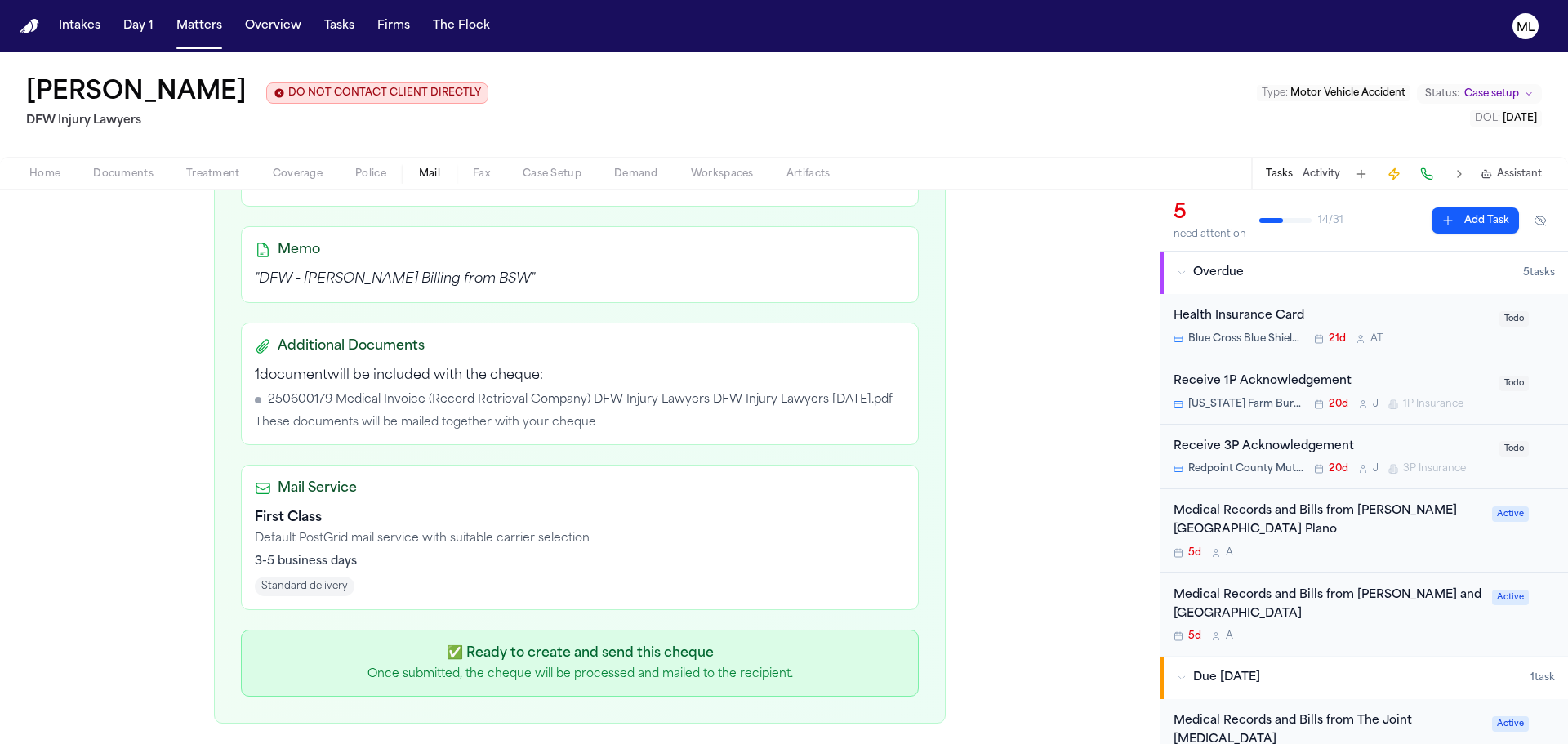
scroll to position [507, 0]
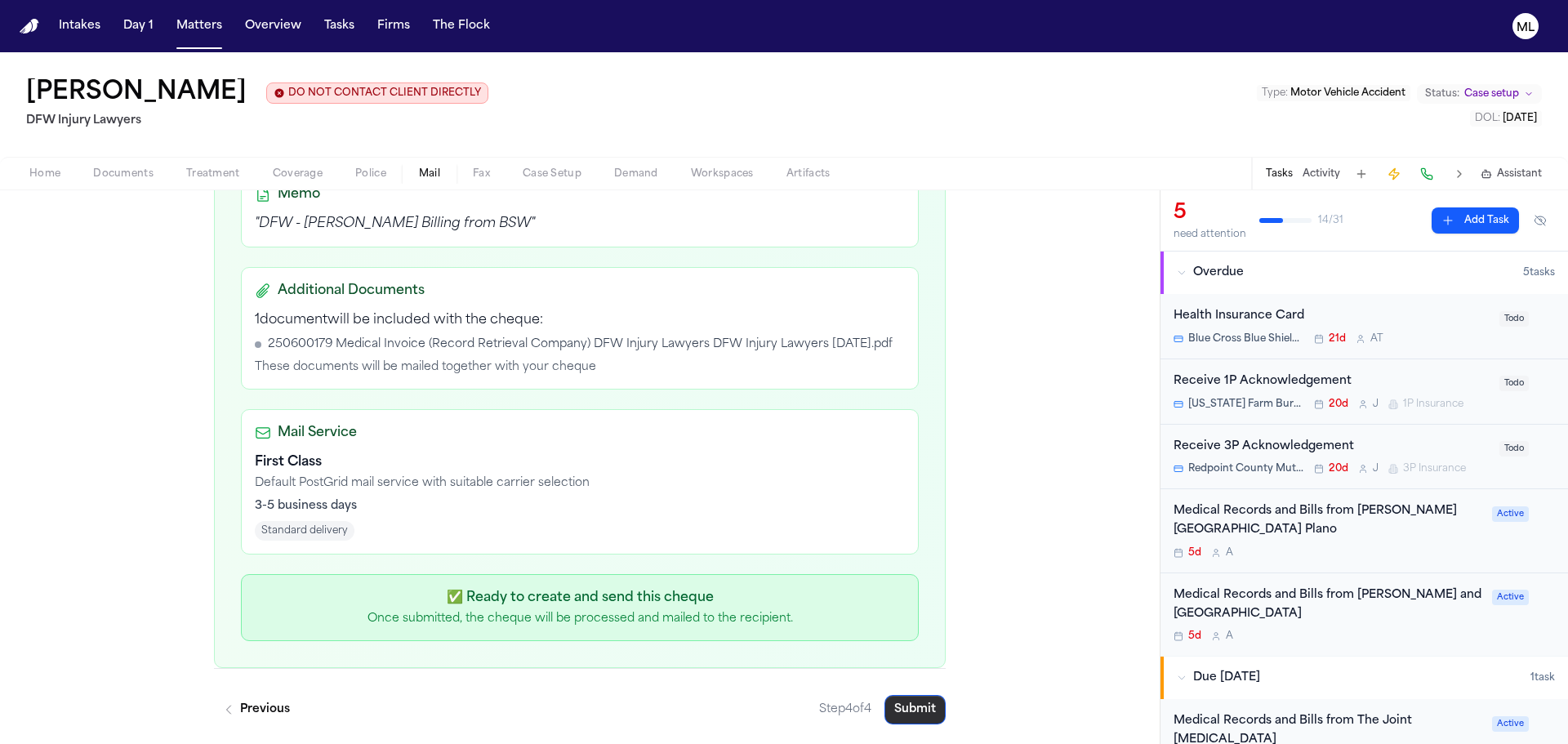
click at [895, 702] on button "Submit" at bounding box center [915, 710] width 61 height 29
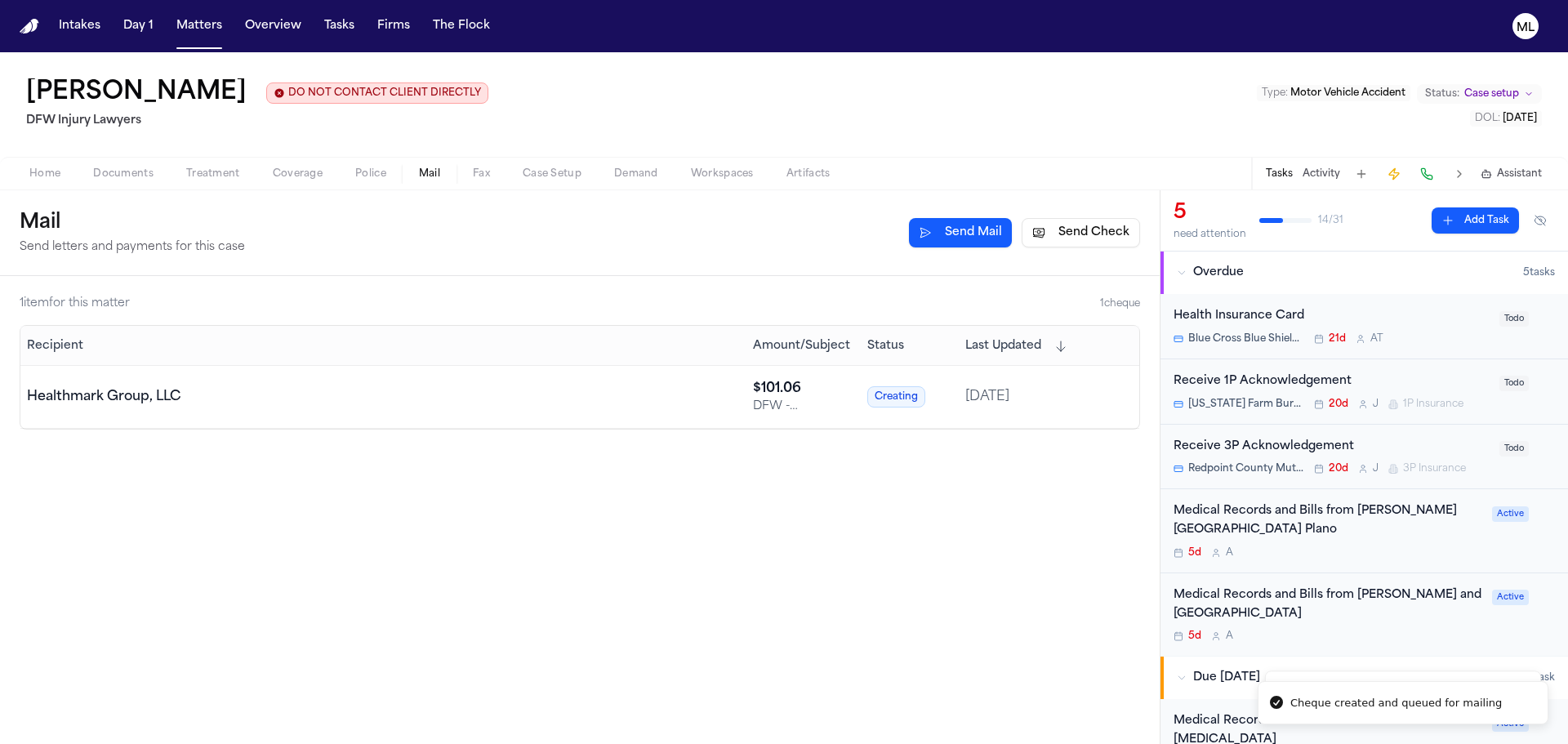
click at [1103, 236] on button "Send Check" at bounding box center [1080, 232] width 118 height 29
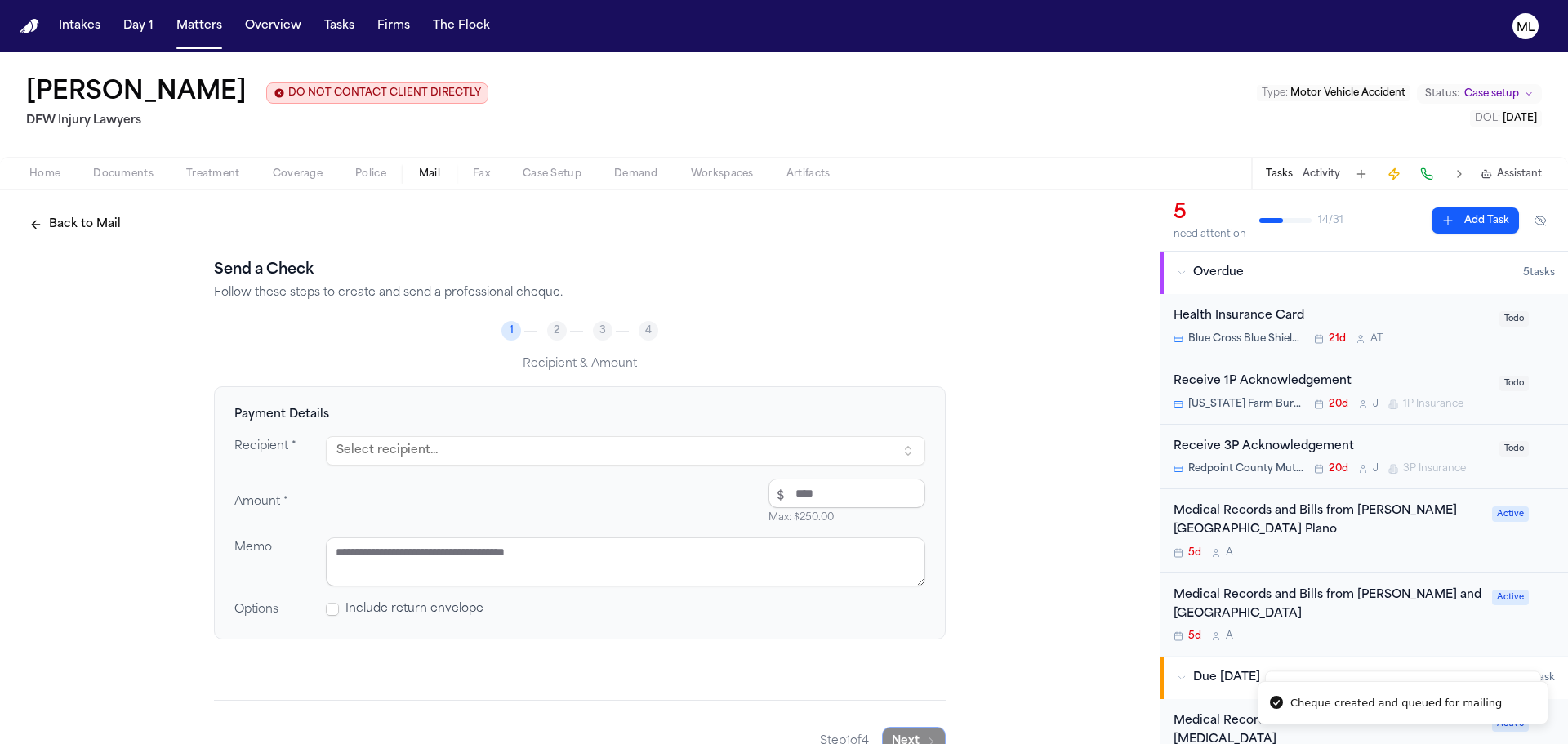
click at [443, 461] on button "Select recipient..." at bounding box center [626, 451] width 600 height 29
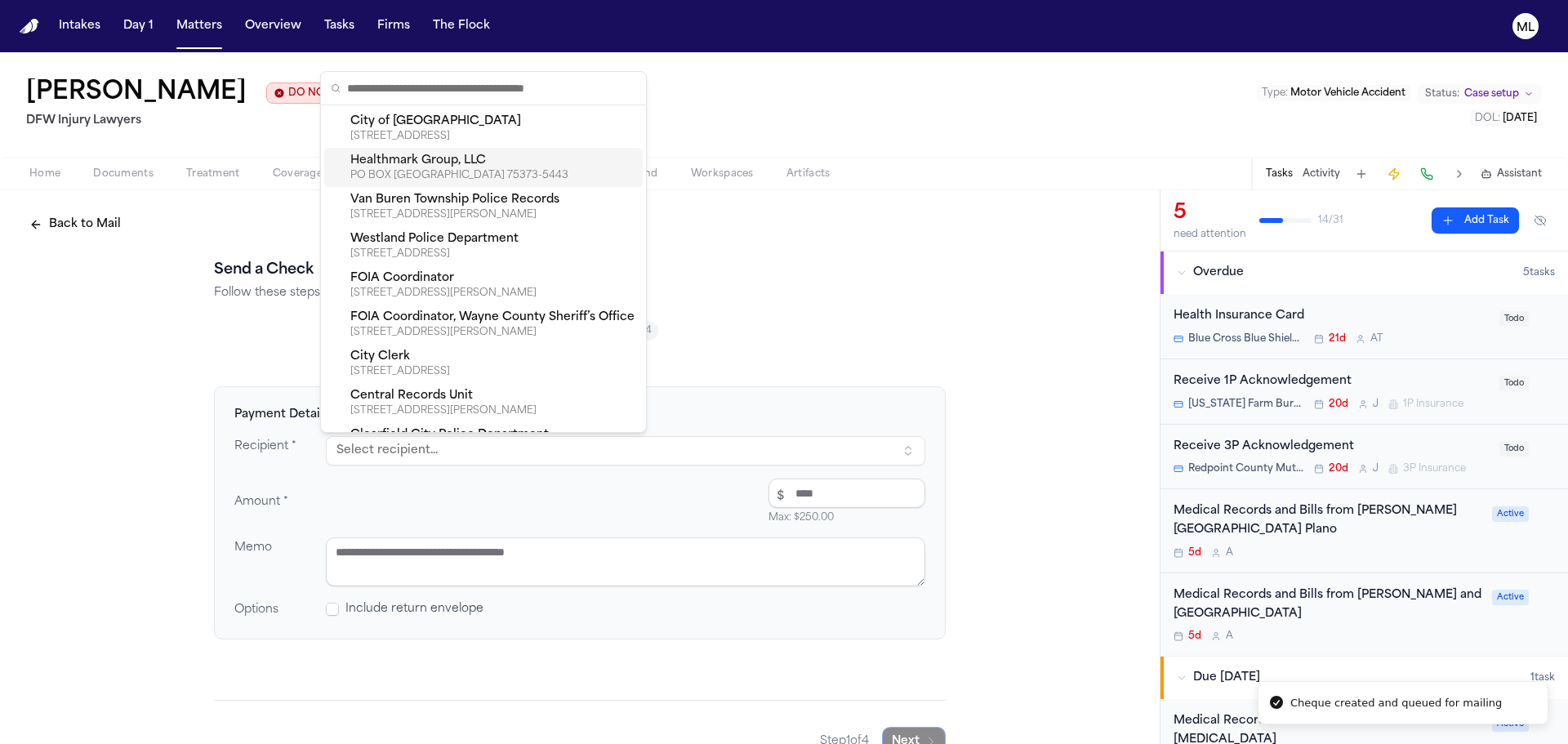
click at [448, 162] on div "Healthmark Group, LLC" at bounding box center [493, 161] width 286 height 16
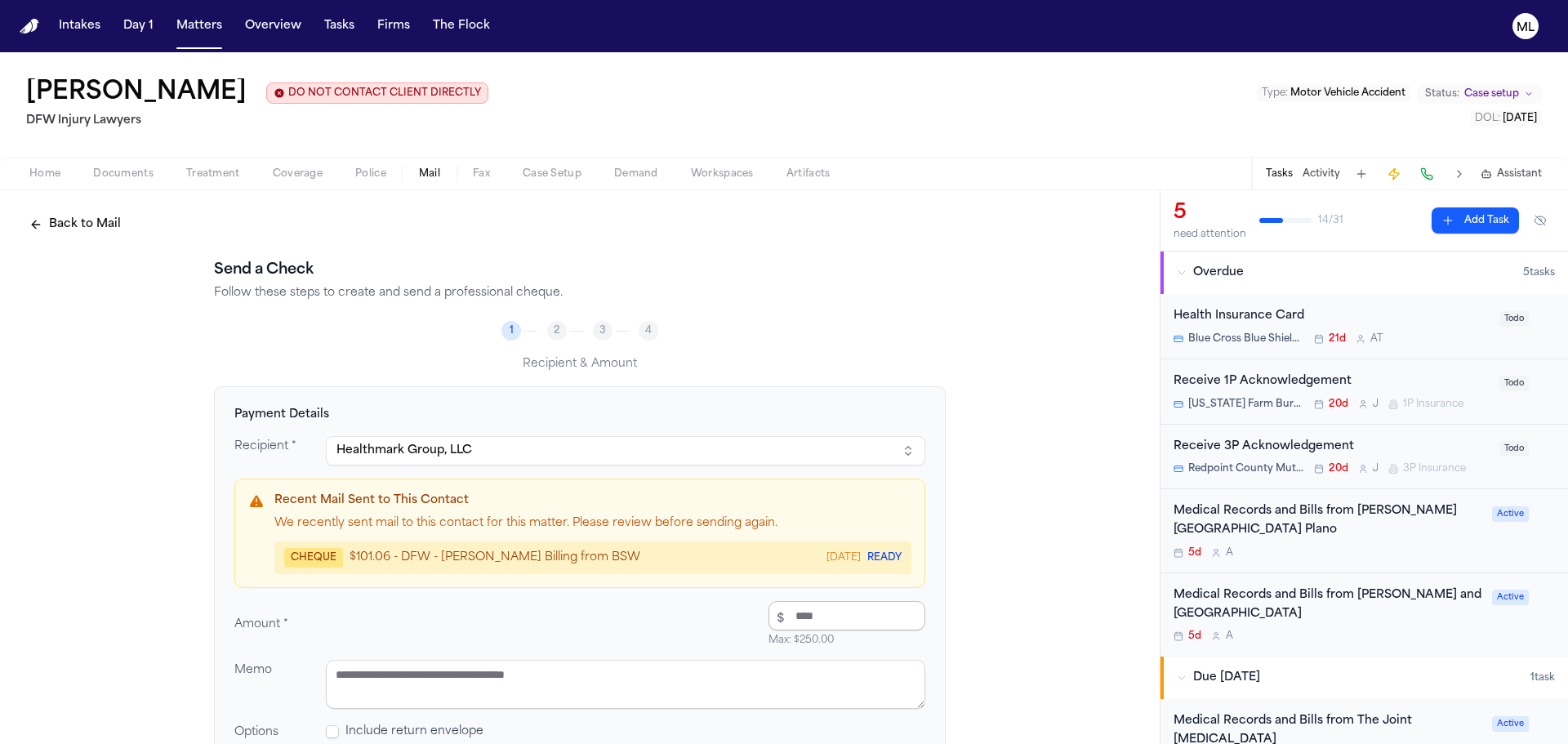
click at [799, 627] on input "number" at bounding box center [847, 615] width 157 height 29
type input "******"
click at [570, 696] on textarea at bounding box center [626, 684] width 600 height 49
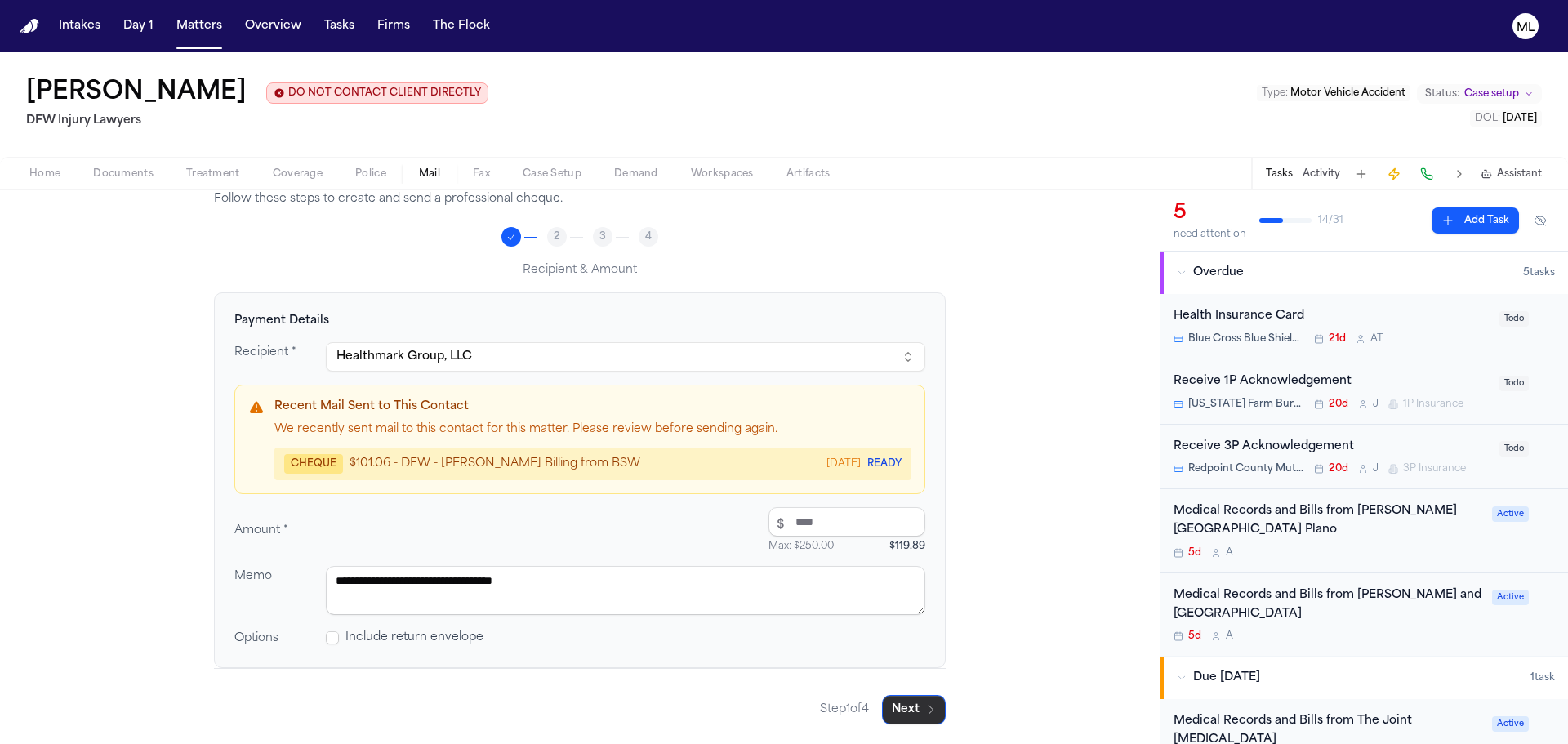
type textarea "**********"
click at [916, 702] on button "Next" at bounding box center [914, 710] width 64 height 29
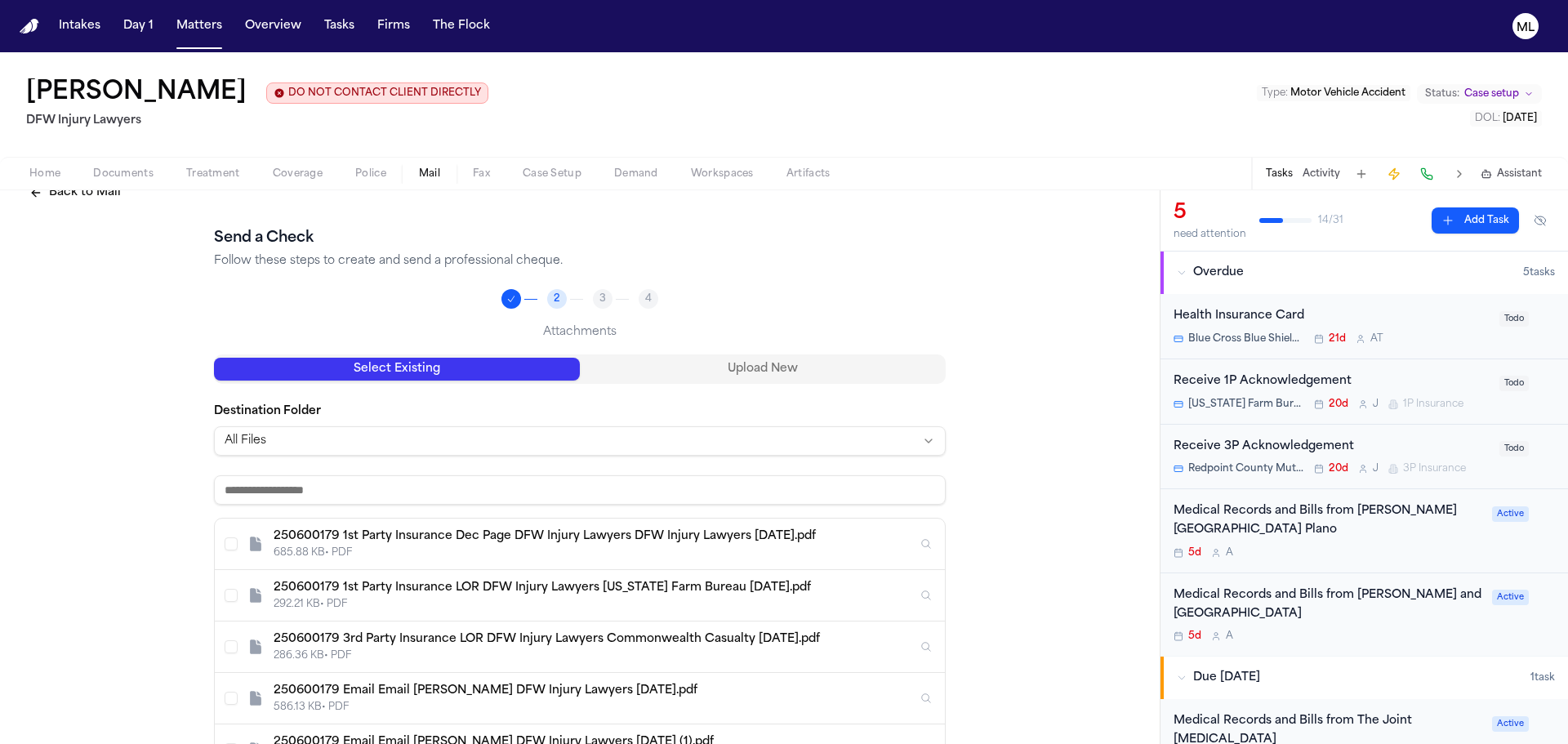
click at [463, 484] on input at bounding box center [579, 490] width 732 height 29
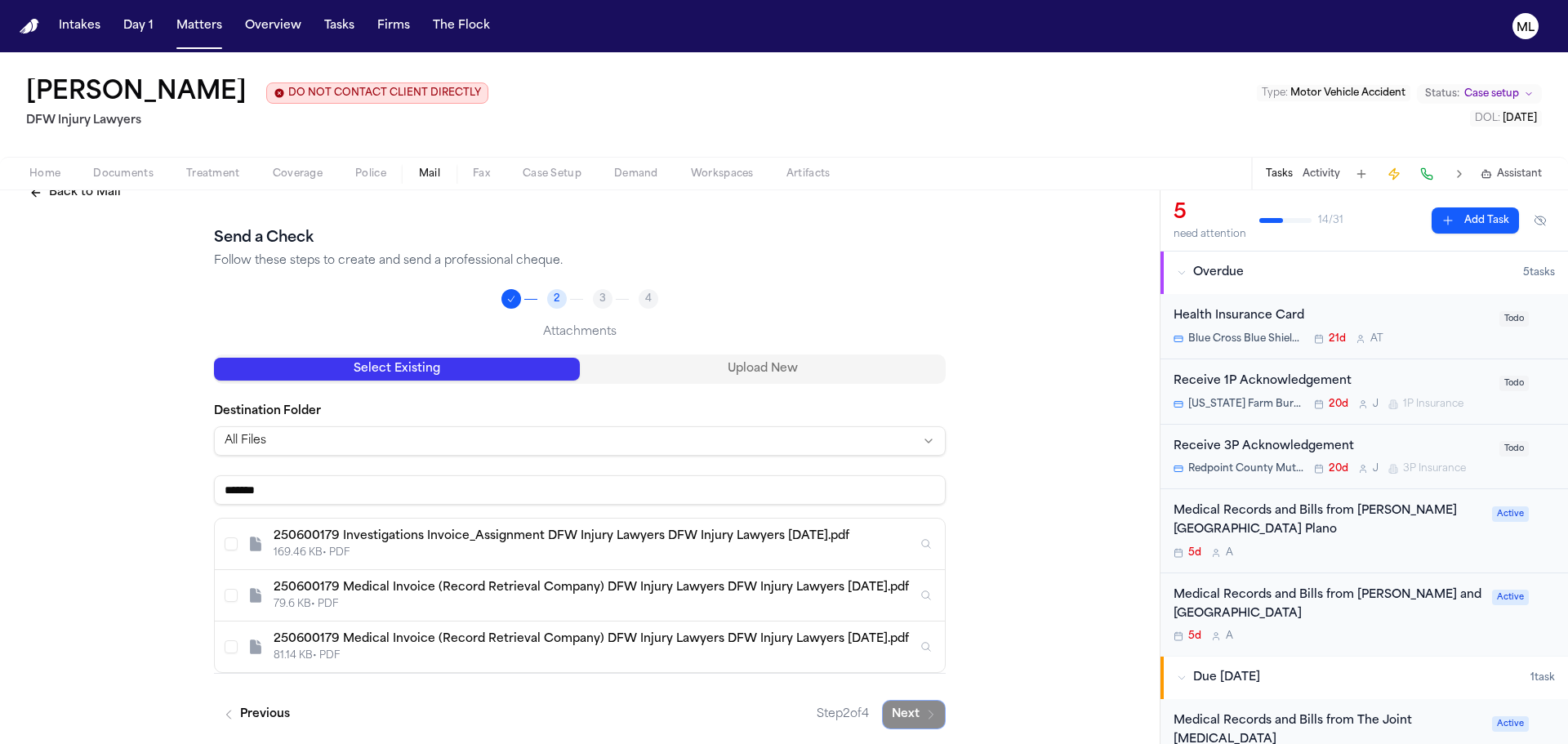
type input "*******"
click at [520, 603] on div "79.6 KB • PDF" at bounding box center [595, 605] width 643 height 14
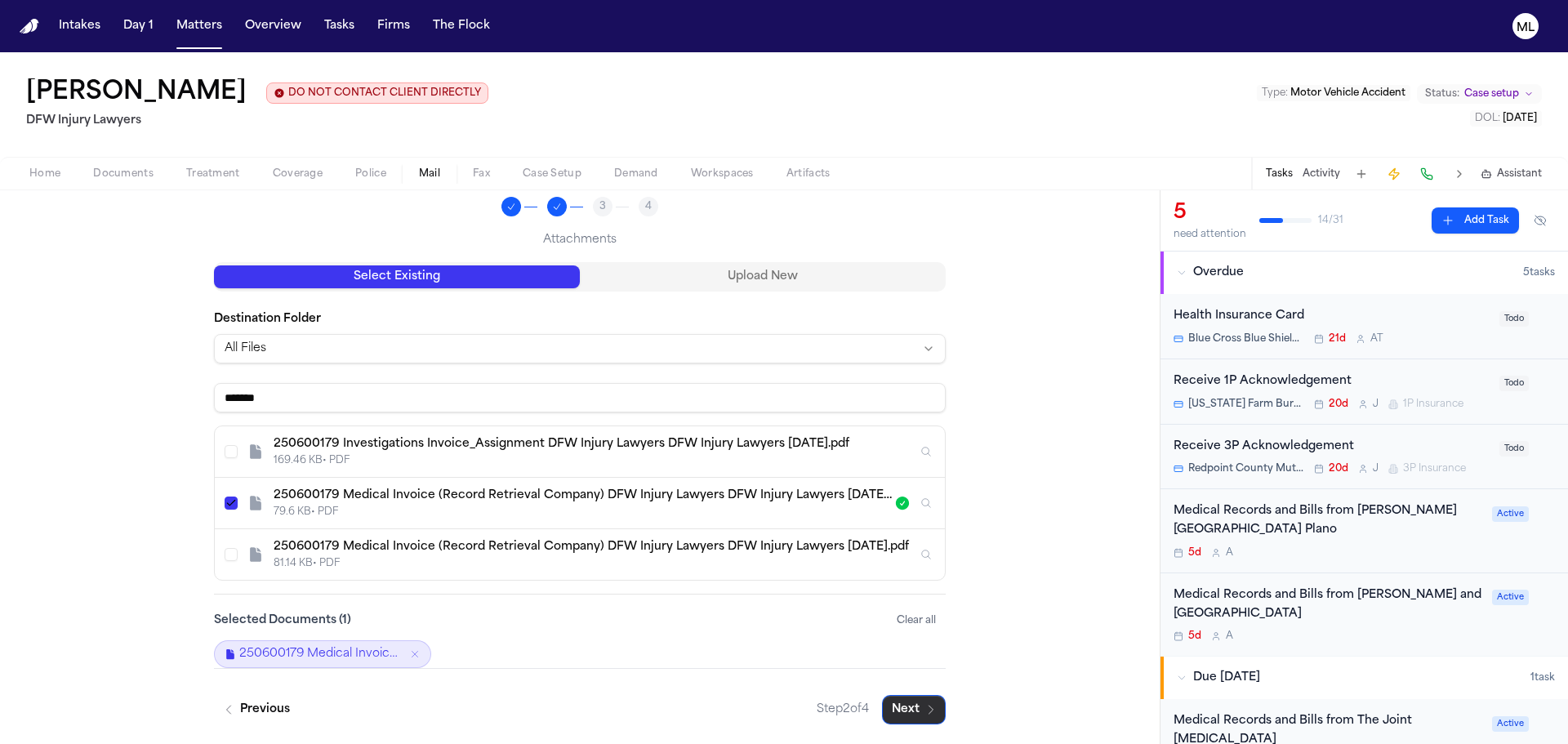
click at [888, 713] on button "Next" at bounding box center [914, 710] width 64 height 29
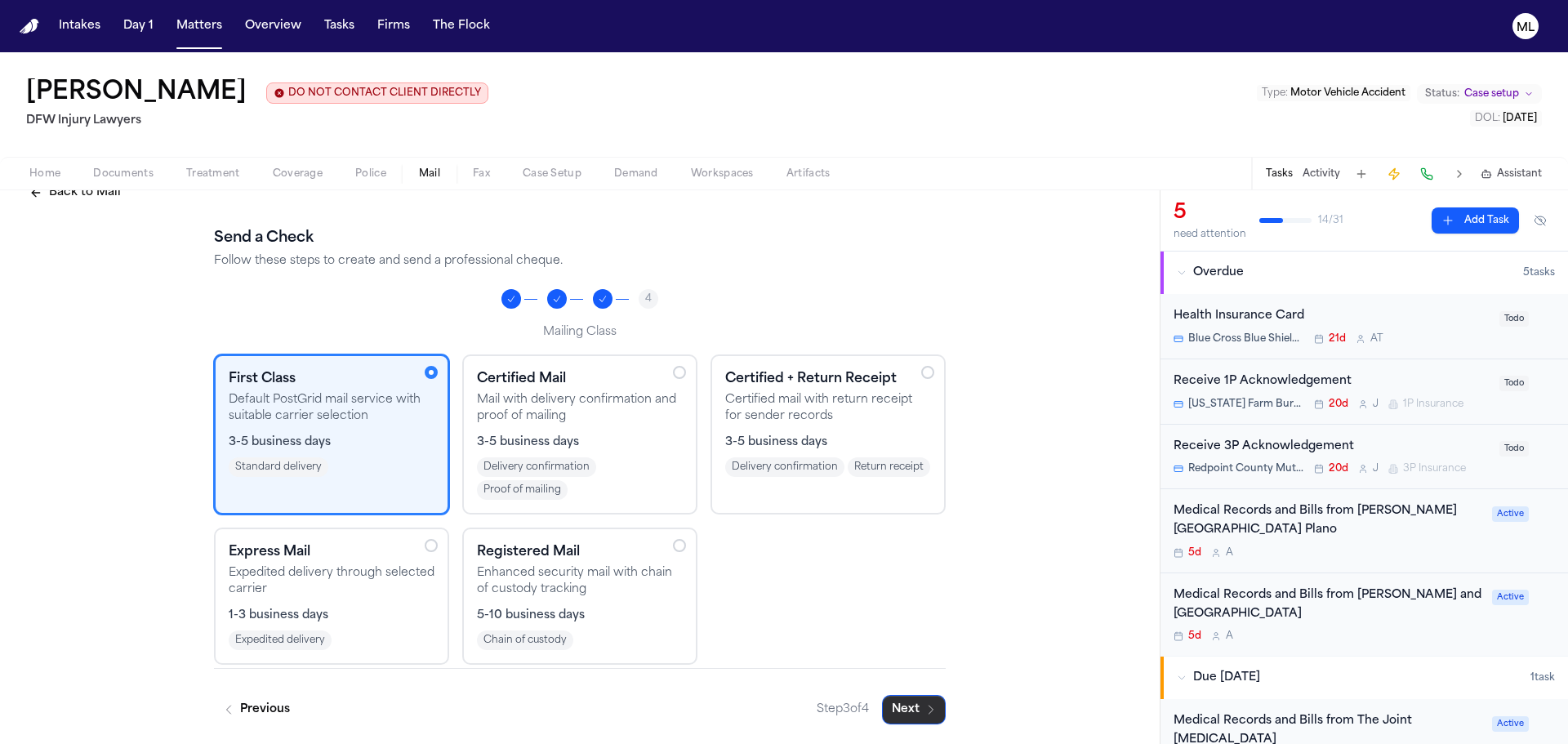
click at [907, 717] on button "Next" at bounding box center [914, 710] width 64 height 29
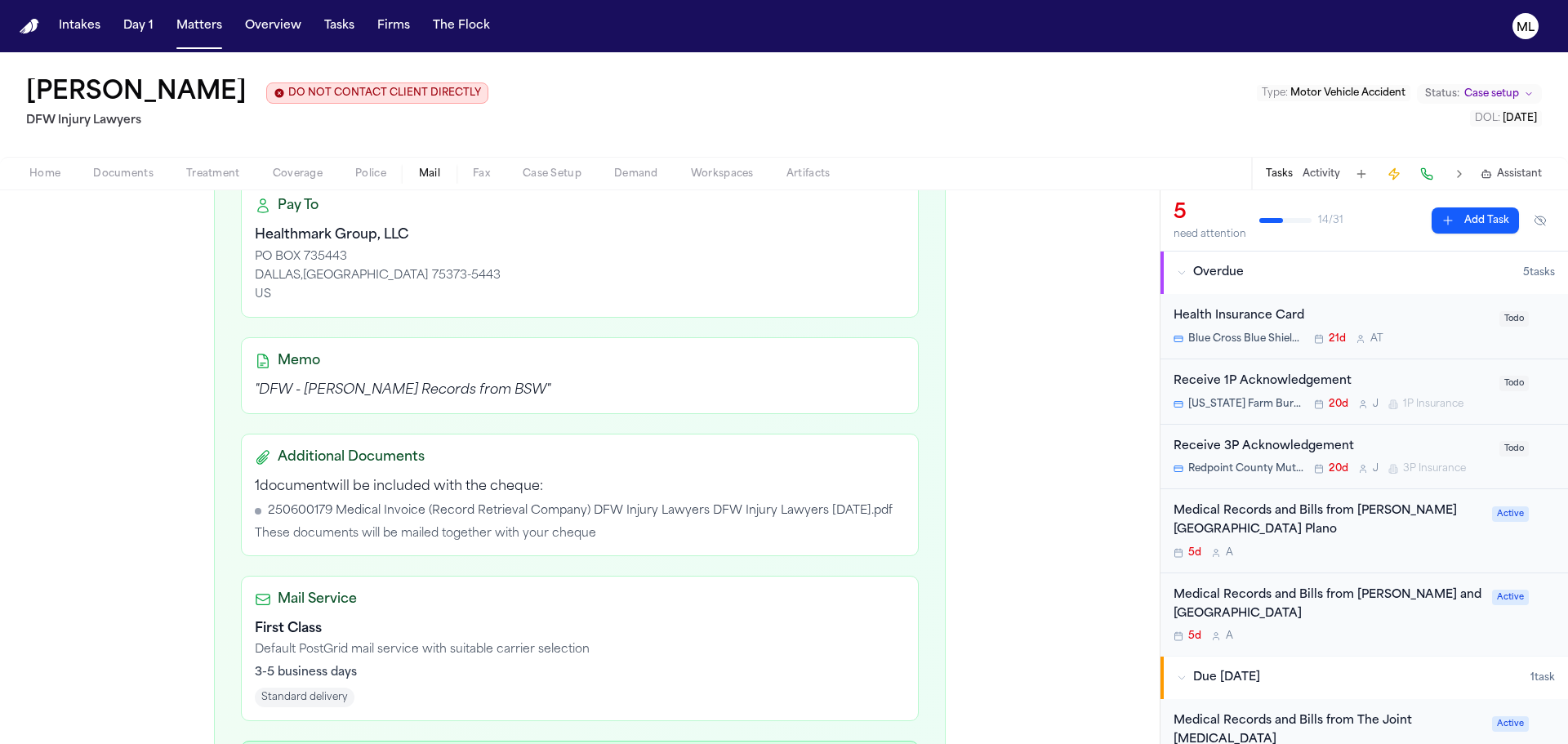
scroll to position [507, 0]
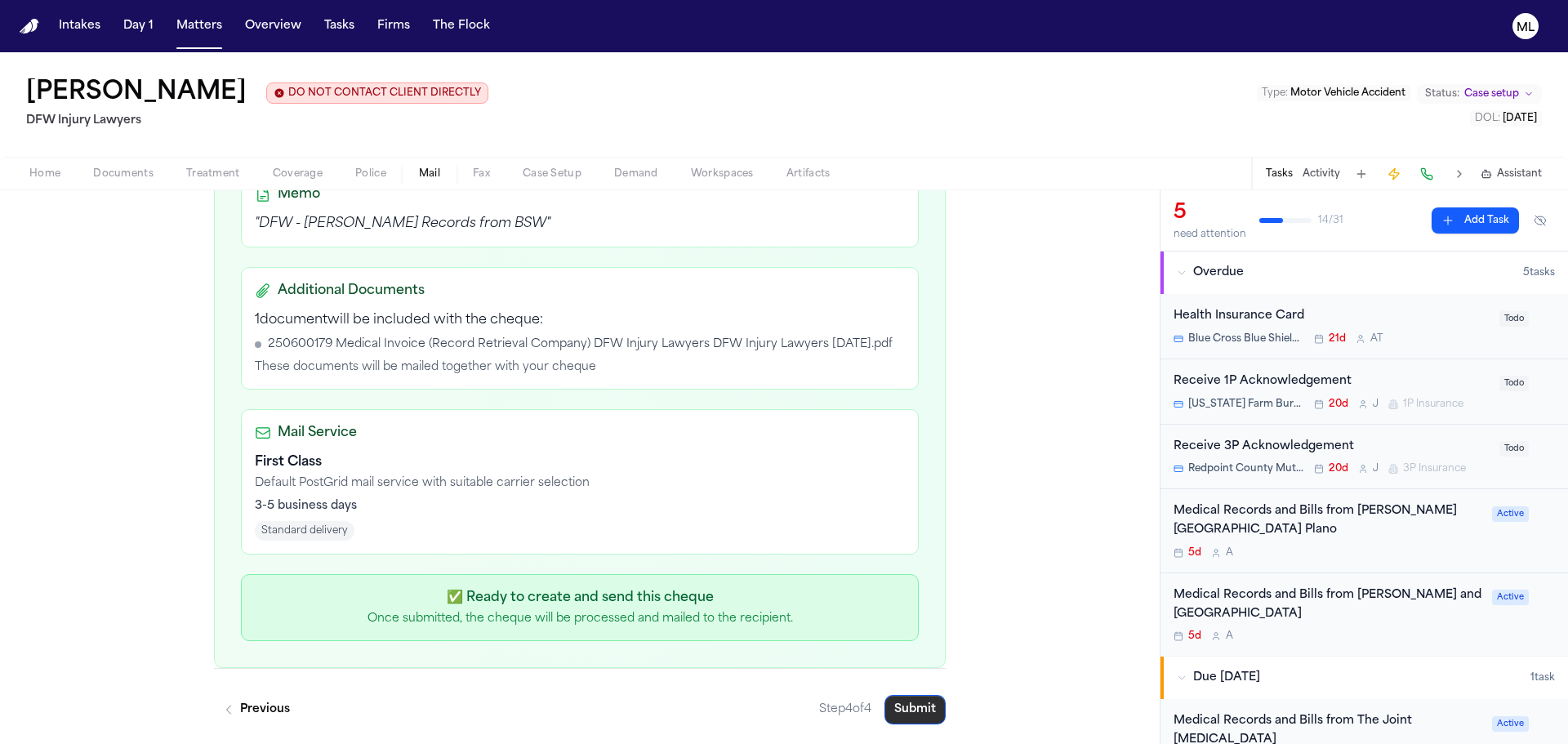
click at [910, 717] on button "Submit" at bounding box center [915, 710] width 61 height 29
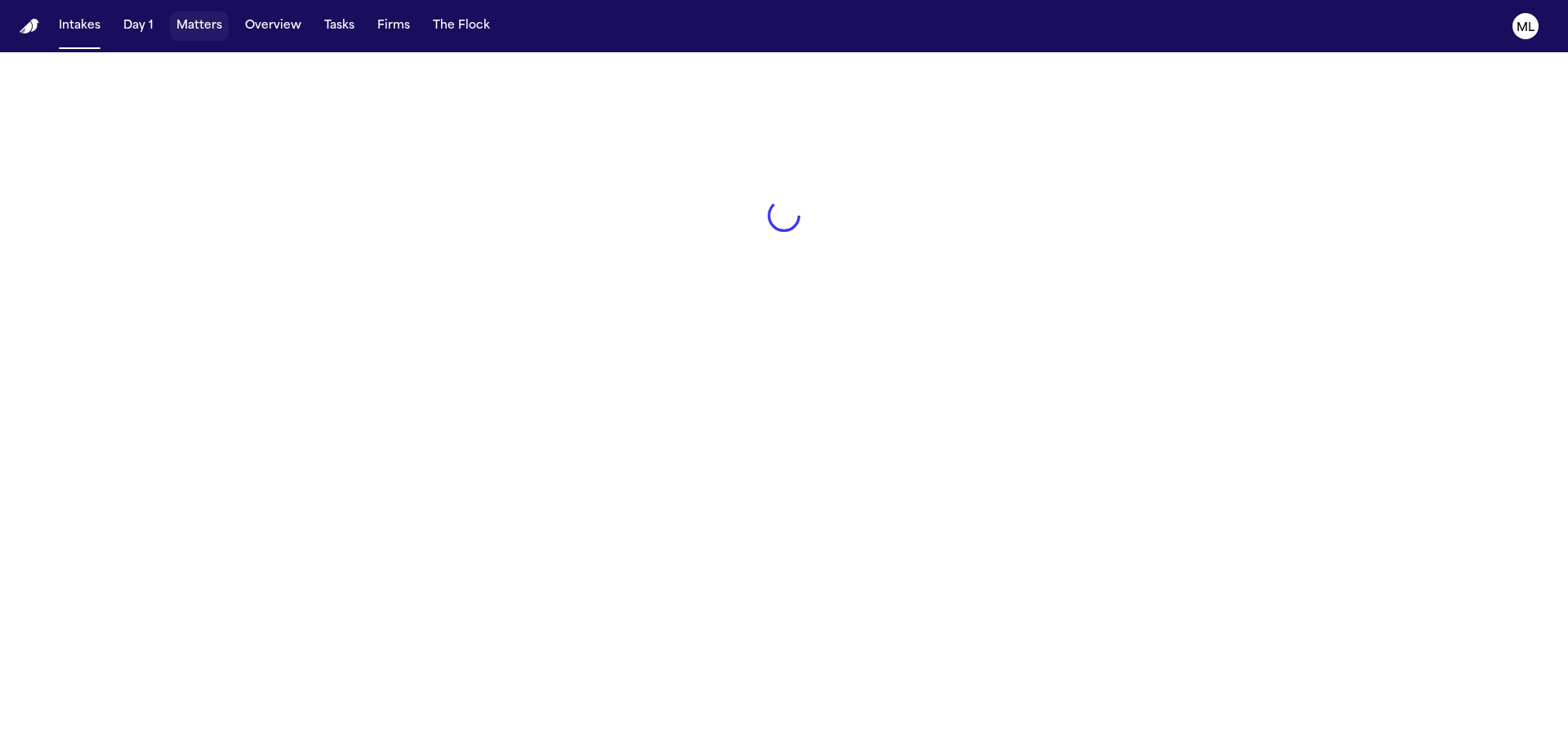
click at [192, 18] on button "Matters" at bounding box center [199, 26] width 59 height 29
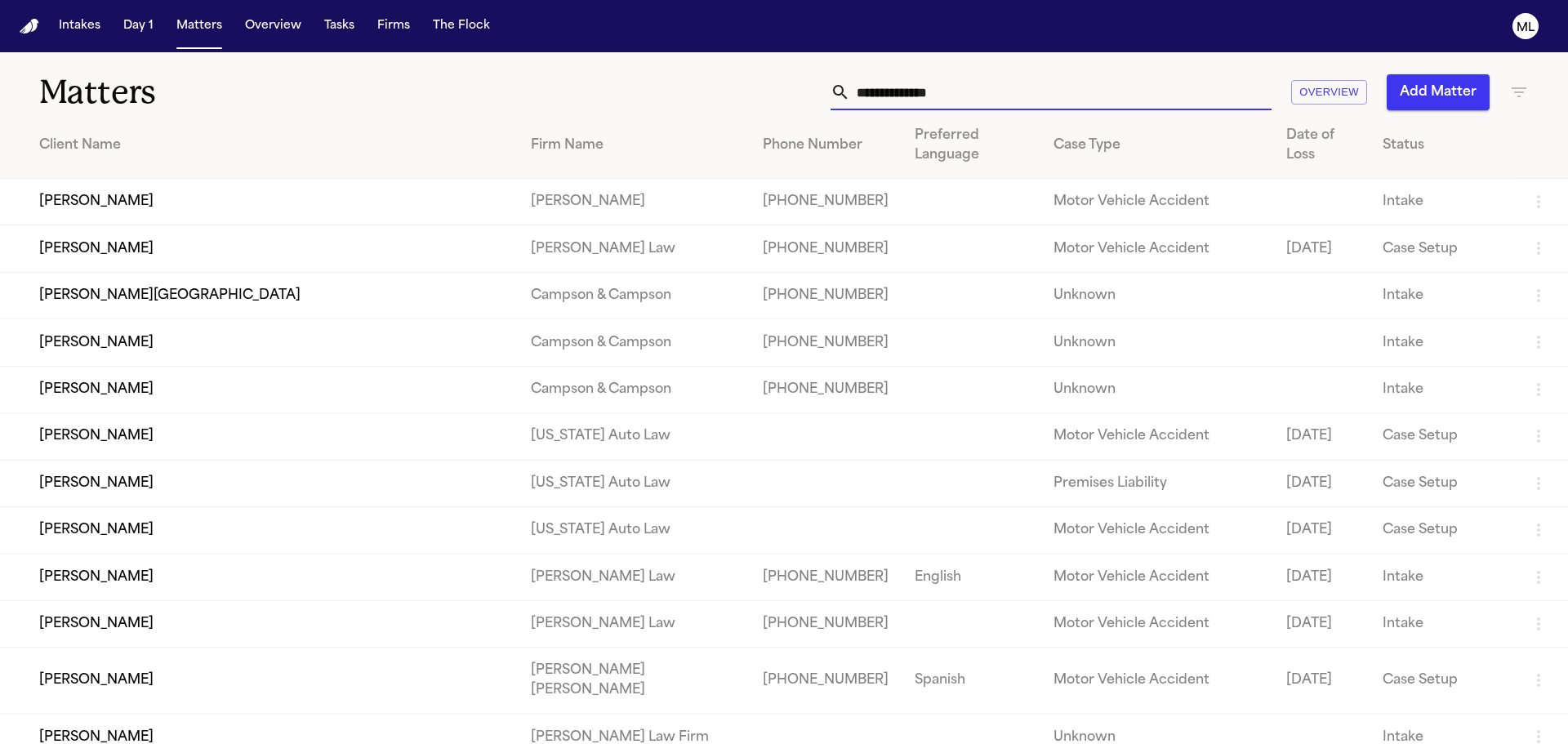
click at [938, 80] on input "text" at bounding box center [1061, 92] width 422 height 36
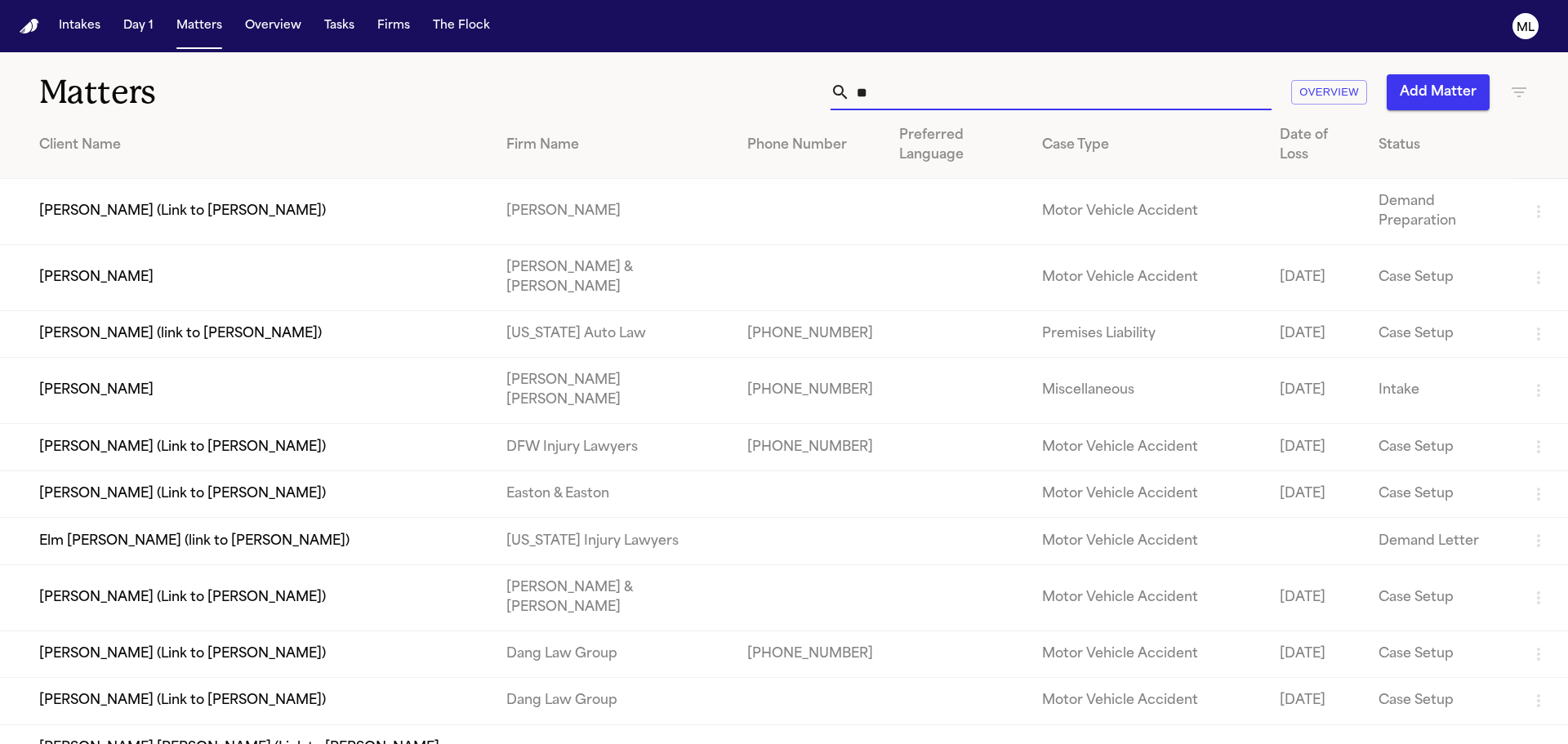
type input "*"
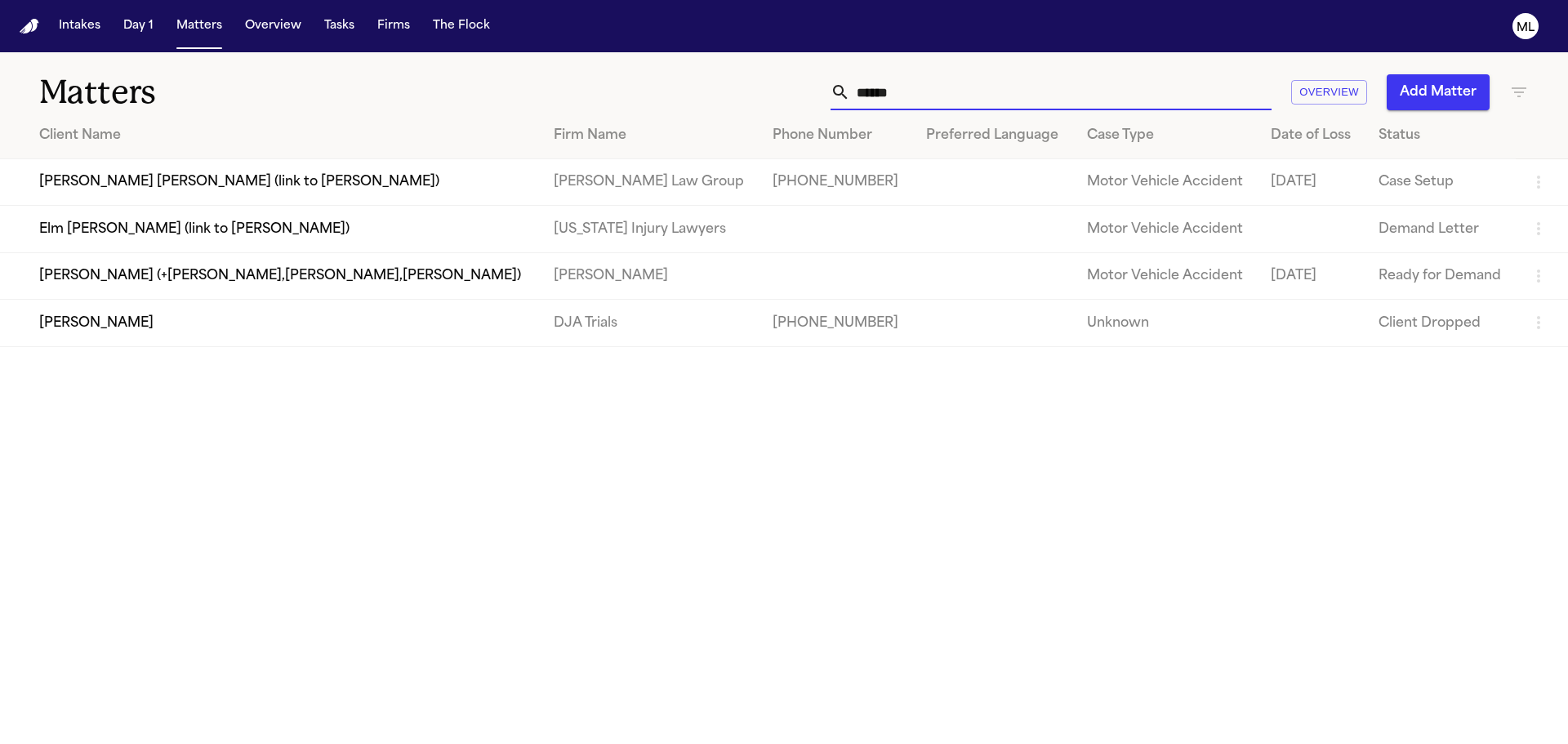
drag, startPoint x: 942, startPoint y: 84, endPoint x: 780, endPoint y: 93, distance: 162.2
click at [780, 93] on div "****** Overview Add Matter" at bounding box center [1001, 92] width 1056 height 36
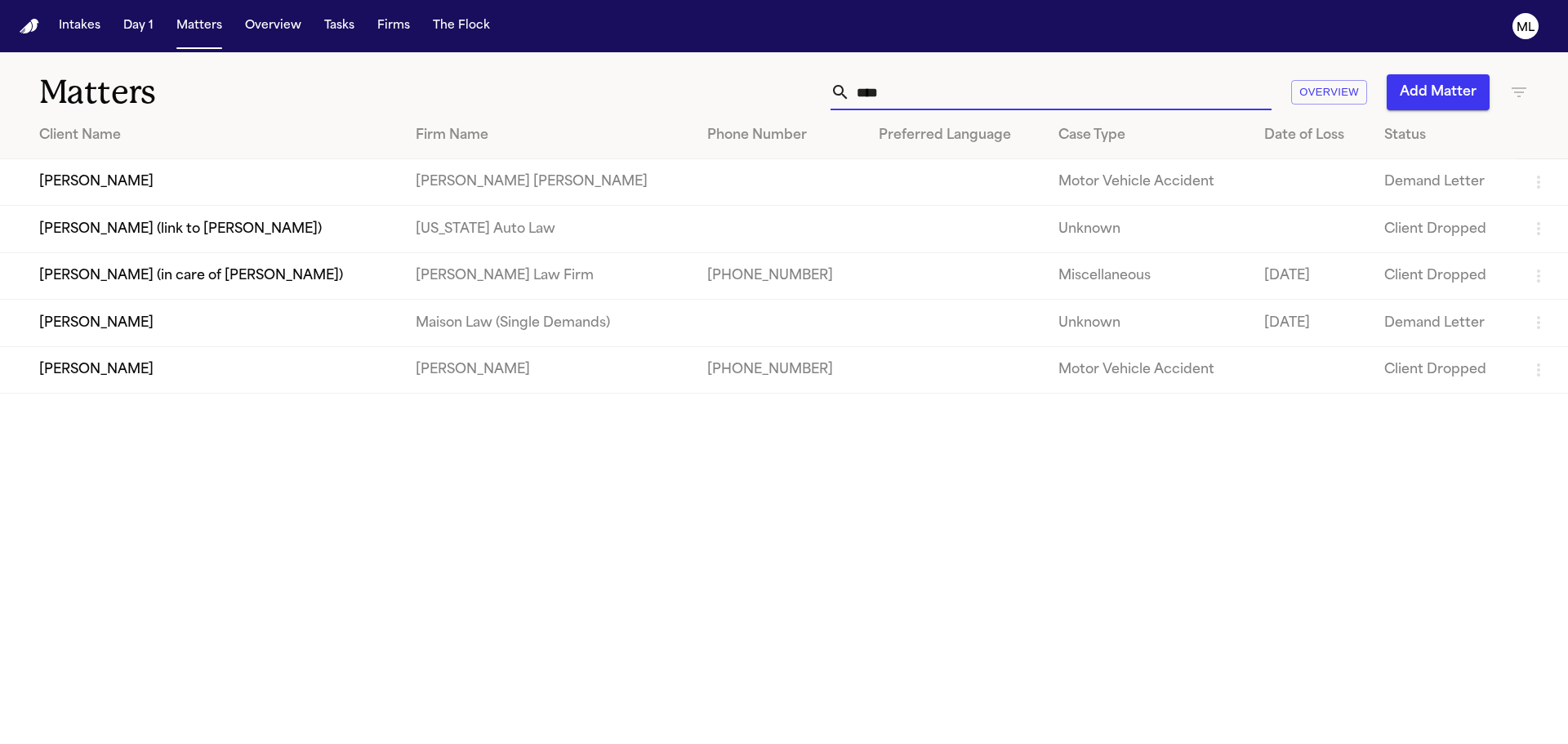
drag, startPoint x: 1021, startPoint y: 104, endPoint x: 784, endPoint y: 101, distance: 237.0
click at [784, 101] on div "**** Overview Add Matter" at bounding box center [1001, 92] width 1056 height 36
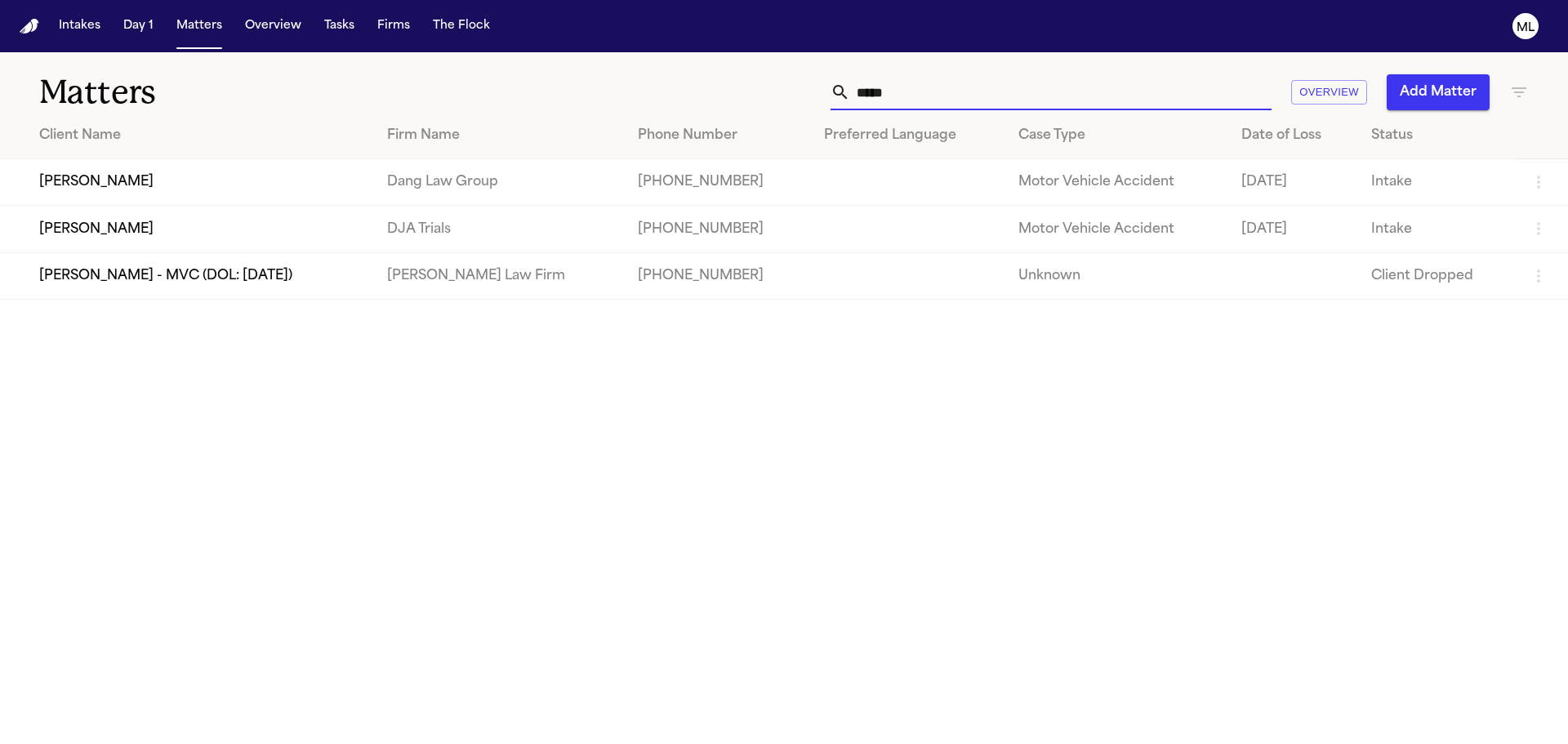
type input "*****"
click at [370, 237] on td "[PERSON_NAME]" at bounding box center [187, 229] width 374 height 46
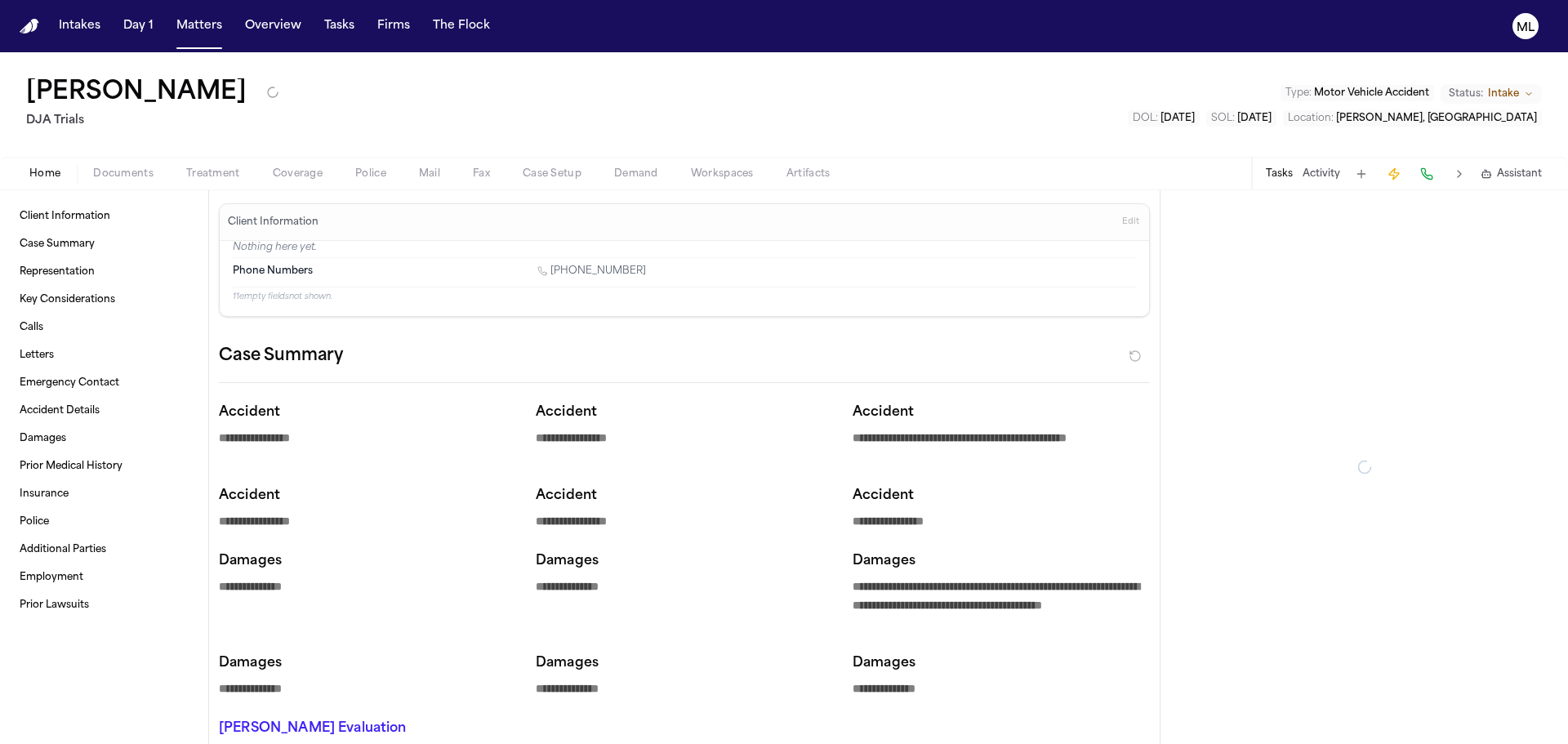
type textarea "*"
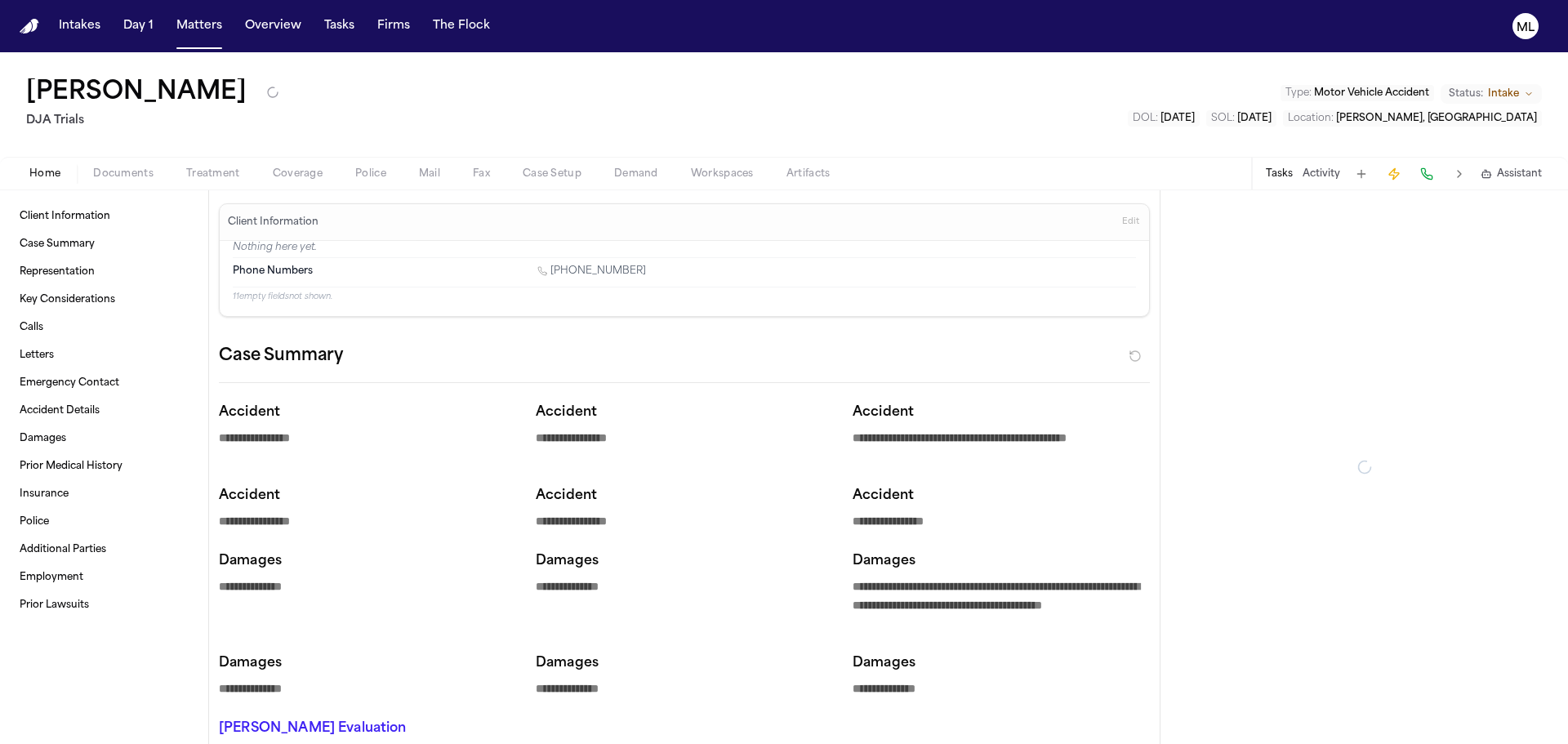
type textarea "*"
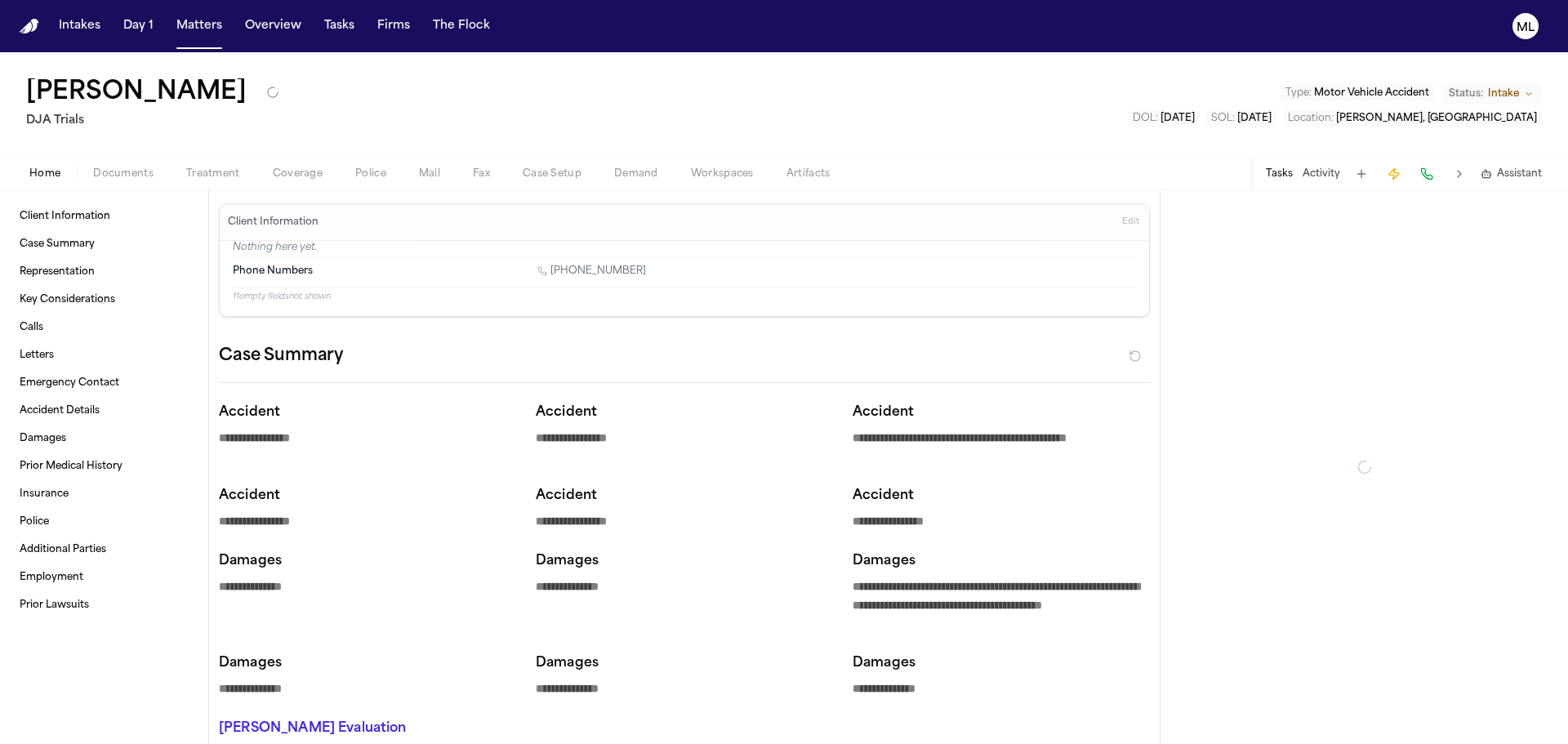
type textarea "*"
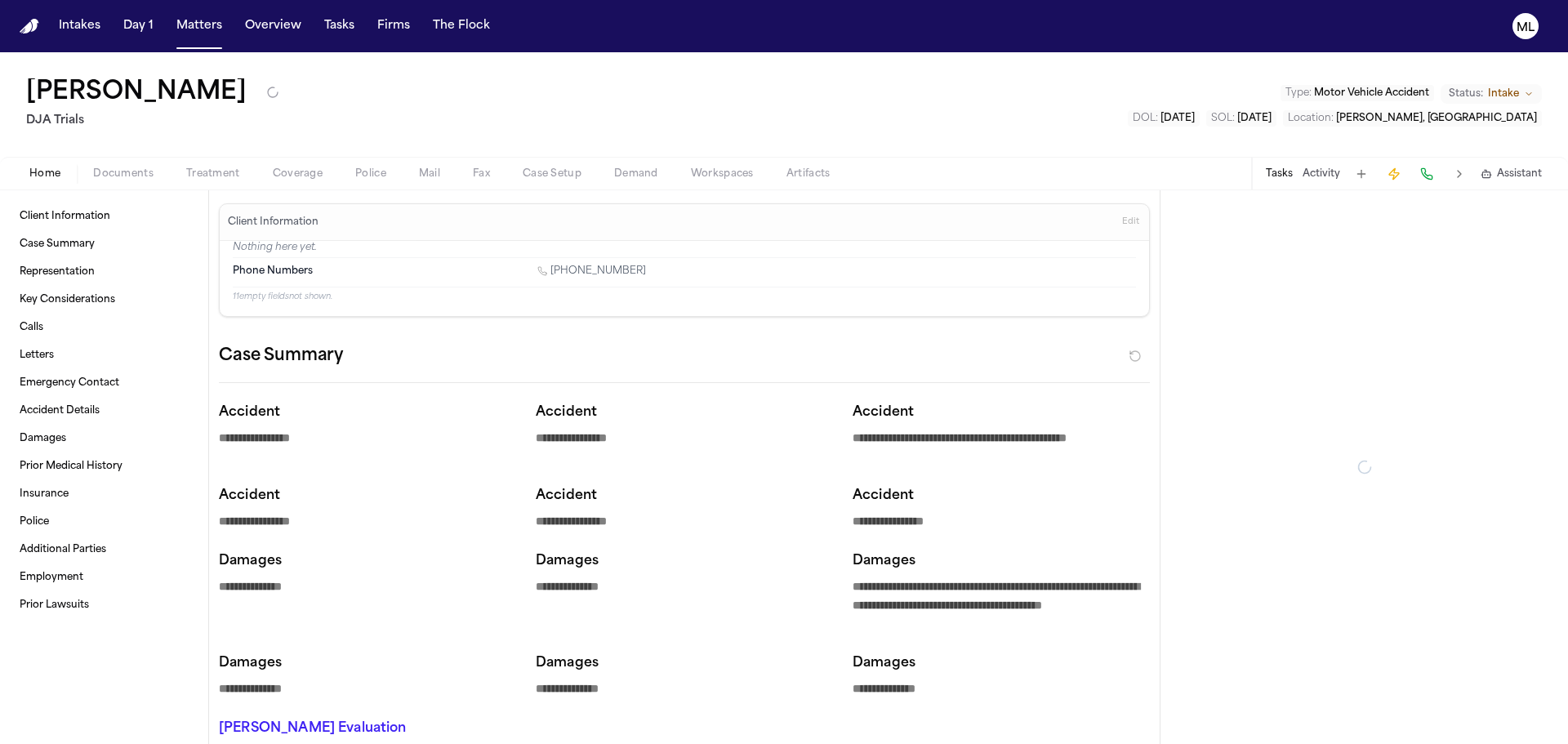
type textarea "*"
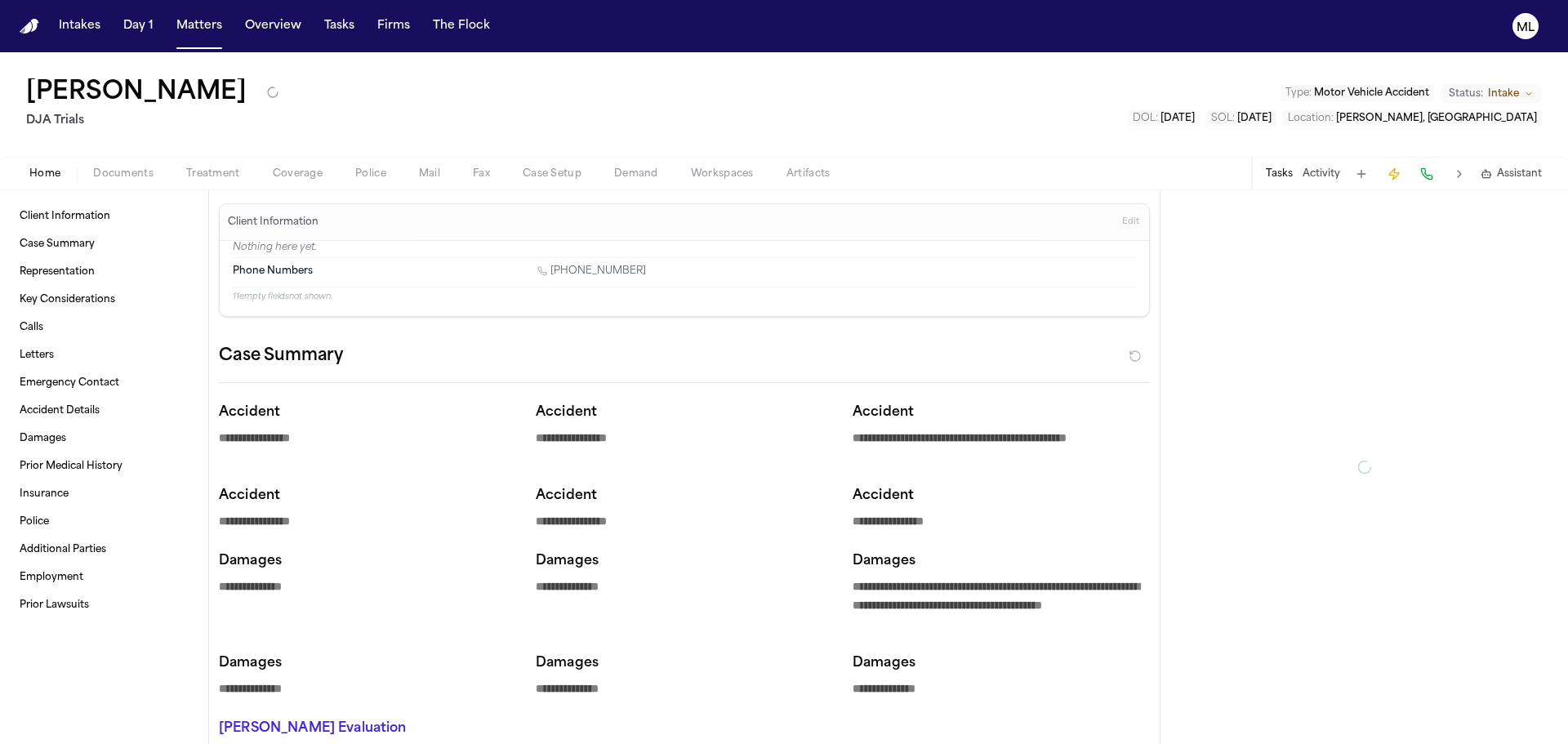
type textarea "*"
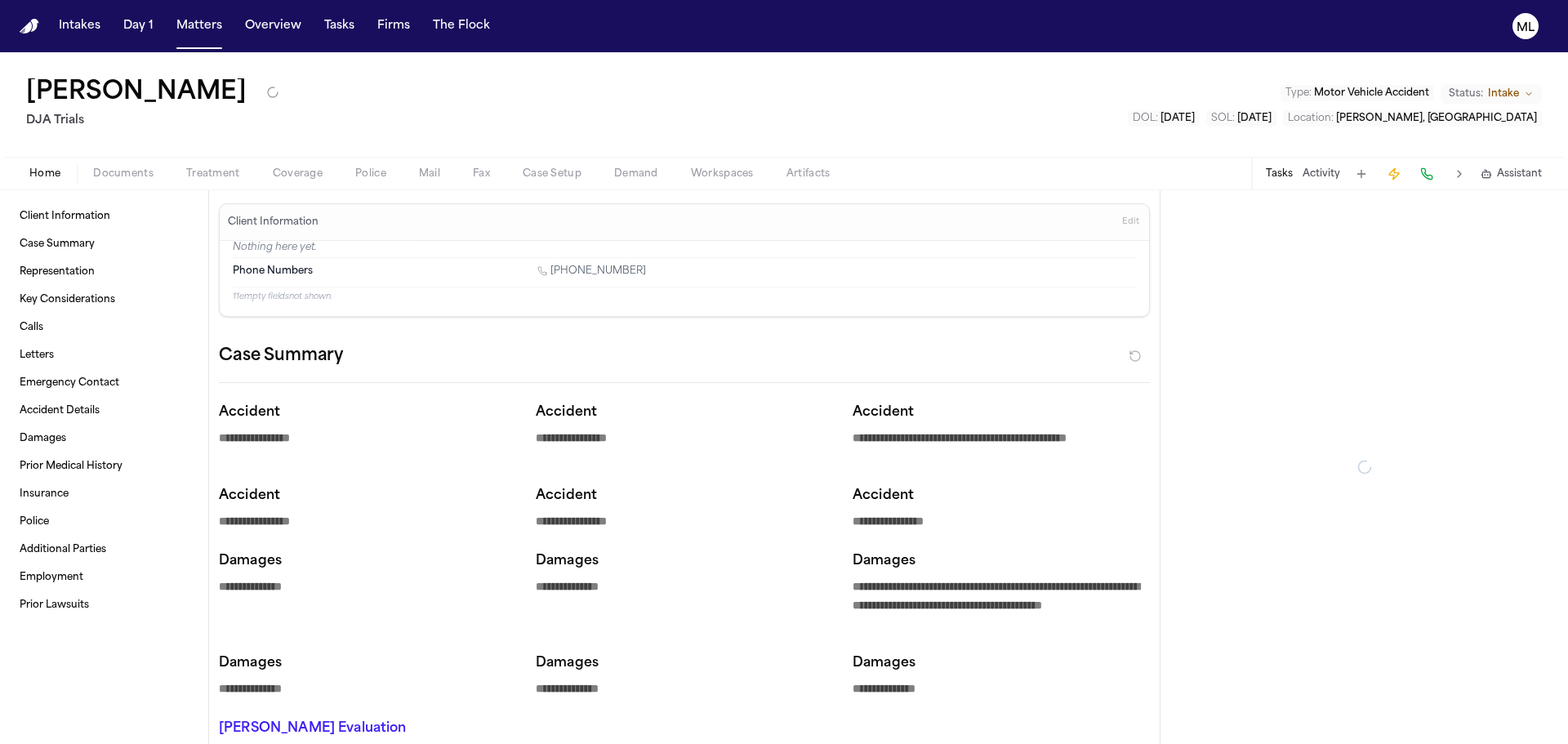
type textarea "*"
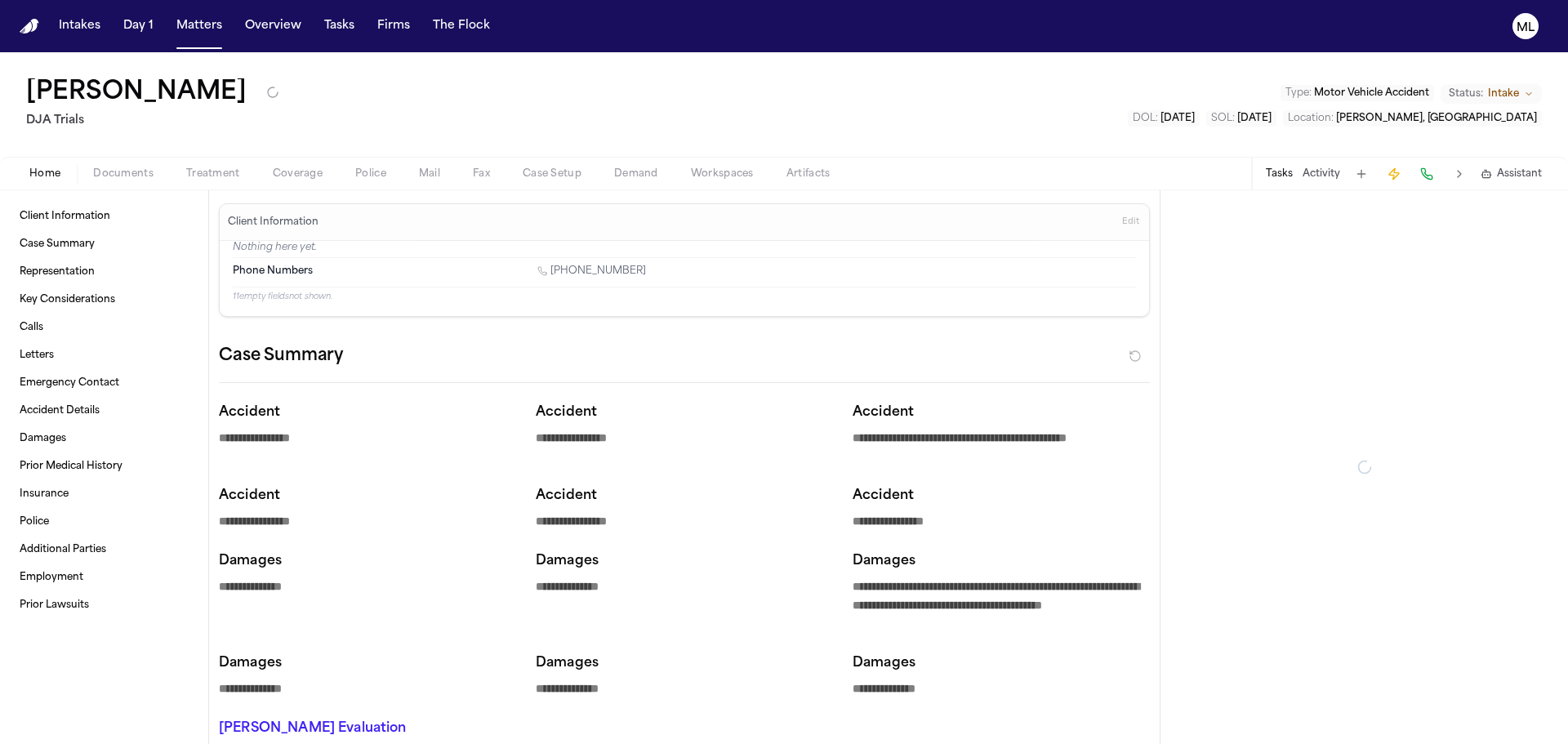
type textarea "*"
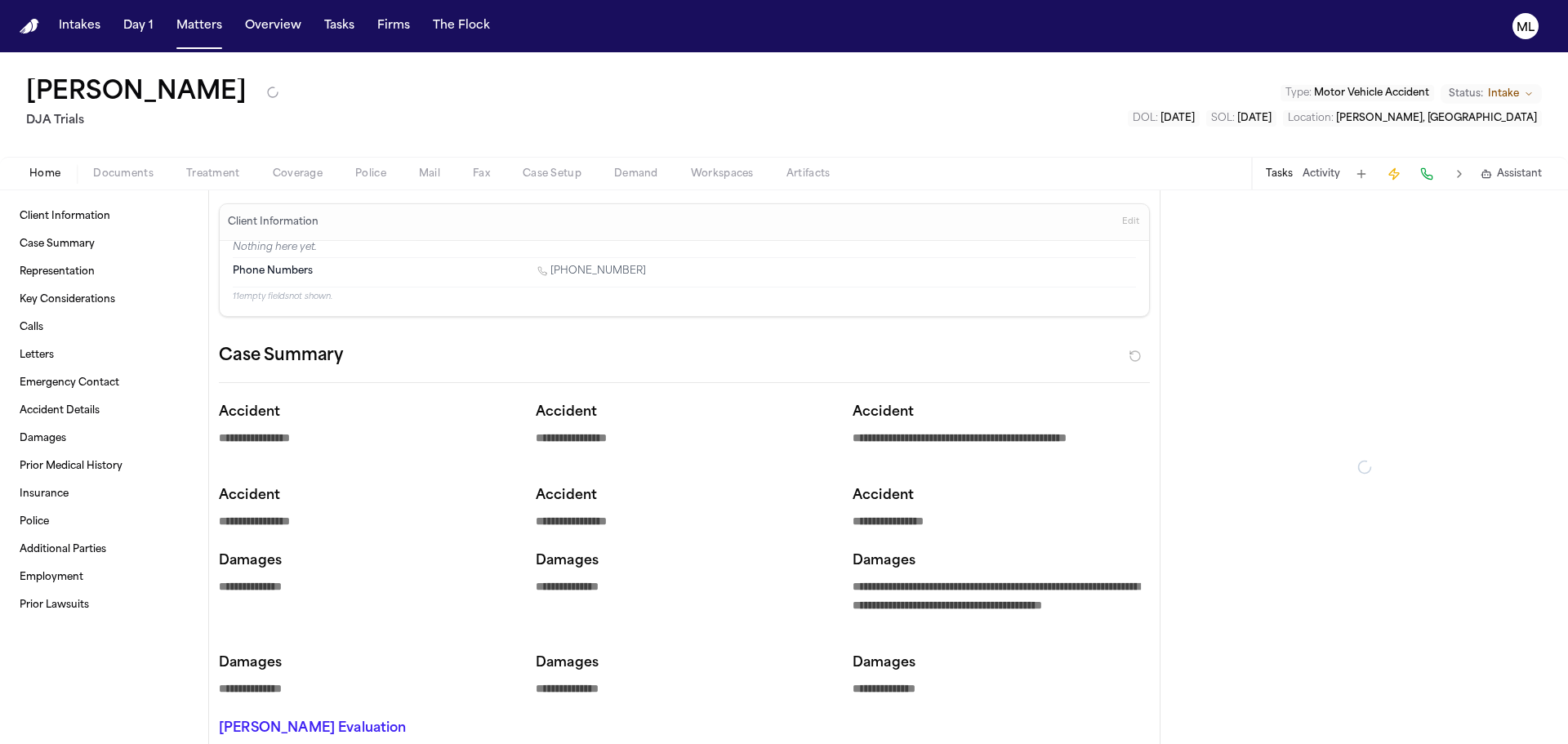
type textarea "*"
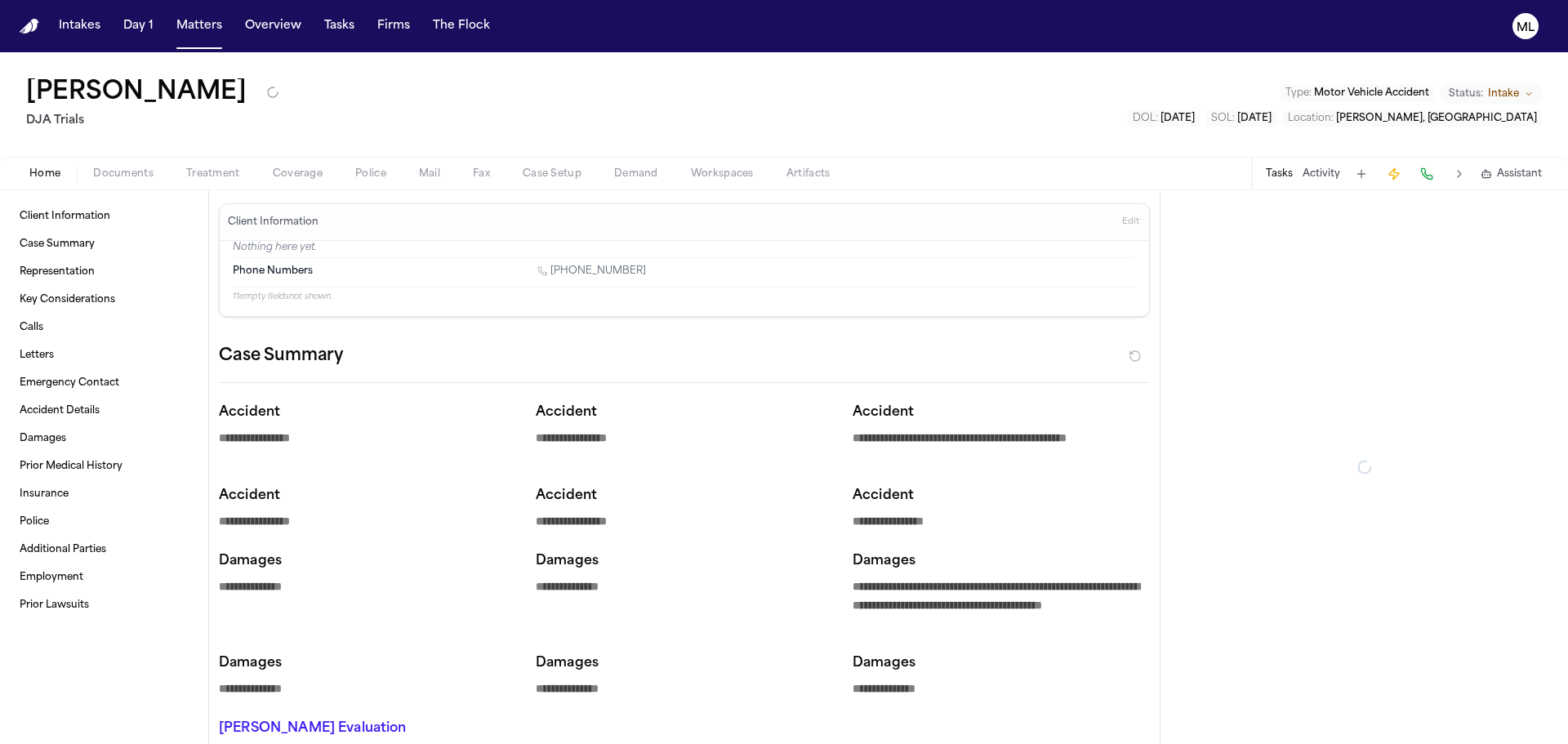
type textarea "*"
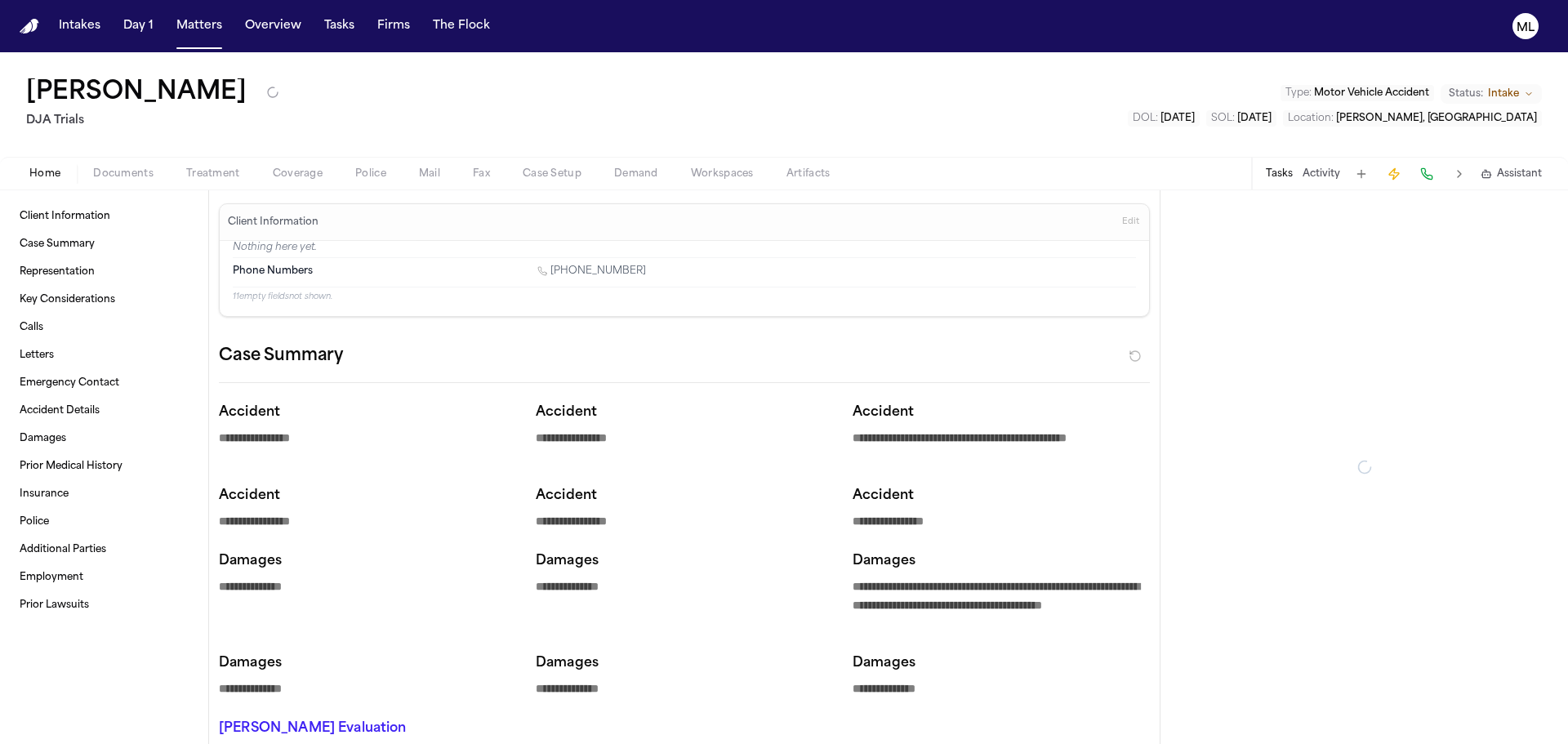
type textarea "*"
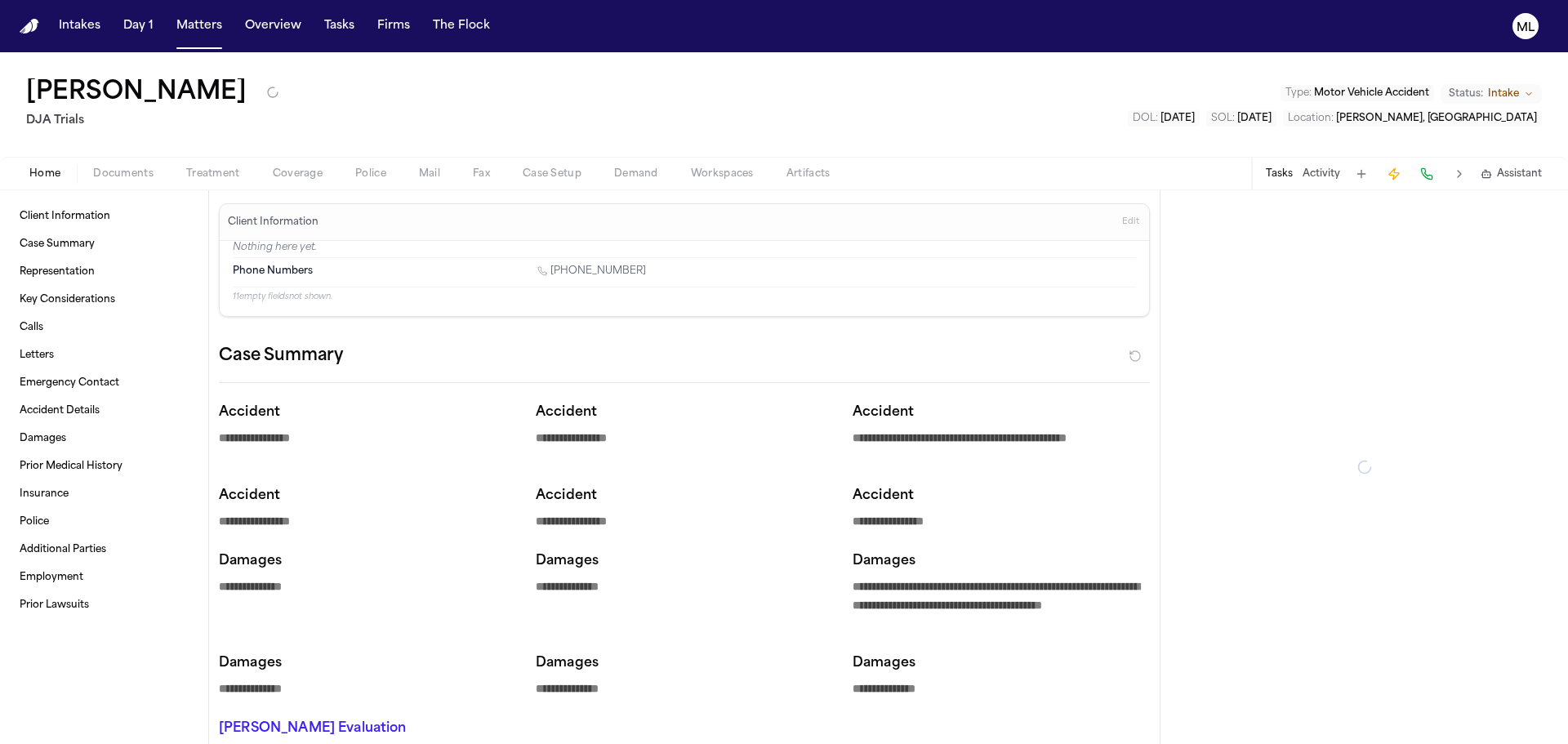
type textarea "*"
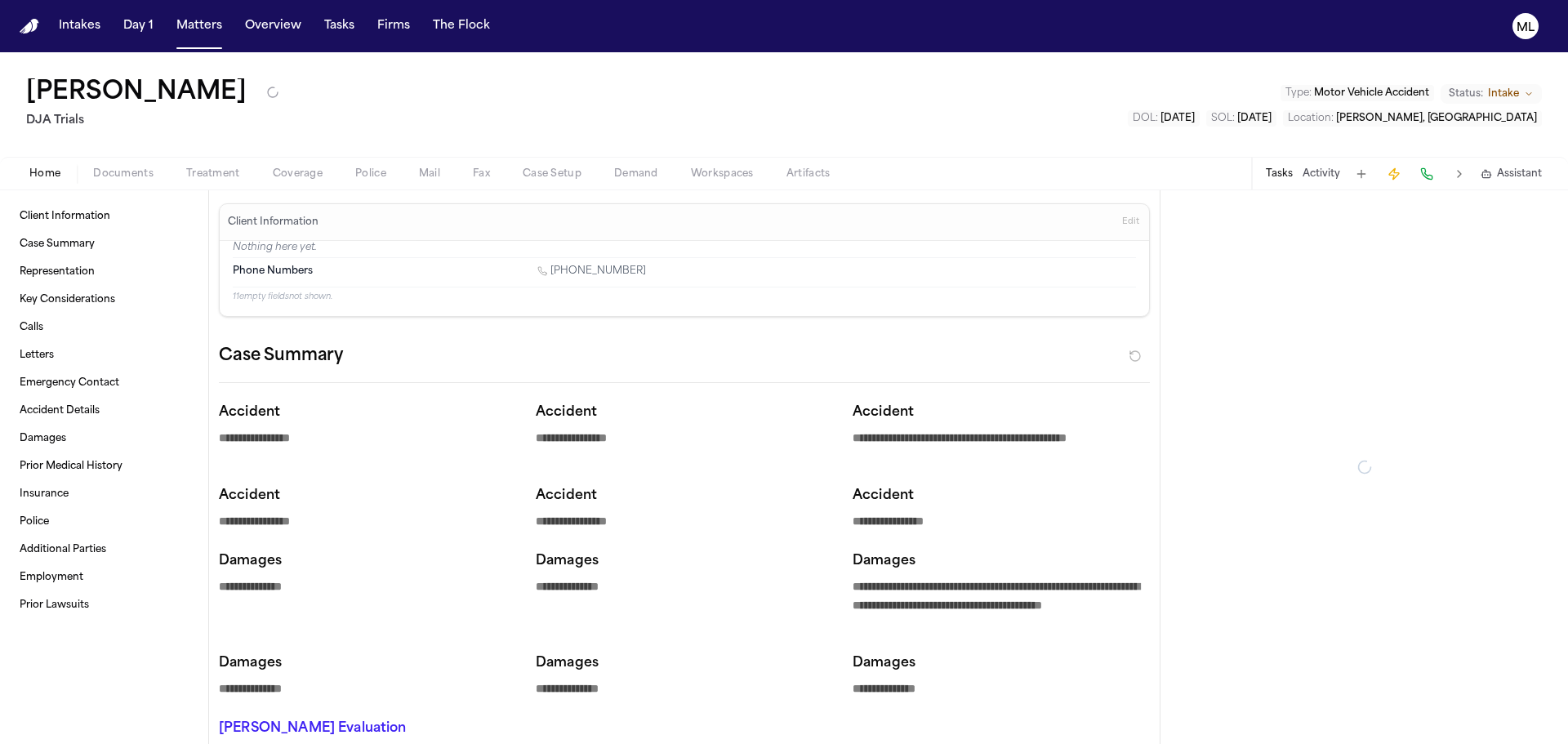
type textarea "*"
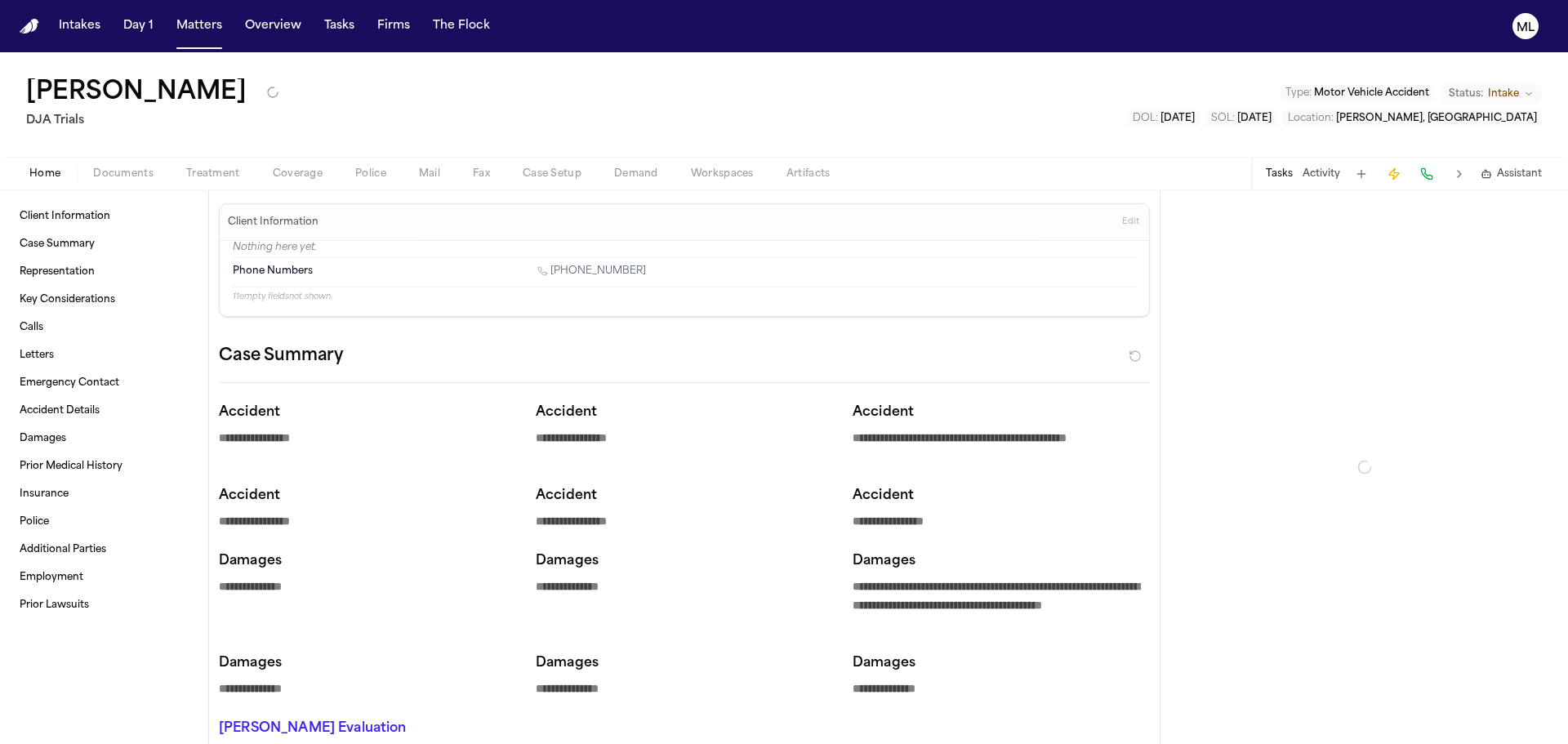
type textarea "*"
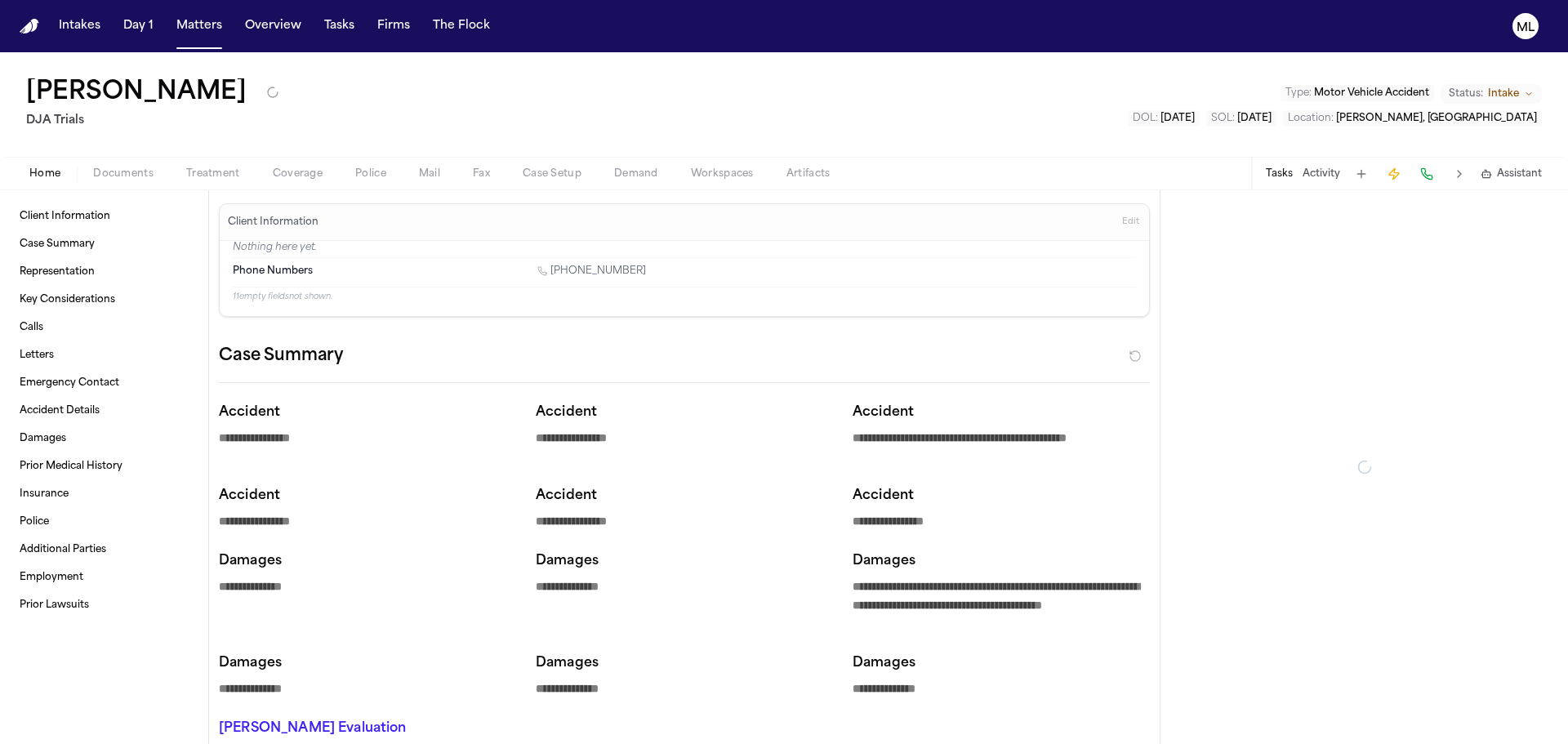
type textarea "*"
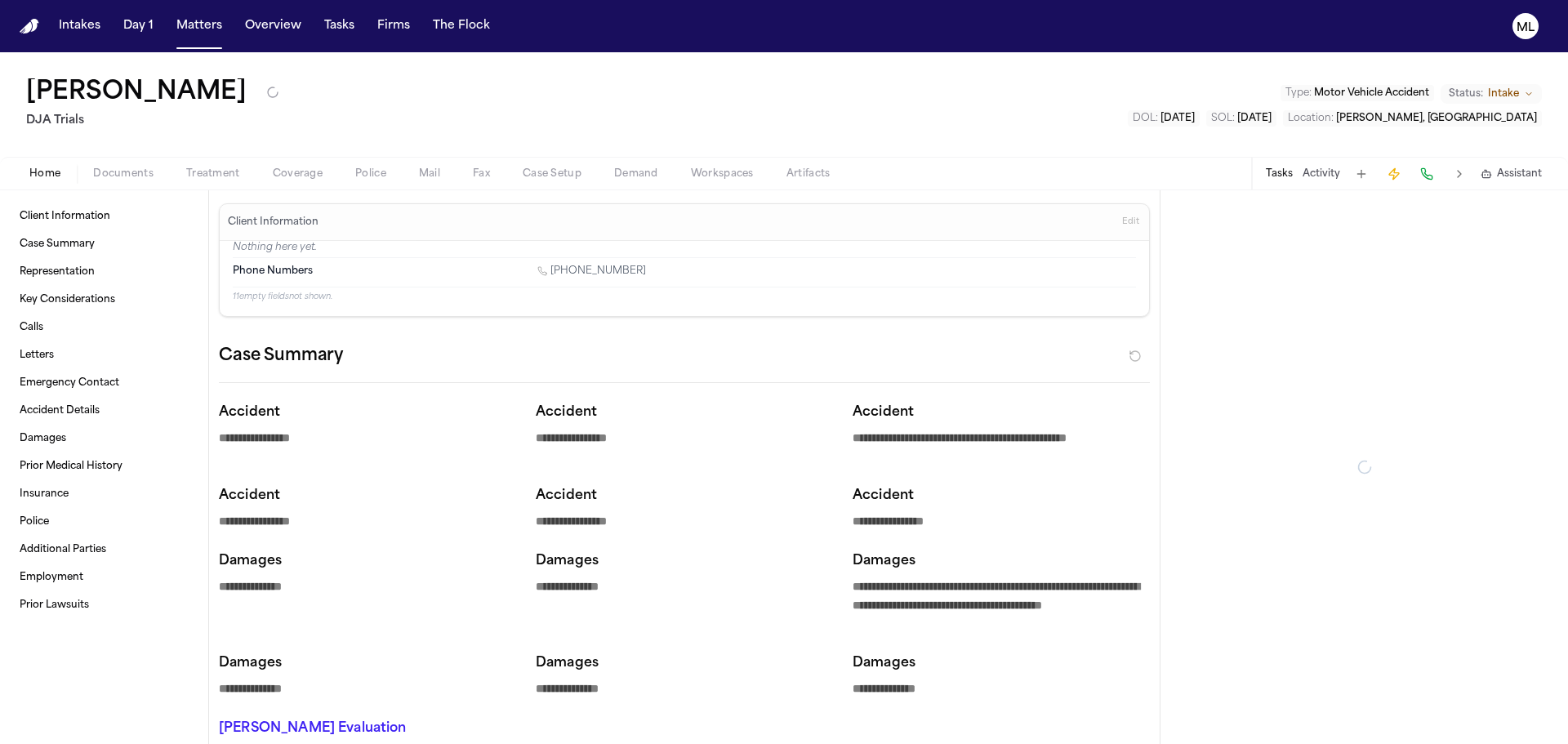
type textarea "*"
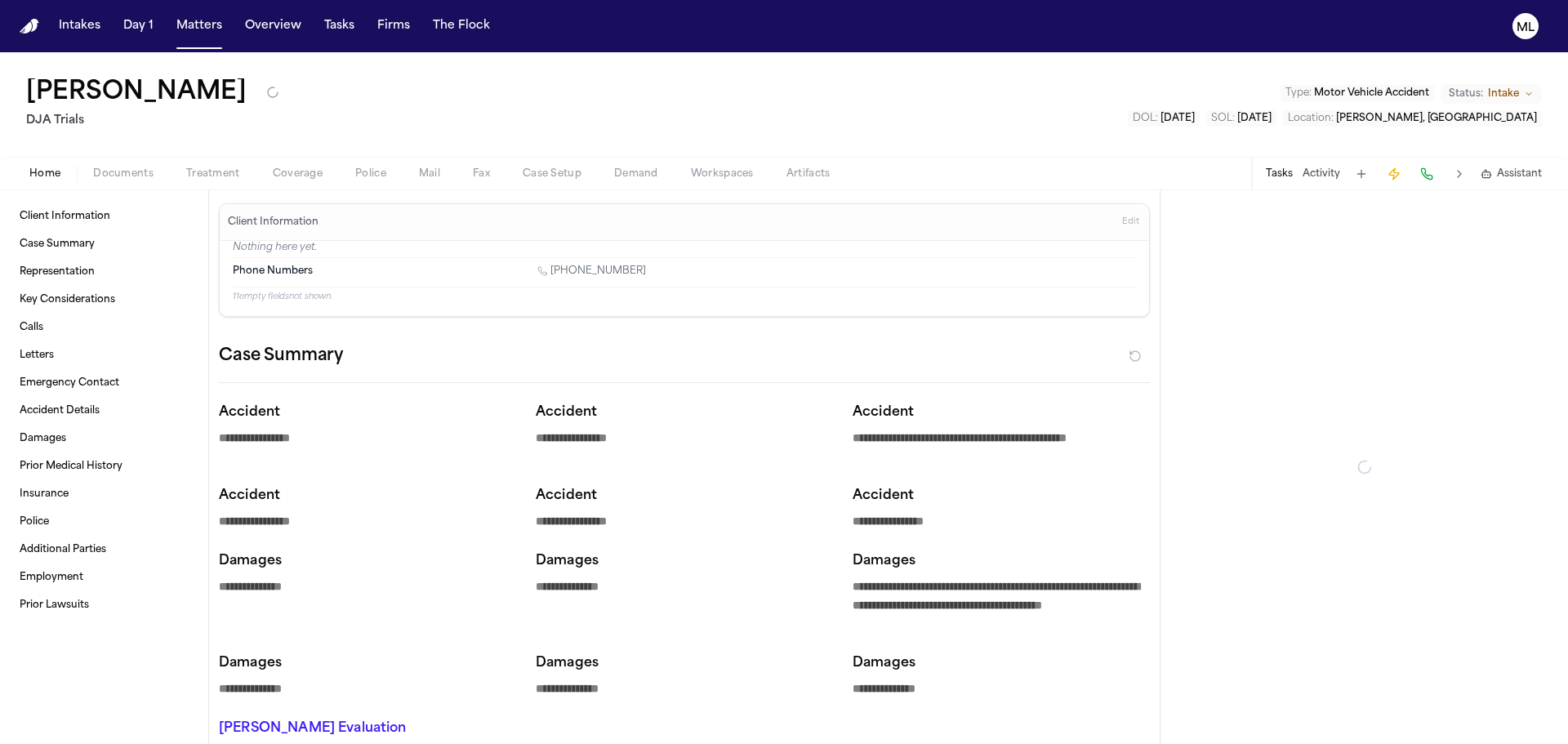
type textarea "*"
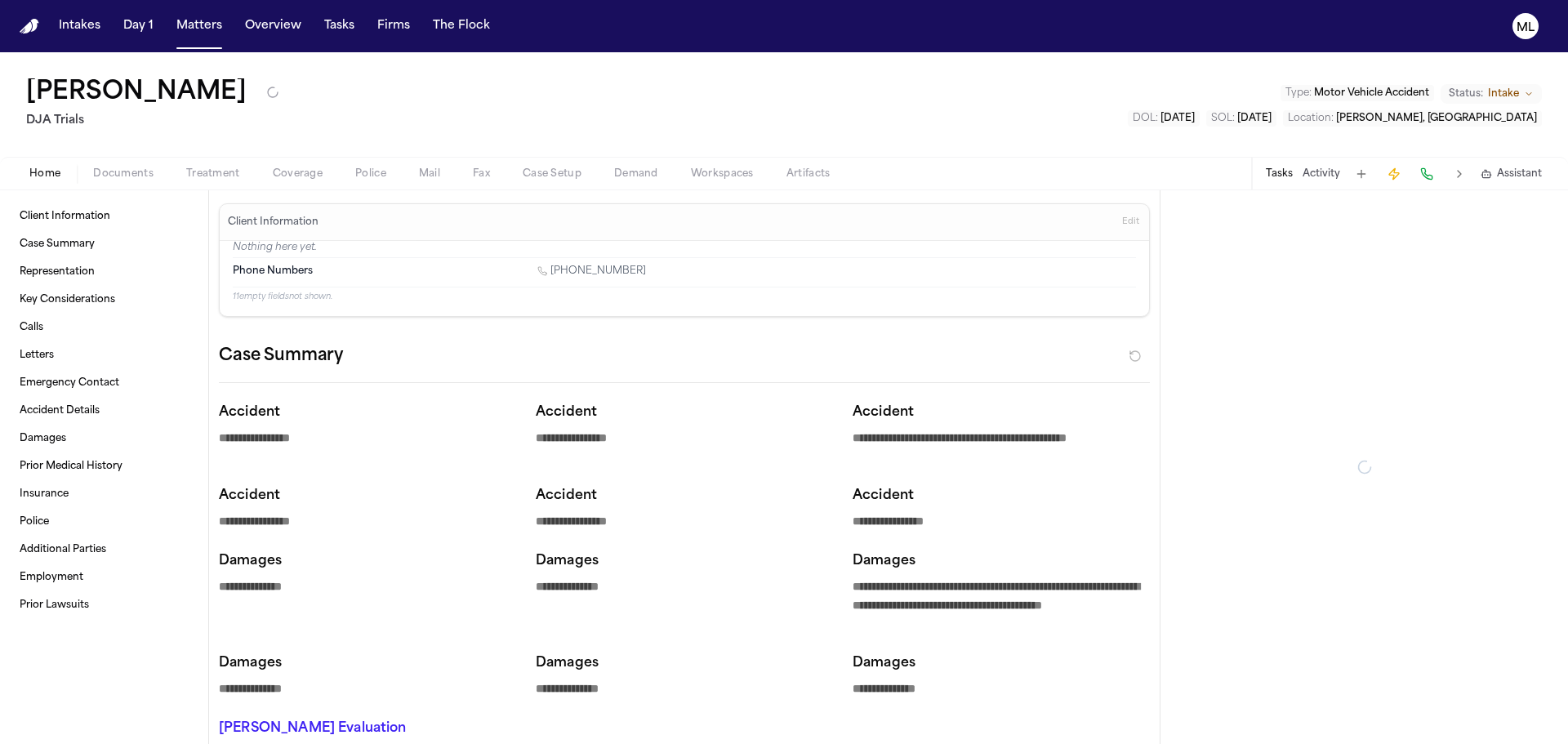
type textarea "*"
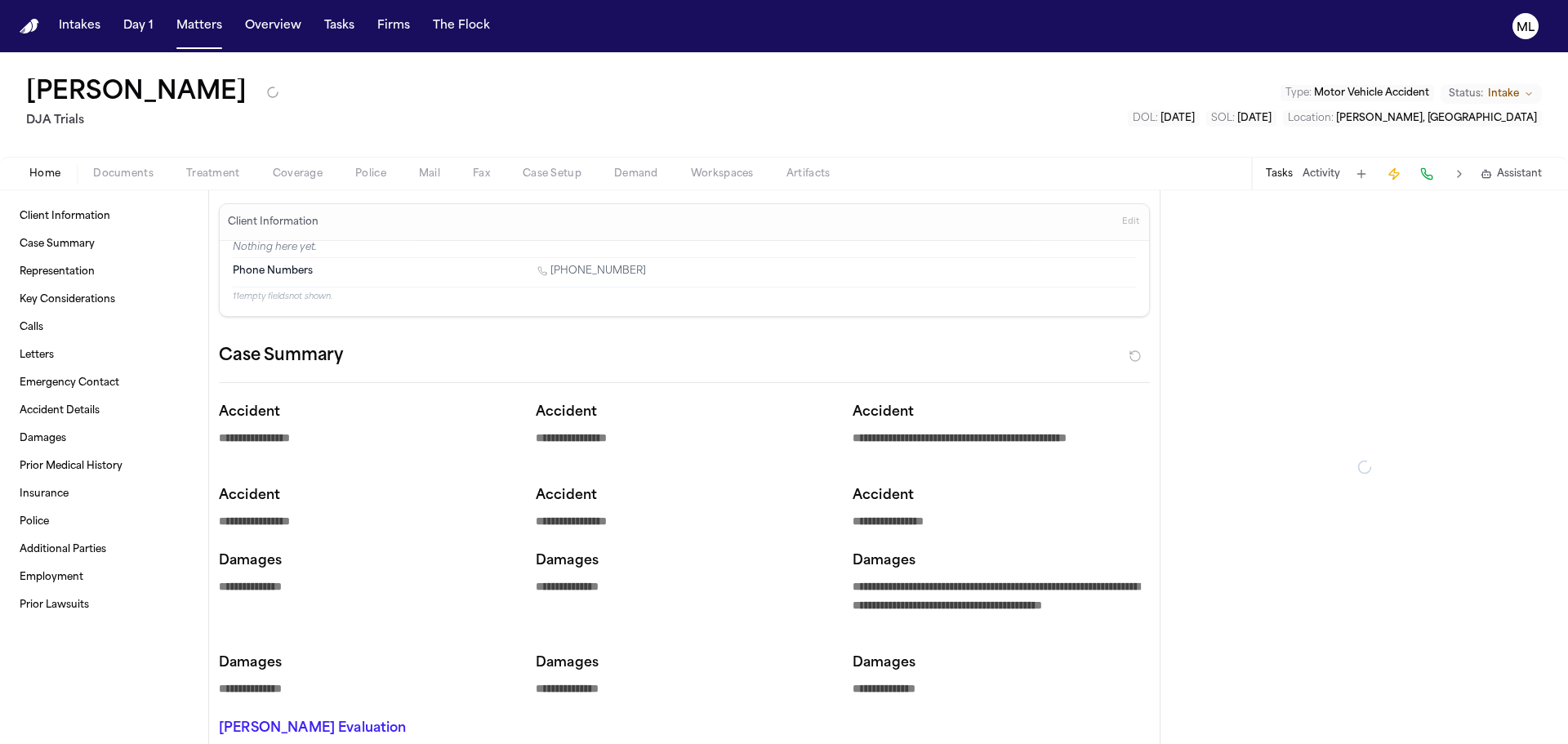
type textarea "*"
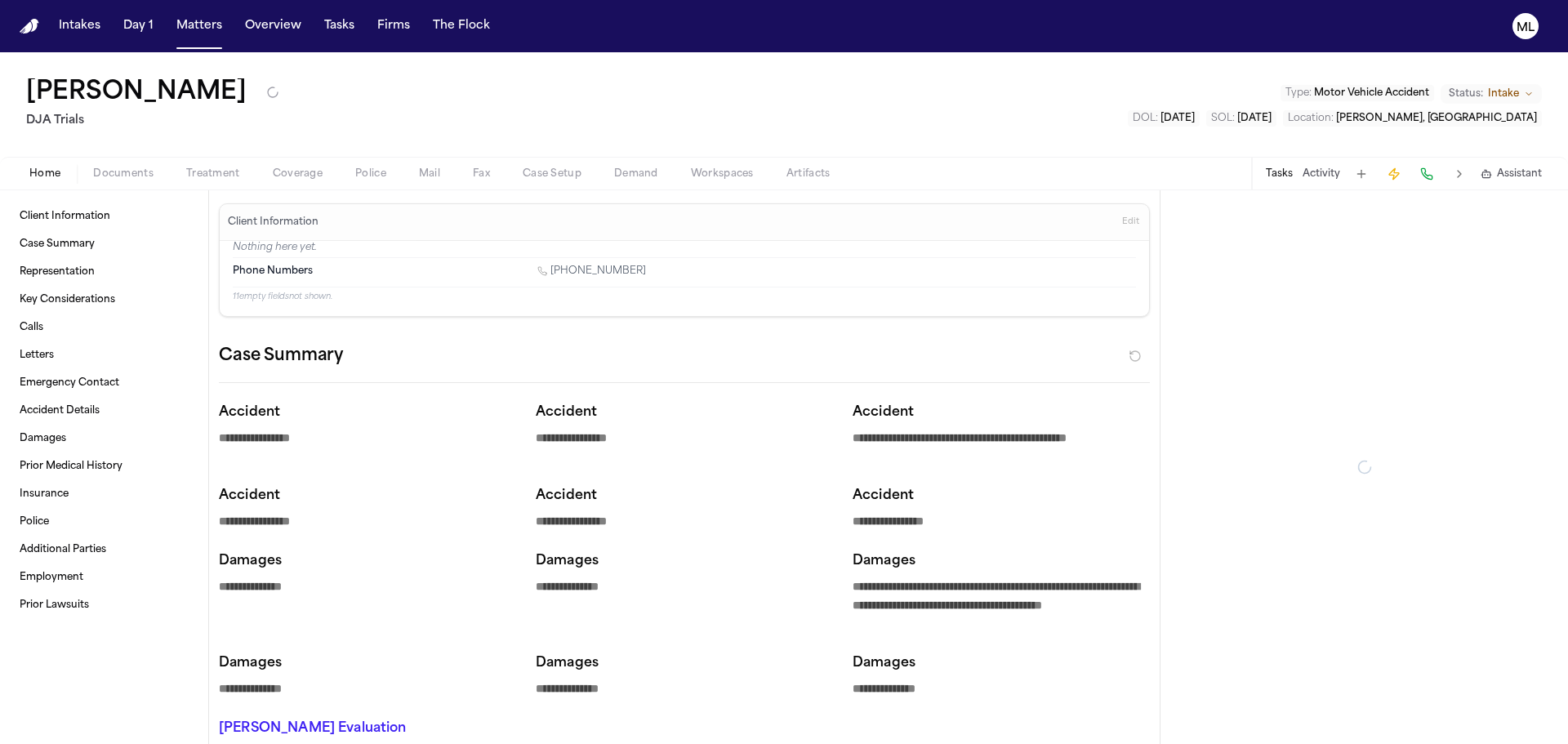
type textarea "*"
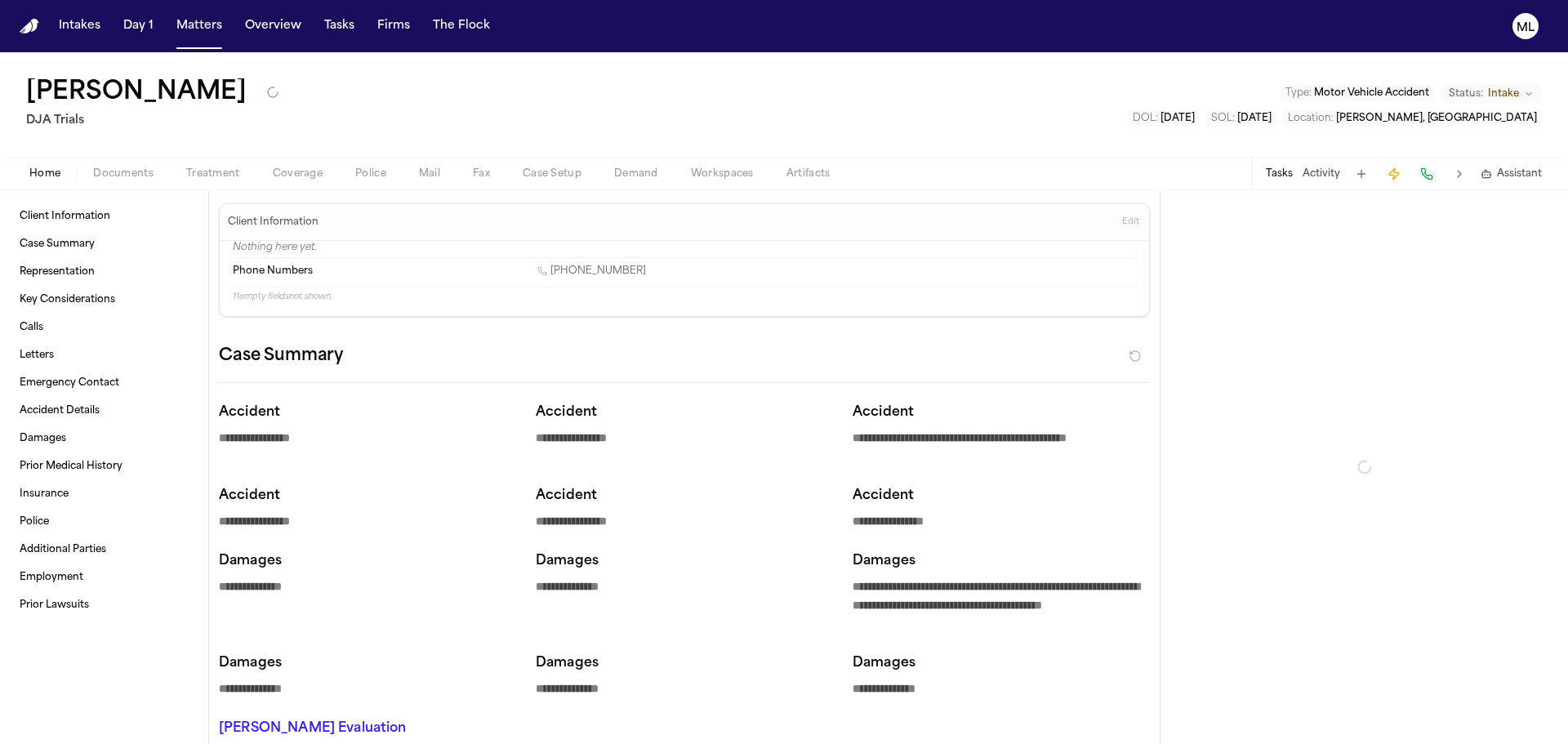
type textarea "*"
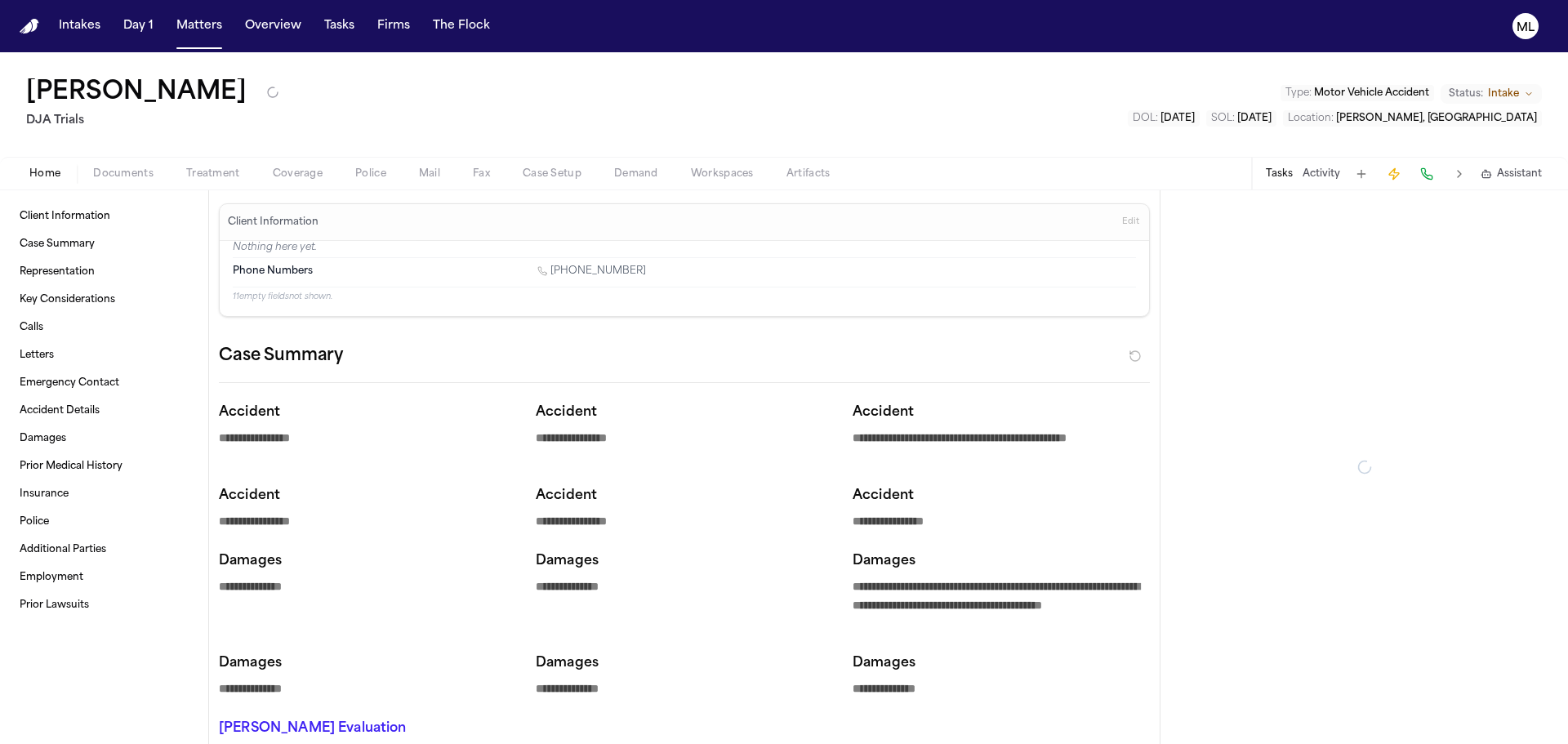
type textarea "*"
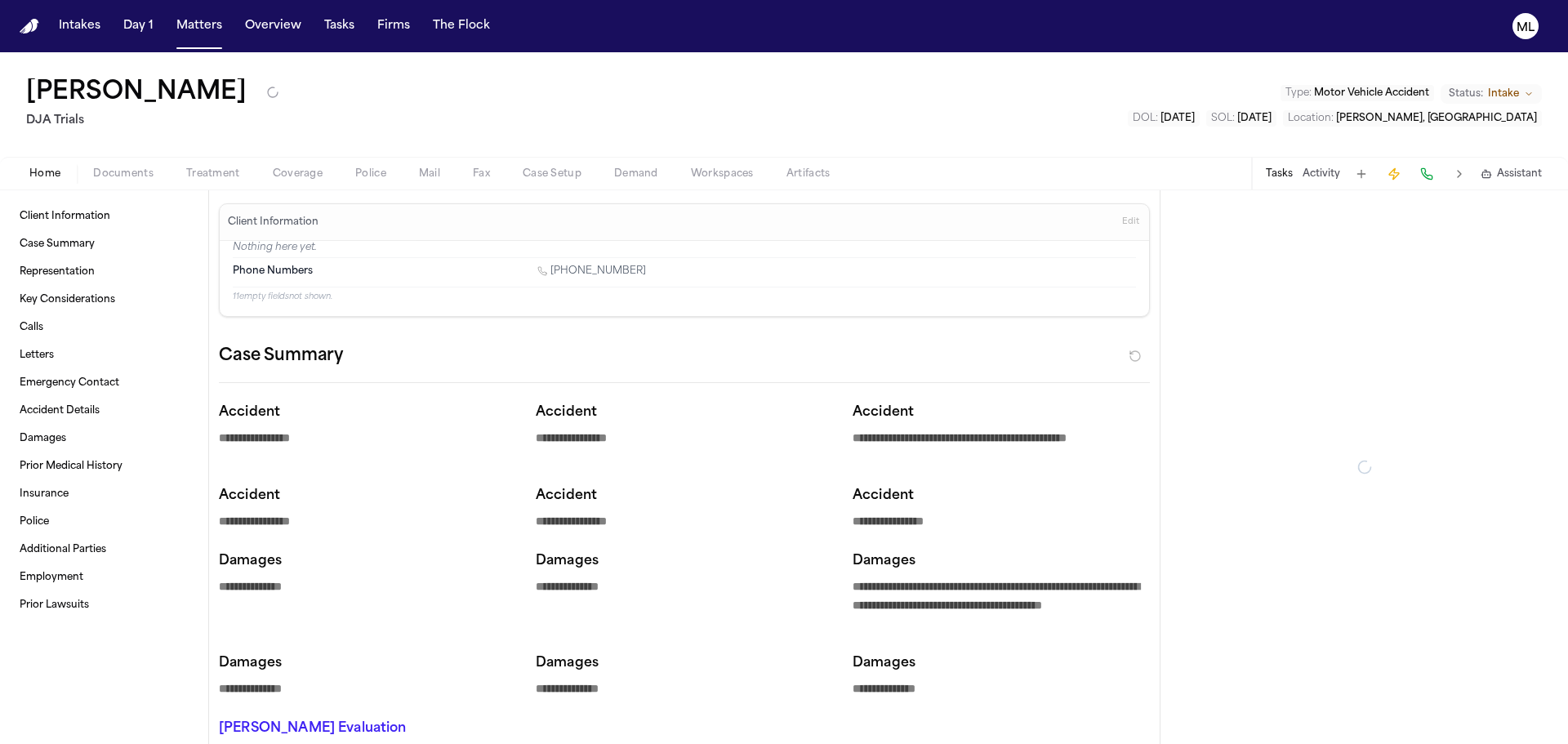
type textarea "*"
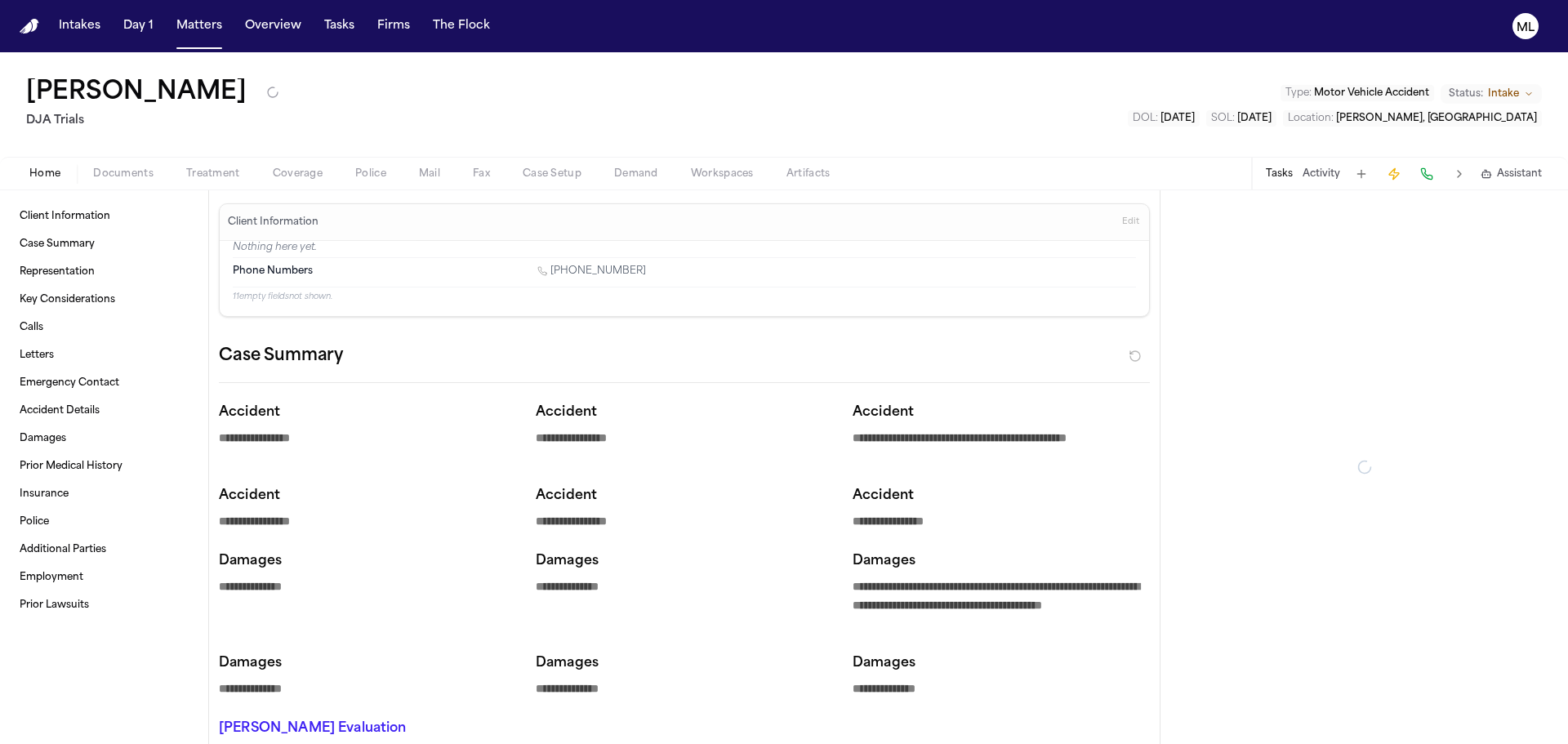
type textarea "*"
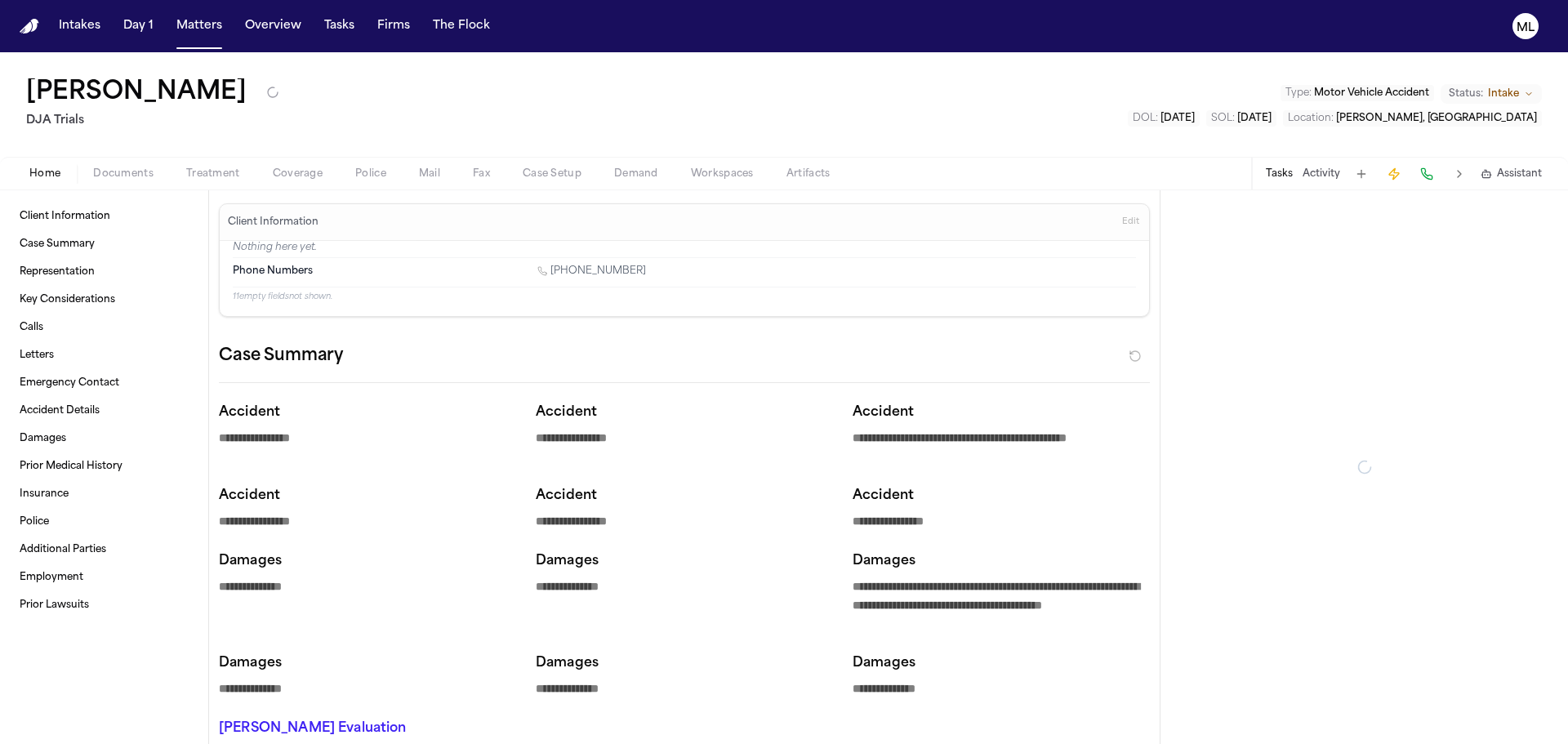
type textarea "*"
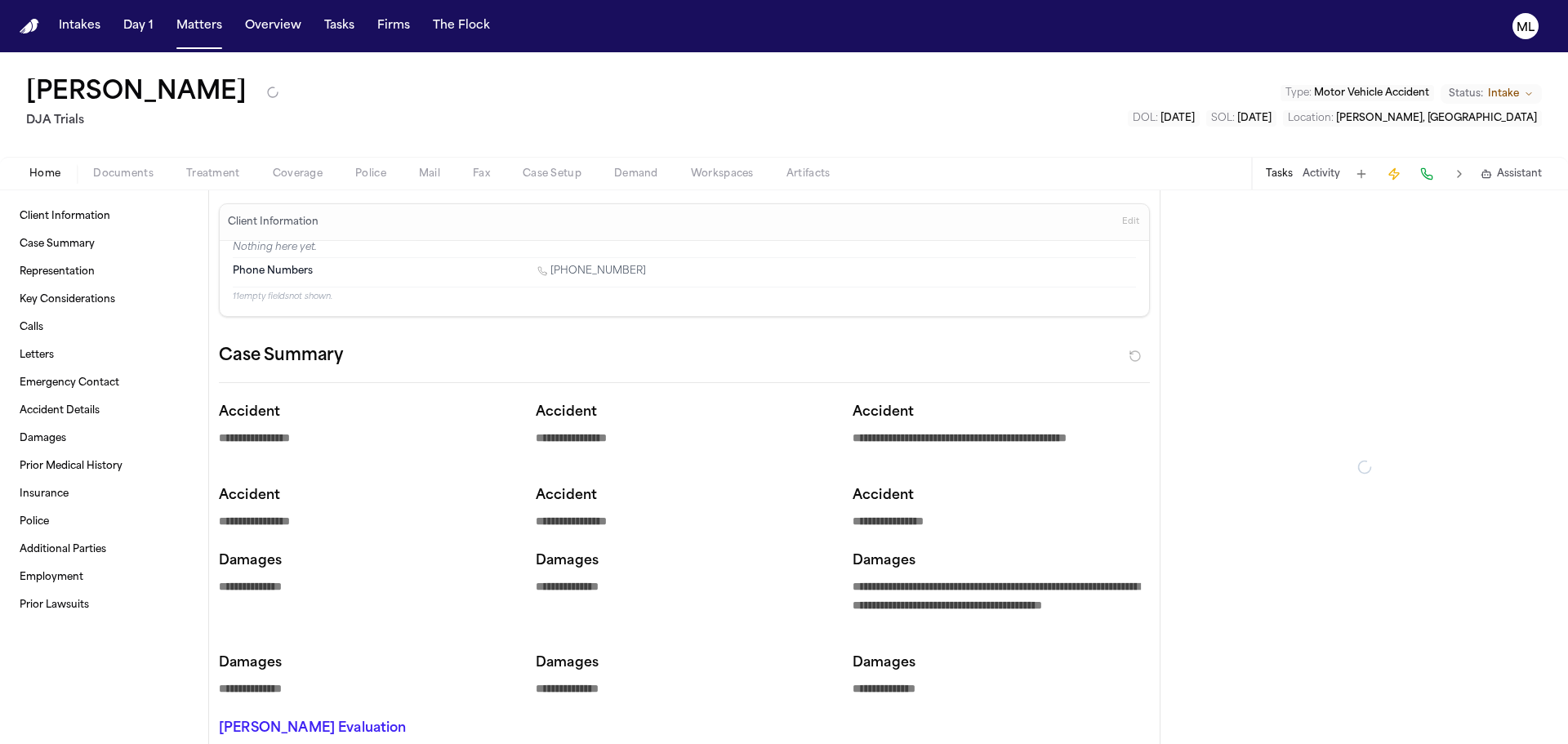
type textarea "*"
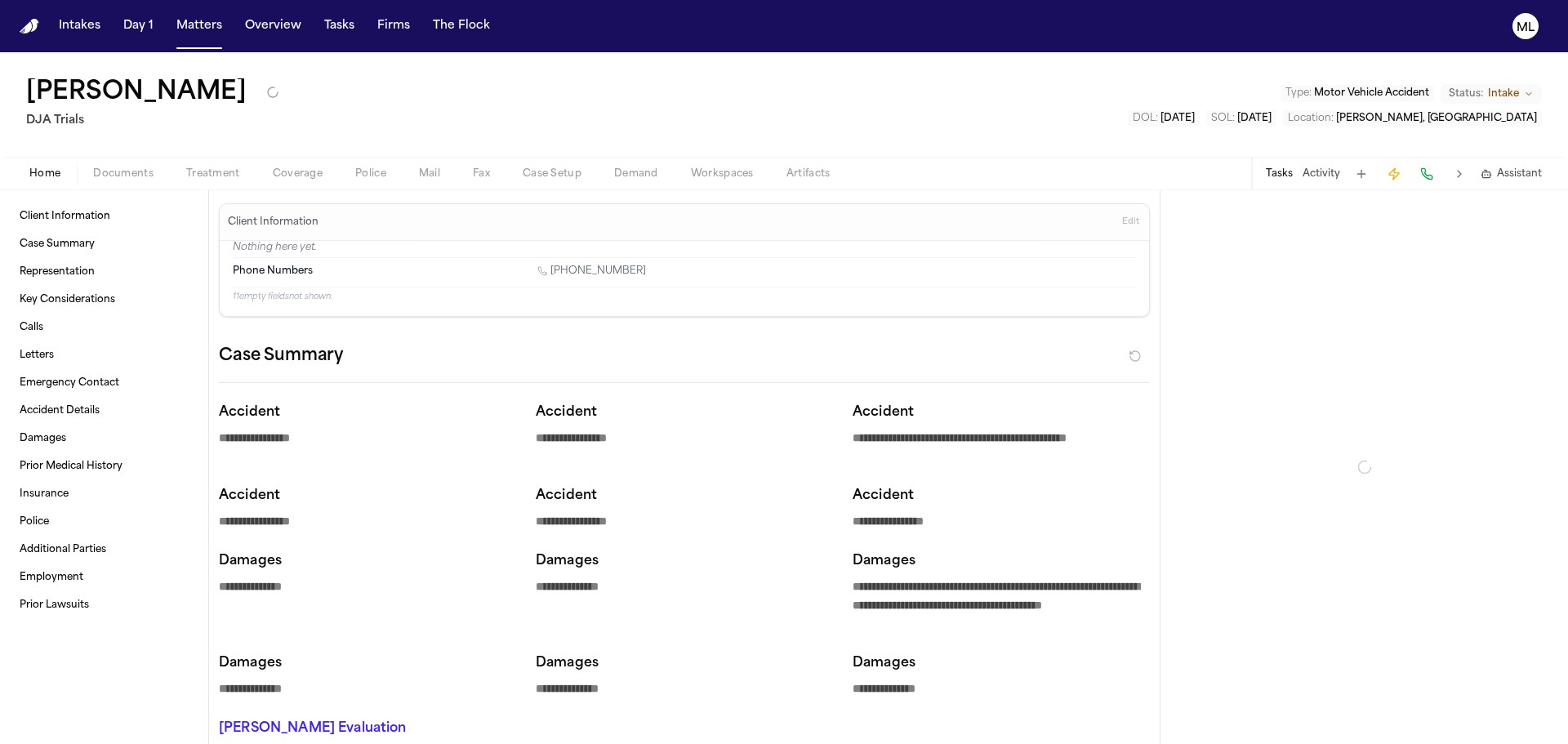
type textarea "*"
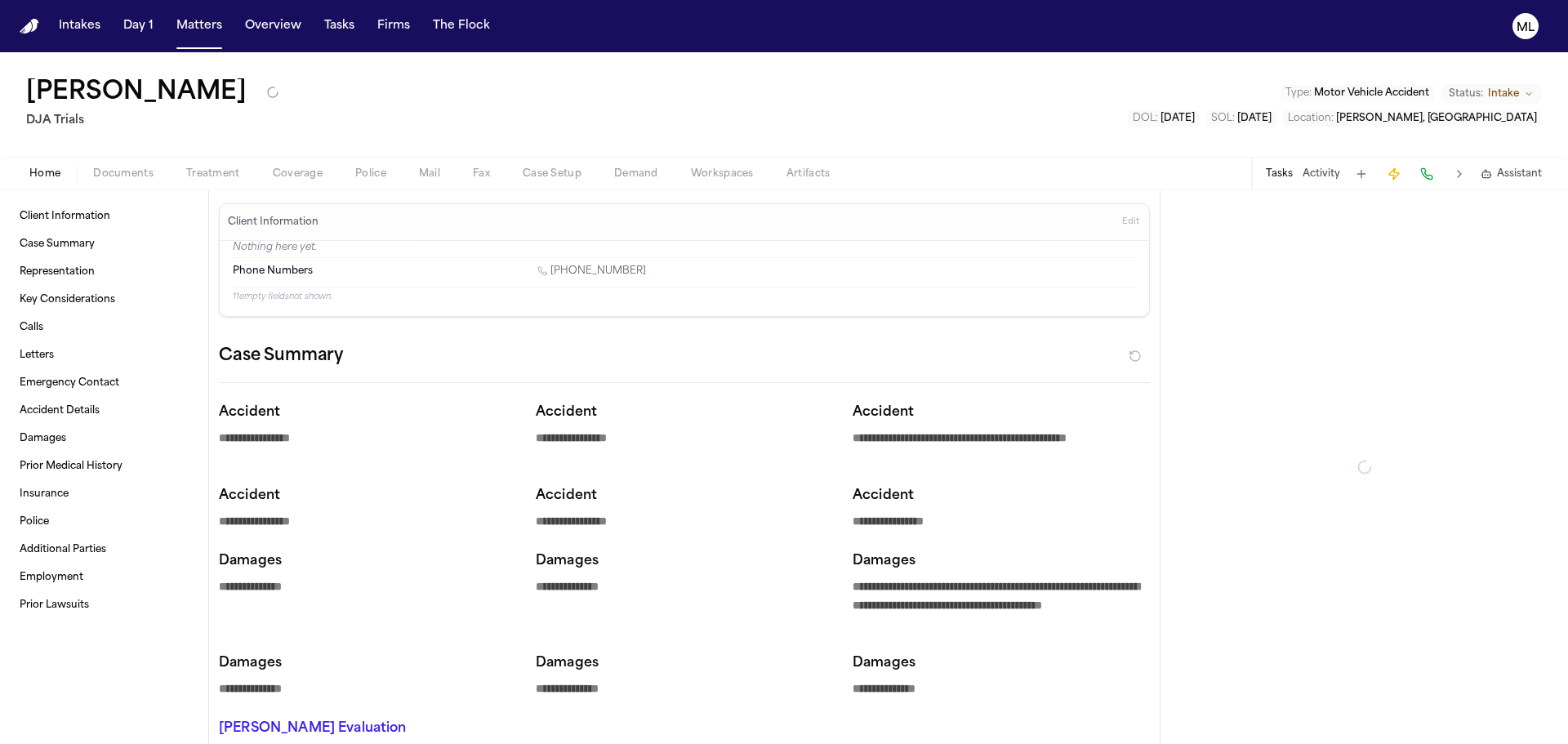
type textarea "*"
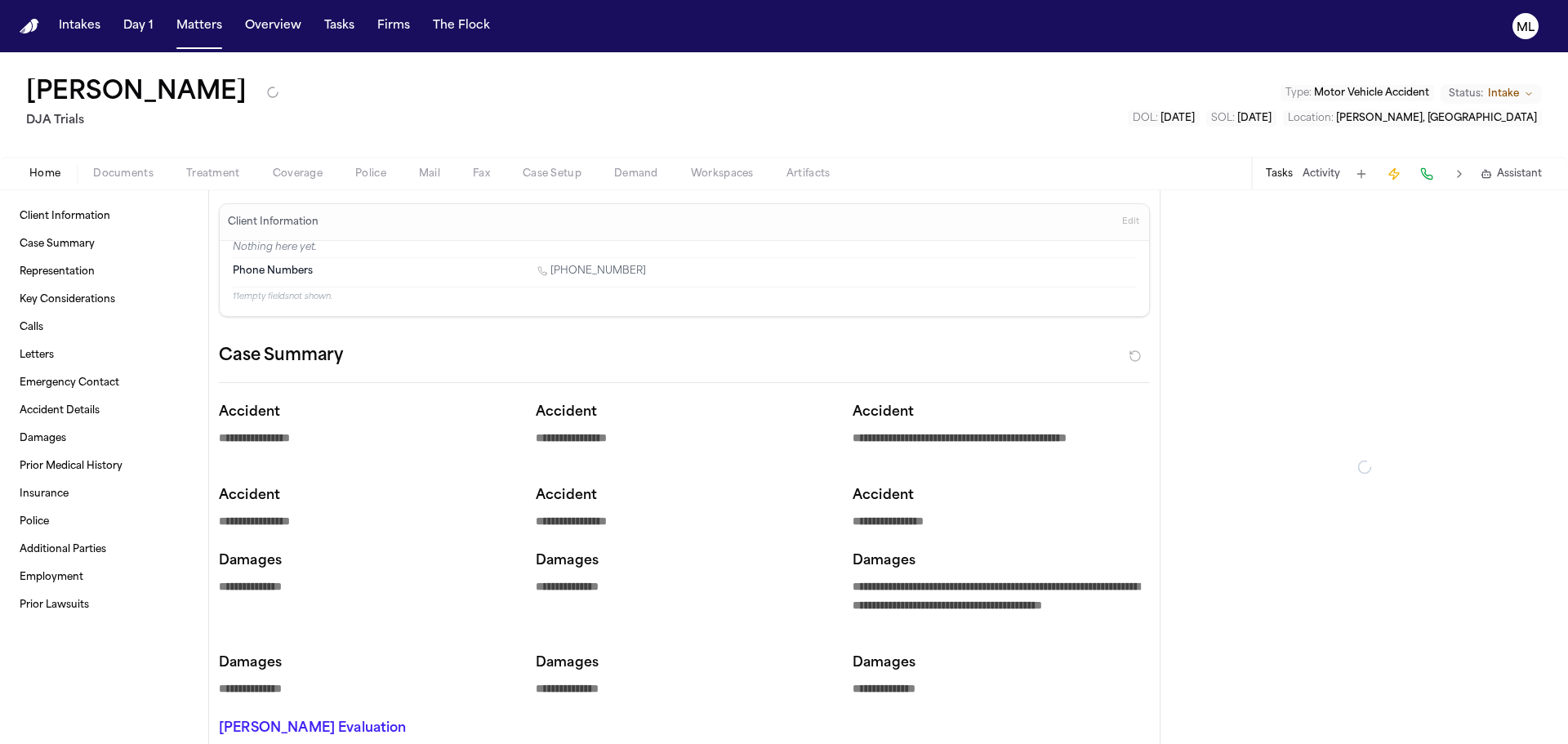
type textarea "*"
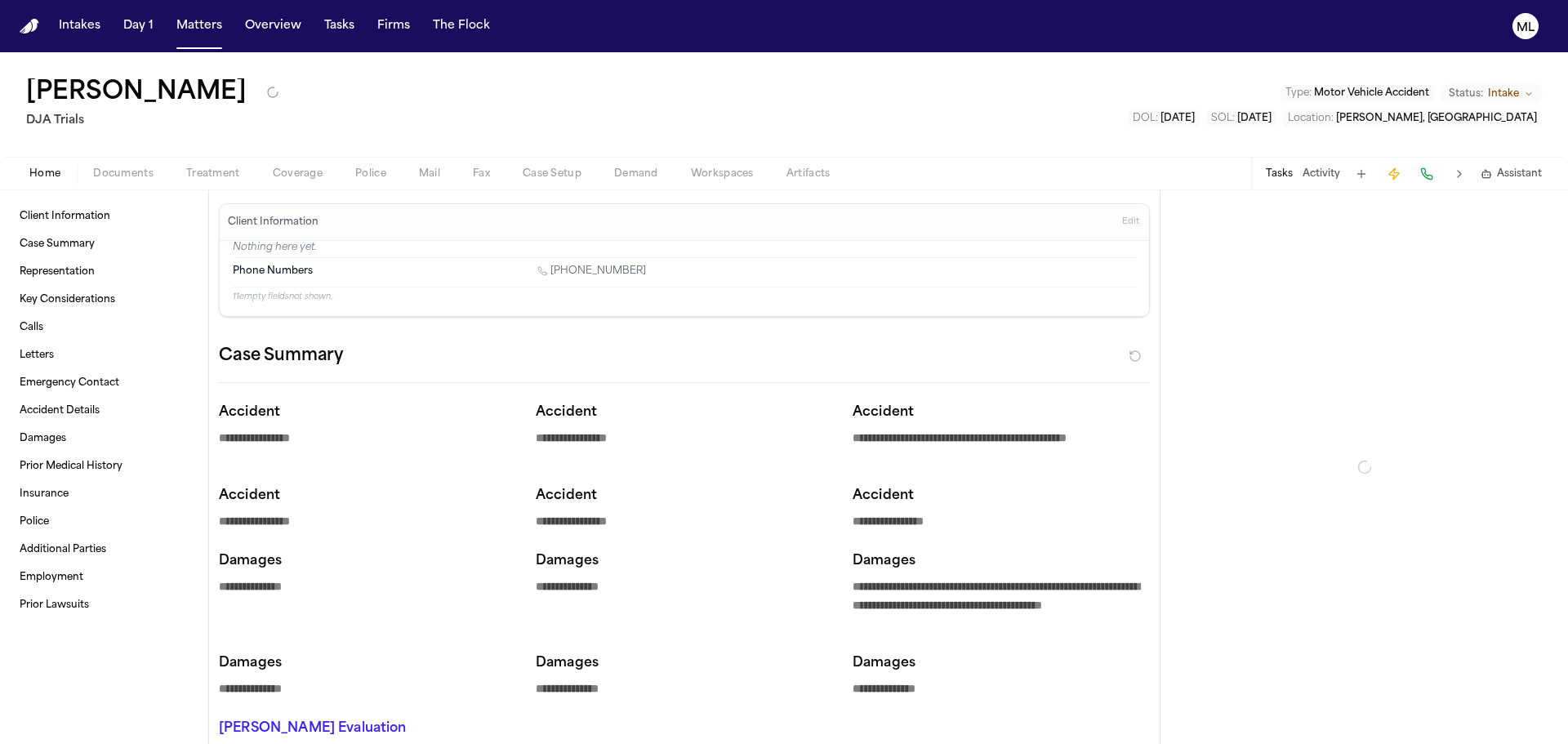
type textarea "*"
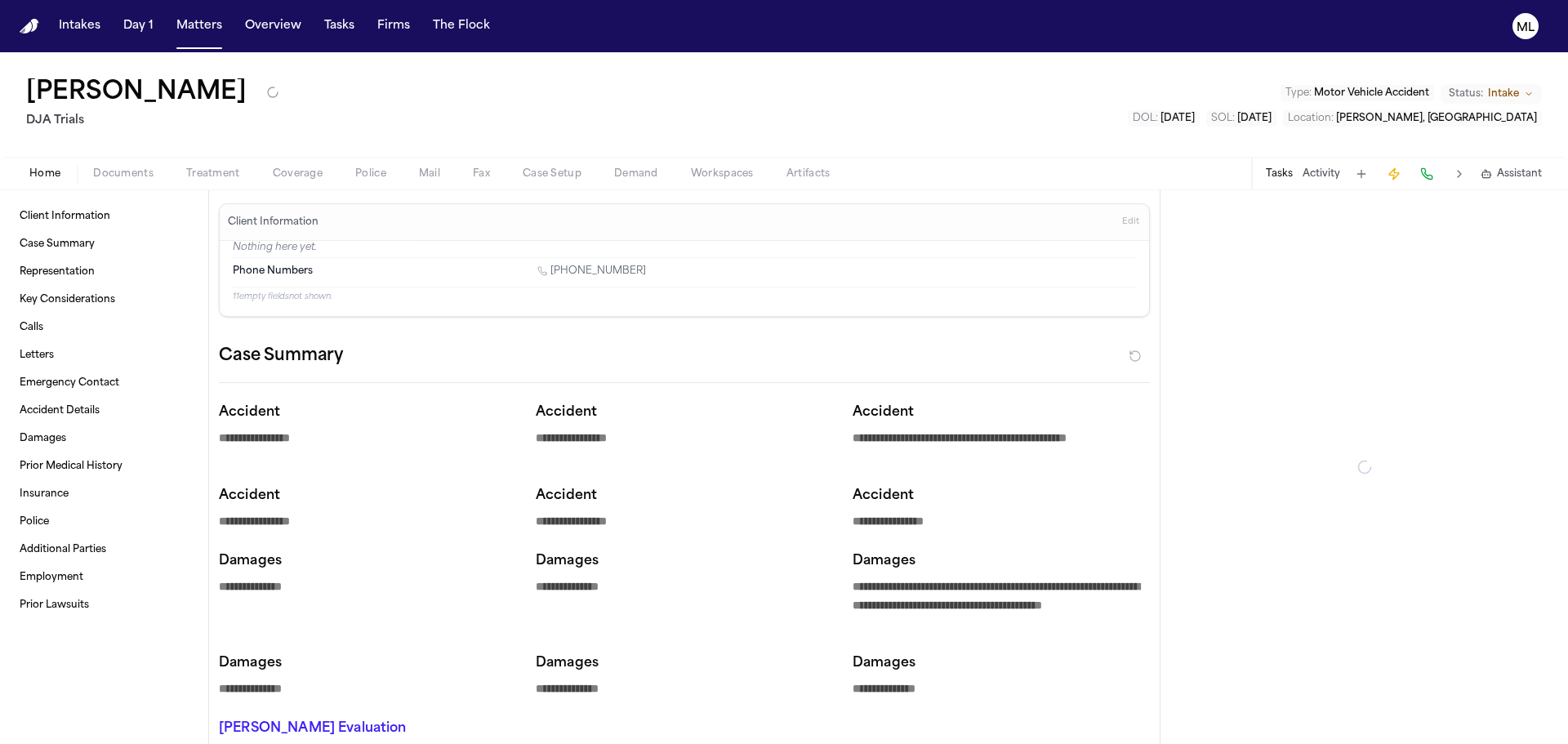
type textarea "*"
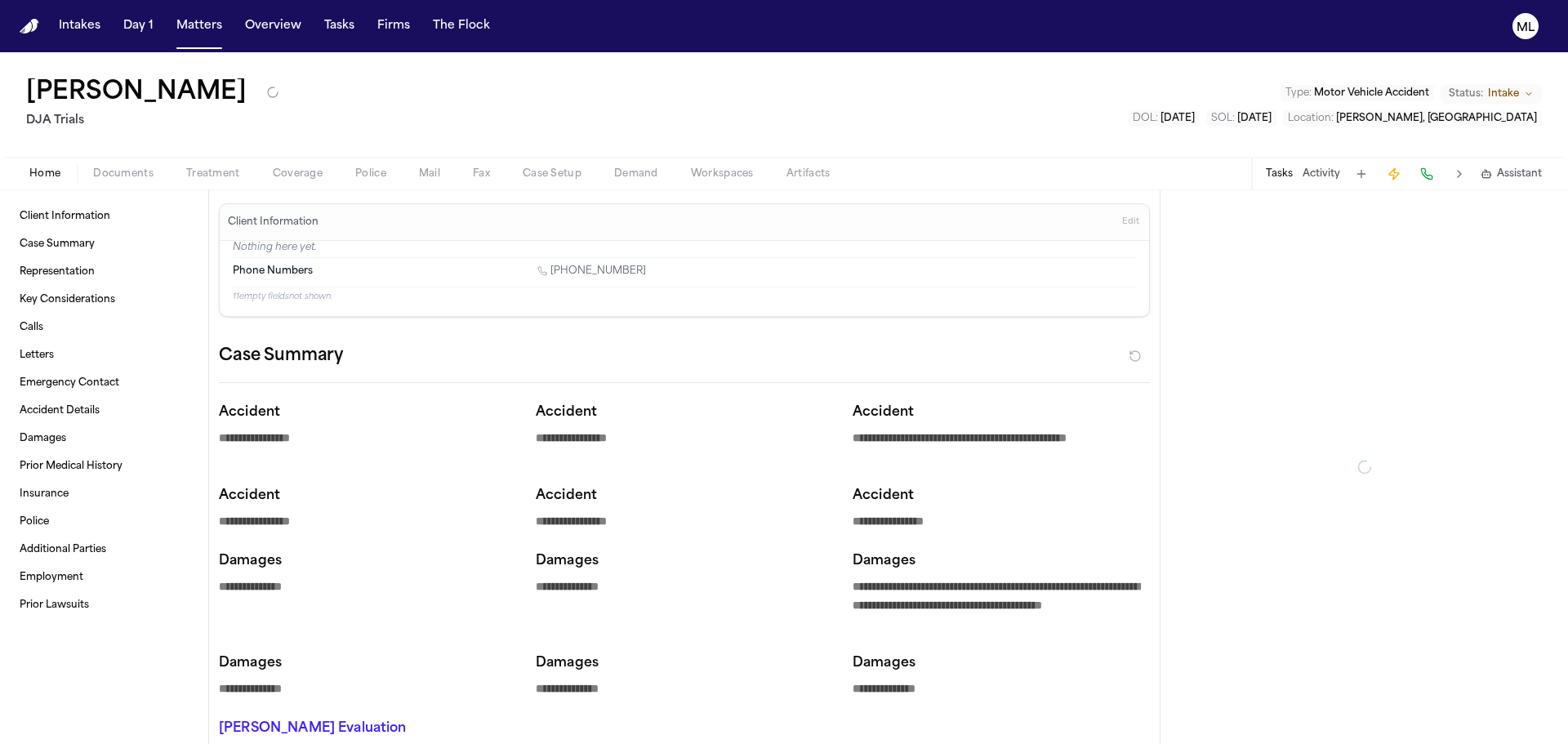
type textarea "*"
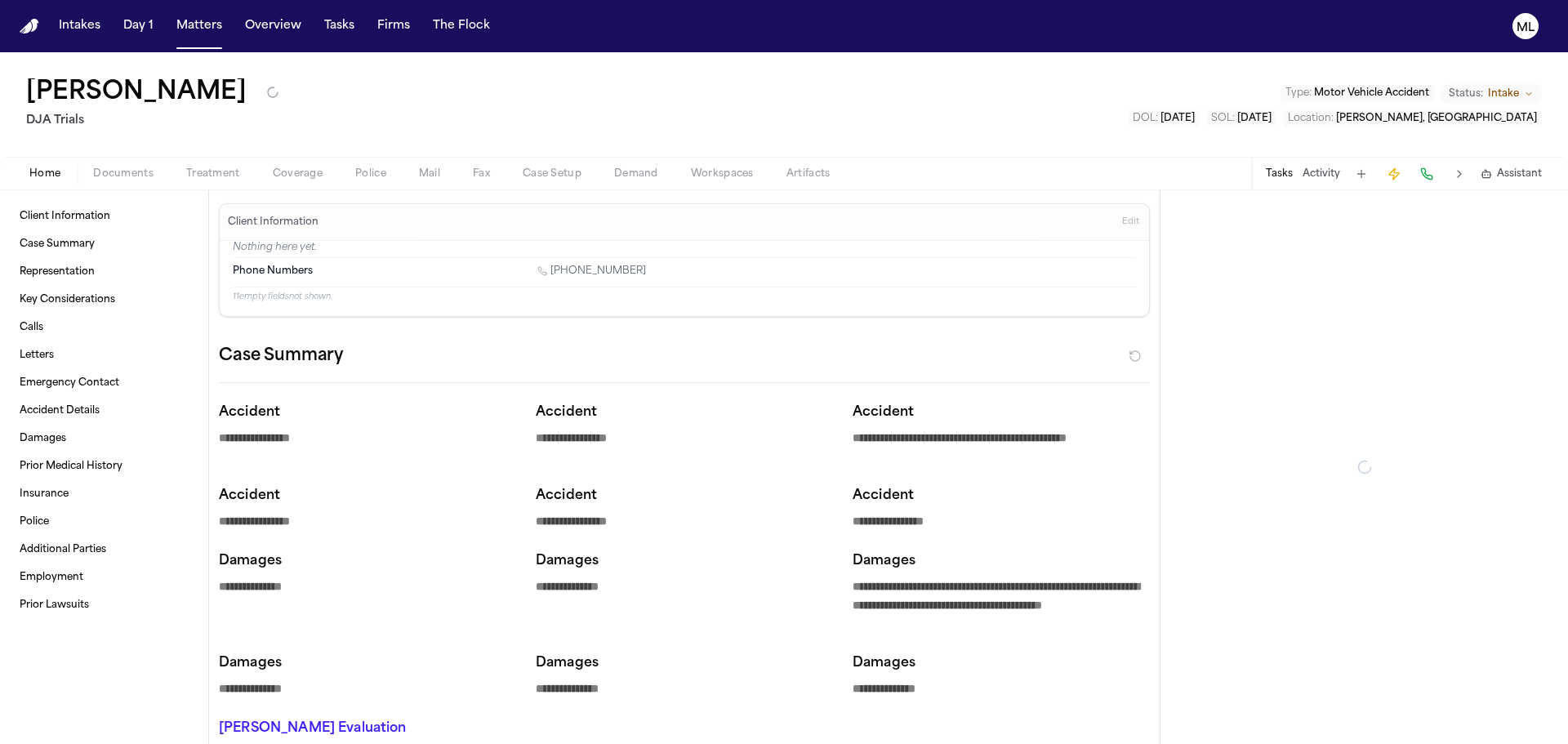
type textarea "*"
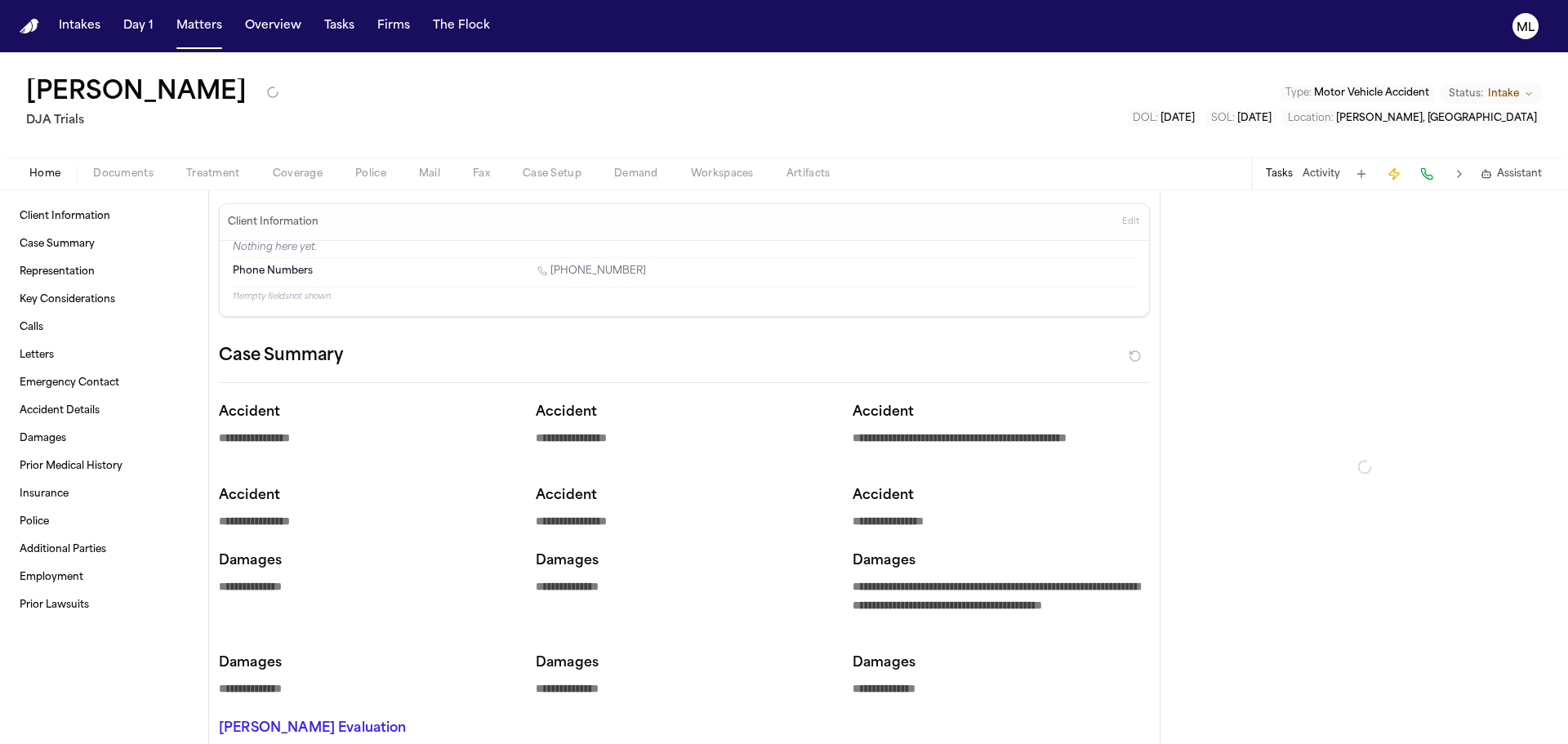
type textarea "*"
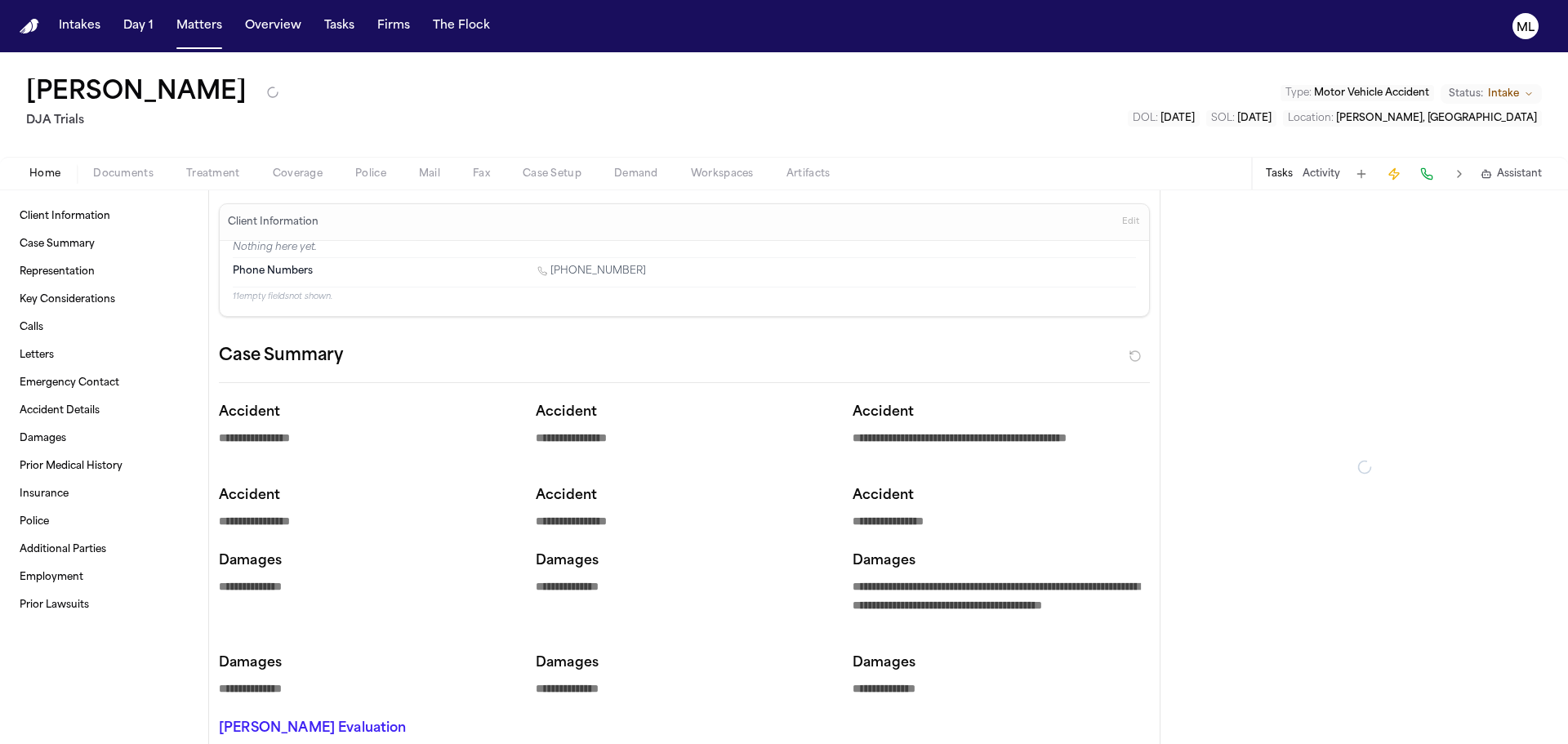
type textarea "*"
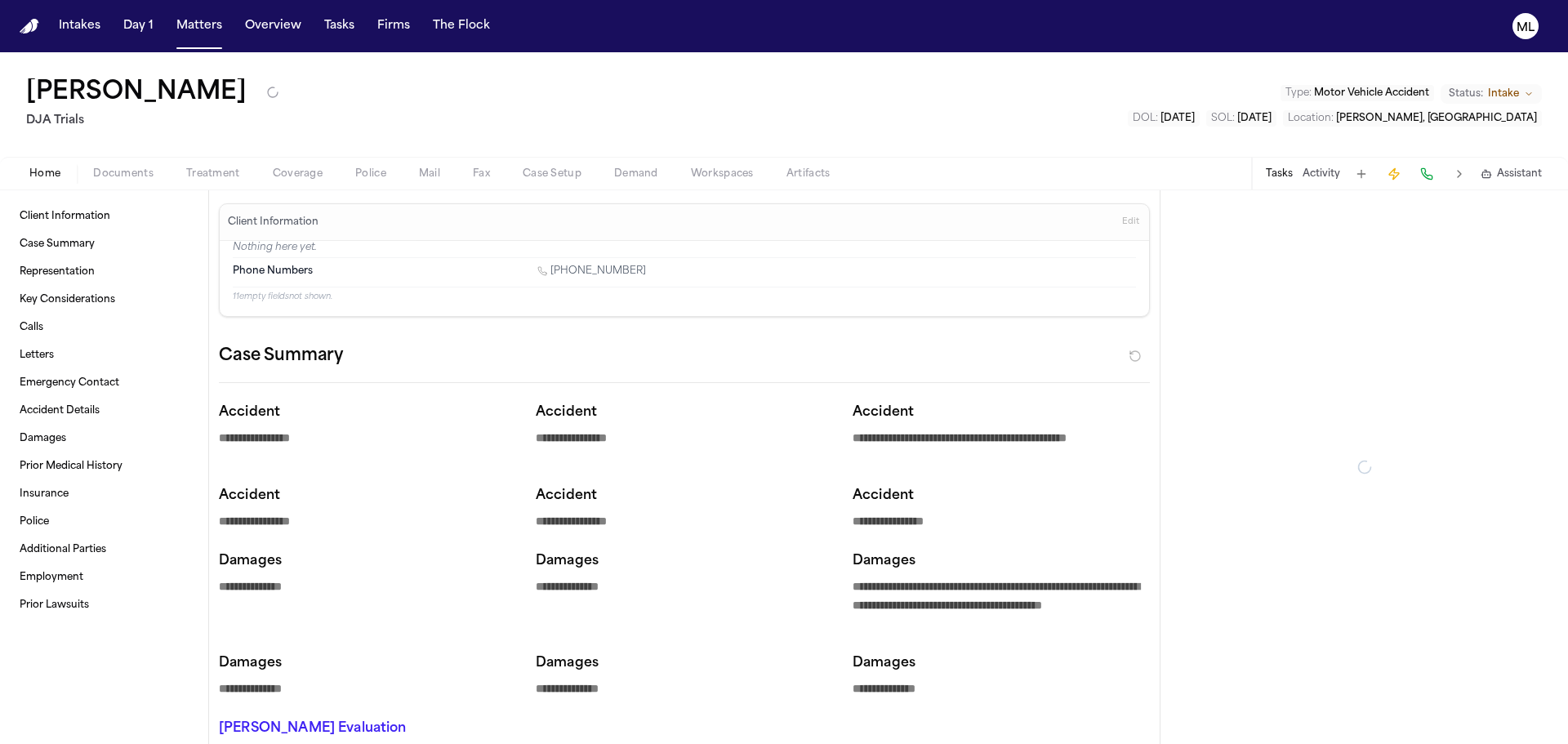
type textarea "*"
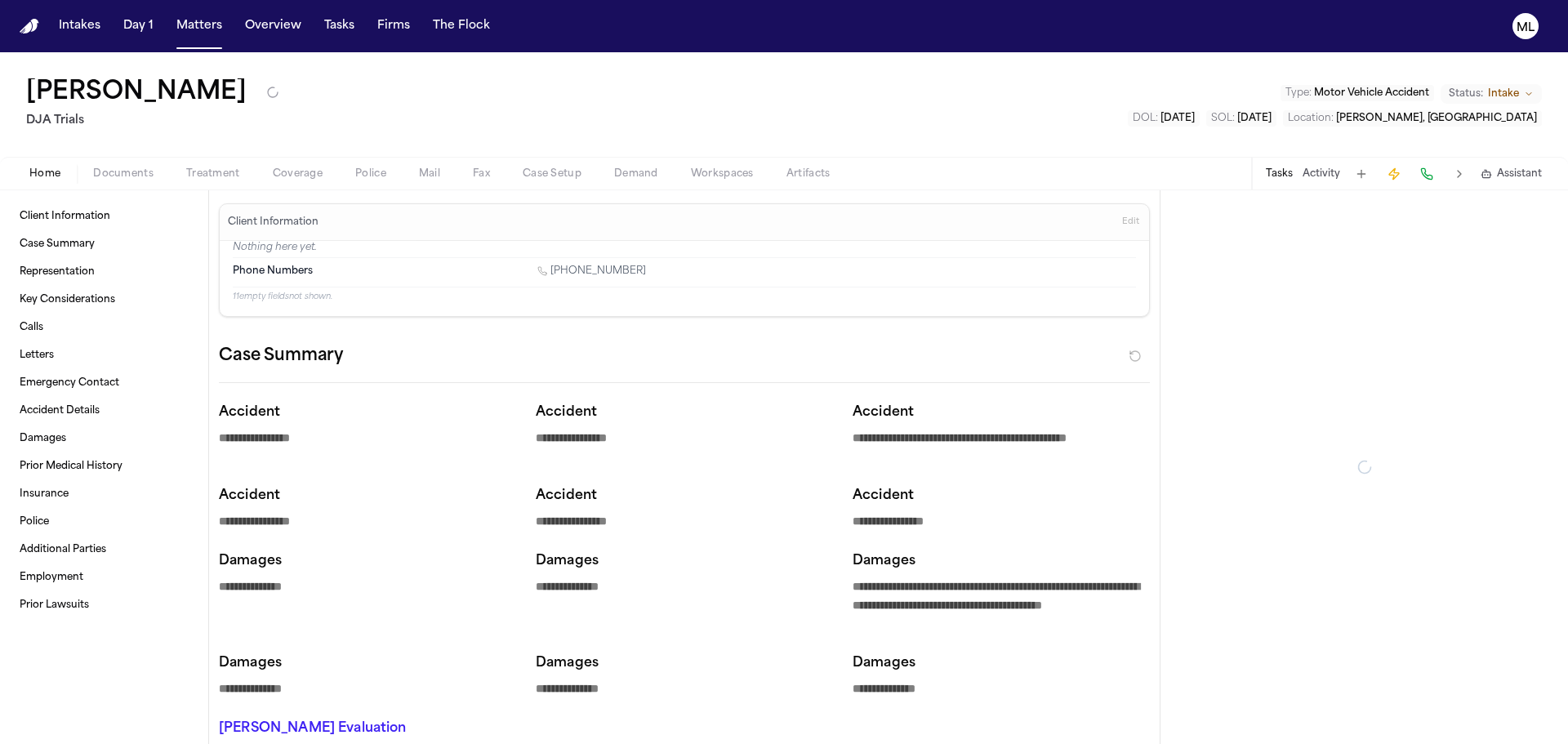
type textarea "*"
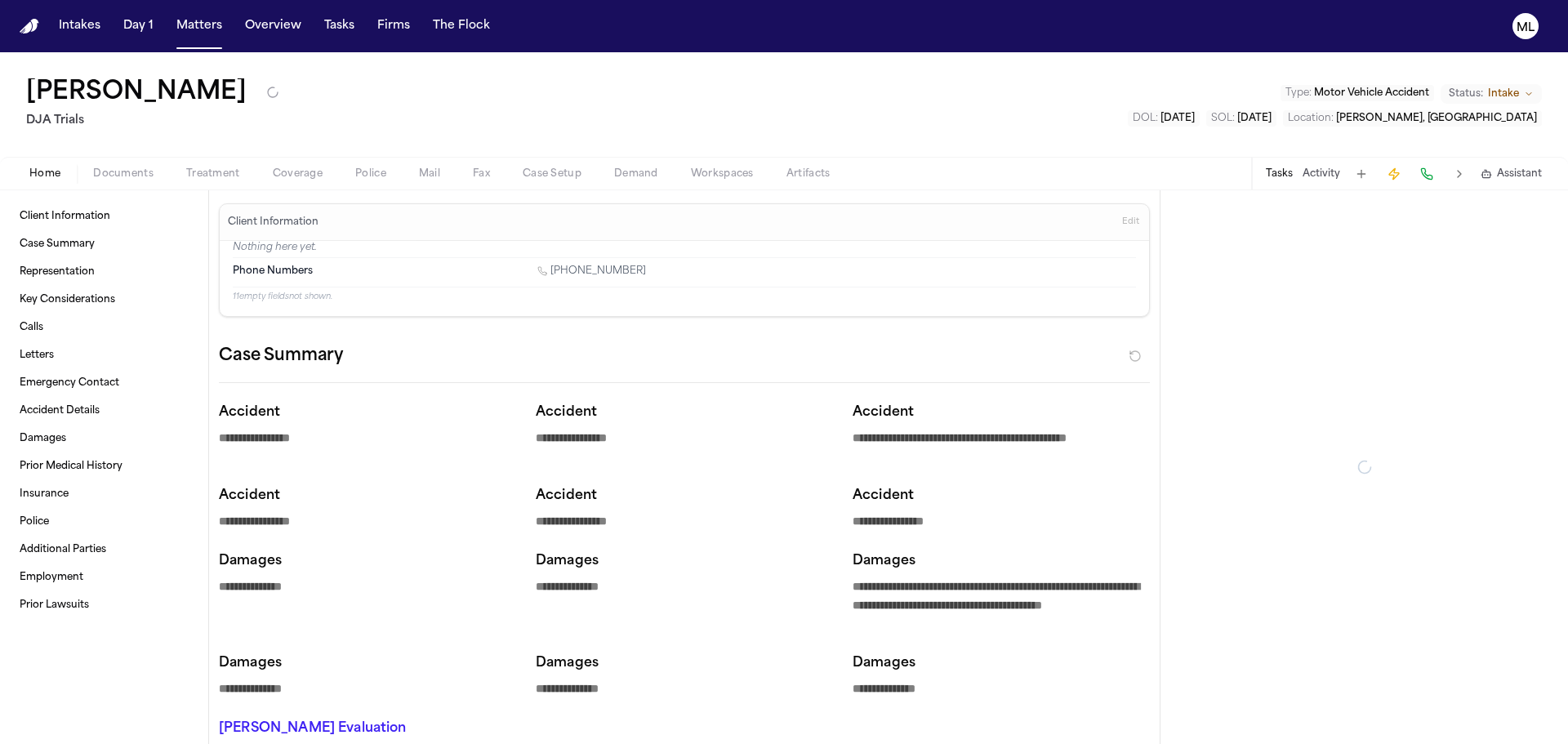
type textarea "*"
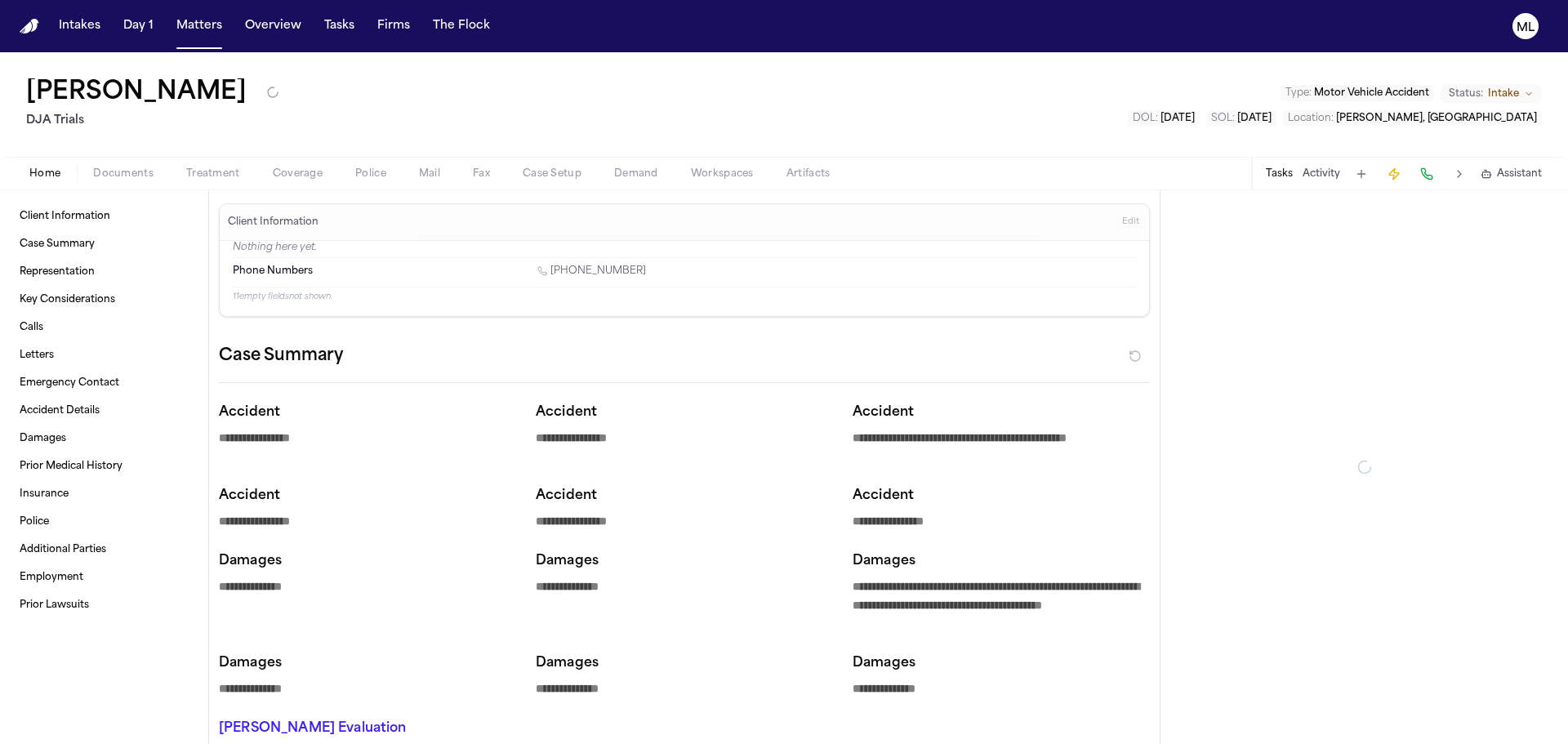
type textarea "*"
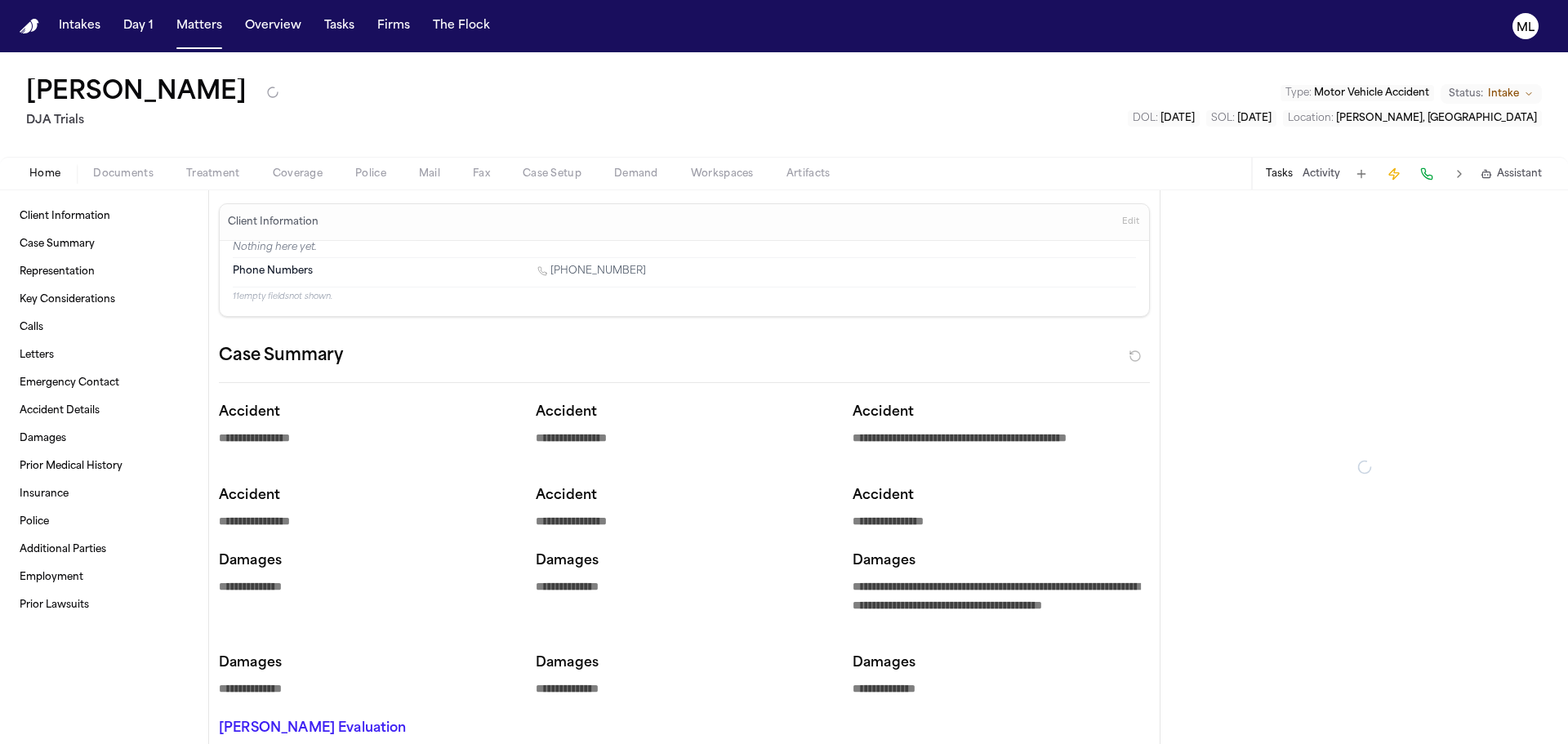
type textarea "*"
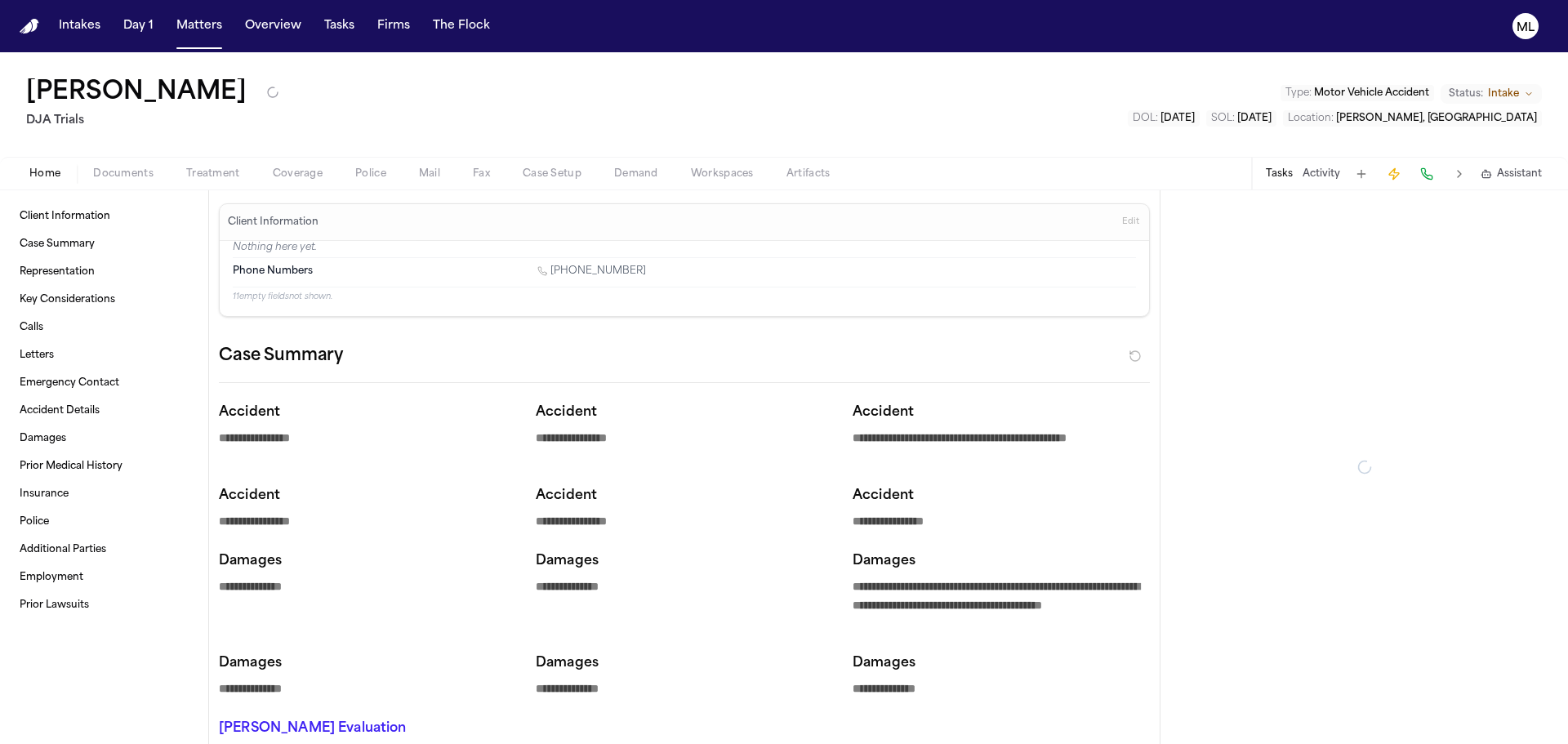
type textarea "*"
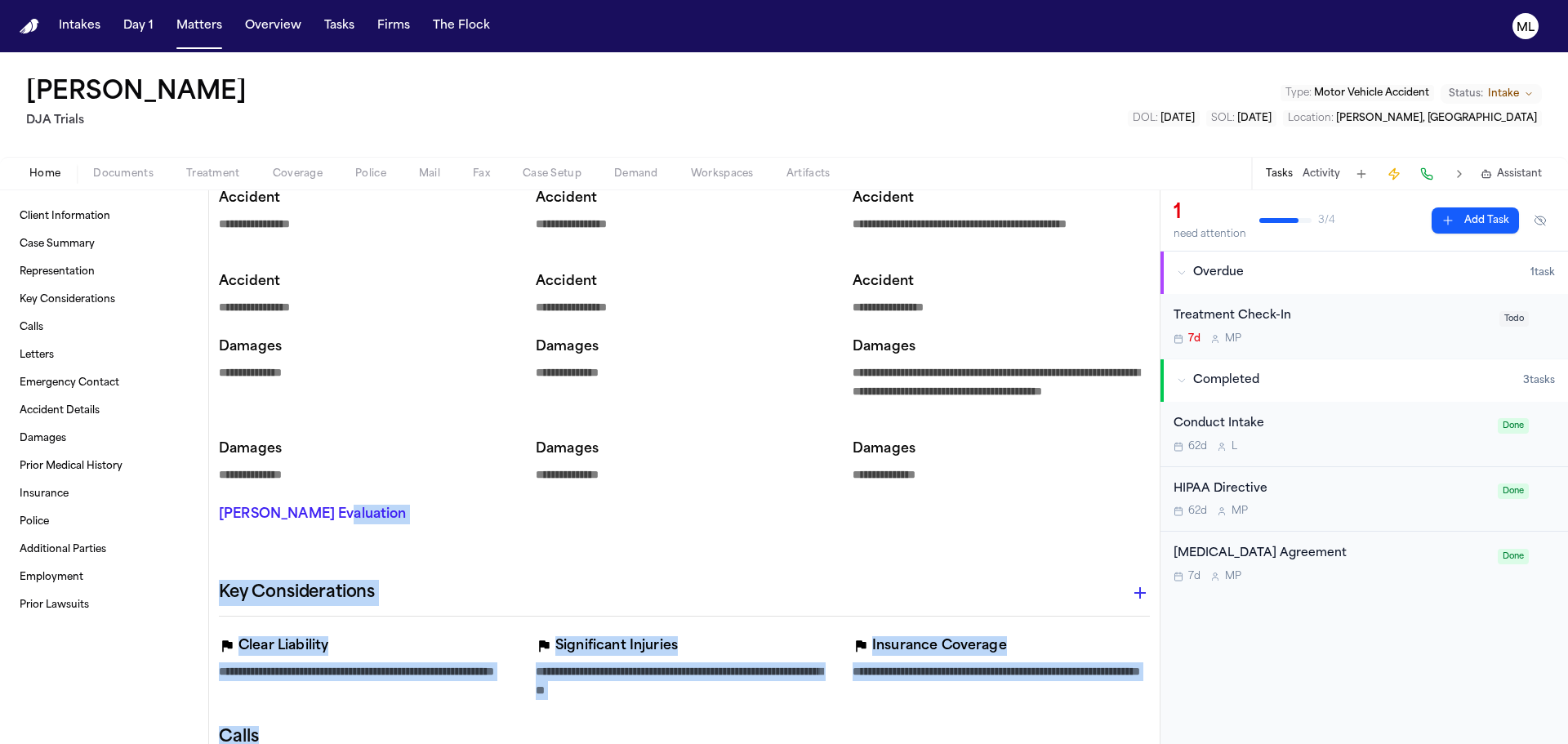
drag, startPoint x: 438, startPoint y: 780, endPoint x: 460, endPoint y: 783, distance: 22.2
click at [460, 743] on html "**********" at bounding box center [784, 372] width 1568 height 744
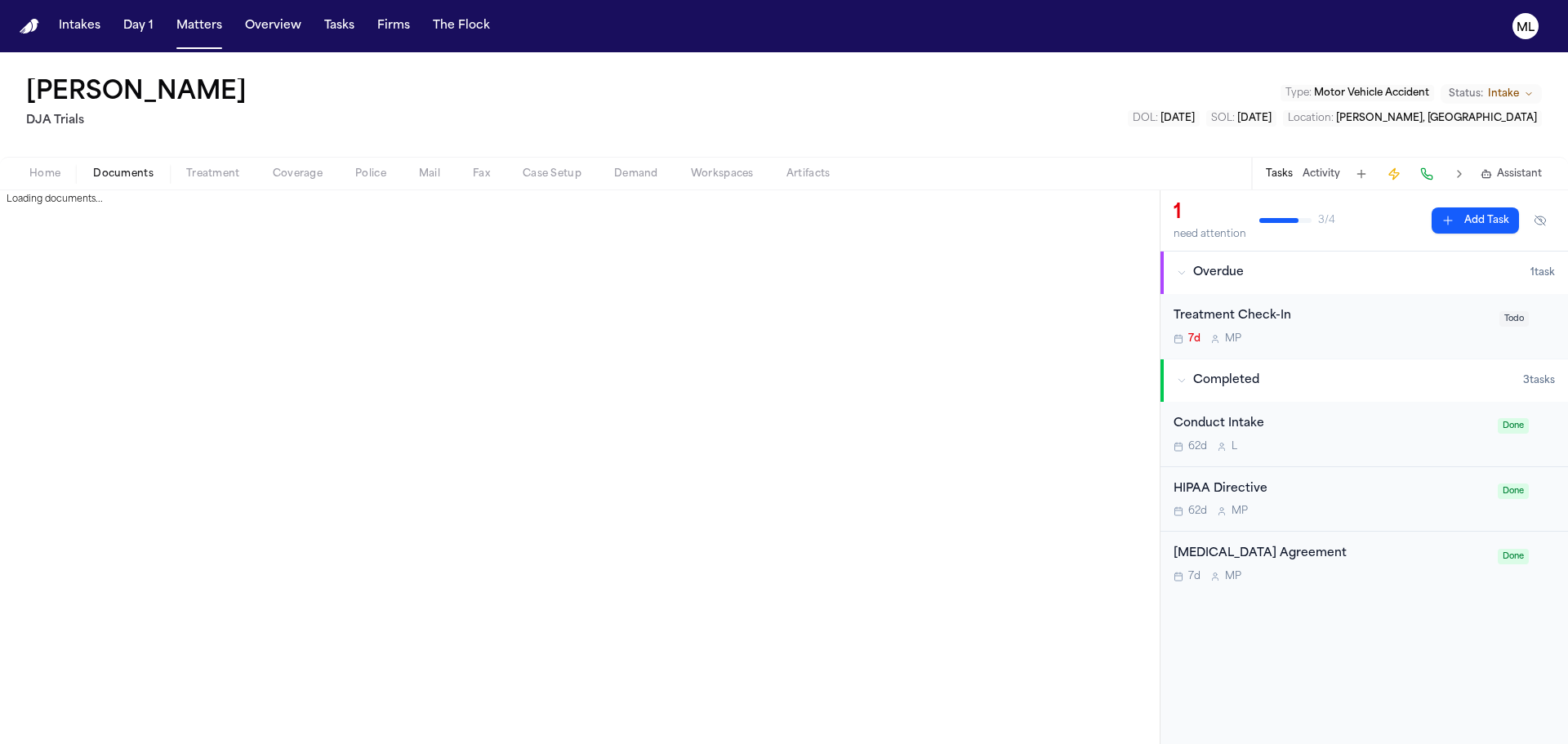
click at [103, 175] on span "Documents" at bounding box center [123, 174] width 60 height 14
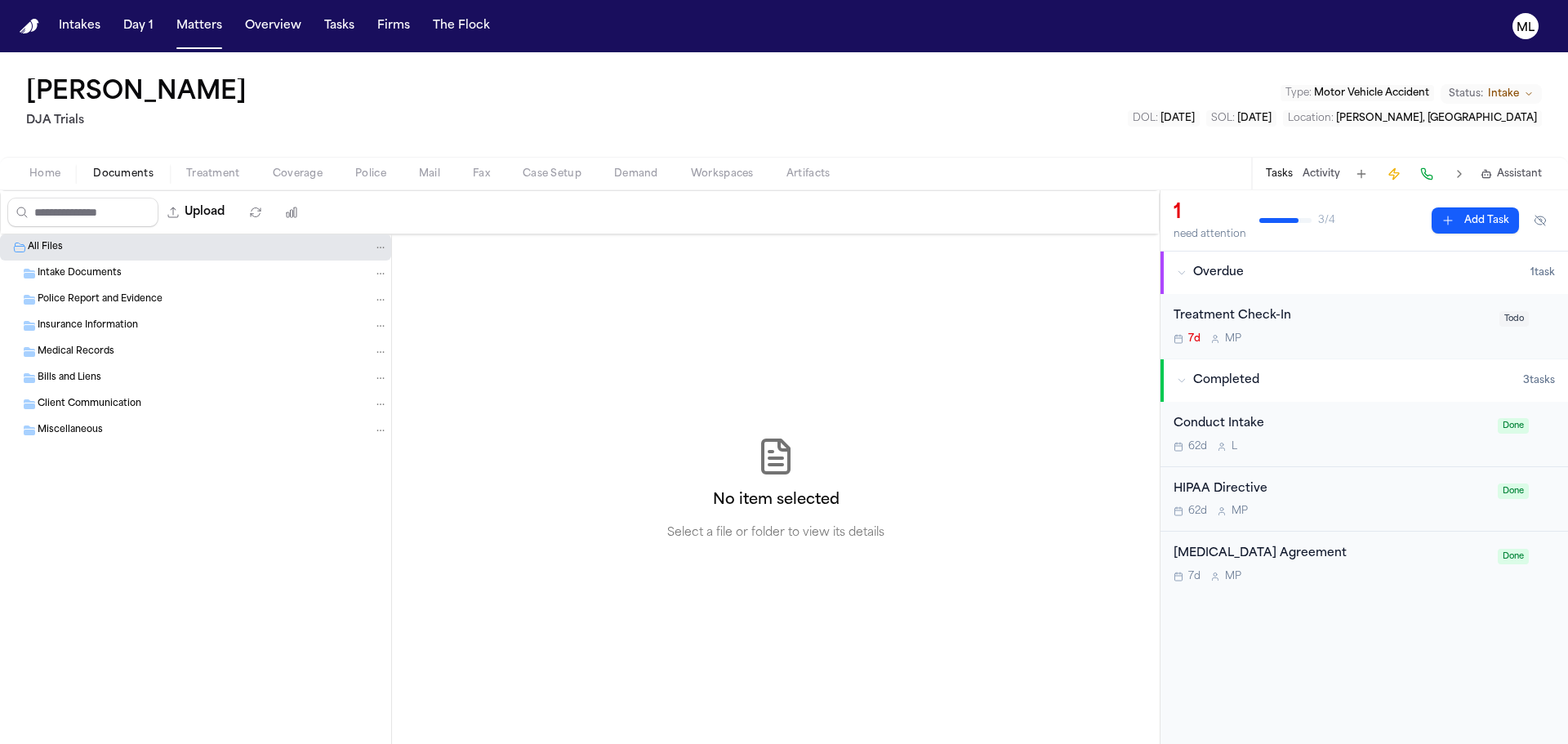
click at [88, 276] on span "Intake Documents" at bounding box center [79, 274] width 84 height 14
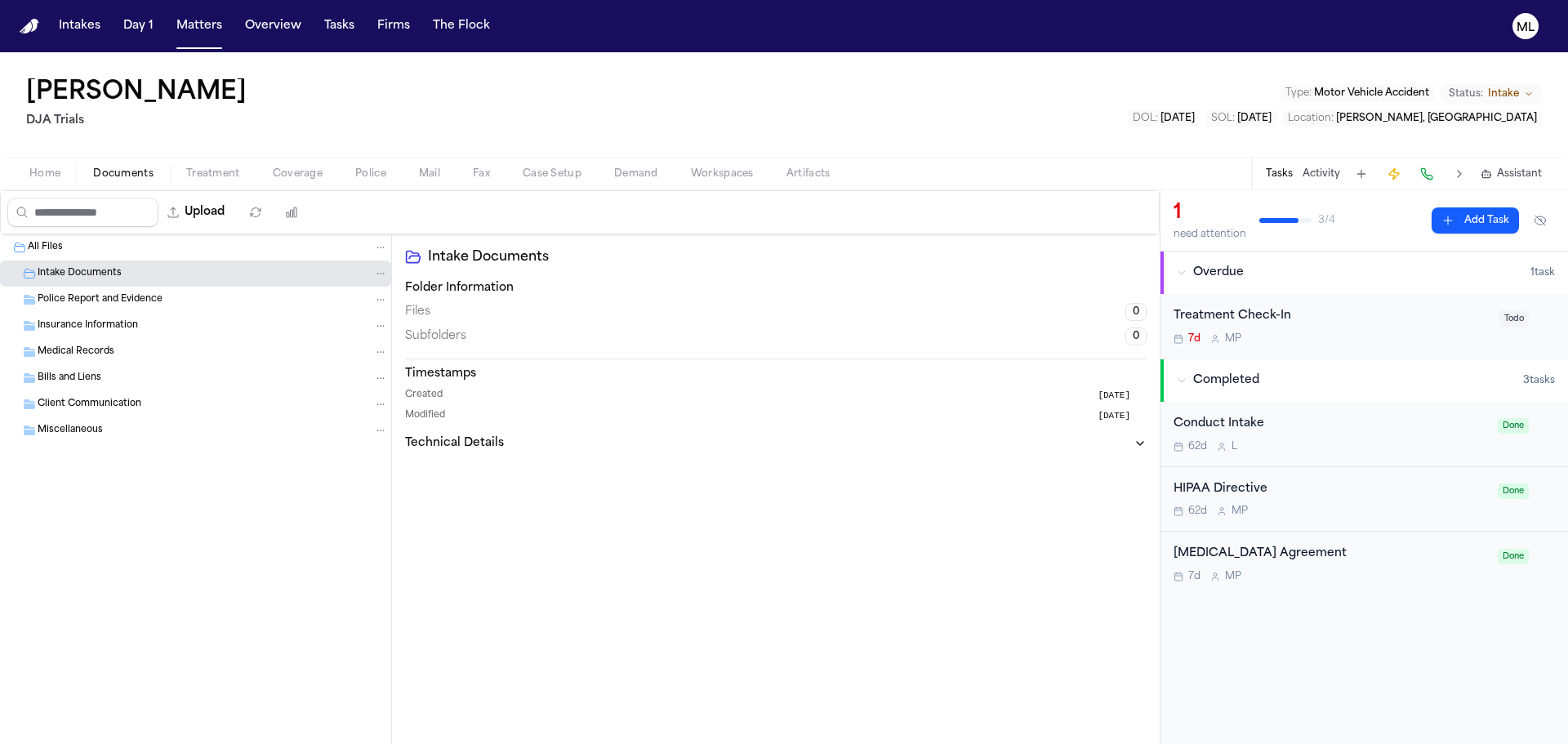
click at [49, 172] on span "Home" at bounding box center [44, 174] width 31 height 14
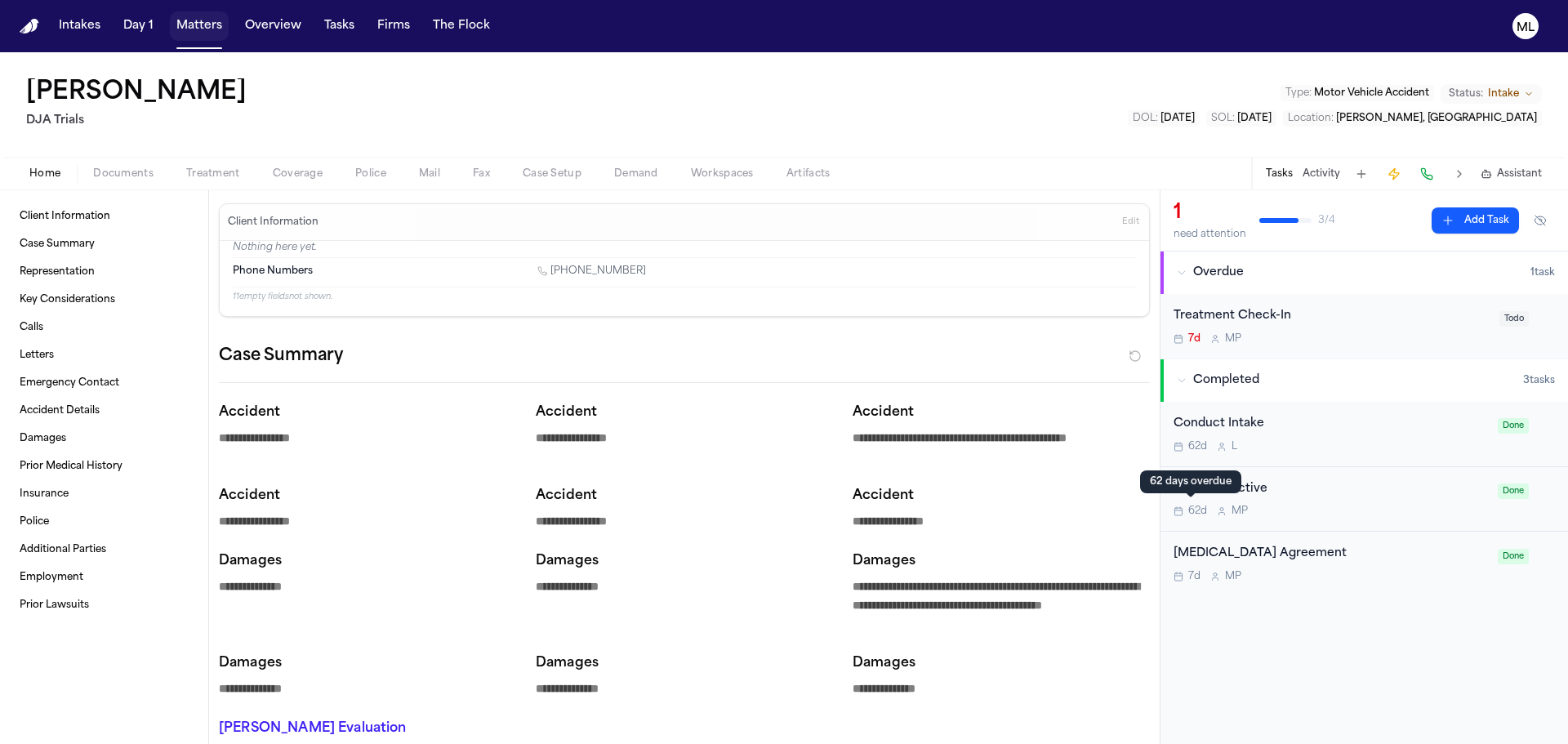
click at [240, 15] on button "Overview" at bounding box center [274, 26] width 70 height 29
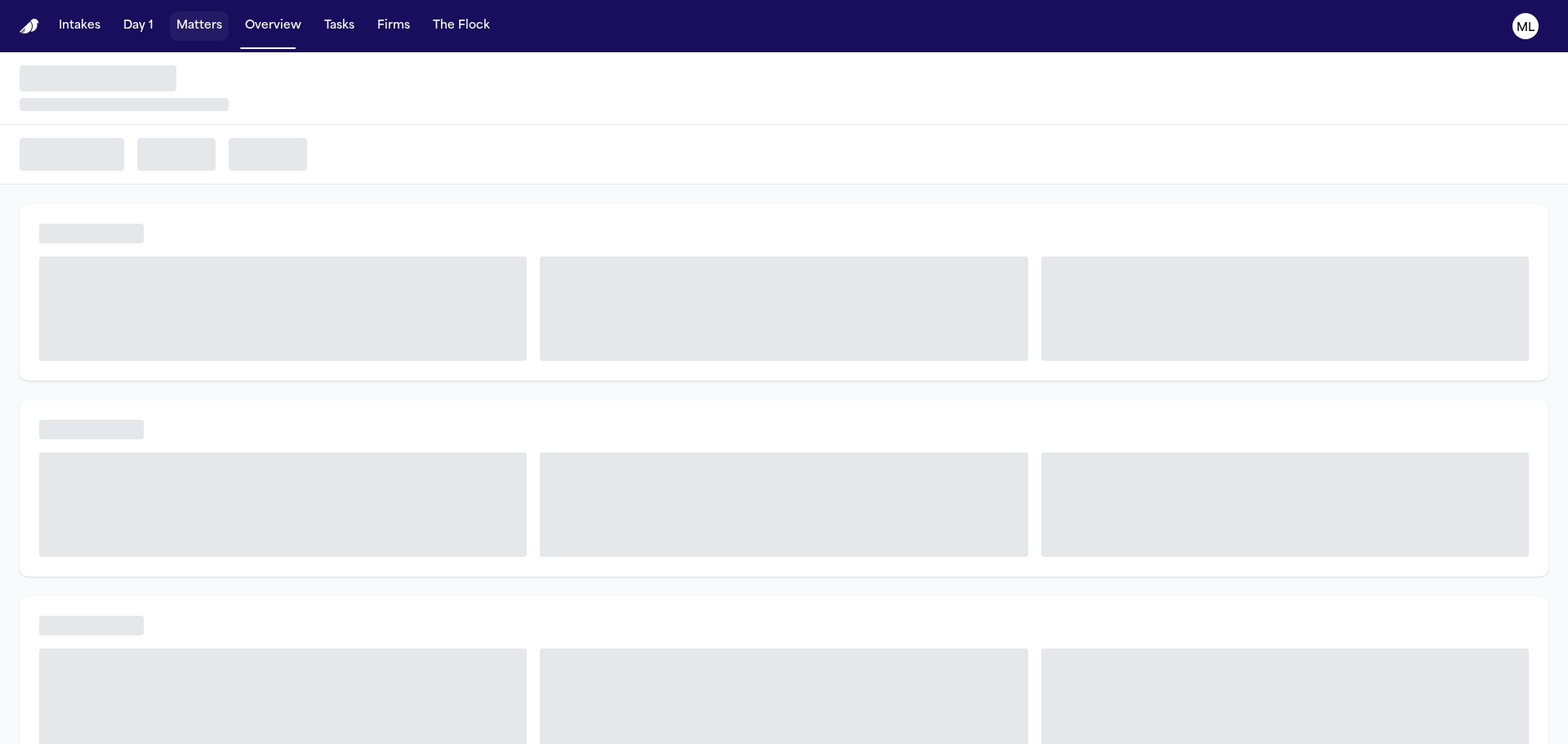
click at [220, 14] on button "Matters" at bounding box center [199, 26] width 59 height 29
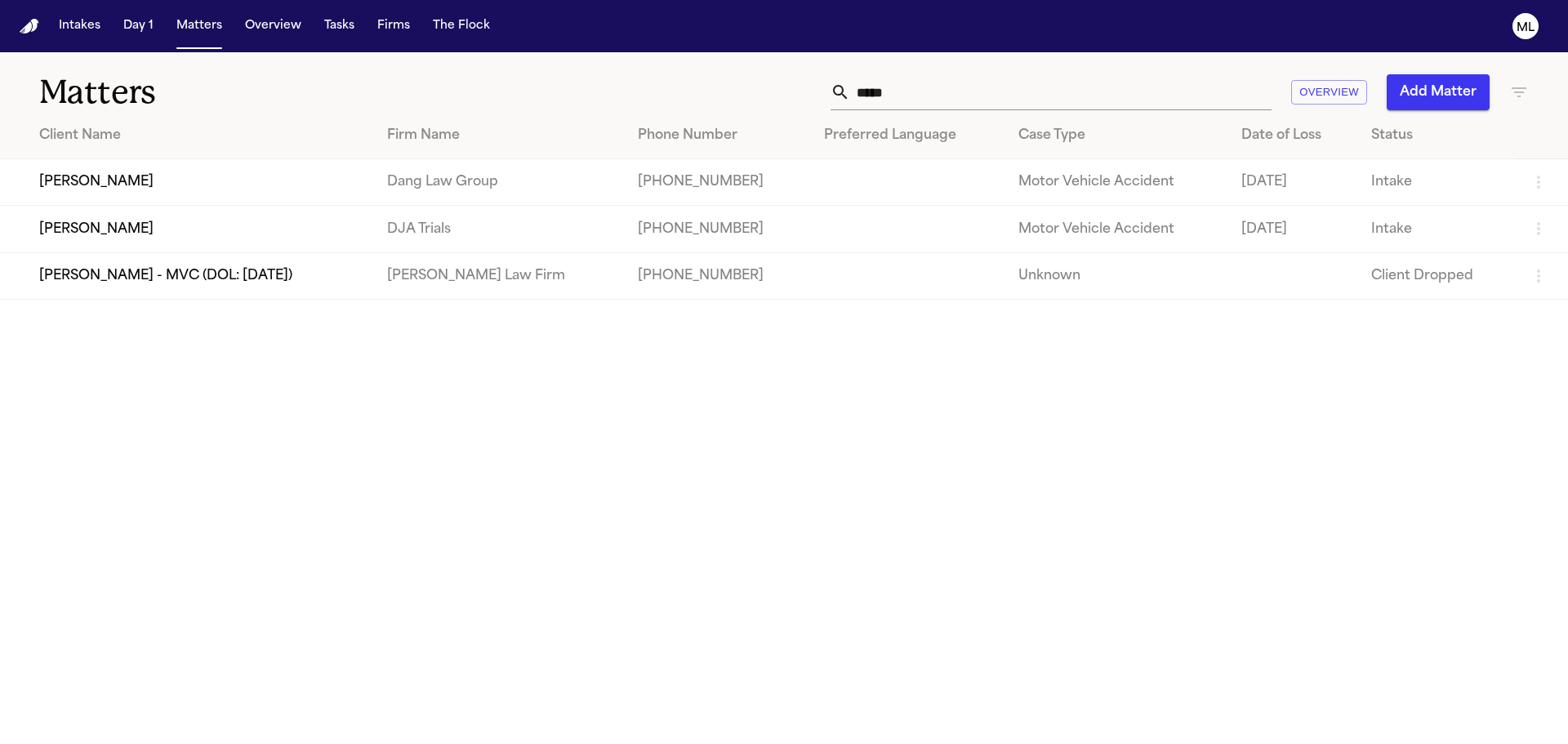
drag, startPoint x: 901, startPoint y: 103, endPoint x: 820, endPoint y: 100, distance: 81.1
click at [820, 100] on div "***** Overview Add Matter" at bounding box center [1001, 92] width 1056 height 36
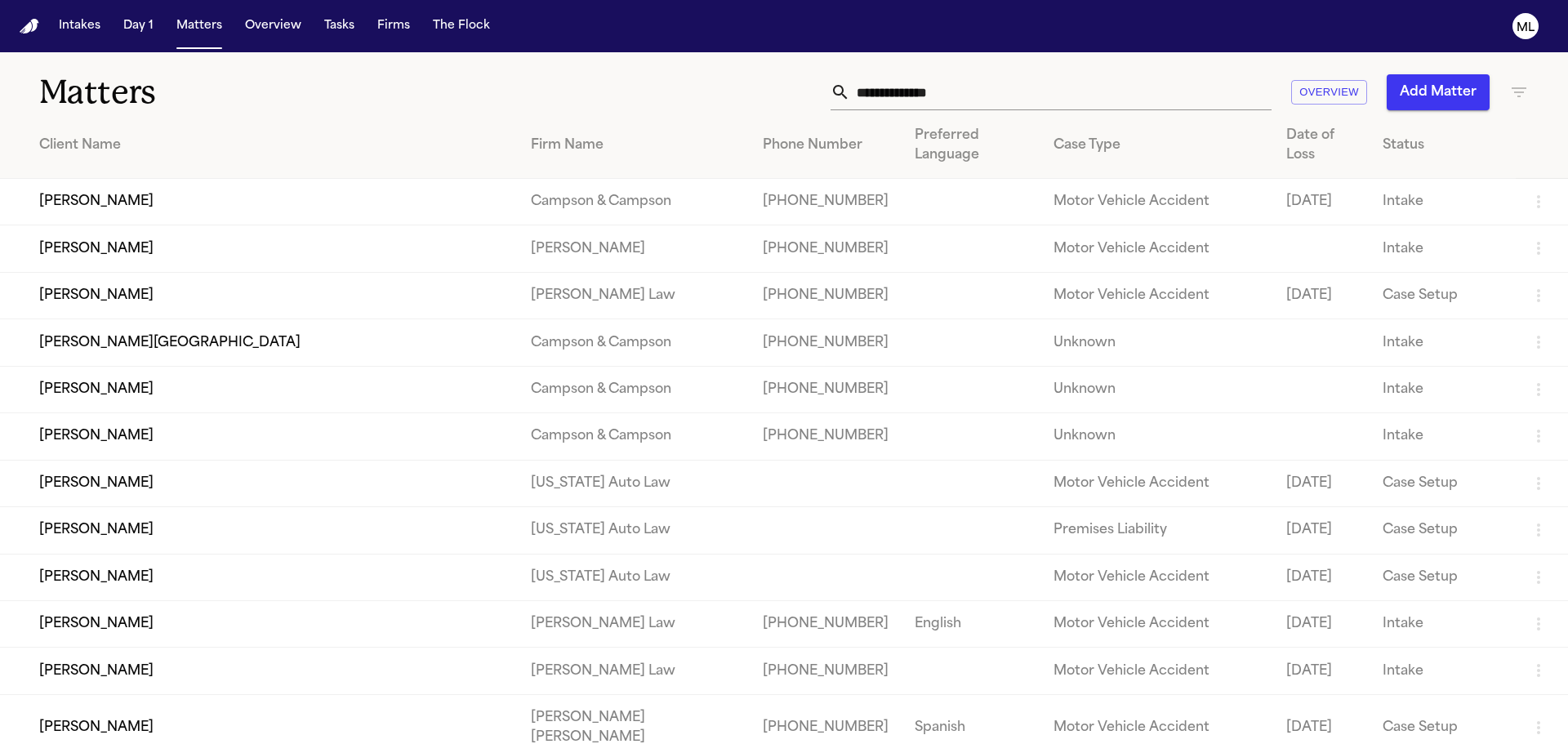
click at [934, 93] on input "text" at bounding box center [1061, 92] width 422 height 36
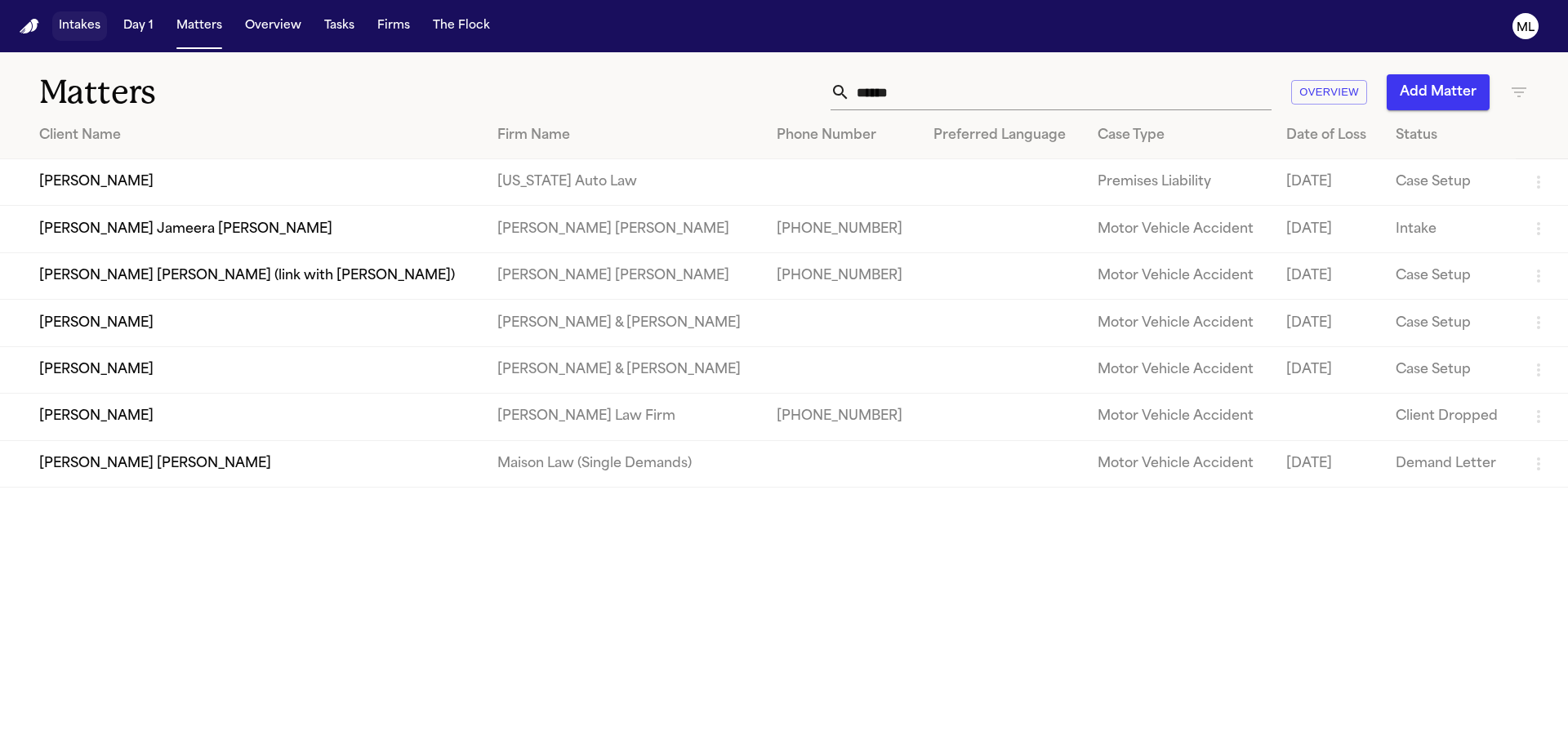
click at [87, 25] on button "Intakes" at bounding box center [79, 26] width 55 height 29
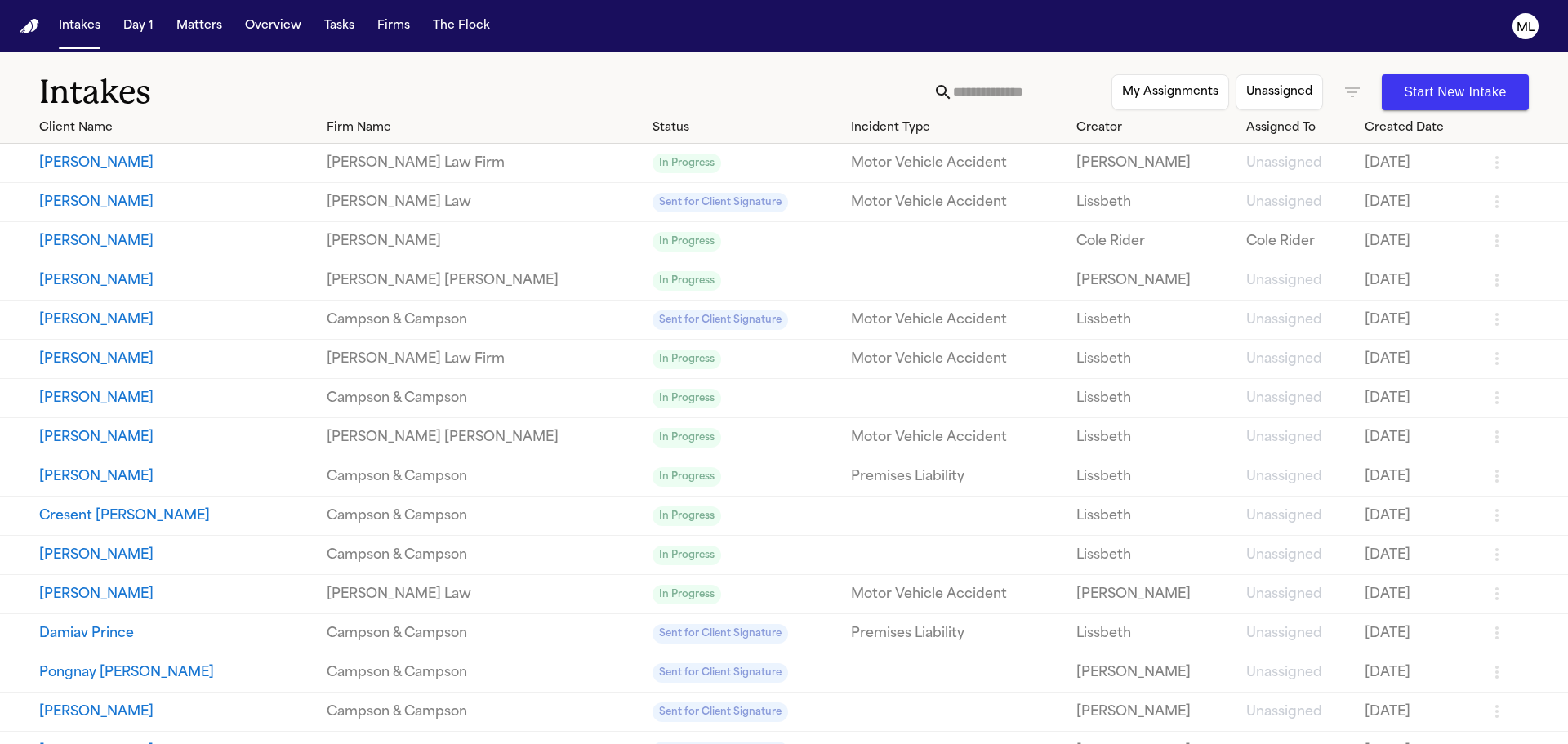
click at [1343, 99] on icon "button" at bounding box center [1352, 92] width 19 height 19
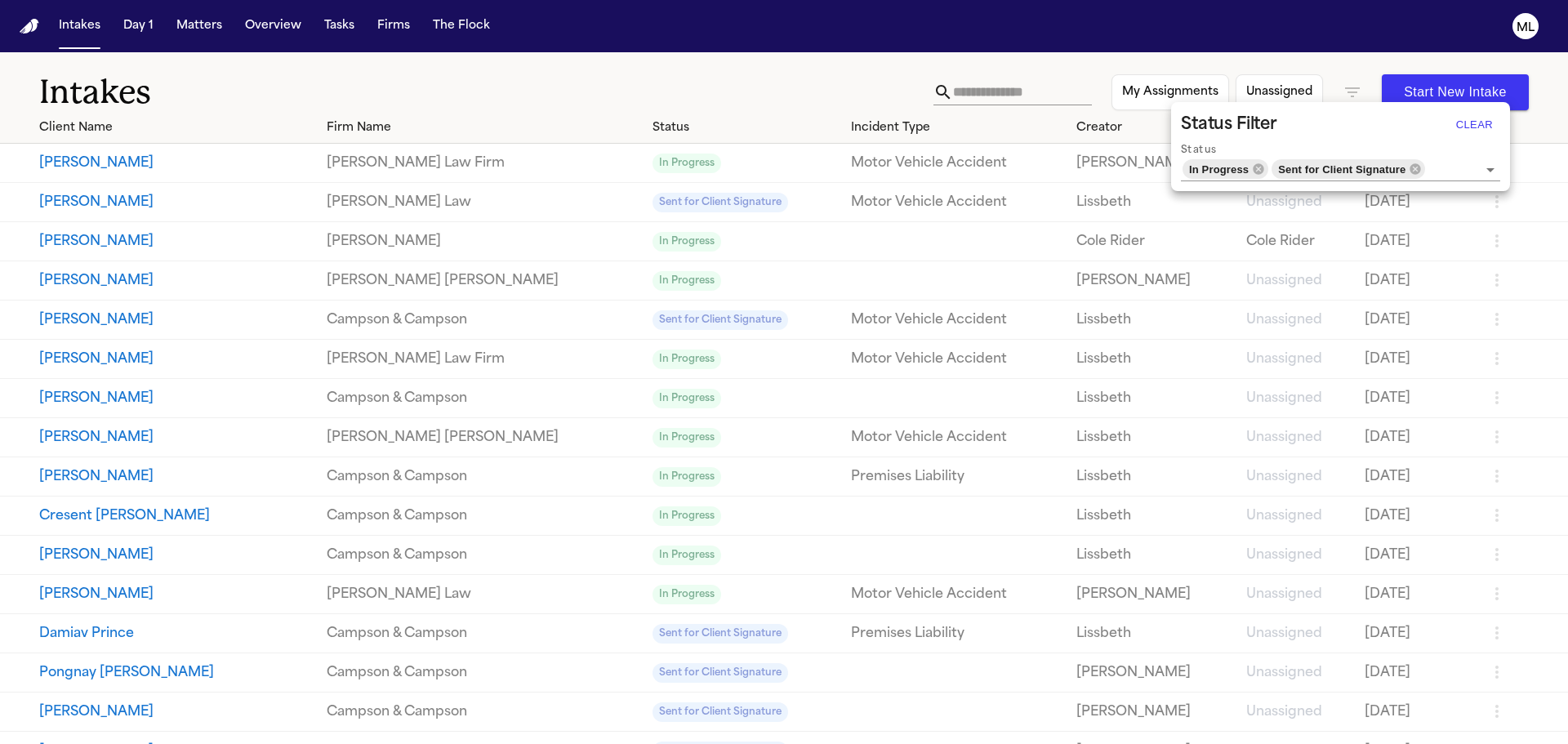
click at [1467, 128] on button "Clear" at bounding box center [1474, 125] width 52 height 26
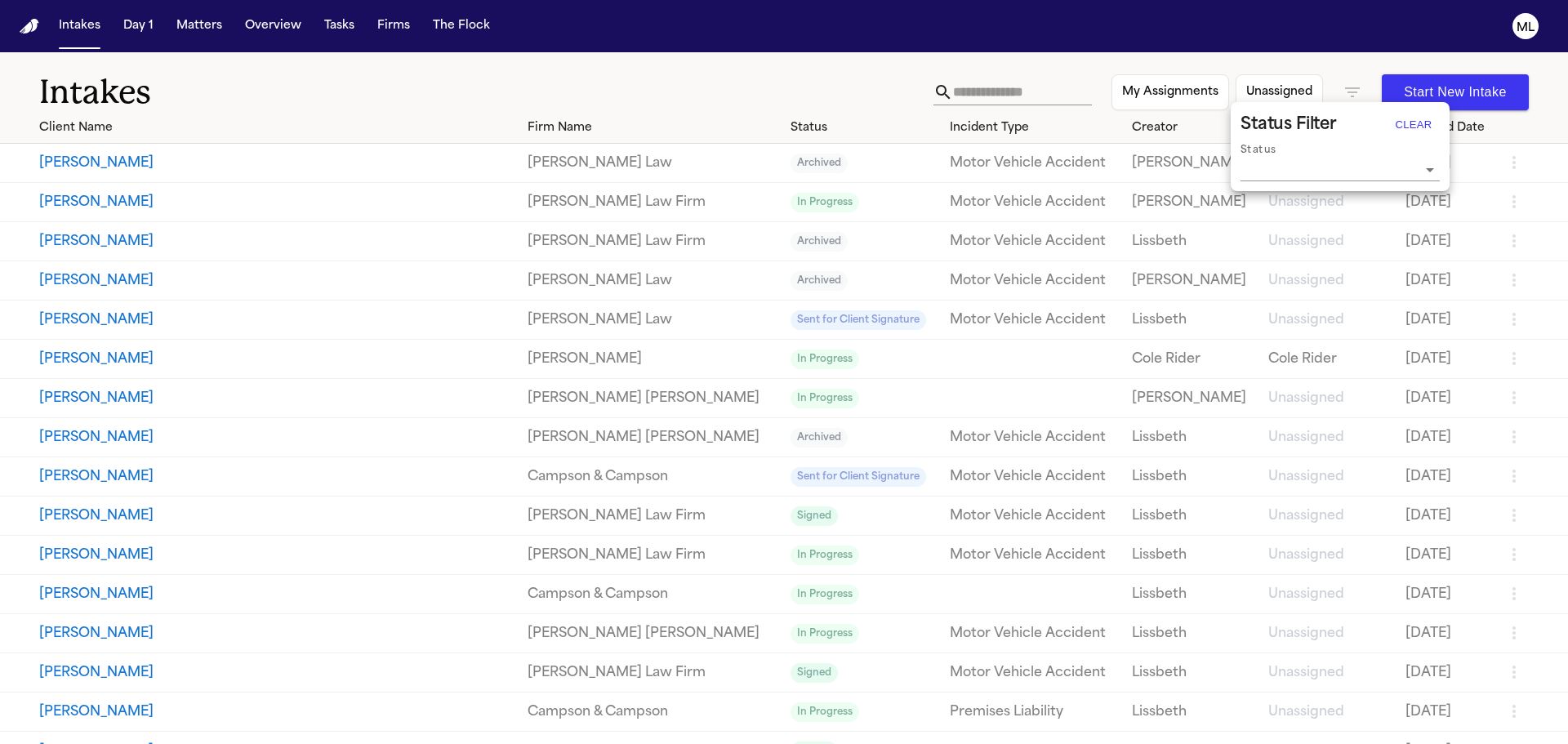
click at [1012, 91] on div at bounding box center [784, 372] width 1568 height 744
click at [966, 93] on input "text" at bounding box center [1022, 92] width 139 height 26
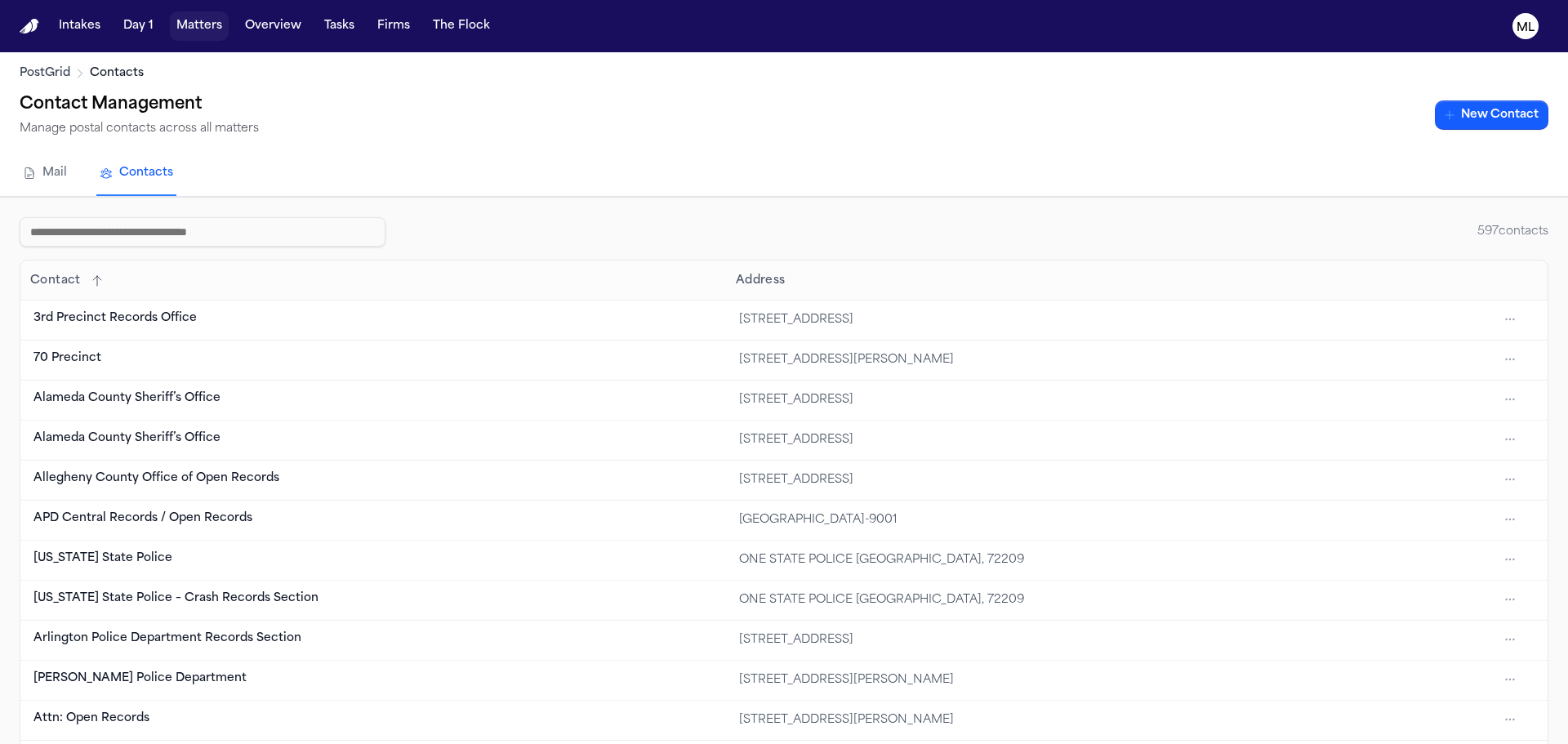
drag, startPoint x: 179, startPoint y: 19, endPoint x: 217, endPoint y: 19, distance: 38.0
click at [179, 19] on button "Matters" at bounding box center [199, 26] width 59 height 29
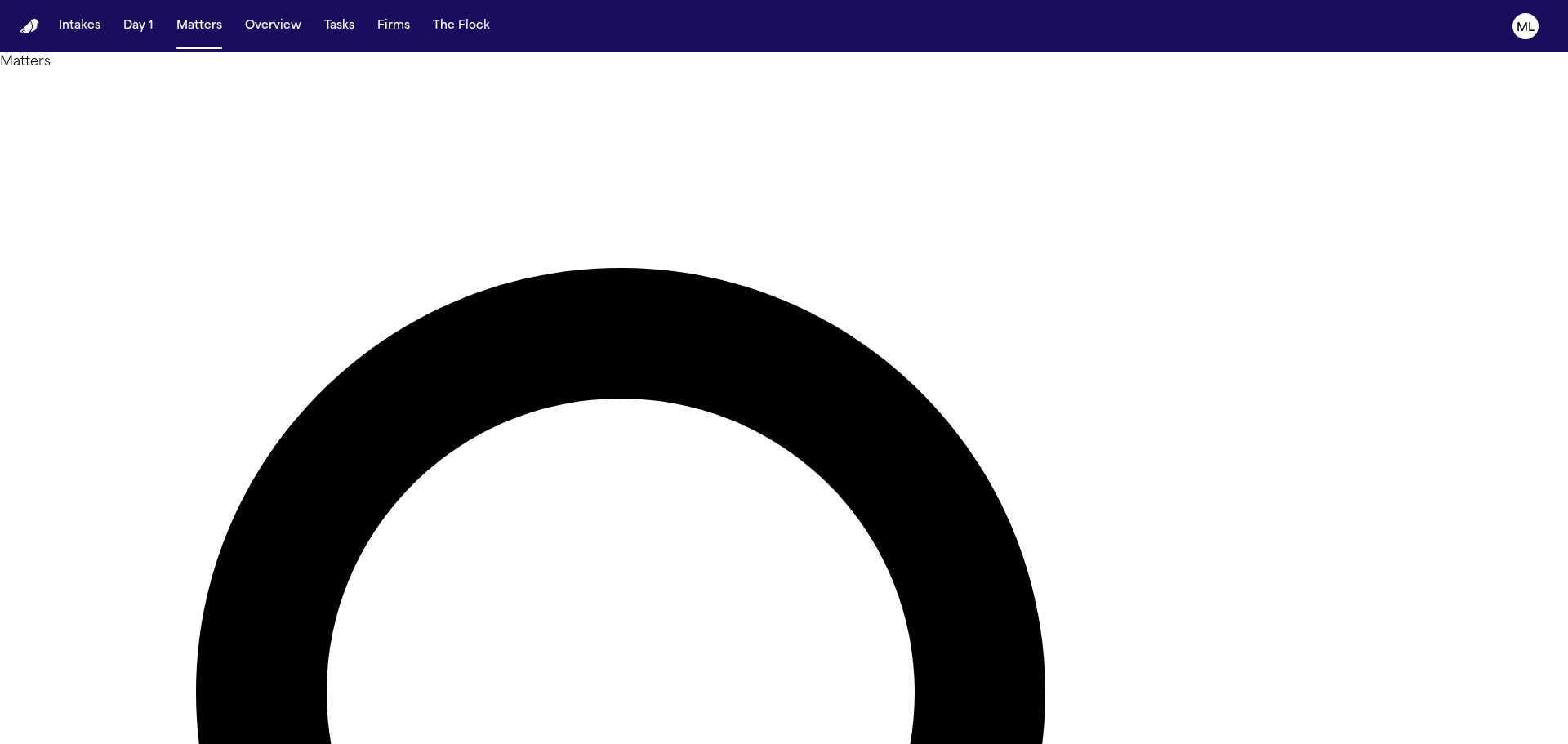
type input "*"
type input "********"
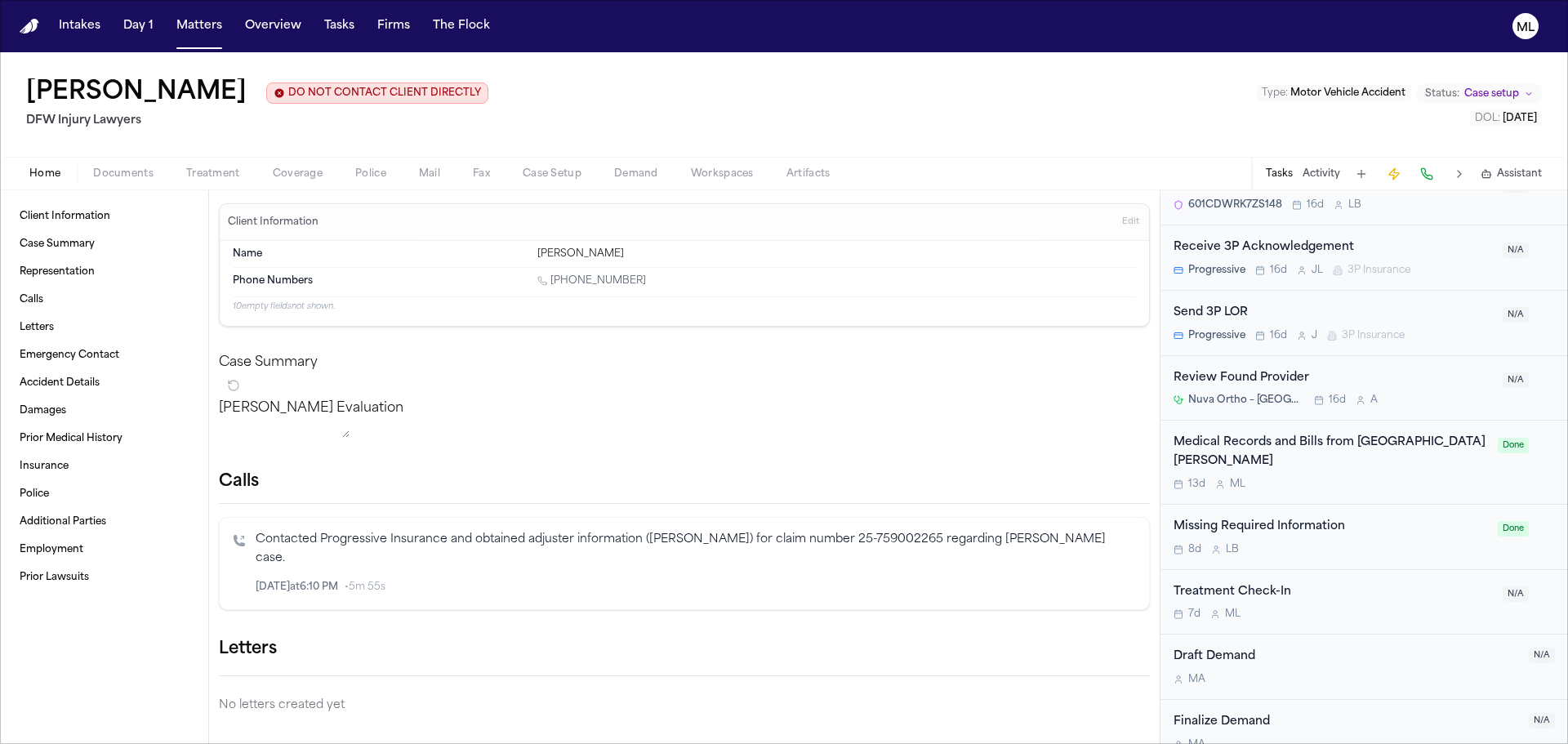
scroll to position [956, 0]
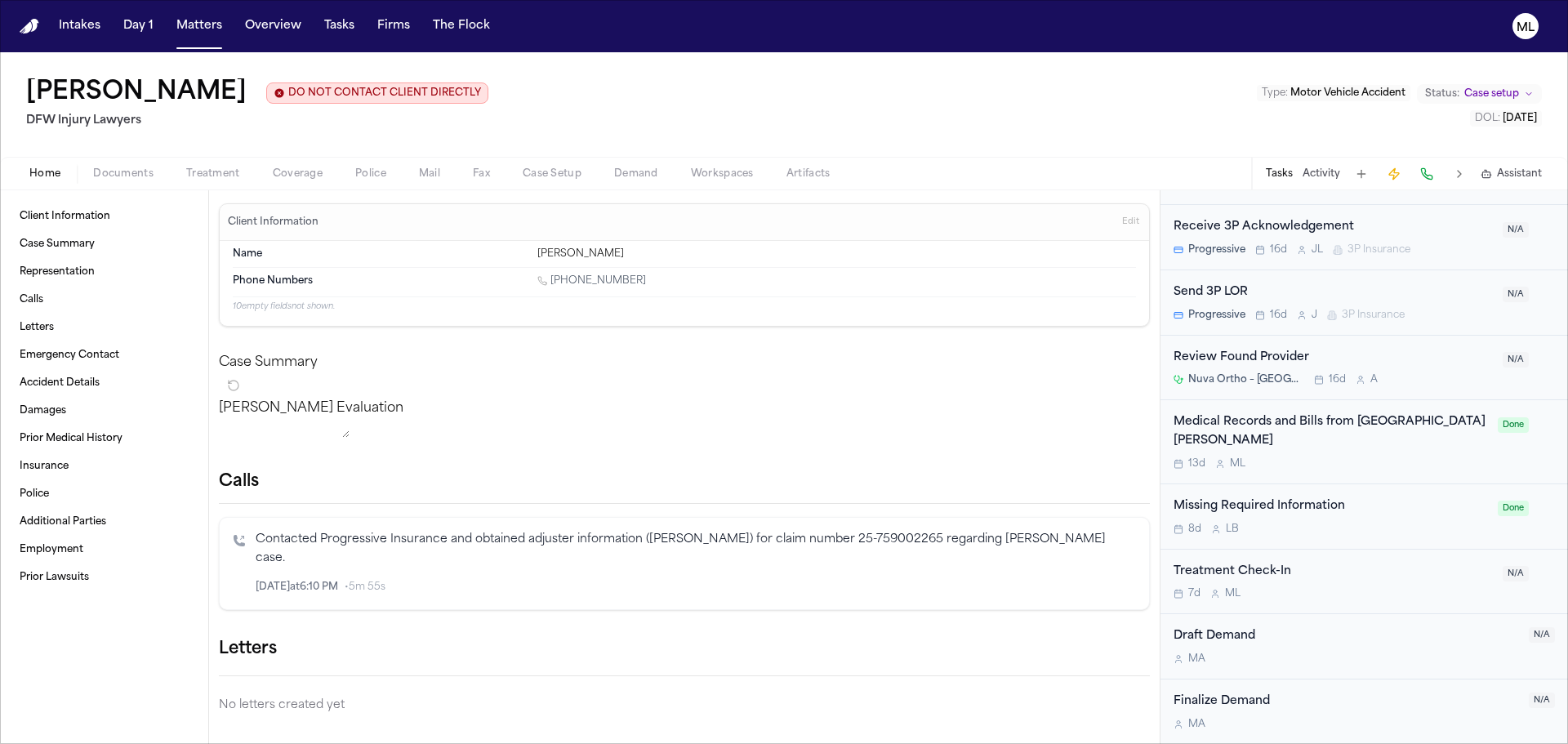
click at [1401, 461] on div "13d M L" at bounding box center [1330, 464] width 314 height 14
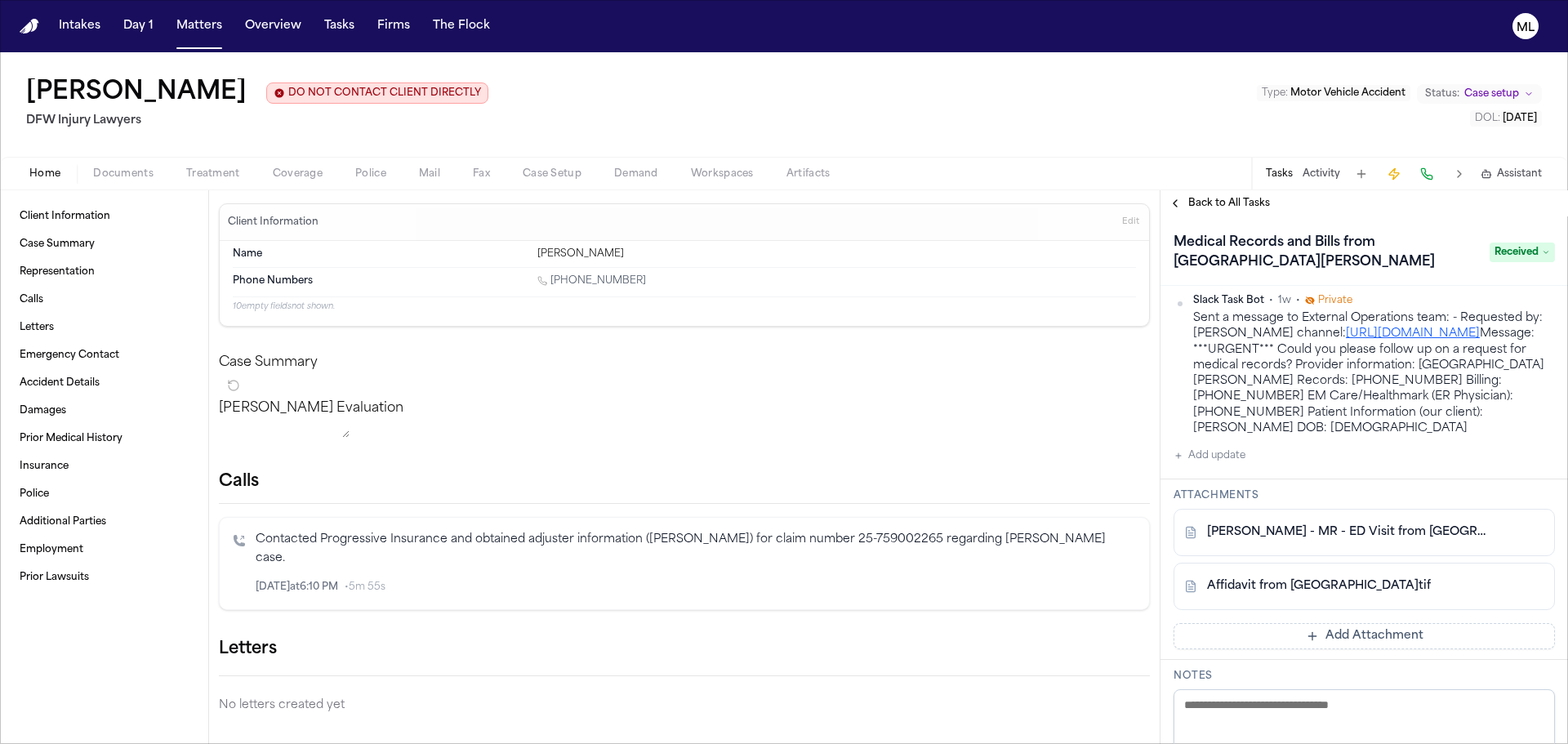
scroll to position [327, 0]
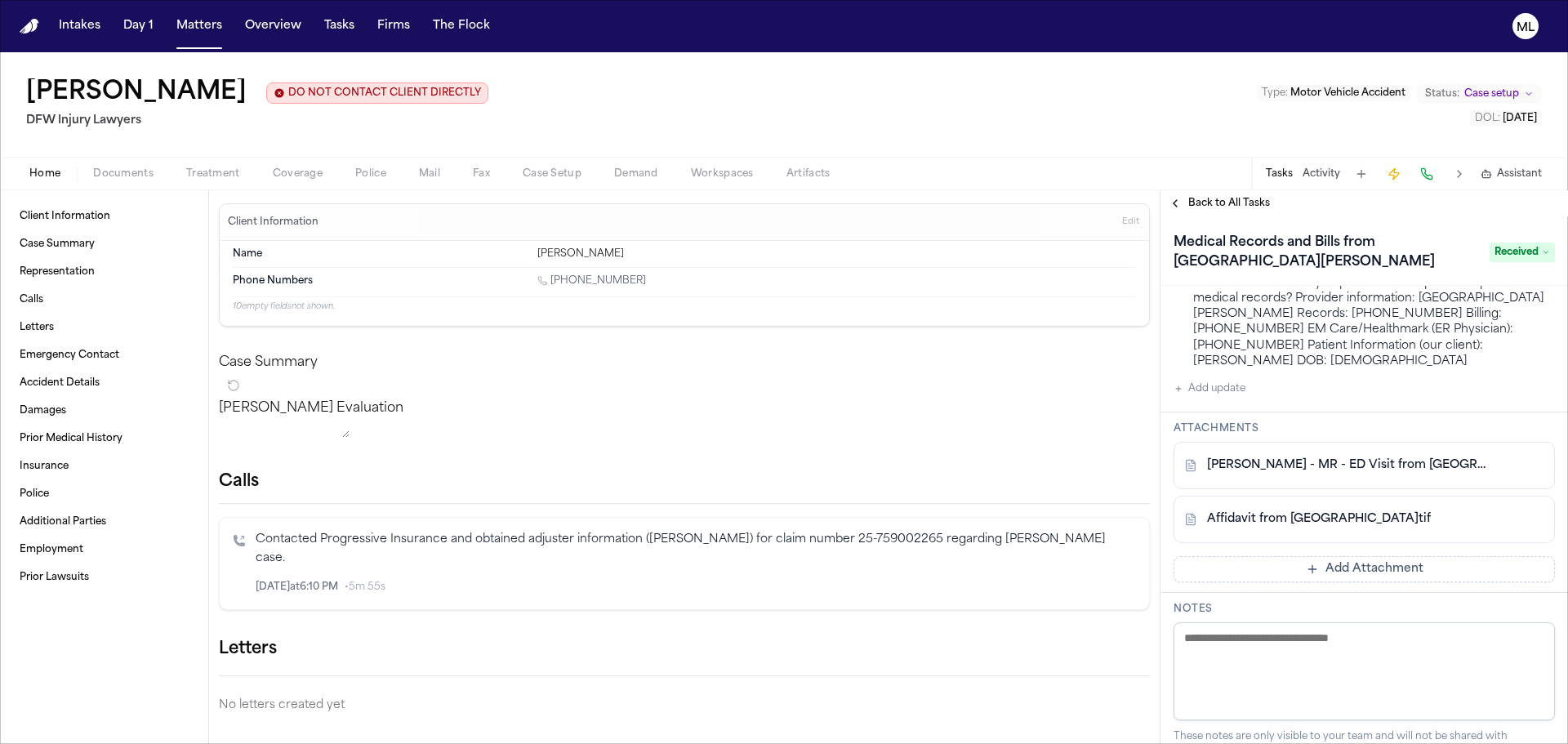
click at [1320, 474] on link "[PERSON_NAME] - MR - ED Visit from [GEOGRAPHIC_DATA] - [DATE]" at bounding box center [1347, 465] width 281 height 16
click at [1513, 265] on div "Medical Records and Bills from [GEOGRAPHIC_DATA][PERSON_NAME] Received" at bounding box center [1364, 252] width 381 height 45
click at [1520, 250] on span "Received" at bounding box center [1523, 253] width 66 height 19
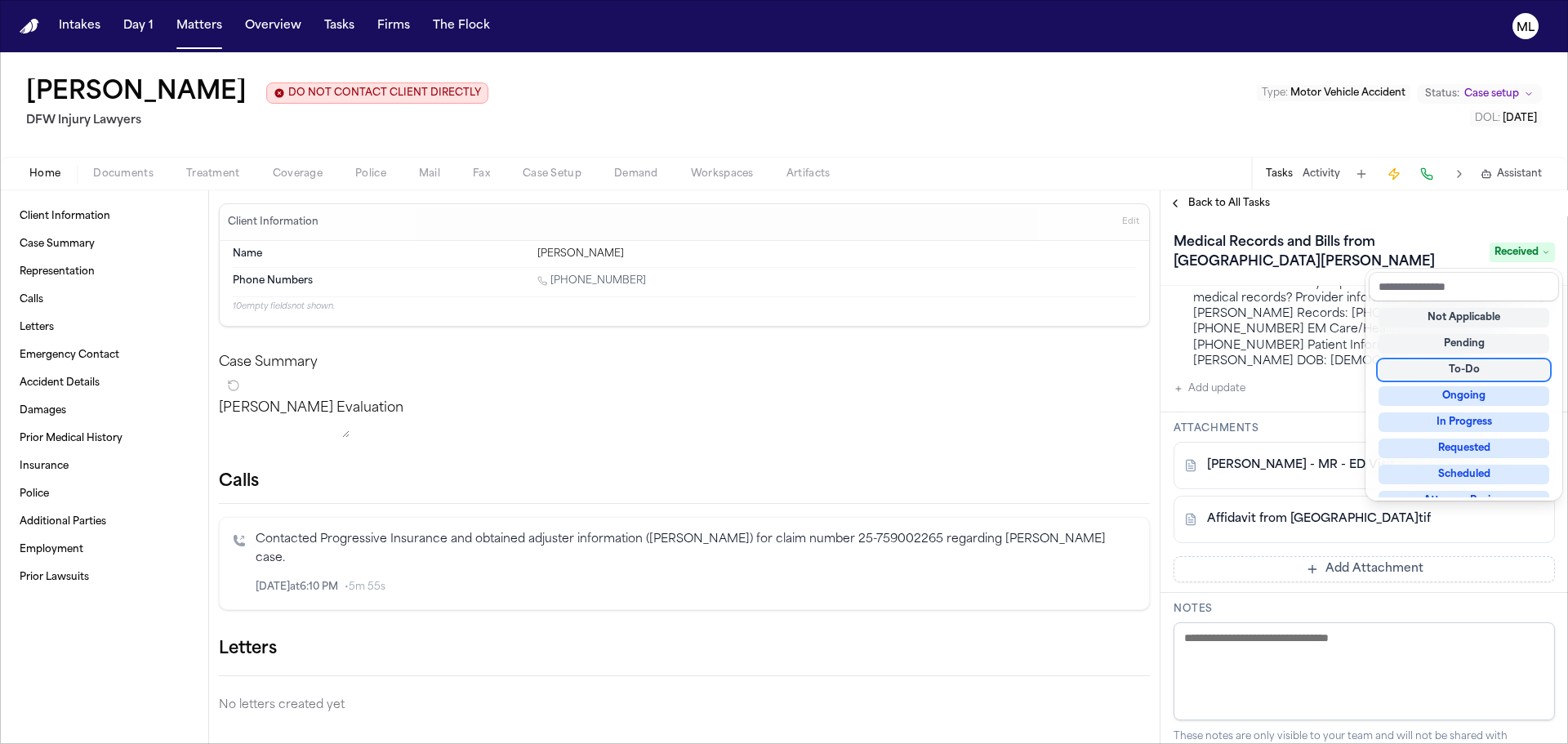
scroll to position [245, 0]
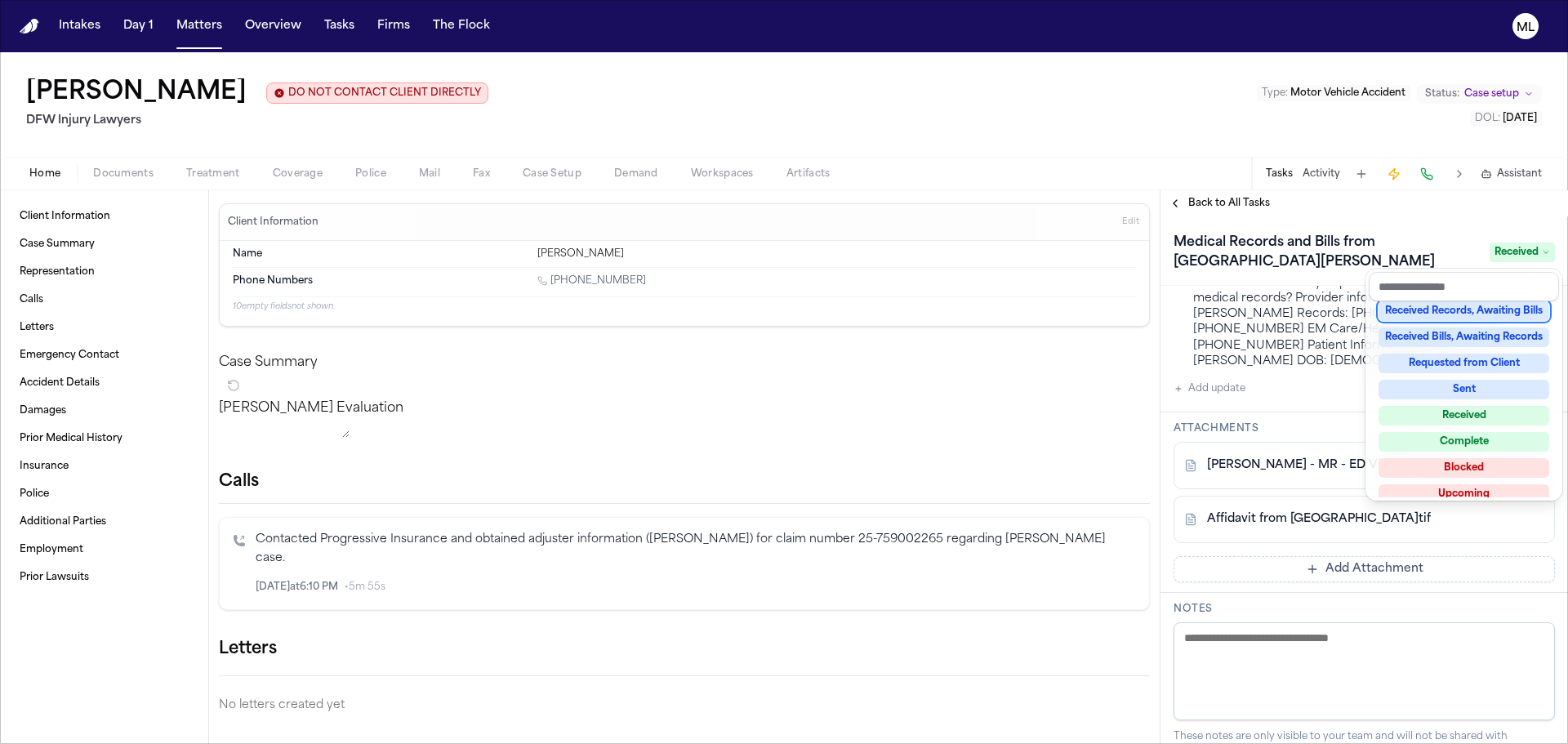
click at [1513, 312] on div "Received Records, Awaiting Bills" at bounding box center [1464, 312] width 170 height 19
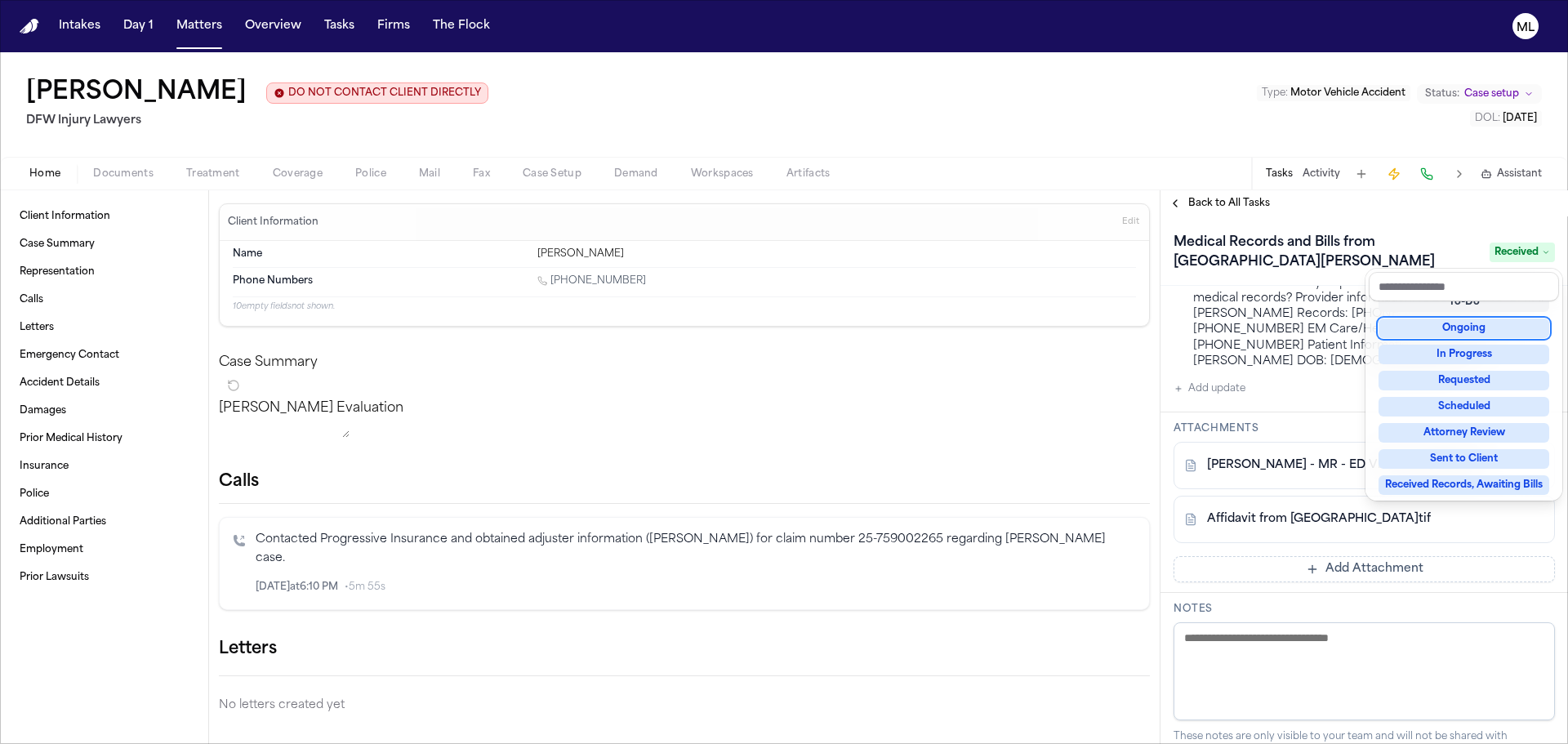
scroll to position [286, 0]
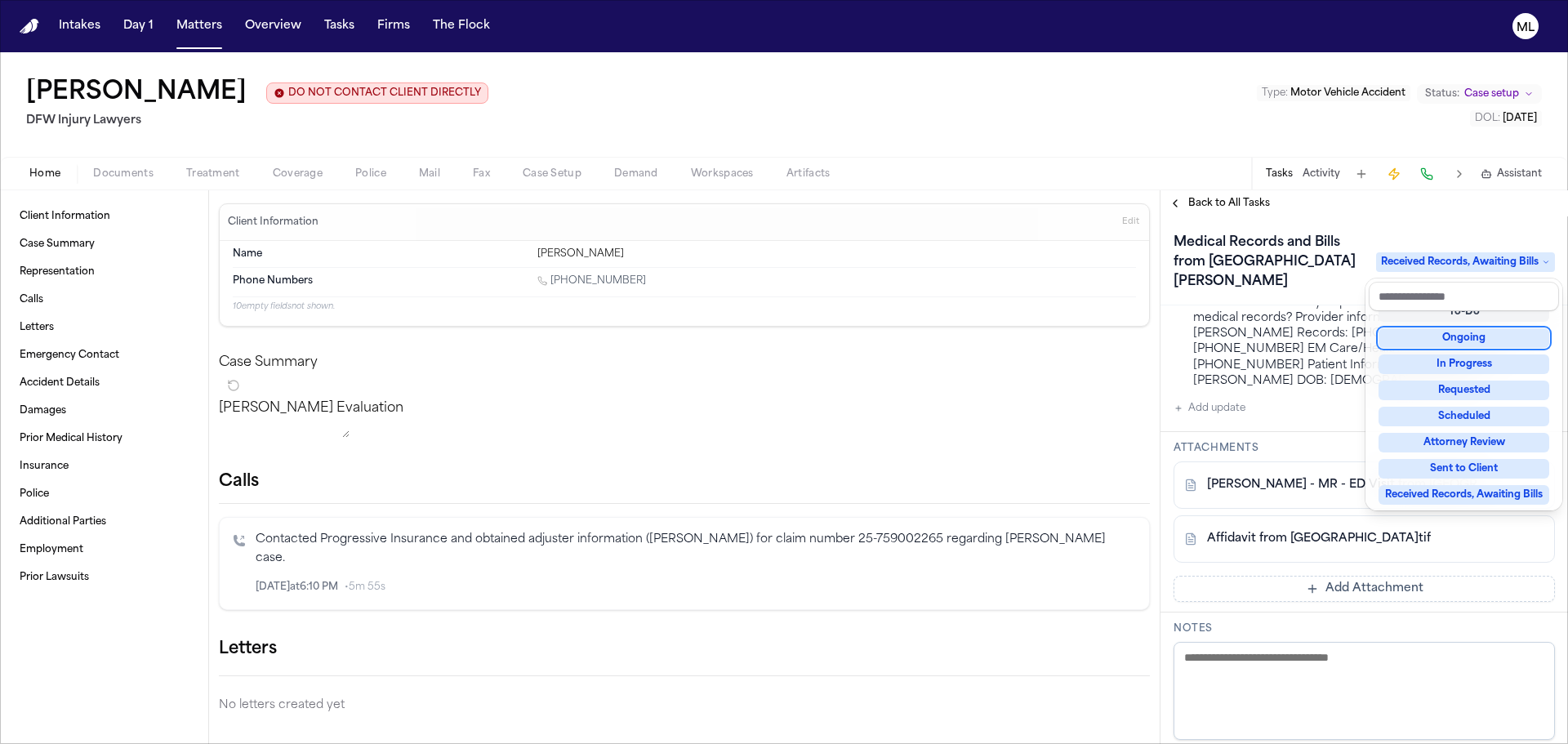
click at [1210, 208] on div "Back to All Tasks Medical Records and Bills from [GEOGRAPHIC_DATA][PERSON_NAME]…" at bounding box center [1364, 467] width 407 height 554
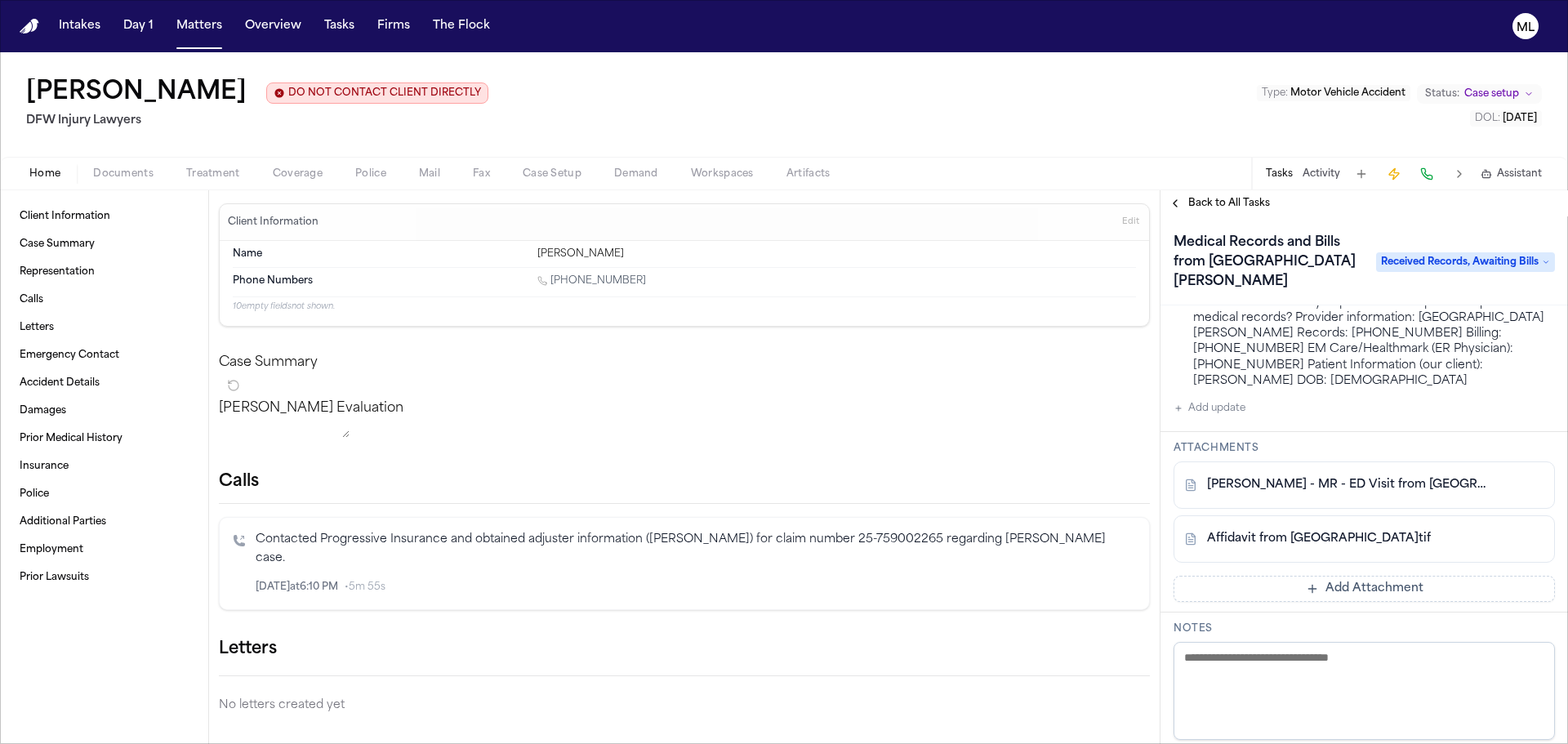
click at [1221, 203] on span "Back to All Tasks" at bounding box center [1229, 204] width 81 height 14
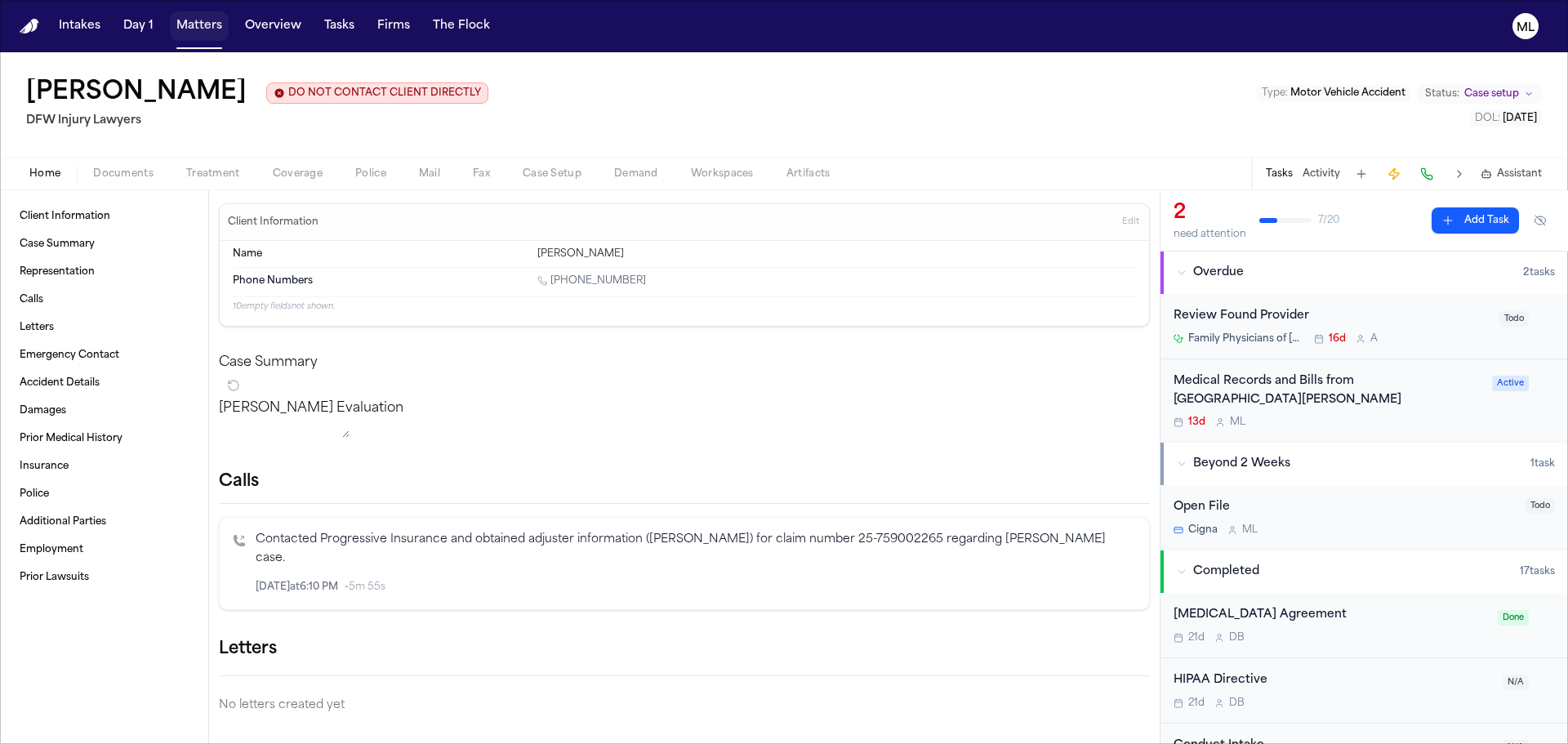
click at [210, 40] on button "Matters" at bounding box center [199, 26] width 59 height 29
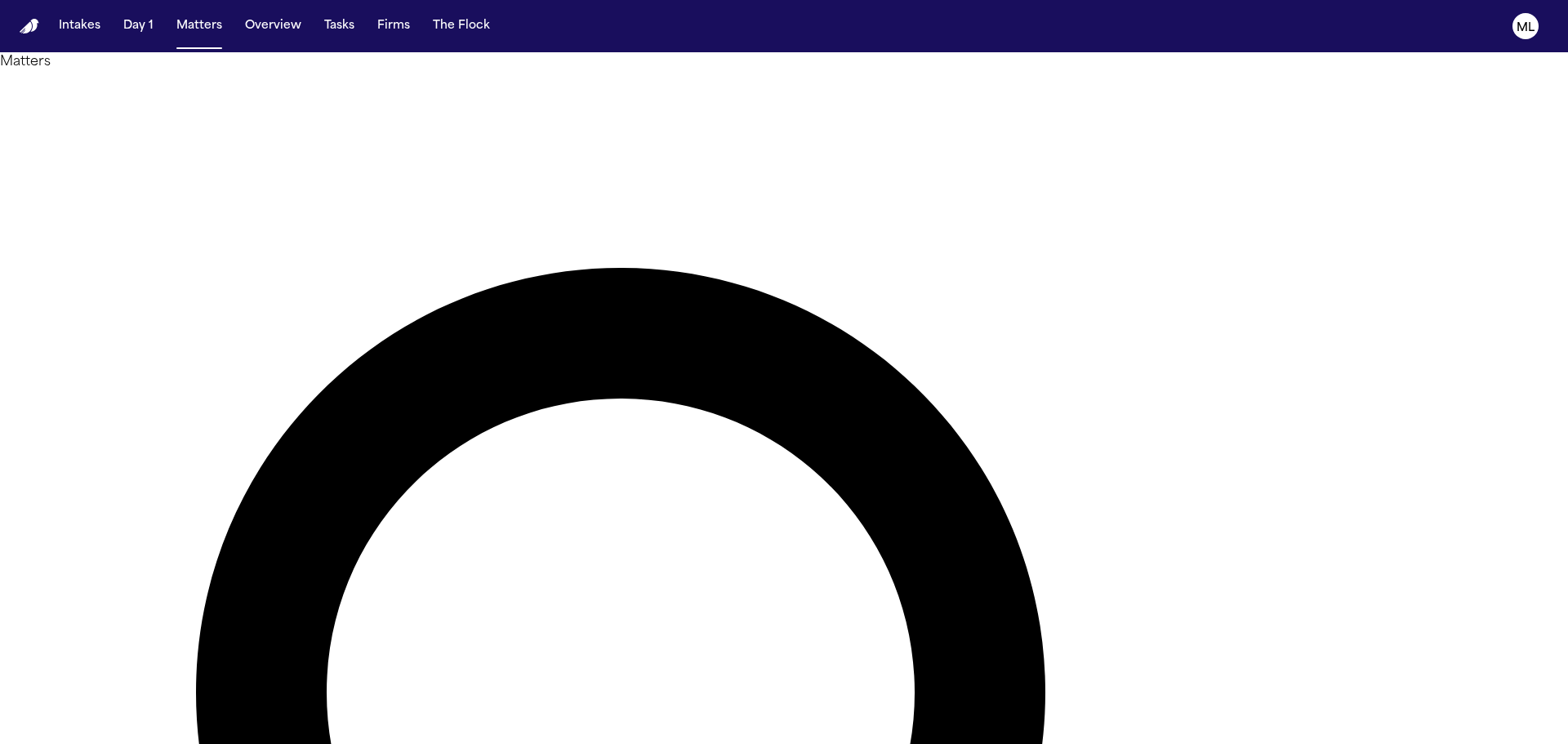
drag, startPoint x: 959, startPoint y: 98, endPoint x: 706, endPoint y: 107, distance: 253.2
type input "****"
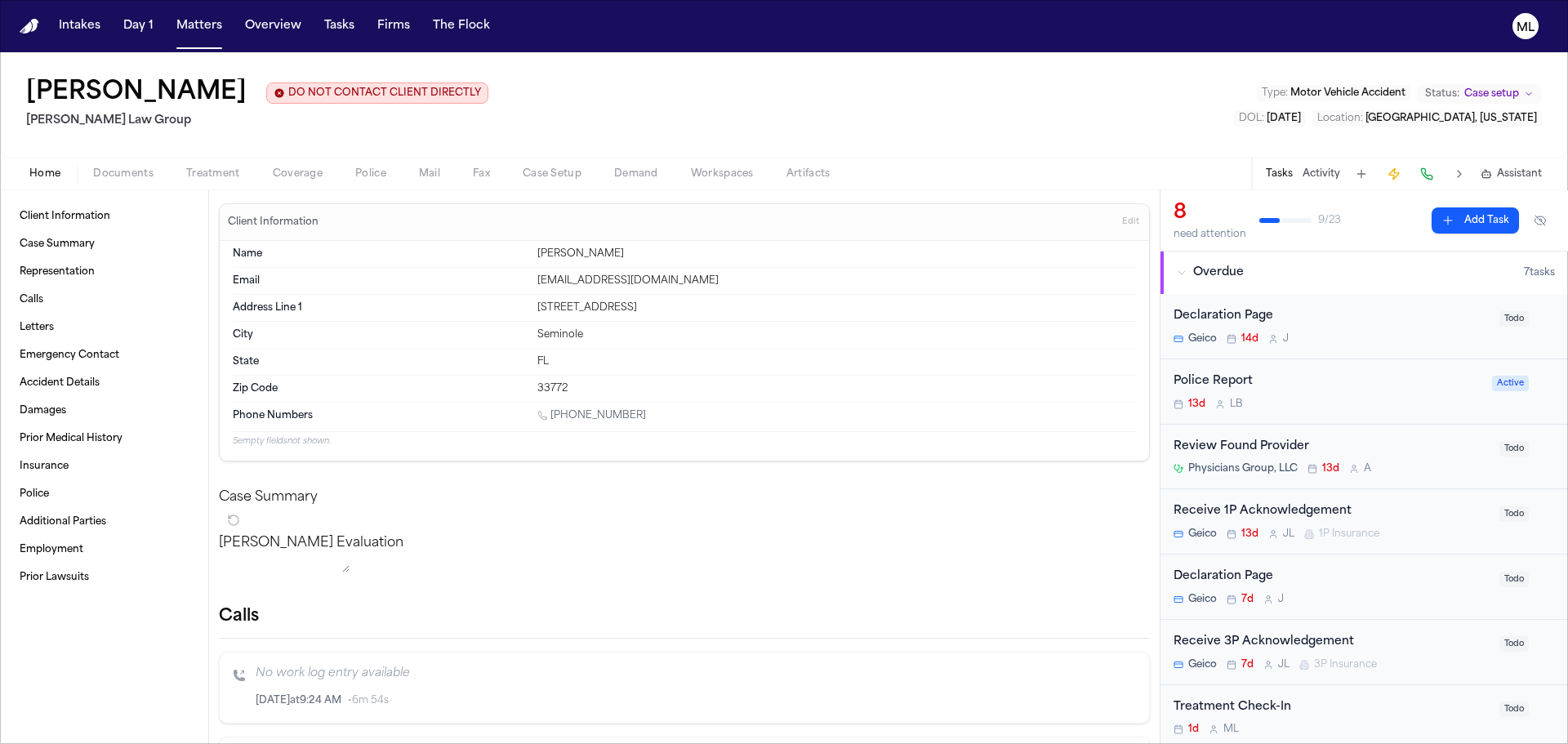
click at [1531, 171] on span "Assistant" at bounding box center [1520, 174] width 44 height 14
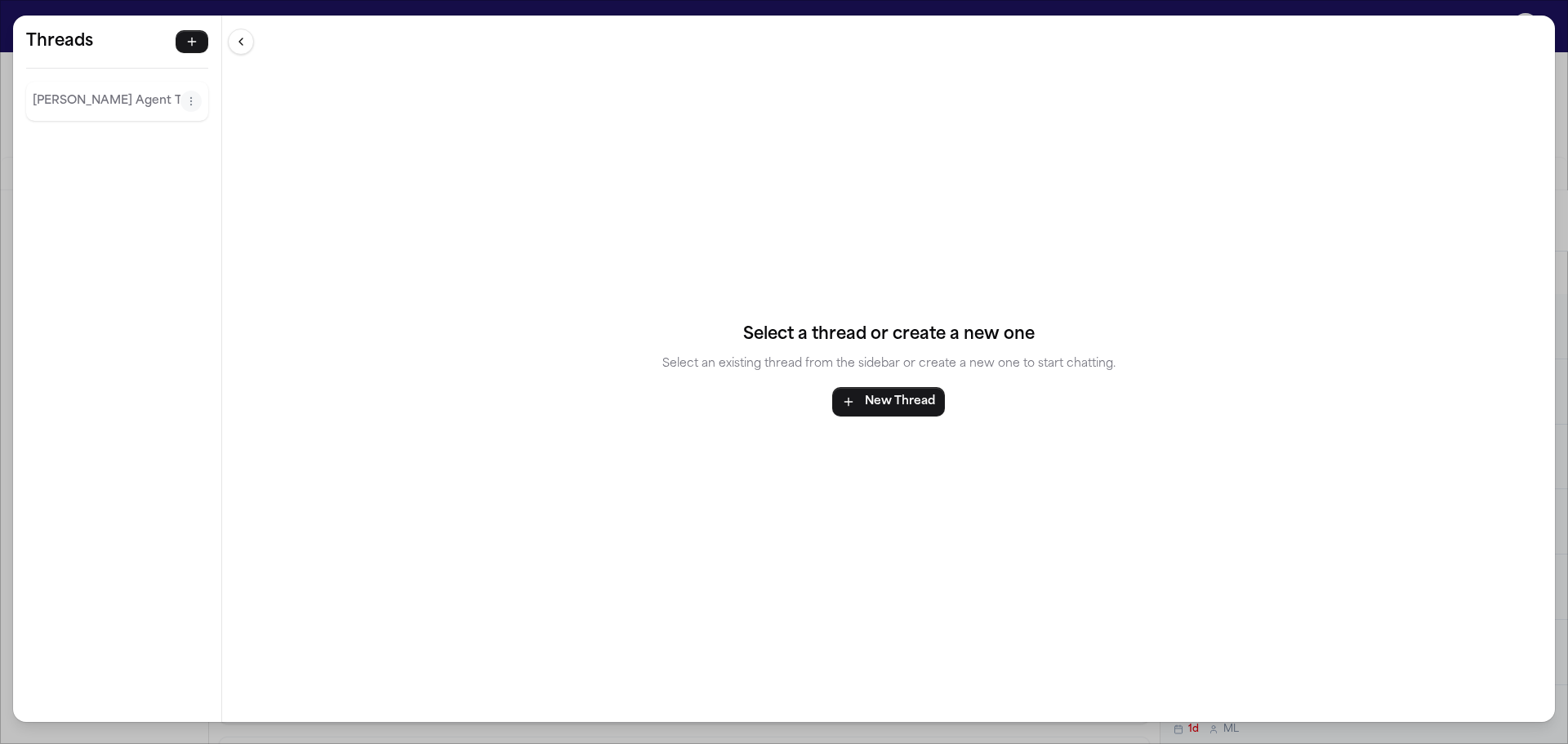
click at [128, 110] on p "[PERSON_NAME] Agent Thread" at bounding box center [106, 102] width 148 height 19
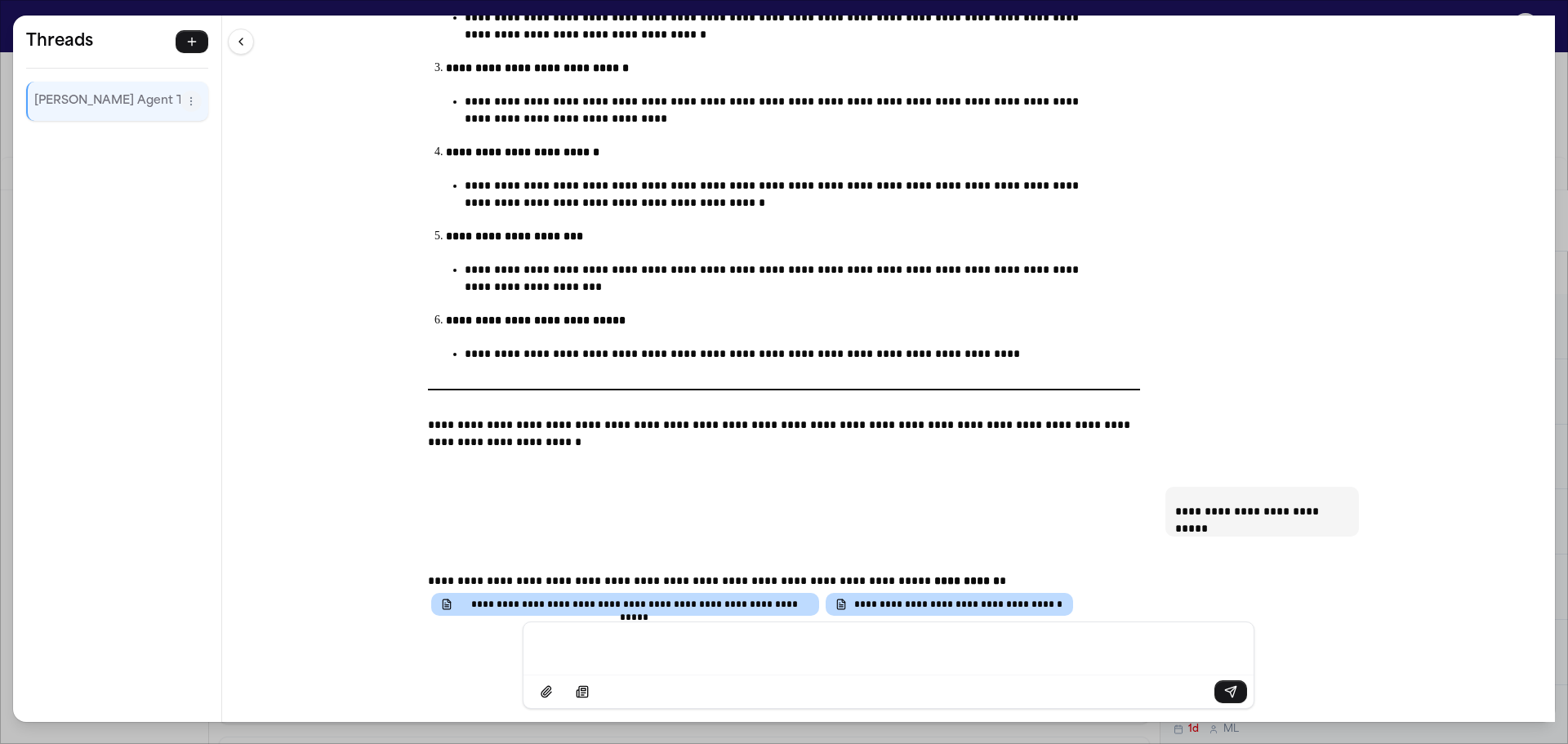
scroll to position [16666, 0]
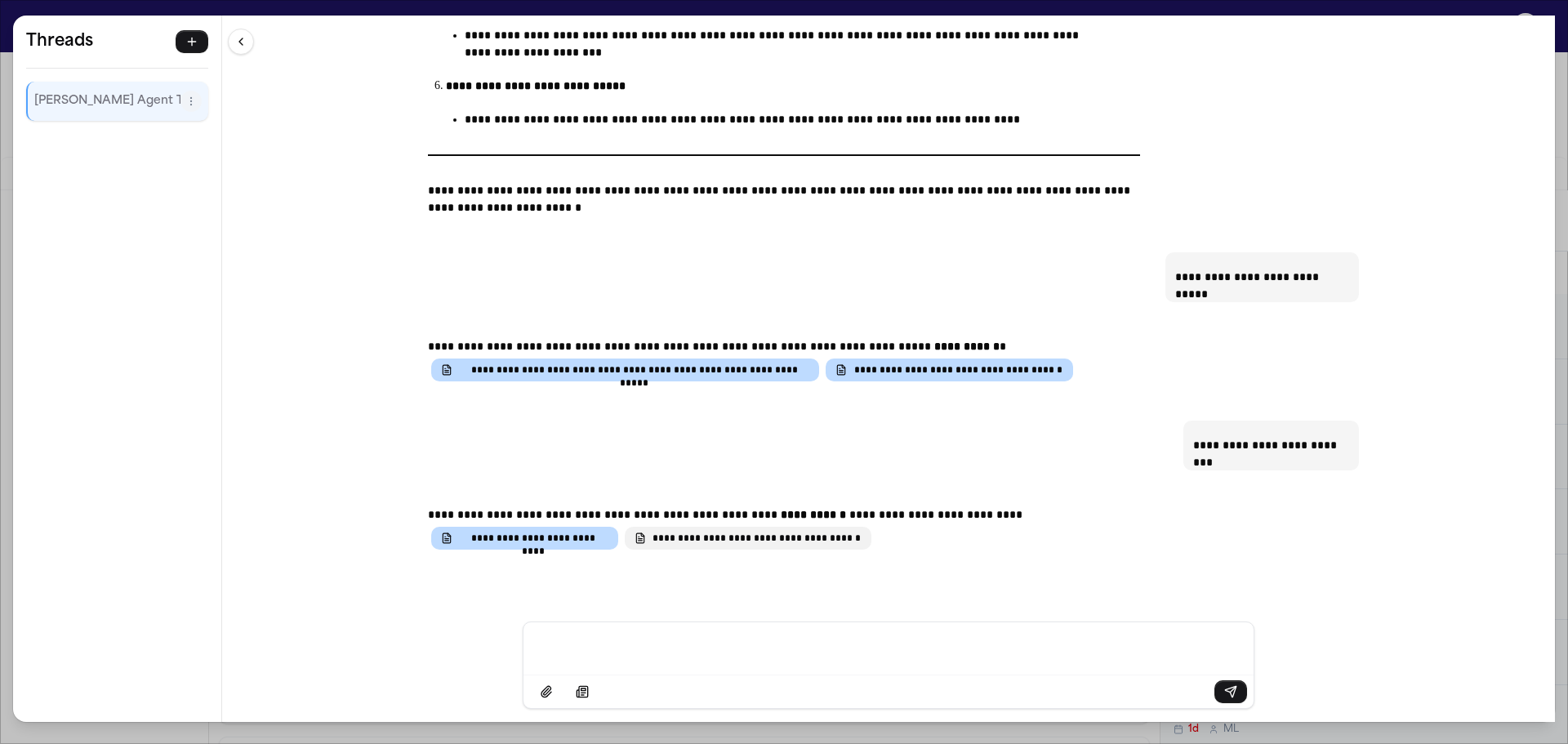
click at [704, 540] on span "**********" at bounding box center [757, 539] width 209 height 14
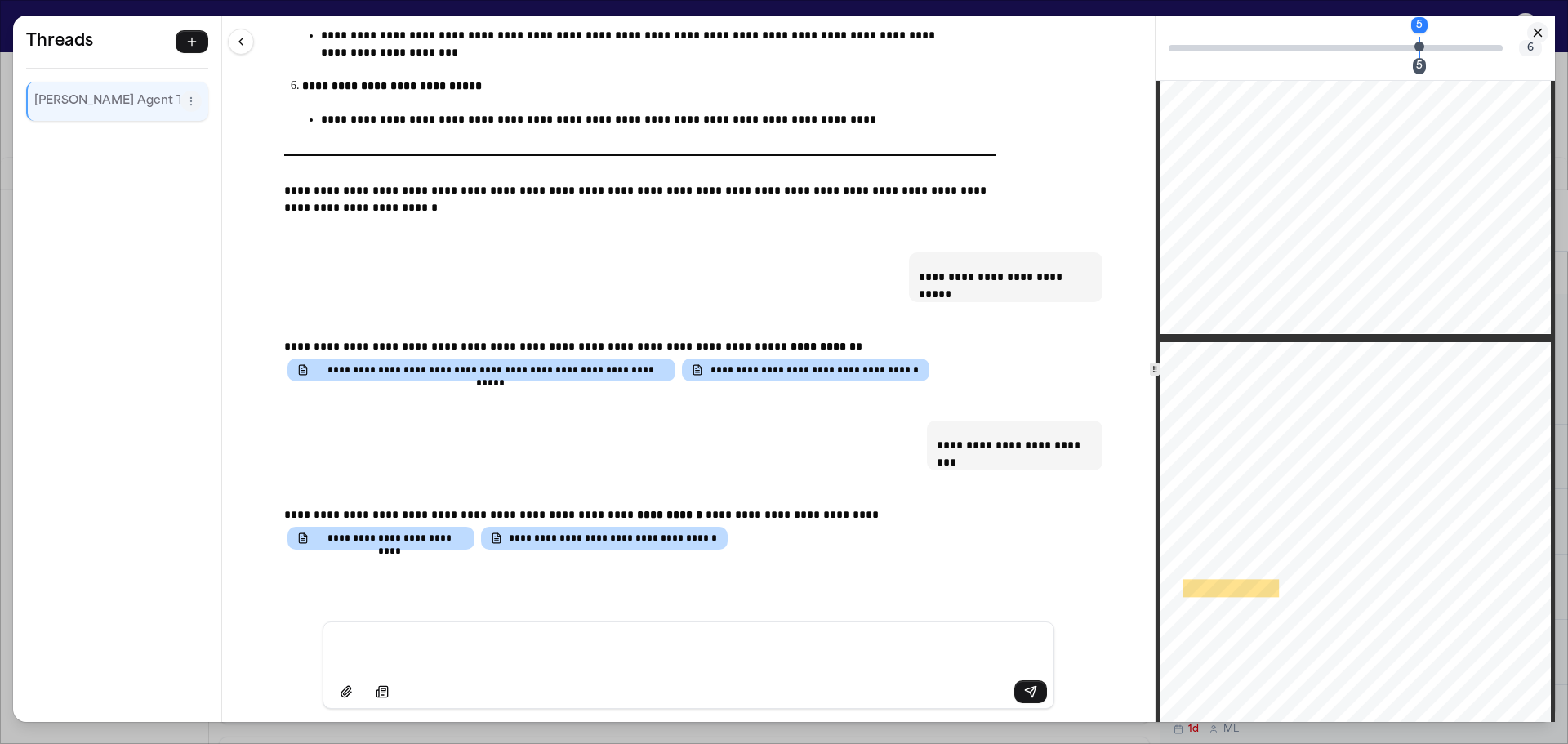
scroll to position [1879, 0]
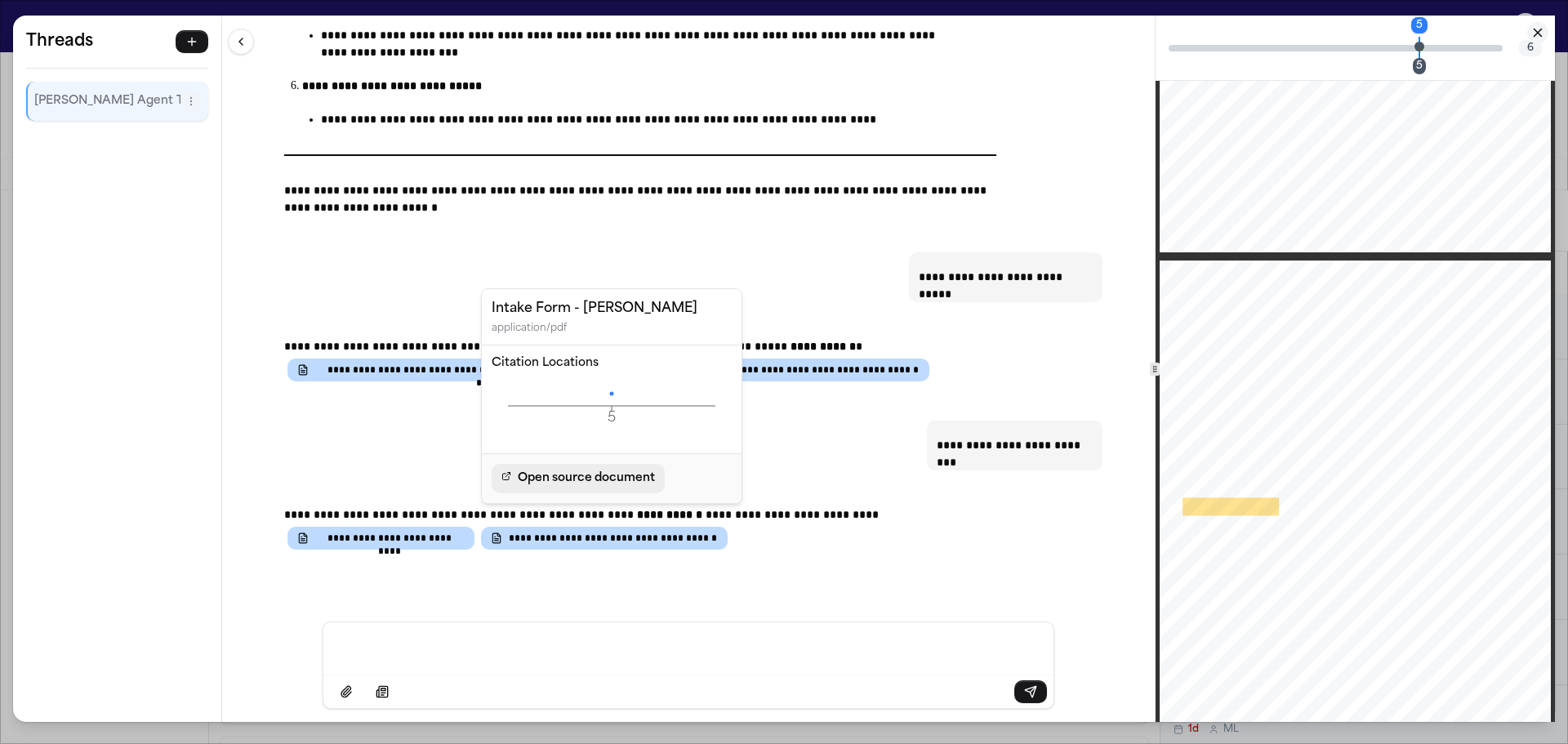
click at [611, 487] on link "Open source document" at bounding box center [577, 479] width 173 height 29
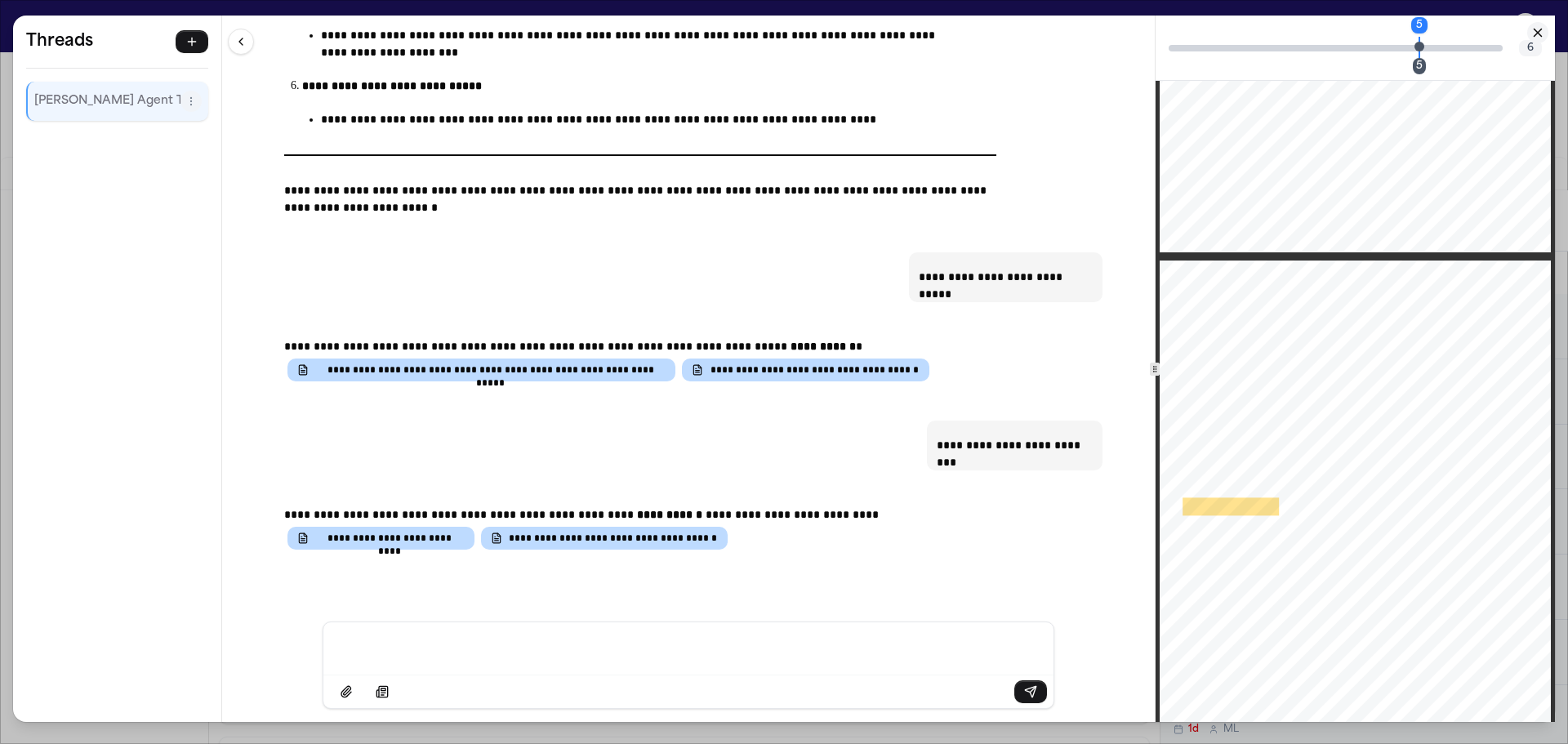
click at [1, 3] on div "**********" at bounding box center [784, 372] width 1568 height 744
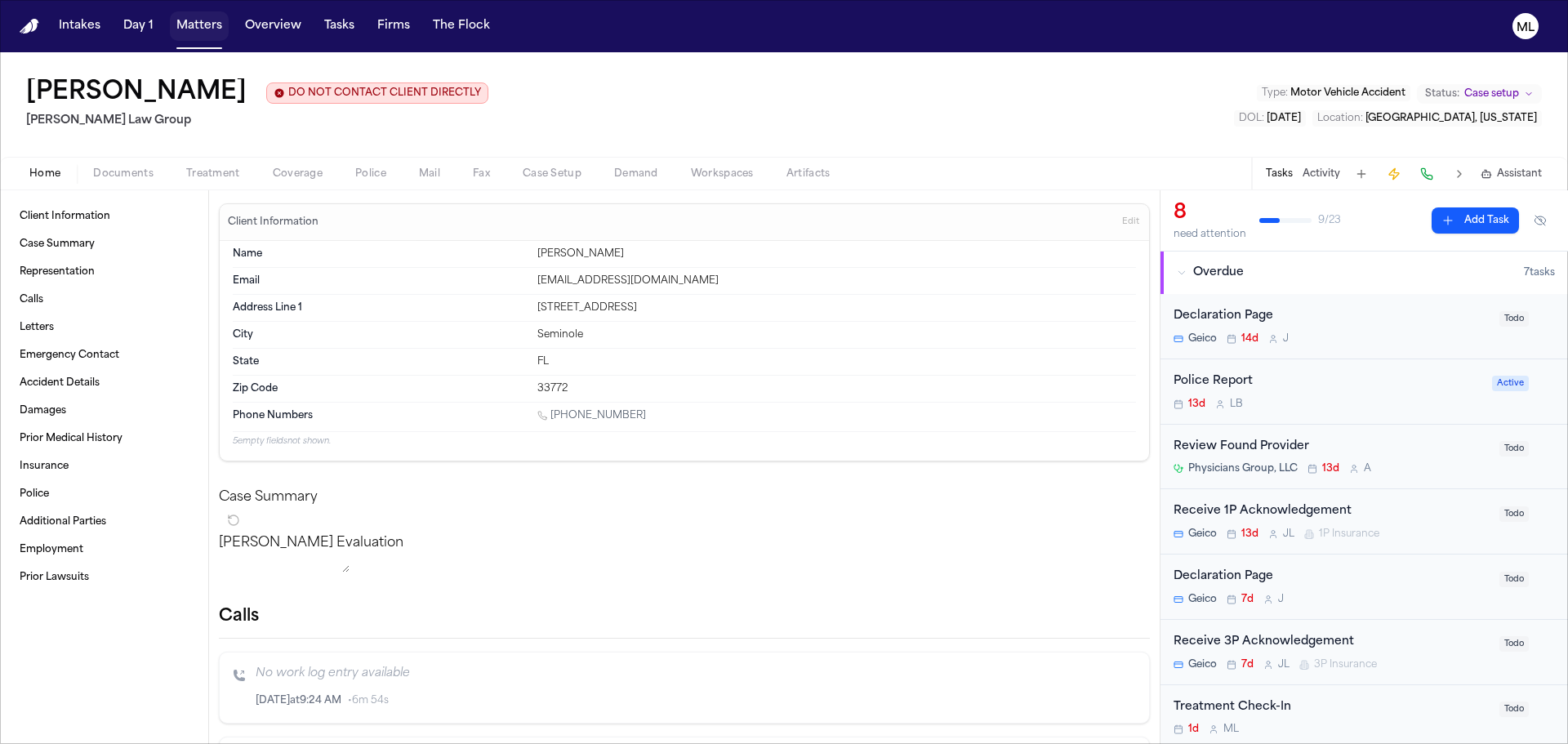
drag, startPoint x: 207, startPoint y: 25, endPoint x: 293, endPoint y: 24, distance: 86.0
click at [207, 25] on button "Matters" at bounding box center [199, 26] width 59 height 29
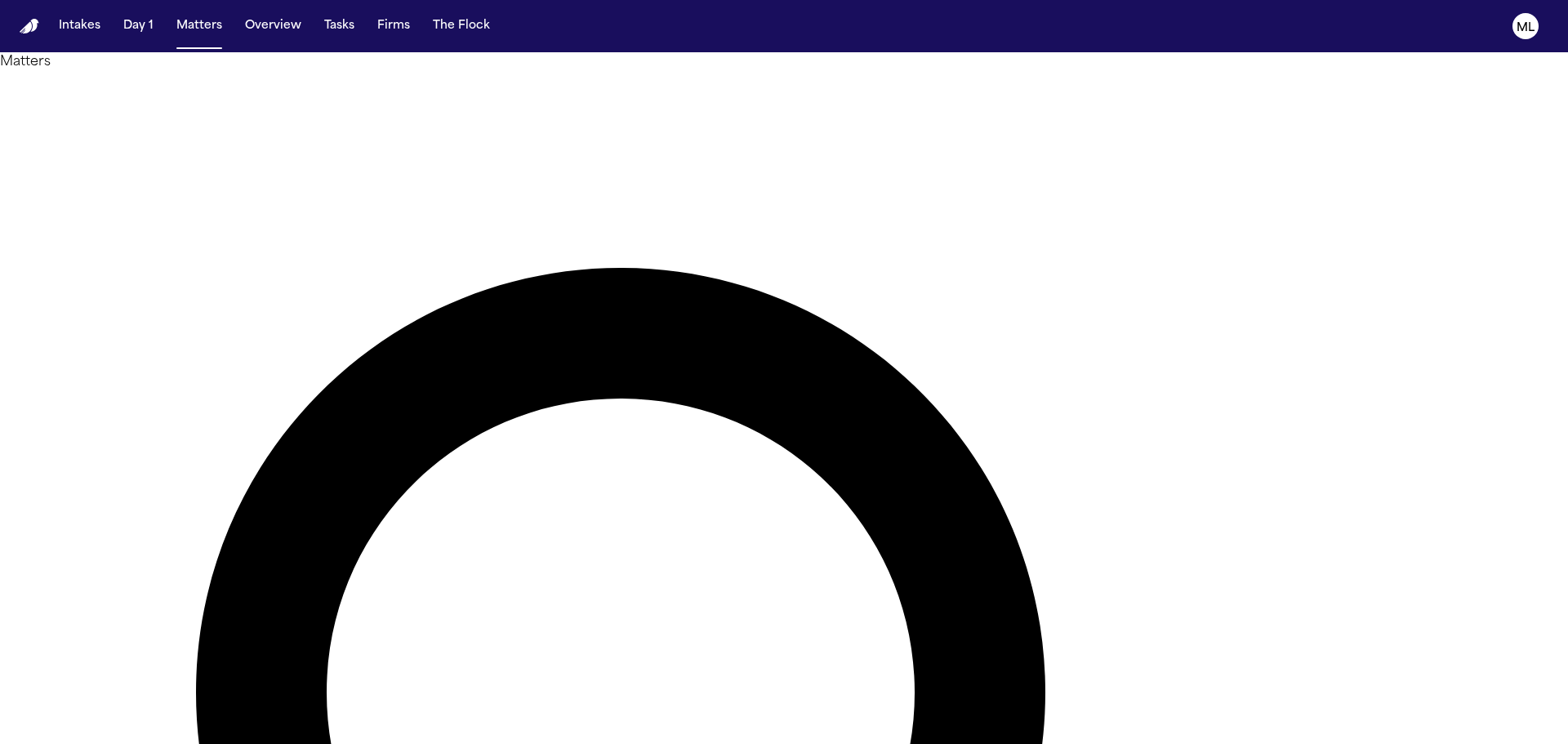
drag, startPoint x: 901, startPoint y: 100, endPoint x: 747, endPoint y: 108, distance: 154.2
type input "******"
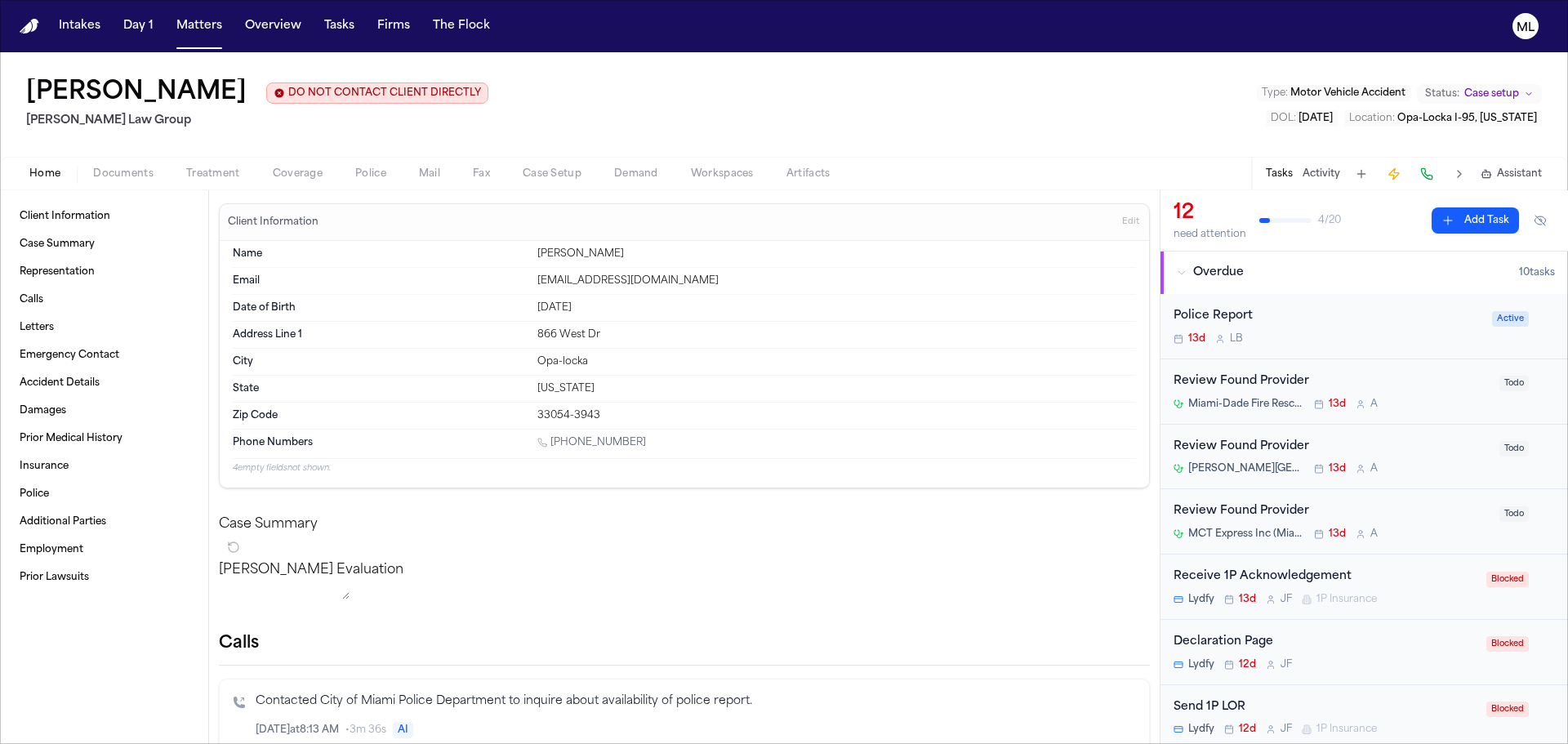
click at [1506, 170] on span "Assistant" at bounding box center [1520, 174] width 44 height 14
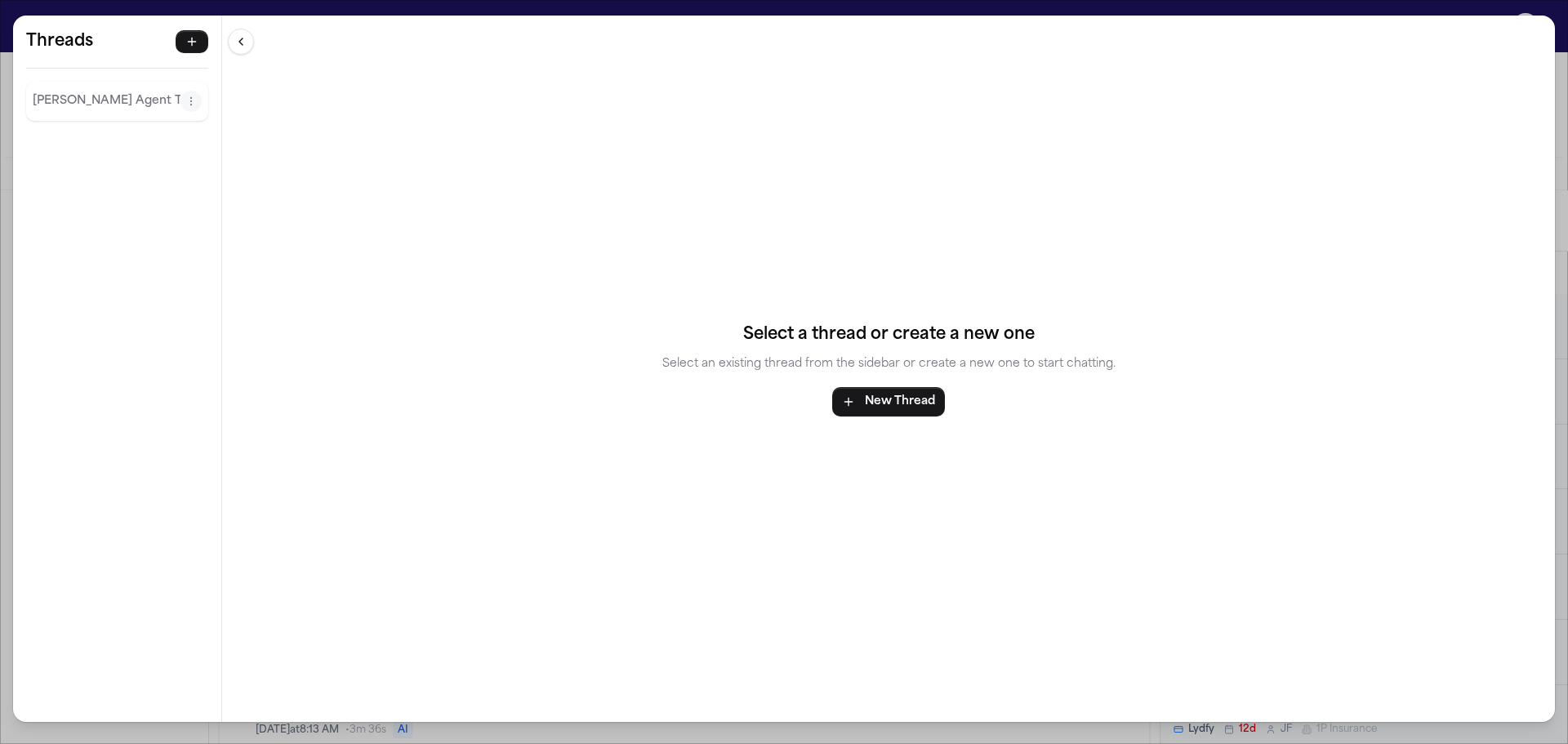
click at [55, 92] on p "[PERSON_NAME] Agent Thread" at bounding box center [106, 102] width 148 height 19
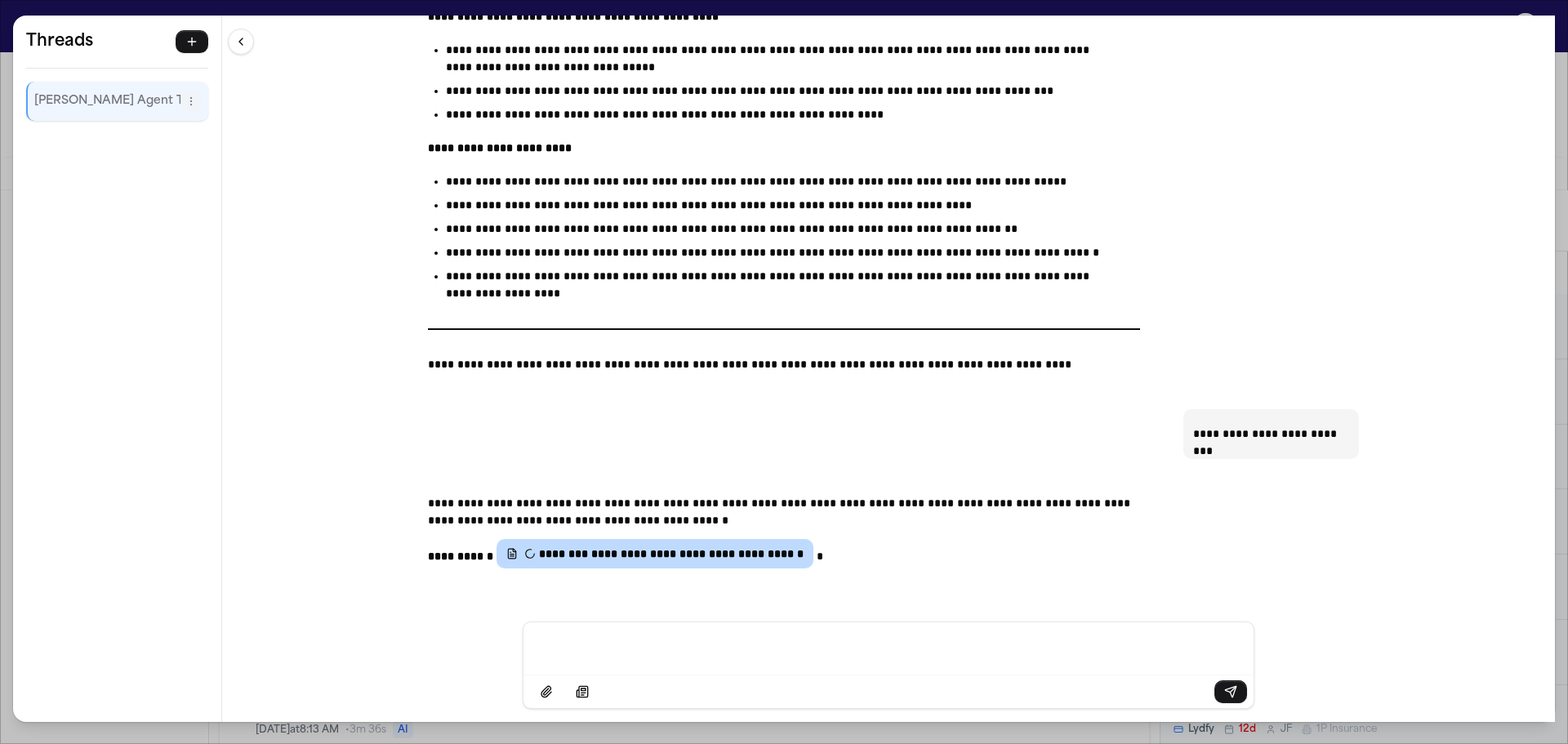
scroll to position [21019, 0]
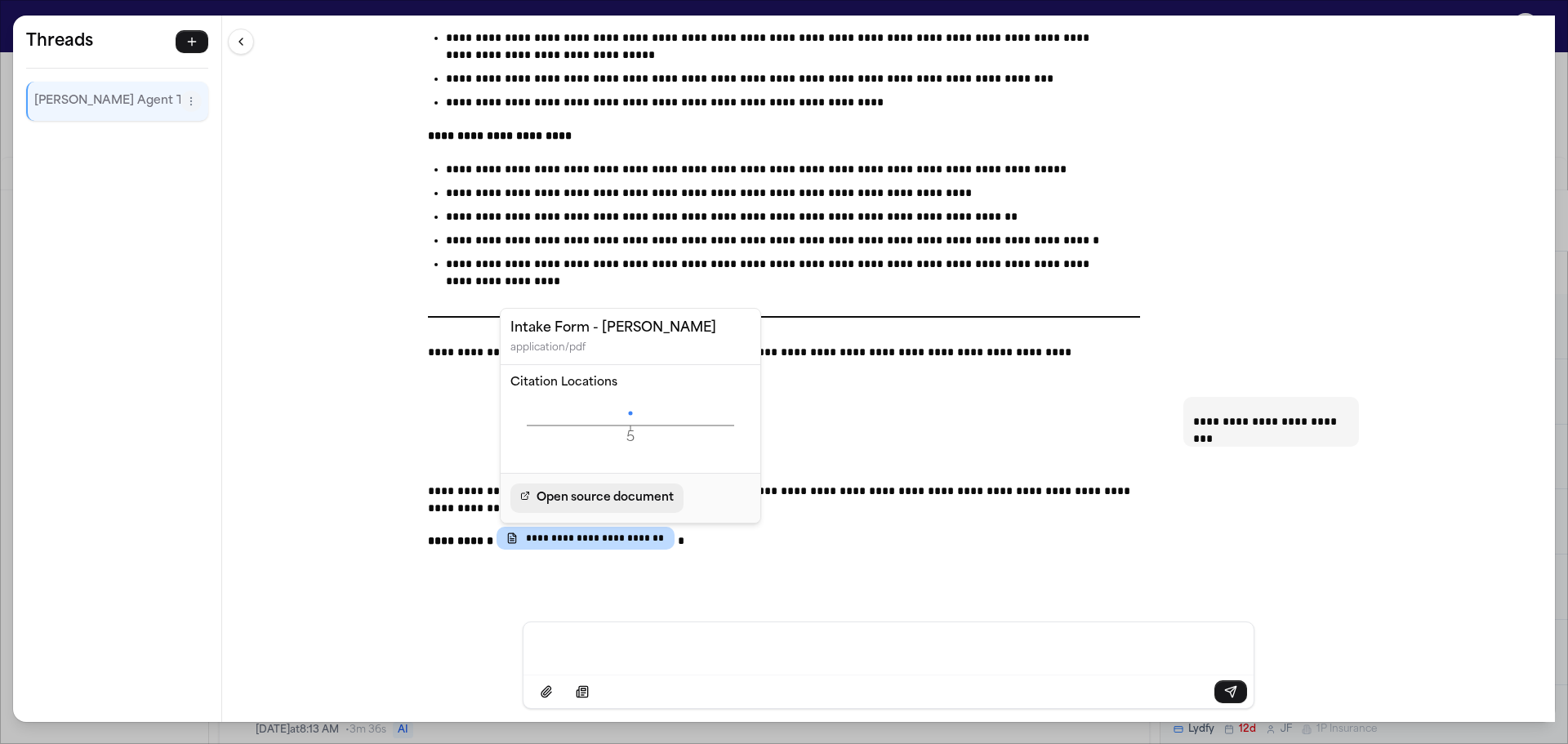
click at [647, 505] on span "Open source document" at bounding box center [606, 498] width 137 height 19
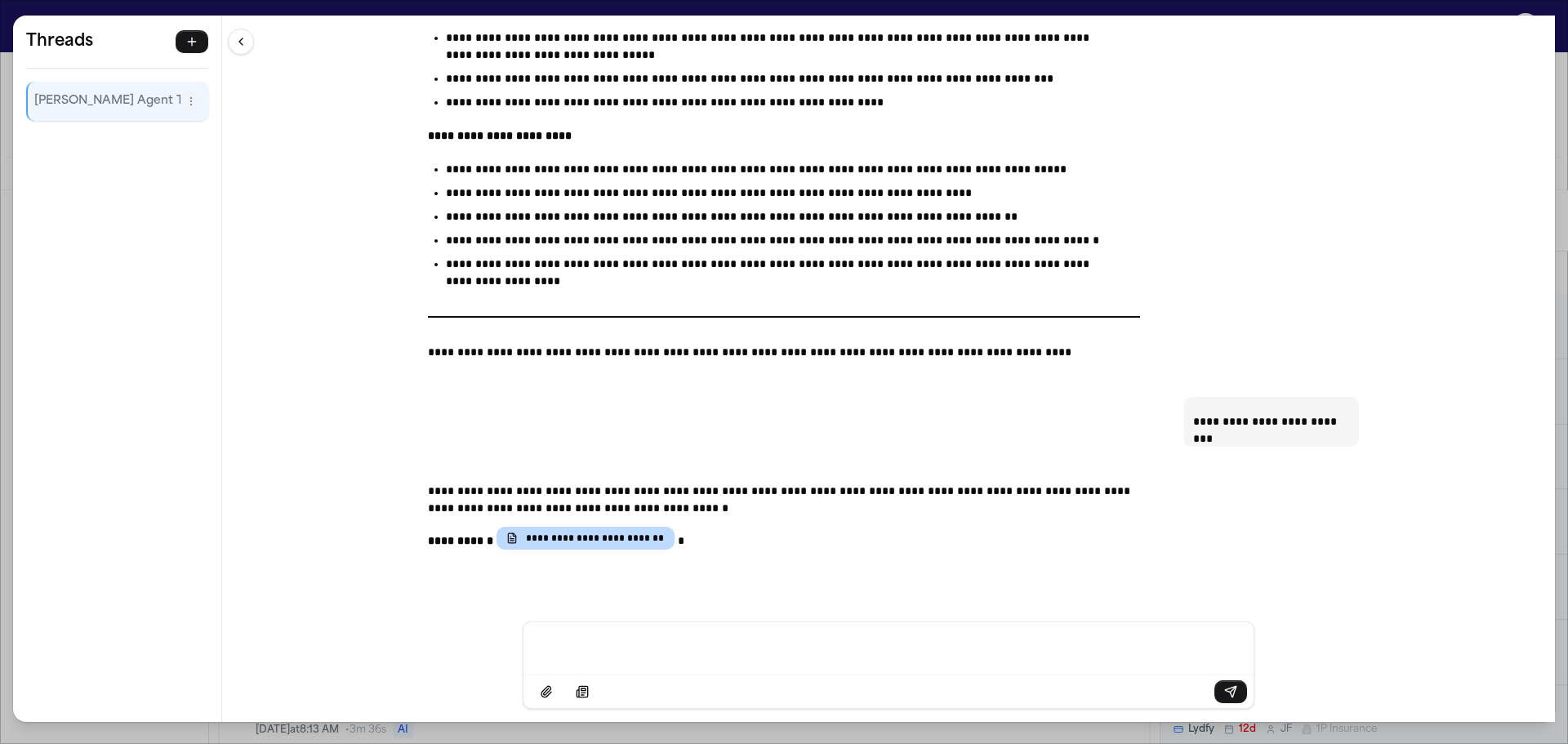
click at [8, 36] on div "**********" at bounding box center [784, 372] width 1568 height 744
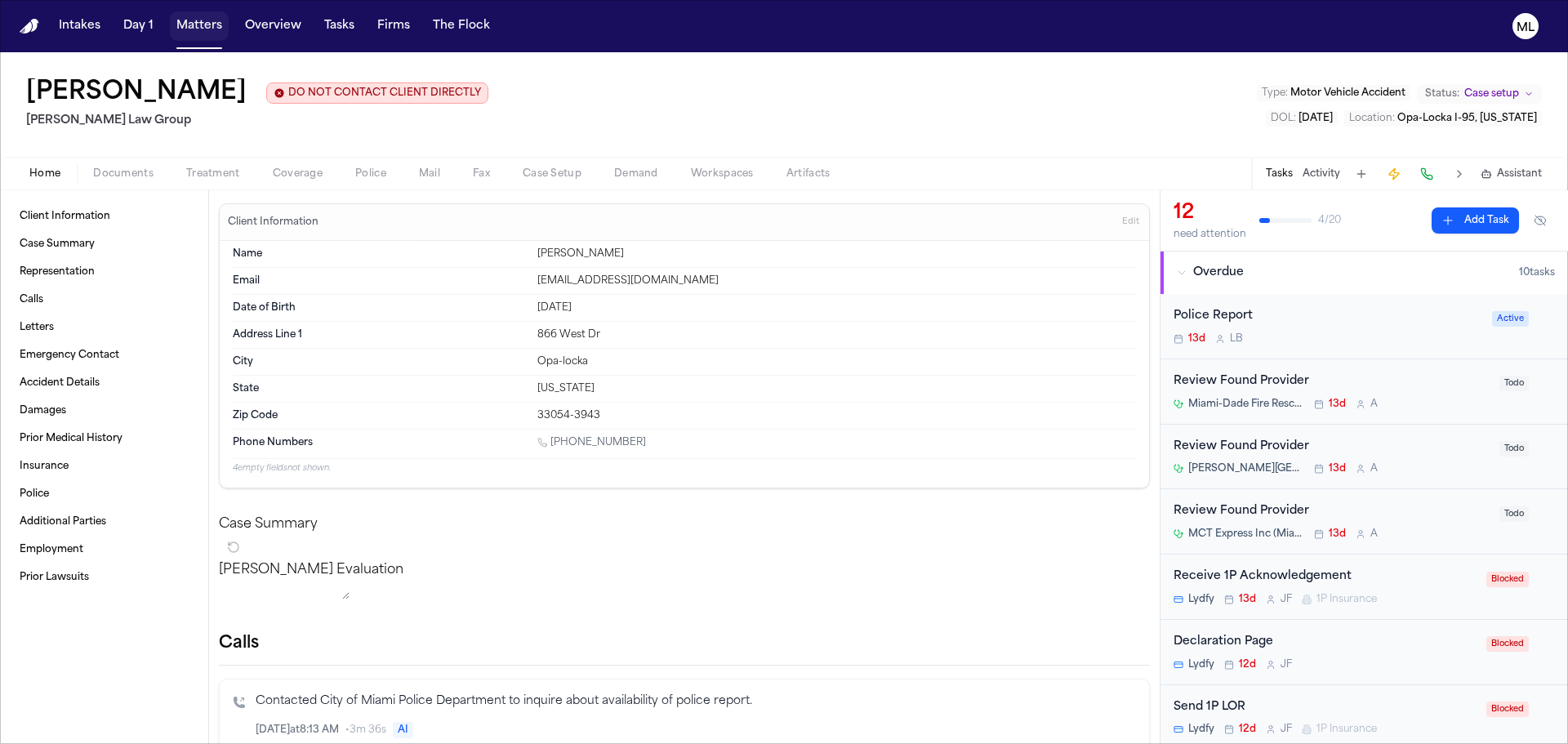
click at [200, 26] on button "Matters" at bounding box center [199, 26] width 59 height 29
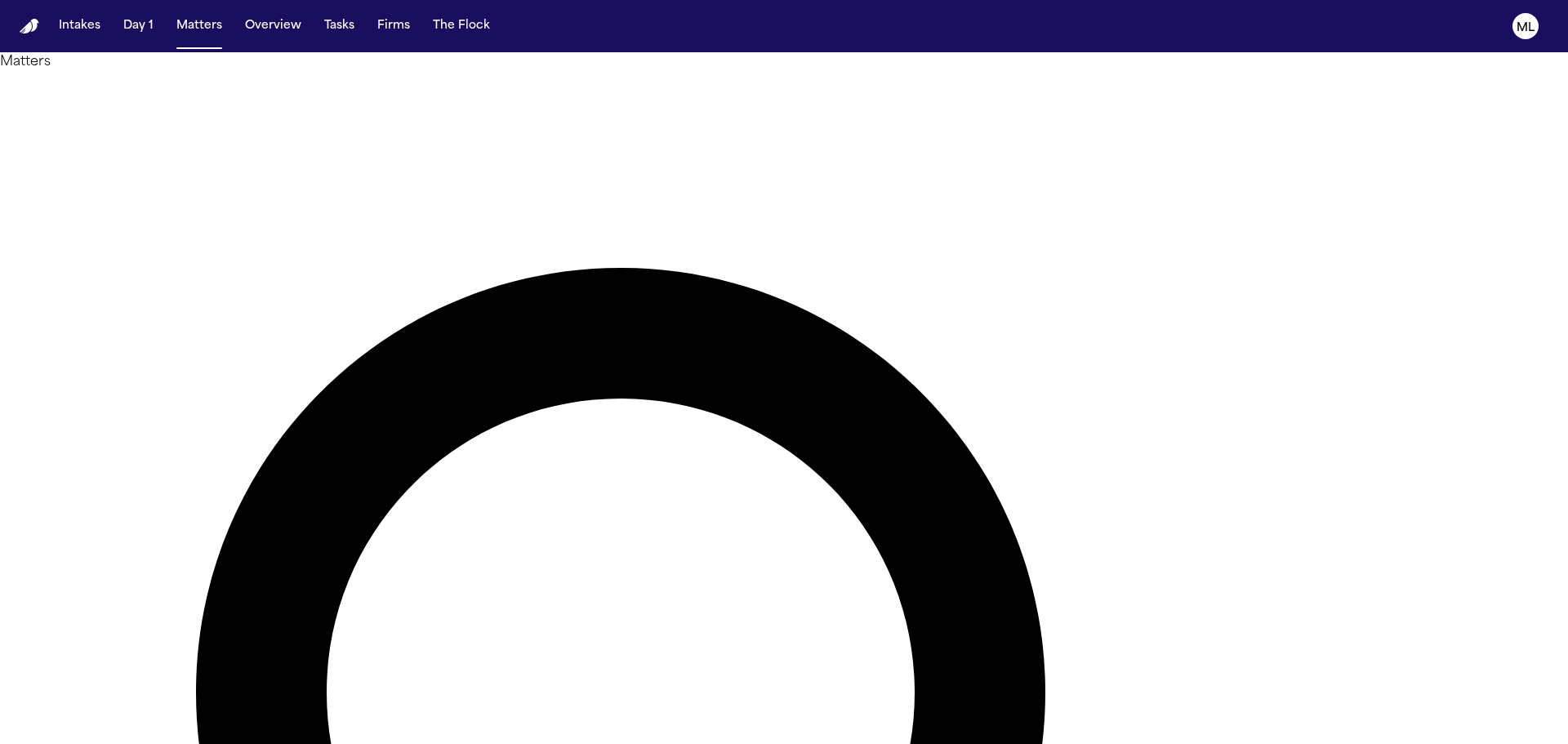
drag, startPoint x: 829, startPoint y: 91, endPoint x: 815, endPoint y: 90, distance: 14.0
type input "****"
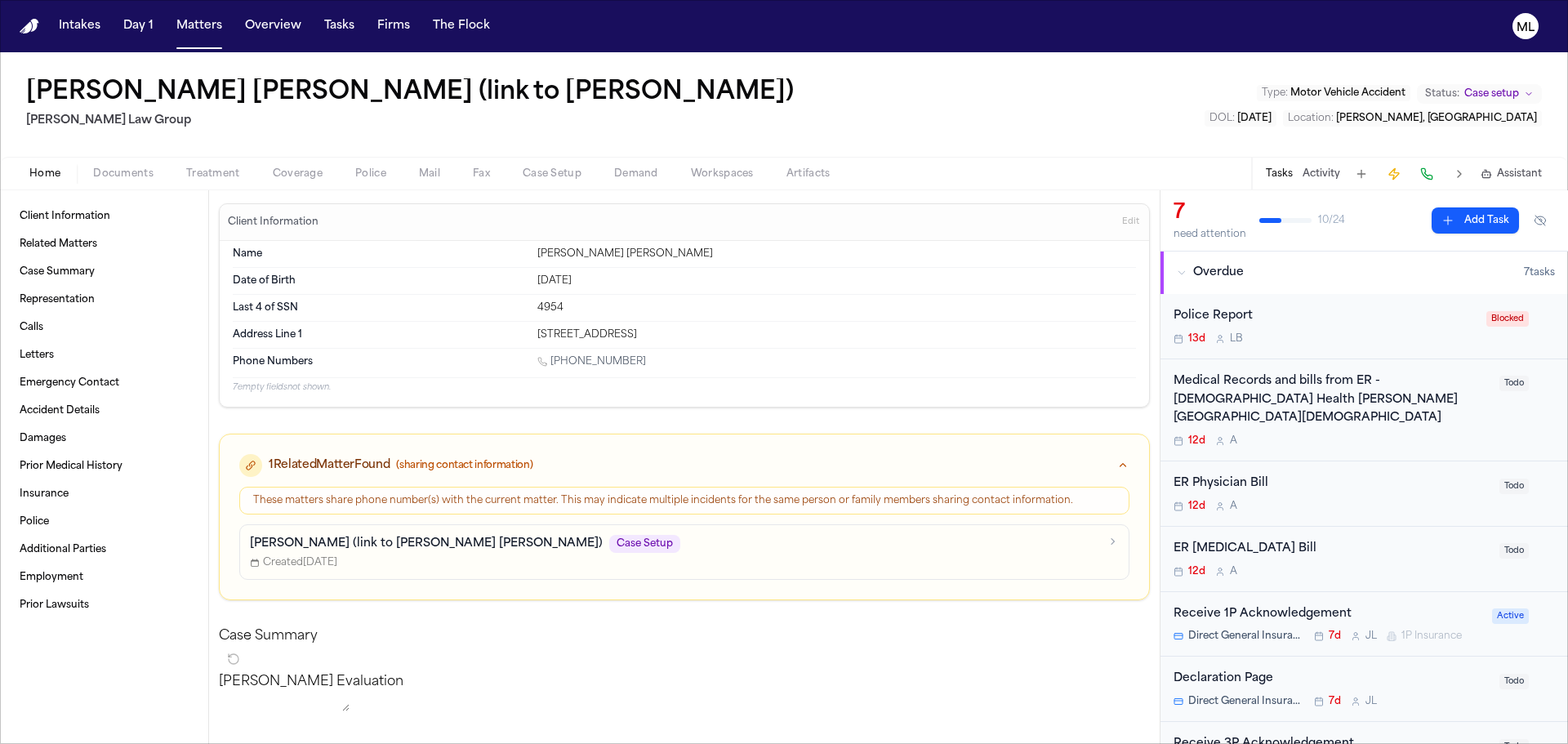
click at [1533, 167] on span "Assistant" at bounding box center [1520, 174] width 44 height 14
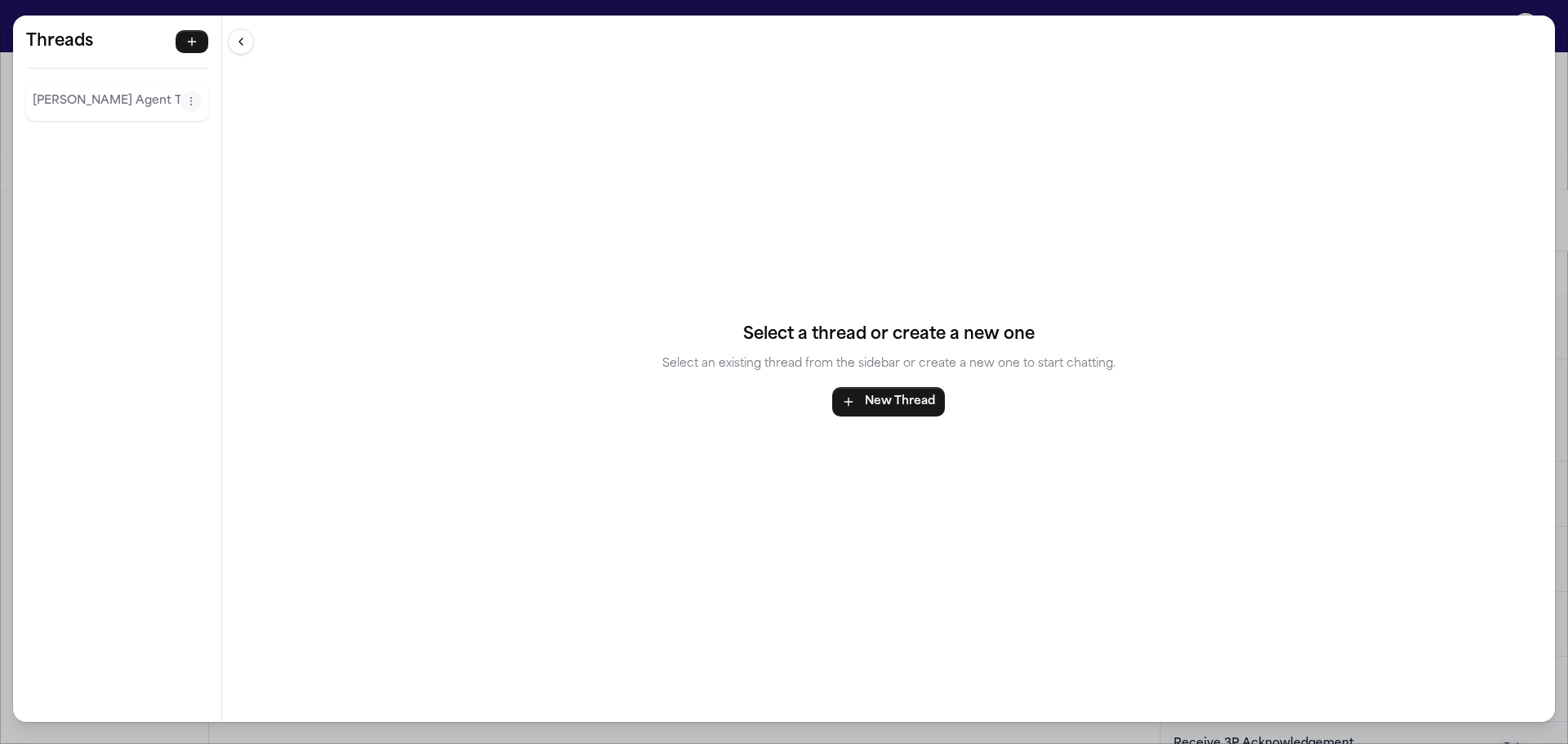
click at [142, 118] on div "Finch Agent Thread" at bounding box center [117, 101] width 182 height 40
click at [95, 104] on p "Finch Agent Thread" at bounding box center [106, 102] width 148 height 19
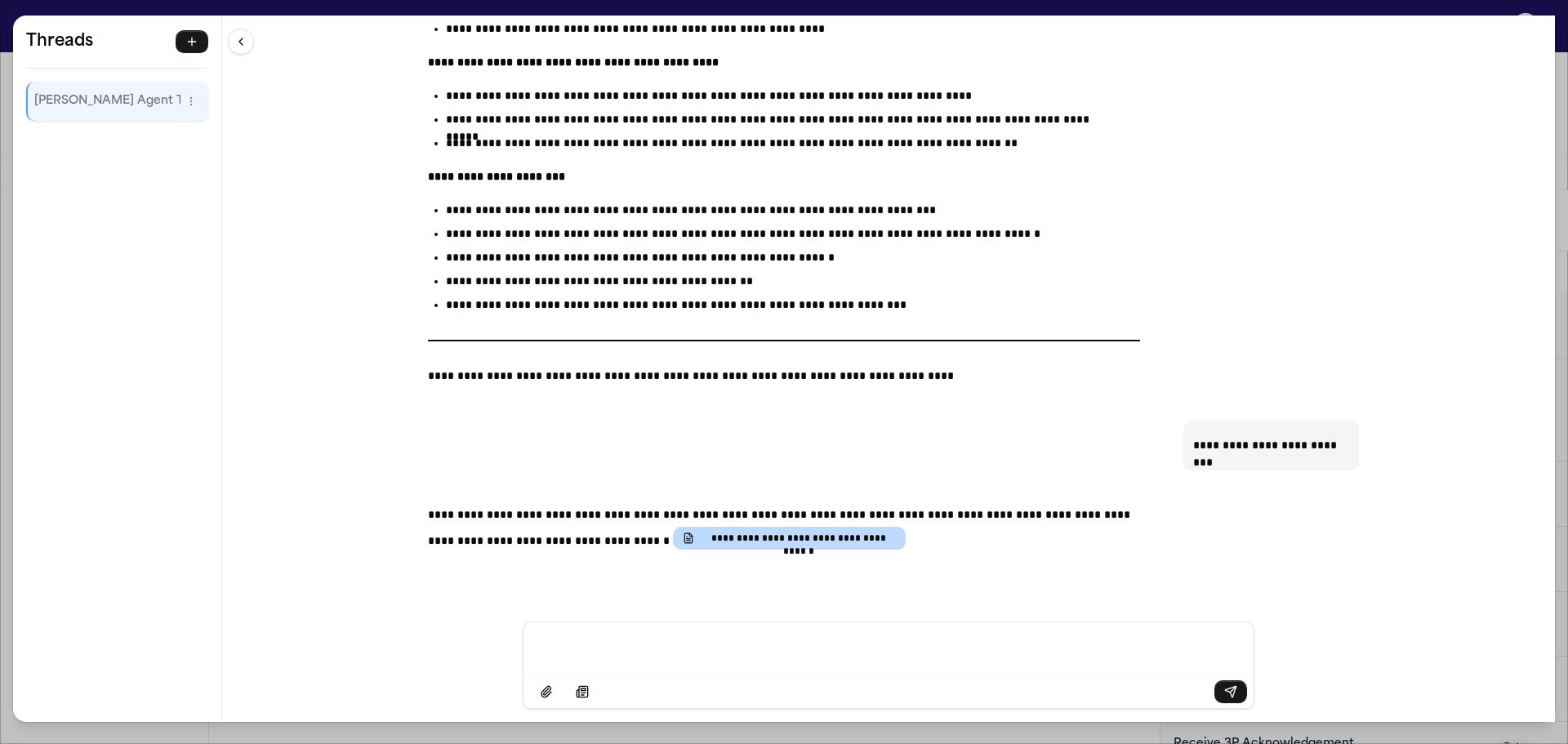
scroll to position [17663, 0]
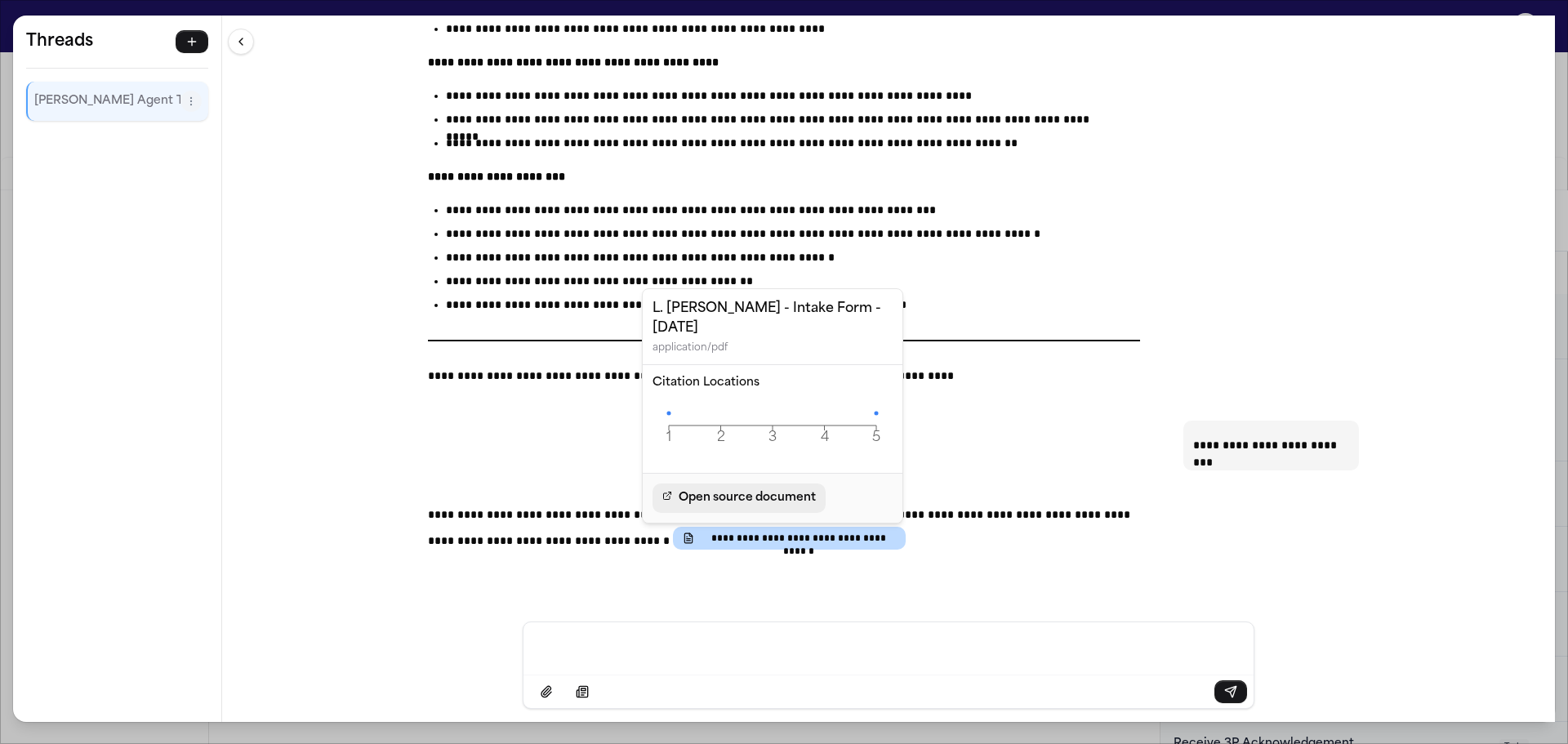
click at [766, 500] on span "Open source document" at bounding box center [748, 498] width 137 height 19
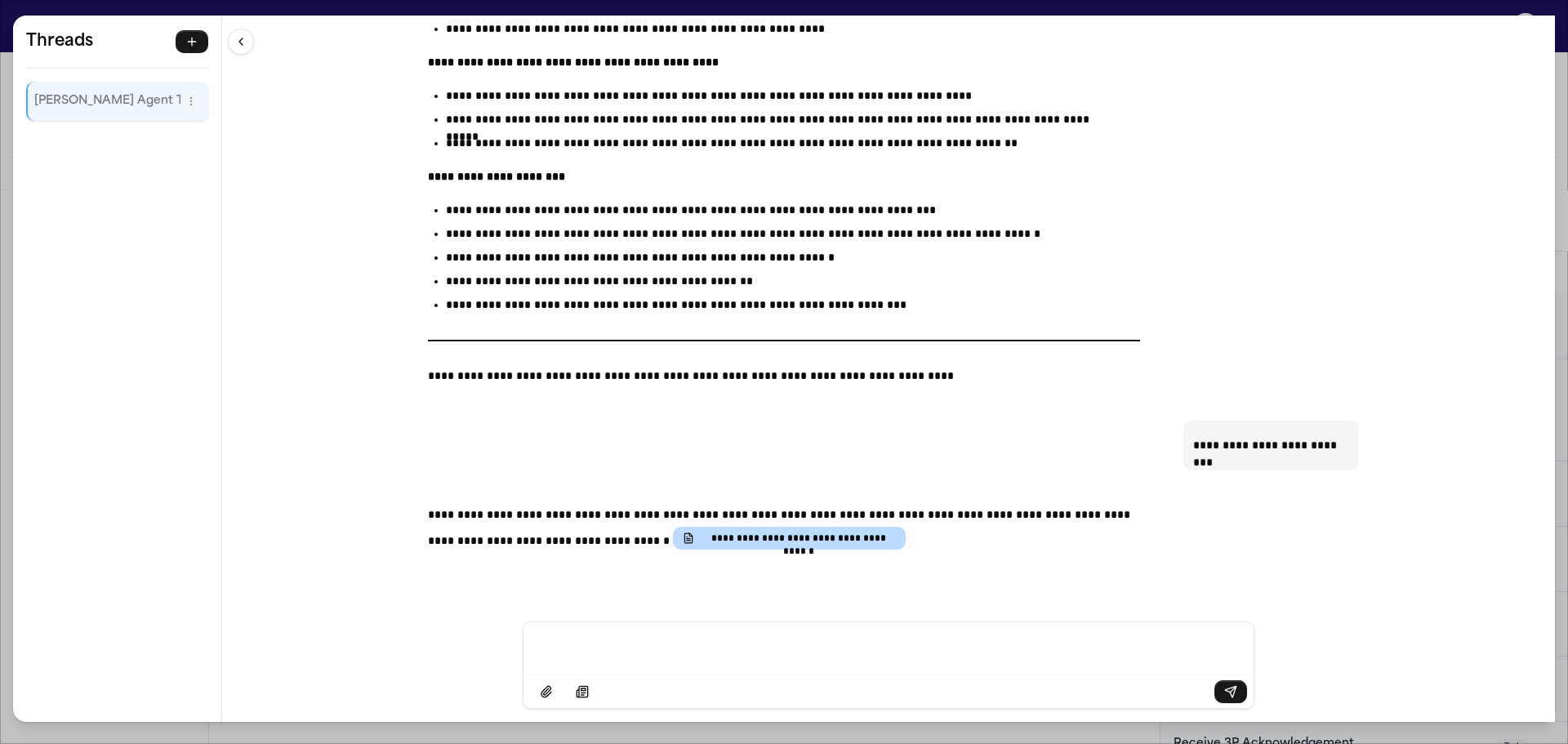
click at [10, 17] on div "**********" at bounding box center [784, 372] width 1568 height 744
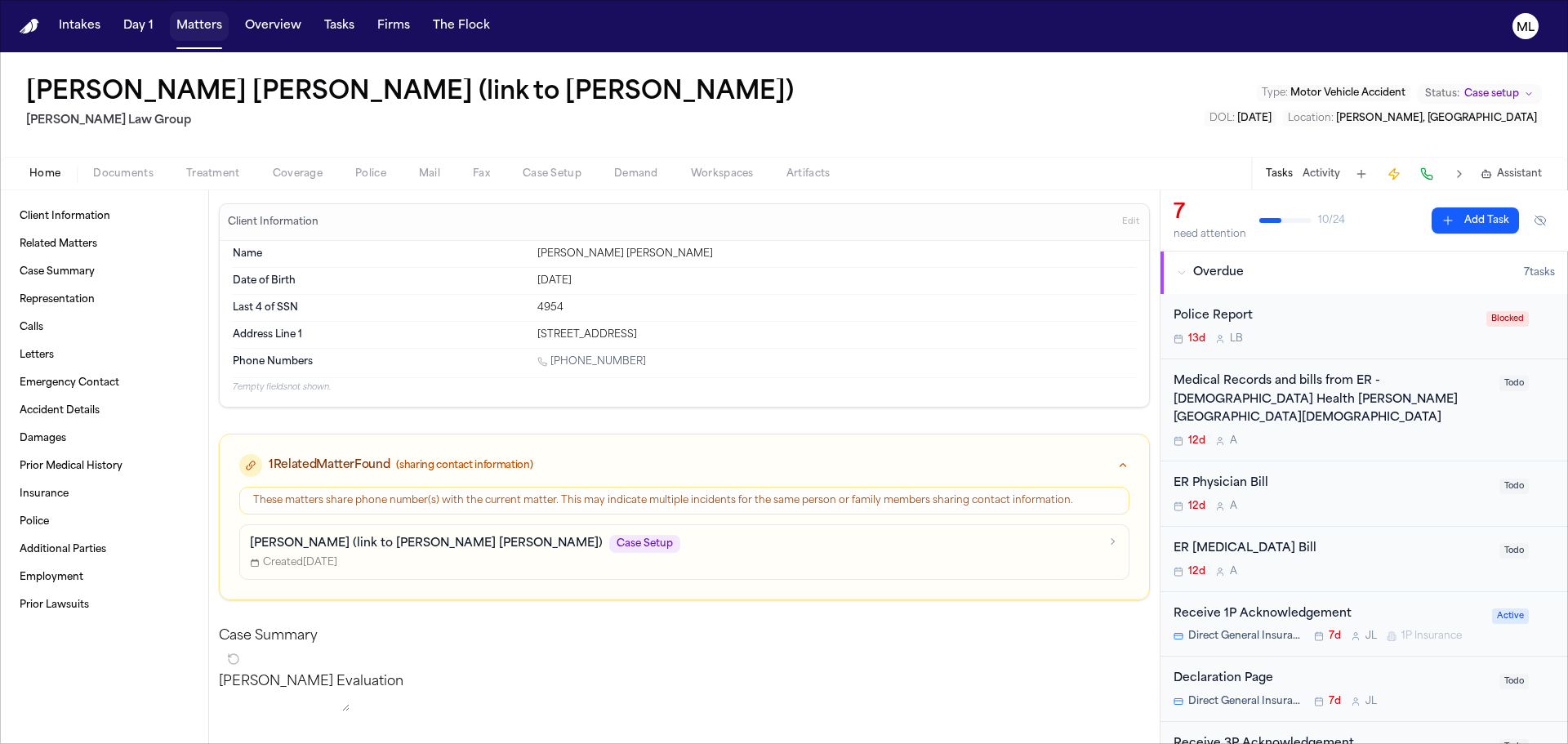
drag, startPoint x: 213, startPoint y: 25, endPoint x: 400, endPoint y: 40, distance: 187.6
click at [213, 25] on button "Matters" at bounding box center [199, 26] width 59 height 29
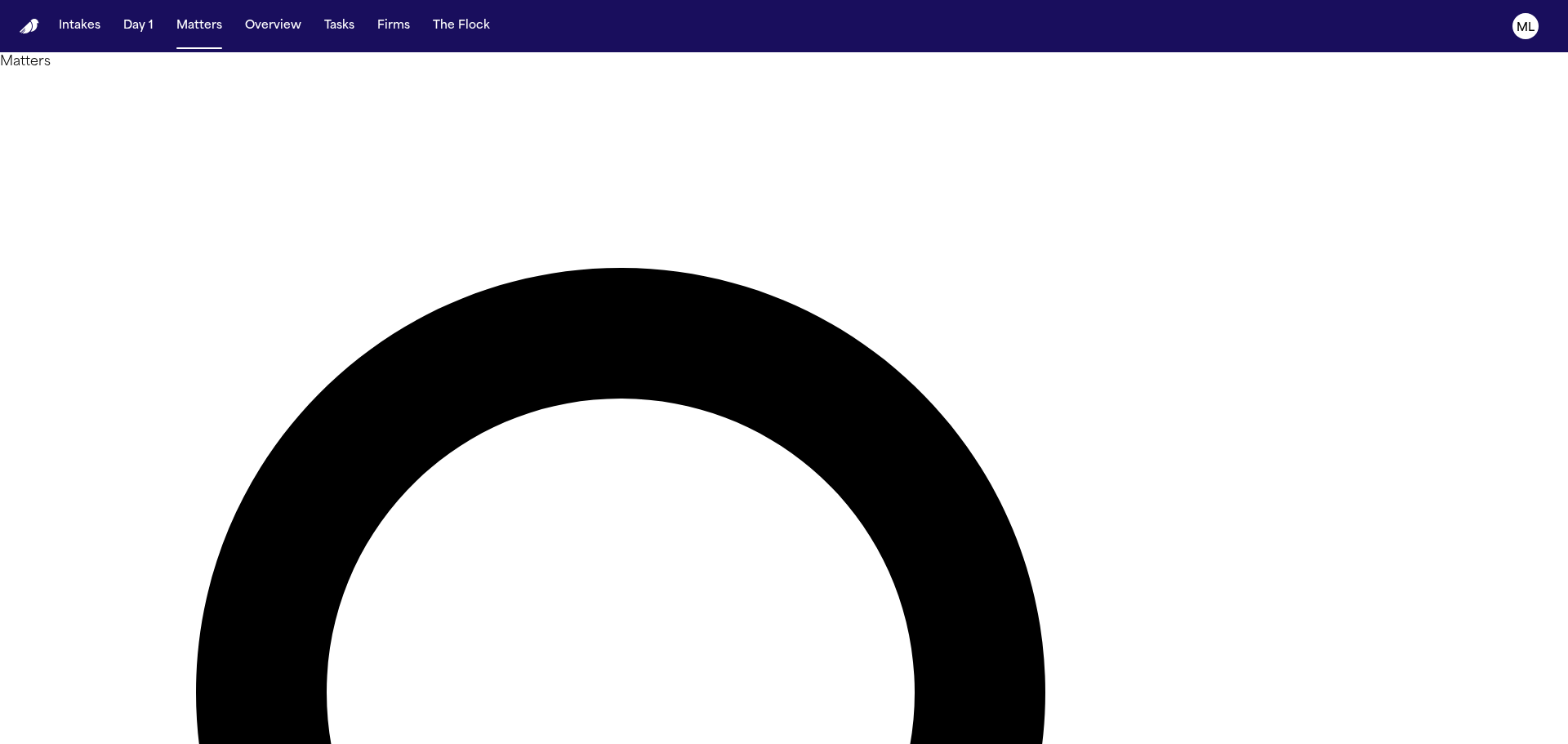
drag, startPoint x: 885, startPoint y: 83, endPoint x: 795, endPoint y: 88, distance: 90.1
type input "******"
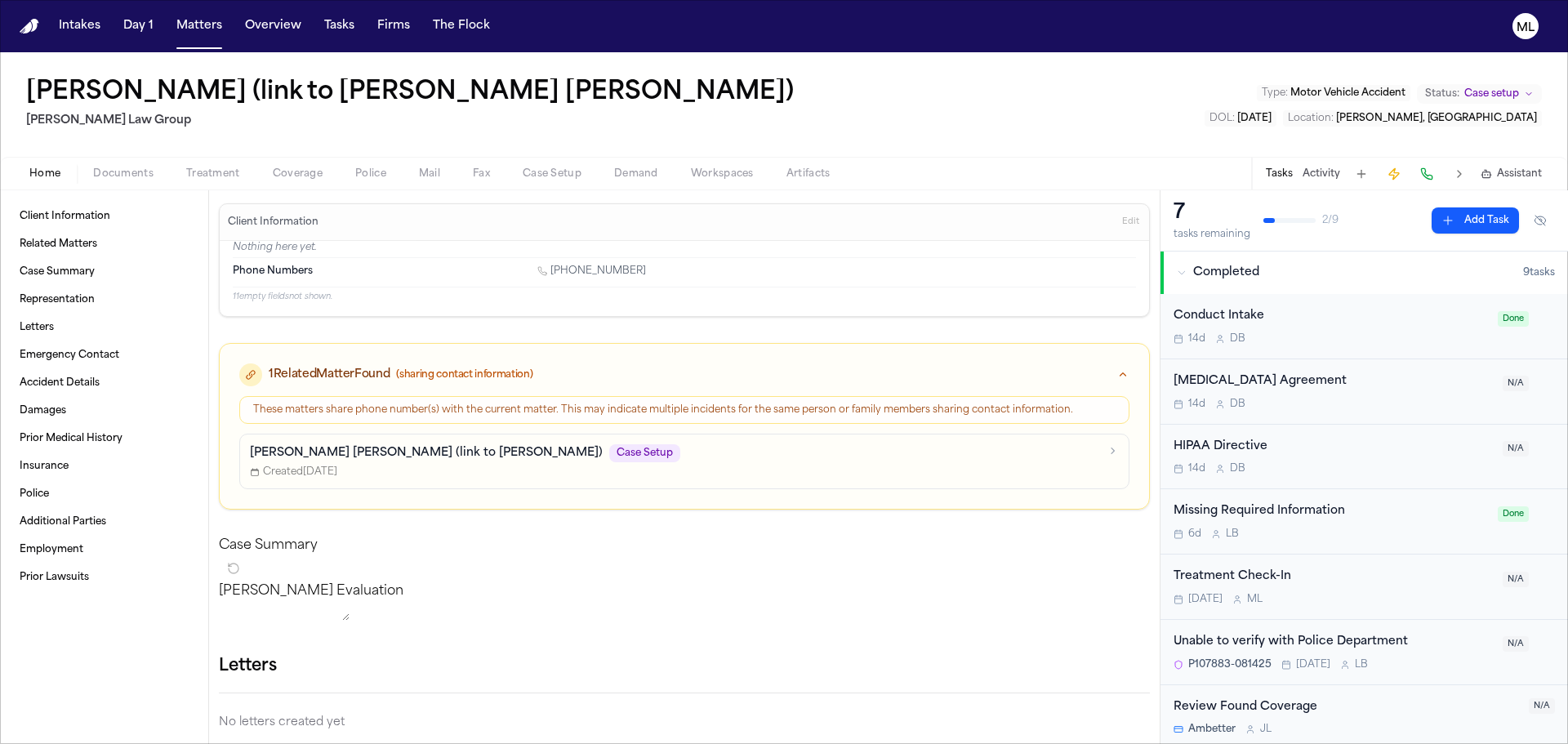
click at [1515, 175] on span "Assistant" at bounding box center [1520, 174] width 44 height 14
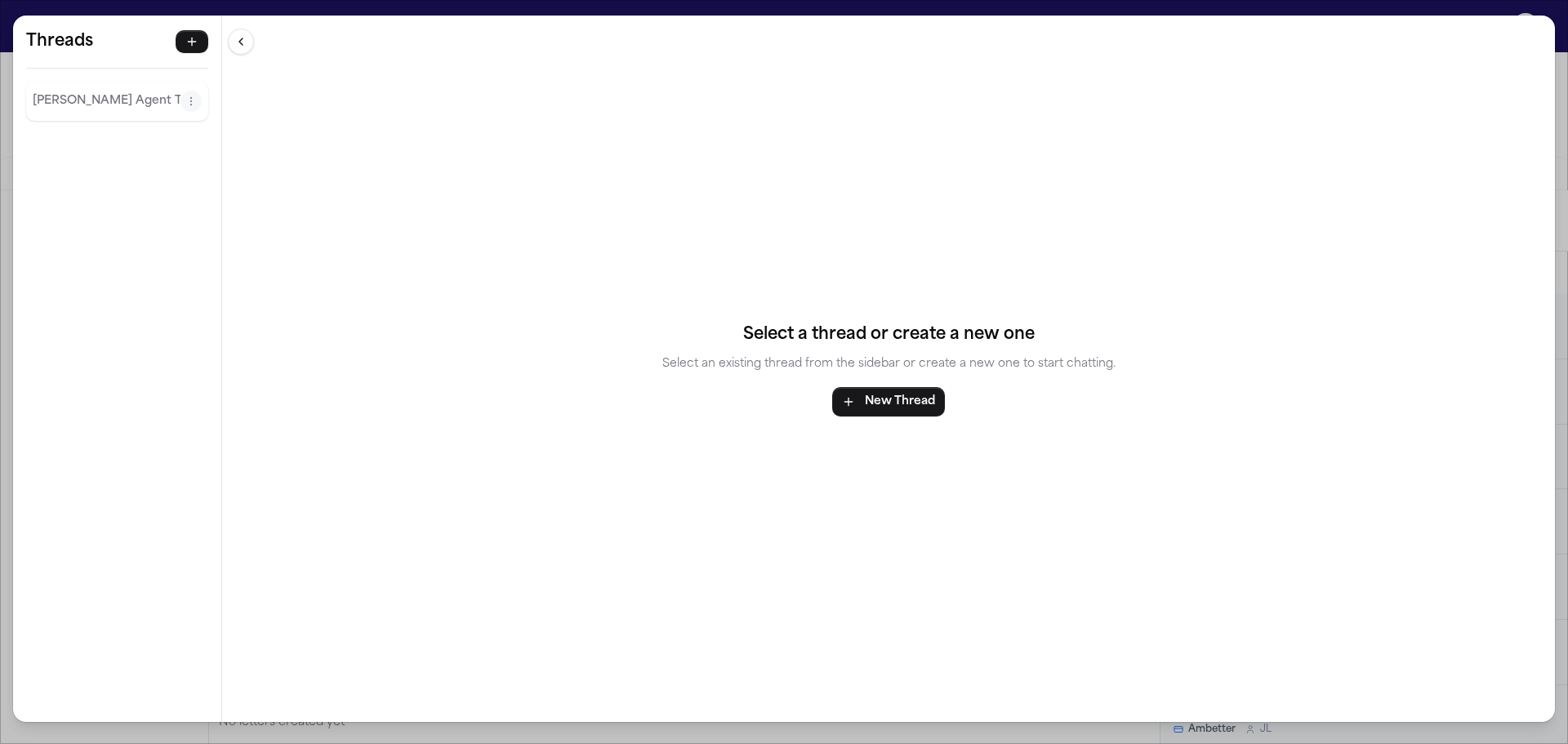
click at [61, 114] on div "Finch Agent Thread" at bounding box center [117, 101] width 182 height 40
click at [113, 108] on p "Finch Agent Thread" at bounding box center [106, 102] width 148 height 19
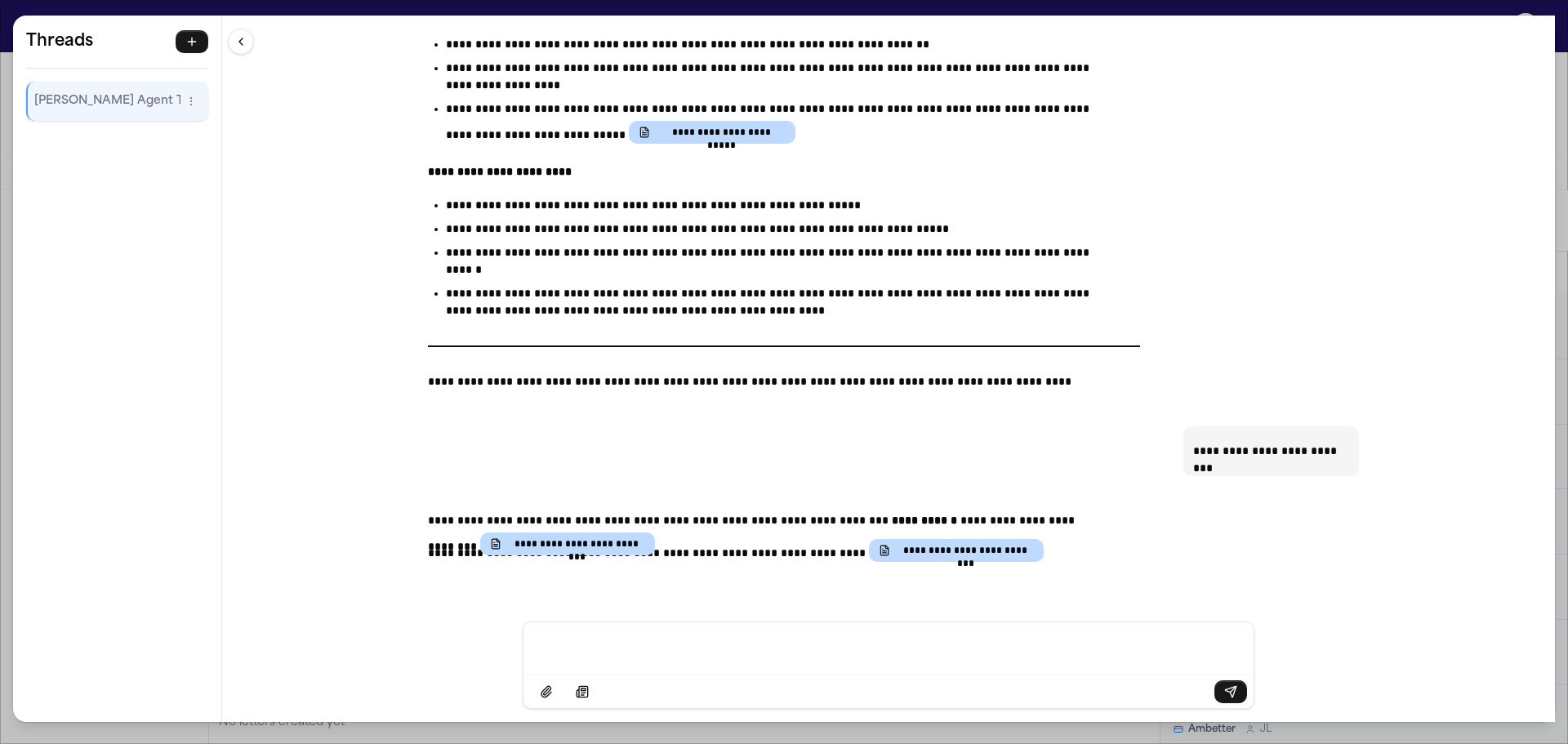
scroll to position [16084, 0]
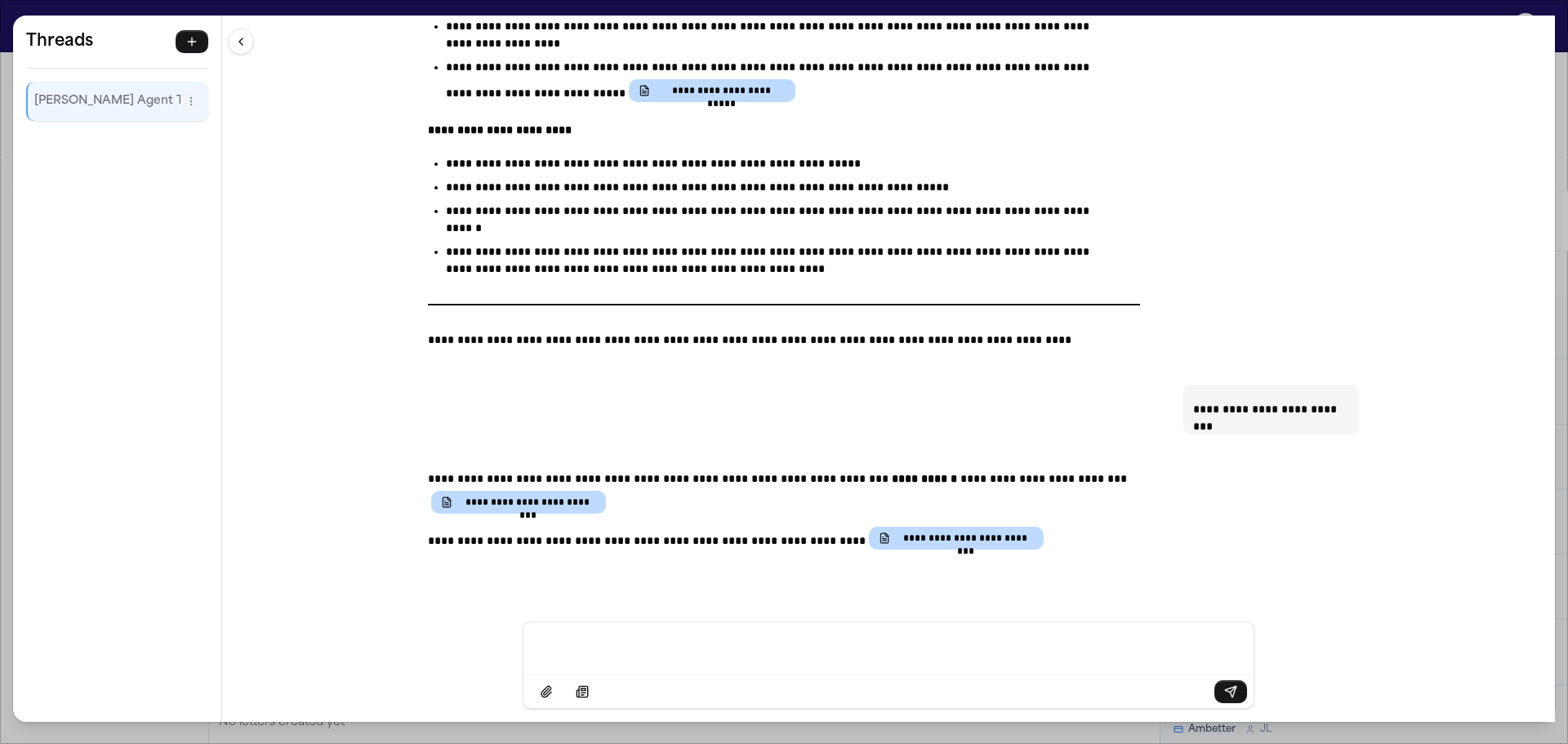
click at [15, 1] on div "**********" at bounding box center [784, 372] width 1568 height 744
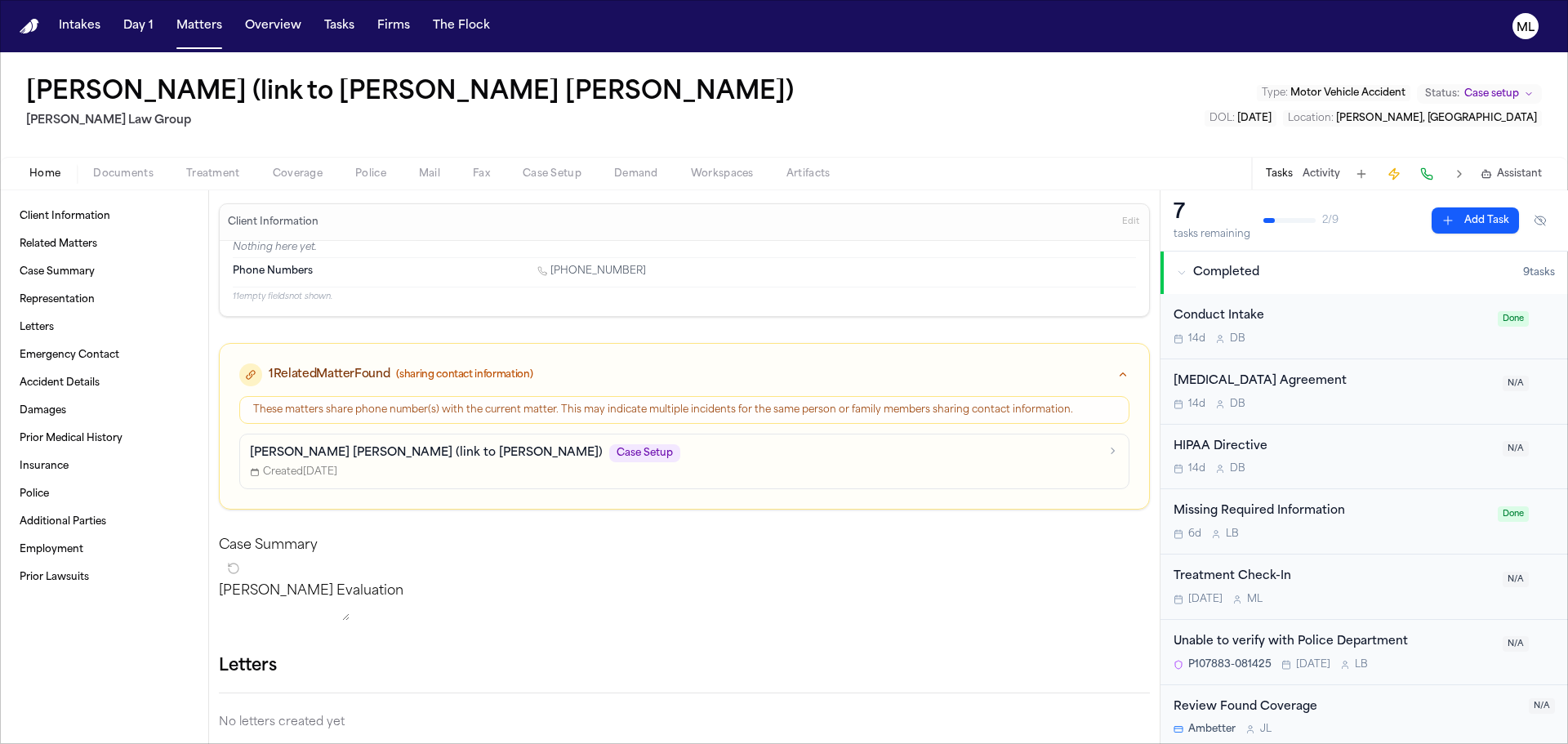
click at [1517, 176] on span "Assistant" at bounding box center [1520, 174] width 44 height 14
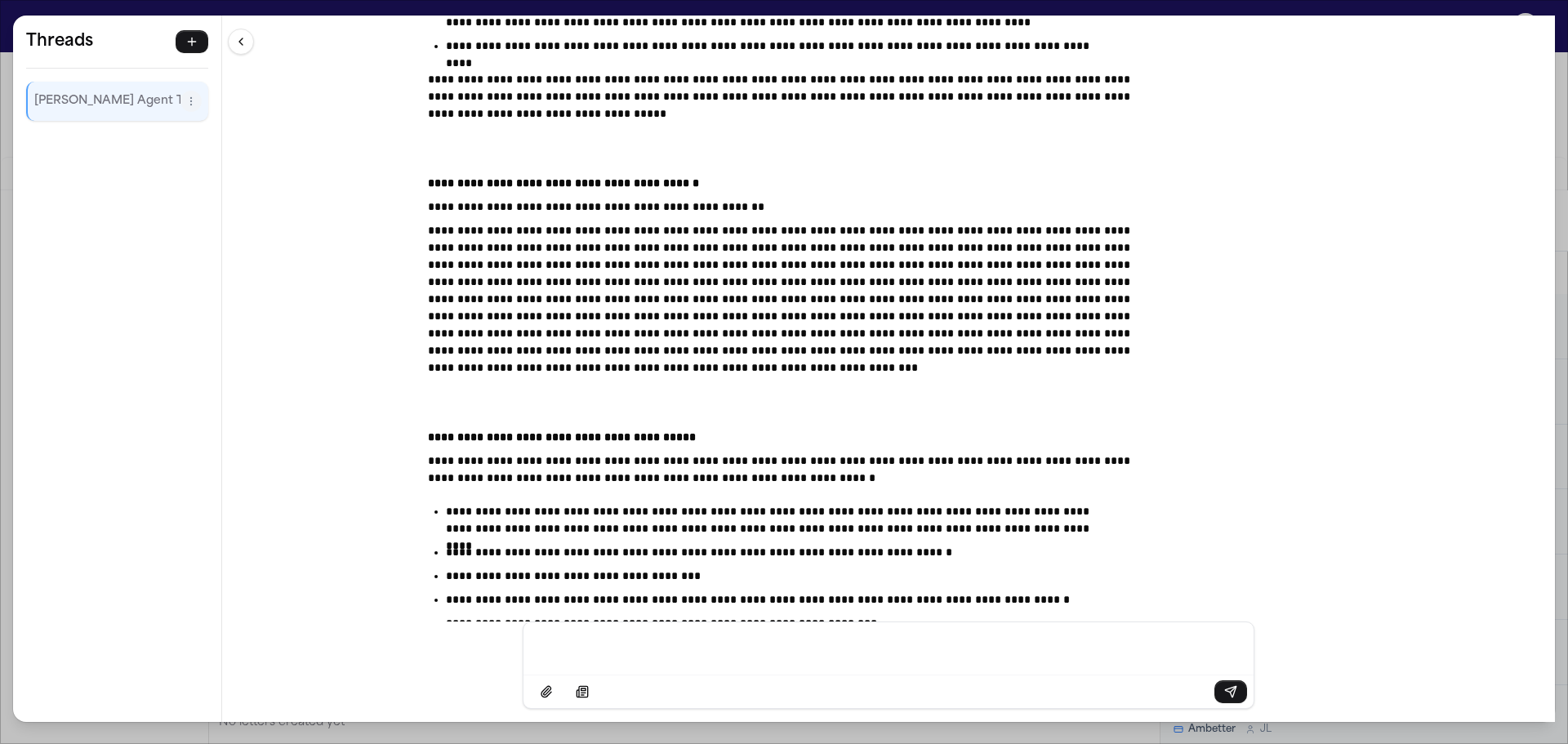
scroll to position [15706, 0]
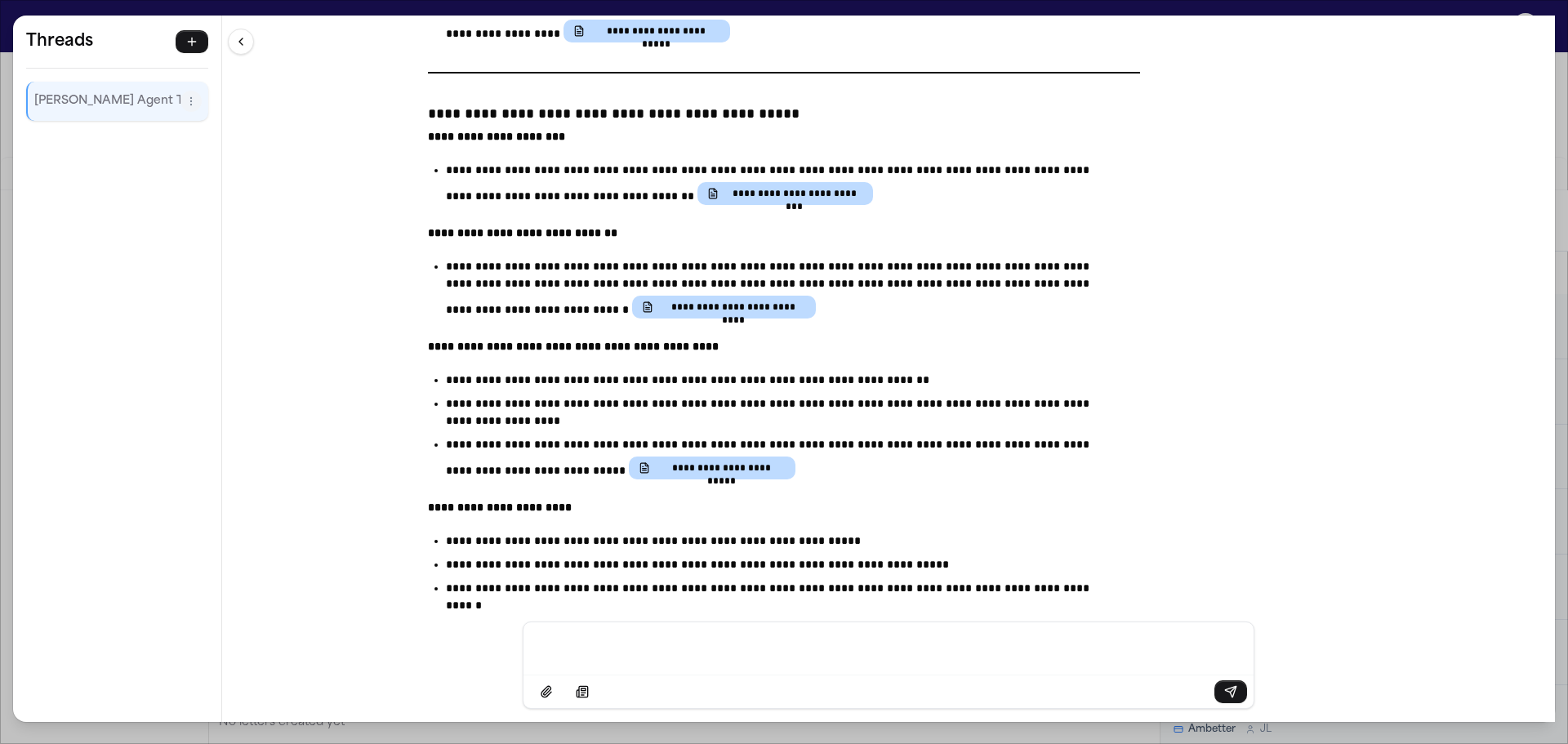
click at [87, 108] on p "Finch Agent Thread" at bounding box center [106, 102] width 146 height 19
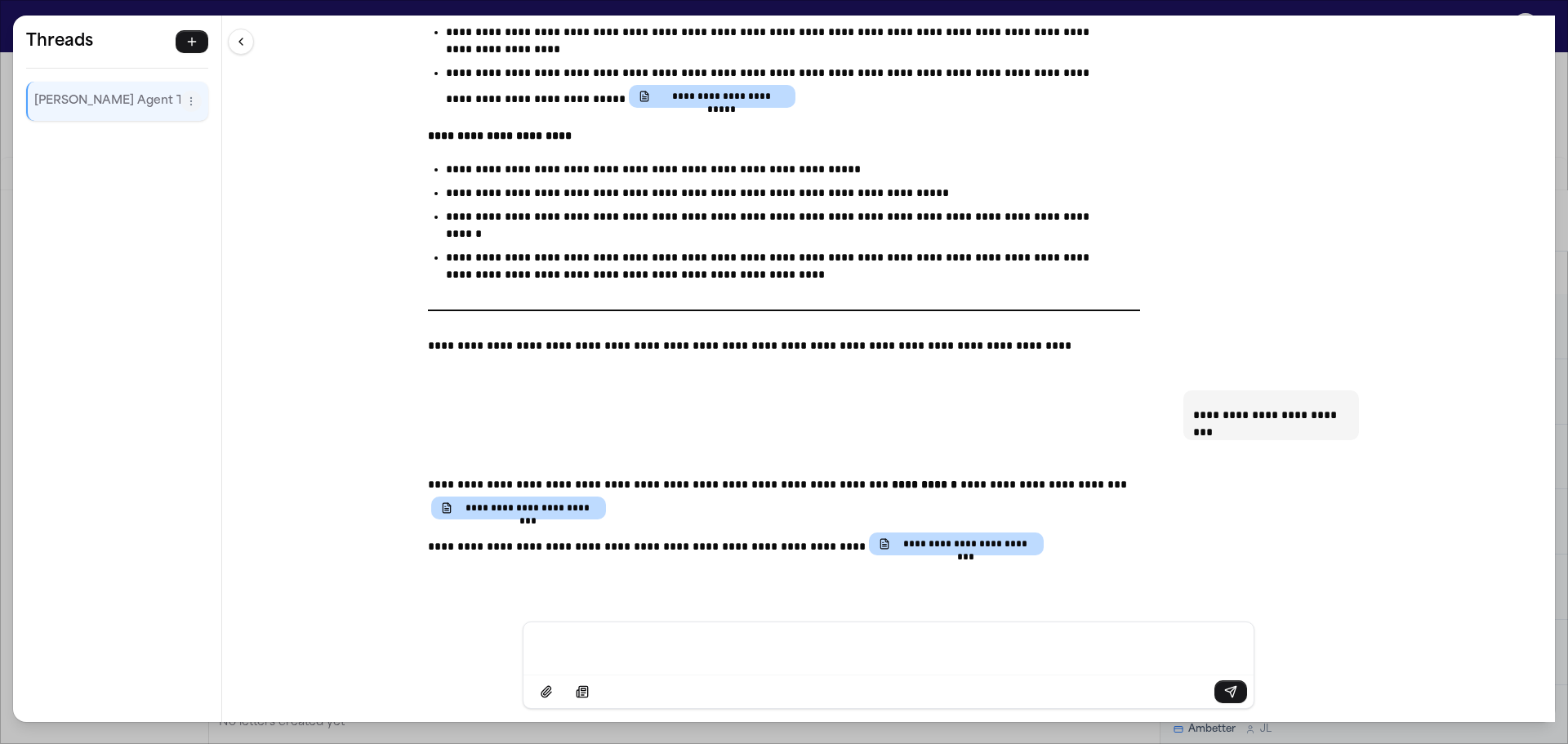
scroll to position [16084, 0]
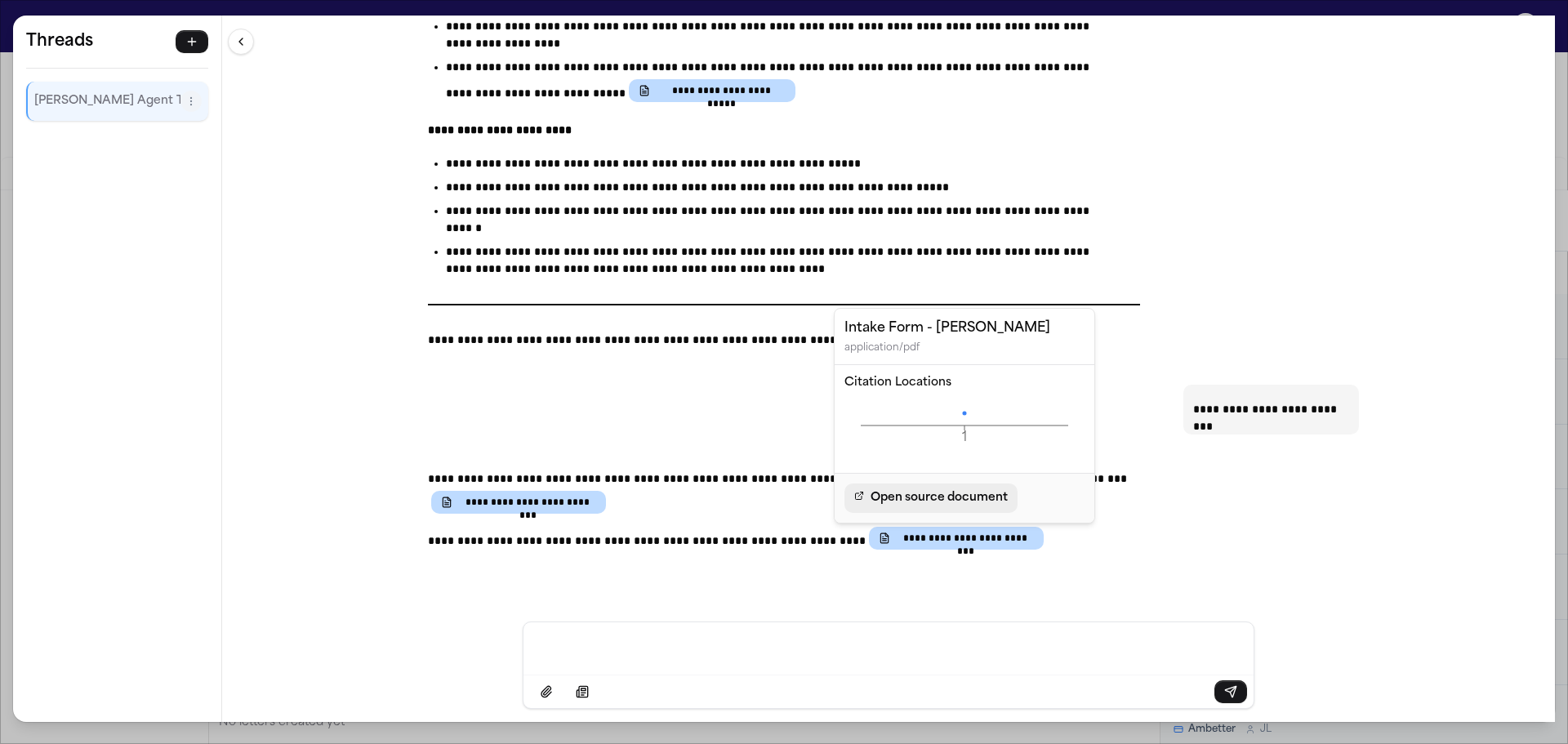
click at [912, 501] on span "Open source document" at bounding box center [939, 498] width 137 height 19
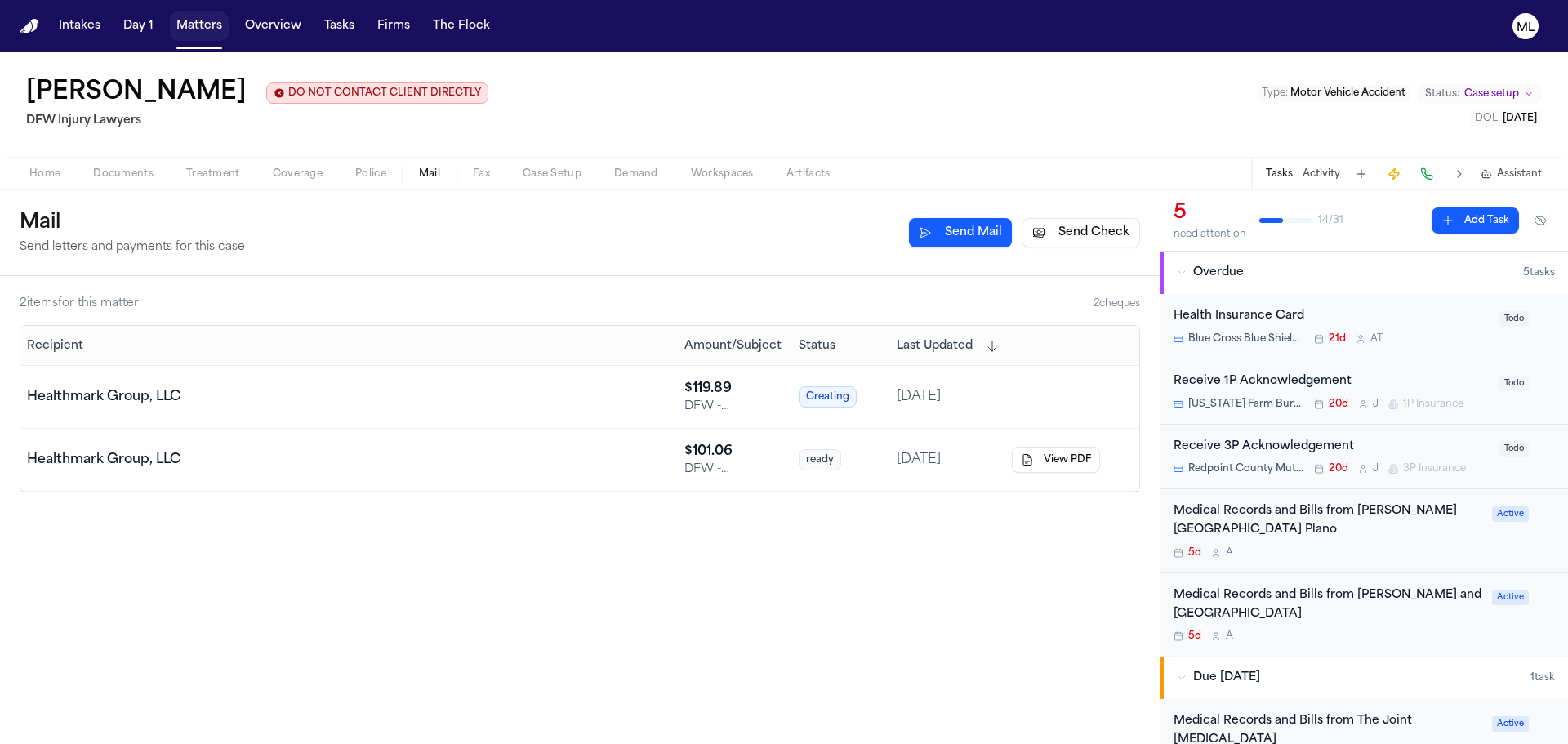
click at [209, 37] on button "Matters" at bounding box center [199, 26] width 59 height 29
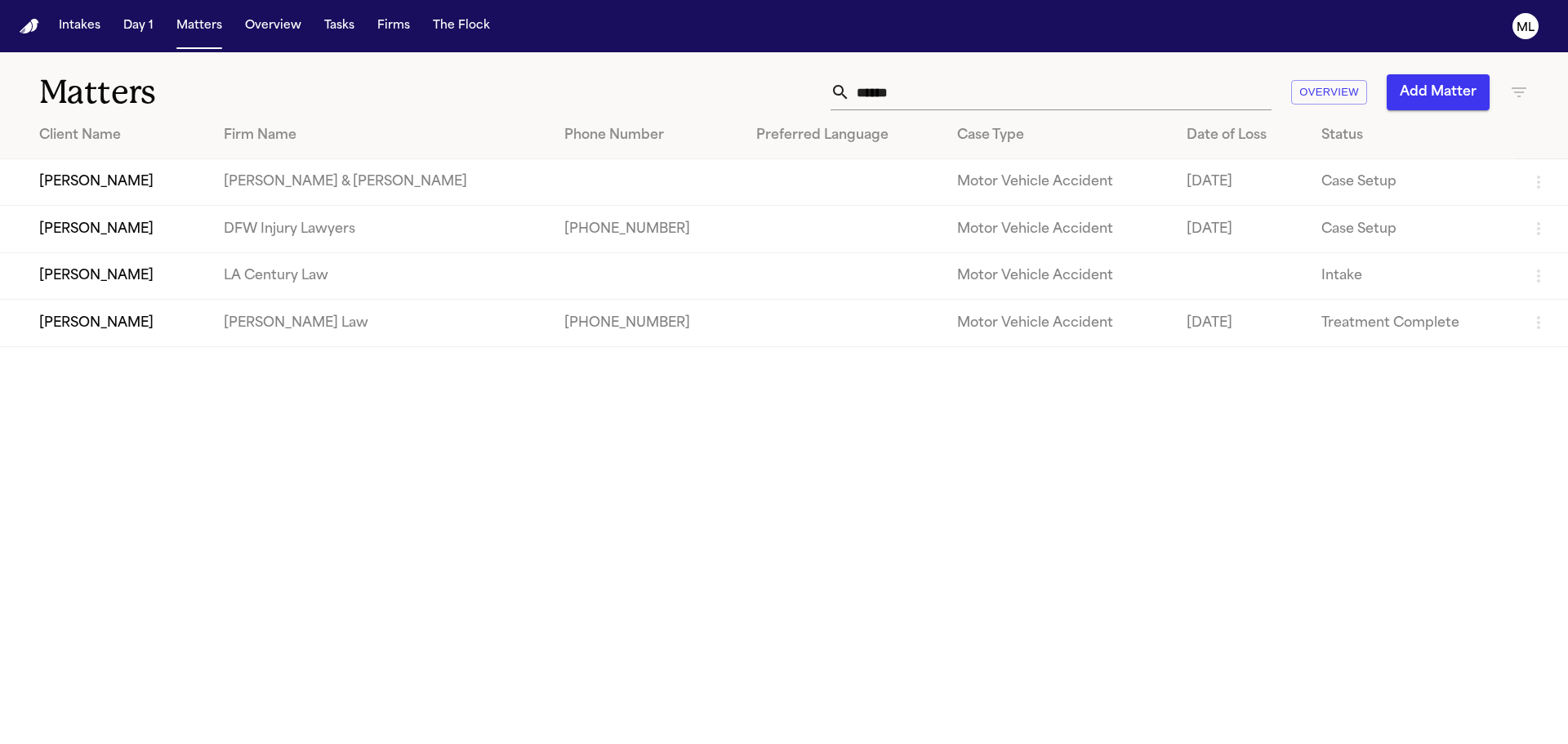
drag, startPoint x: 938, startPoint y: 75, endPoint x: 887, endPoint y: 89, distance: 52.9
click at [890, 87] on input "******" at bounding box center [1061, 92] width 422 height 36
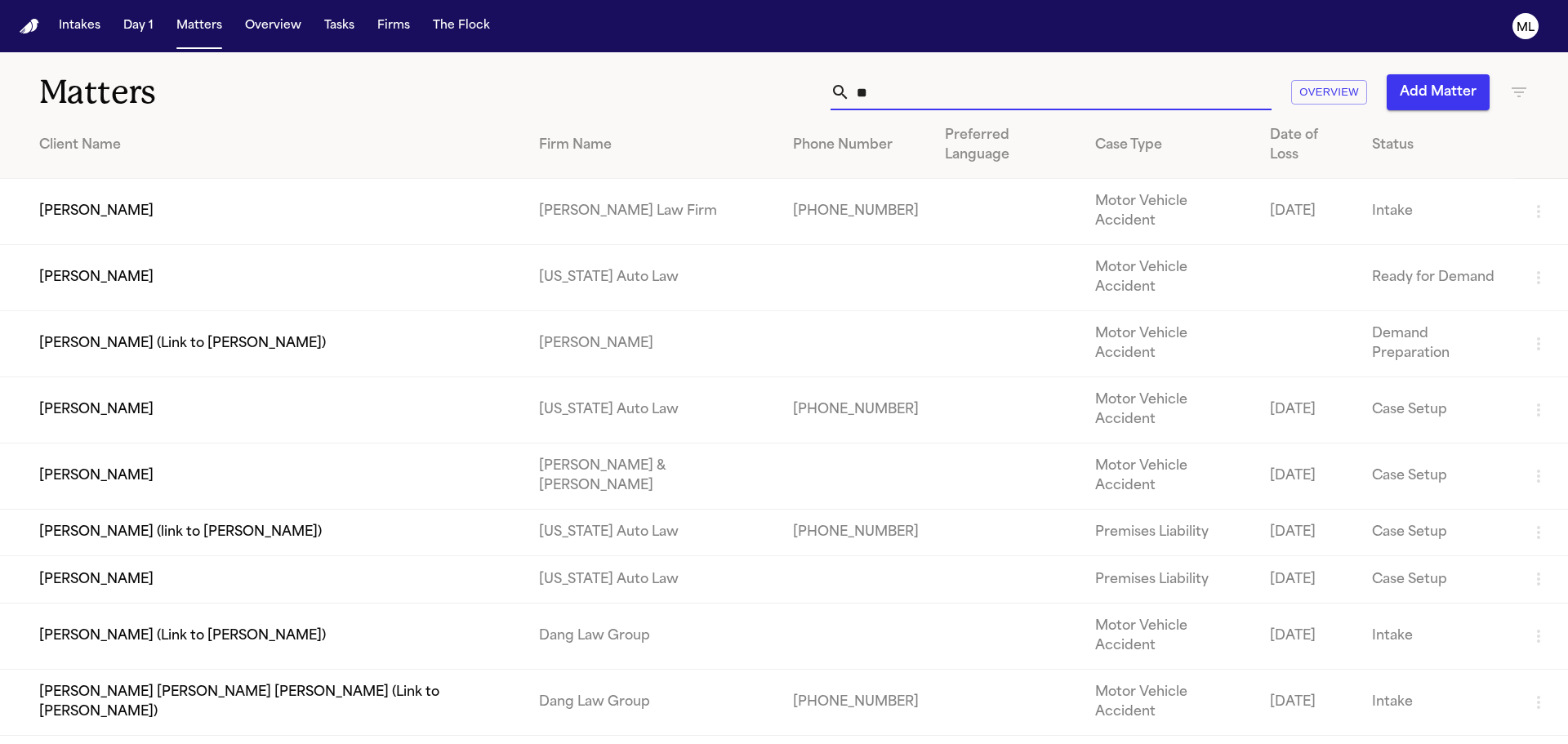
type input "*"
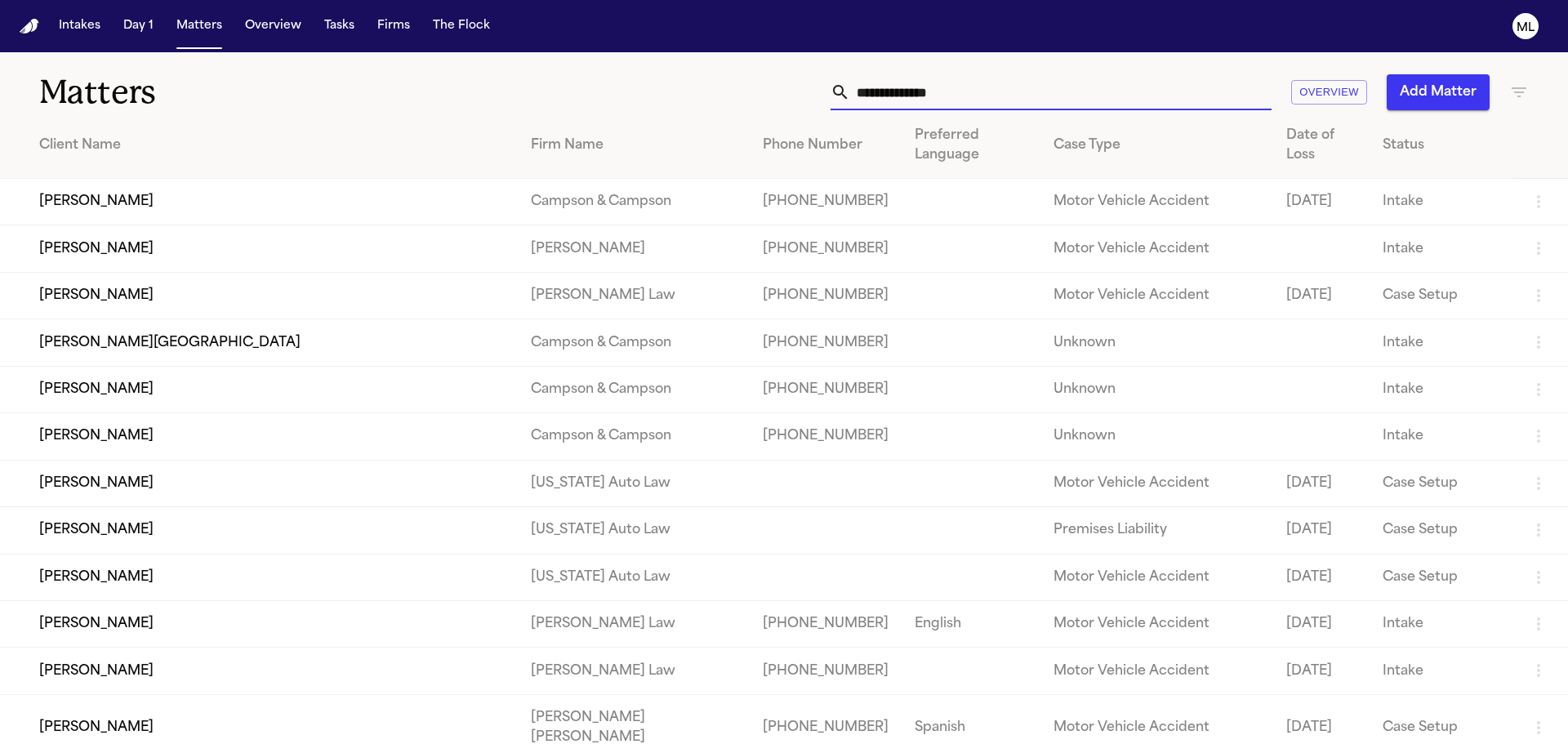
click at [888, 103] on input "text" at bounding box center [1061, 92] width 422 height 36
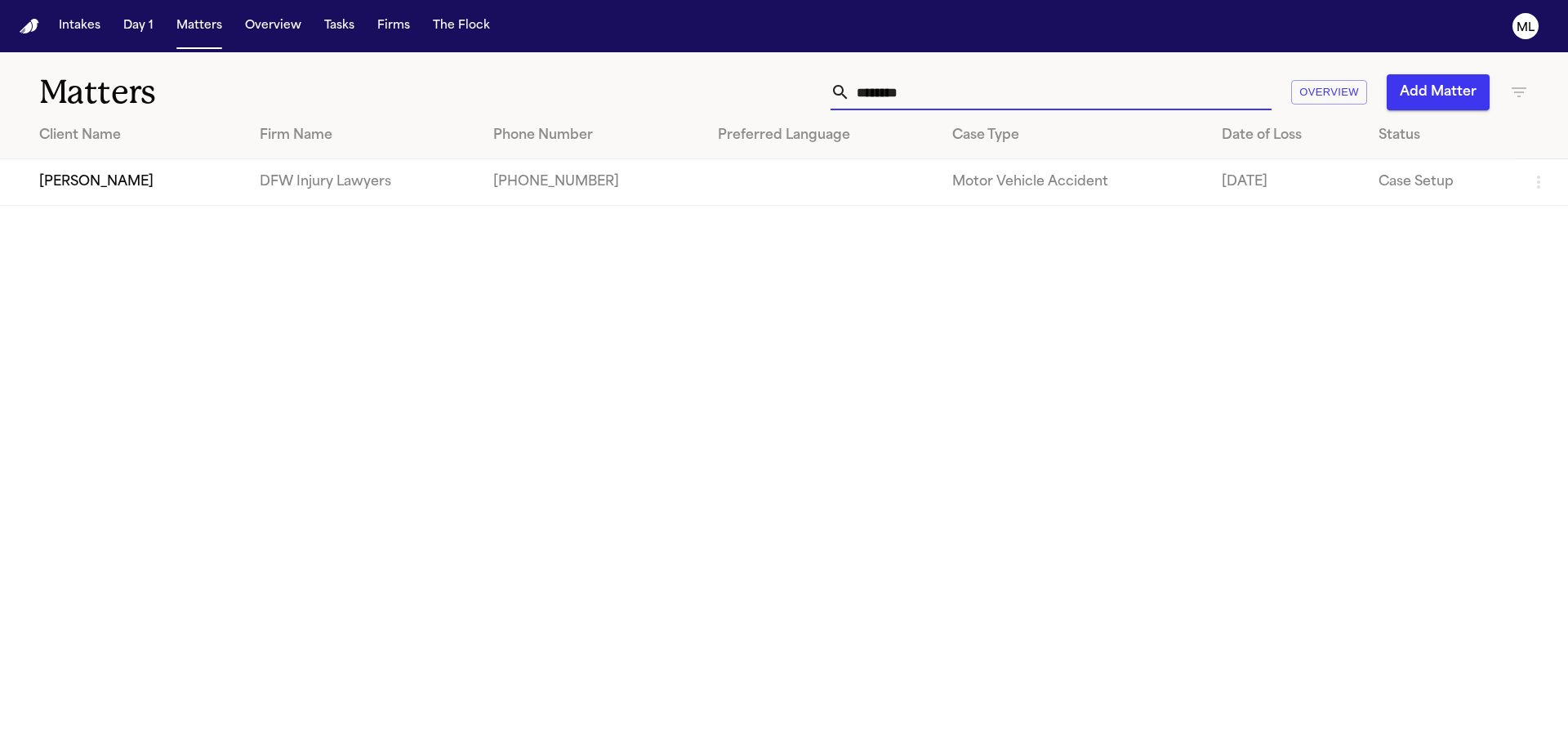
type input "********"
click at [213, 177] on td "[PERSON_NAME]" at bounding box center [123, 183] width 247 height 46
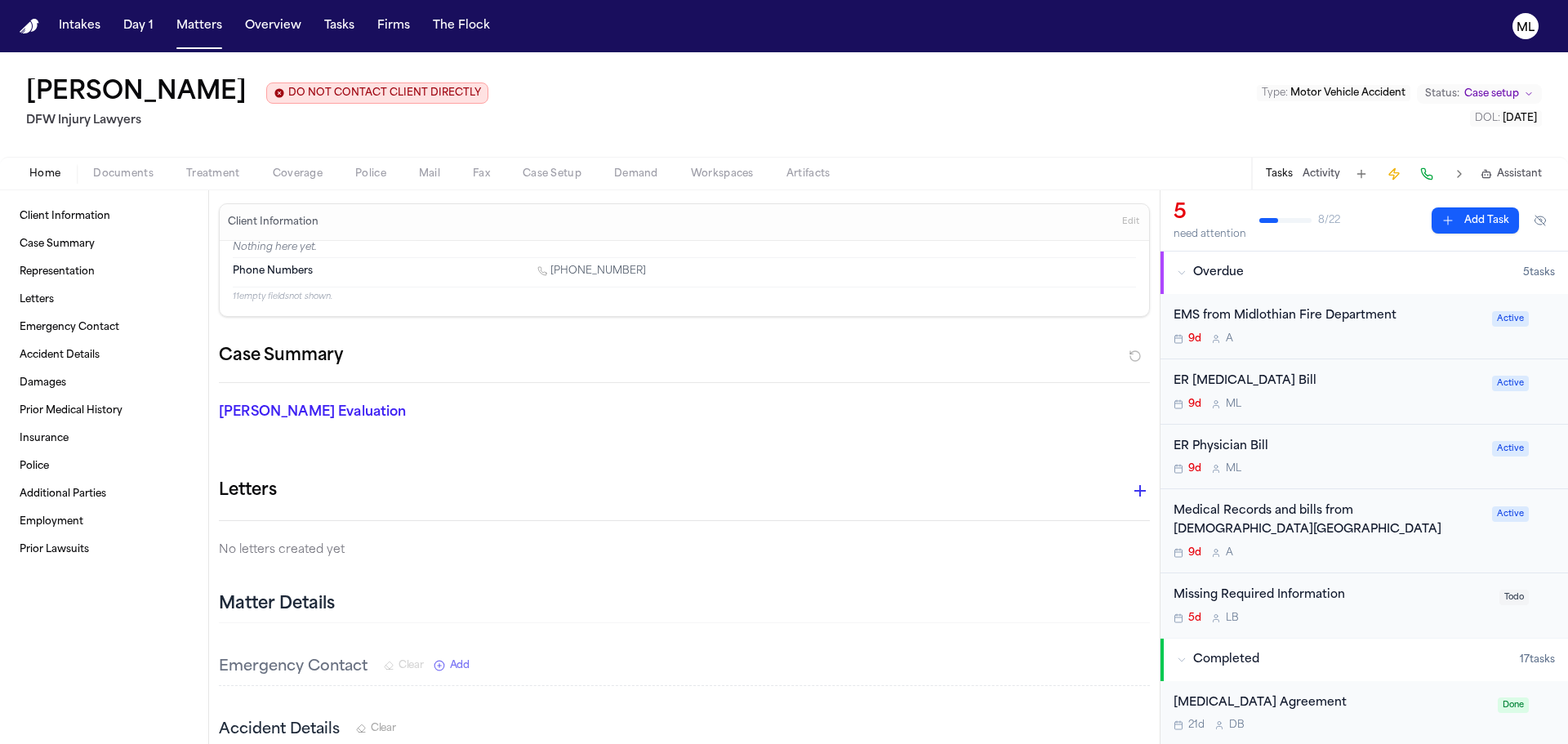
click at [1365, 349] on div "EMS from Midlothian Fire Department 9d A Active" at bounding box center [1364, 327] width 407 height 66
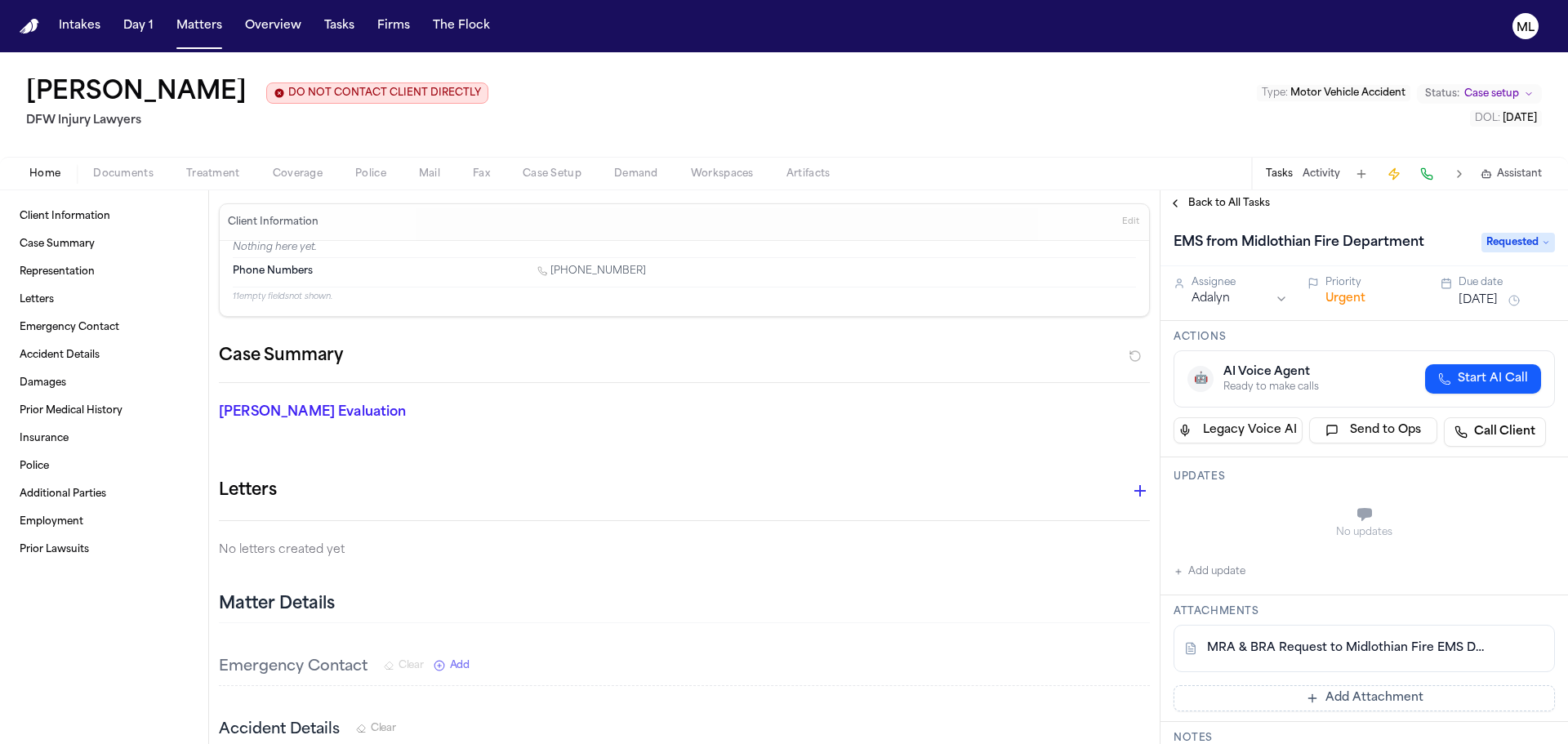
click at [1210, 207] on span "Back to All Tasks" at bounding box center [1229, 204] width 81 height 14
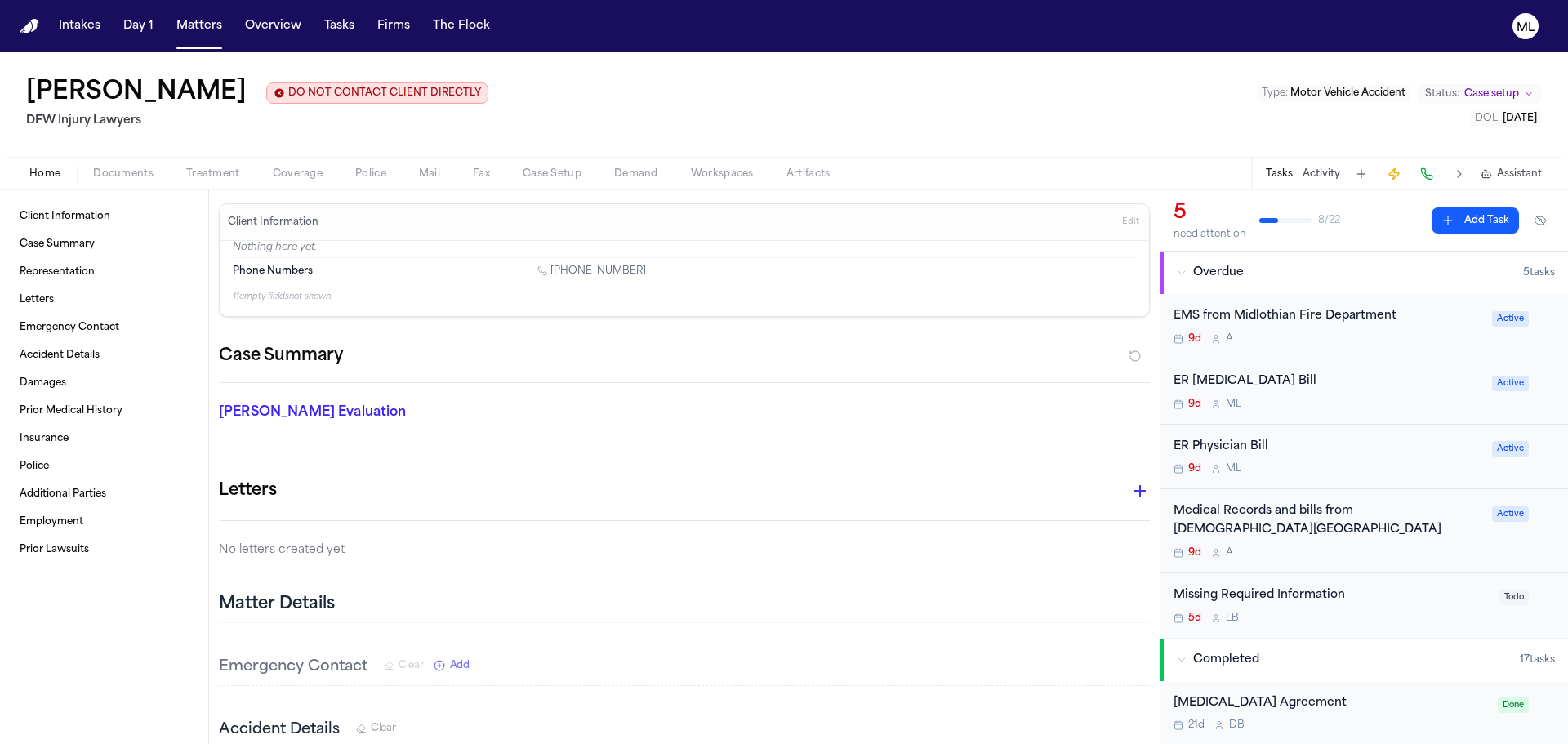
click at [1386, 541] on div "Medical Records and bills from [DEMOGRAPHIC_DATA][GEOGRAPHIC_DATA] 9d A" at bounding box center [1327, 530] width 309 height 57
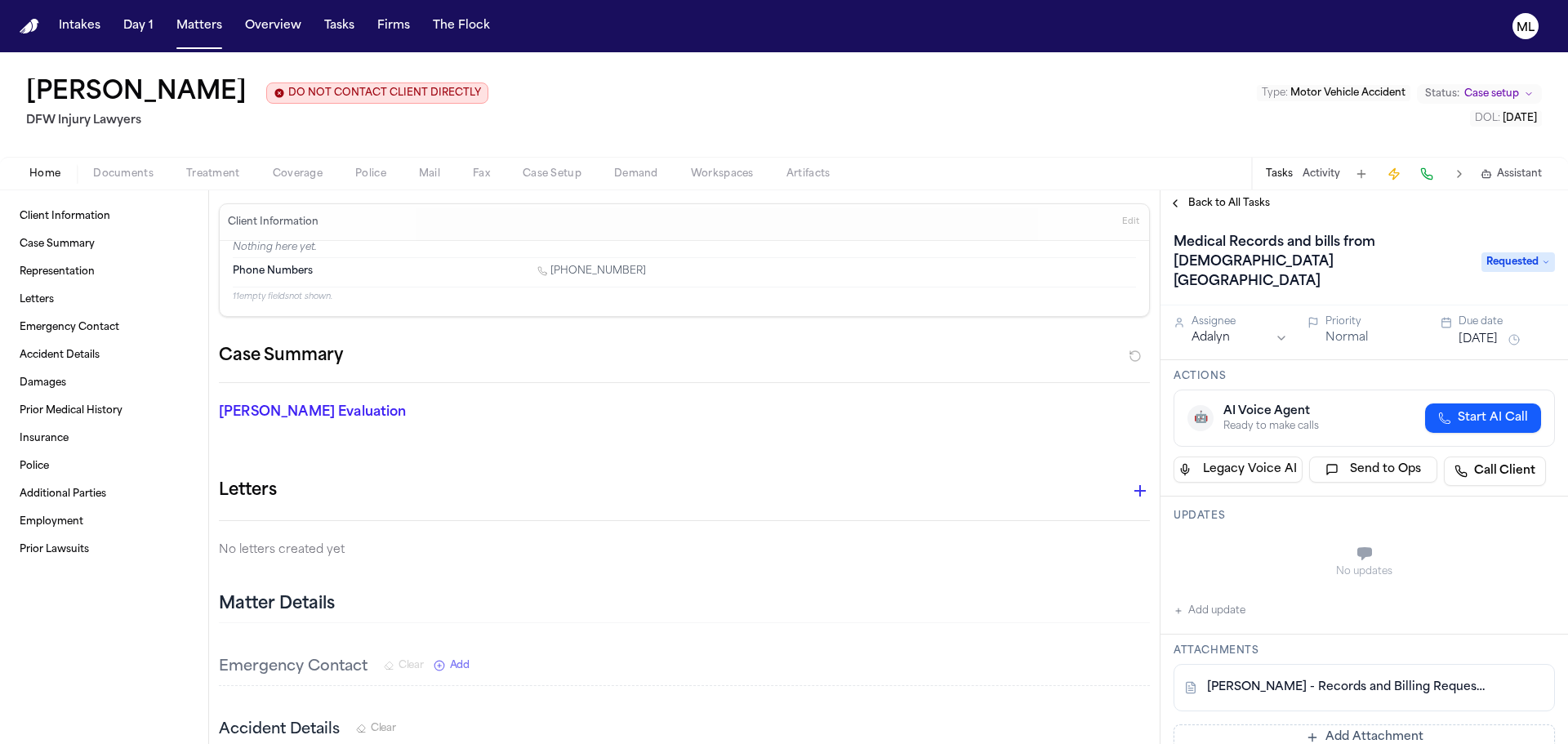
click at [1217, 213] on div "Back to All Tasks" at bounding box center [1364, 203] width 407 height 26
click at [1215, 205] on span "Back to All Tasks" at bounding box center [1229, 204] width 81 height 14
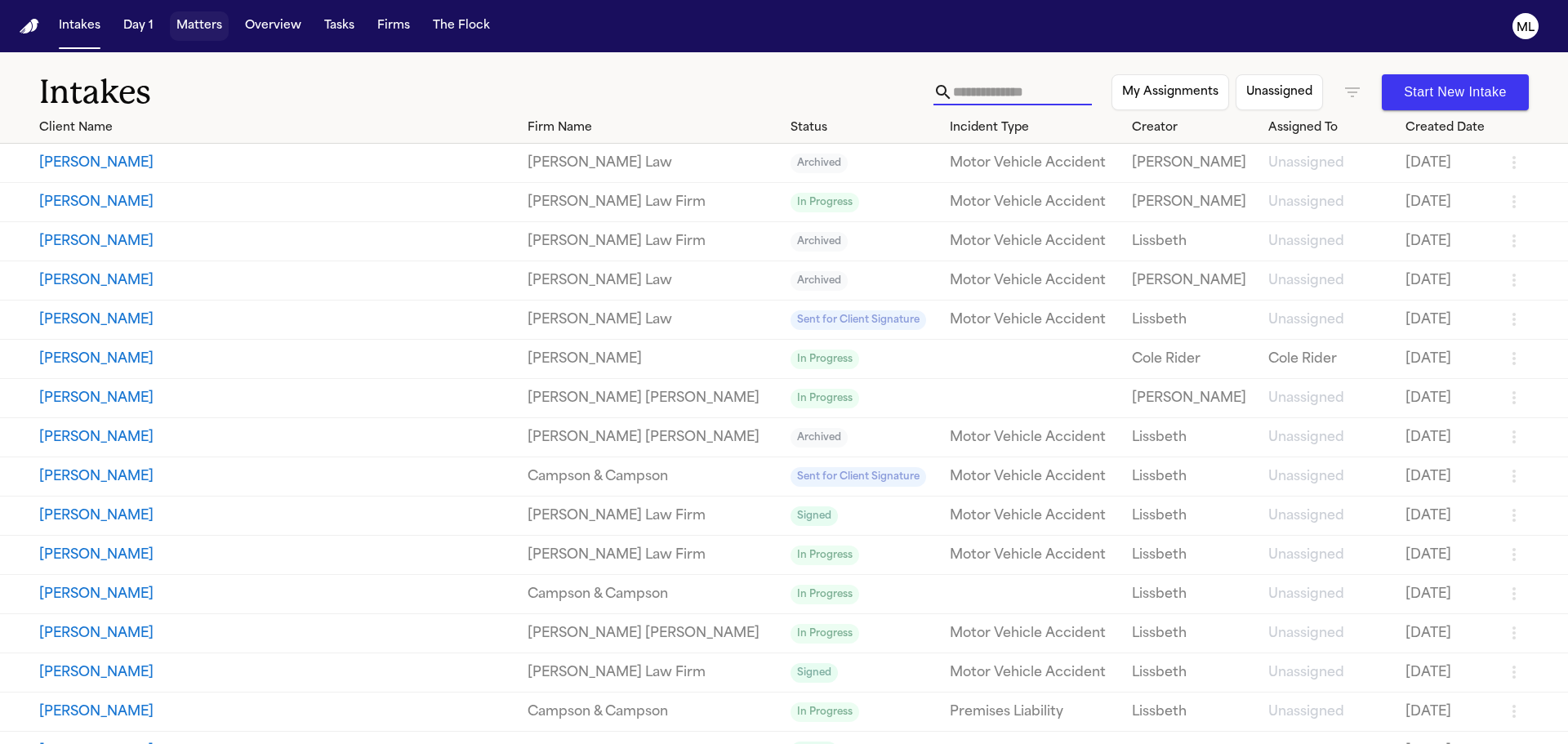
click at [192, 29] on button "Matters" at bounding box center [199, 26] width 59 height 29
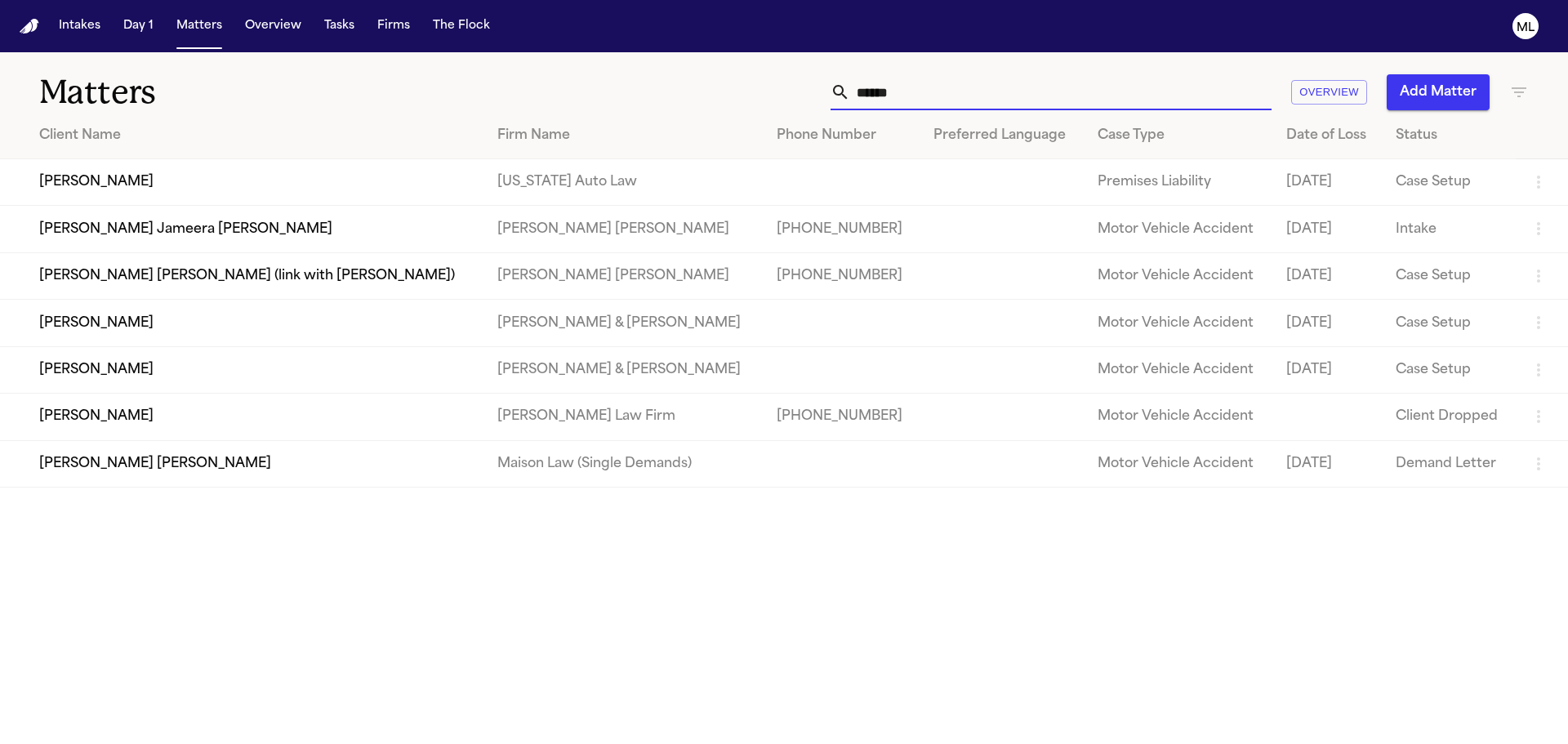
drag, startPoint x: 844, startPoint y: 90, endPoint x: 820, endPoint y: 90, distance: 24.0
click at [819, 90] on div "****** Overview Add Matter" at bounding box center [1001, 92] width 1056 height 36
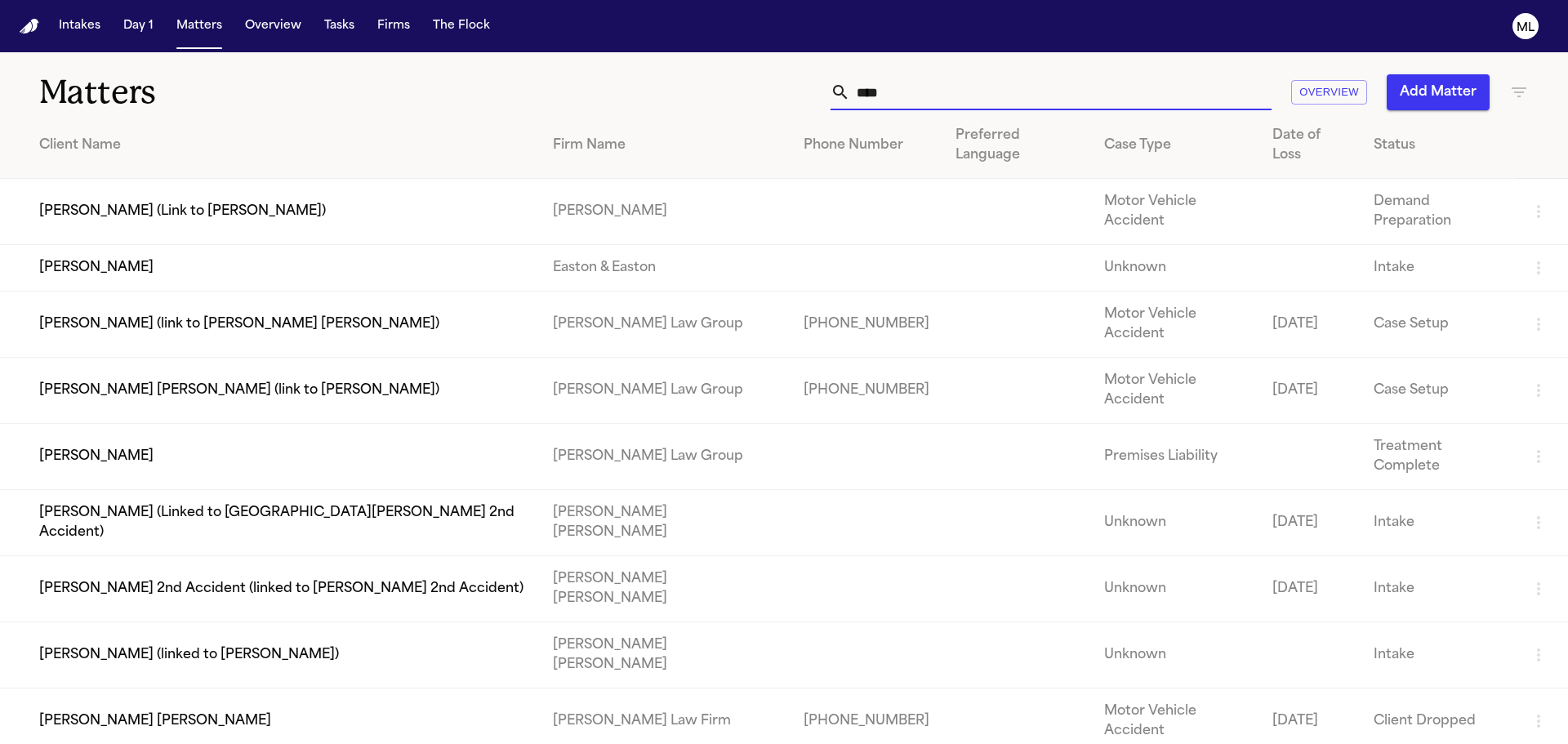
type input "****"
click at [110, 358] on td "Luis Santana Cabrera (link to Belgica Garcia)" at bounding box center [270, 391] width 540 height 66
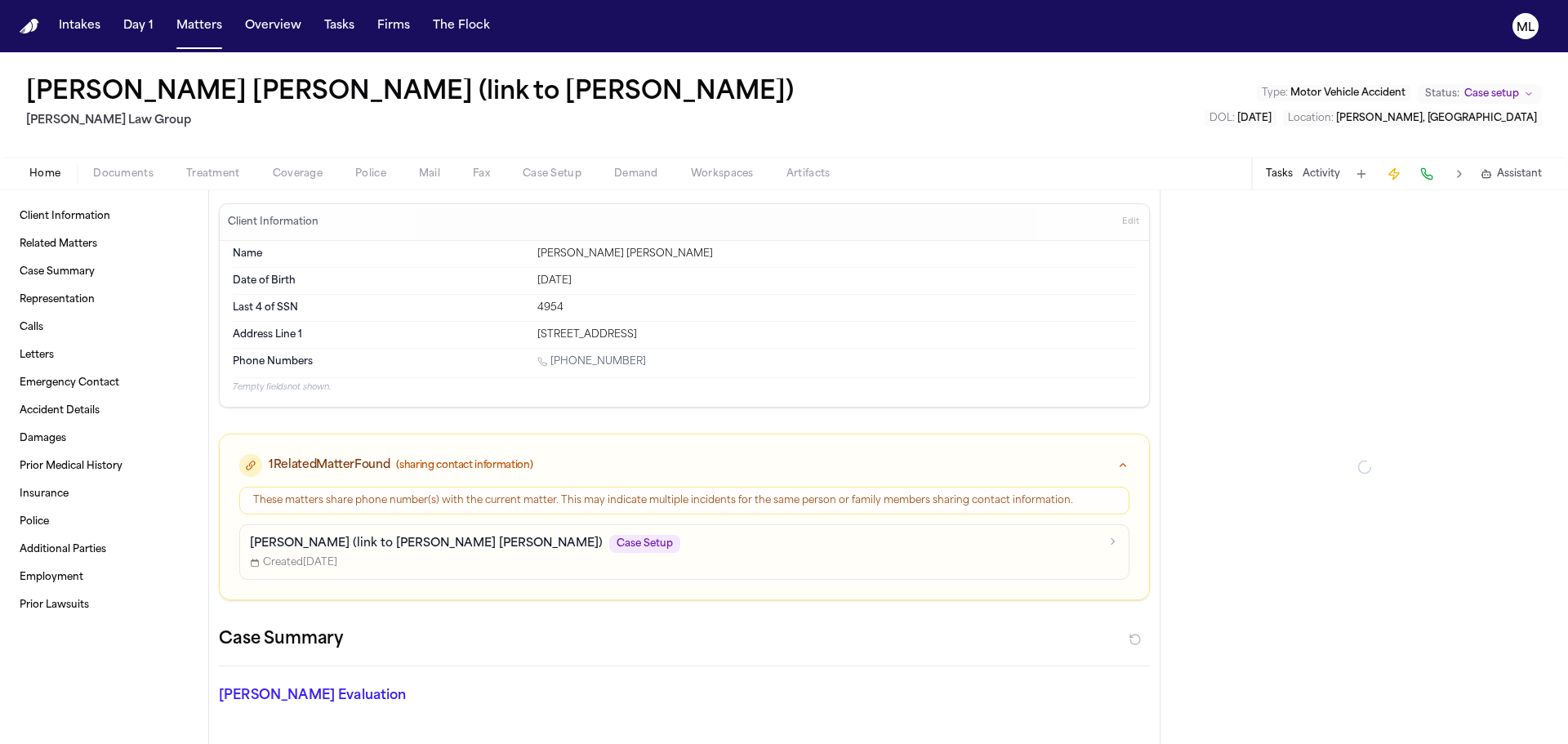
click at [1534, 174] on span "Assistant" at bounding box center [1520, 174] width 44 height 14
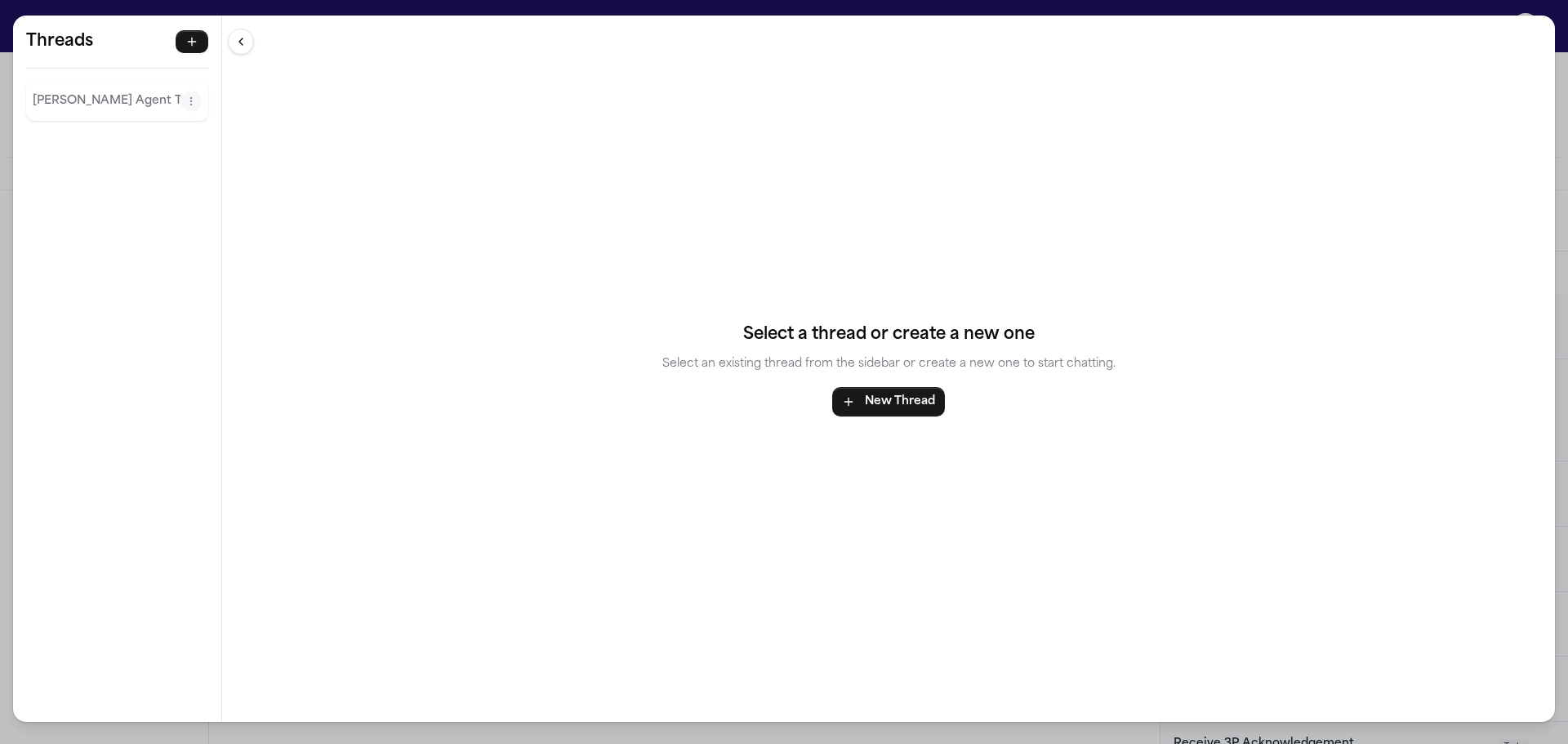
click at [87, 113] on button "Finch Agent Thread" at bounding box center [106, 101] width 148 height 26
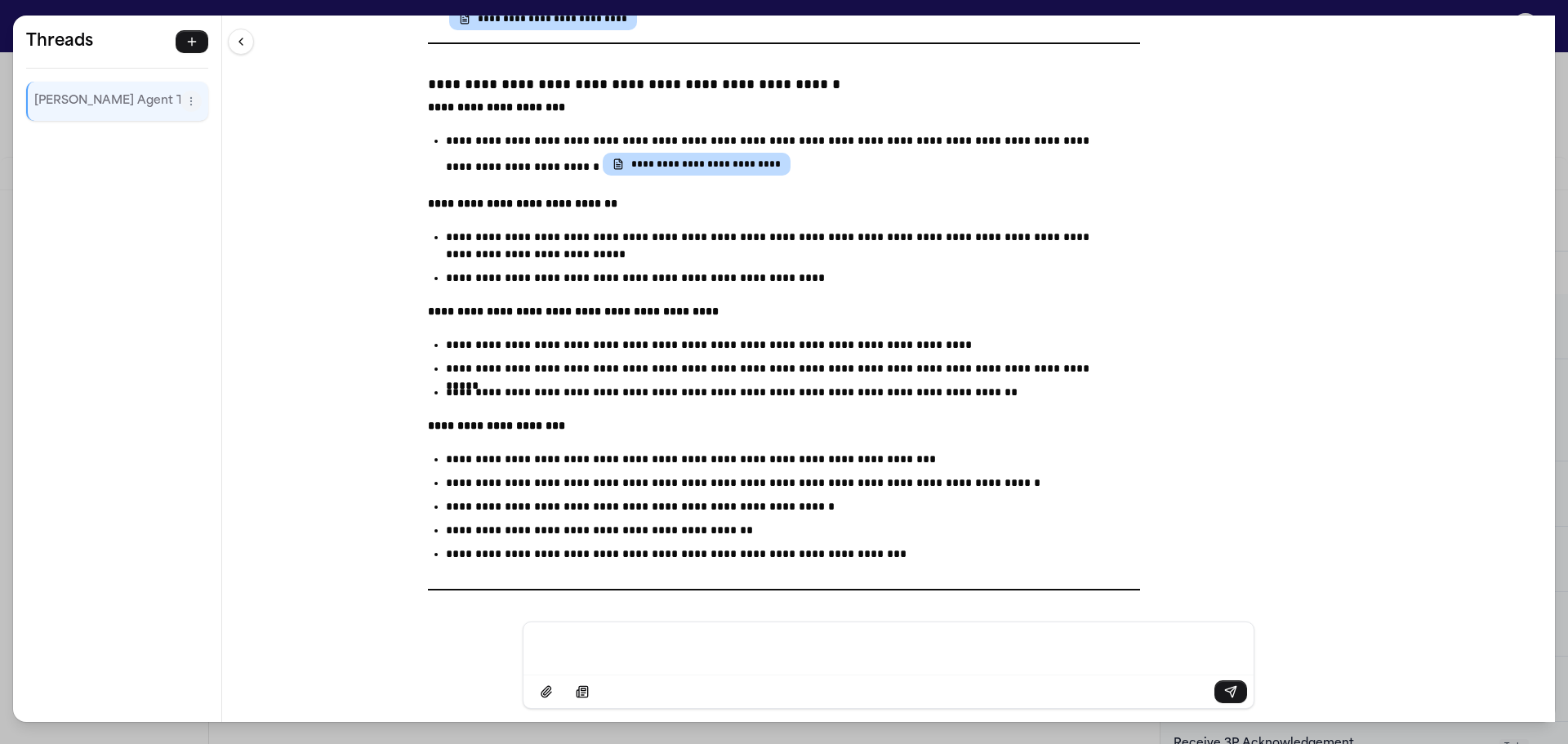
scroll to position [17663, 0]
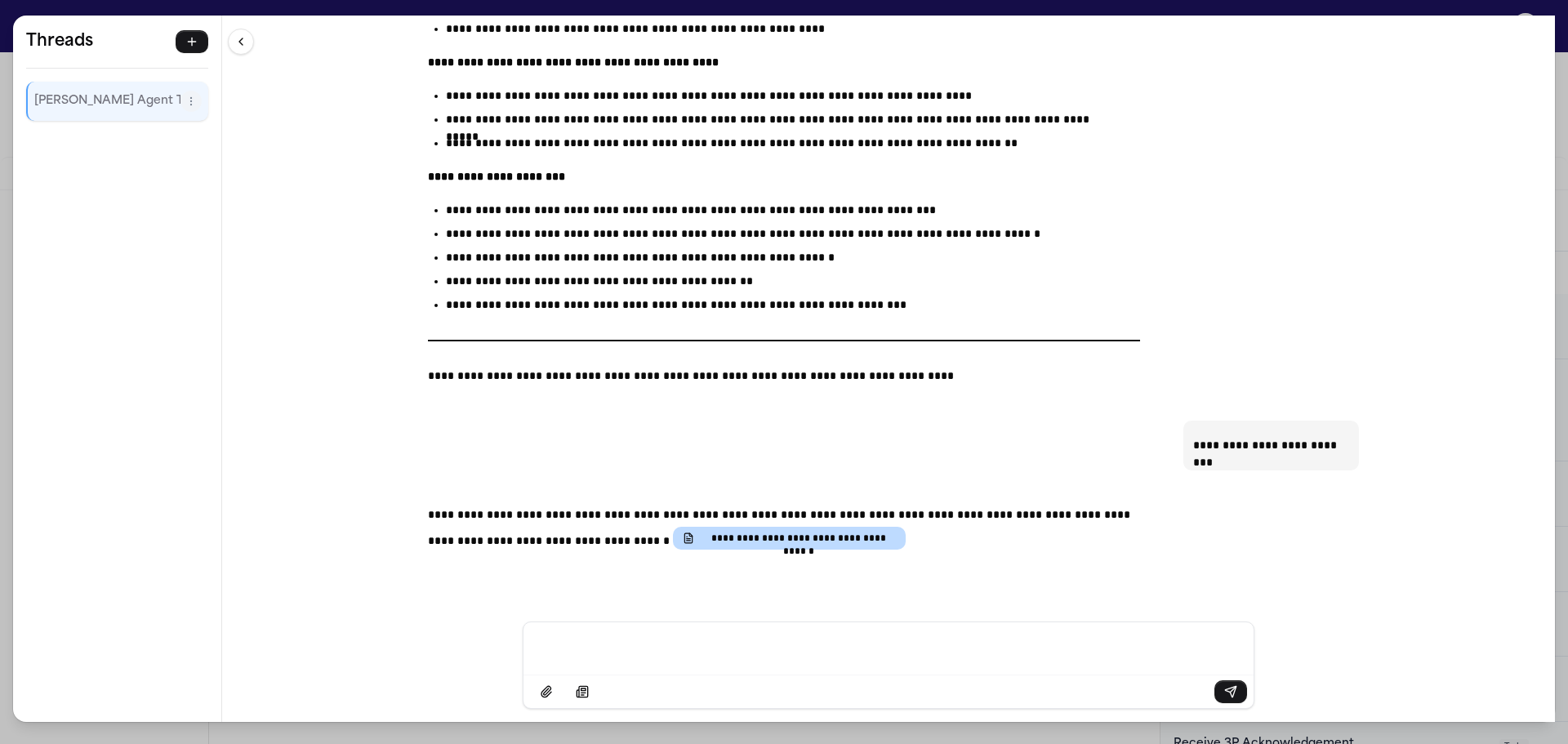
click at [3, 11] on div "**********" at bounding box center [784, 372] width 1568 height 744
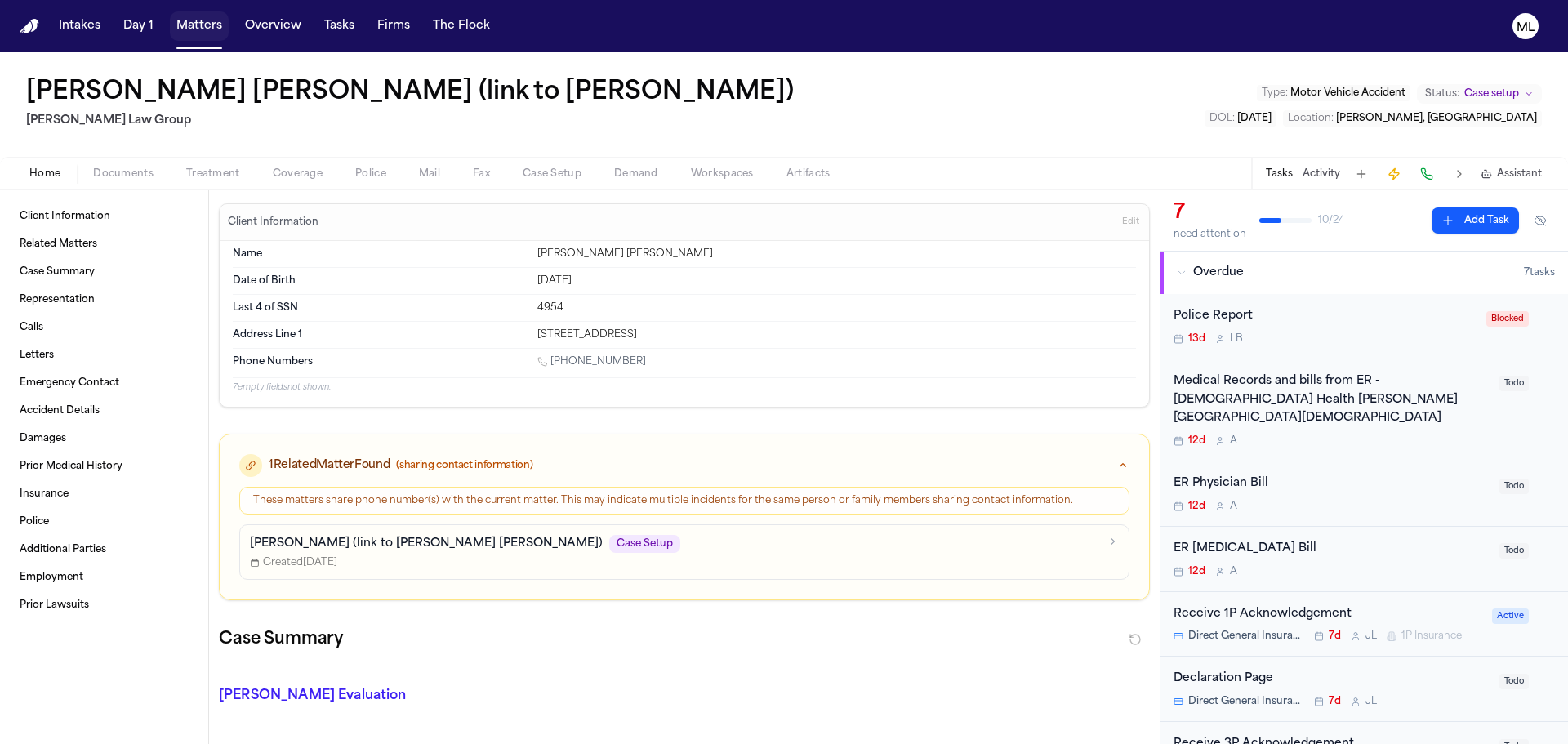
click at [207, 37] on button "Matters" at bounding box center [199, 26] width 59 height 29
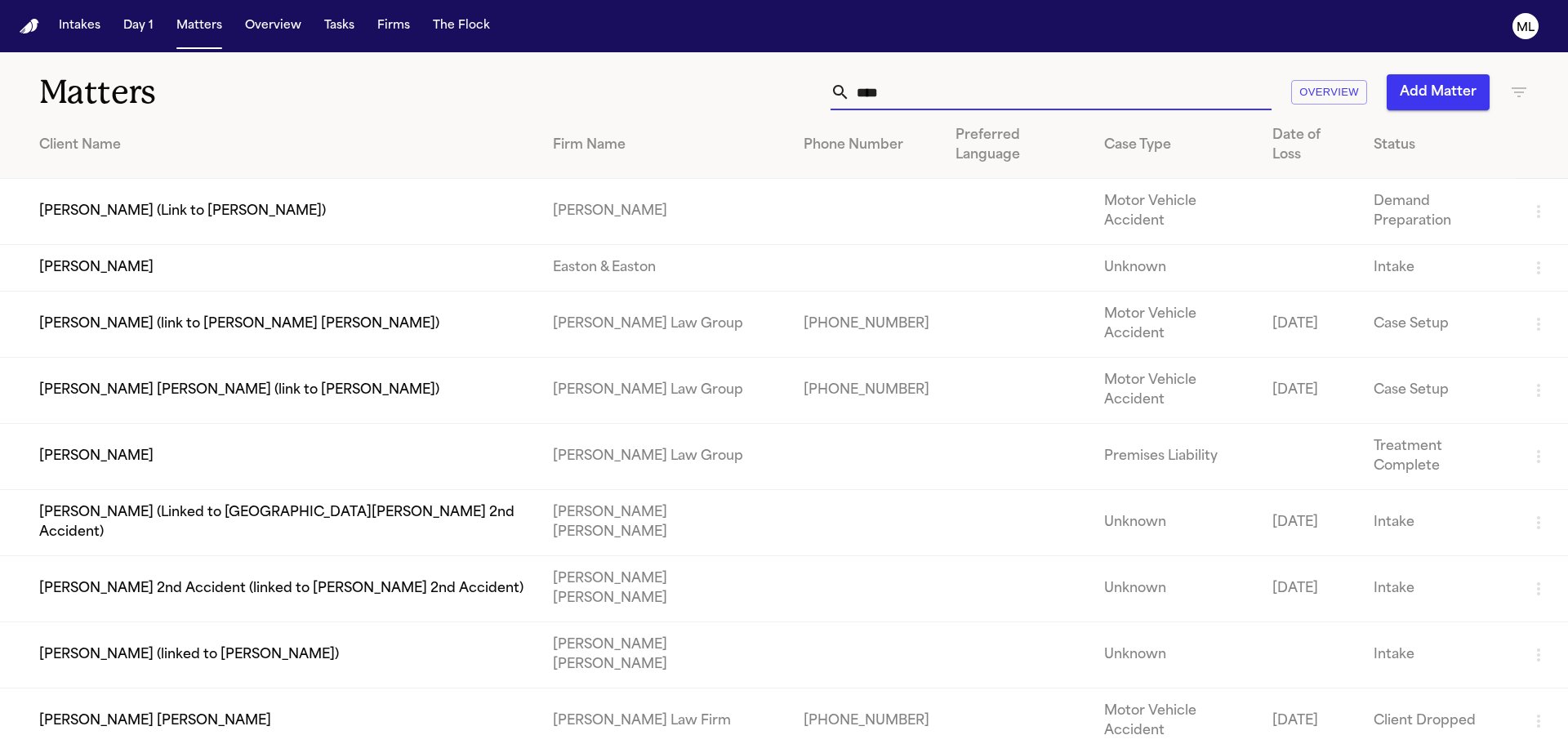
drag, startPoint x: 1010, startPoint y: 88, endPoint x: 786, endPoint y: 96, distance: 224.1
click at [789, 96] on div "**** Overview Add Matter" at bounding box center [1001, 92] width 1056 height 36
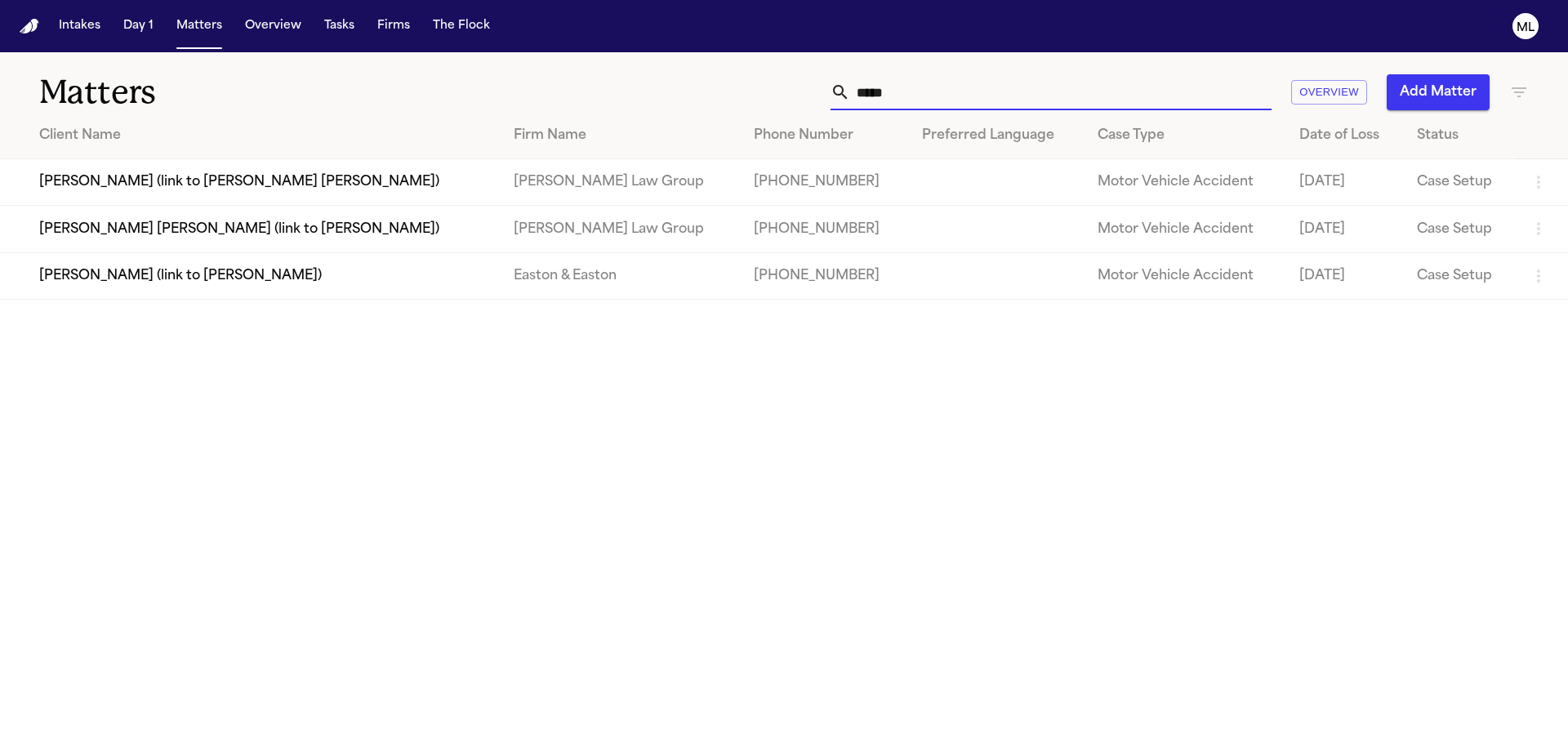
type input "*****"
click at [339, 192] on td "Belgica Garcia (link to Luis Santana Cabrera)" at bounding box center [251, 183] width 501 height 46
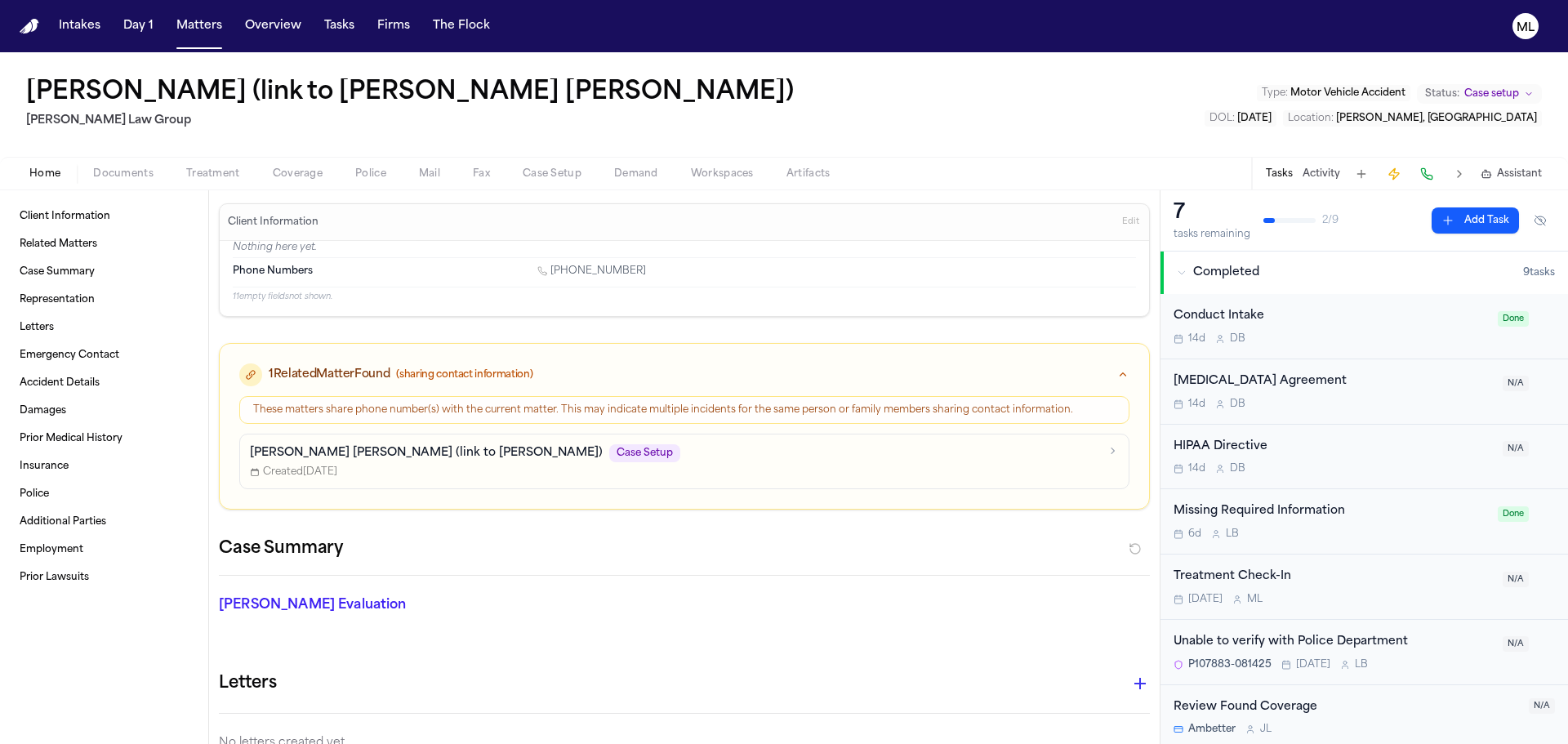
click at [1530, 174] on span "Assistant" at bounding box center [1520, 174] width 44 height 14
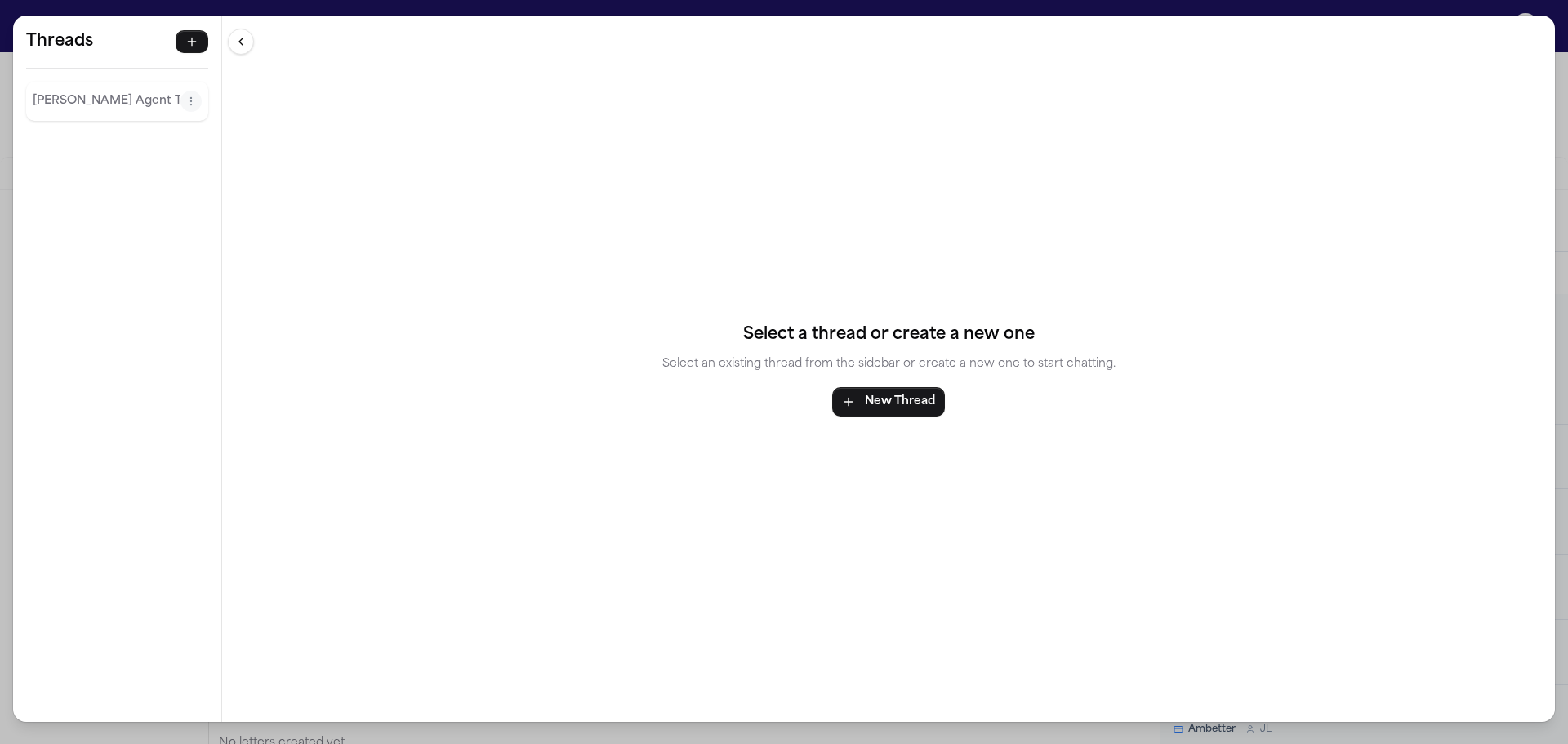
click at [57, 116] on div "Finch Agent Thread" at bounding box center [117, 101] width 182 height 40
click at [97, 111] on button "Finch Agent Thread" at bounding box center [106, 101] width 148 height 26
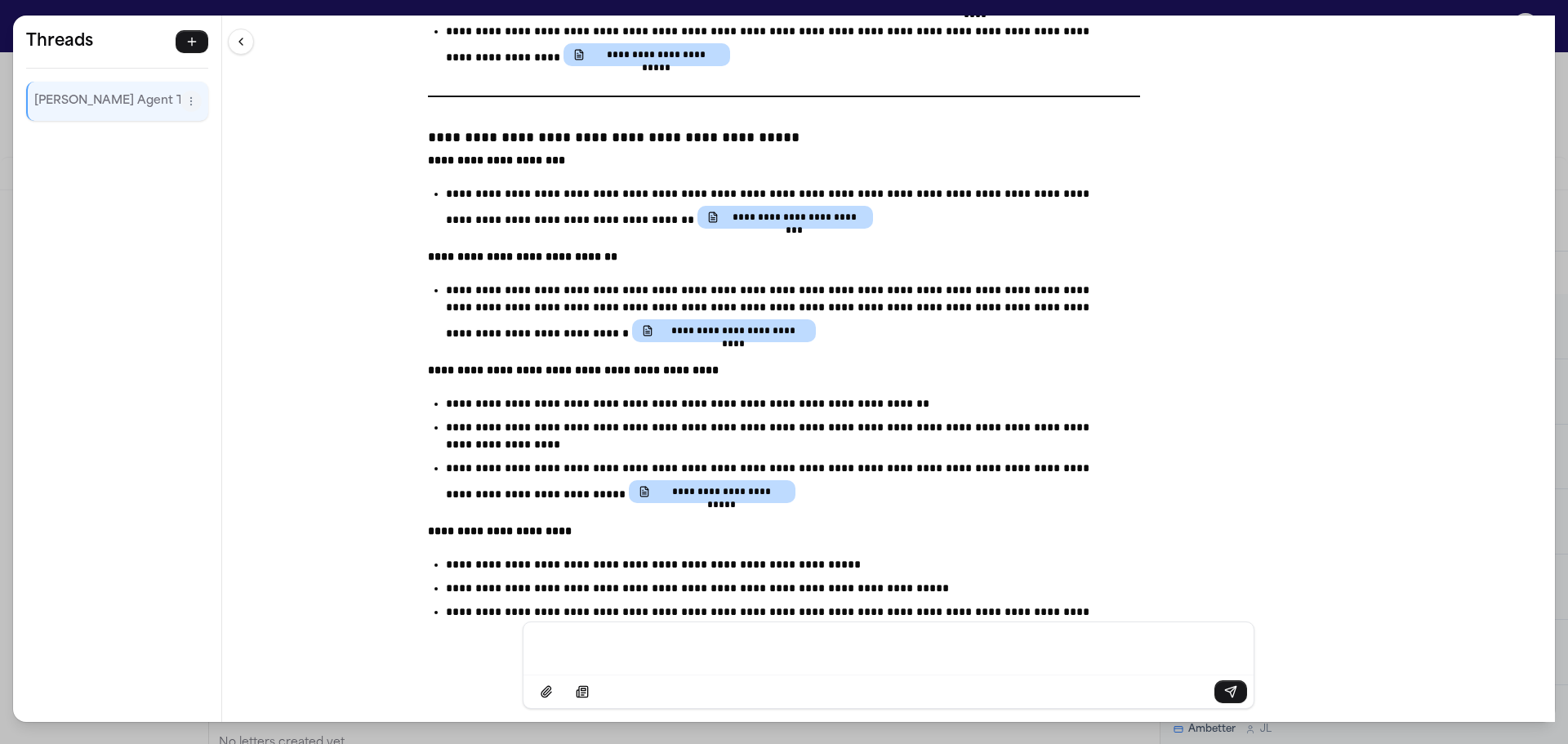
scroll to position [16084, 0]
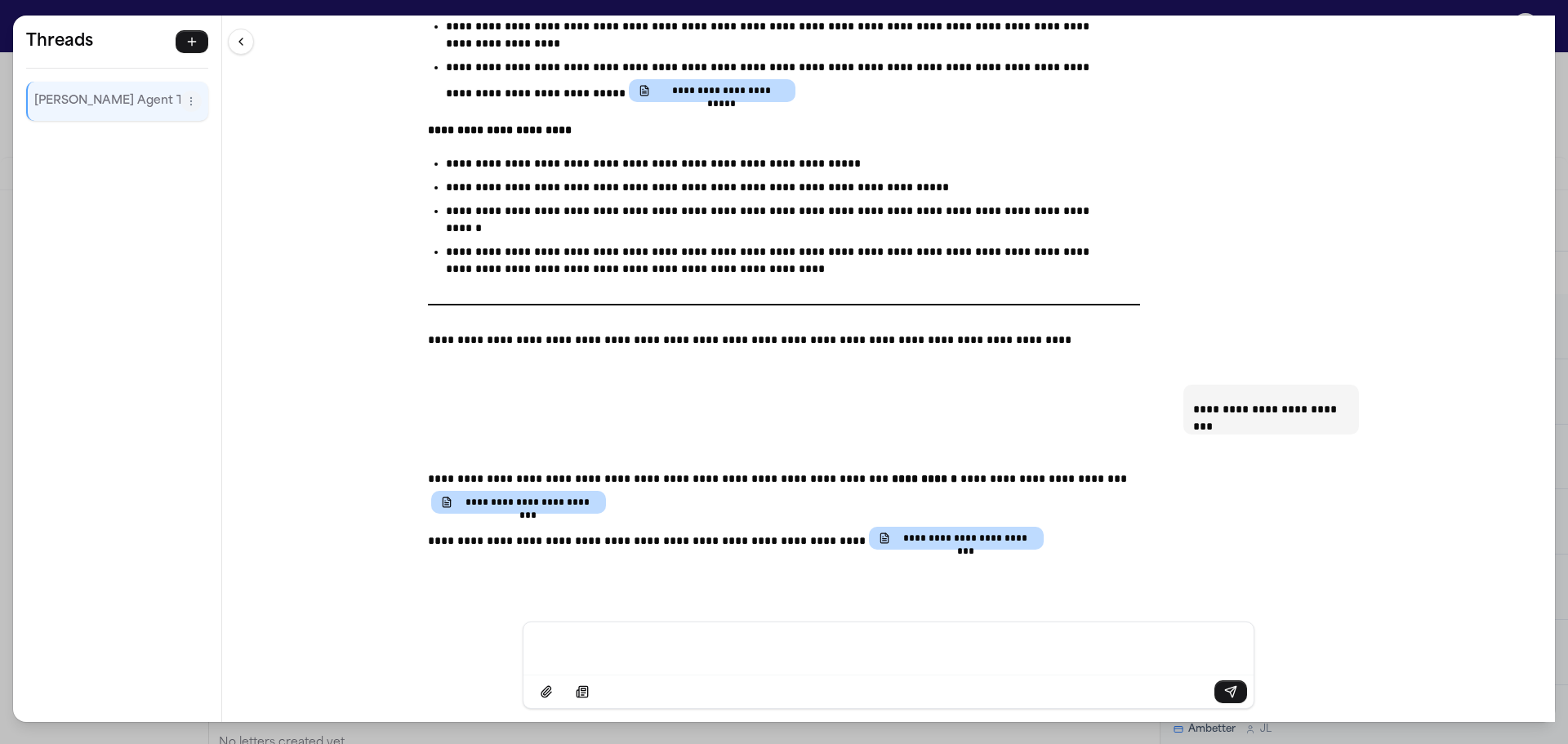
click at [0, 18] on div "**********" at bounding box center [784, 372] width 1568 height 744
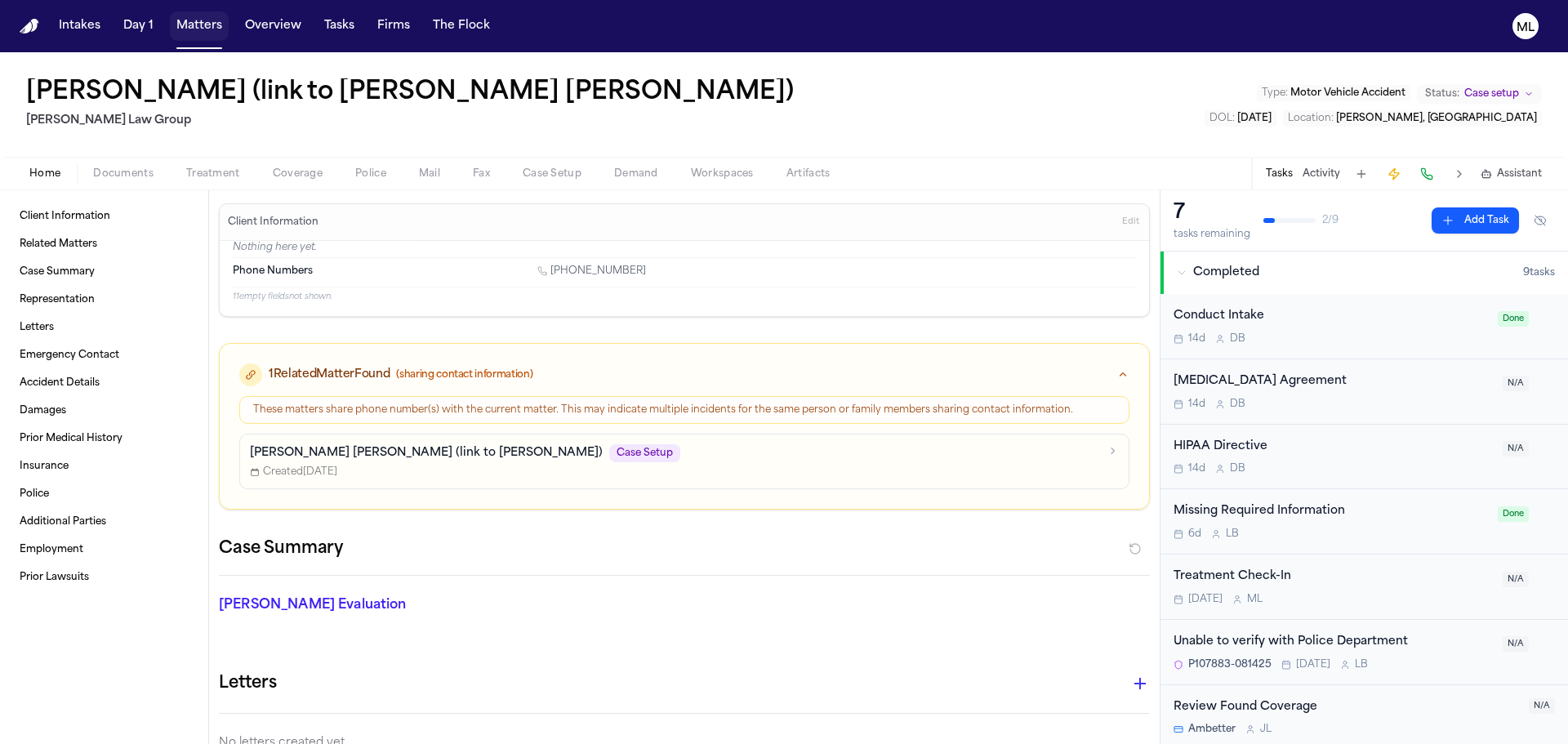
click at [195, 23] on button "Matters" at bounding box center [199, 26] width 59 height 29
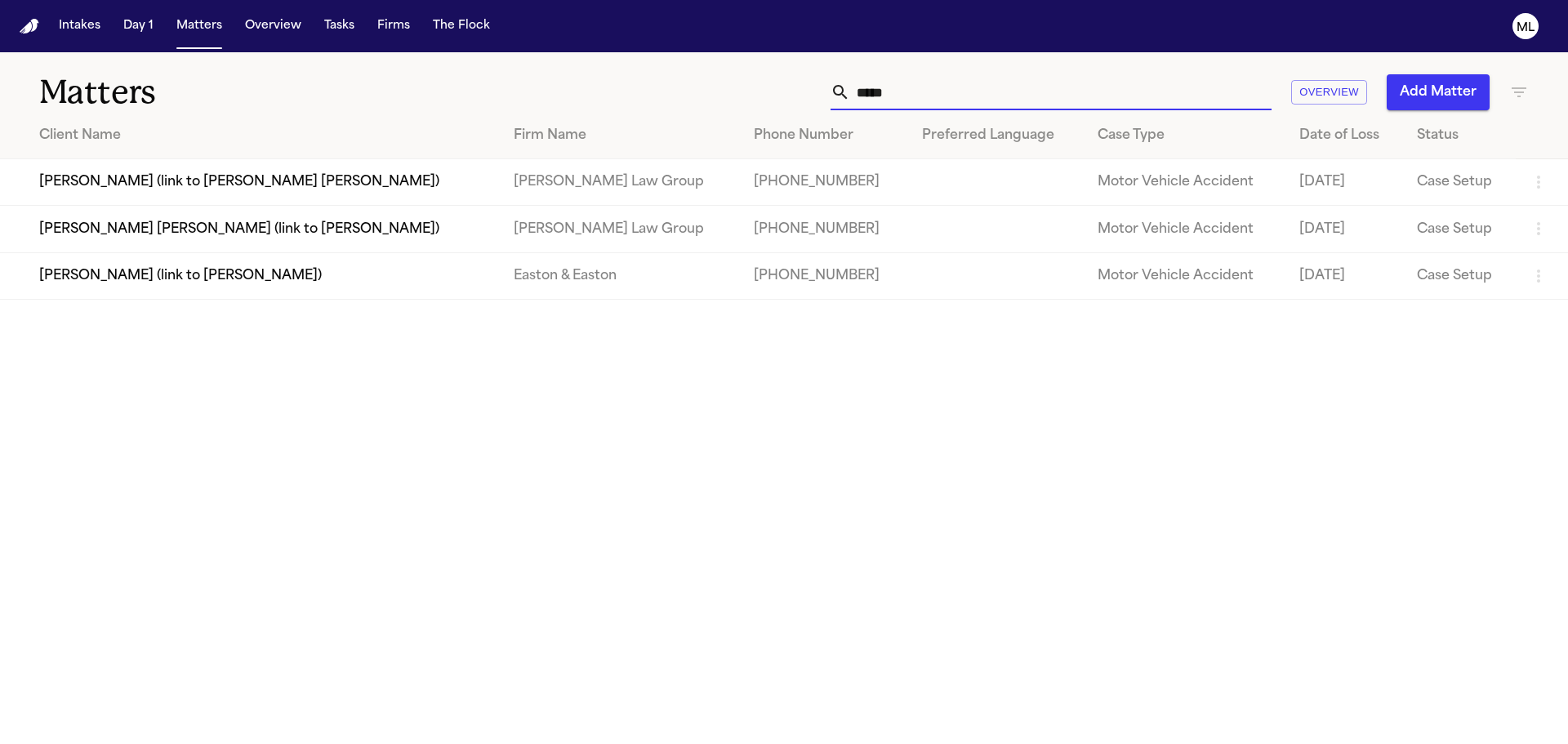
drag, startPoint x: 931, startPoint y: 101, endPoint x: 747, endPoint y: 95, distance: 184.1
click at [750, 96] on div "***** Overview Add Matter" at bounding box center [1001, 92] width 1056 height 36
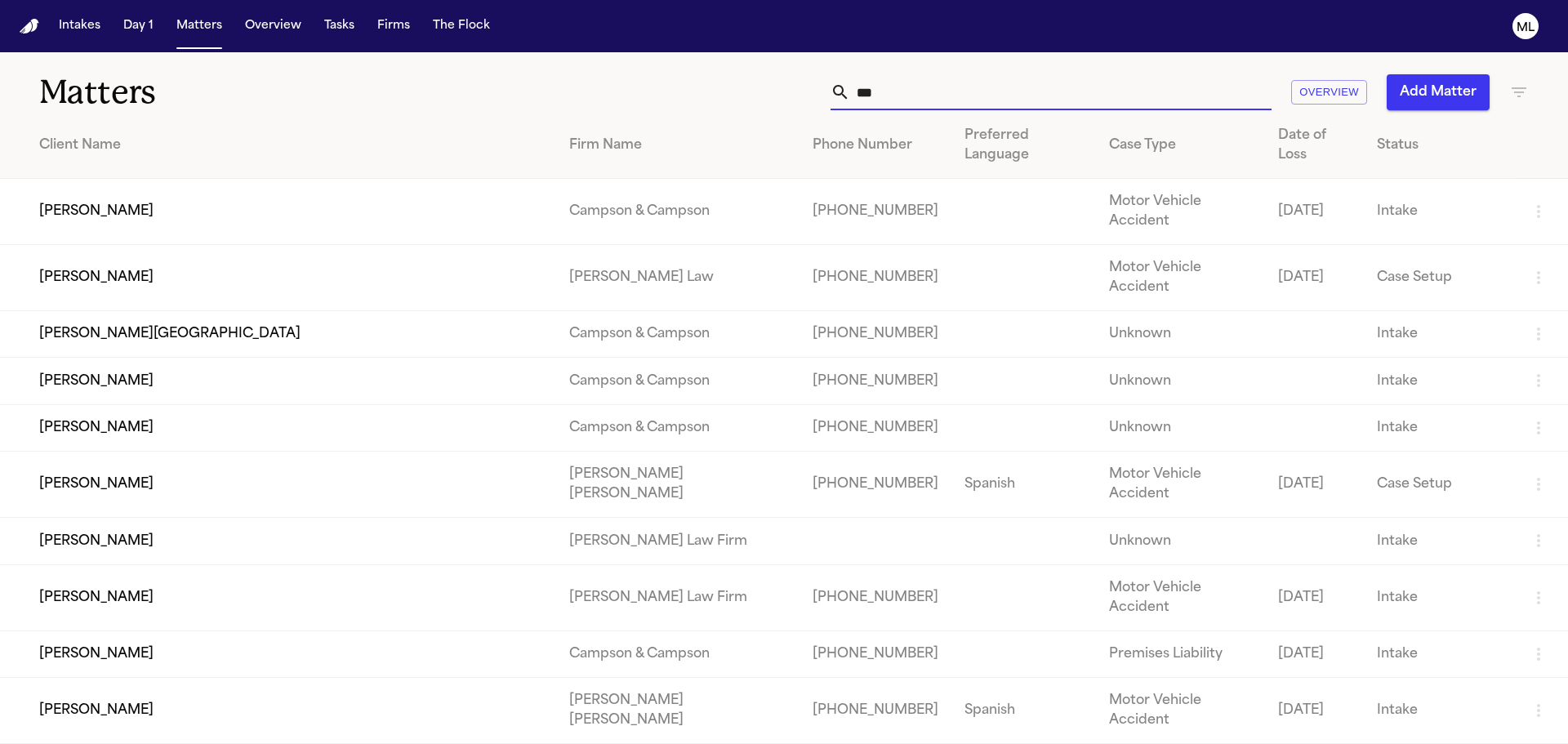
drag, startPoint x: 879, startPoint y: 81, endPoint x: 756, endPoint y: 72, distance: 123.3
click at [756, 72] on div "Matters *** Overview Add Matter" at bounding box center [784, 82] width 1568 height 60
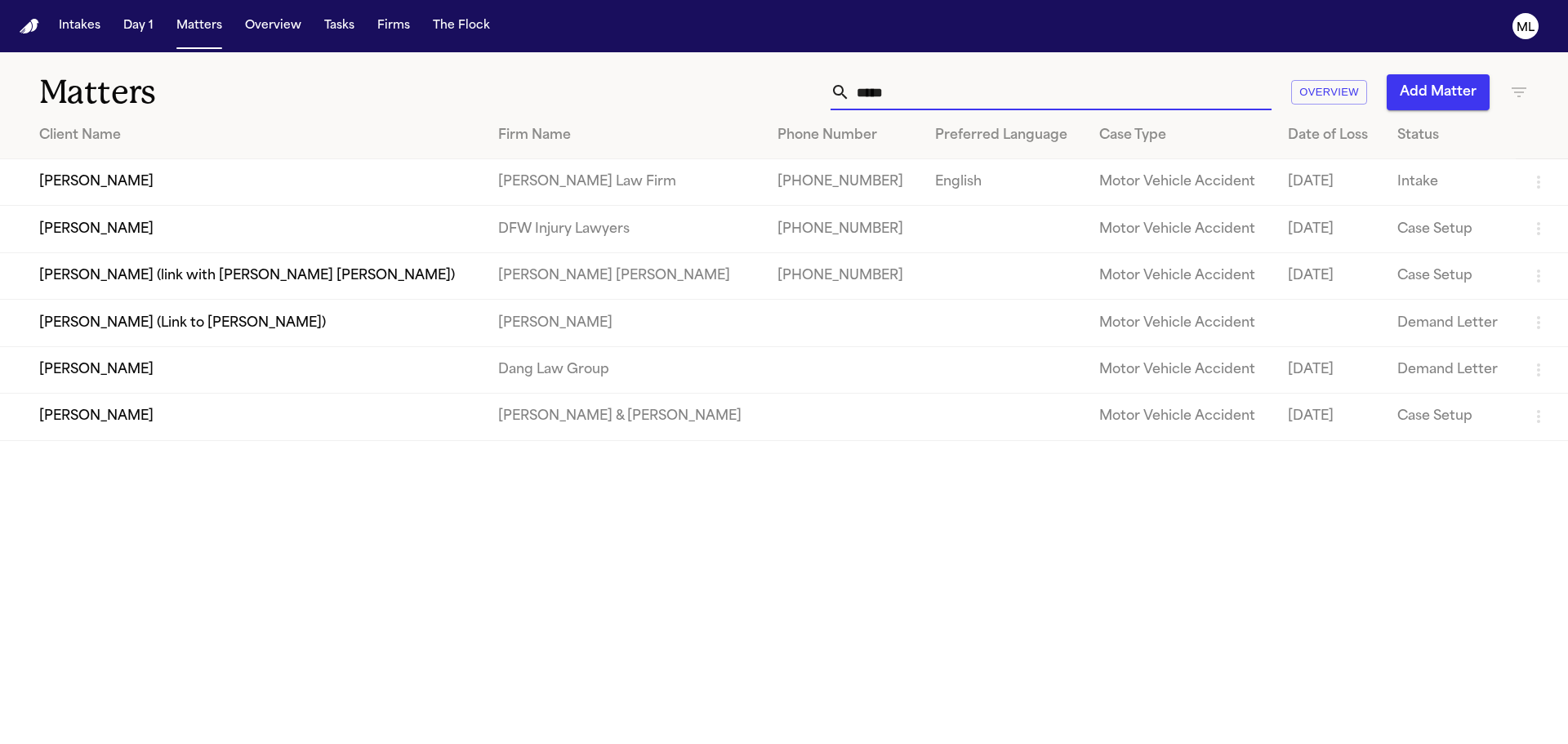
type input "*****"
click at [362, 236] on td "Phillip Sam" at bounding box center [243, 229] width 486 height 46
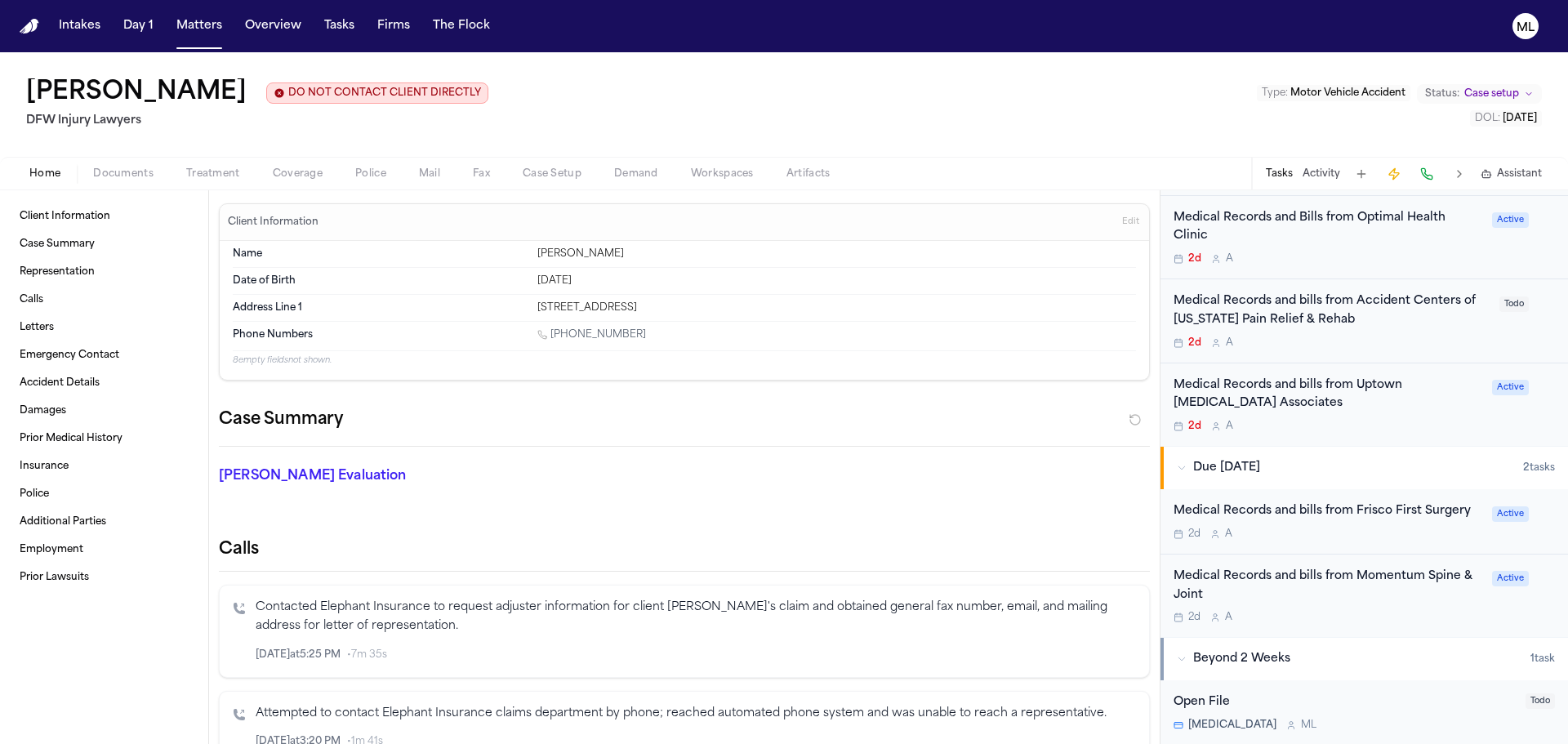
scroll to position [735, 0]
